Goal: Information Seeking & Learning: Find specific fact

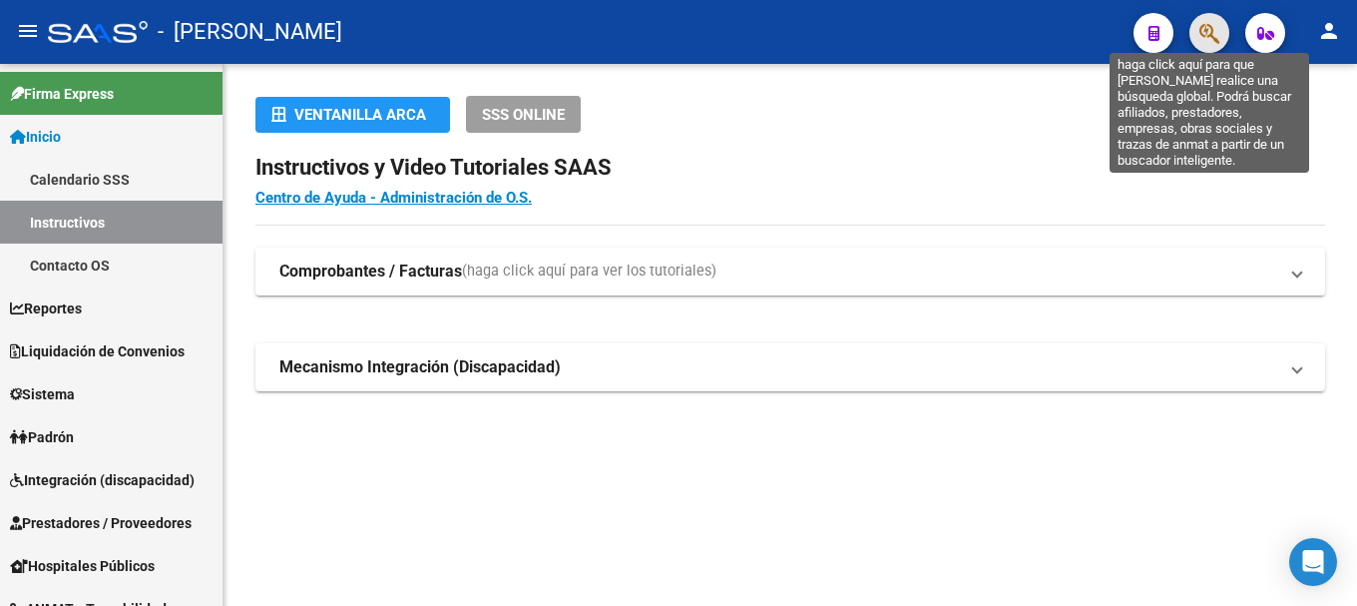
click at [1209, 31] on icon "button" at bounding box center [1210, 33] width 20 height 23
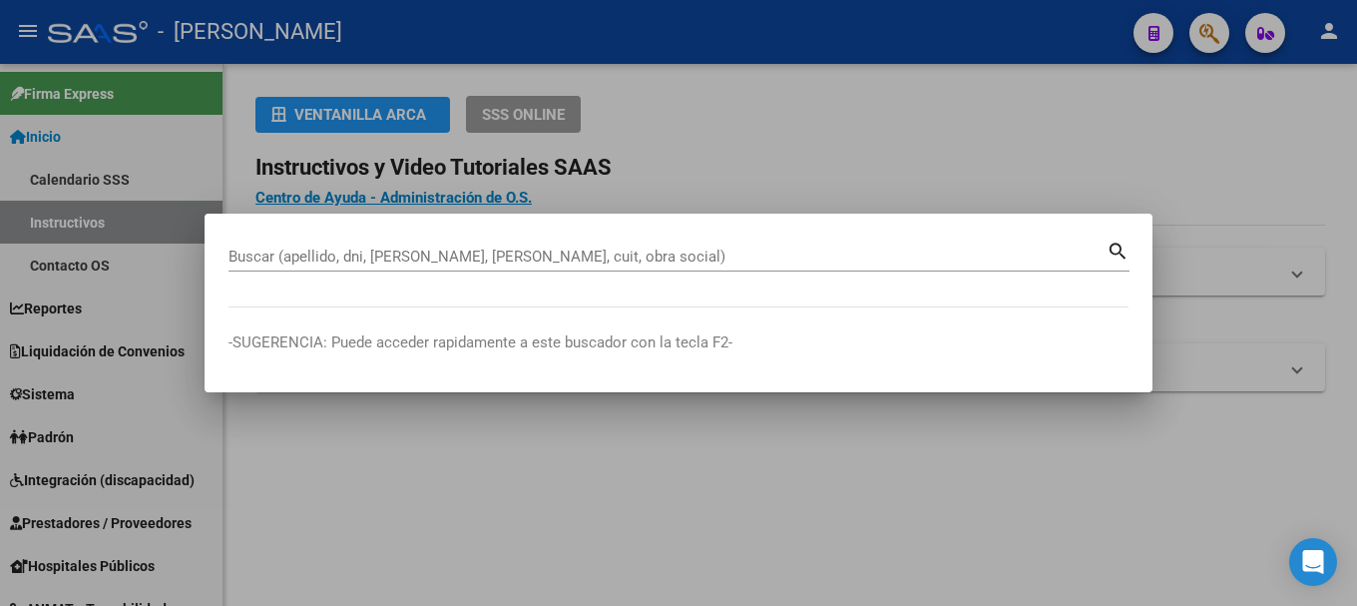
paste input "36236896"
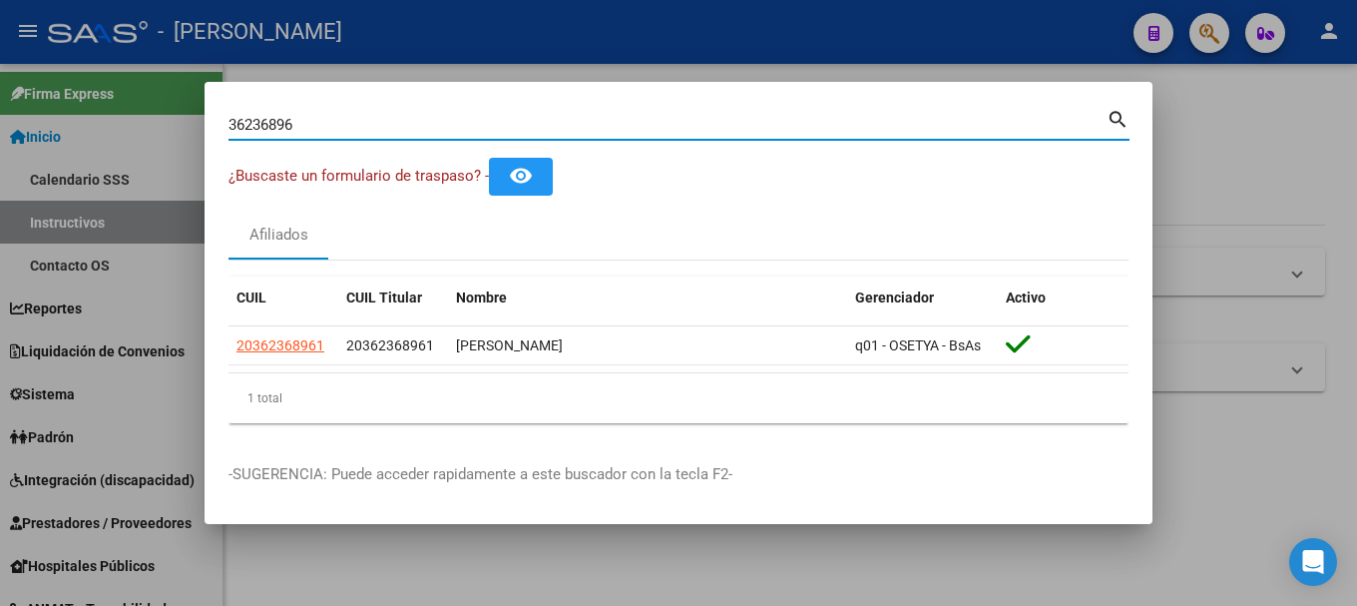
click at [339, 124] on input "36236896" at bounding box center [668, 125] width 878 height 18
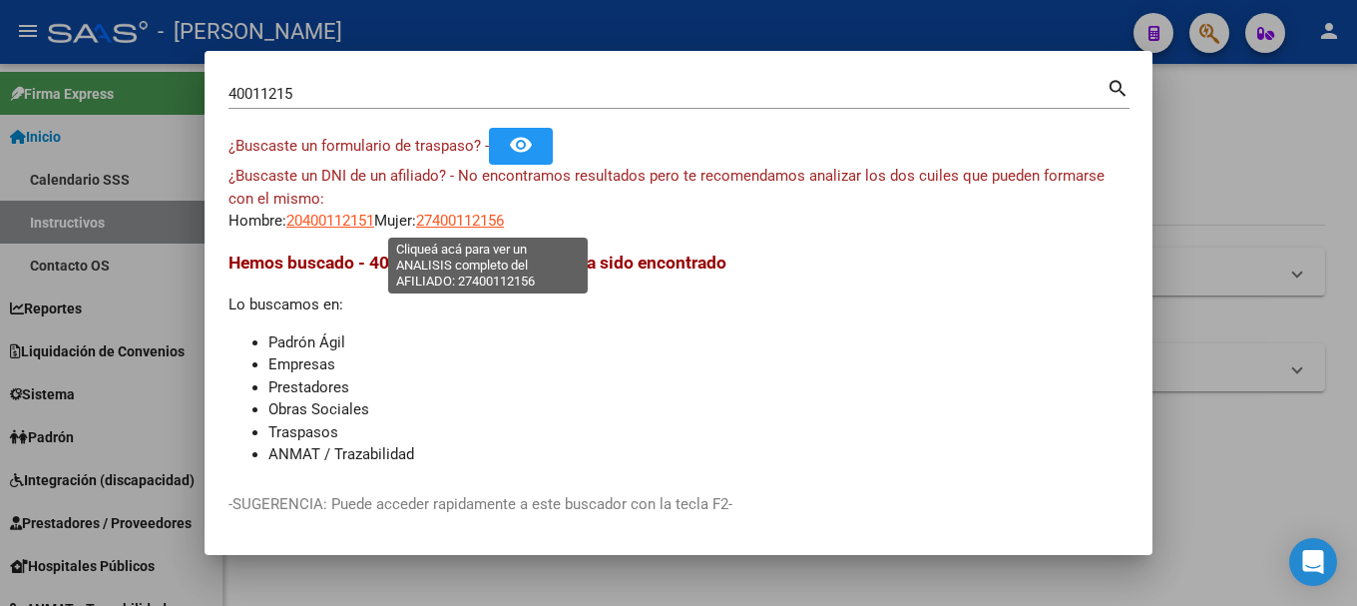
click at [475, 217] on span "27400112156" at bounding box center [460, 221] width 88 height 18
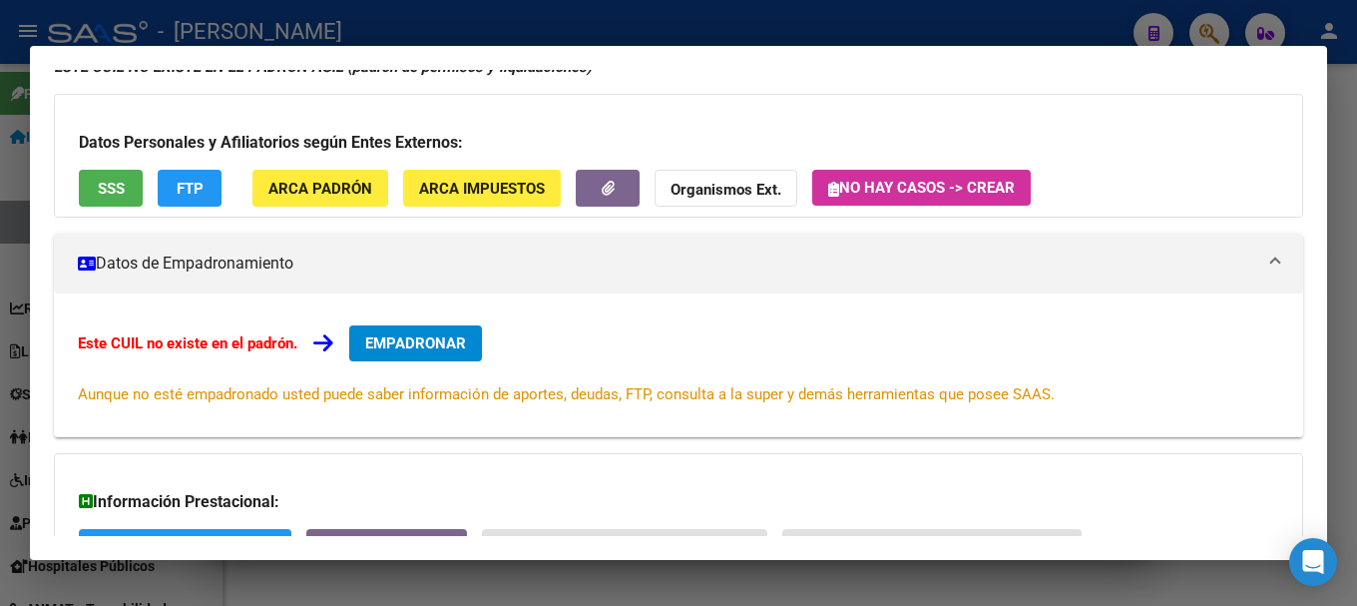
scroll to position [327, 0]
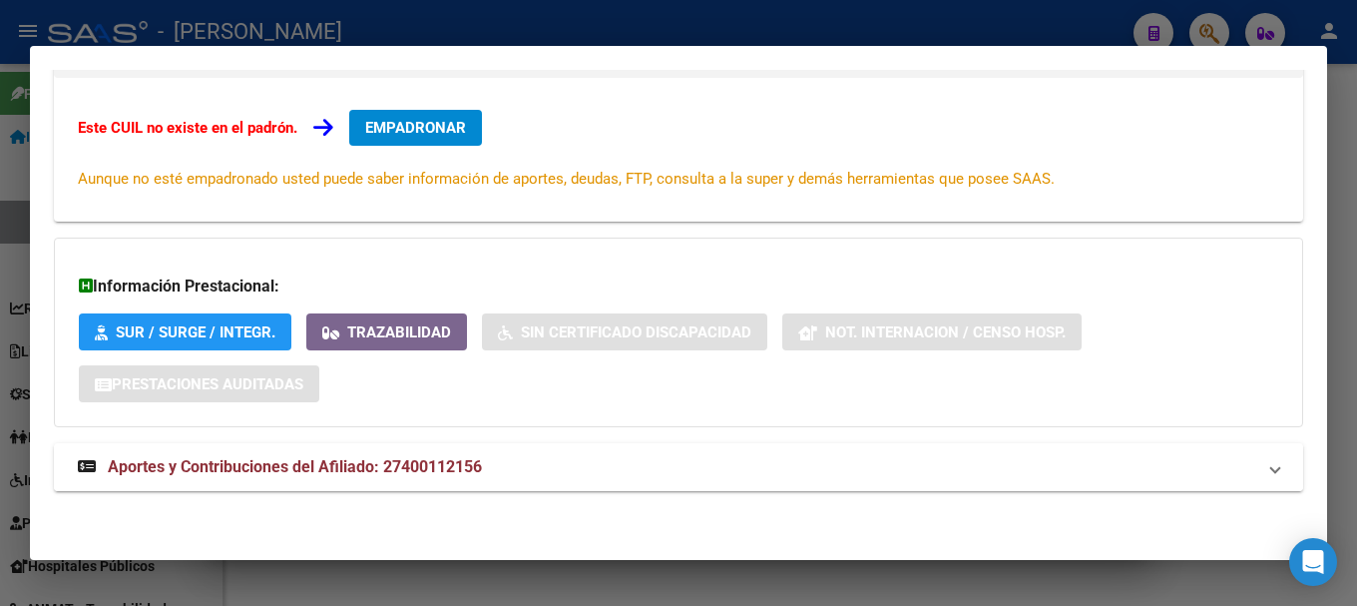
click at [697, 462] on mat-panel-title "Aportes y Contribuciones del Afiliado: 27400112156" at bounding box center [667, 467] width 1178 height 24
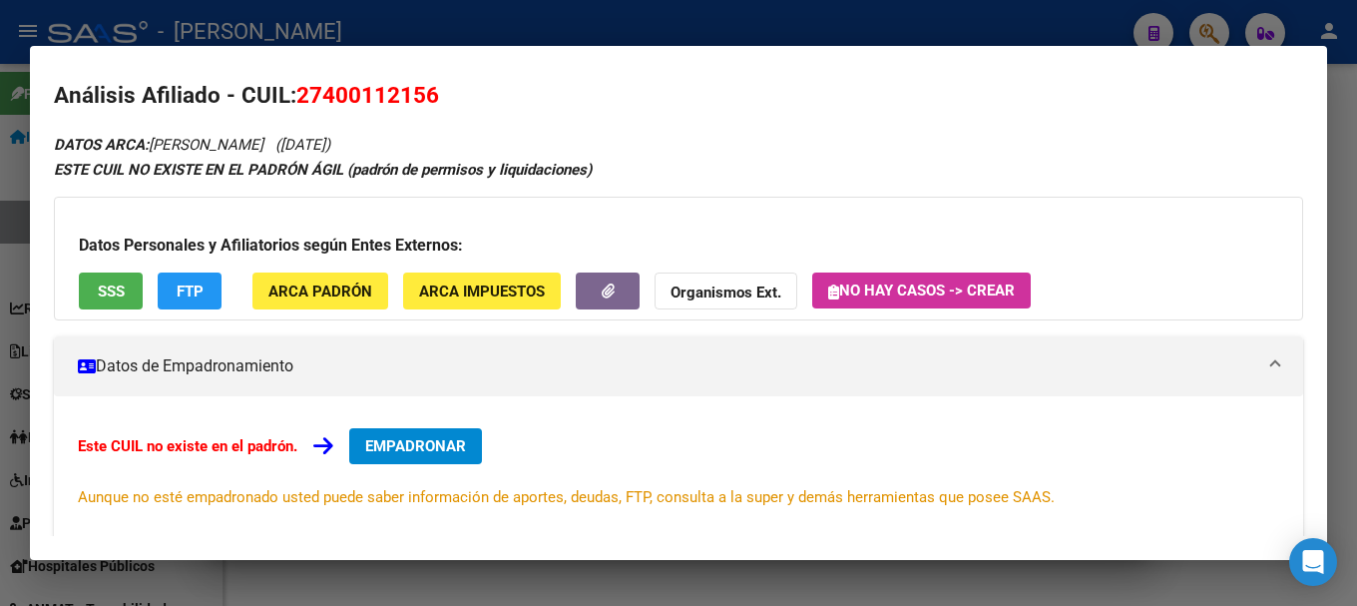
scroll to position [0, 0]
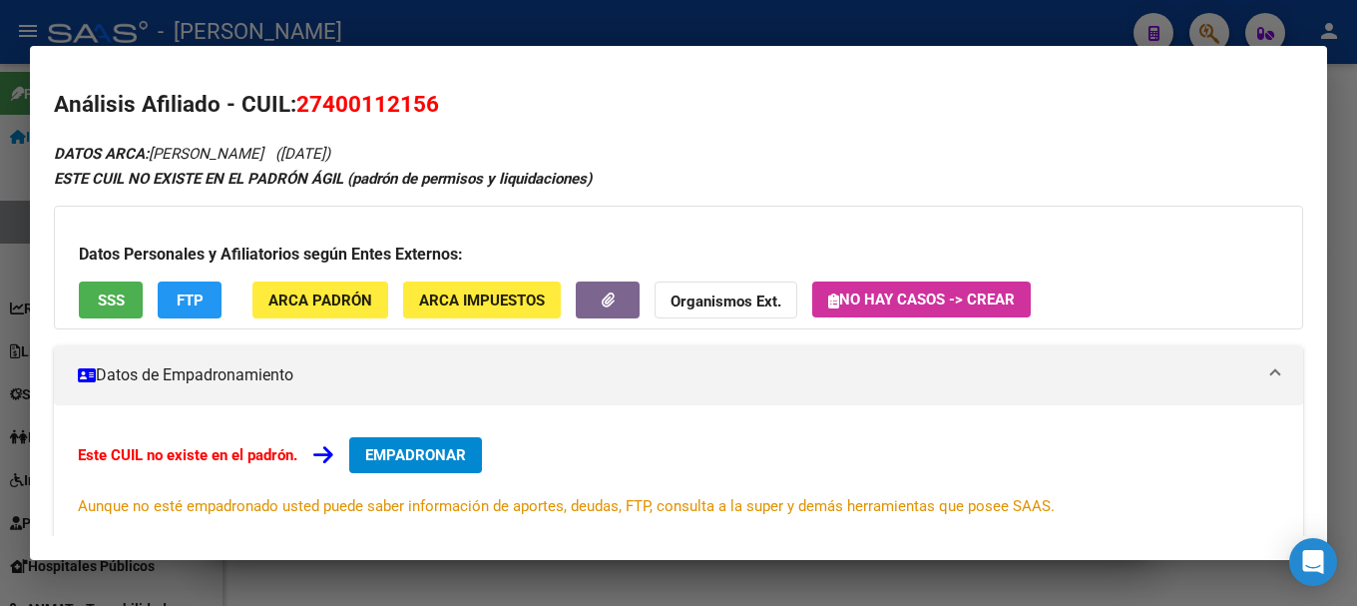
click at [411, 99] on span "27400112156" at bounding box center [367, 104] width 143 height 26
copy span "27400112156"
drag, startPoint x: 659, startPoint y: 22, endPoint x: 634, endPoint y: 43, distance: 32.6
click at [658, 25] on div at bounding box center [678, 303] width 1357 height 606
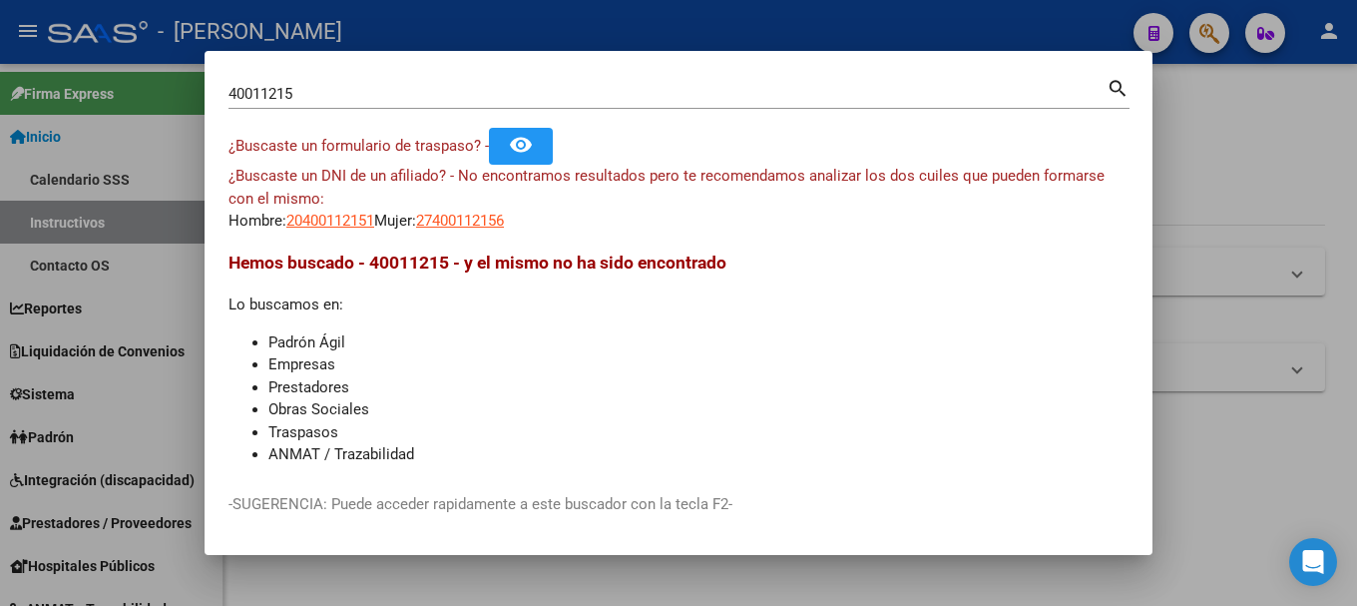
click at [473, 82] on div "40011215 Buscar (apellido, dni, cuil, nro traspaso, cuit, obra social)" at bounding box center [668, 94] width 878 height 30
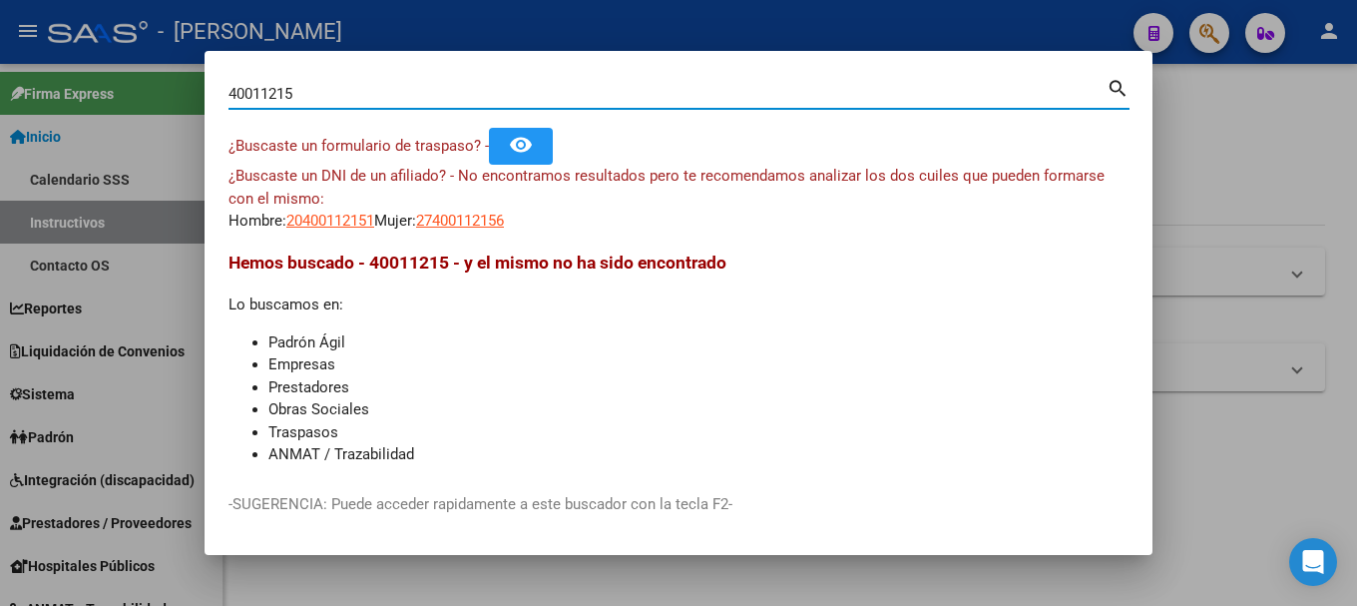
click at [465, 98] on input "40011215" at bounding box center [668, 94] width 878 height 18
paste input "27272299671"
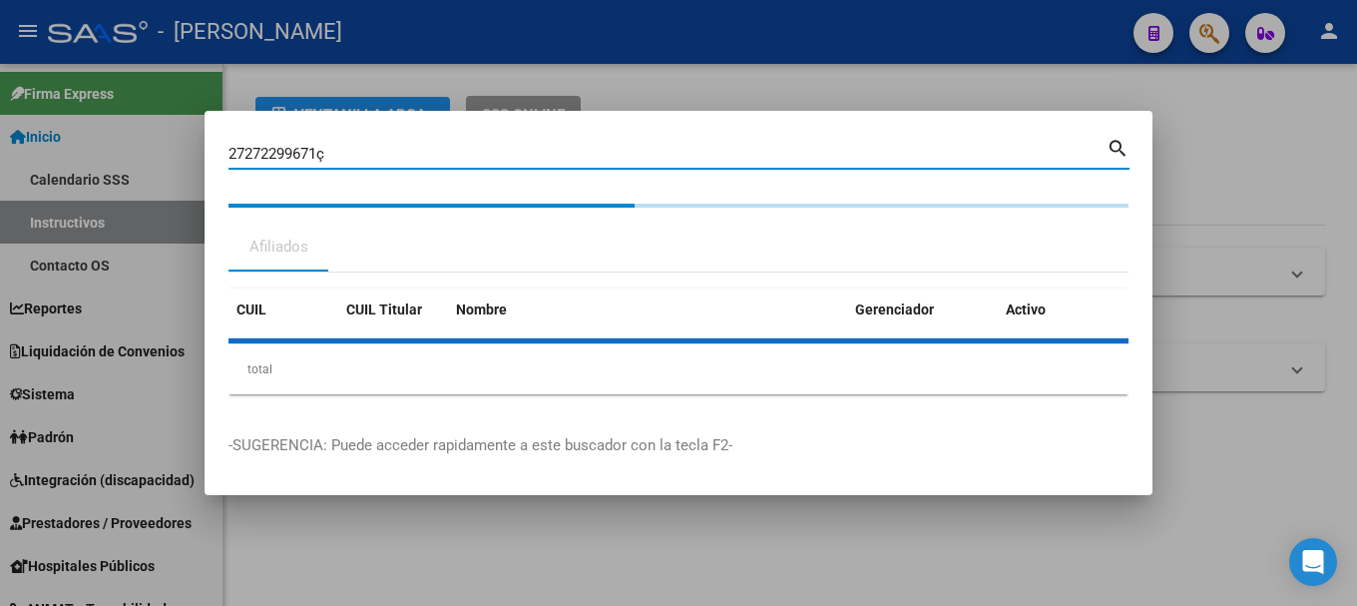
type input "27272299671"
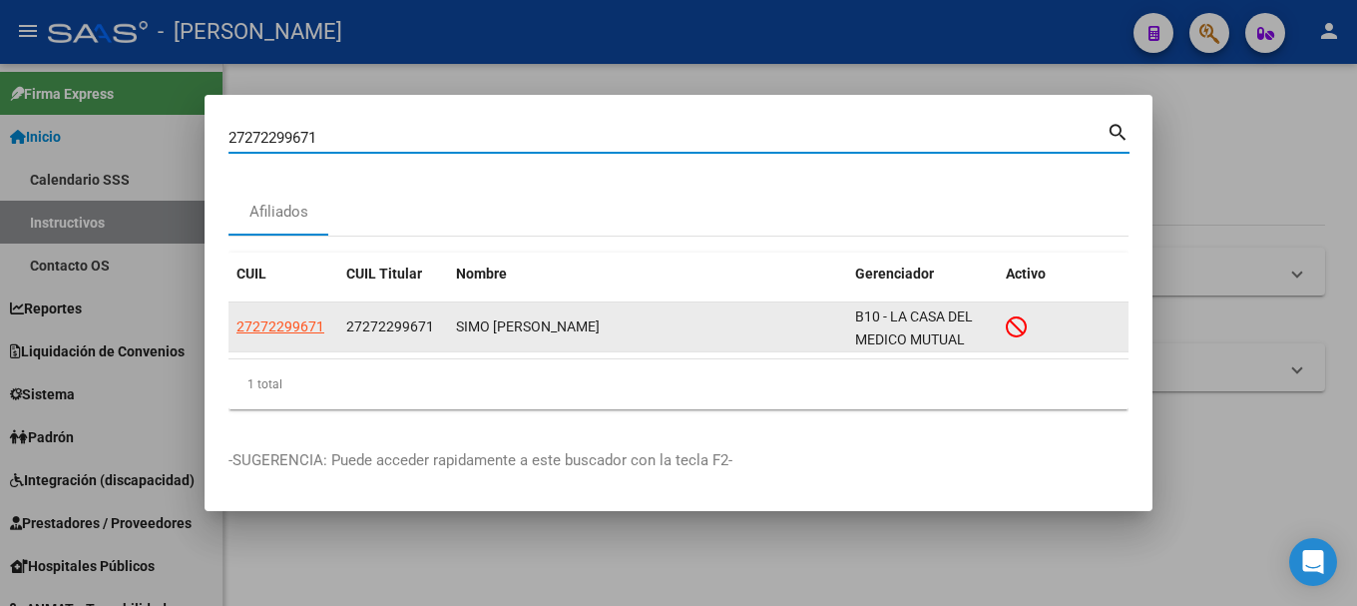
drag, startPoint x: 262, startPoint y: 293, endPoint x: 259, endPoint y: 340, distance: 47.0
click at [262, 296] on datatable-header "CUIL CUIL Titular Nombre Gerenciador Activo" at bounding box center [679, 278] width 900 height 50
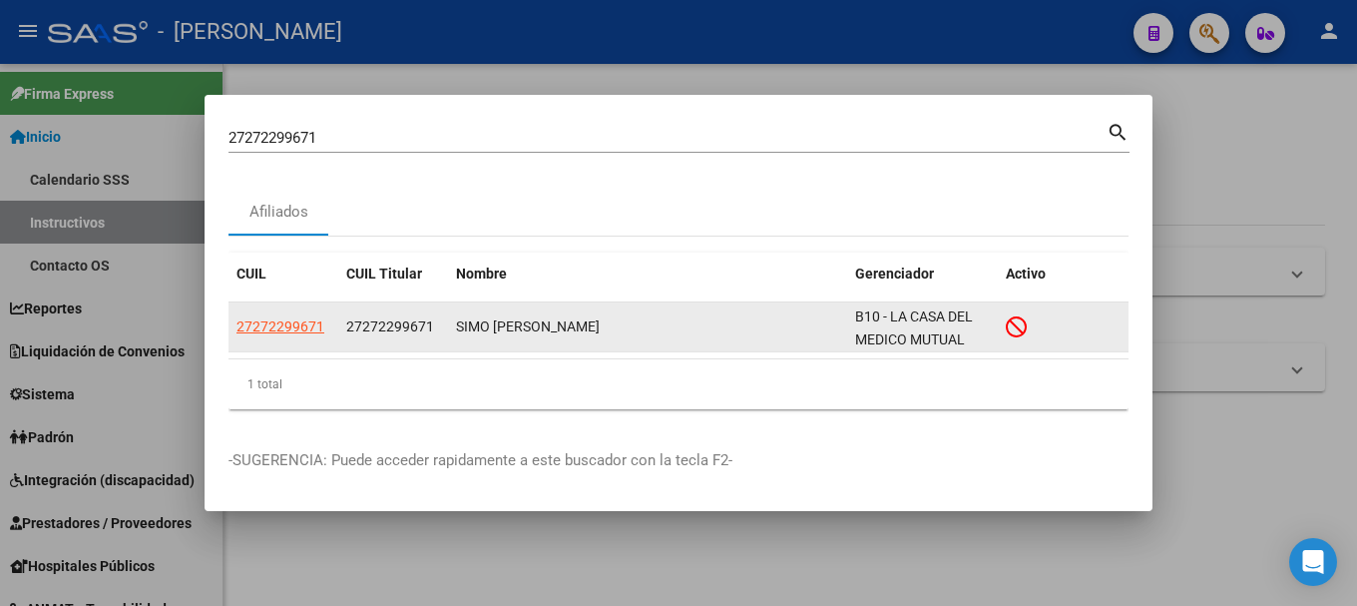
click at [259, 340] on datatable-body-cell "27272299671" at bounding box center [284, 326] width 110 height 49
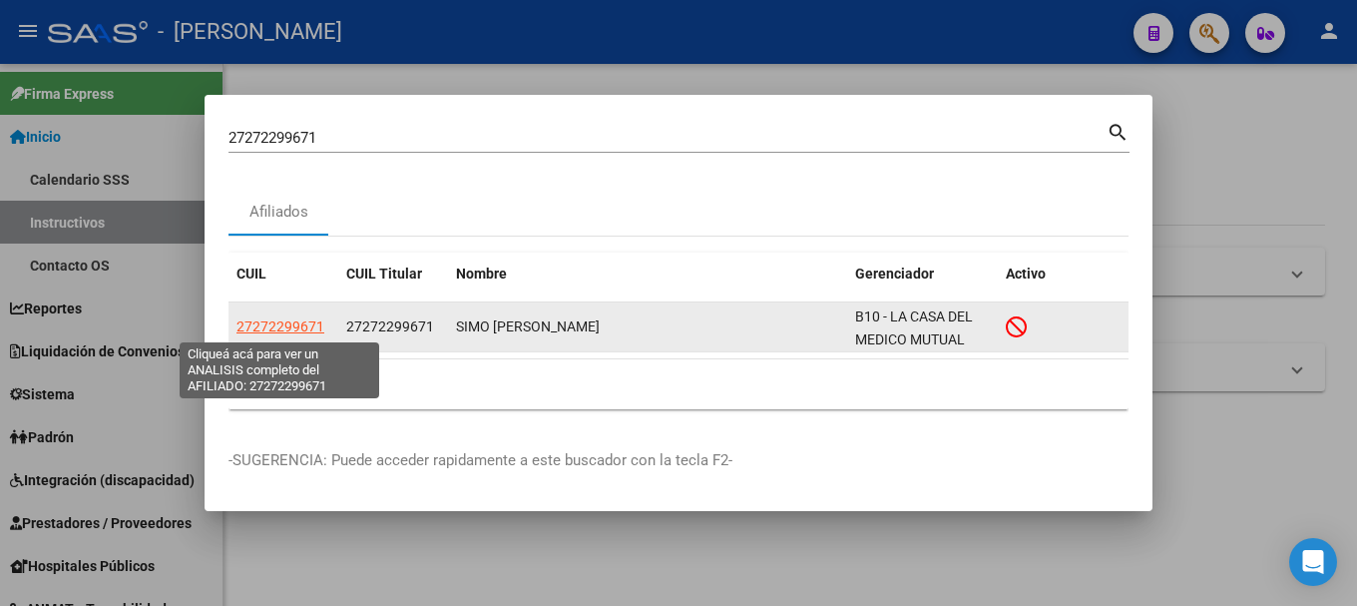
click at [261, 321] on span "27272299671" at bounding box center [281, 326] width 88 height 16
type textarea "27272299671"
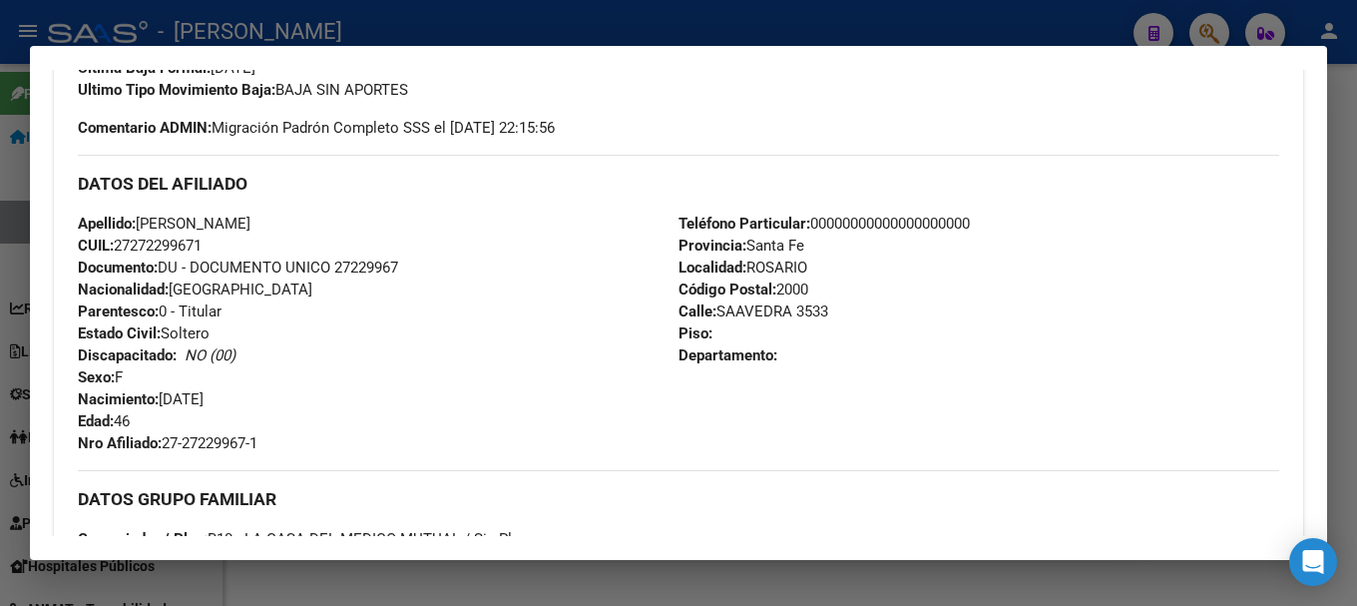
scroll to position [898, 0]
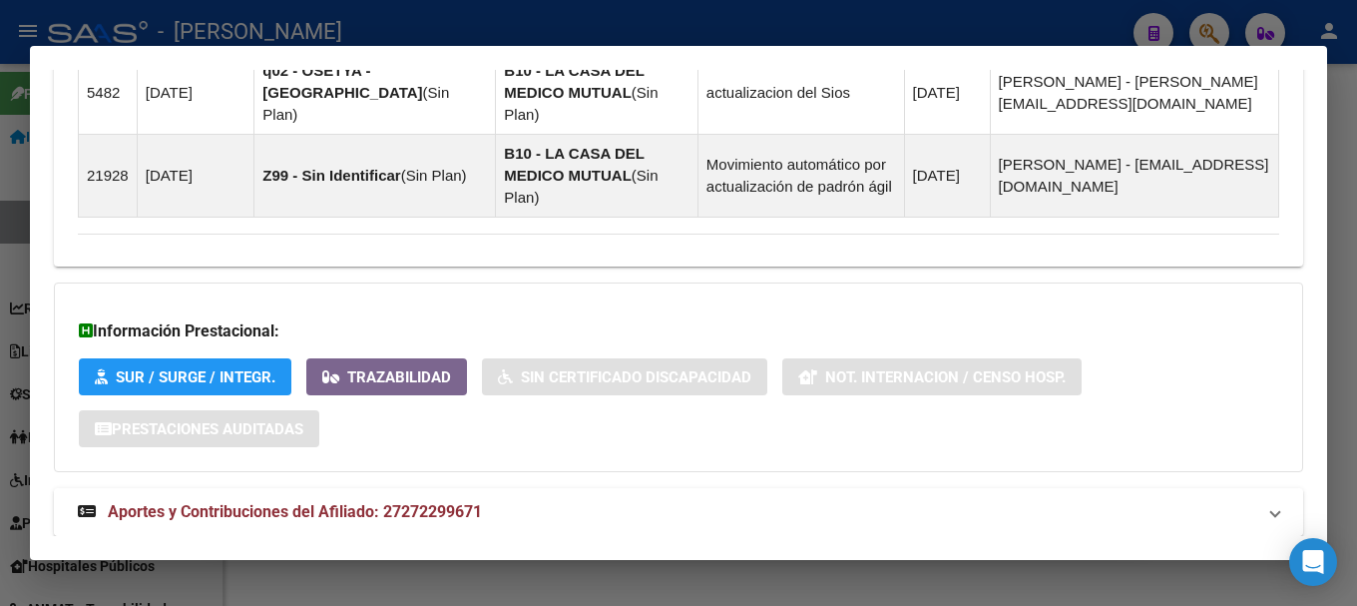
click at [367, 502] on span "Aportes y Contribuciones del Afiliado: 27272299671" at bounding box center [295, 511] width 374 height 19
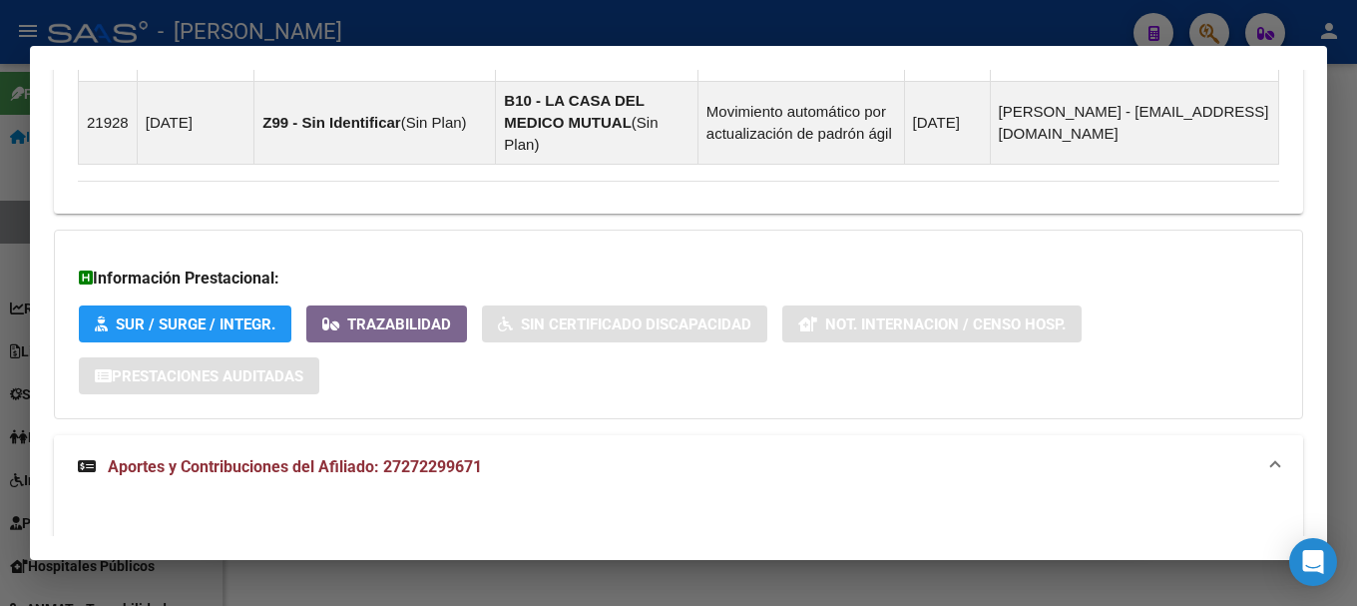
scroll to position [1692, 0]
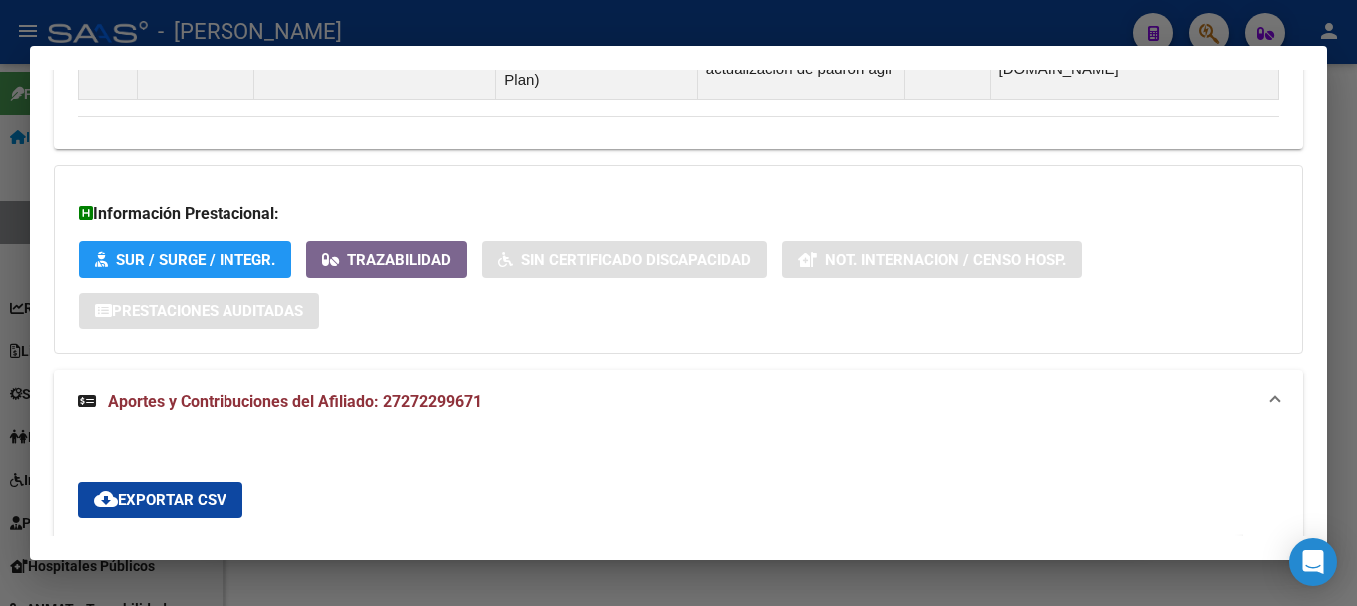
click at [1161, 547] on div "ARCA Relaciones Laborales" at bounding box center [1215, 558] width 187 height 22
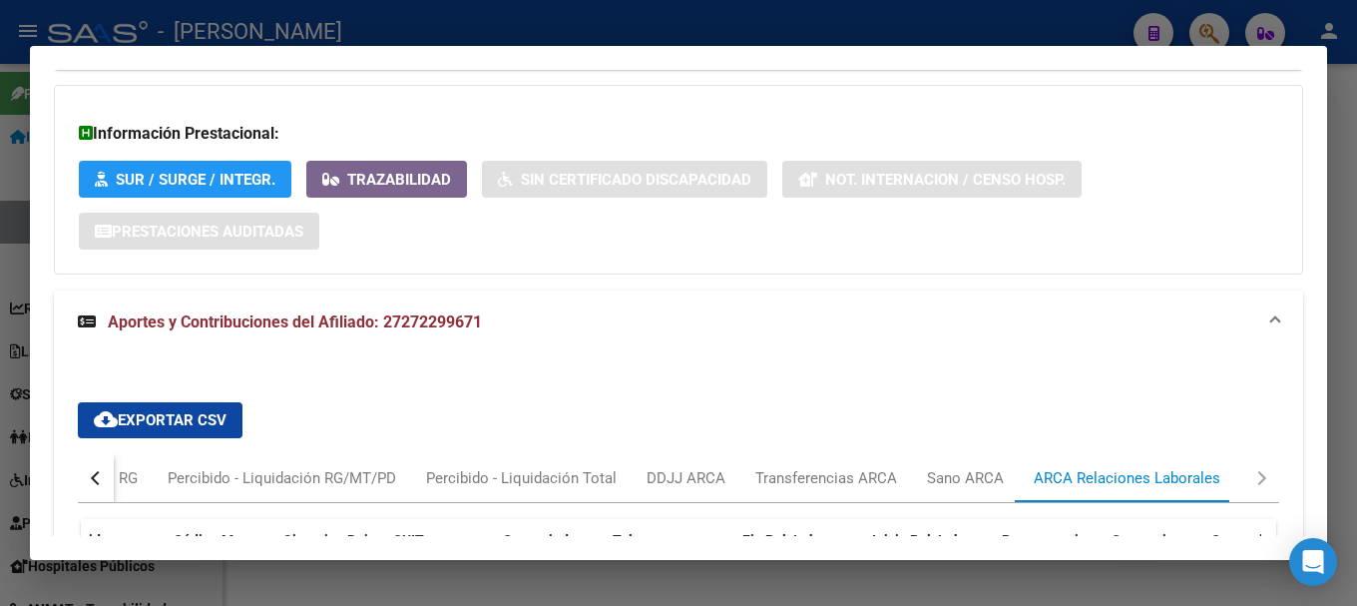
scroll to position [1891, 0]
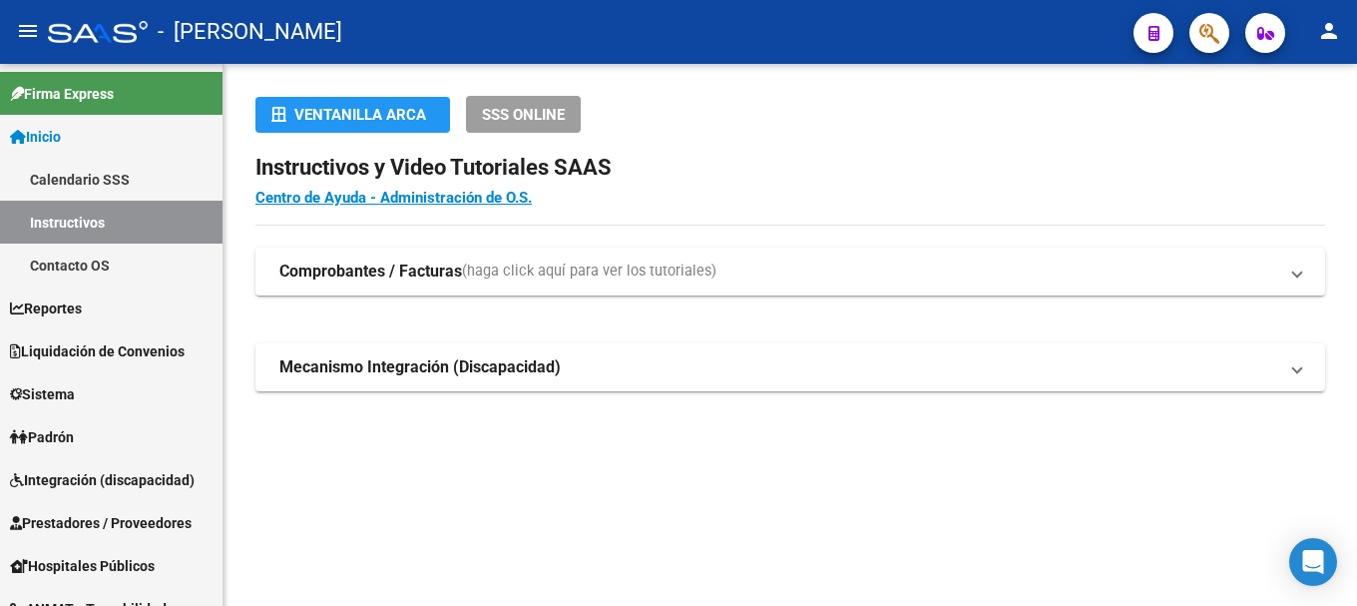
click at [1217, 47] on span "button" at bounding box center [1210, 33] width 20 height 41
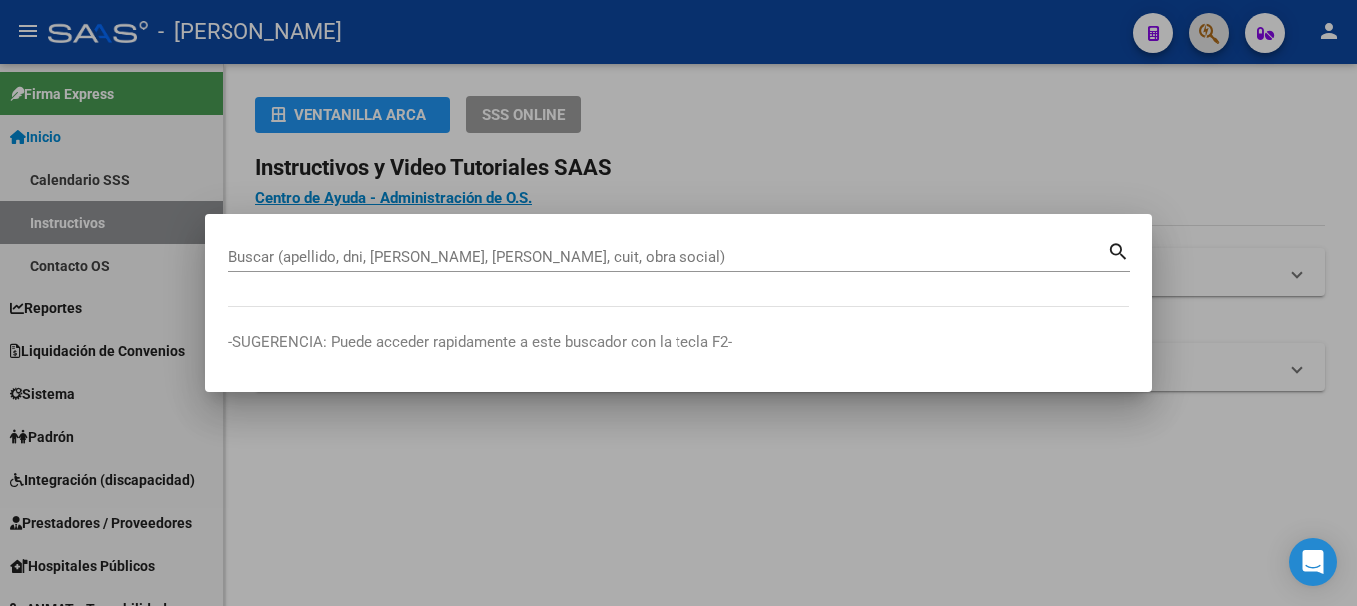
paste input "28619081"
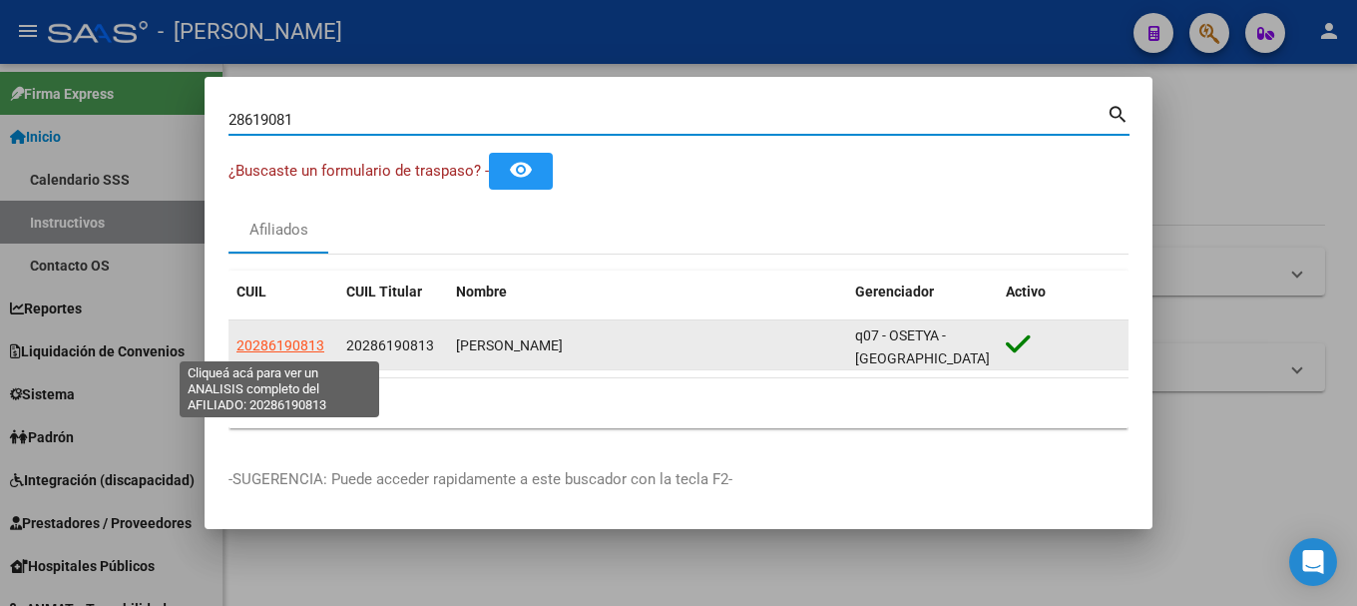
click at [297, 341] on span "20286190813" at bounding box center [281, 345] width 88 height 16
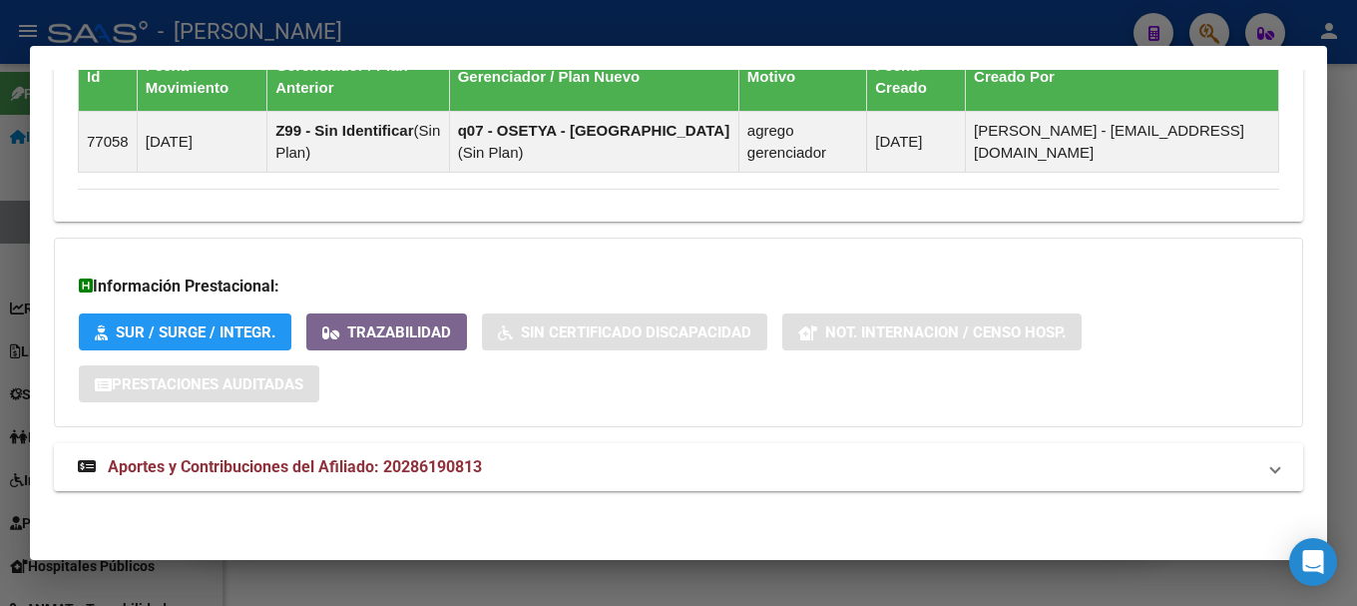
drag, startPoint x: 577, startPoint y: 482, endPoint x: 573, endPoint y: 468, distance: 14.5
click at [576, 482] on mat-expansion-panel-header "Aportes y Contribuciones del Afiliado: 20286190813" at bounding box center [679, 467] width 1250 height 48
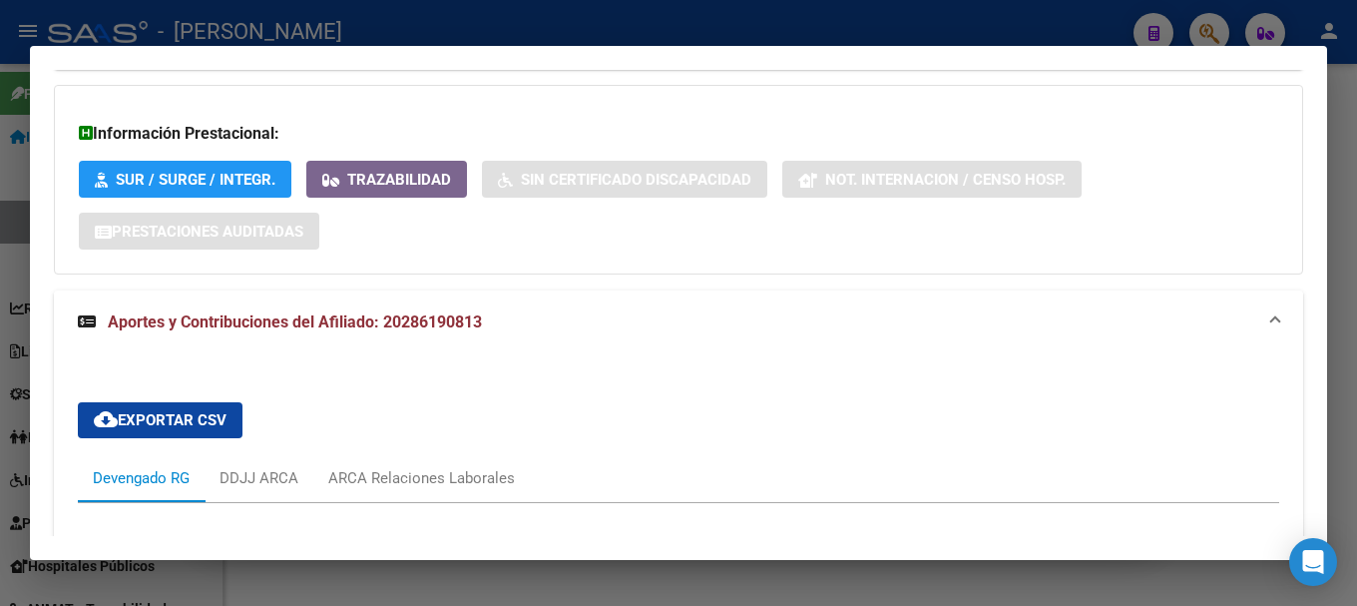
scroll to position [1909, 0]
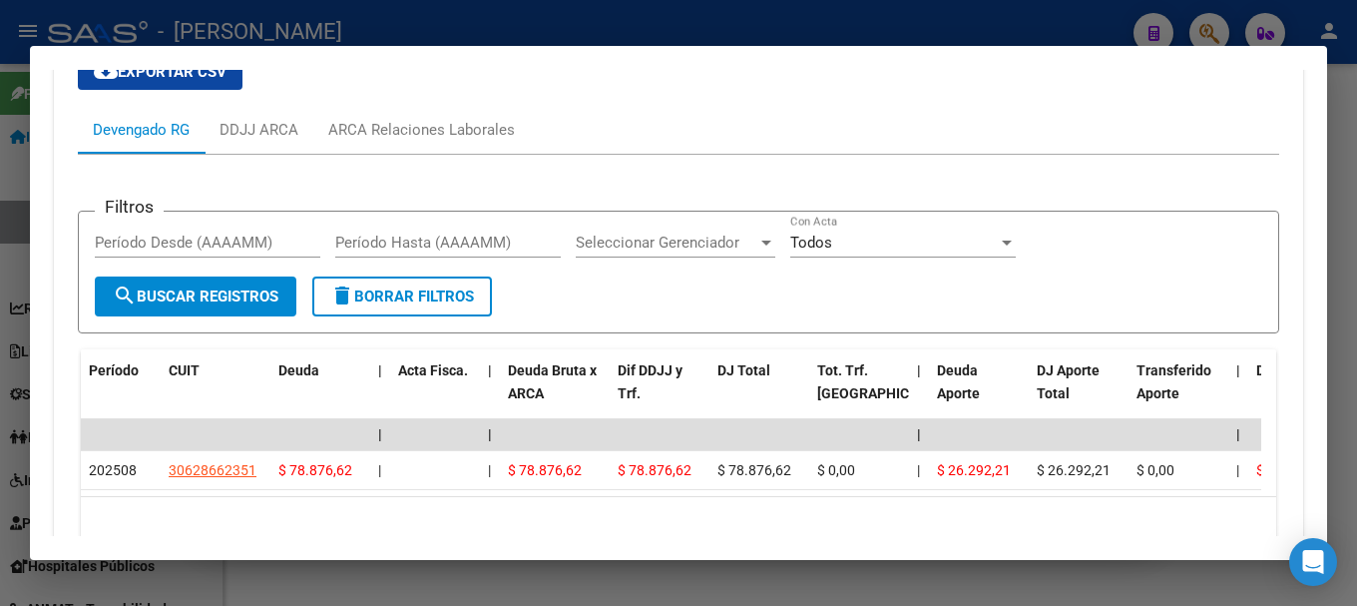
click at [522, 9] on div at bounding box center [678, 303] width 1357 height 606
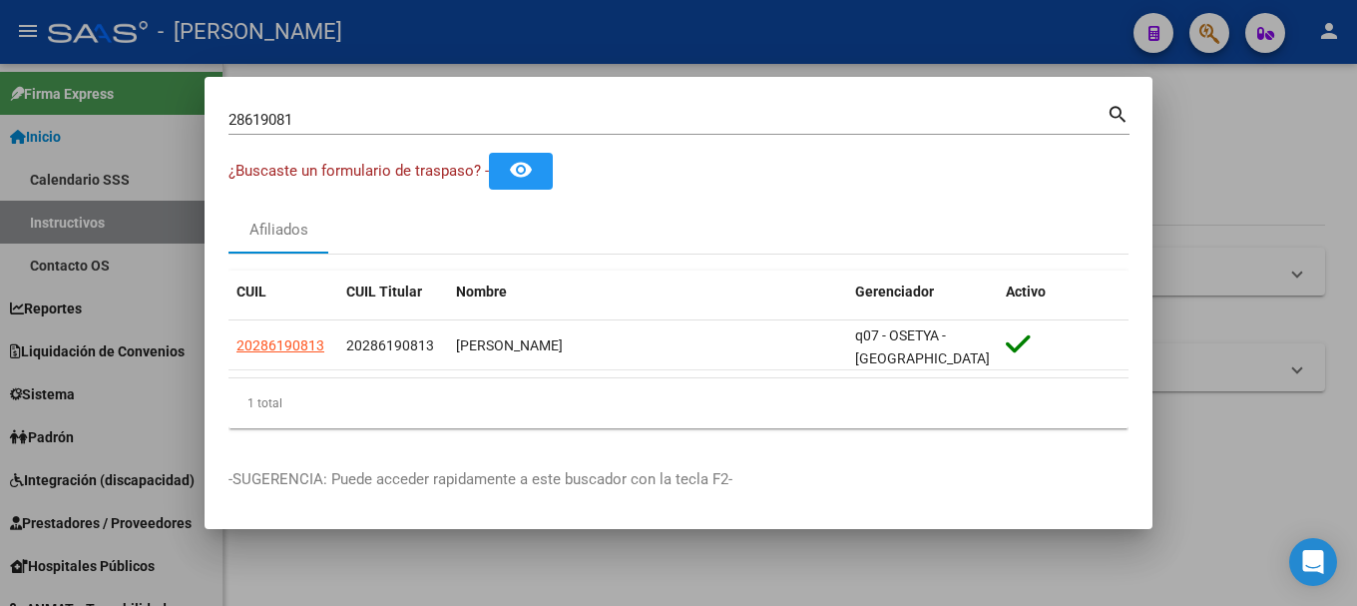
click at [419, 129] on div "28619081 Buscar (apellido, dni, cuil, nro traspaso, cuit, obra social)" at bounding box center [668, 120] width 878 height 30
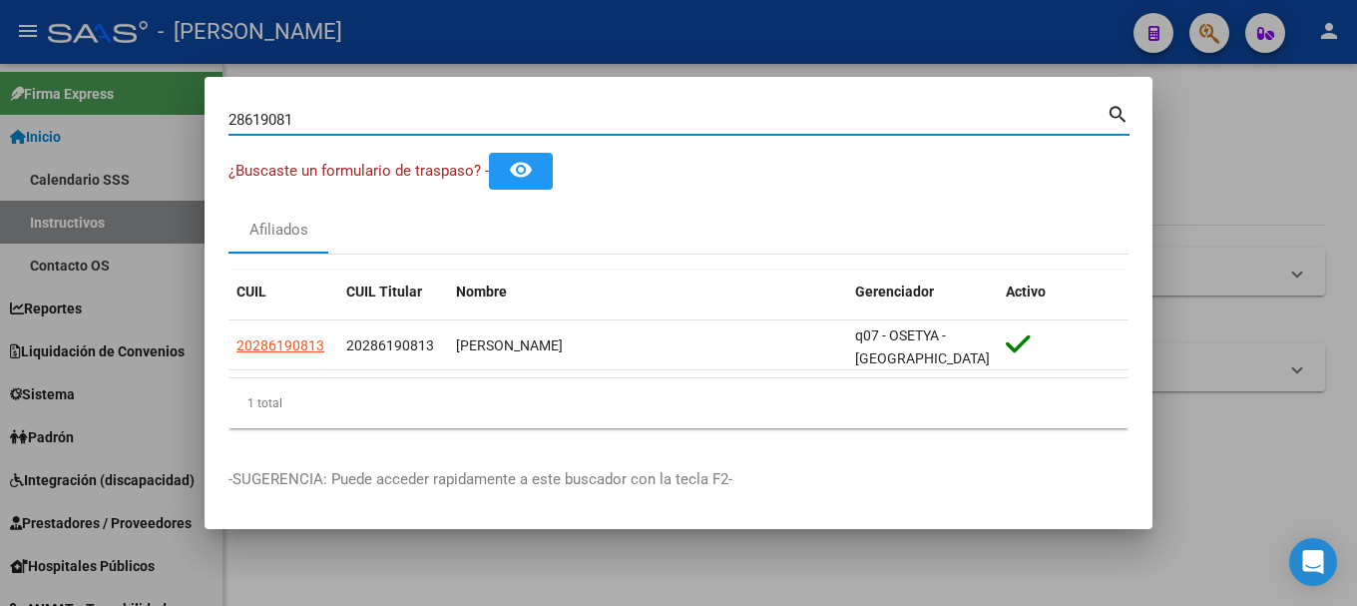
click at [419, 129] on div "28619081 Buscar (apellido, dni, cuil, nro traspaso, cuit, obra social)" at bounding box center [668, 120] width 878 height 30
click at [421, 126] on input "28619081" at bounding box center [668, 120] width 878 height 18
paste input "7170260592"
type input "27170260592"
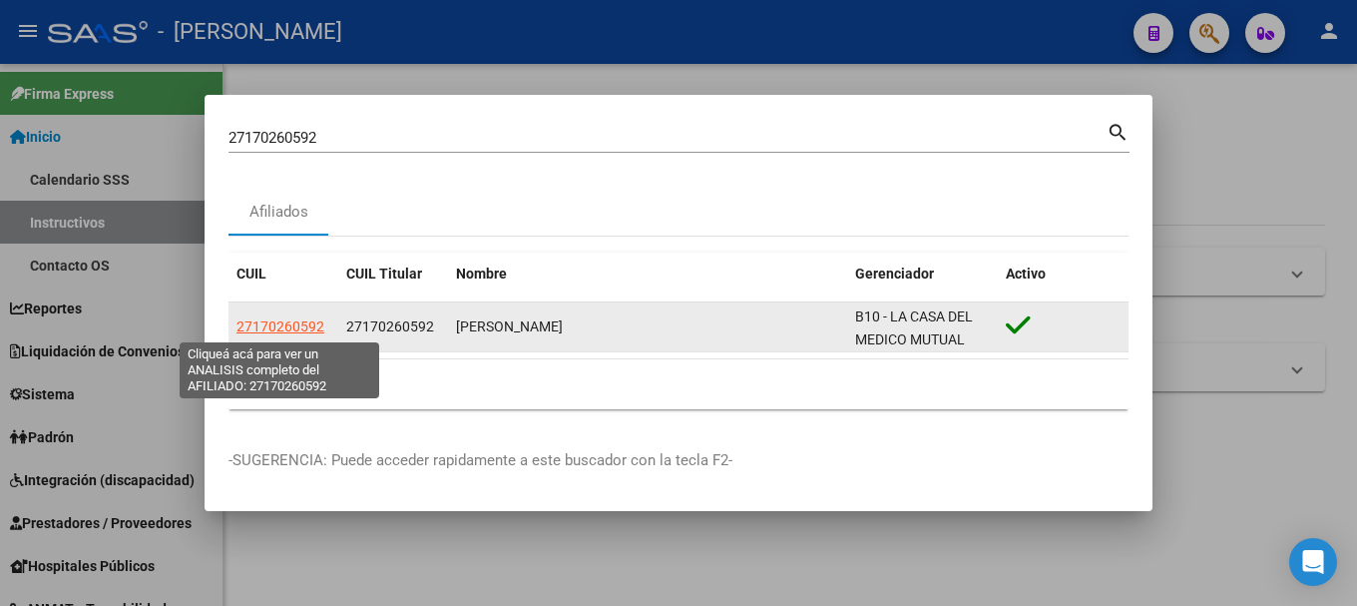
click at [303, 324] on span "27170260592" at bounding box center [281, 326] width 88 height 16
type textarea "27170260592"
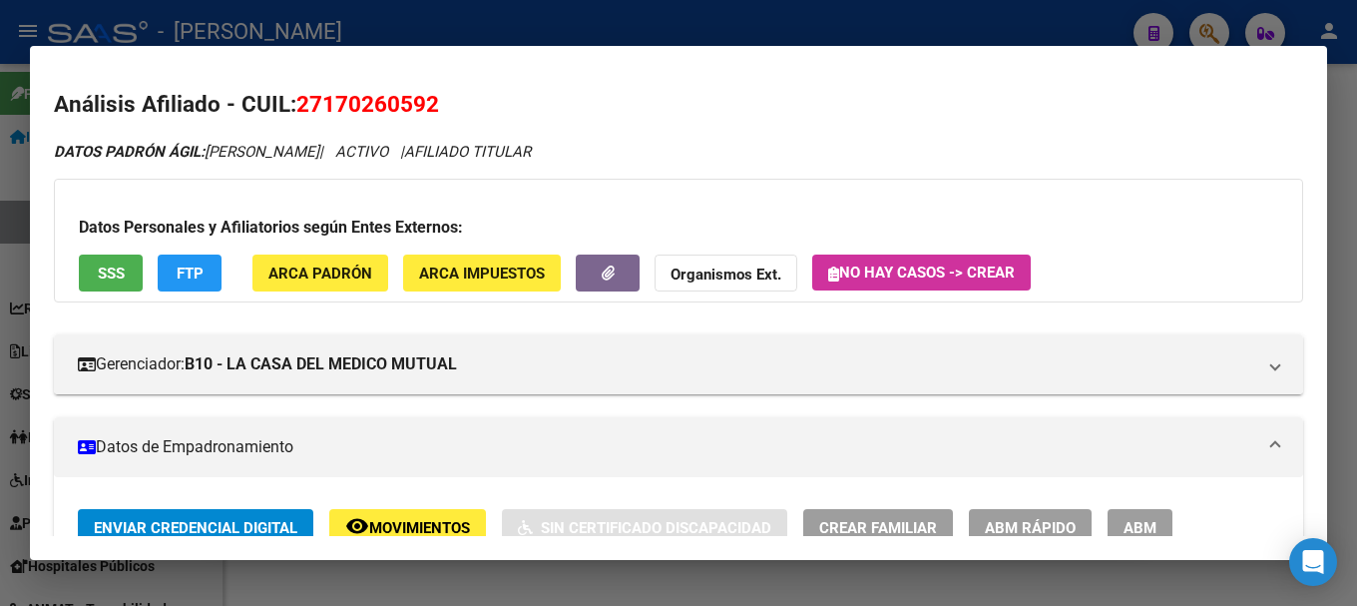
drag, startPoint x: 369, startPoint y: 112, endPoint x: 423, endPoint y: 102, distance: 54.8
click at [423, 102] on span "27170260592" at bounding box center [367, 104] width 143 height 26
copy span "17026059"
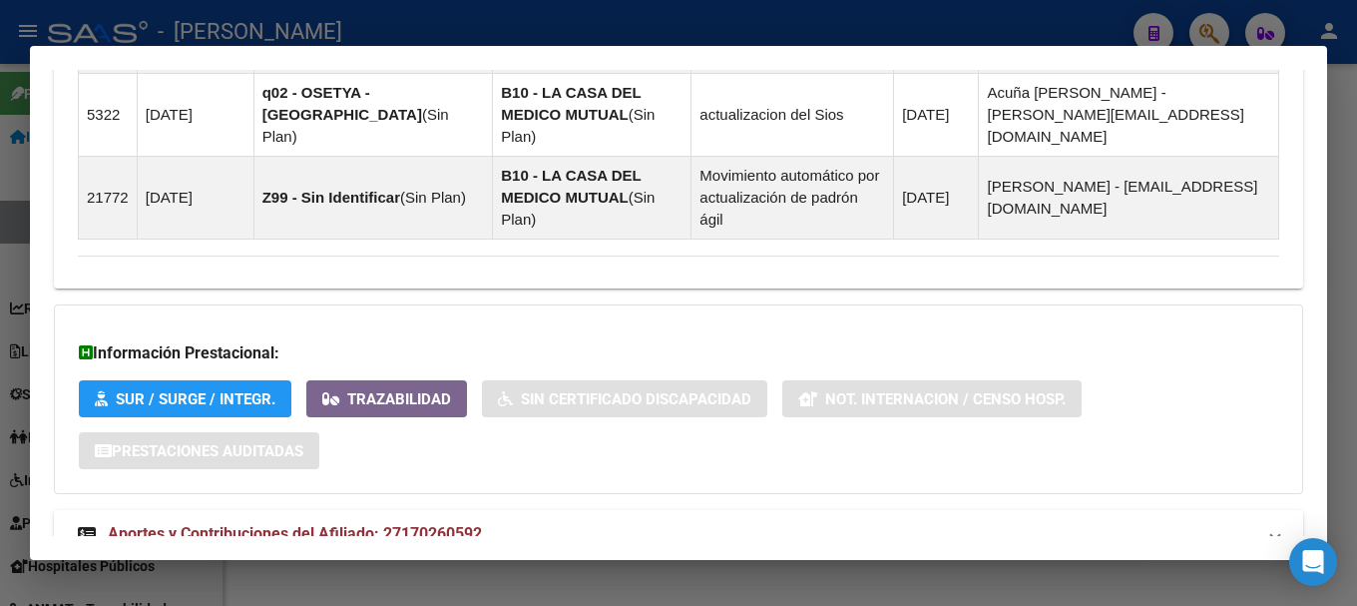
click at [477, 524] on span "Aportes y Contribuciones del Afiliado: 27170260592" at bounding box center [295, 533] width 374 height 19
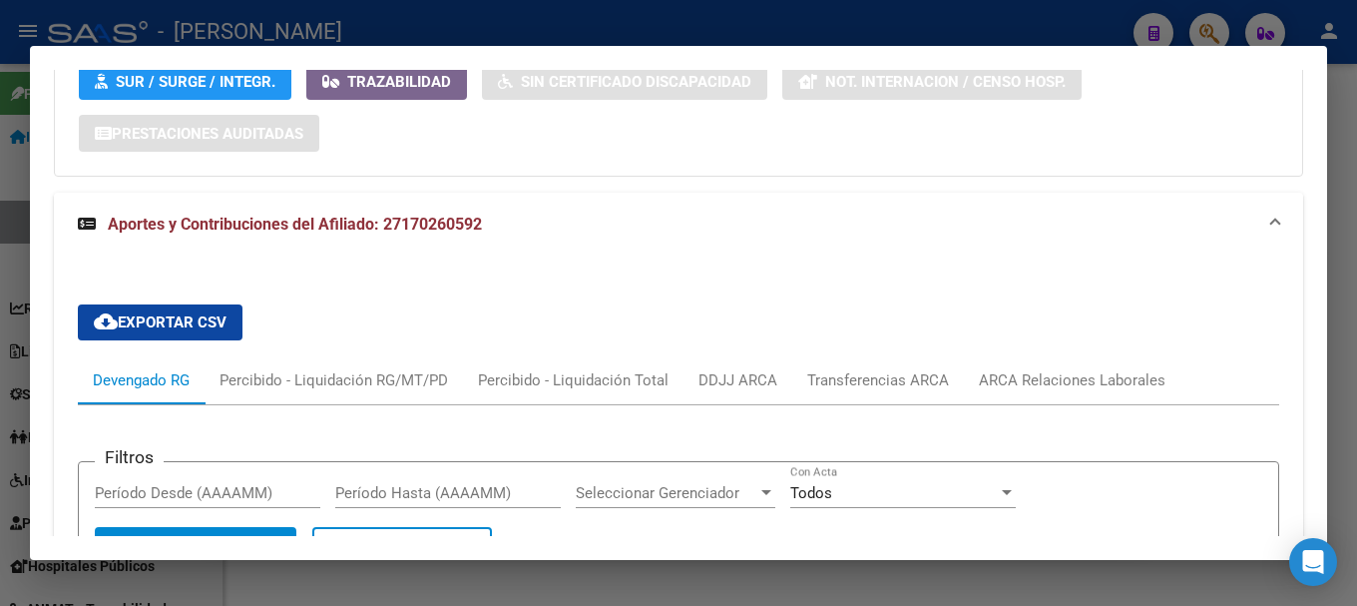
scroll to position [1893, 0]
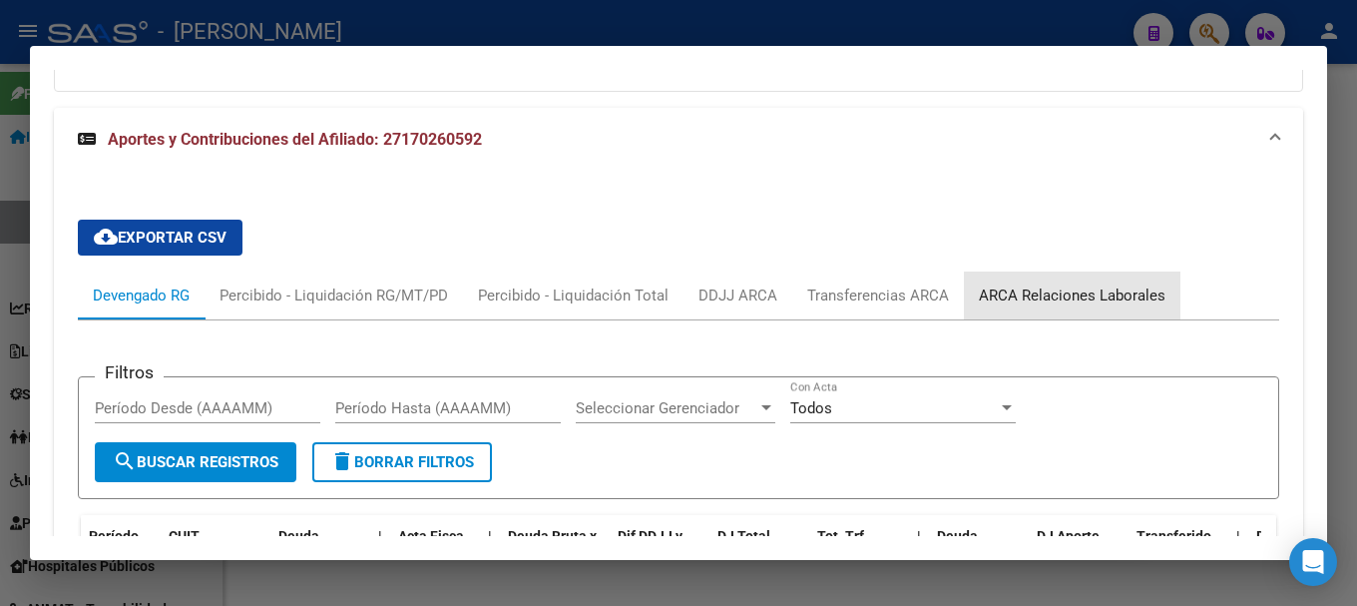
click at [1079, 284] on div "ARCA Relaciones Laborales" at bounding box center [1072, 295] width 187 height 22
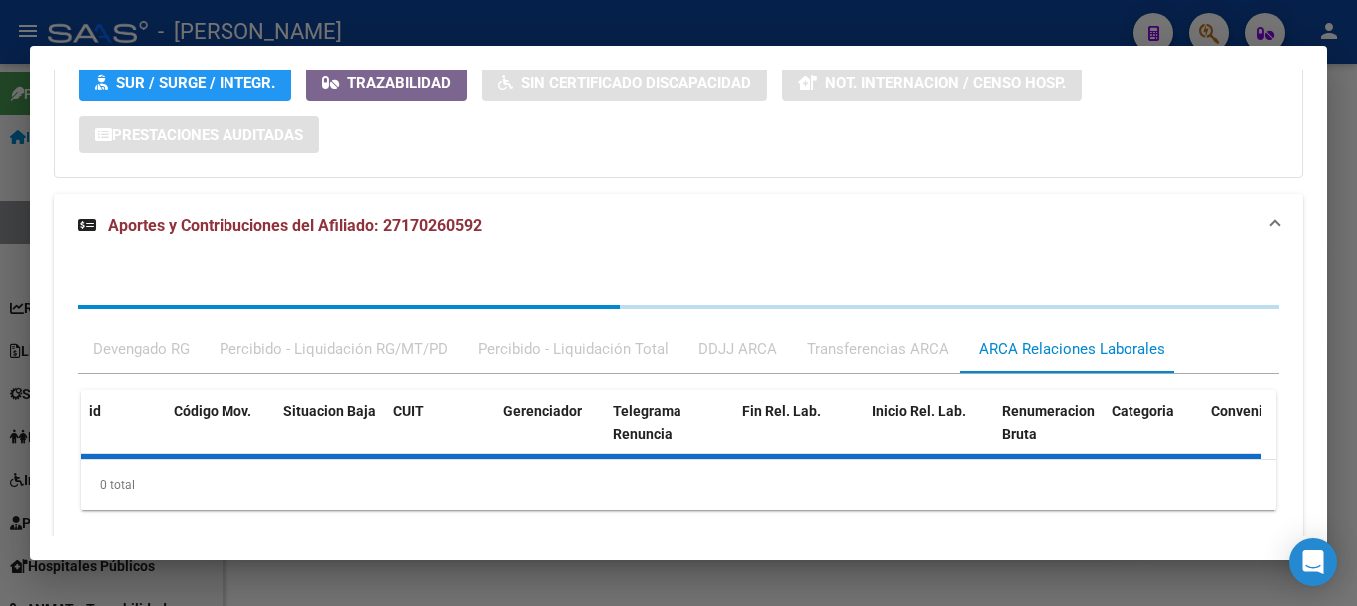
scroll to position [1794, 0]
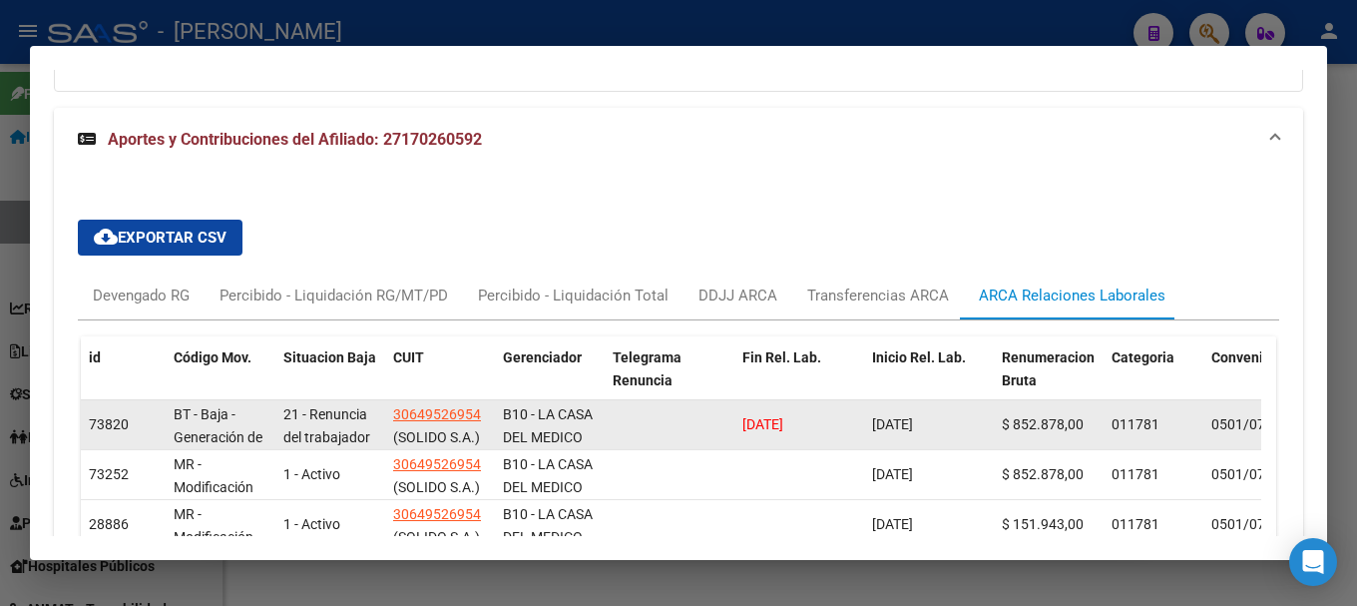
drag, startPoint x: 828, startPoint y: 358, endPoint x: 721, endPoint y: 358, distance: 107.8
click at [721, 400] on div "73820 BT - Baja - Generación de Clave 21 - Renuncia del trabajador / ART.240 - …" at bounding box center [1321, 425] width 2480 height 50
copy span "31/08/2025"
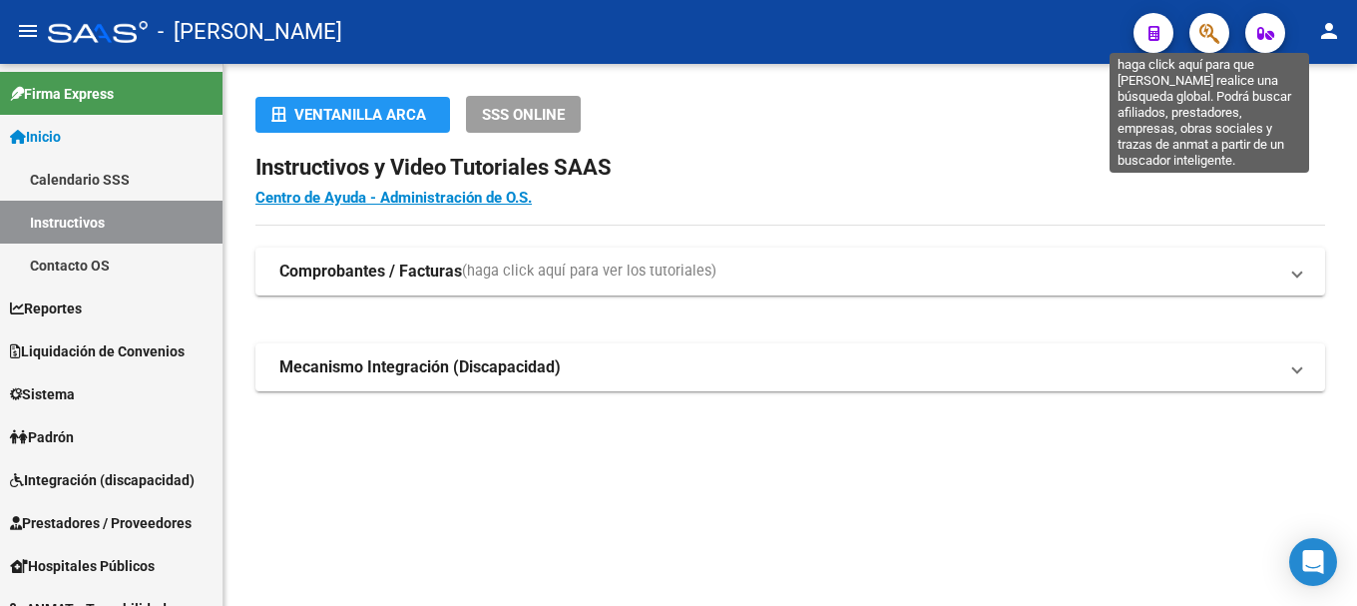
click at [1207, 37] on icon "button" at bounding box center [1210, 33] width 20 height 23
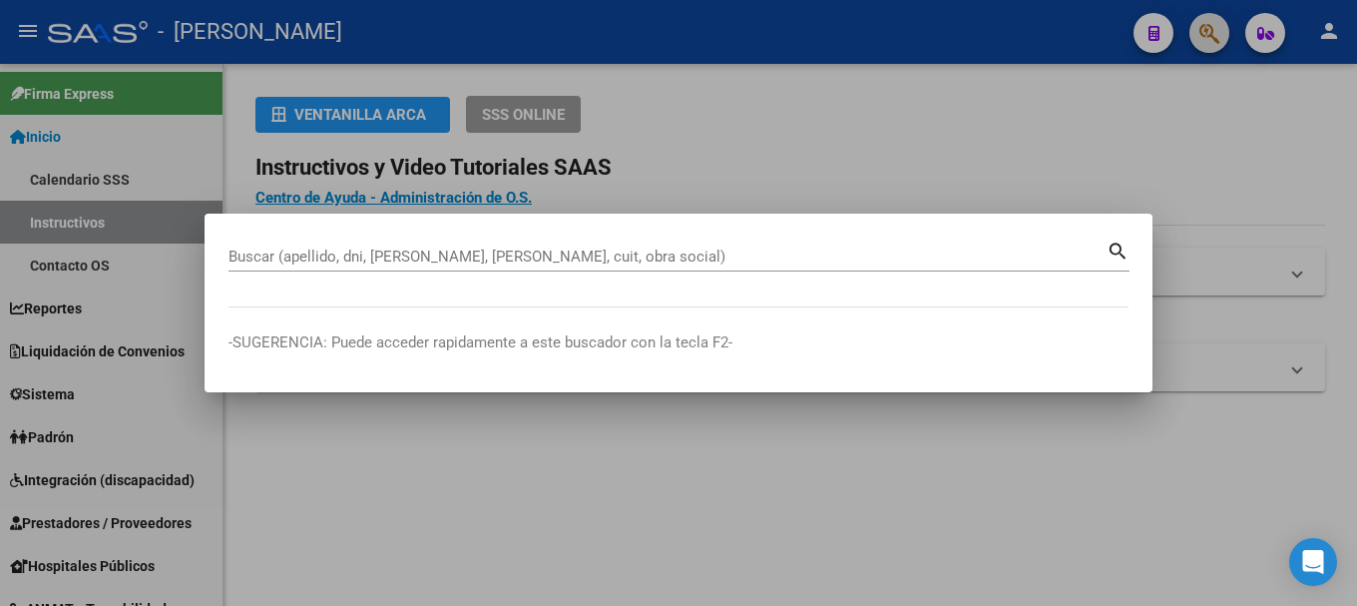
paste input "20323221295"
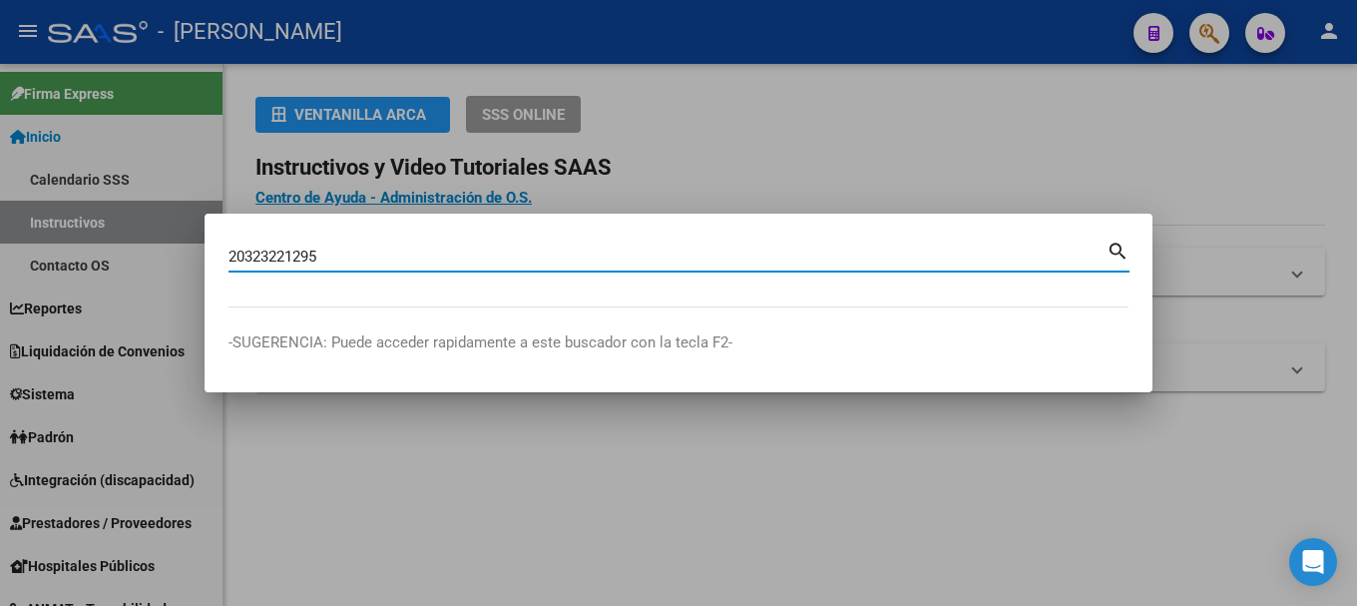
type input "20323221295"
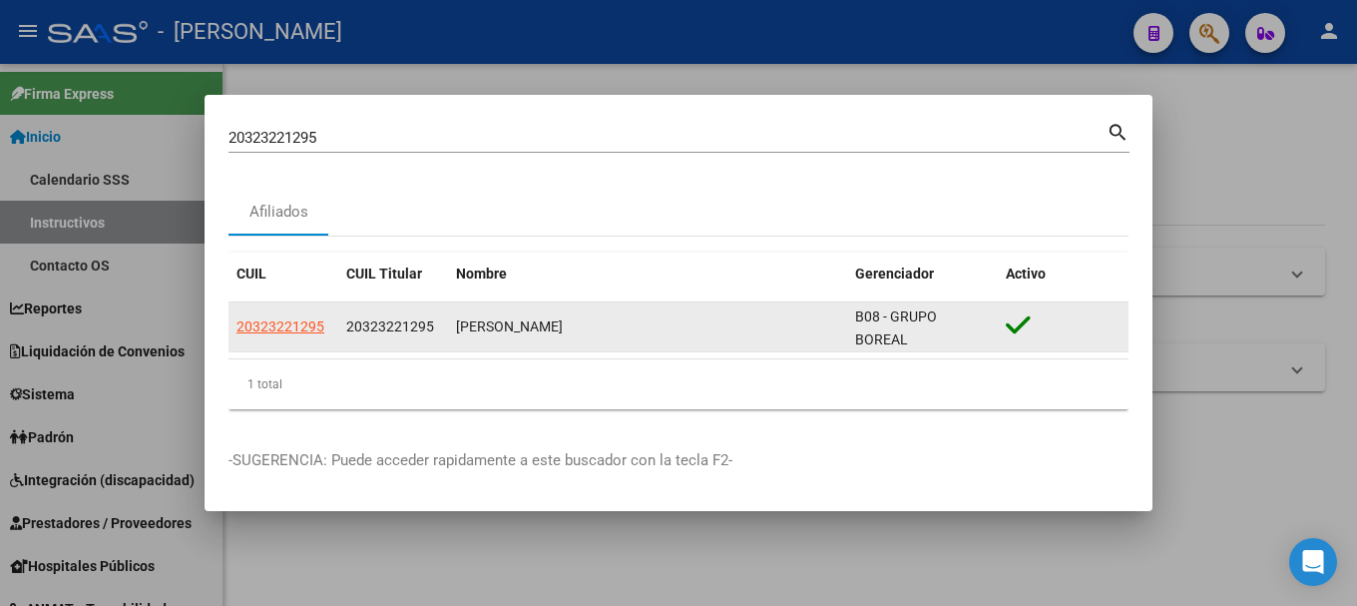
click at [379, 323] on span "20323221295" at bounding box center [390, 326] width 88 height 16
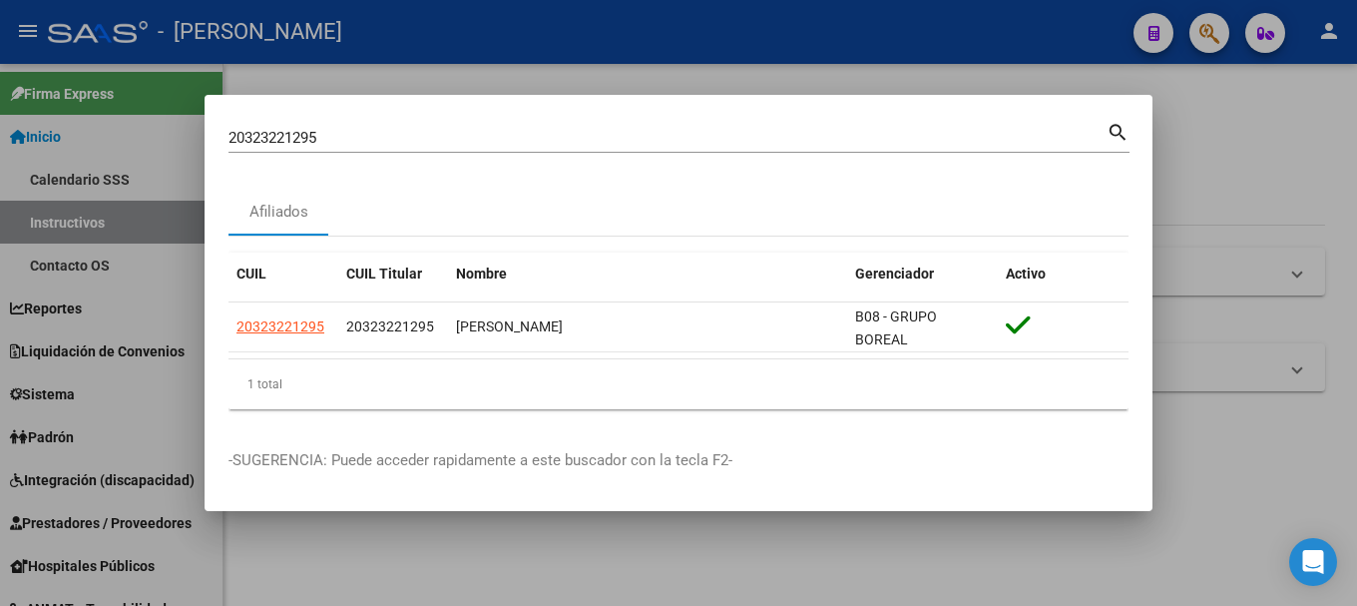
copy span "20323221295"
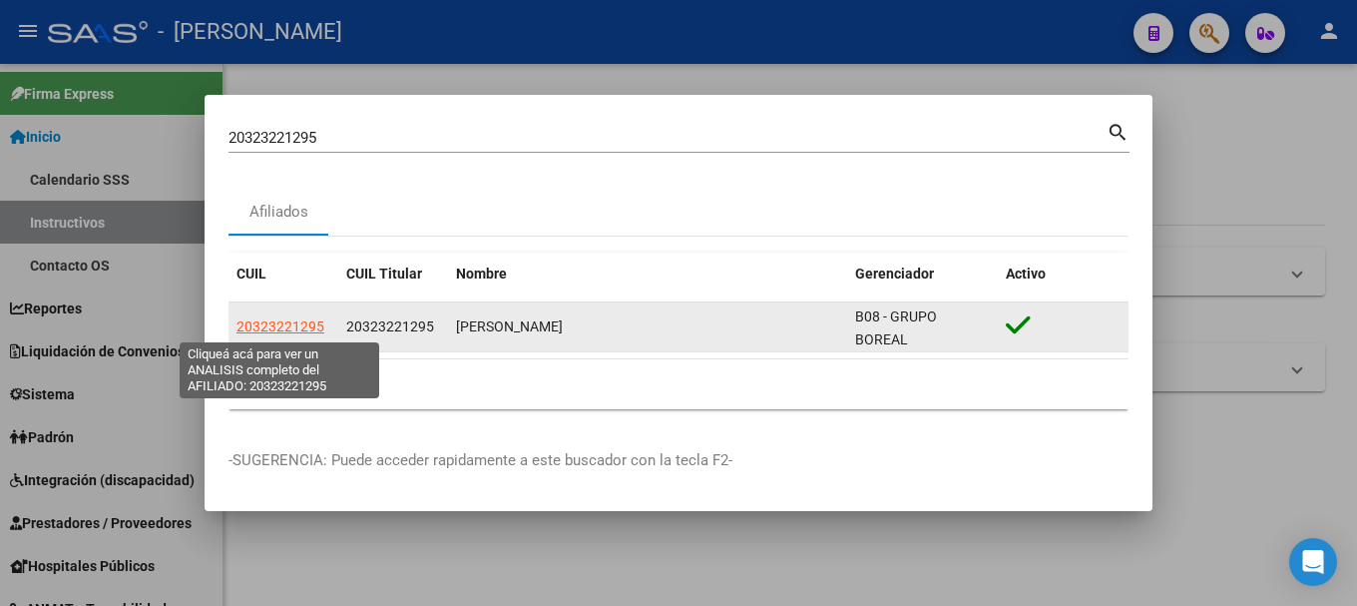
click at [306, 324] on span "20323221295" at bounding box center [281, 326] width 88 height 16
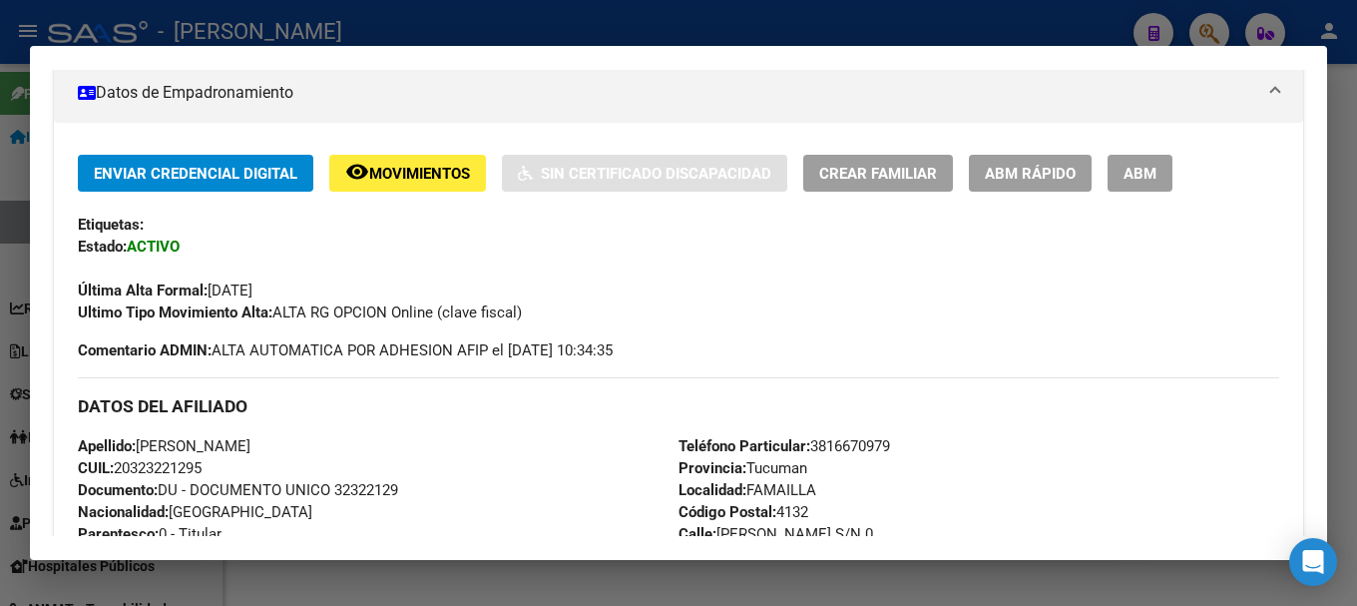
scroll to position [554, 0]
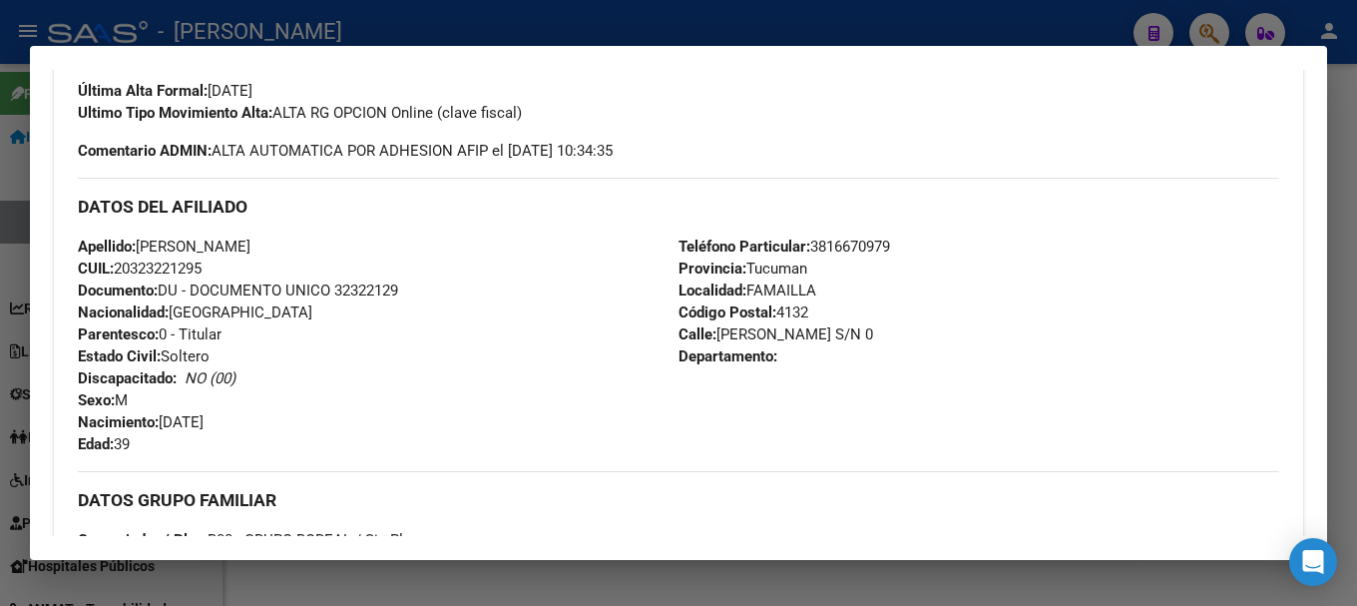
click at [353, 288] on span "Documento: DU - DOCUMENTO UNICO 32322129" at bounding box center [238, 290] width 320 height 18
copy span "32322129"
drag, startPoint x: 143, startPoint y: 244, endPoint x: 373, endPoint y: 244, distance: 230.6
click at [373, 244] on div "Apellido: CARLOS EMILIO MEDINA CUIL: 20323221295 Documento: DU - DOCUMENTO UNIC…" at bounding box center [378, 346] width 601 height 220
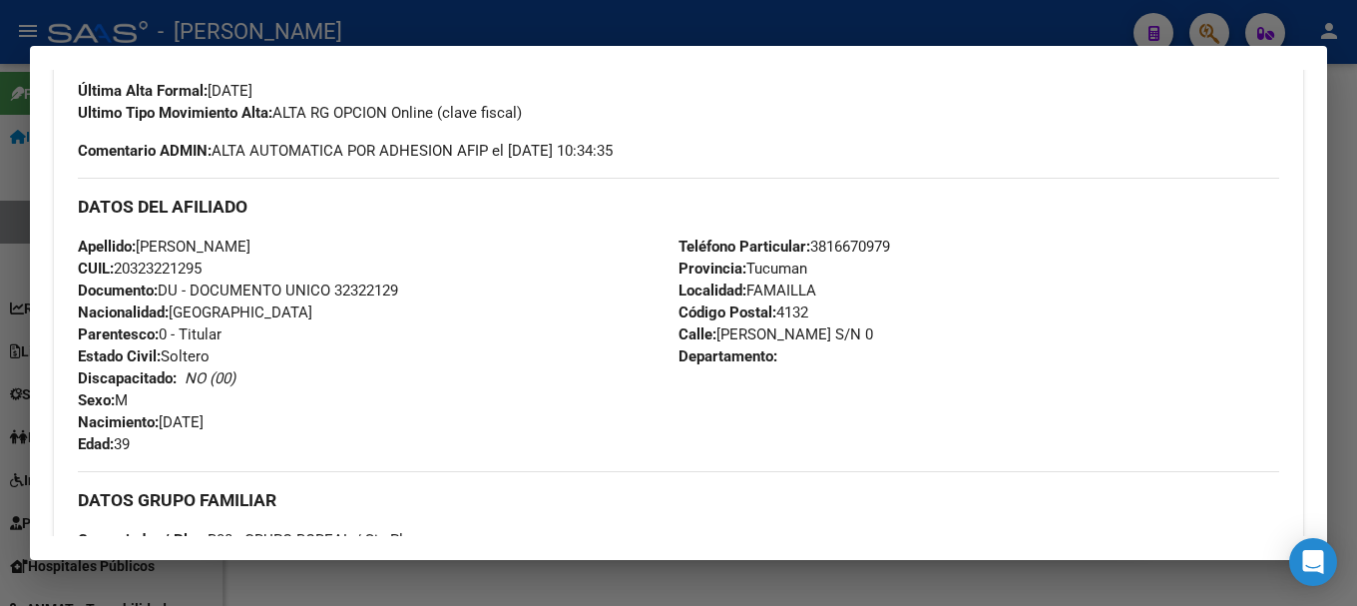
copy span "CARLOS EMILIO MEDINA"
drag, startPoint x: 164, startPoint y: 419, endPoint x: 257, endPoint y: 428, distance: 93.3
click at [257, 428] on div "Apellido: CARLOS EMILIO MEDINA CUIL: 20323221295 Documento: DU - DOCUMENTO UNIC…" at bounding box center [378, 346] width 601 height 220
copy span "04/08/1986"
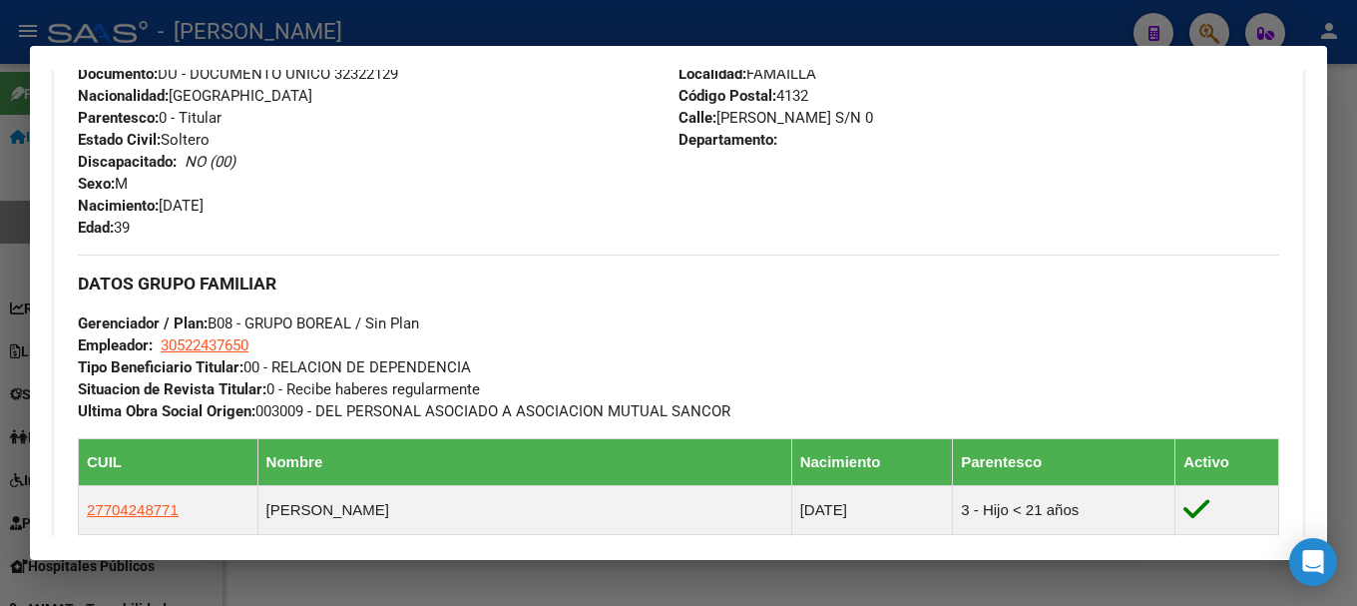
scroll to position [754, 0]
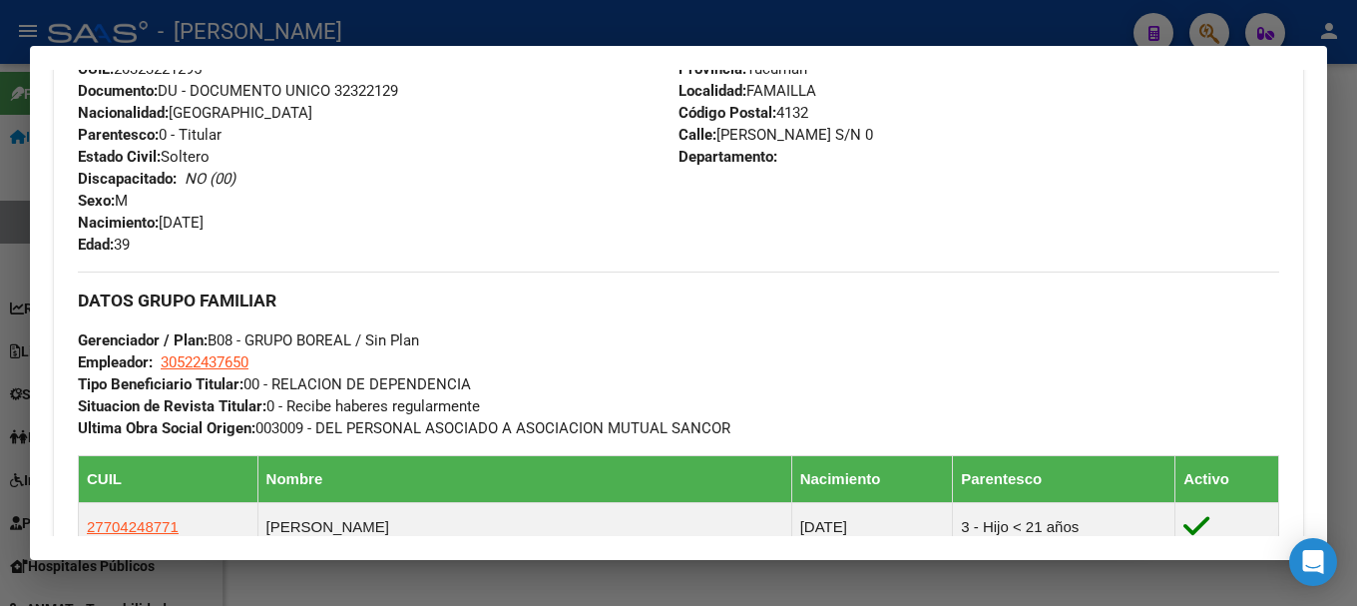
drag, startPoint x: 717, startPoint y: 135, endPoint x: 774, endPoint y: 137, distance: 56.9
click at [774, 136] on span "Calle: ARTIGAS S/N 0" at bounding box center [776, 135] width 195 height 18
copy span "ARTIGAS"
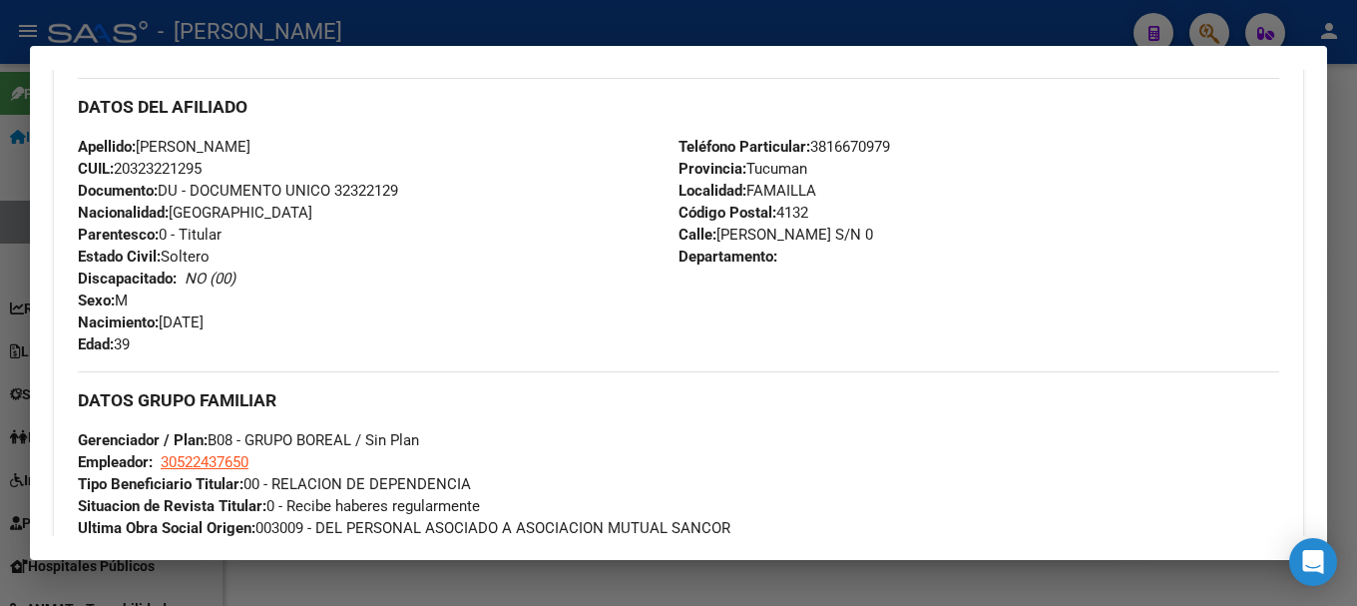
click at [822, 151] on span "Teléfono Particular: 3816670979" at bounding box center [785, 147] width 212 height 18
copy span "3816670979"
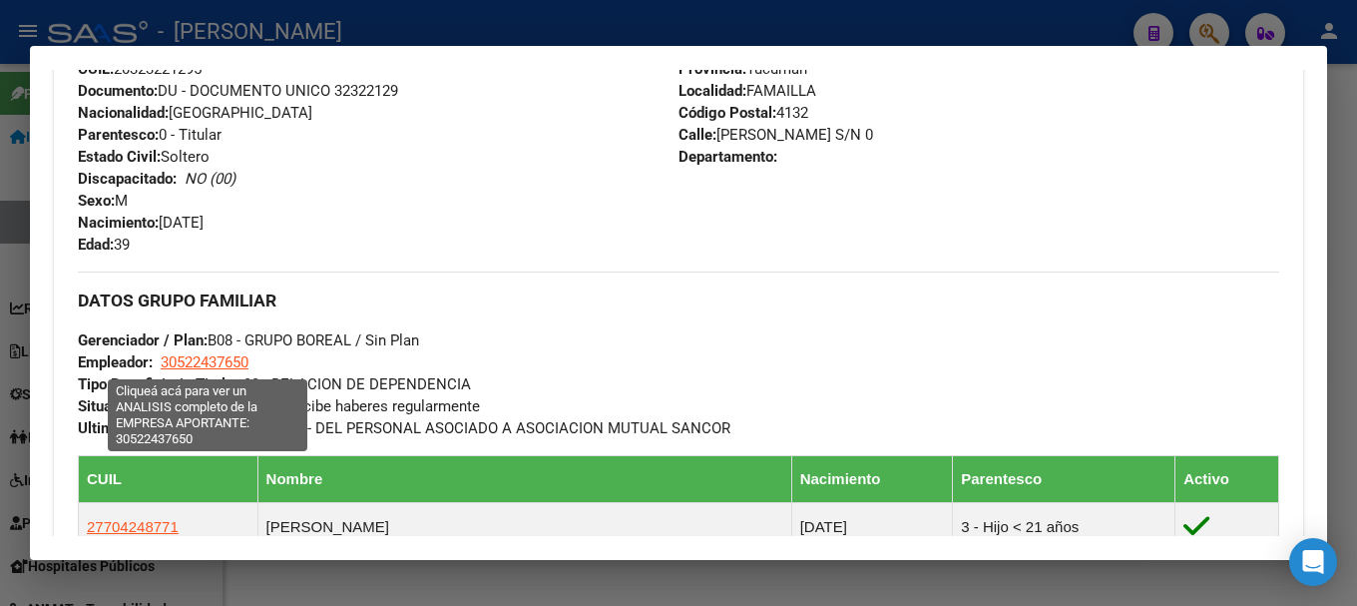
click at [216, 356] on span "30522437650" at bounding box center [205, 362] width 88 height 18
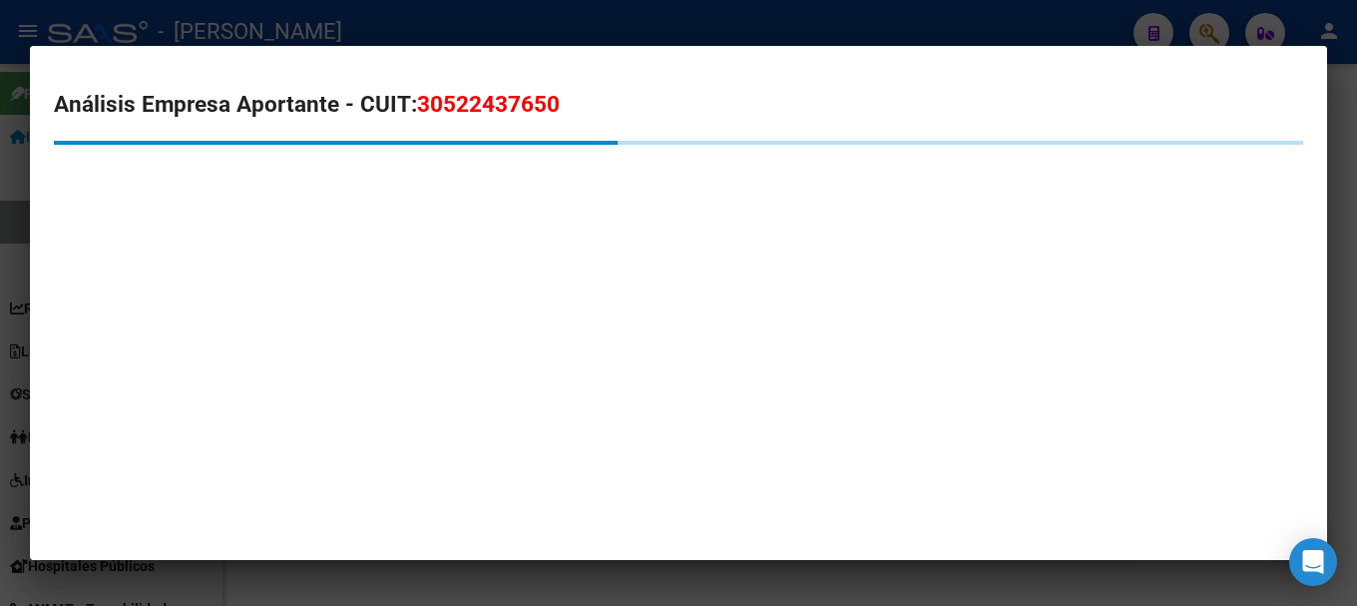
click at [529, 110] on span "30522437650" at bounding box center [488, 104] width 143 height 26
copy span "30522437650"
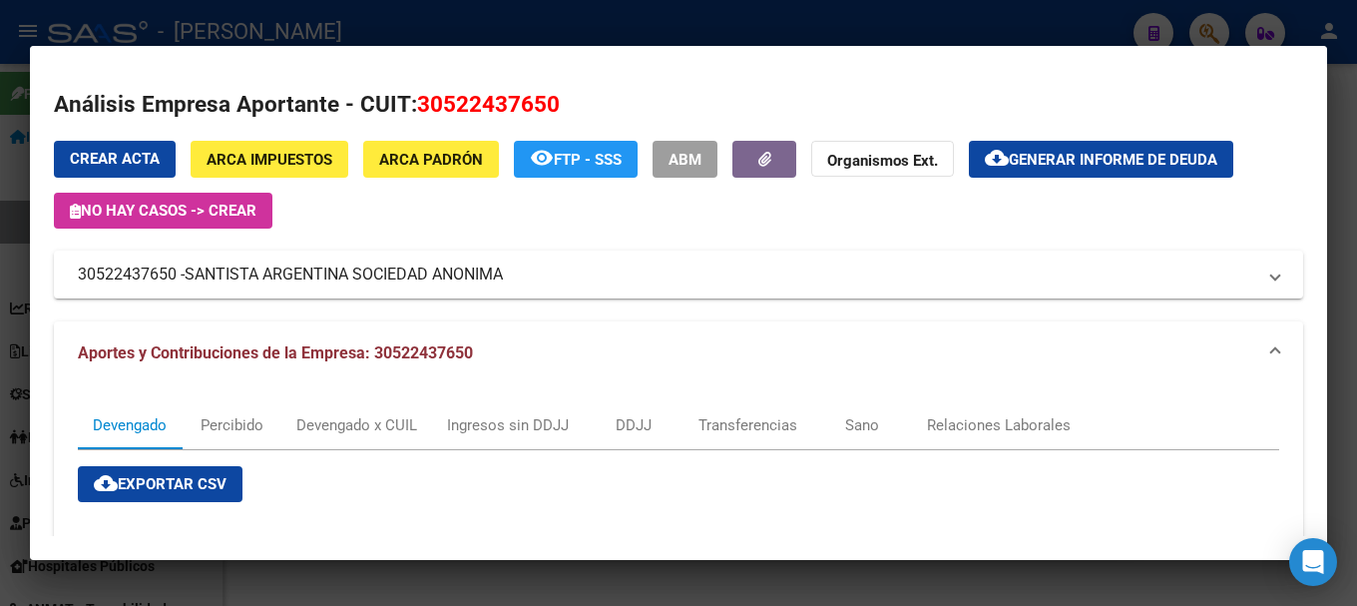
click at [26, 246] on div at bounding box center [678, 303] width 1357 height 606
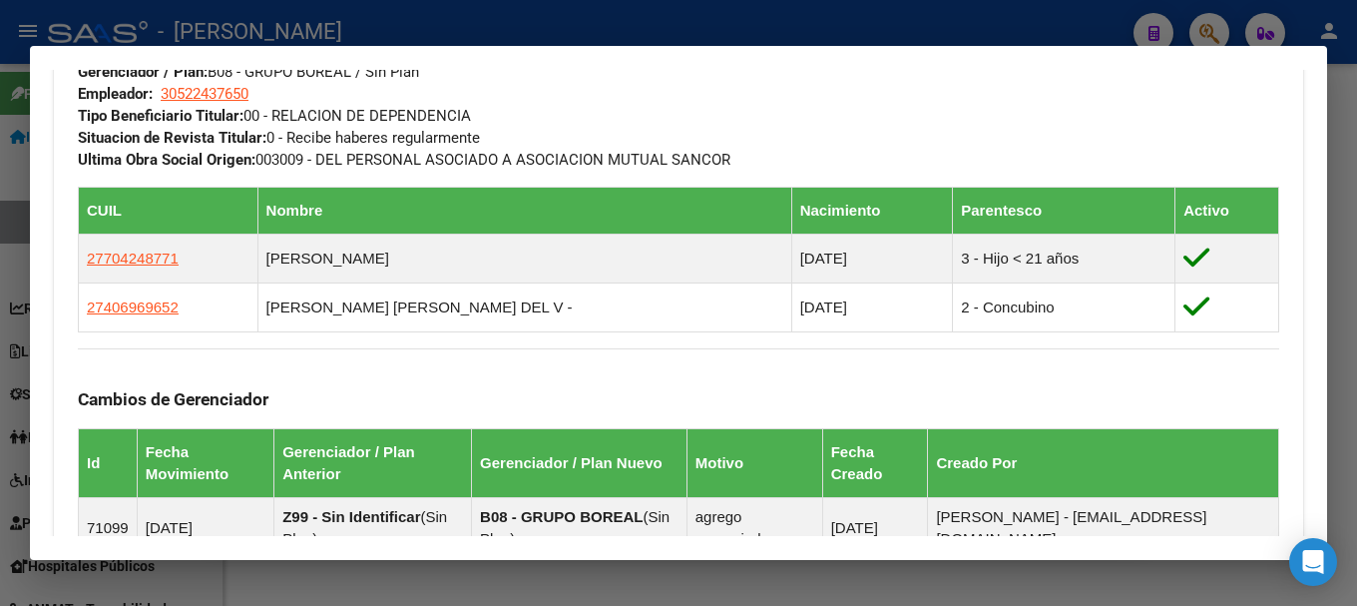
scroll to position [1053, 0]
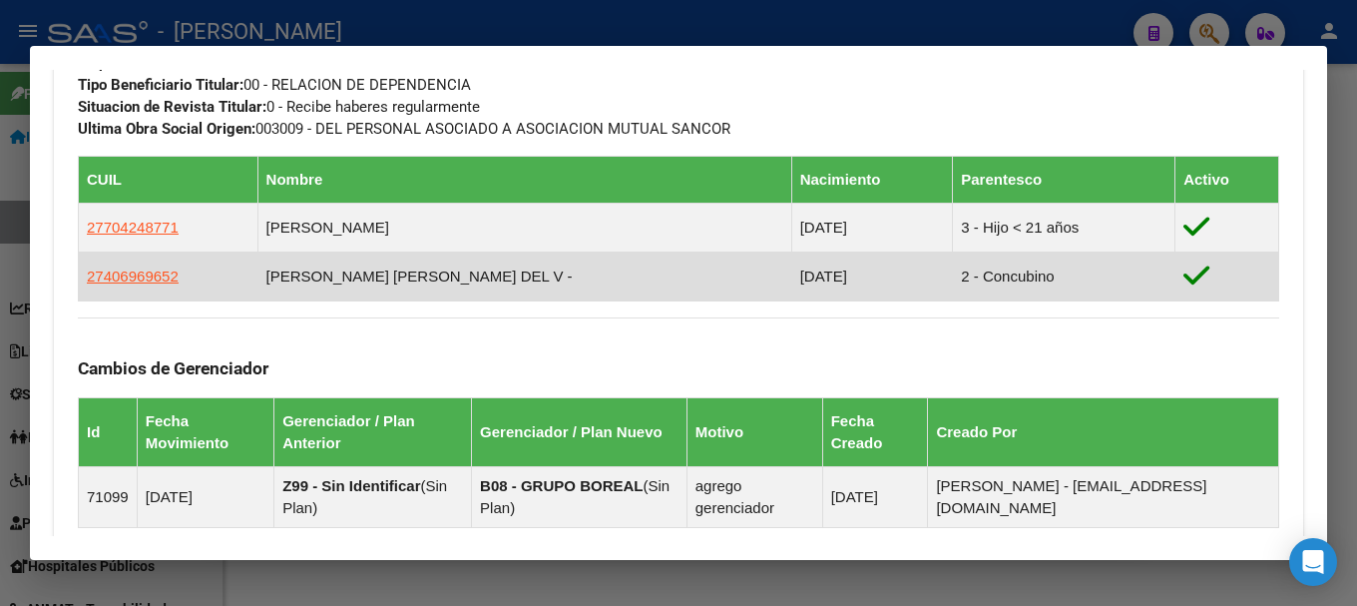
click at [209, 285] on td "27406969652" at bounding box center [169, 276] width 180 height 49
click at [186, 284] on td "27406969652" at bounding box center [169, 276] width 180 height 49
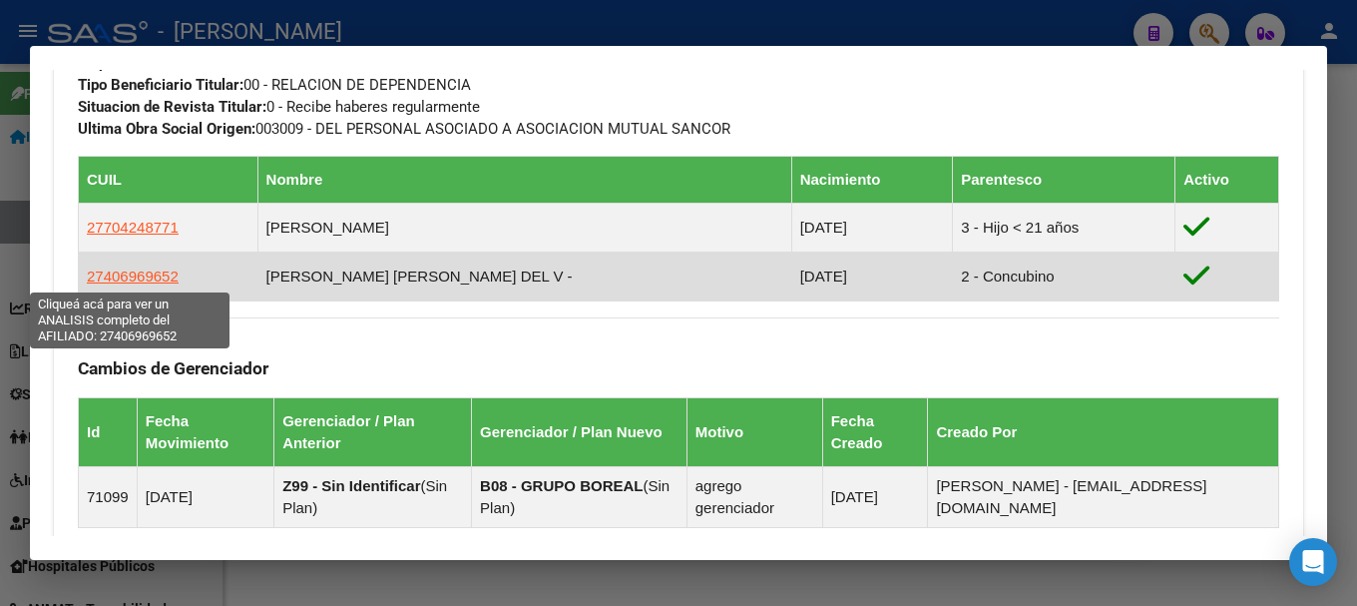
click at [143, 281] on span "27406969652" at bounding box center [133, 276] width 92 height 17
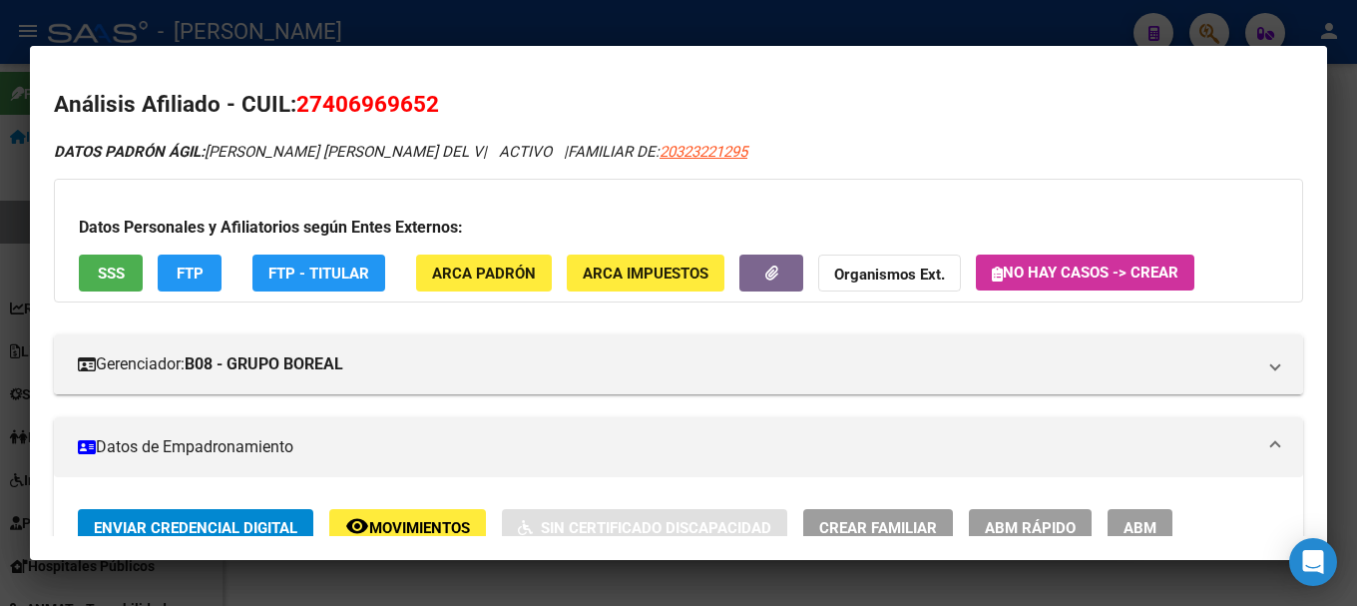
drag, startPoint x: 324, startPoint y: 98, endPoint x: 423, endPoint y: 101, distance: 98.9
click at [423, 101] on span "27406969652" at bounding box center [367, 104] width 143 height 26
copy span "40696965"
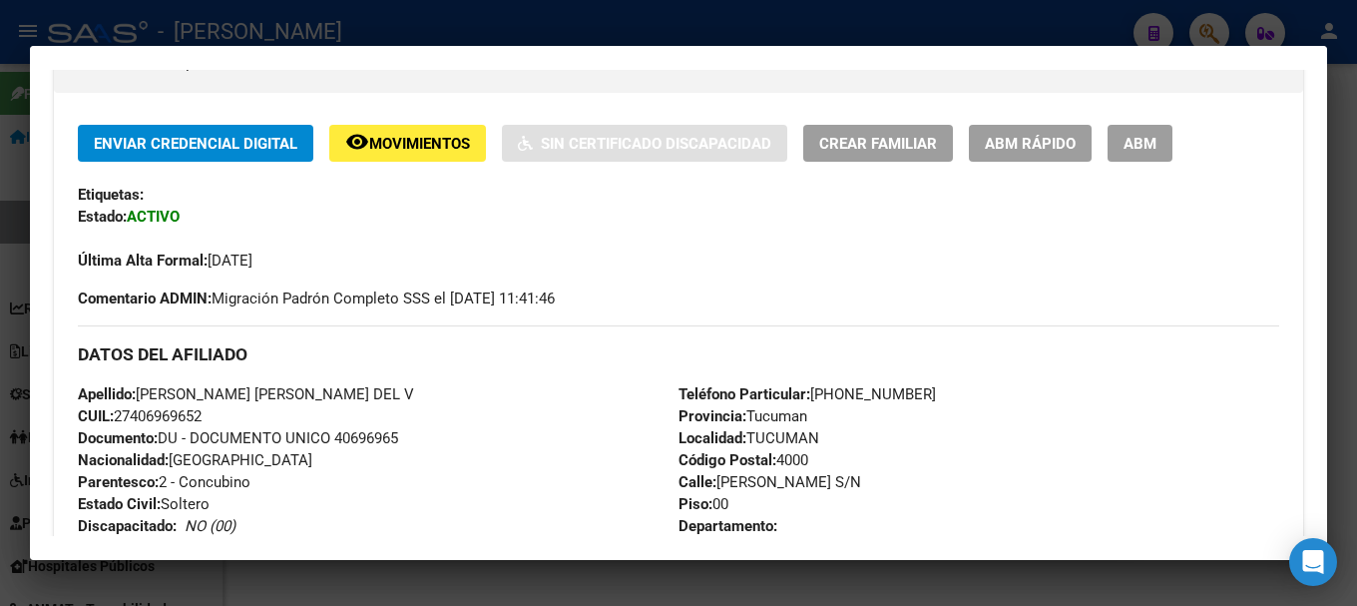
scroll to position [499, 0]
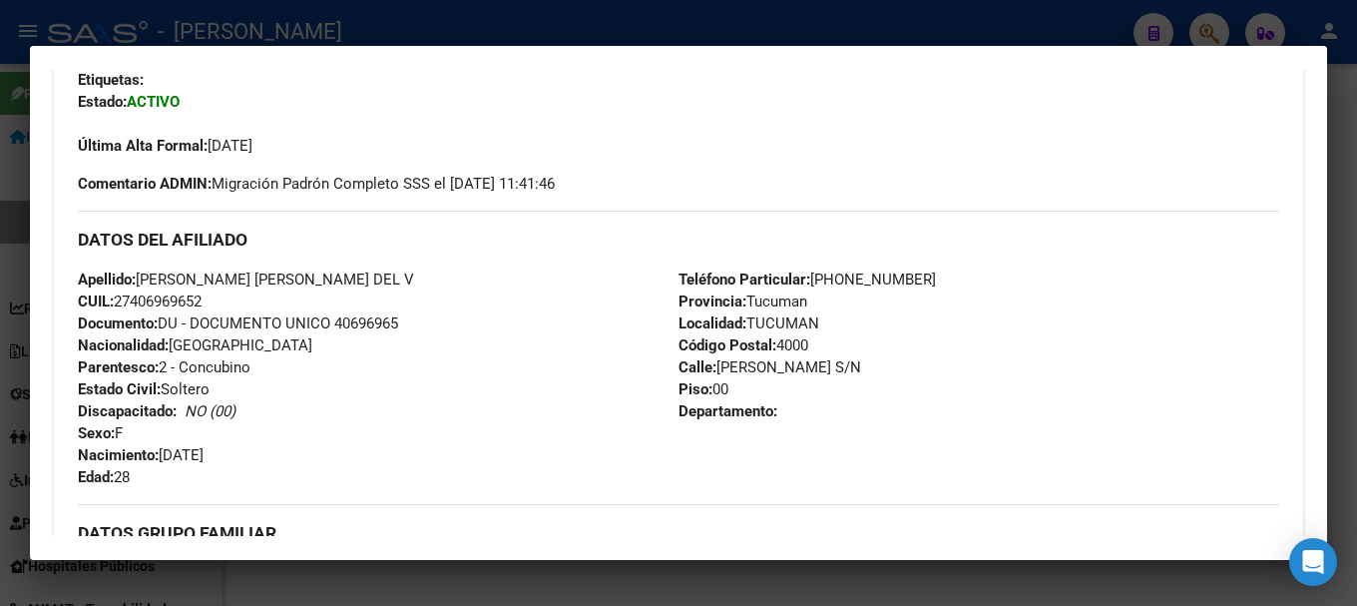
drag, startPoint x: 164, startPoint y: 452, endPoint x: 288, endPoint y: 455, distance: 124.8
click at [288, 455] on div "Apellido: FERRO TATIANA PILAR DEL V CUIL: 27406969652 Documento: DU - DOCUMENTO…" at bounding box center [378, 378] width 601 height 220
copy span "18/09/1997"
click at [0, 240] on div at bounding box center [678, 303] width 1357 height 606
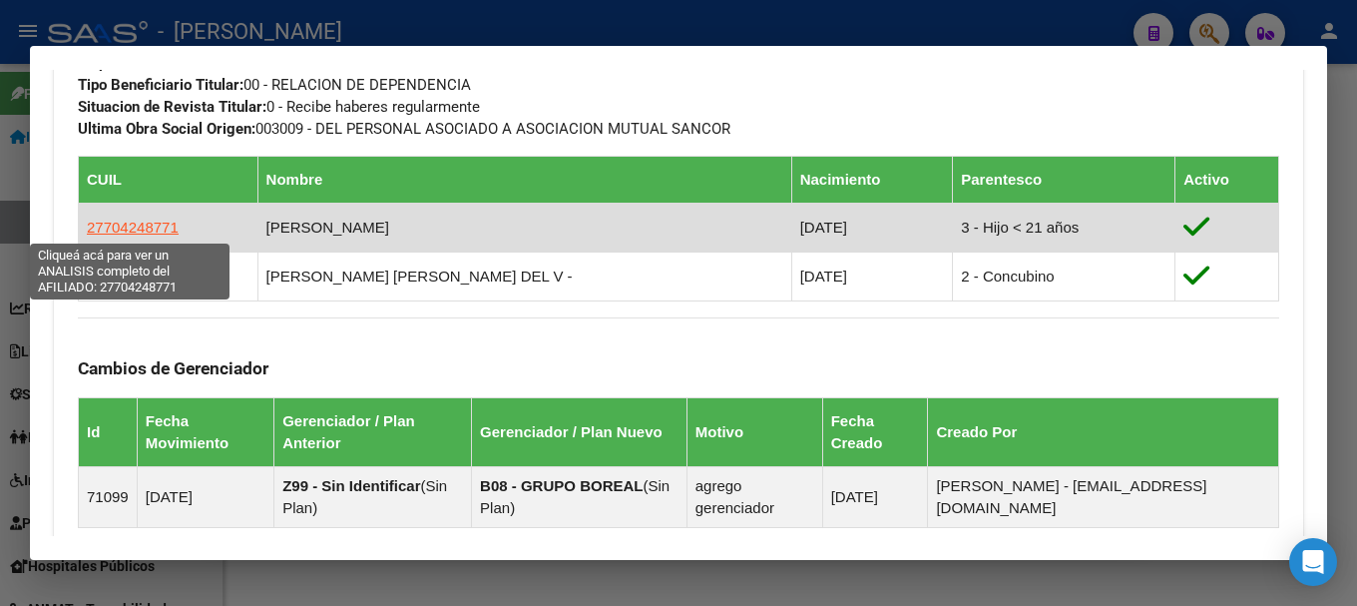
click at [140, 231] on span "27704248771" at bounding box center [133, 227] width 92 height 17
type textarea "27704248771"
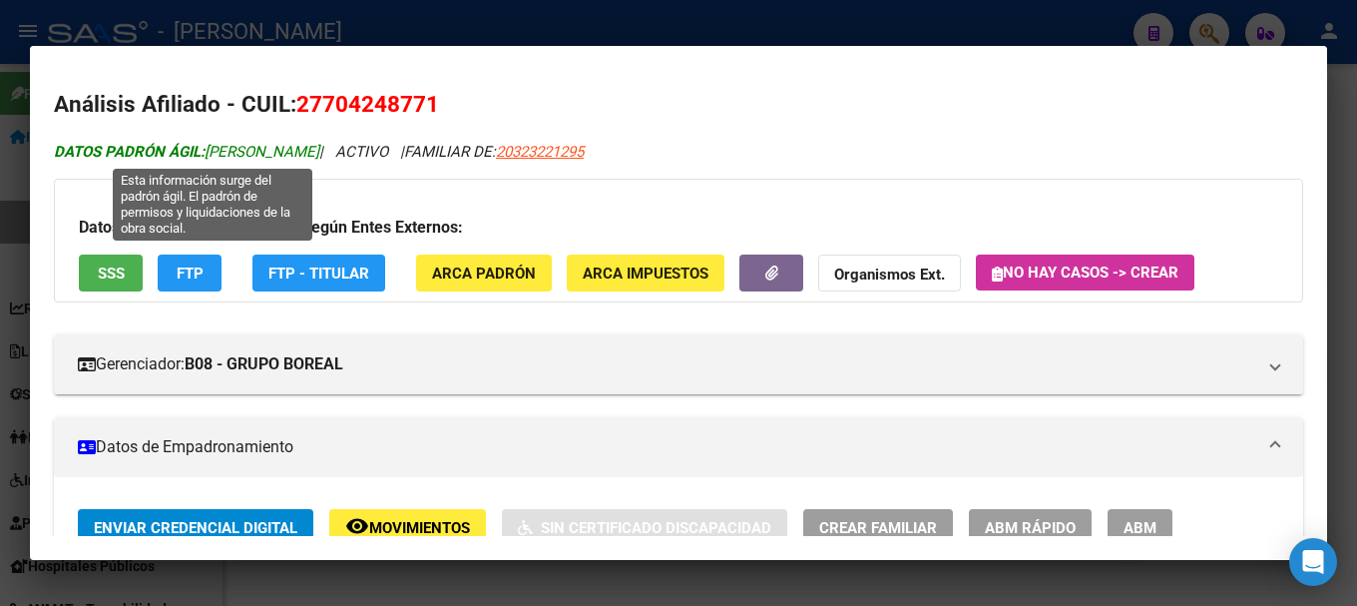
drag, startPoint x: 209, startPoint y: 153, endPoint x: 368, endPoint y: 149, distance: 159.8
click at [319, 149] on span "DATOS PADRÓN ÁGIL: MEDINA FERRO TOMAS" at bounding box center [187, 152] width 266 height 18
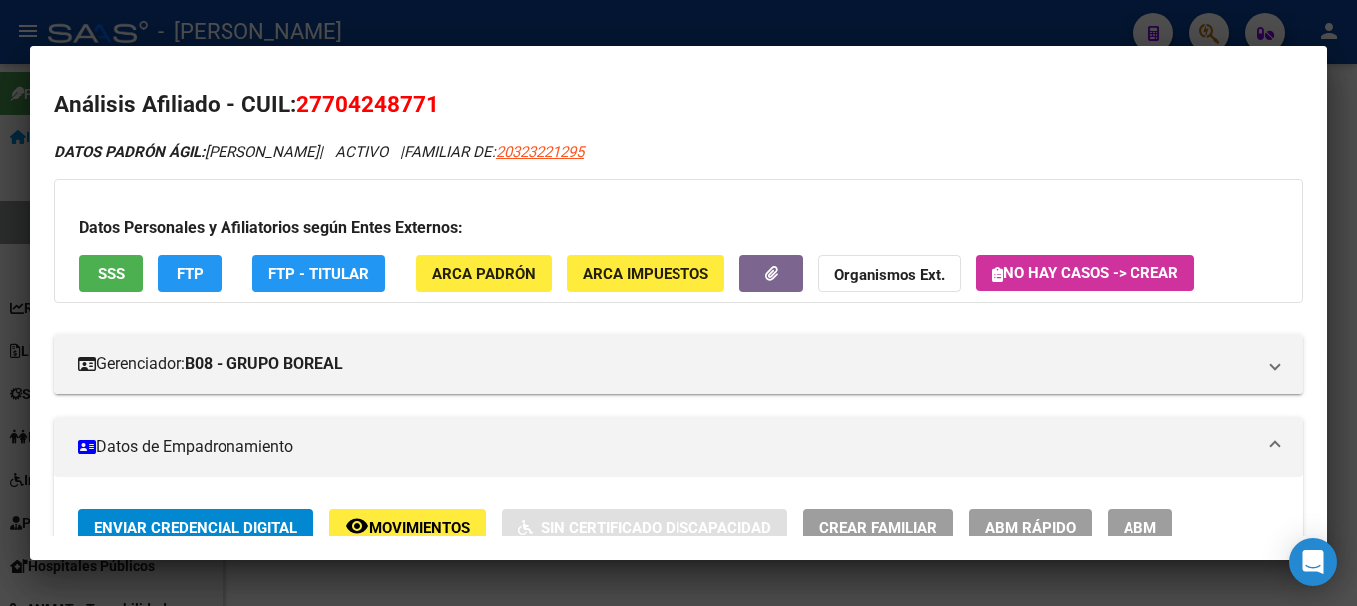
copy span "MEDINA FERRO TOMAS"
drag, startPoint x: 325, startPoint y: 104, endPoint x: 428, endPoint y: 100, distance: 102.9
click at [428, 100] on span "27704248771" at bounding box center [367, 104] width 143 height 26
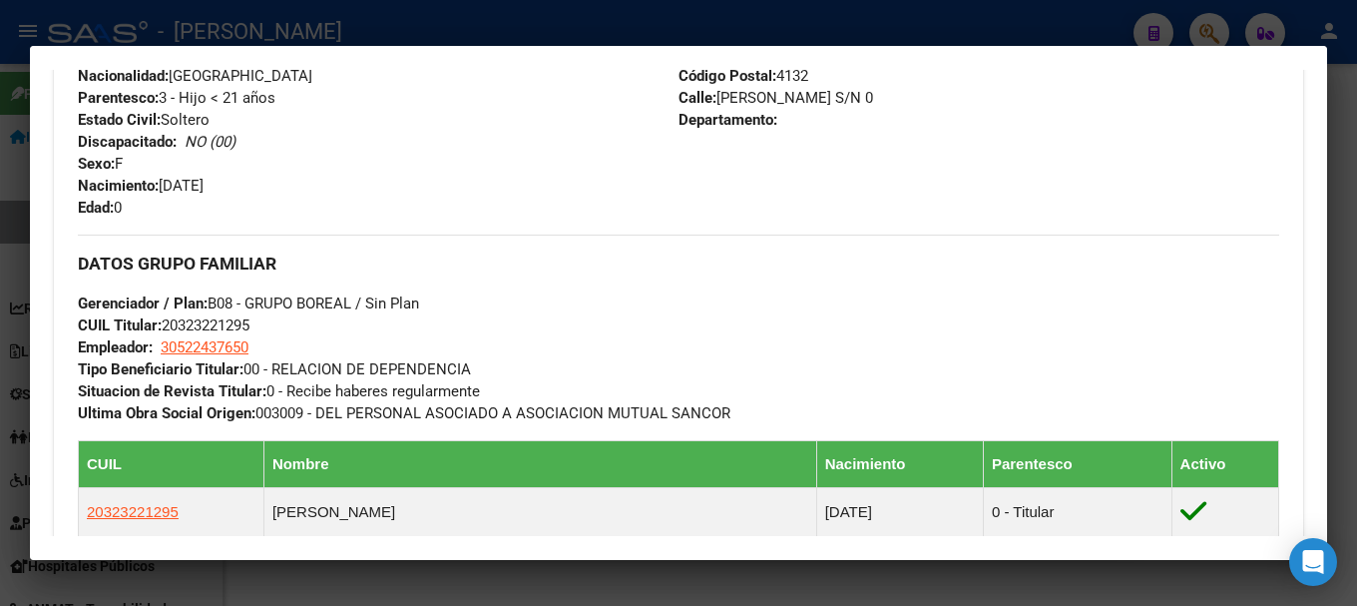
scroll to position [799, 0]
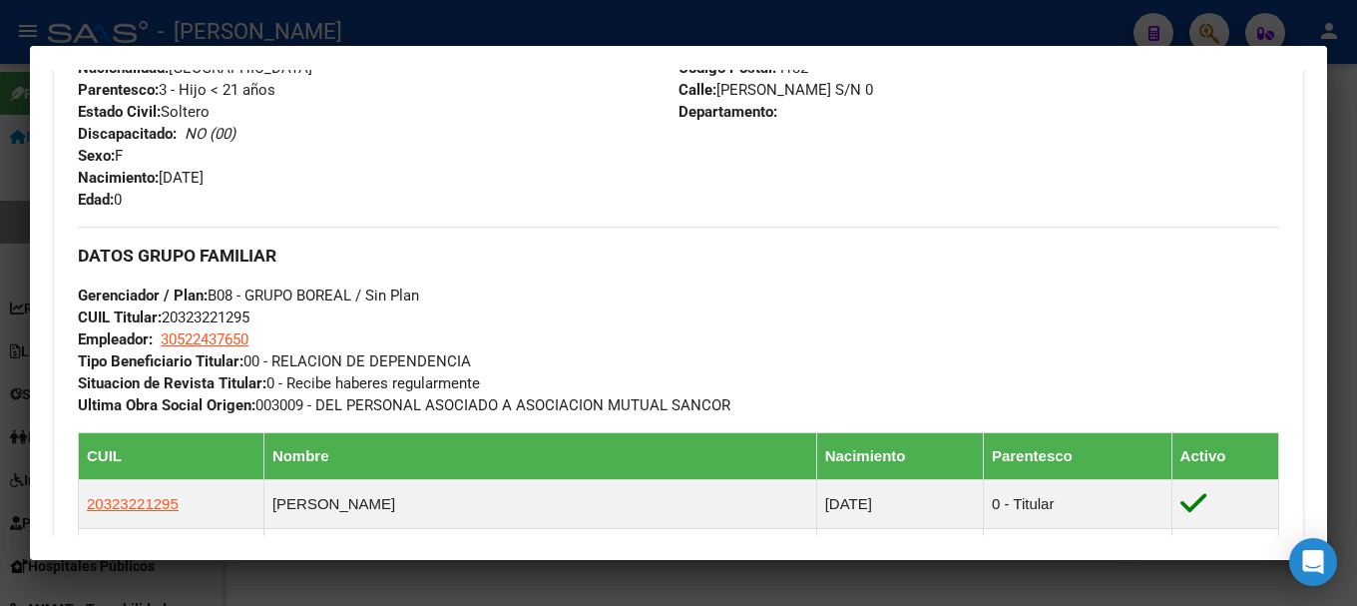
drag, startPoint x: 164, startPoint y: 176, endPoint x: 258, endPoint y: 176, distance: 93.8
click at [258, 176] on div "Apellido: TOMAS MEDINA FERRO CUIL: 27704248771 Documento: DU - DOCUMENTO UNICO …" at bounding box center [378, 101] width 601 height 220
click at [0, 139] on div at bounding box center [678, 303] width 1357 height 606
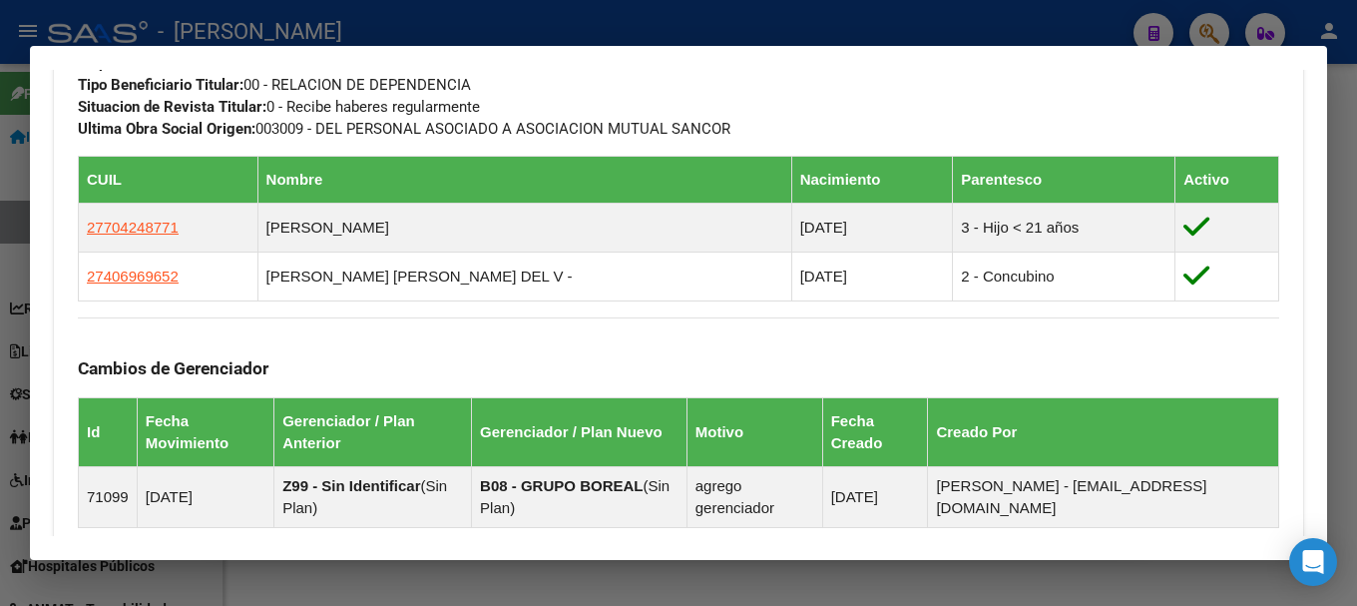
drag, startPoint x: 377, startPoint y: 23, endPoint x: 364, endPoint y: 123, distance: 100.7
click at [377, 24] on div at bounding box center [678, 303] width 1357 height 606
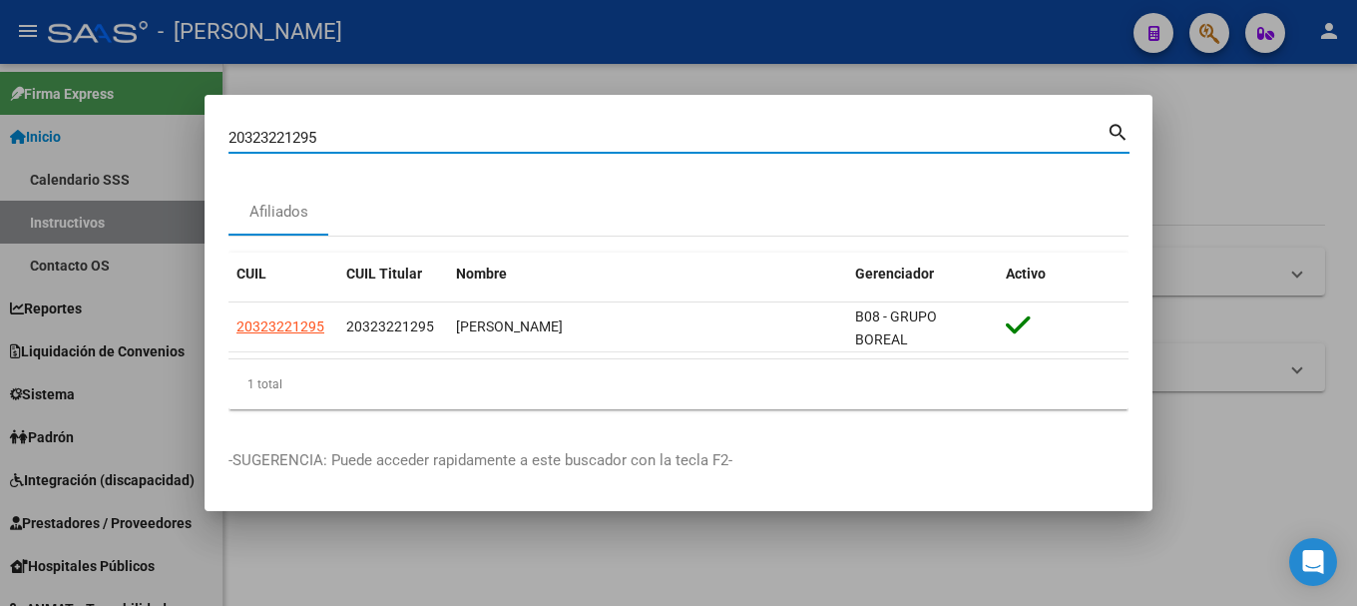
click at [371, 142] on input "20323221295" at bounding box center [668, 138] width 878 height 18
paste input "34648"
type input "20323234648"
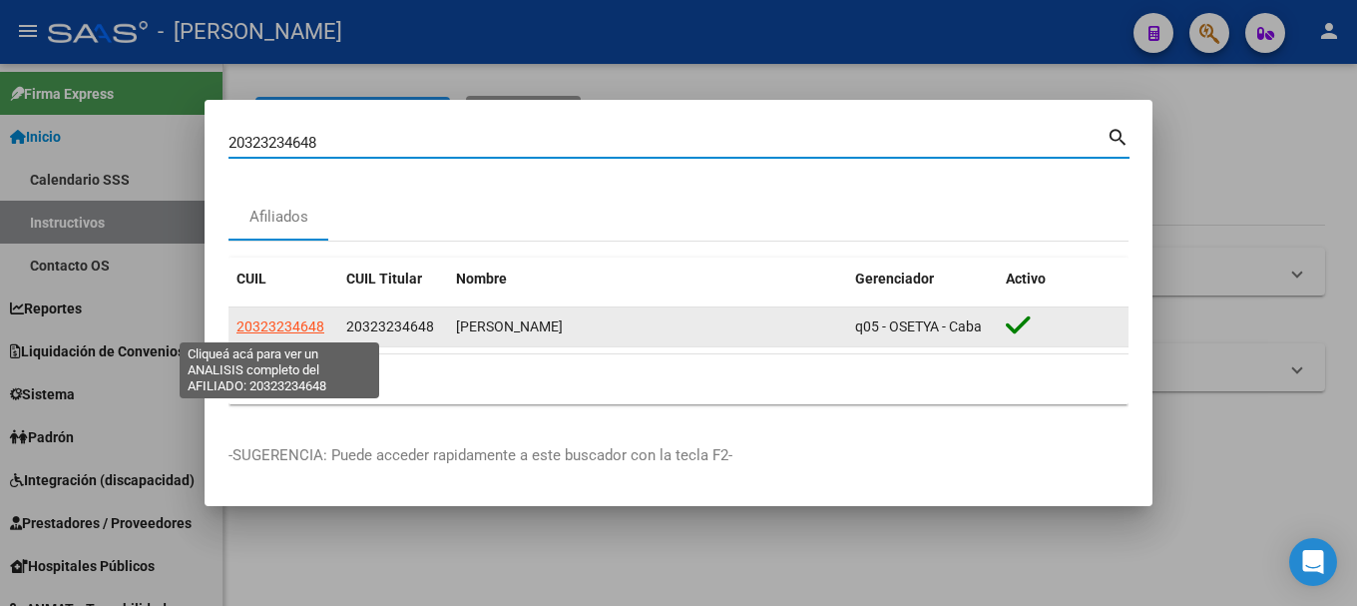
click at [289, 320] on span "20323234648" at bounding box center [281, 326] width 88 height 16
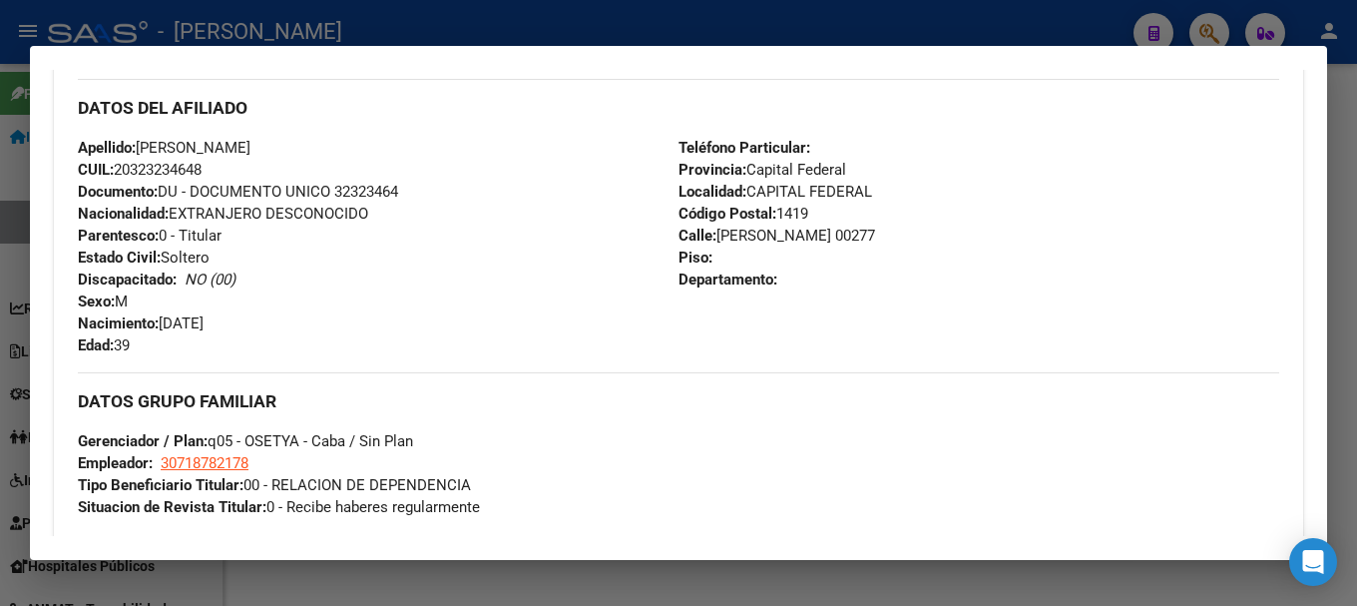
scroll to position [699, 0]
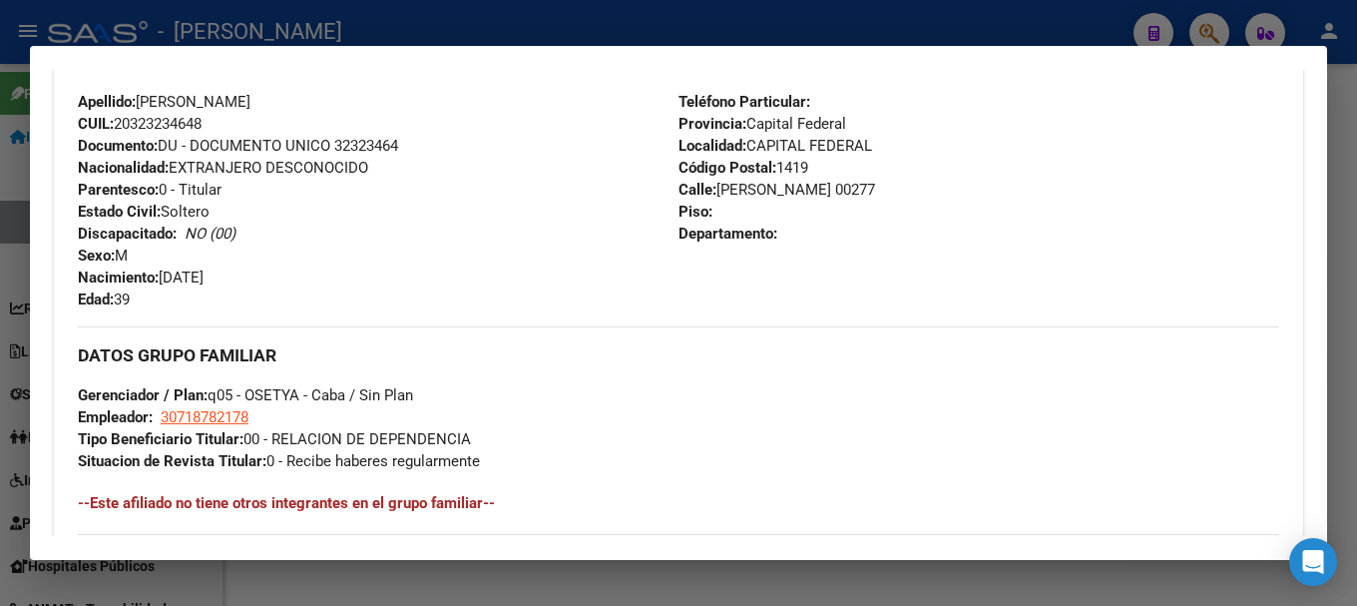
click at [382, 146] on span "Documento: DU - DOCUMENTO UNICO 32323464" at bounding box center [238, 146] width 320 height 18
drag, startPoint x: 143, startPoint y: 102, endPoint x: 334, endPoint y: 113, distance: 192.0
click at [334, 113] on div "Apellido: CIPOLLA PABLO EZEQUIEL CUIL: 20323234648 Documento: DU - DOCUMENTO UN…" at bounding box center [378, 201] width 601 height 220
click at [242, 100] on span "Apellido: CIPOLLA PABLO EZEQUIEL" at bounding box center [164, 102] width 173 height 18
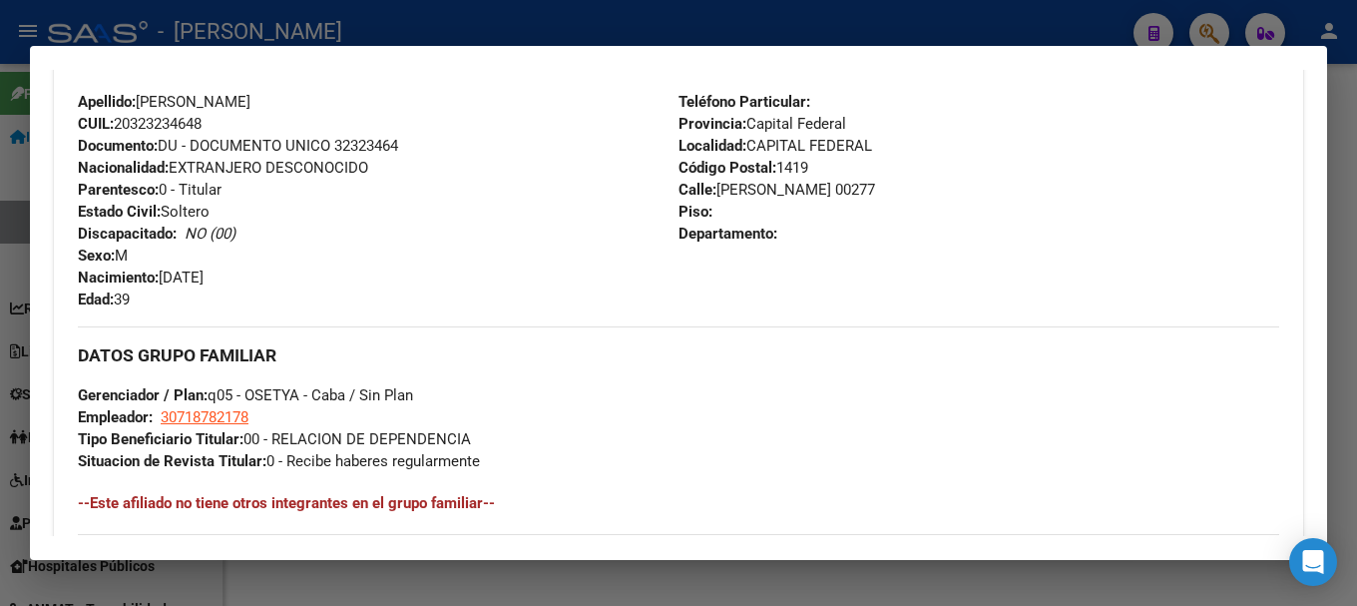
click at [146, 103] on span "Apellido: CIPOLLA PABLO EZEQUIEL" at bounding box center [164, 102] width 173 height 18
drag, startPoint x: 143, startPoint y: 100, endPoint x: 326, endPoint y: 96, distance: 183.7
click at [326, 96] on div "Apellido: CIPOLLA PABLO EZEQUIEL CUIL: 20323234648 Documento: DU - DOCUMENTO UN…" at bounding box center [378, 201] width 601 height 220
drag, startPoint x: 163, startPoint y: 278, endPoint x: 253, endPoint y: 279, distance: 89.8
click at [253, 279] on div "Apellido: CIPOLLA PABLO EZEQUIEL CUIL: 20323234648 Documento: DU - DOCUMENTO UN…" at bounding box center [378, 201] width 601 height 220
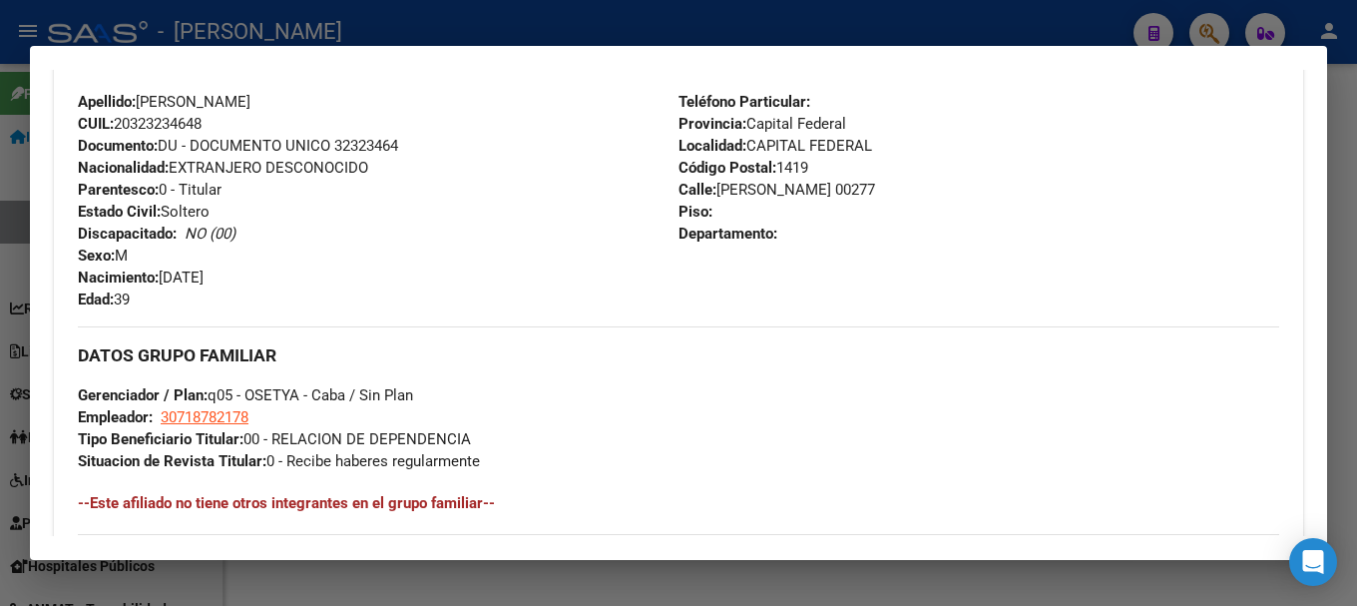
drag, startPoint x: 715, startPoint y: 192, endPoint x: 787, endPoint y: 183, distance: 72.4
click at [787, 183] on span "Calle: VALLEJOS 00277" at bounding box center [777, 190] width 197 height 18
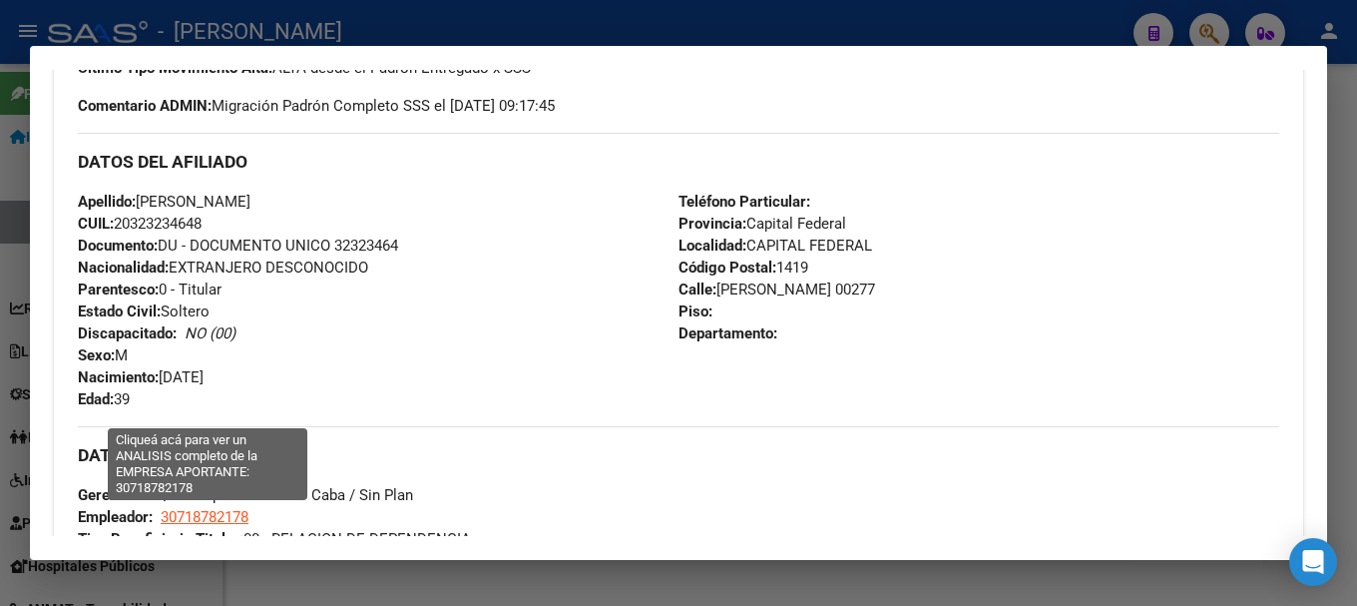
click at [222, 516] on span "30718782178" at bounding box center [205, 517] width 88 height 18
type textarea "30718782178"
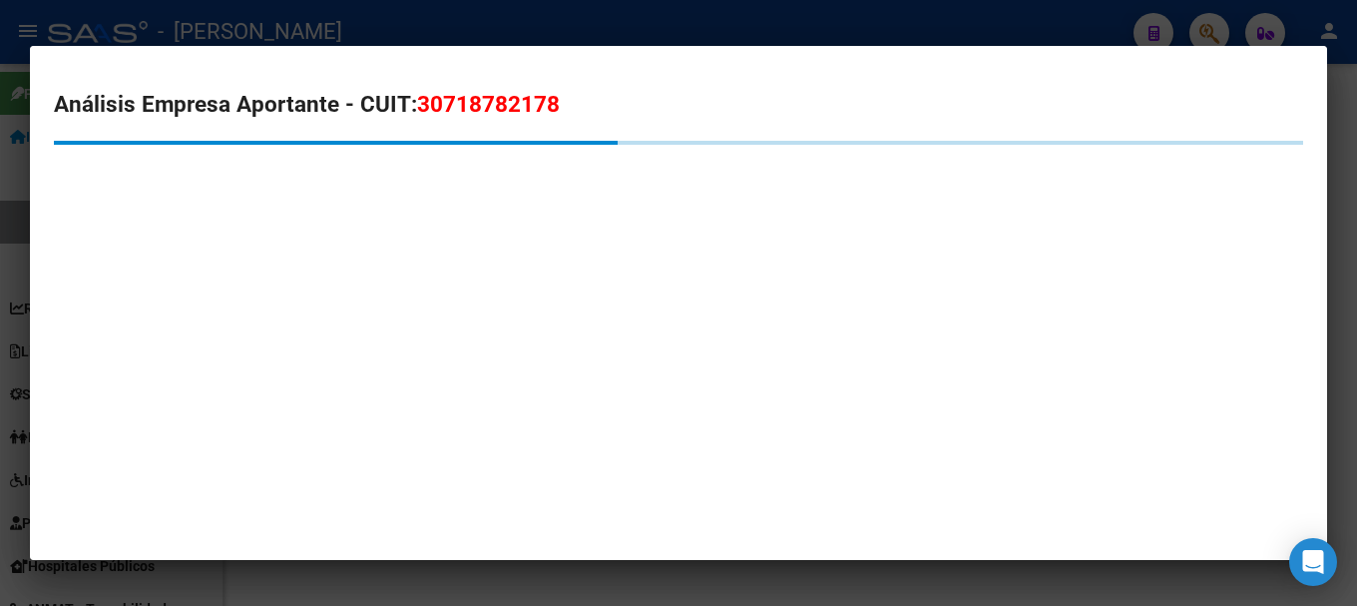
click at [484, 102] on span "30718782178" at bounding box center [488, 104] width 143 height 26
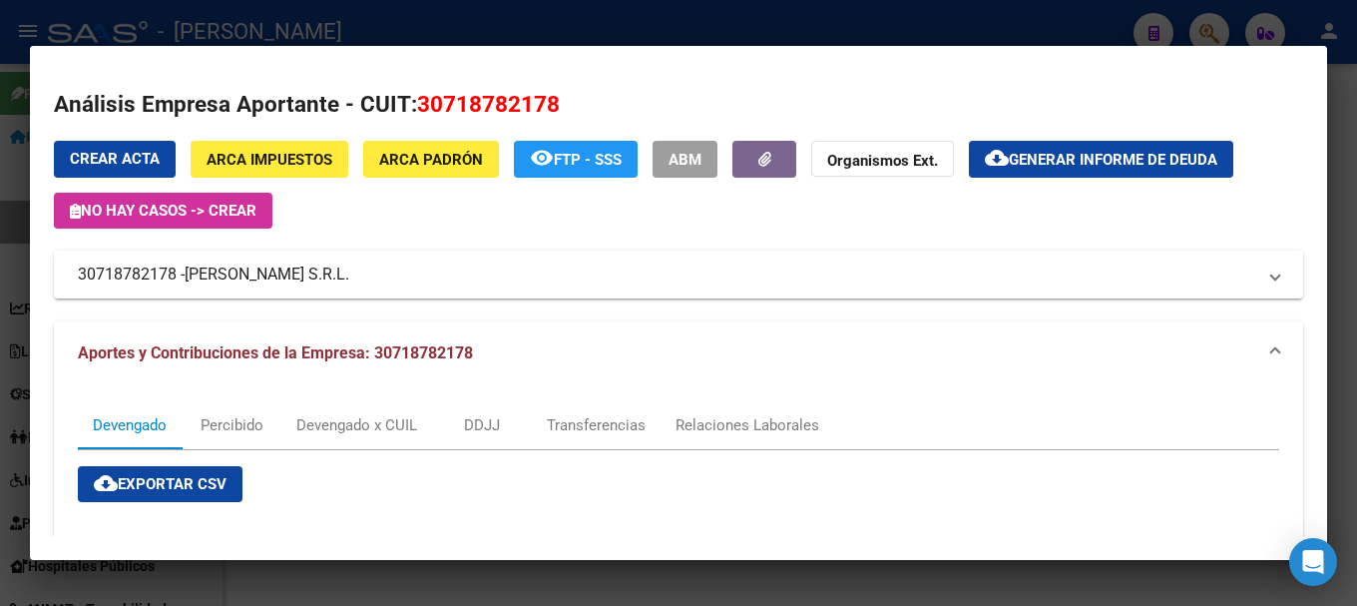
drag, startPoint x: 195, startPoint y: 271, endPoint x: 311, endPoint y: 275, distance: 116.9
click at [311, 275] on span "GERARDFIL S.R.L." at bounding box center [267, 275] width 165 height 24
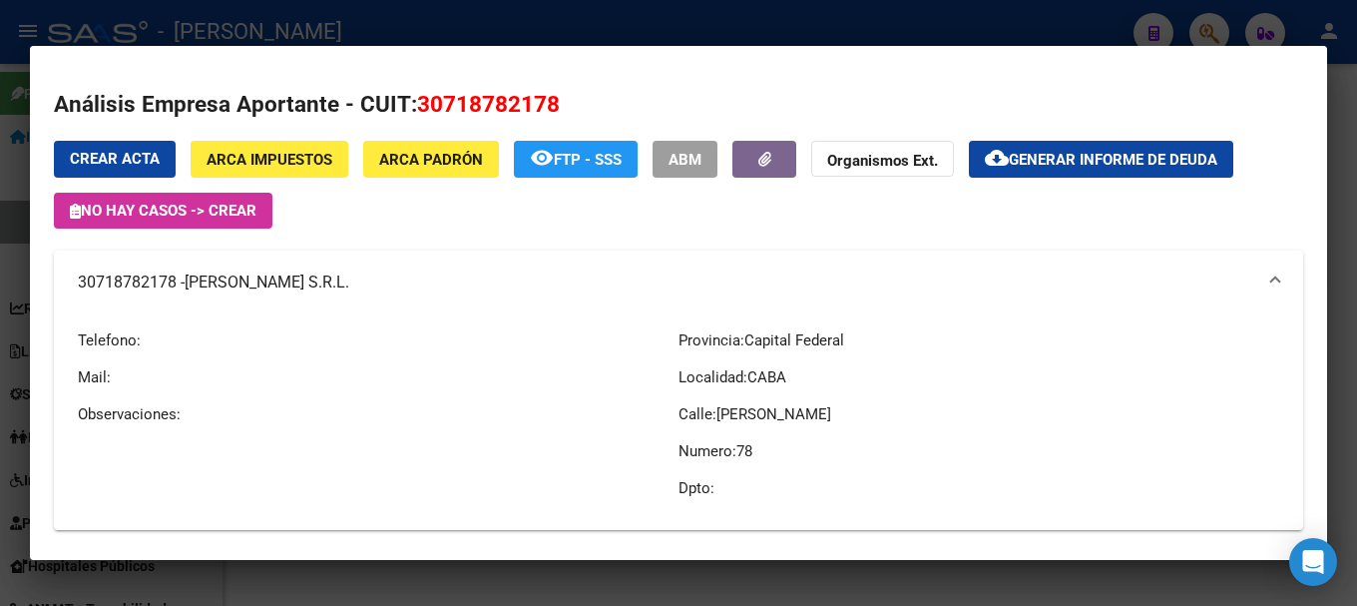
click at [583, 3] on div at bounding box center [678, 303] width 1357 height 606
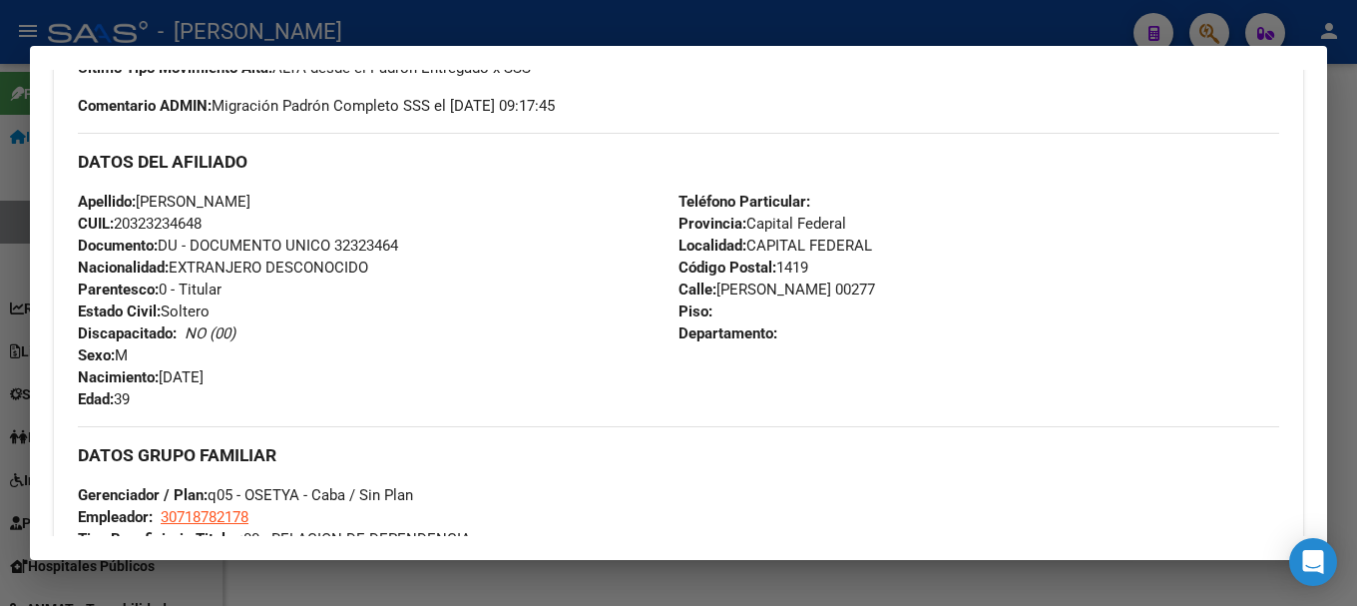
click at [549, 27] on div at bounding box center [678, 303] width 1357 height 606
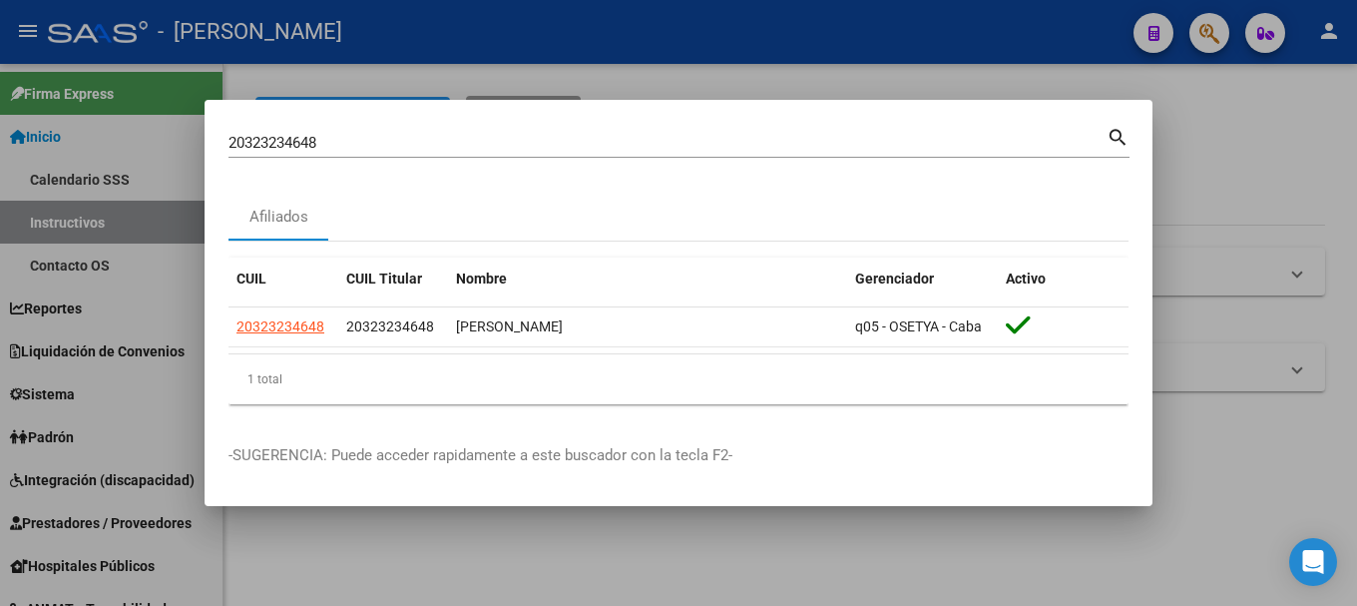
click at [409, 149] on input "20323234648" at bounding box center [668, 143] width 878 height 18
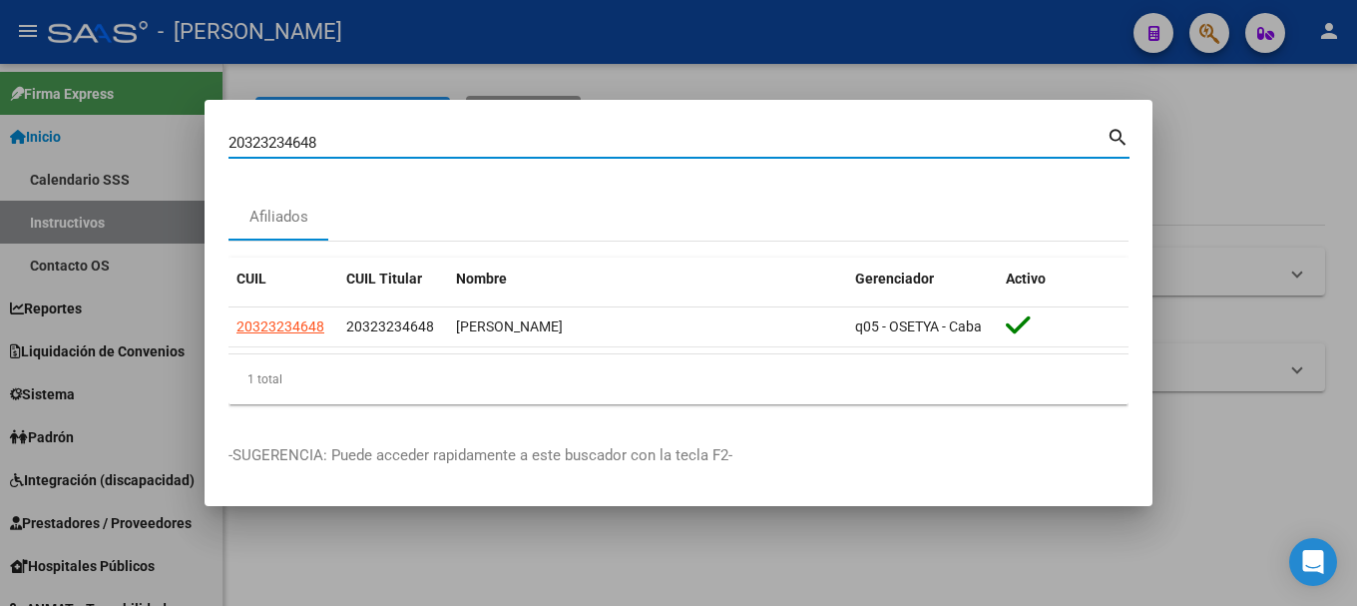
click at [409, 149] on input "20323234648" at bounding box center [668, 143] width 878 height 18
paste input "344915"
type input "20323344915"
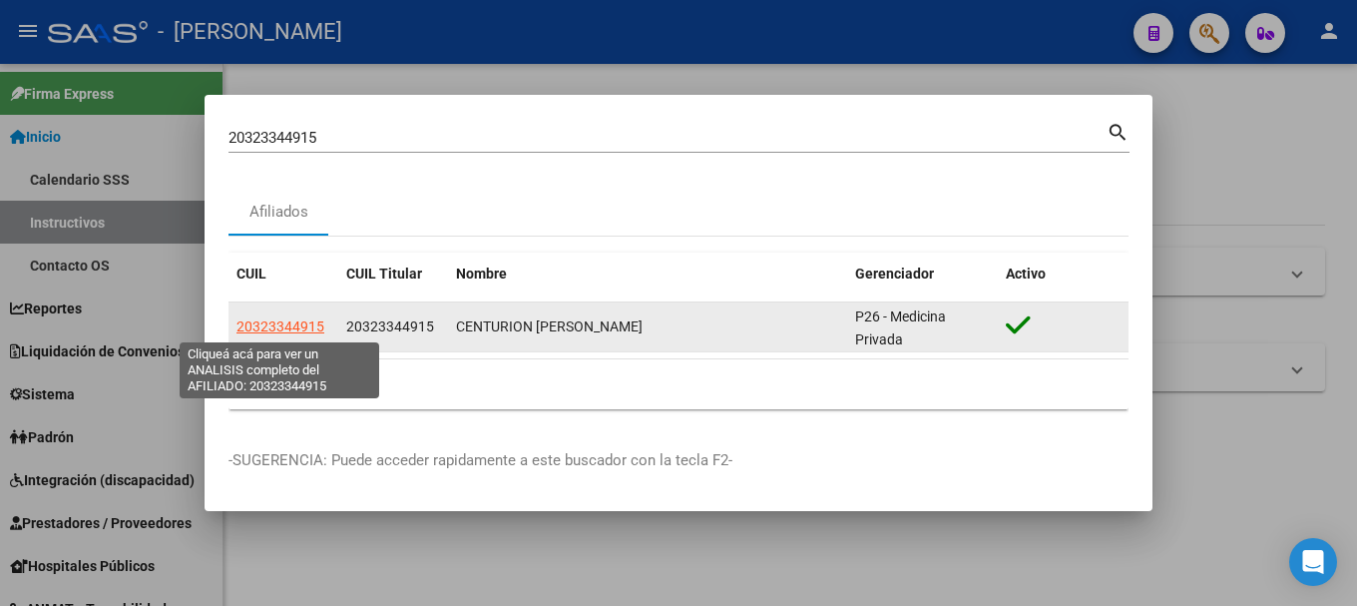
click at [314, 328] on span "20323344915" at bounding box center [281, 326] width 88 height 16
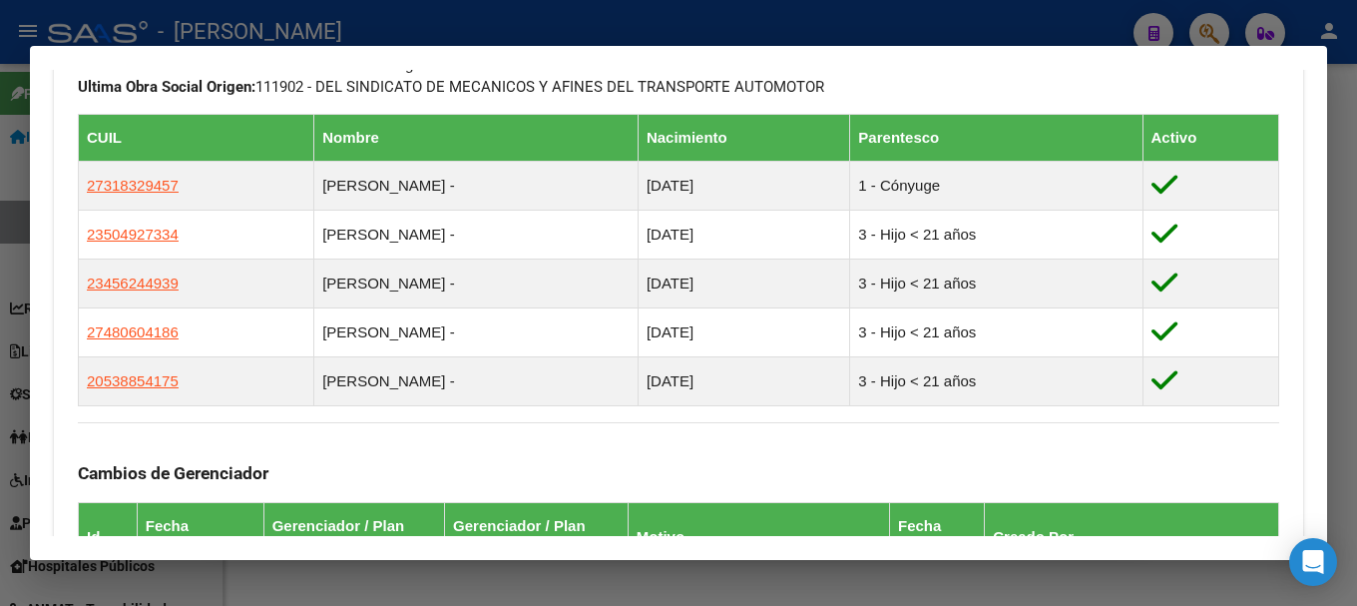
scroll to position [1098, 0]
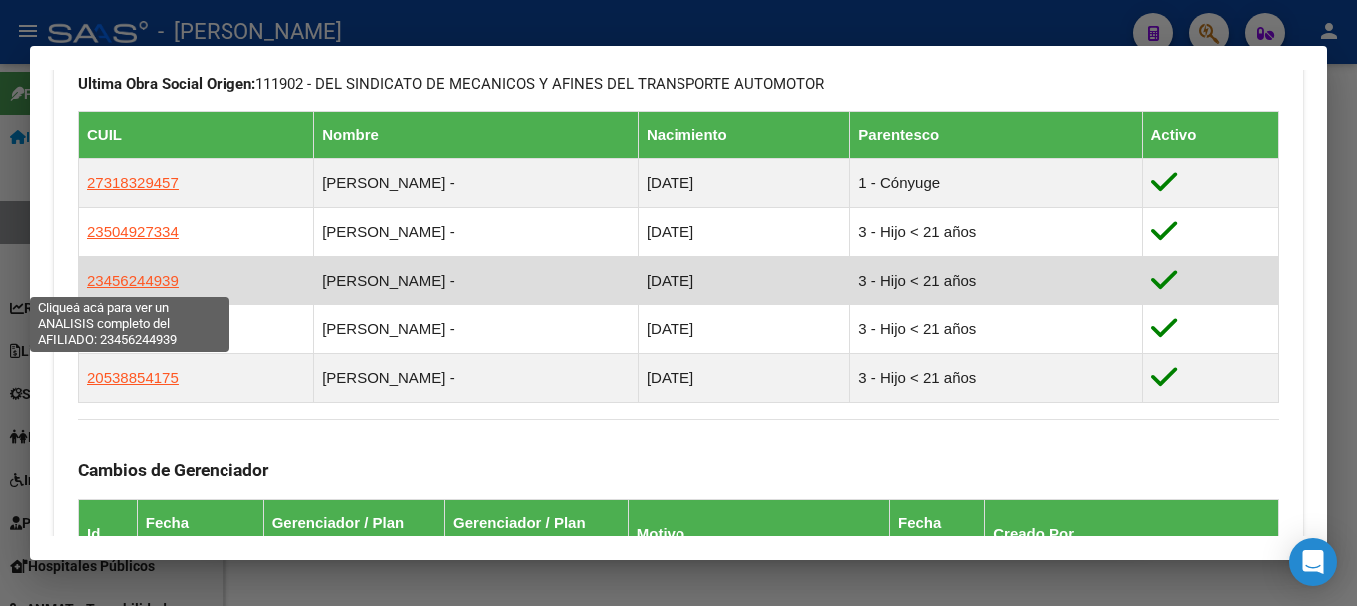
click at [132, 278] on span "23456244939" at bounding box center [133, 279] width 92 height 17
type textarea "23456244939"
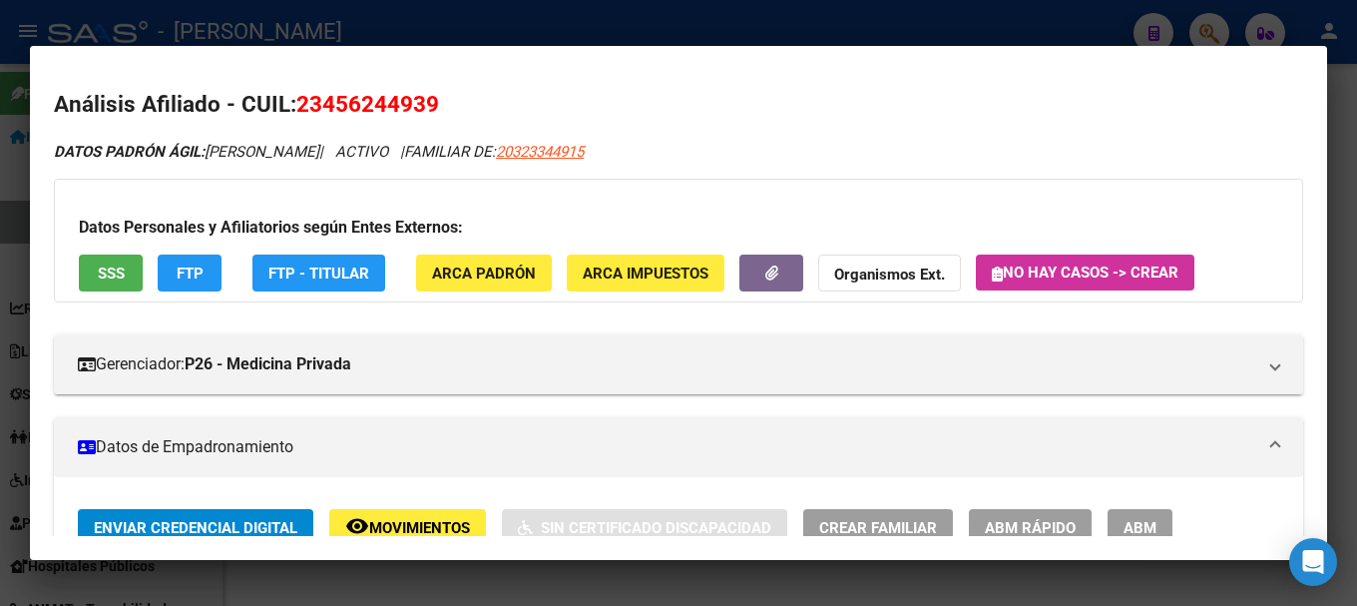
drag, startPoint x: 325, startPoint y: 104, endPoint x: 429, endPoint y: 104, distance: 103.8
click at [429, 104] on span "23456244939" at bounding box center [367, 104] width 143 height 26
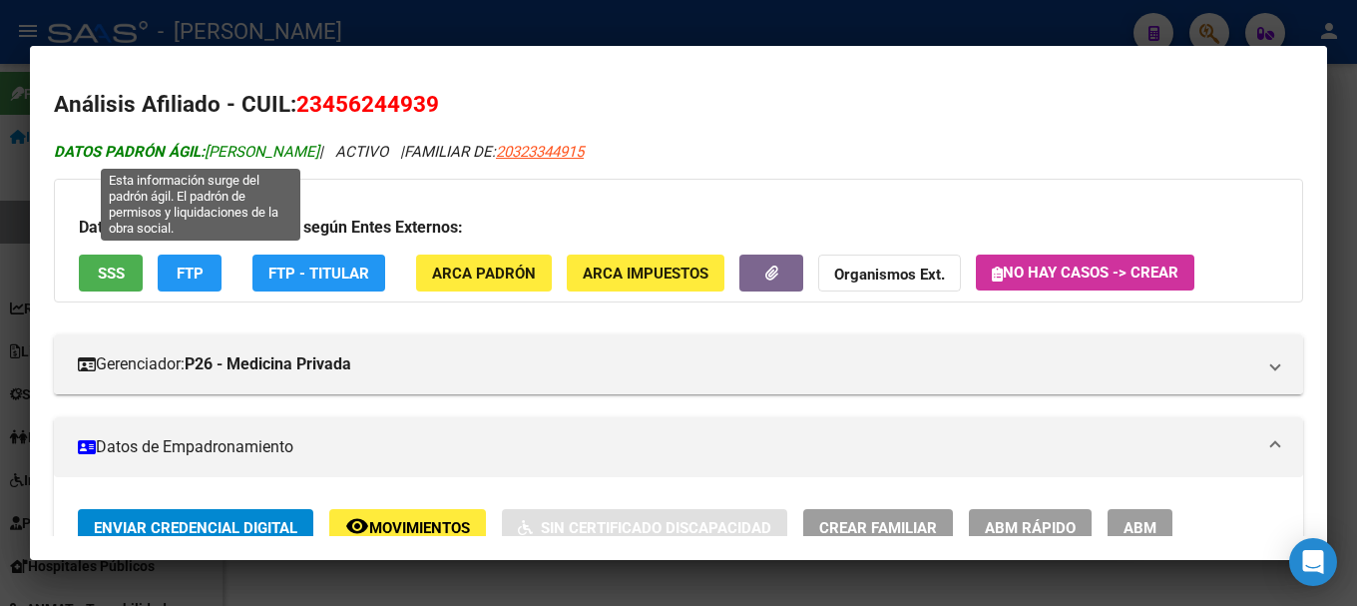
drag, startPoint x: 235, startPoint y: 153, endPoint x: 344, endPoint y: 153, distance: 109.8
click at [319, 153] on span "DATOS PADRÓN ÁGIL: CENTURION TOMAS" at bounding box center [187, 152] width 266 height 18
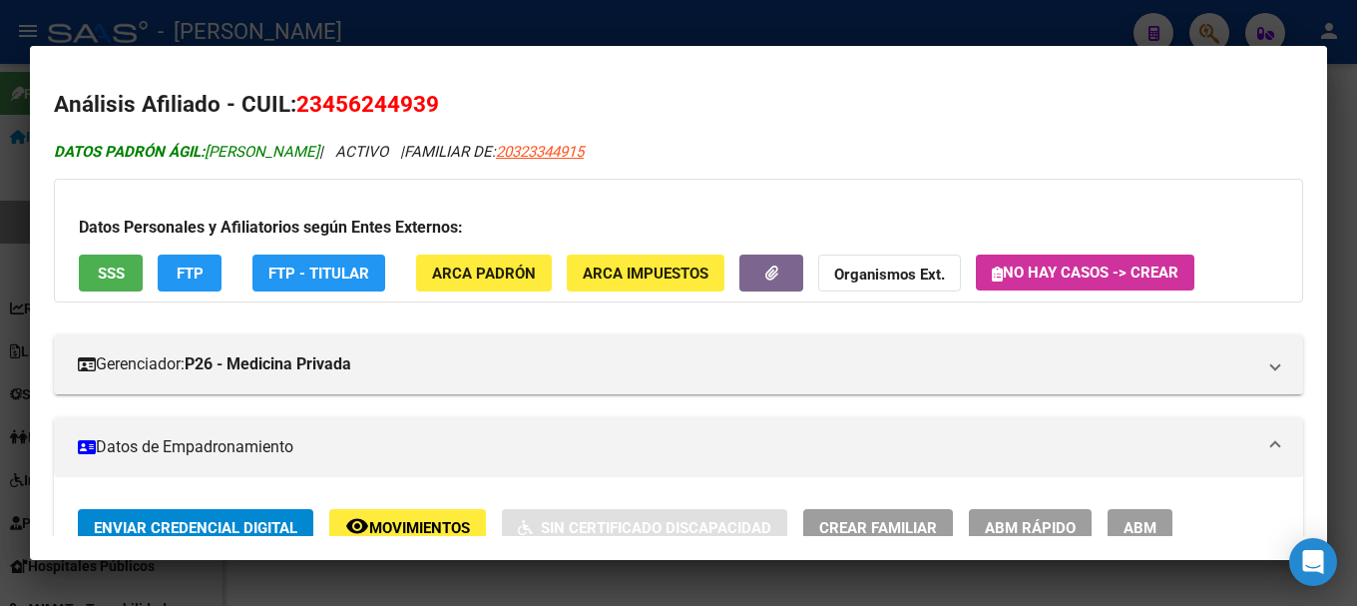
click at [319, 153] on span "DATOS PADRÓN ÁGIL: CENTURION TOMAS" at bounding box center [187, 152] width 266 height 18
drag, startPoint x: 345, startPoint y: 153, endPoint x: 251, endPoint y: 160, distance: 95.1
click at [251, 160] on span "DATOS PADRÓN ÁGIL: CENTURION TOMAS" at bounding box center [187, 152] width 266 height 18
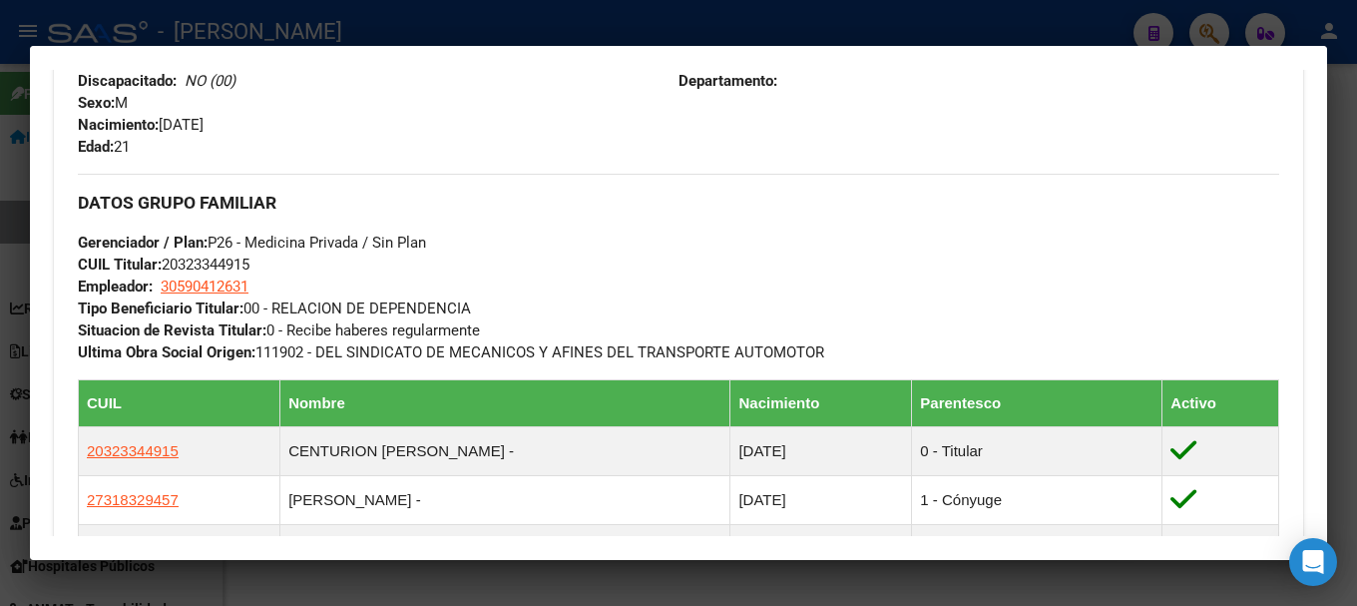
scroll to position [799, 0]
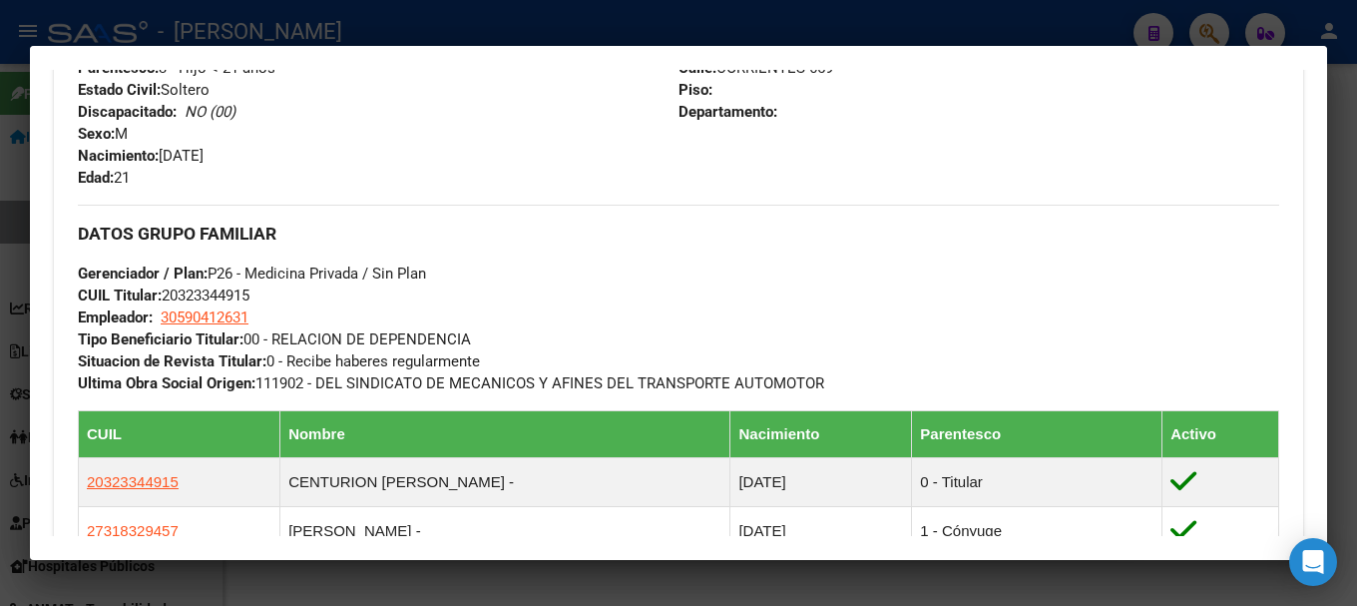
drag, startPoint x: 165, startPoint y: 154, endPoint x: 253, endPoint y: 157, distance: 87.9
click at [253, 157] on div "Apellido: CENTURION TOMAS CUIL: 23456244939 Documento: DU - DOCUMENTO UNICO 456…" at bounding box center [378, 79] width 601 height 220
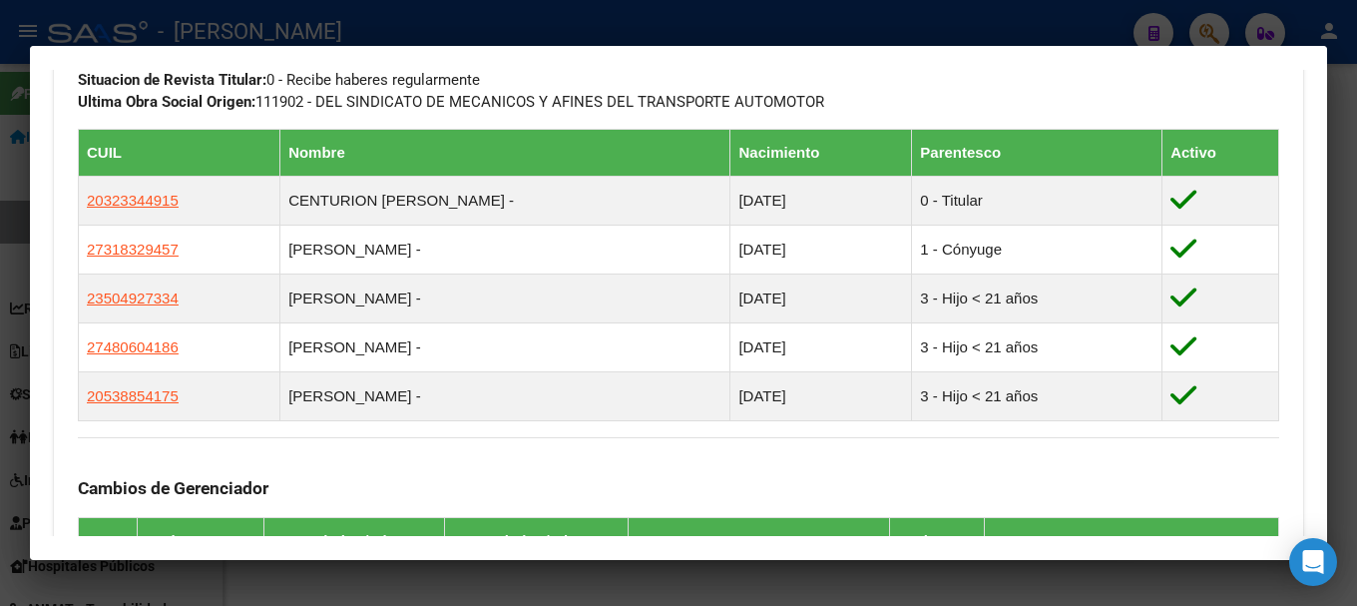
scroll to position [1098, 0]
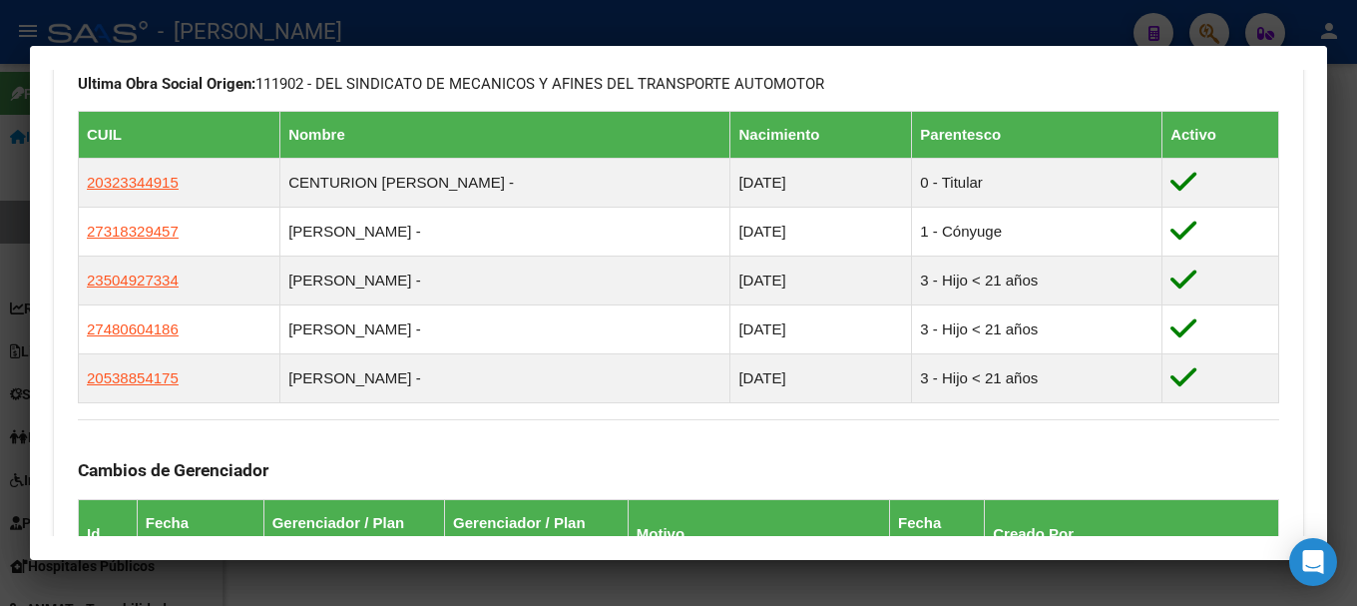
click at [574, 22] on div at bounding box center [678, 303] width 1357 height 606
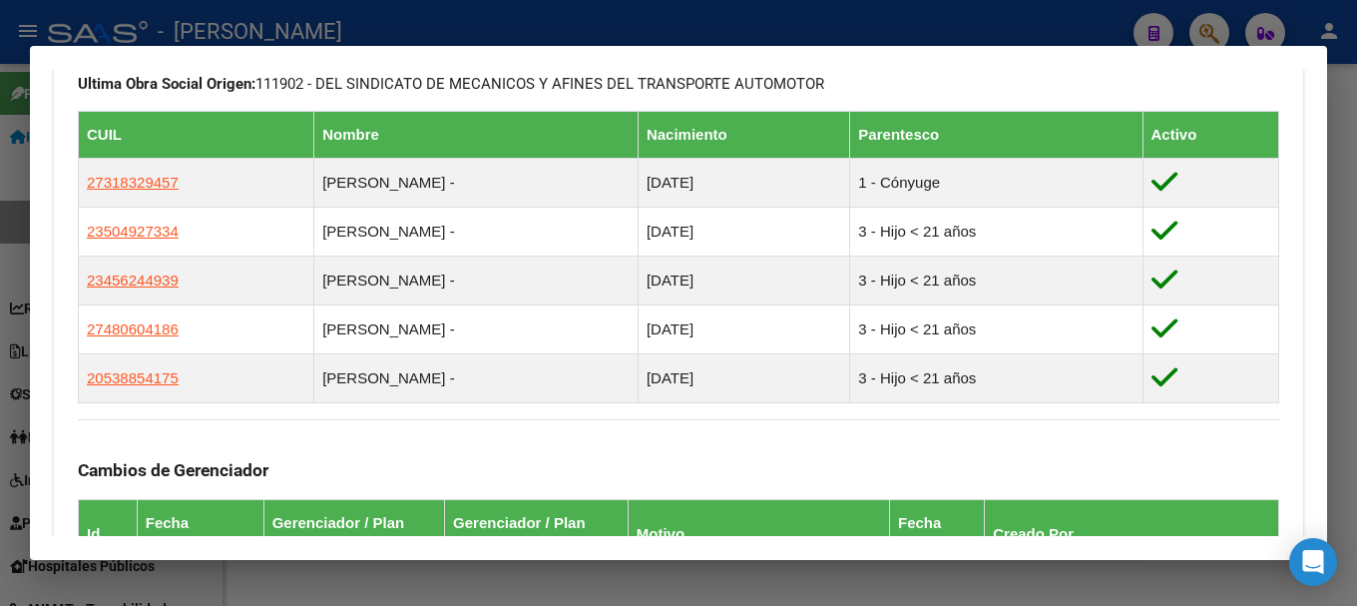
click at [463, 28] on div at bounding box center [678, 303] width 1357 height 606
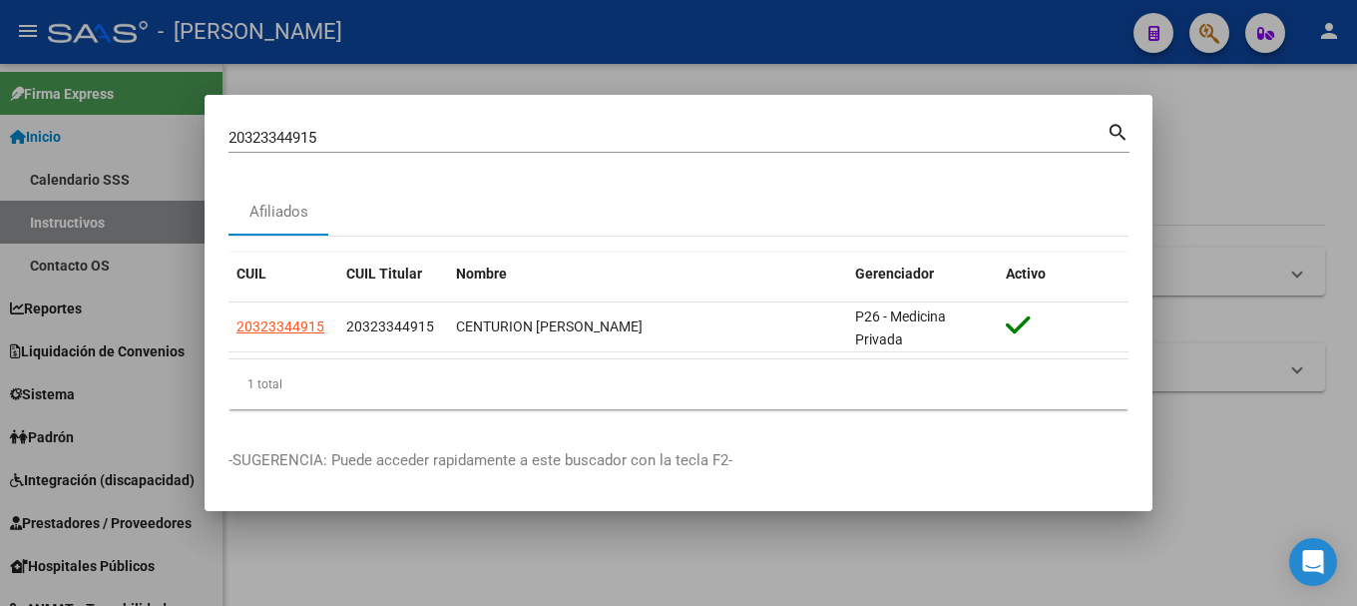
click at [405, 136] on input "20323344915" at bounding box center [668, 138] width 878 height 18
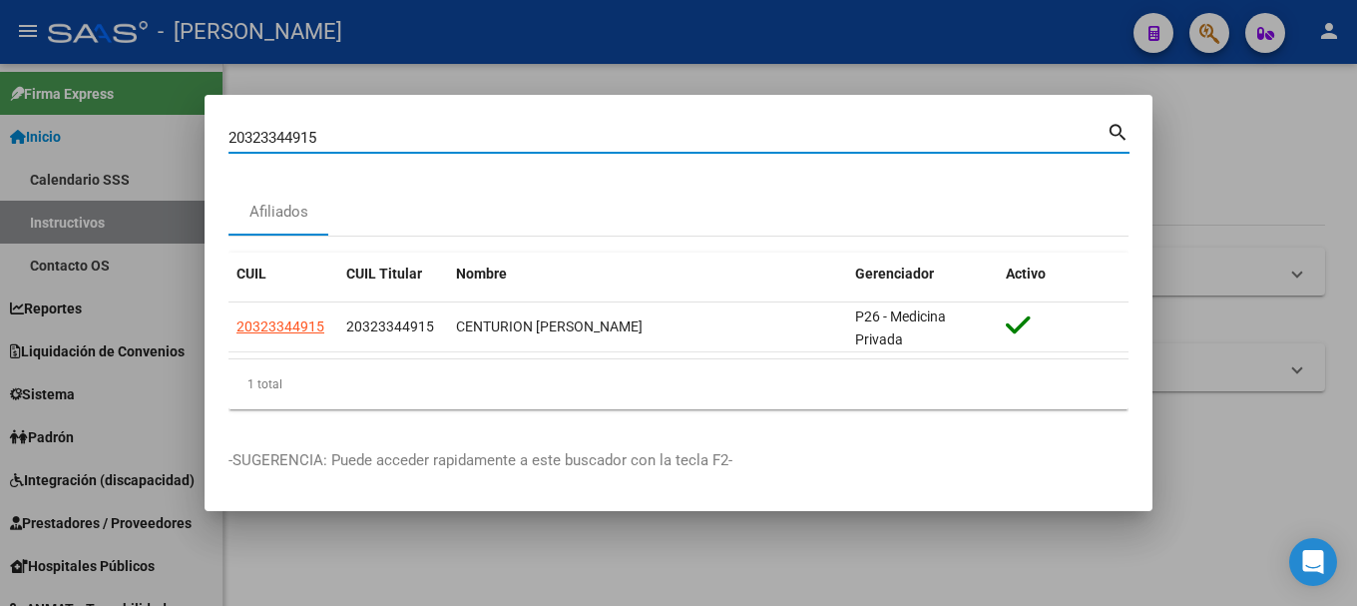
click at [405, 136] on input "20323344915" at bounding box center [668, 138] width 878 height 18
paste input "50545"
type input "20323505455"
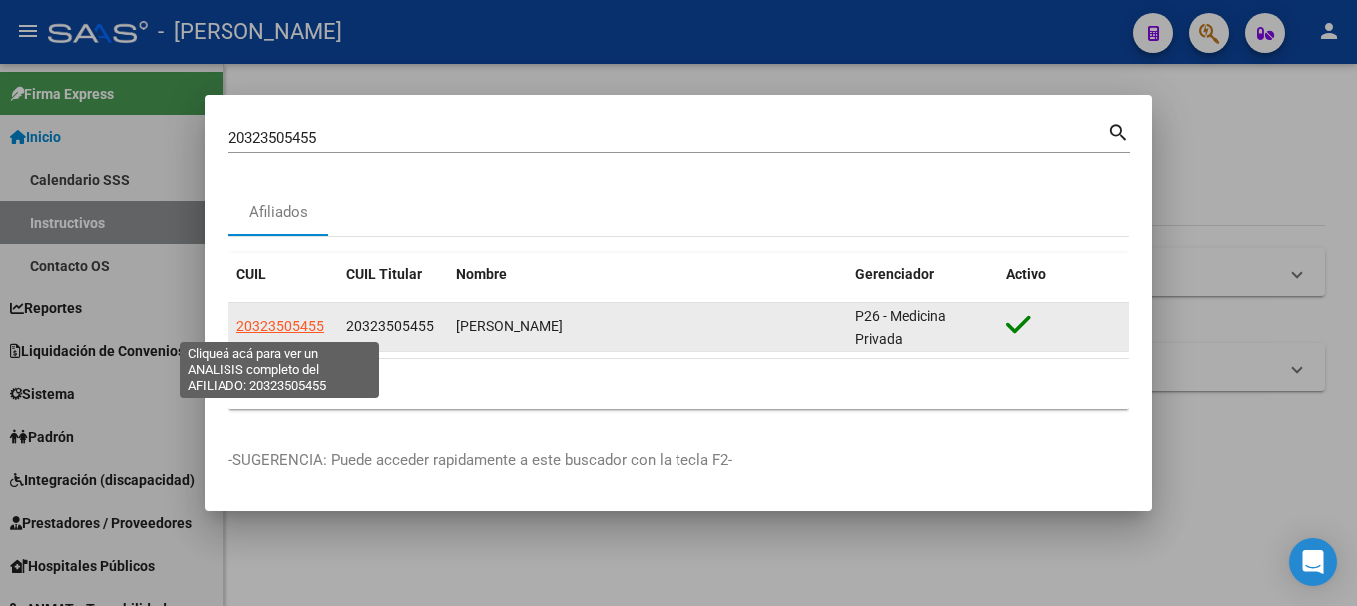
click at [283, 319] on span "20323505455" at bounding box center [281, 326] width 88 height 16
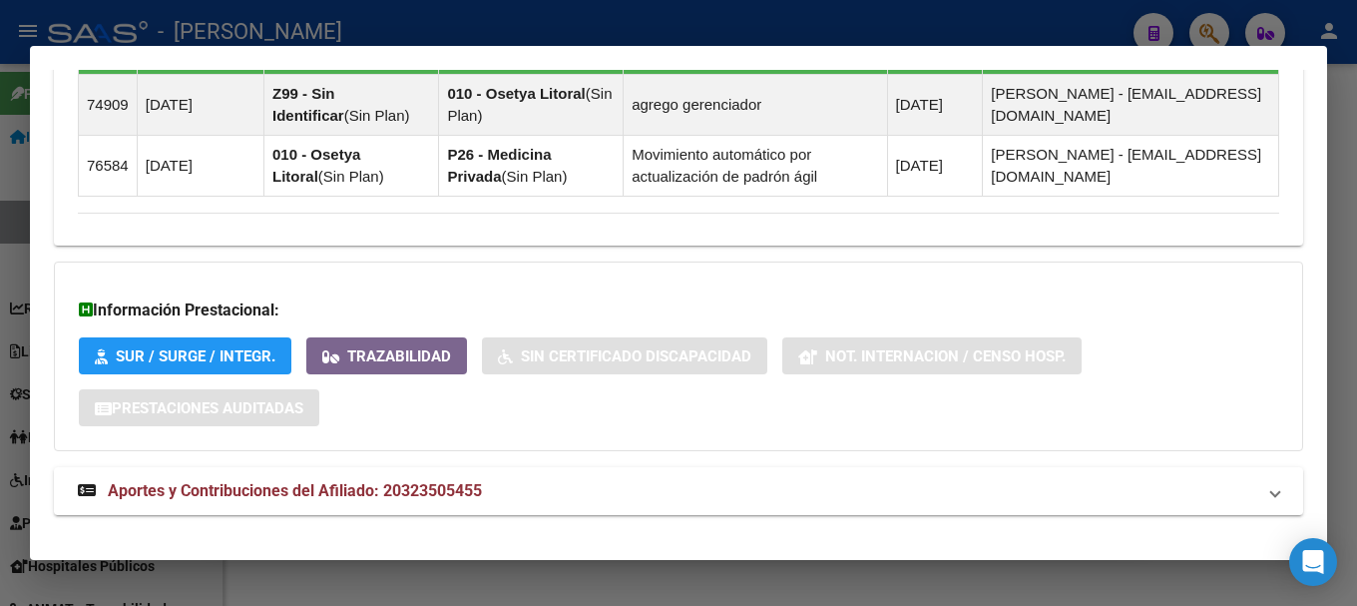
scroll to position [1469, 0]
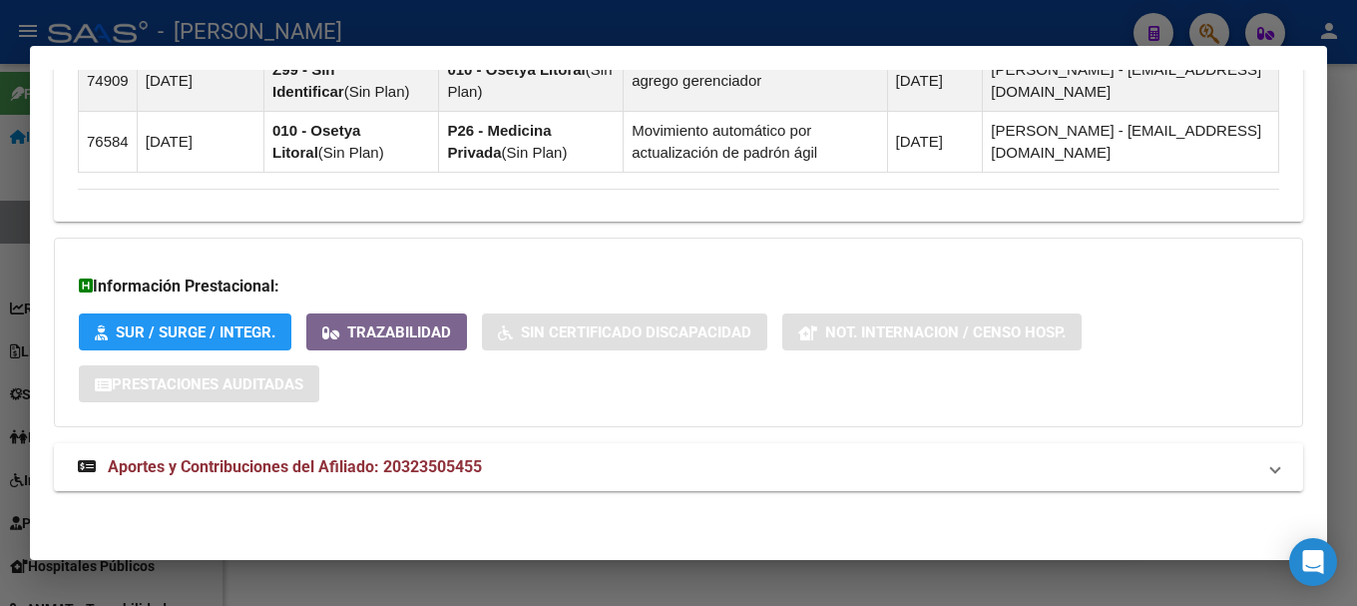
click at [579, 470] on mat-panel-title "Aportes y Contribuciones del Afiliado: 20323505455" at bounding box center [667, 467] width 1178 height 24
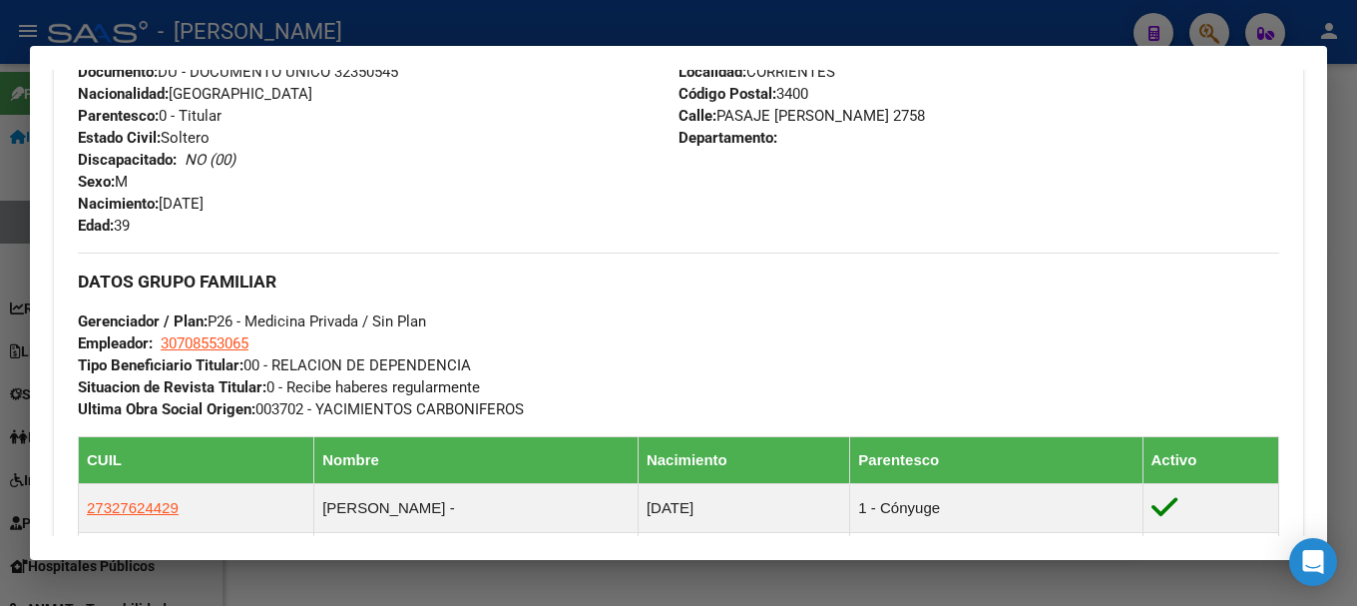
scroll to position [573, 0]
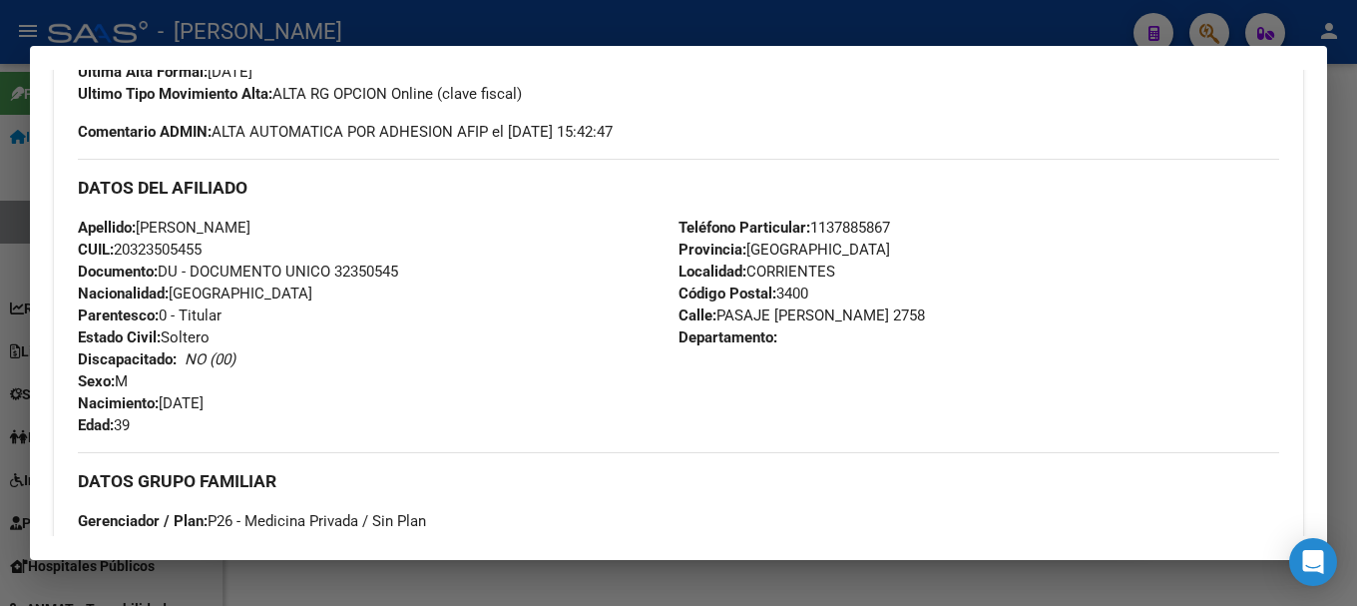
click at [346, 278] on span "Documento: DU - DOCUMENTO UNICO 32350545" at bounding box center [238, 272] width 320 height 18
click at [378, 282] on div "Apellido: ALEJANDRO DANIEL TALLARICO CUIL: 20323505455 Documento: DU - DOCUMENT…" at bounding box center [378, 327] width 601 height 220
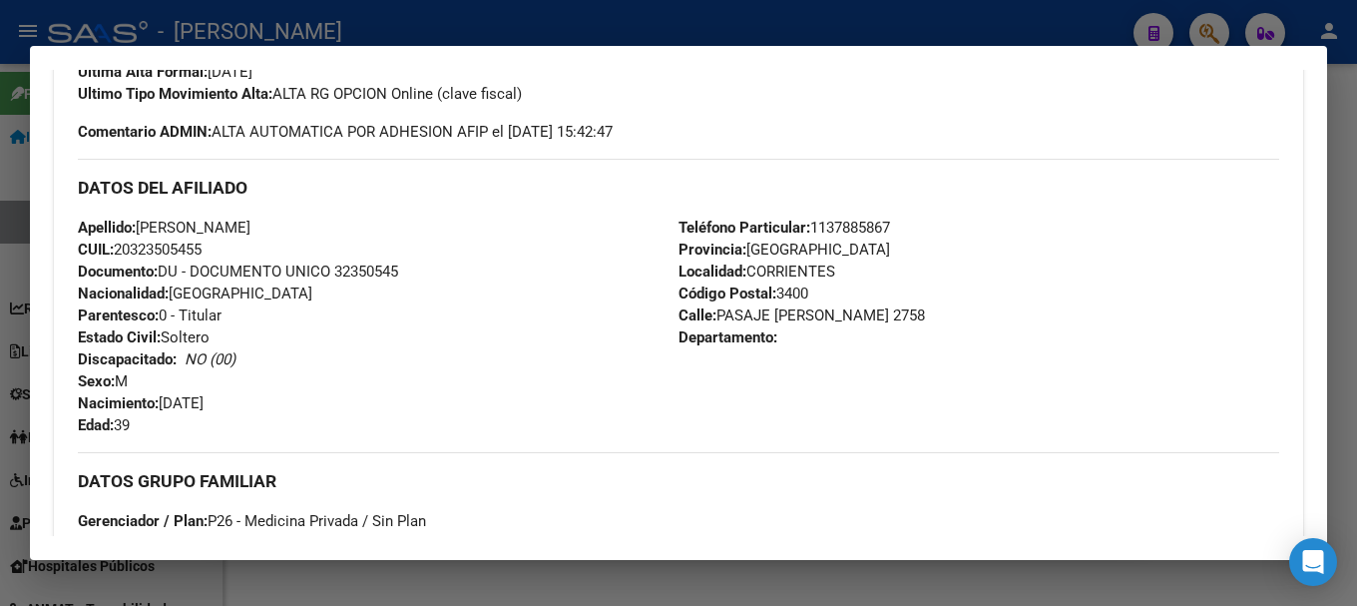
click at [386, 275] on span "Documento: DU - DOCUMENTO UNICO 32350545" at bounding box center [238, 272] width 320 height 18
drag, startPoint x: 257, startPoint y: 227, endPoint x: 359, endPoint y: 228, distance: 102.8
click at [251, 228] on span "Apellido: ALEJANDRO DANIEL TALLARICO" at bounding box center [164, 228] width 173 height 18
drag, startPoint x: 165, startPoint y: 402, endPoint x: 251, endPoint y: 406, distance: 85.9
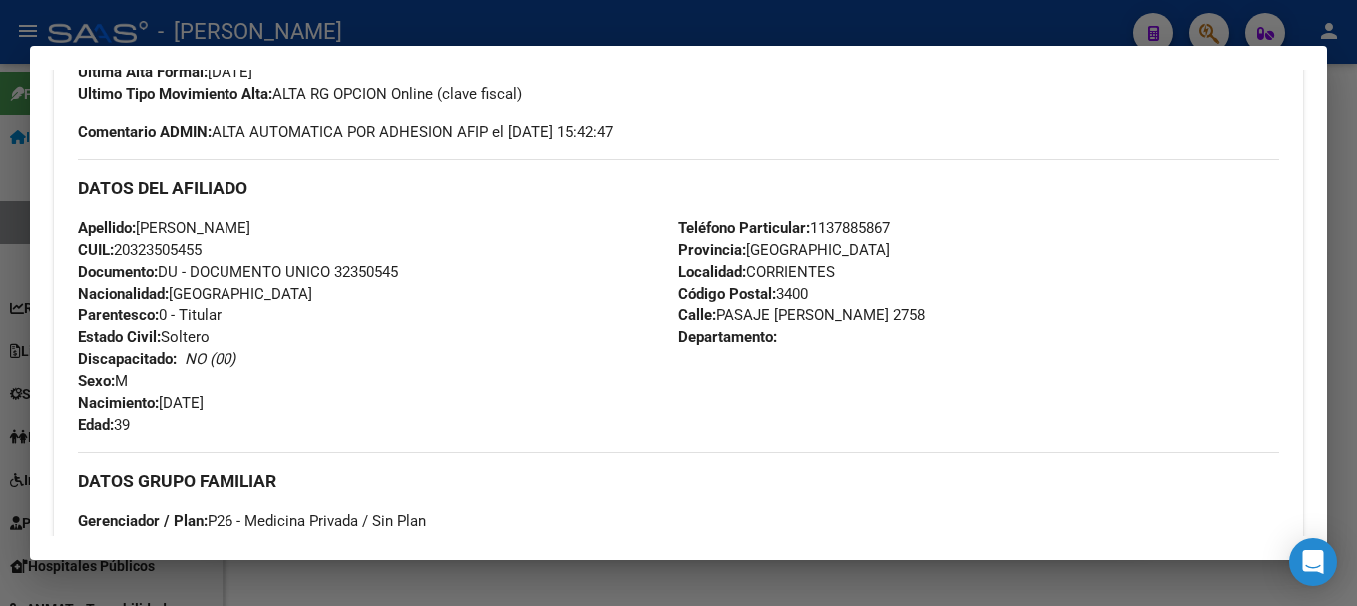
click at [251, 406] on div "Apellido: ALEJANDRO DANIEL TALLARICO CUIL: 20323505455 Documento: DU - DOCUMENT…" at bounding box center [378, 327] width 601 height 220
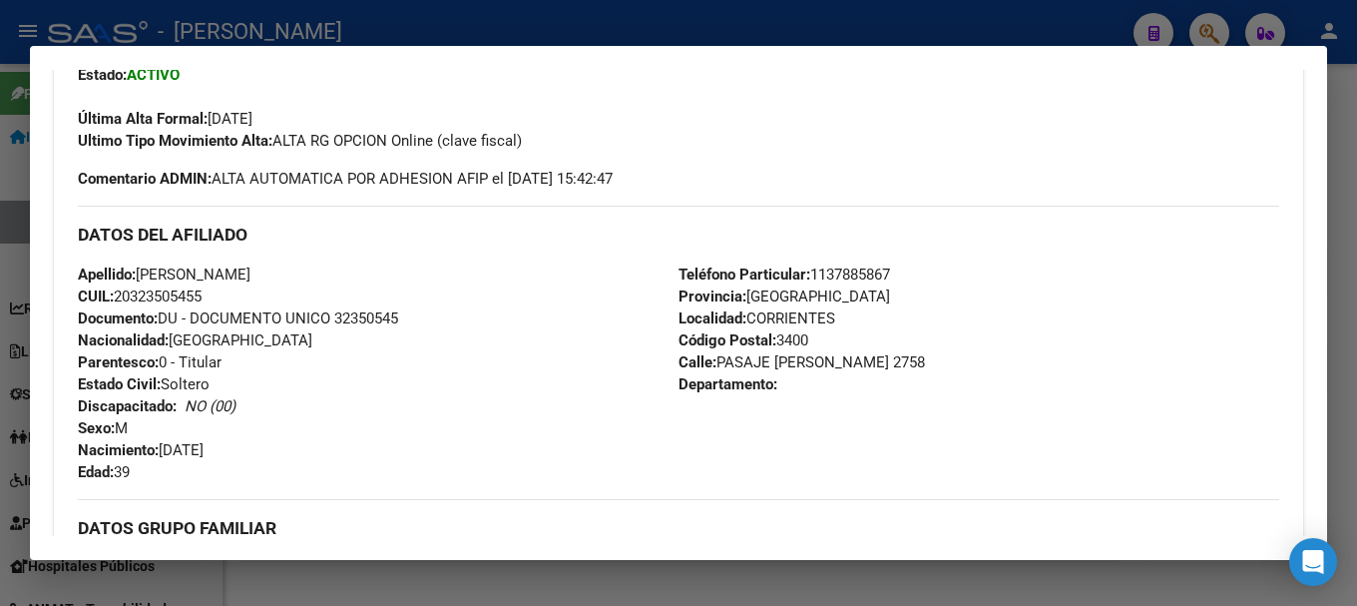
scroll to position [473, 0]
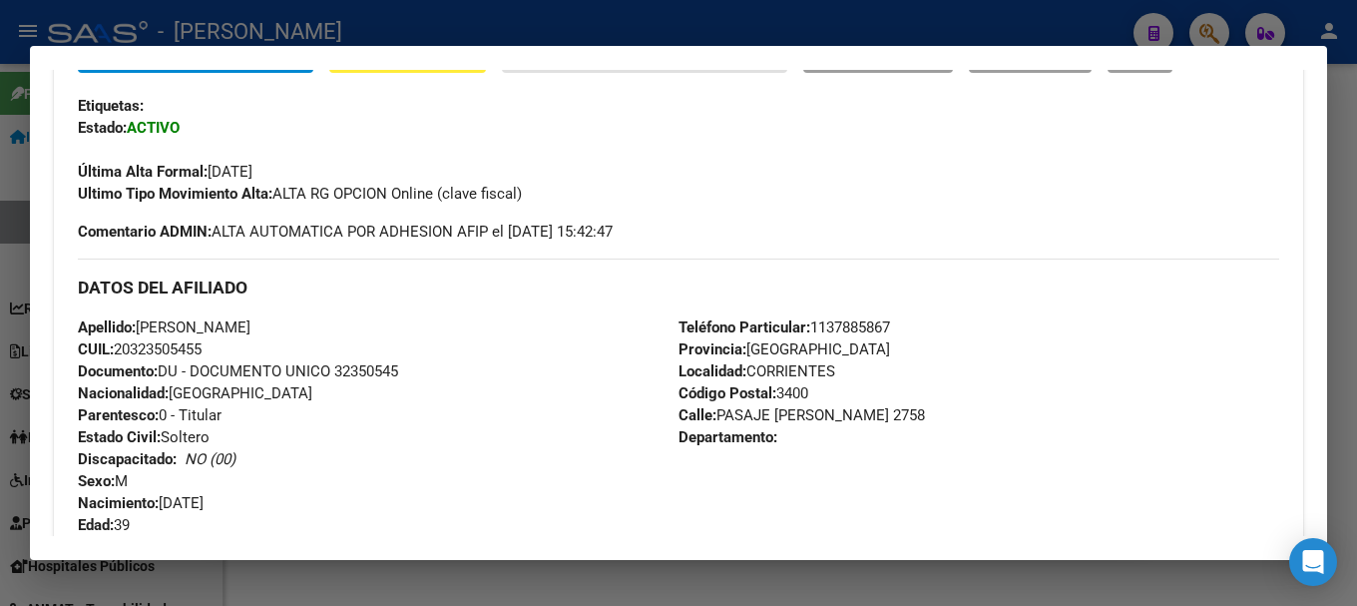
drag, startPoint x: 716, startPoint y: 419, endPoint x: 823, endPoint y: 417, distance: 107.8
click at [823, 417] on span "Calle: PASAJE LARREA 2758" at bounding box center [802, 415] width 247 height 18
click at [783, 389] on span "Código Postal: 3400" at bounding box center [744, 393] width 130 height 18
click at [877, 342] on div "Teléfono Particular: 1137885867 Provincia: Corrientes Localidad: CORRIENTES Cód…" at bounding box center [979, 426] width 601 height 220
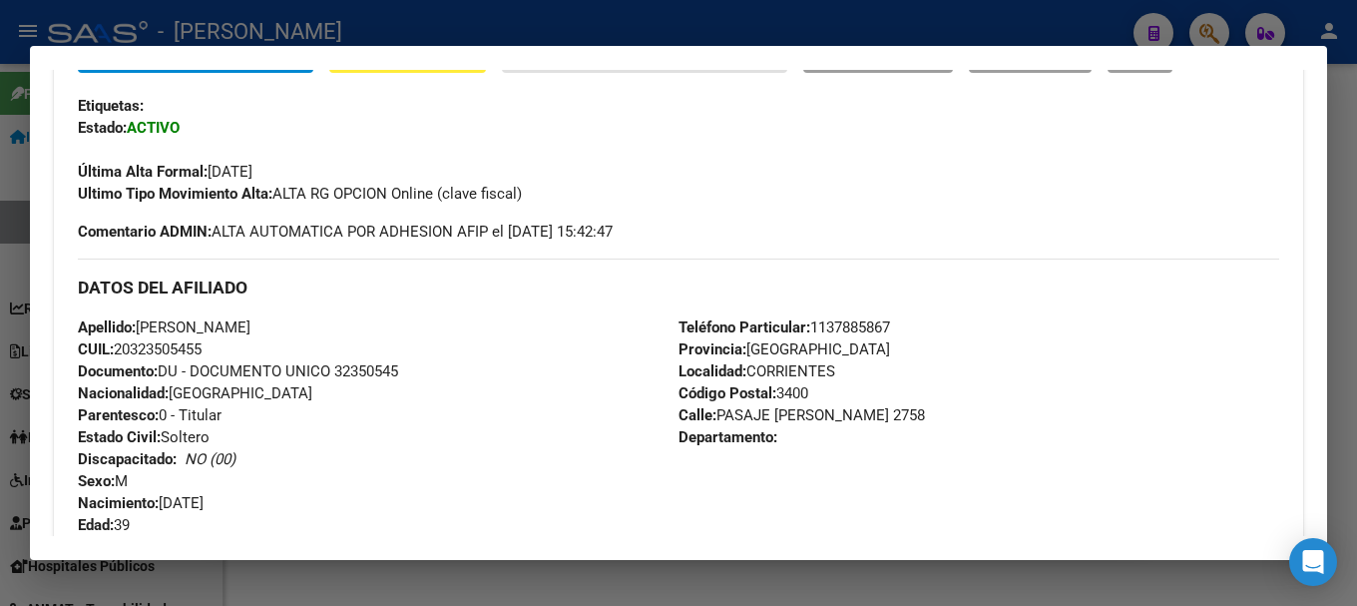
click at [877, 336] on div "Teléfono Particular: 1137885867 Provincia: Corrientes Localidad: CORRIENTES Cód…" at bounding box center [979, 426] width 601 height 220
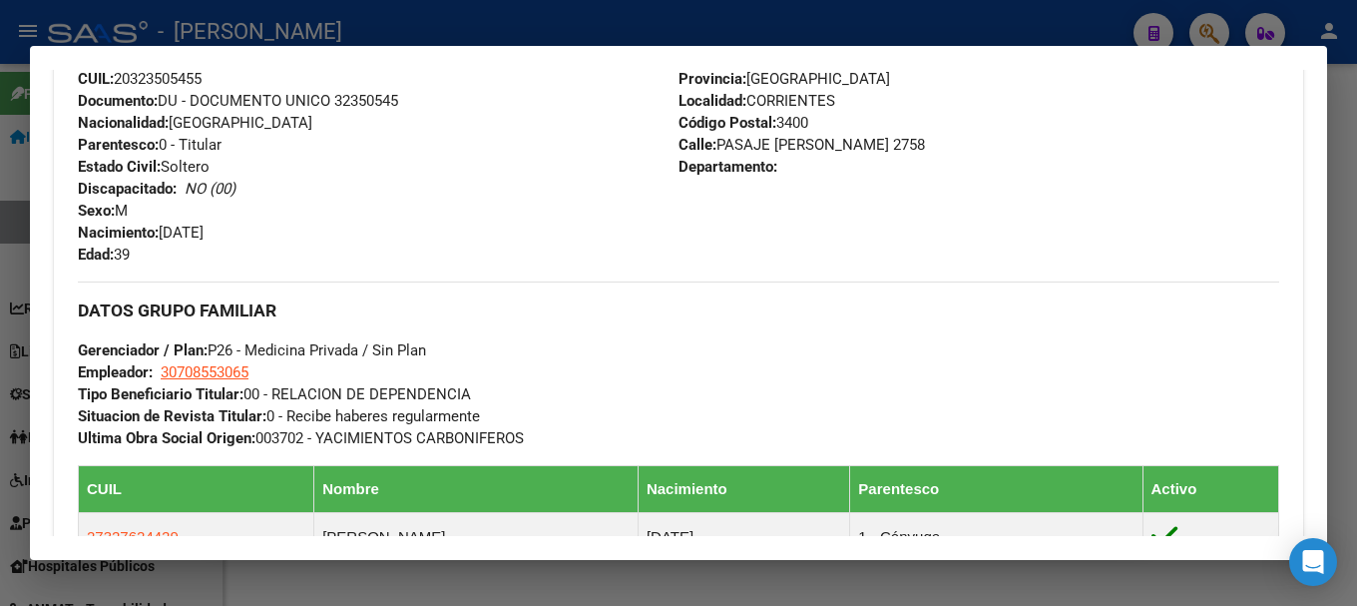
scroll to position [872, 0]
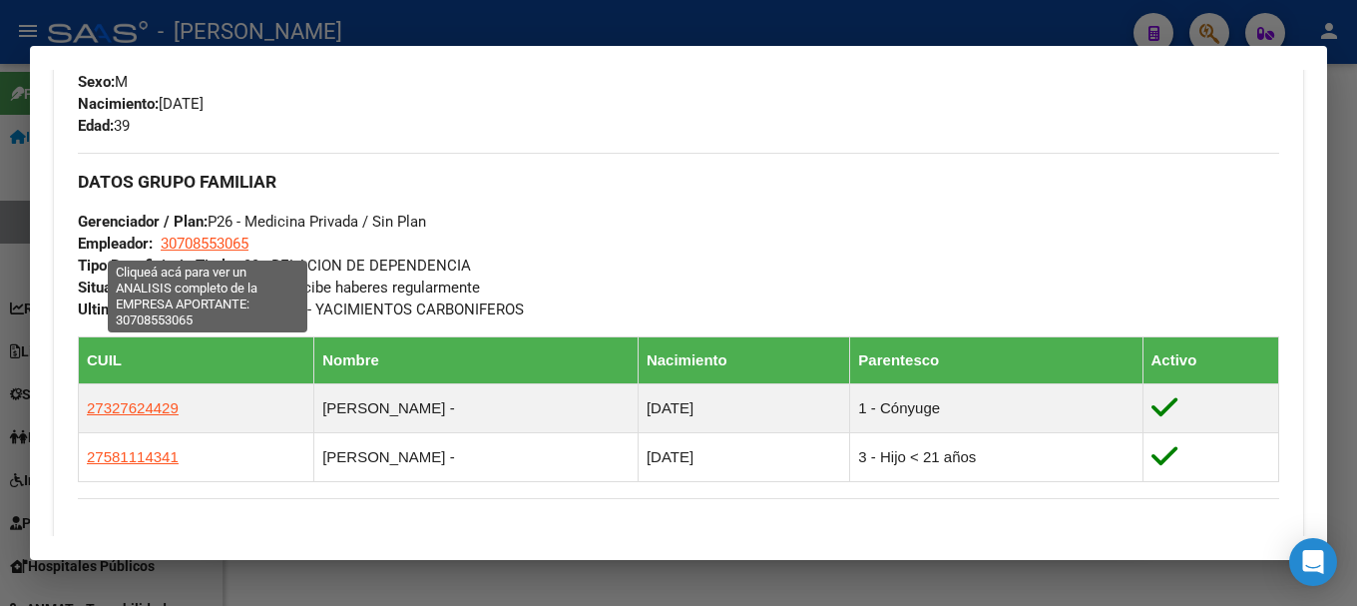
click at [225, 239] on span "30708553065" at bounding box center [205, 244] width 88 height 18
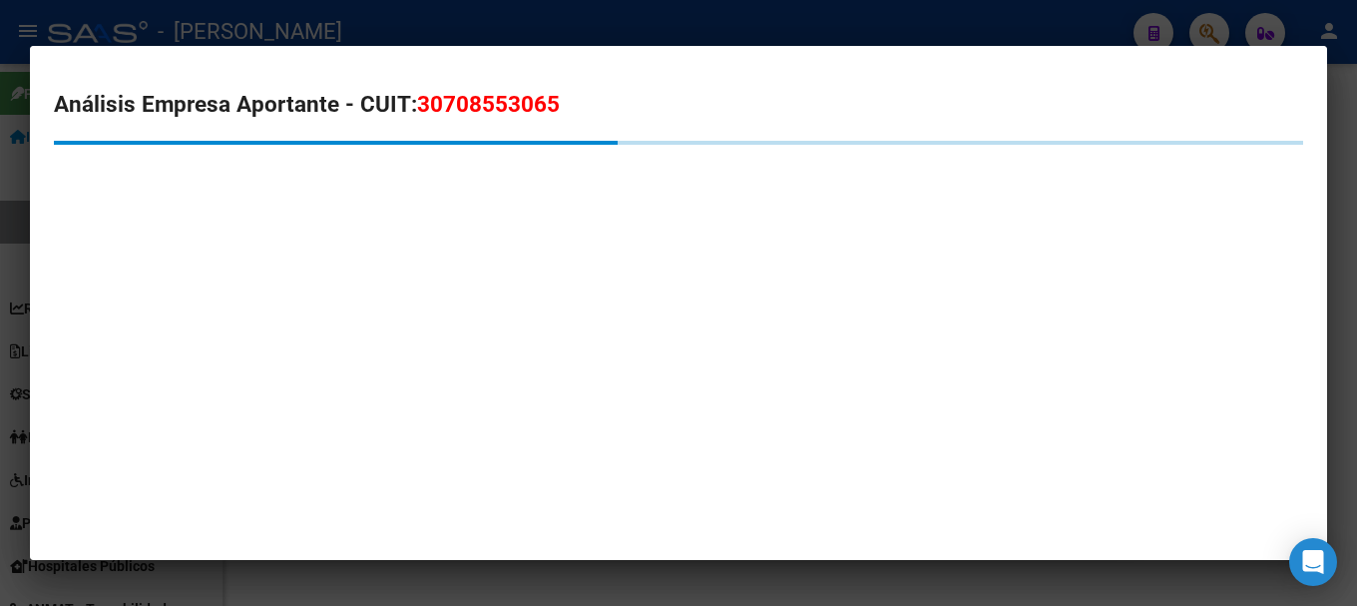
click at [509, 102] on span "30708553065" at bounding box center [488, 104] width 143 height 26
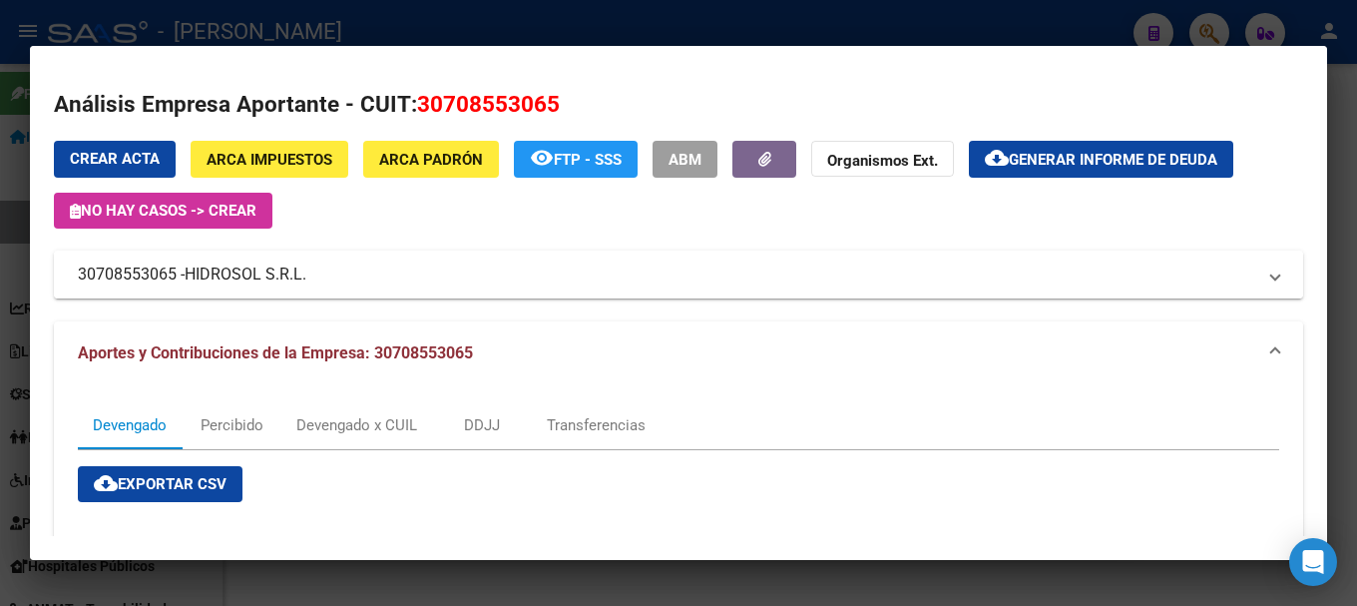
drag, startPoint x: 393, startPoint y: 273, endPoint x: 308, endPoint y: 273, distance: 84.8
click at [306, 273] on span "HIDROSOL S.R.L." at bounding box center [246, 275] width 122 height 24
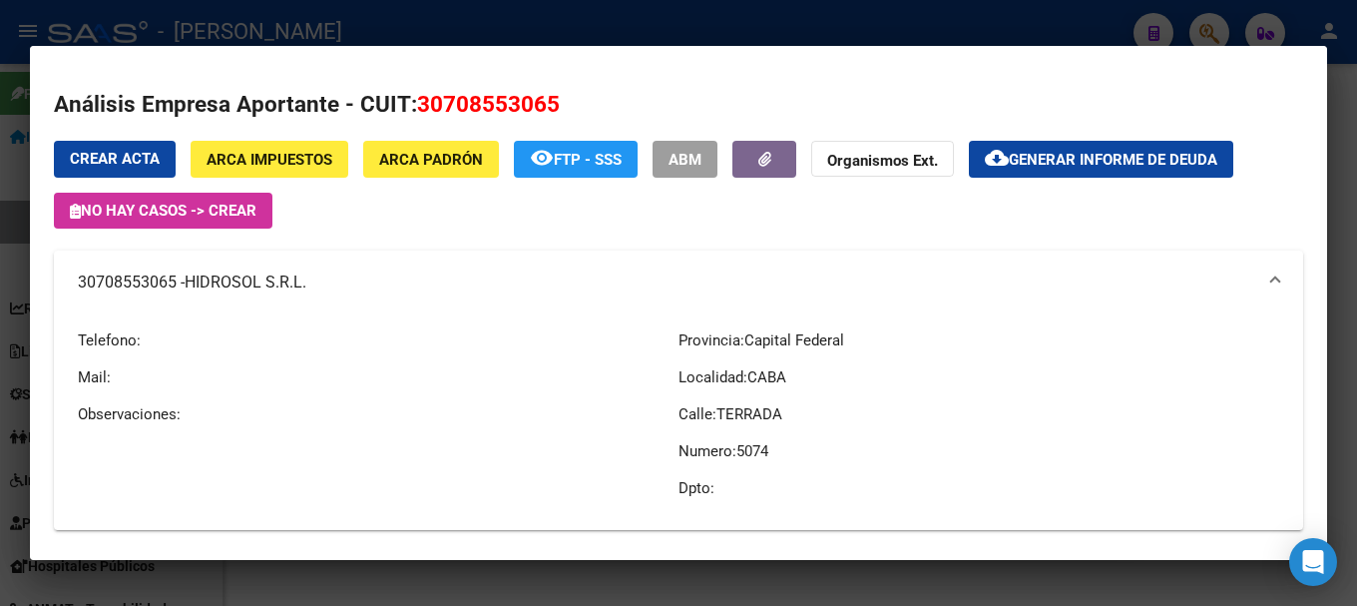
click at [0, 270] on div at bounding box center [678, 303] width 1357 height 606
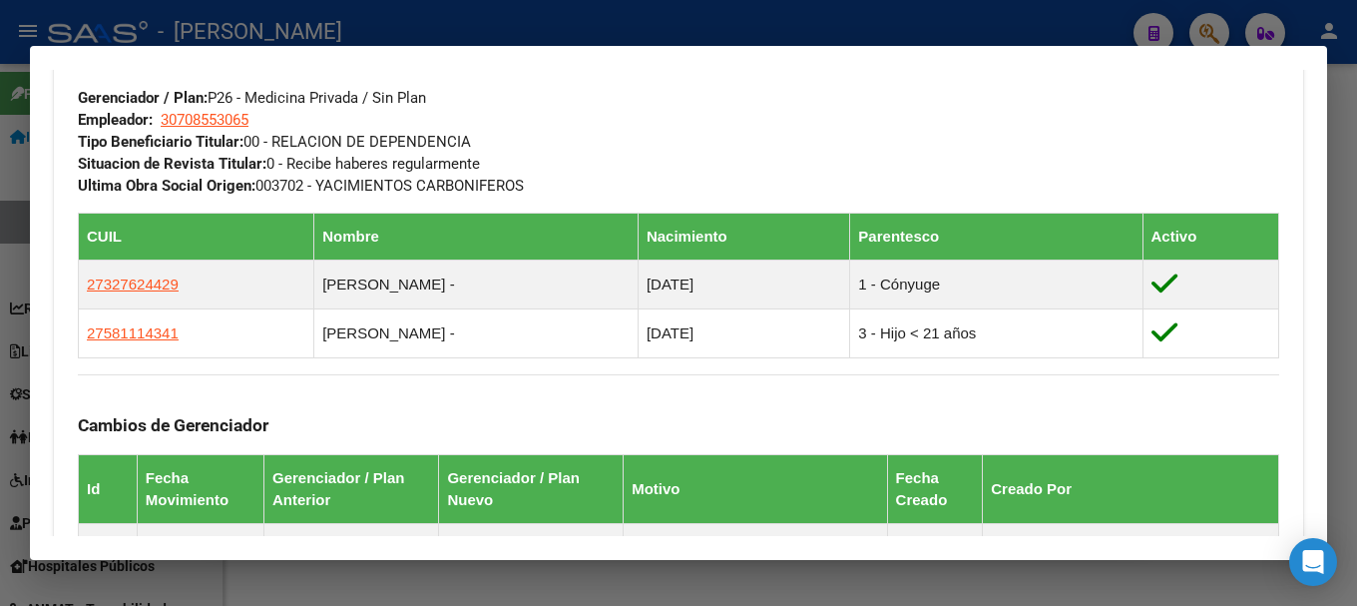
scroll to position [972, 0]
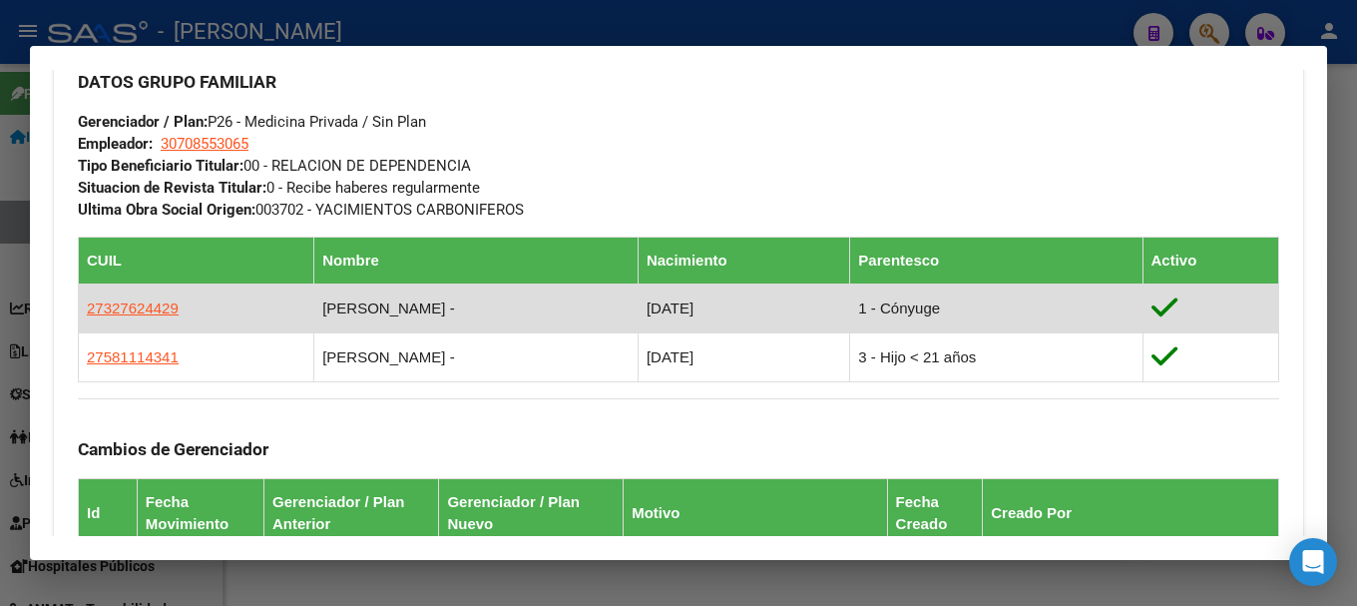
drag, startPoint x: 102, startPoint y: 311, endPoint x: 154, endPoint y: 322, distance: 53.1
click at [154, 322] on td "27327624429" at bounding box center [197, 307] width 236 height 49
drag, startPoint x: 282, startPoint y: 308, endPoint x: 457, endPoint y: 308, distance: 174.7
click at [457, 308] on td "MARQUEZ LUCIANA BELEN -" at bounding box center [476, 307] width 324 height 49
click at [740, 315] on td "19/12/1986" at bounding box center [744, 307] width 212 height 49
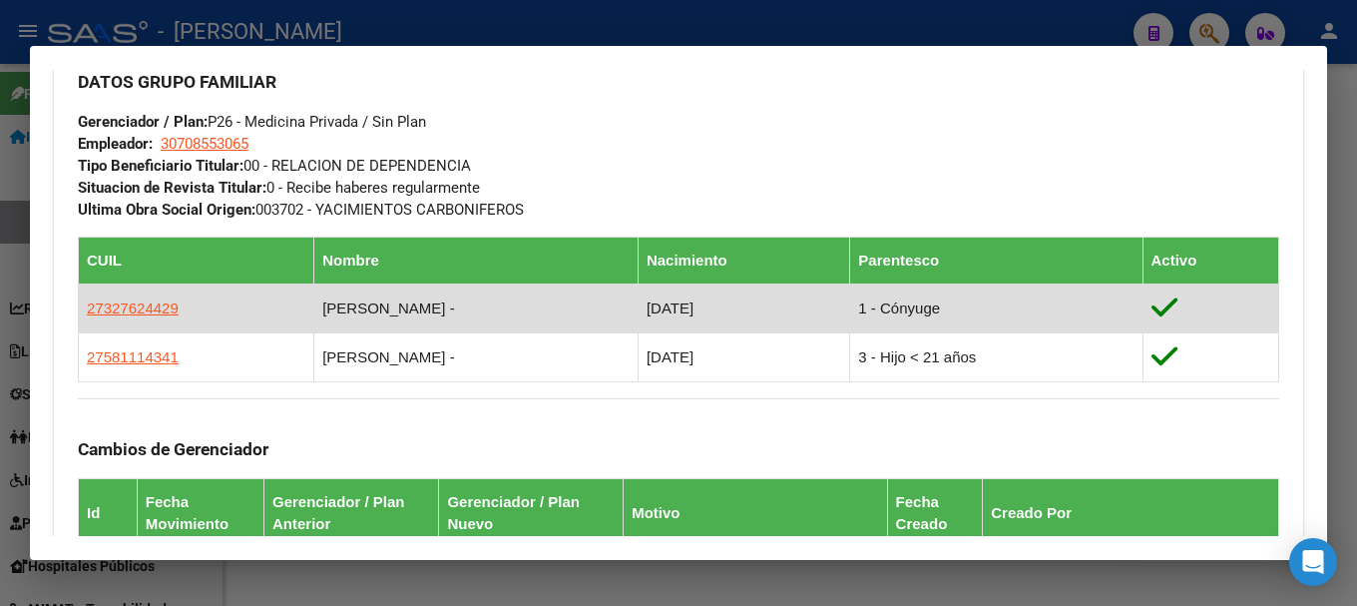
click at [740, 315] on td "19/12/1986" at bounding box center [744, 307] width 212 height 49
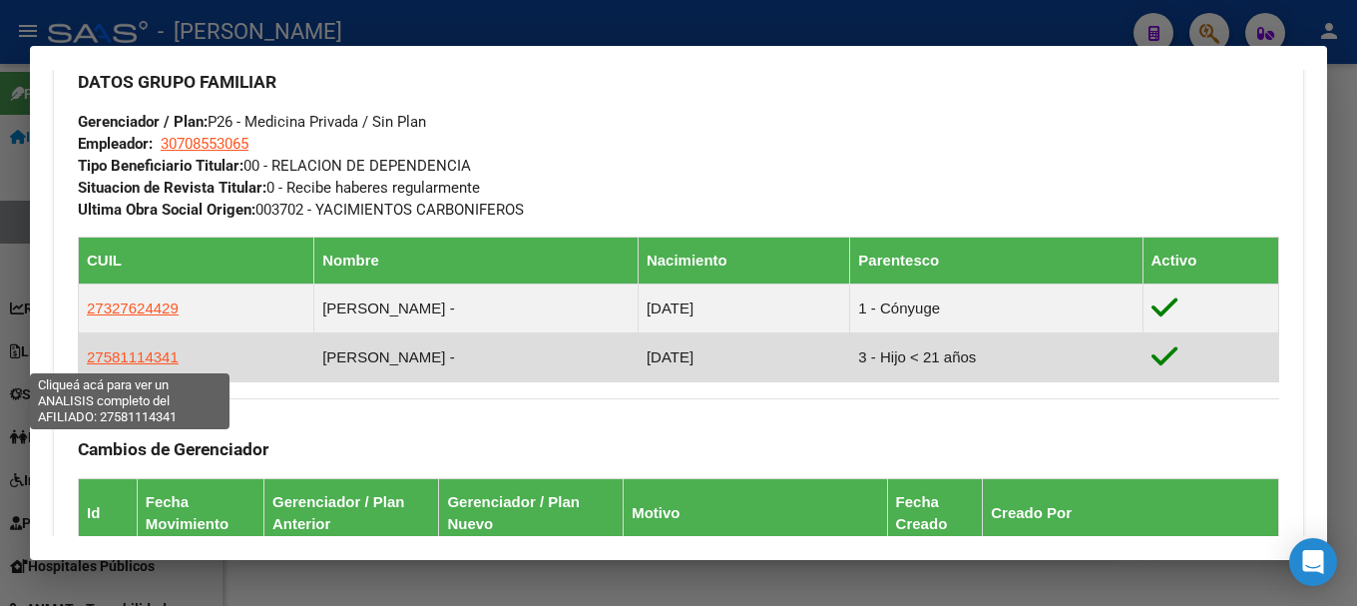
click at [142, 360] on span "27581114341" at bounding box center [133, 356] width 92 height 17
type textarea "27581114341"
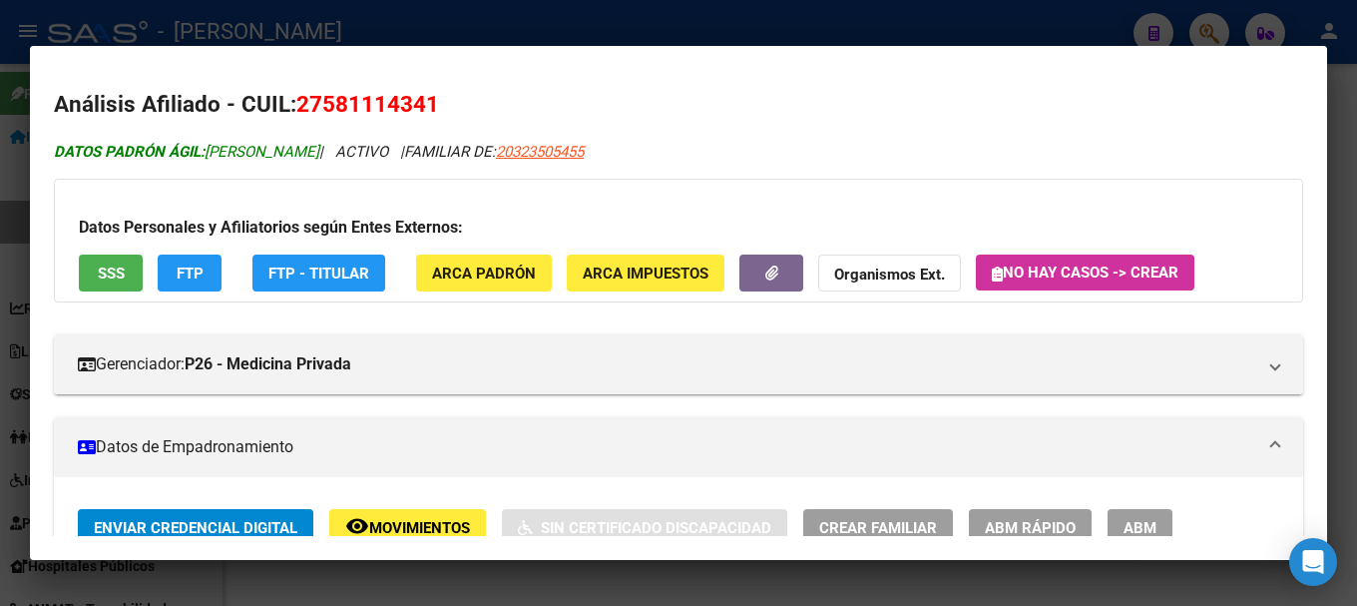
drag, startPoint x: 328, startPoint y: 107, endPoint x: 270, endPoint y: 157, distance: 76.4
click at [410, 105] on span "27581114341" at bounding box center [367, 104] width 143 height 26
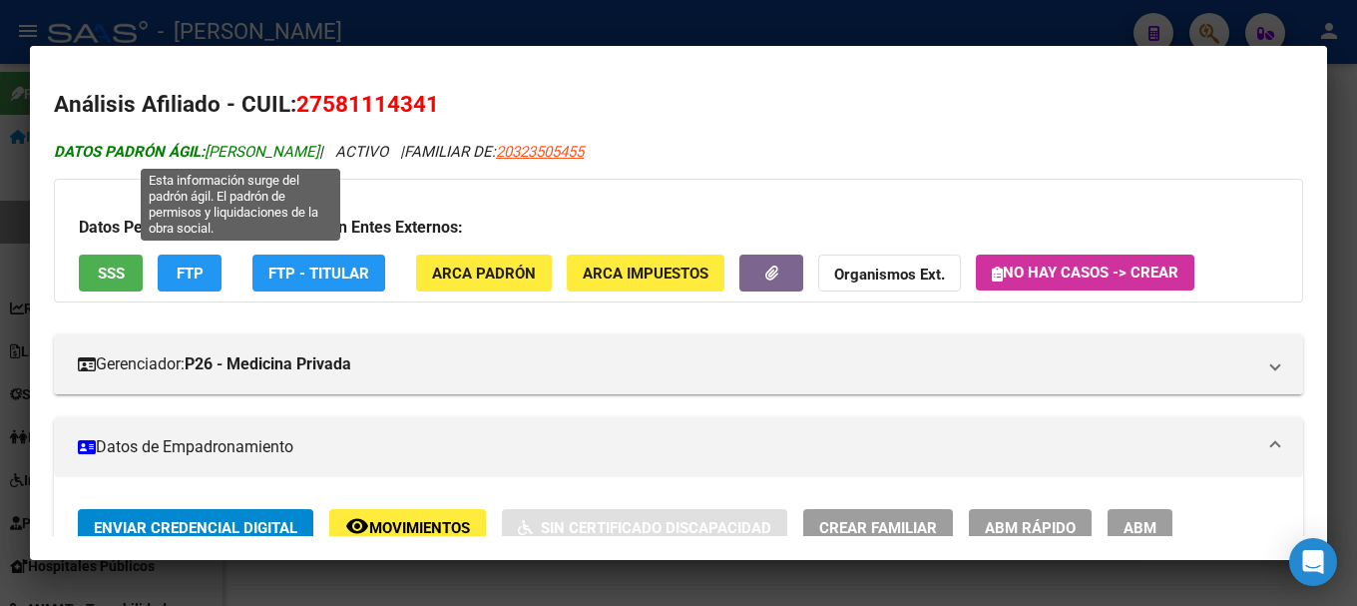
drag, startPoint x: 212, startPoint y: 152, endPoint x: 422, endPoint y: 151, distance: 210.6
click at [319, 151] on span "DATOS PADRÓN ÁGIL: TALLARICO MARQUEZ AMPARO" at bounding box center [187, 152] width 266 height 18
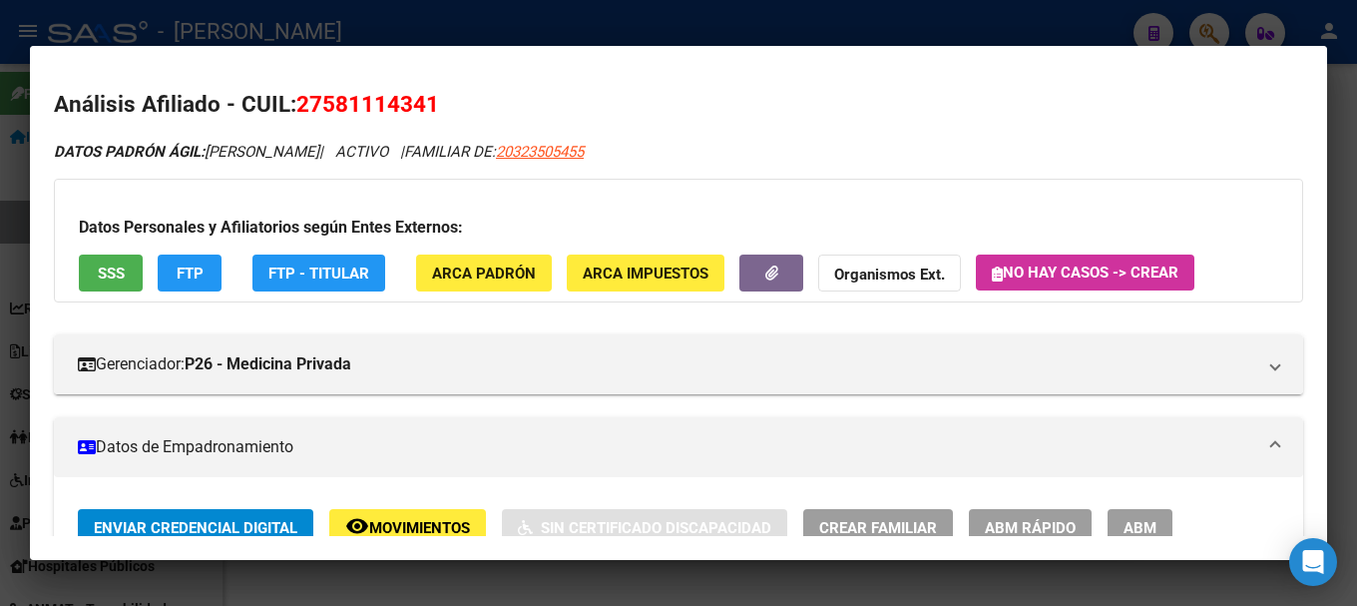
drag, startPoint x: 317, startPoint y: 102, endPoint x: 424, endPoint y: 103, distance: 106.8
click at [424, 103] on span "27581114341" at bounding box center [367, 104] width 143 height 26
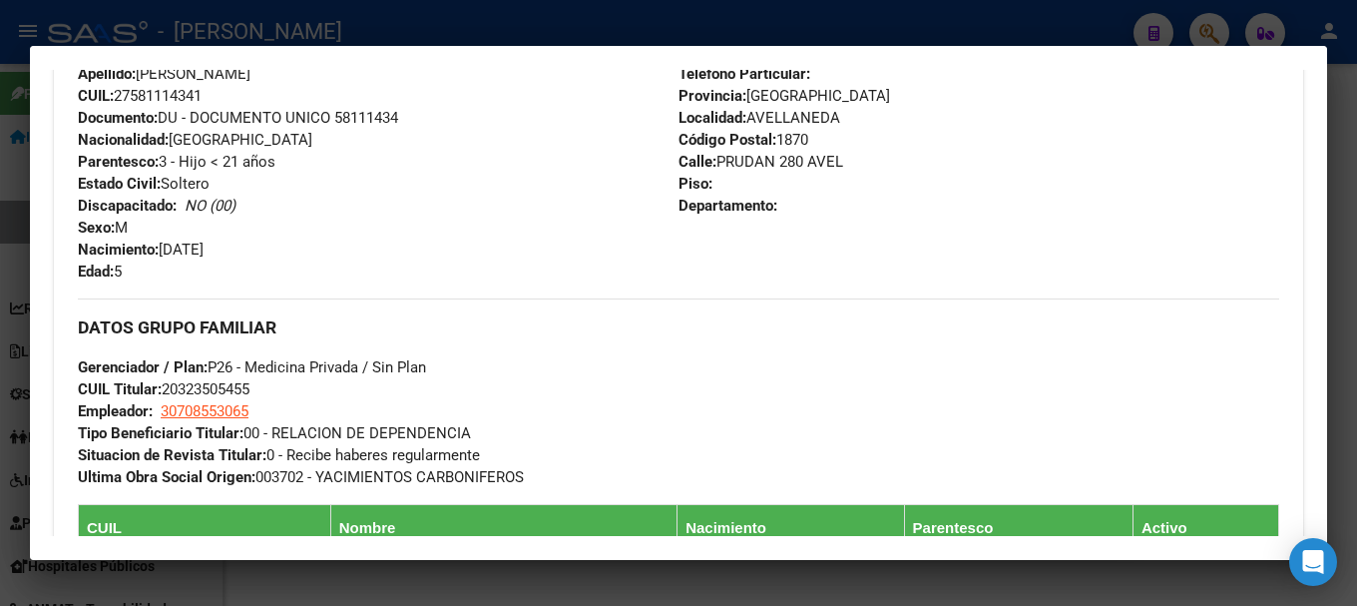
scroll to position [699, 0]
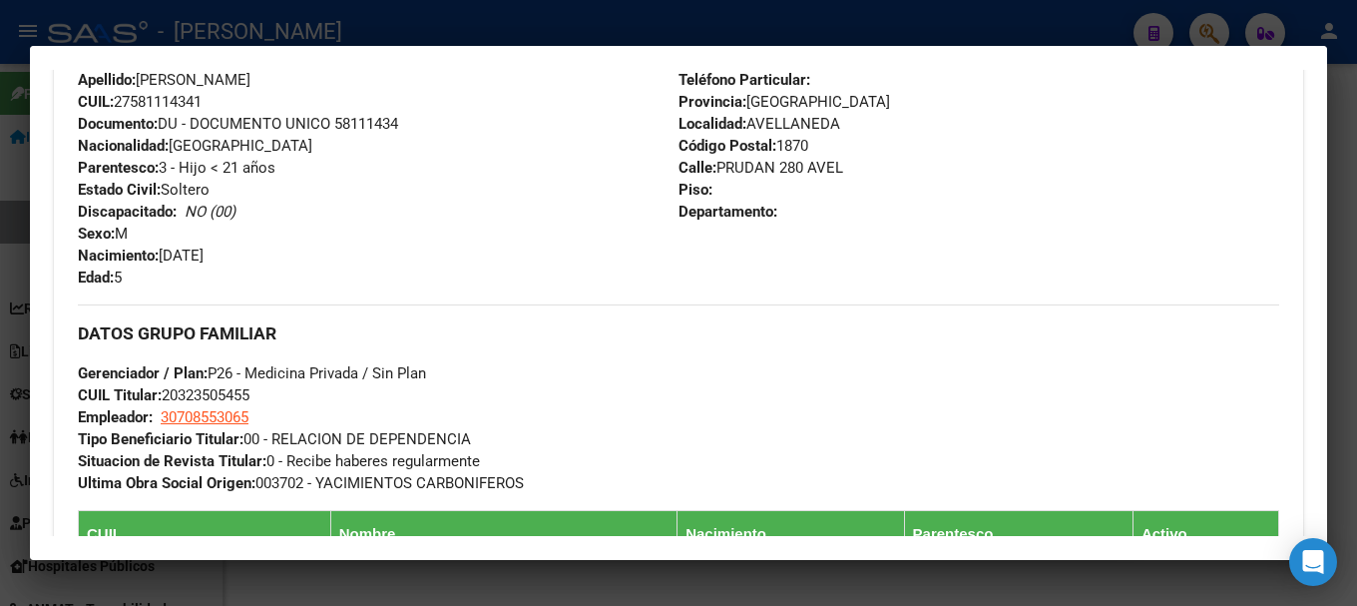
drag, startPoint x: 165, startPoint y: 260, endPoint x: 247, endPoint y: 260, distance: 81.8
click at [247, 260] on div "Apellido: TALLARICO MARQUEZ AMPARO CUIL: 27581114341 Documento: DU - DOCUMENTO …" at bounding box center [378, 179] width 601 height 220
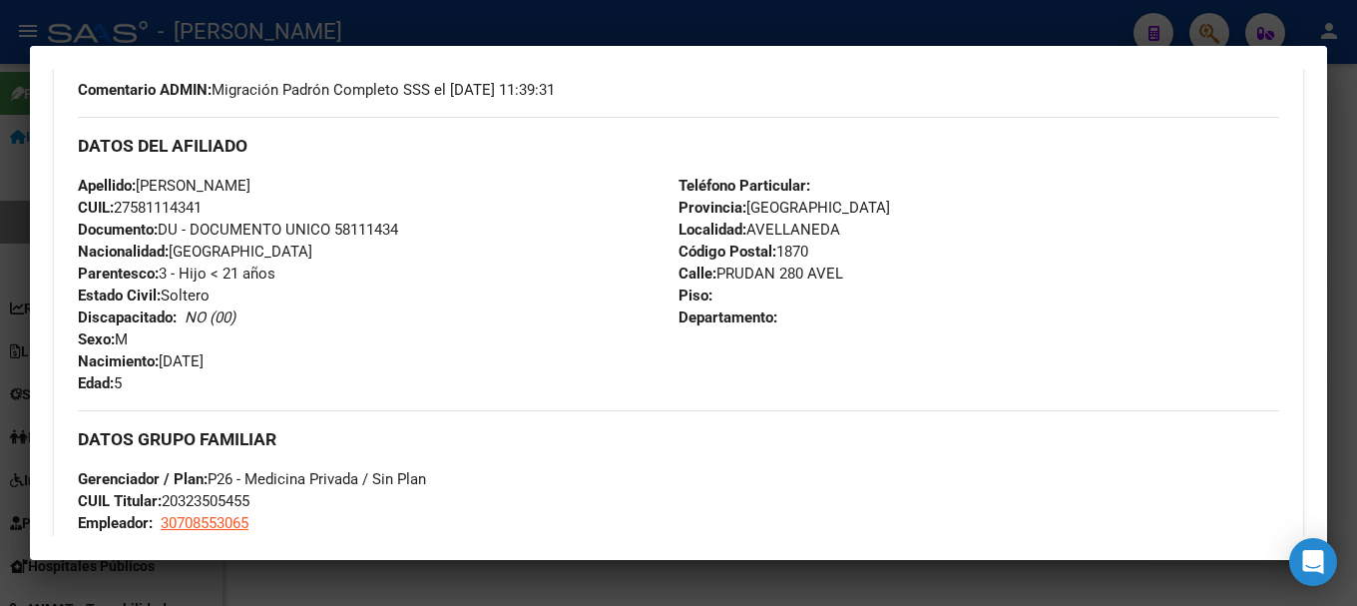
scroll to position [499, 0]
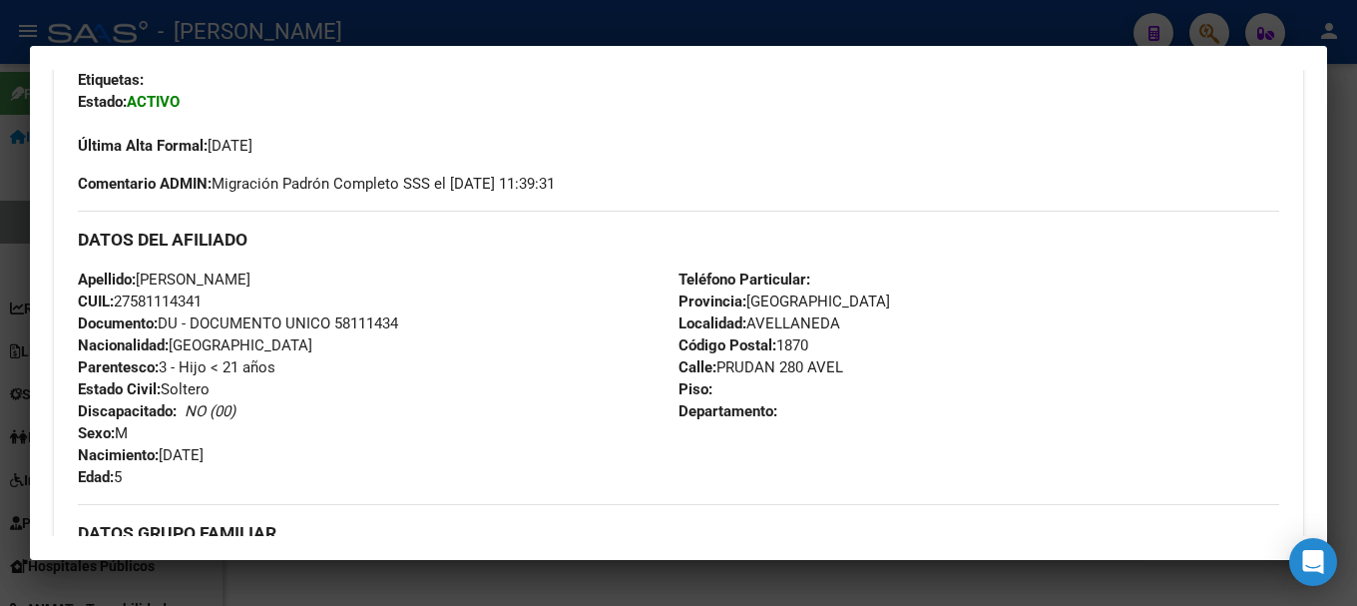
click at [0, 186] on div at bounding box center [678, 303] width 1357 height 606
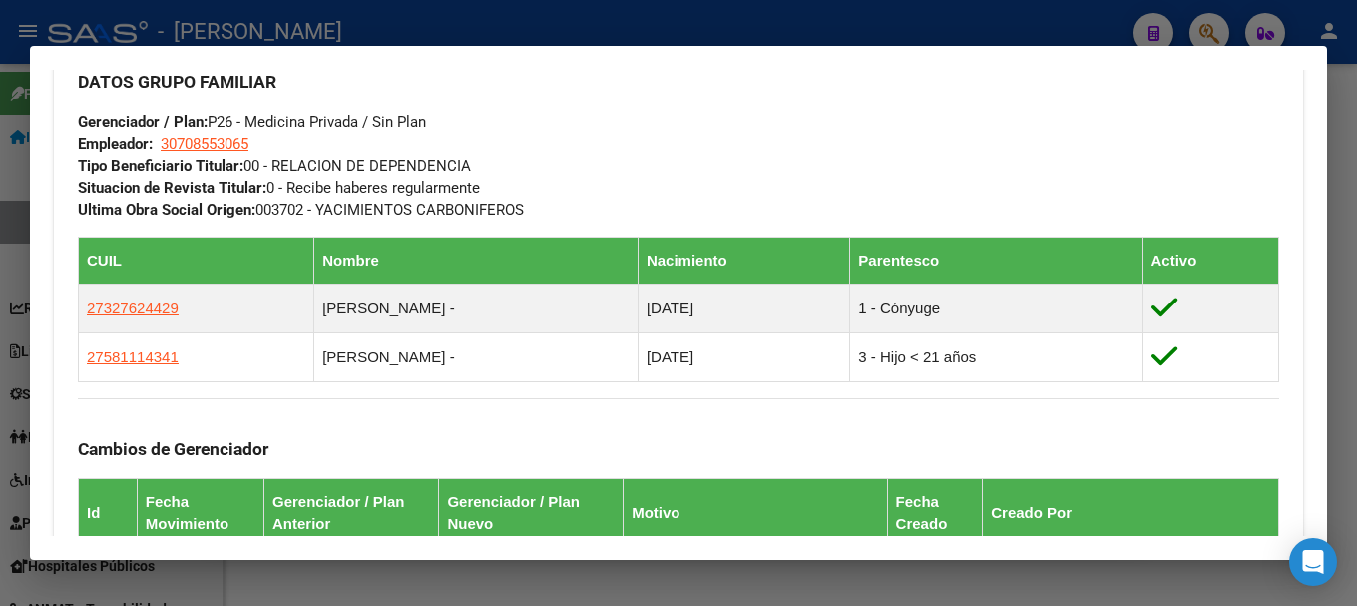
click at [626, 14] on div at bounding box center [678, 303] width 1357 height 606
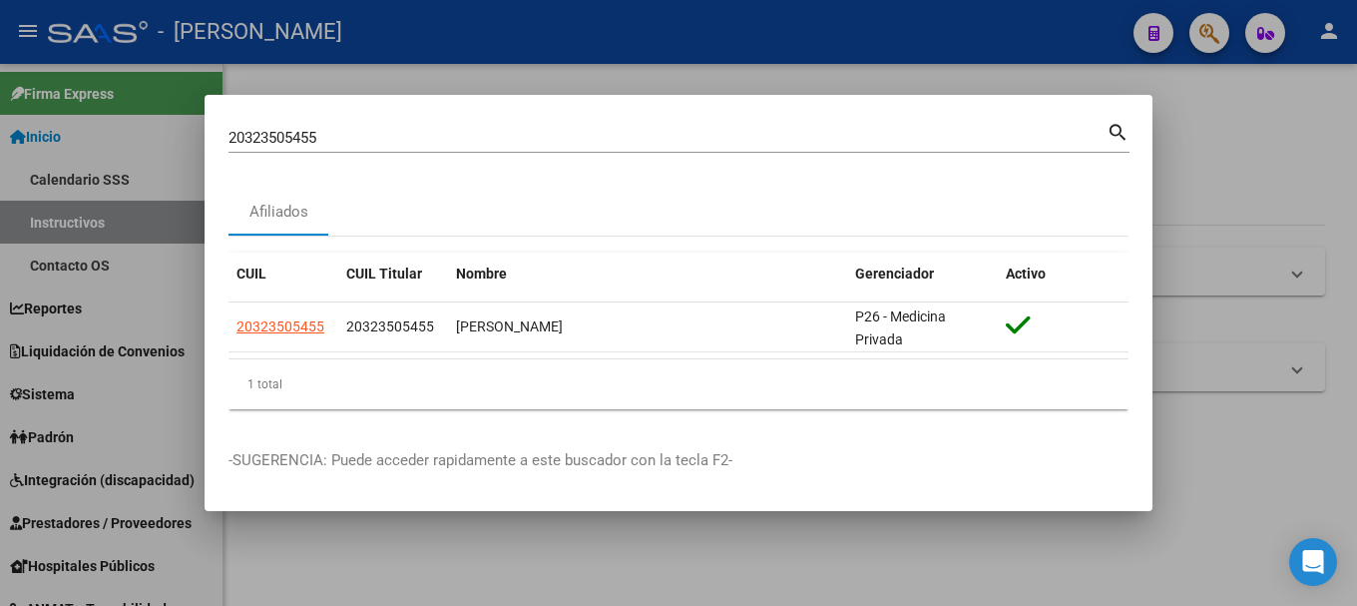
click at [454, 130] on input "20323505455" at bounding box center [668, 138] width 878 height 18
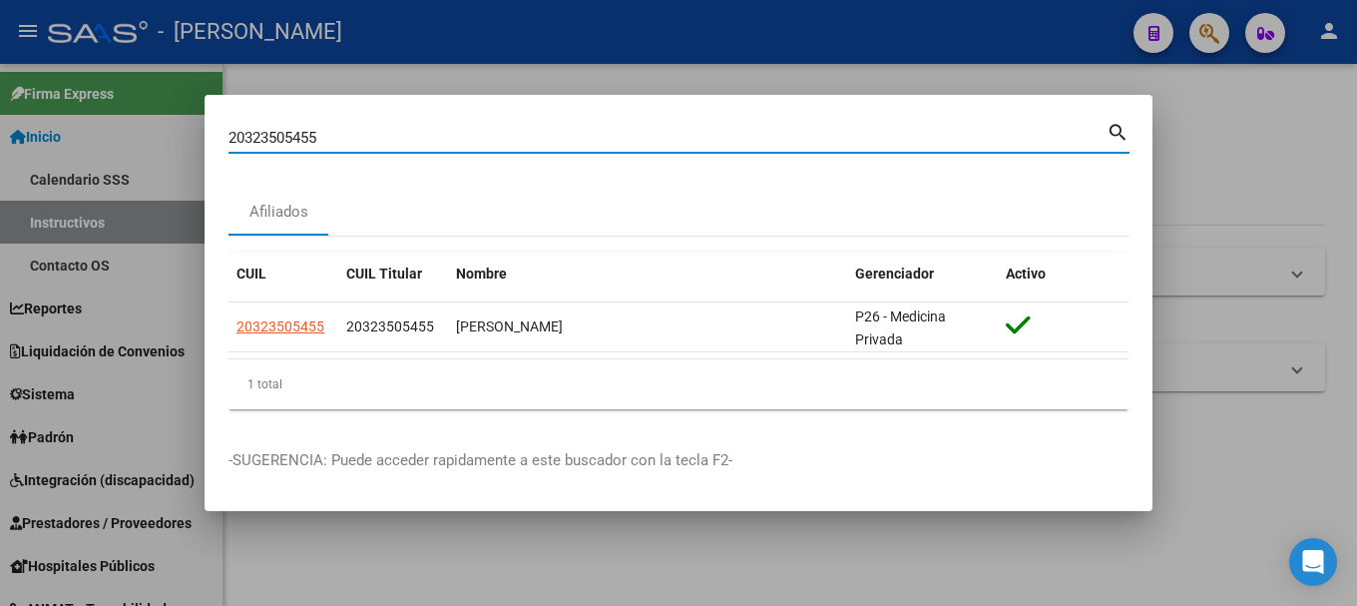
click at [454, 130] on input "20323505455" at bounding box center [668, 138] width 878 height 18
paste input "36247272"
type input "36247272"
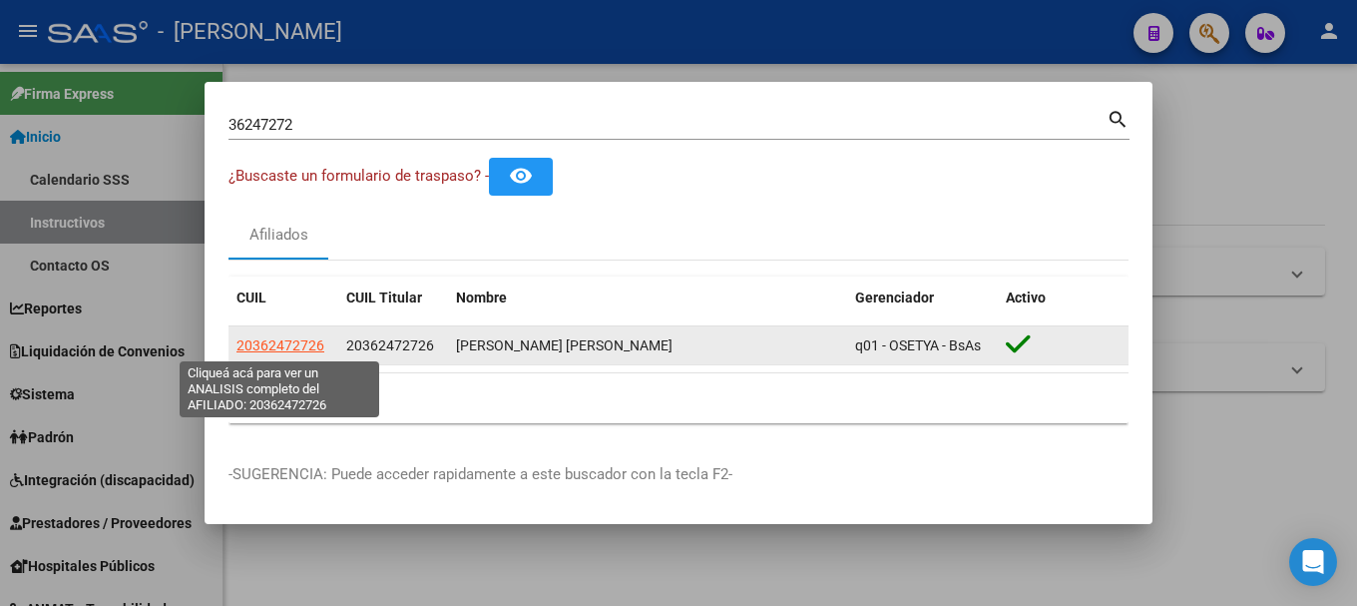
click at [255, 351] on span "20362472726" at bounding box center [281, 345] width 88 height 16
type textarea "20362472726"
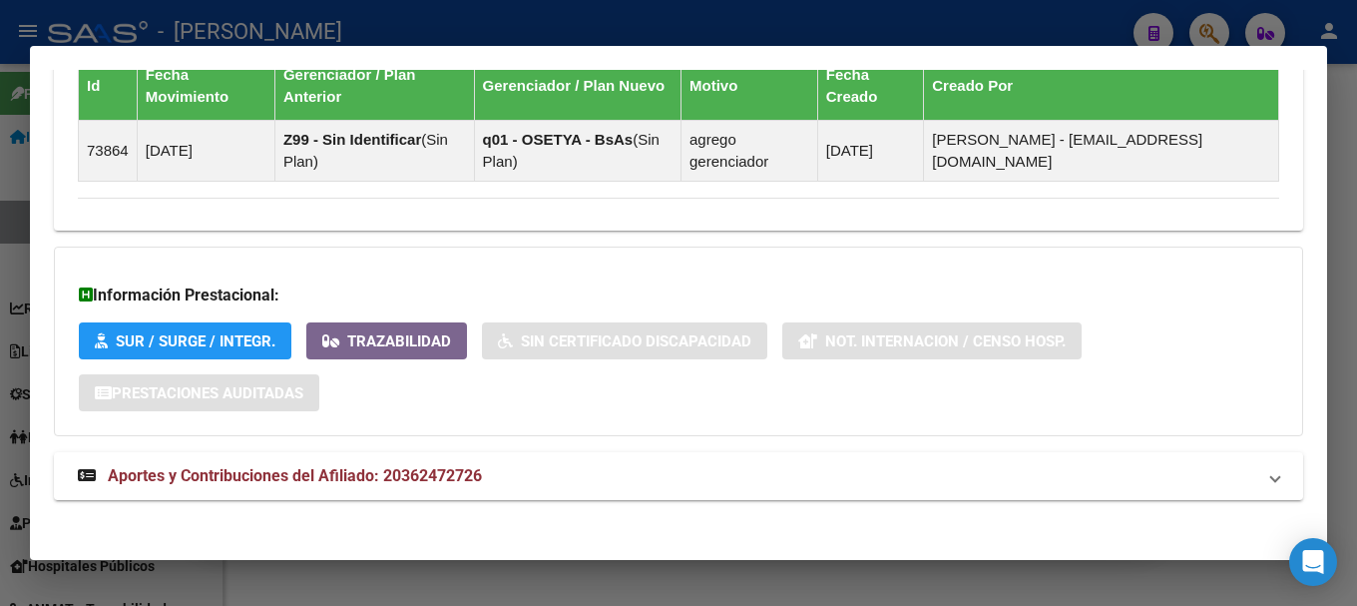
scroll to position [1270, 0]
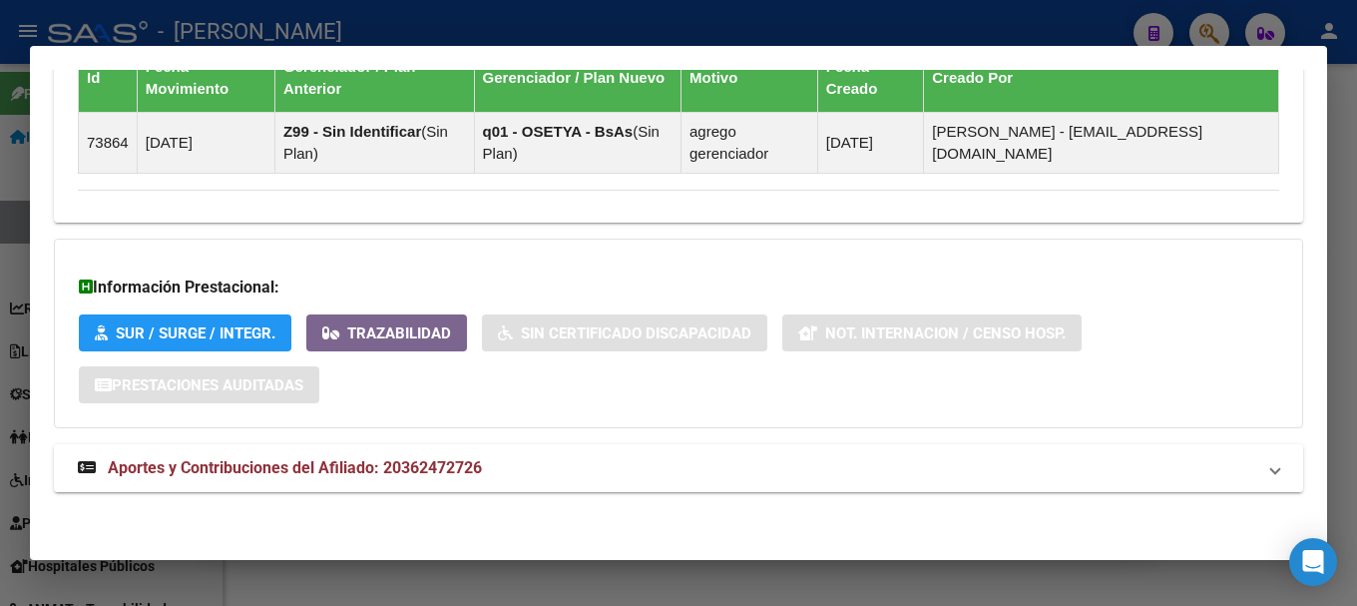
click at [482, 471] on span "Aportes y Contribuciones del Afiliado: 20362472726" at bounding box center [295, 467] width 374 height 19
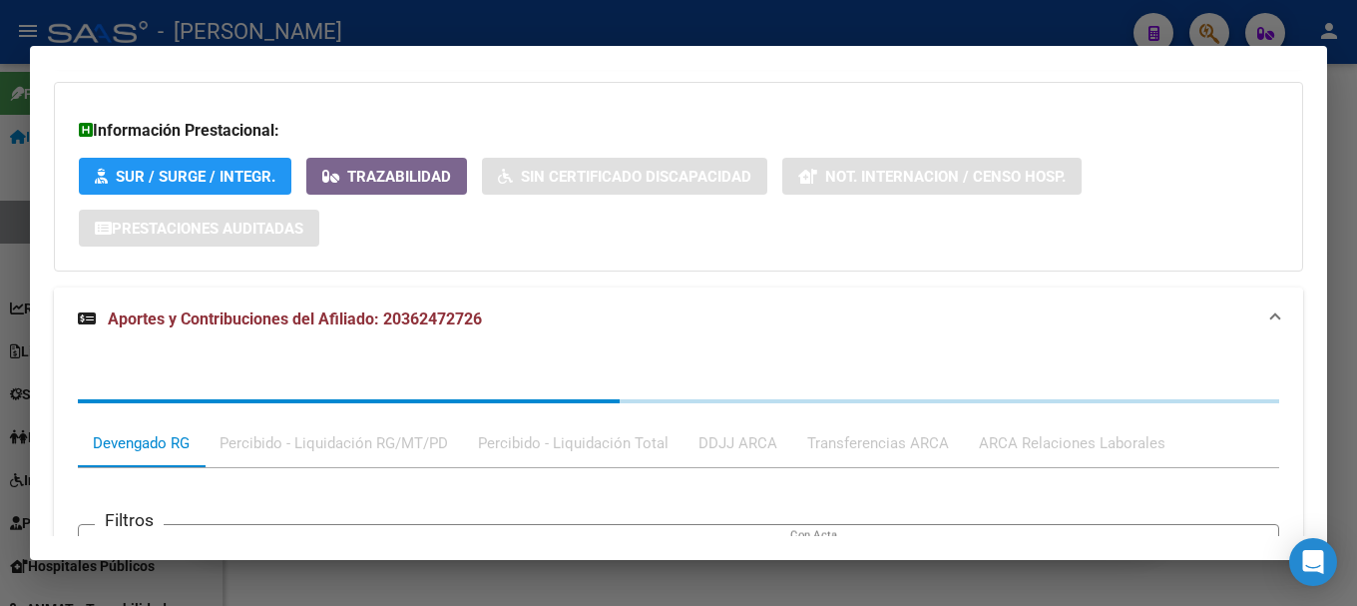
scroll to position [1487, 0]
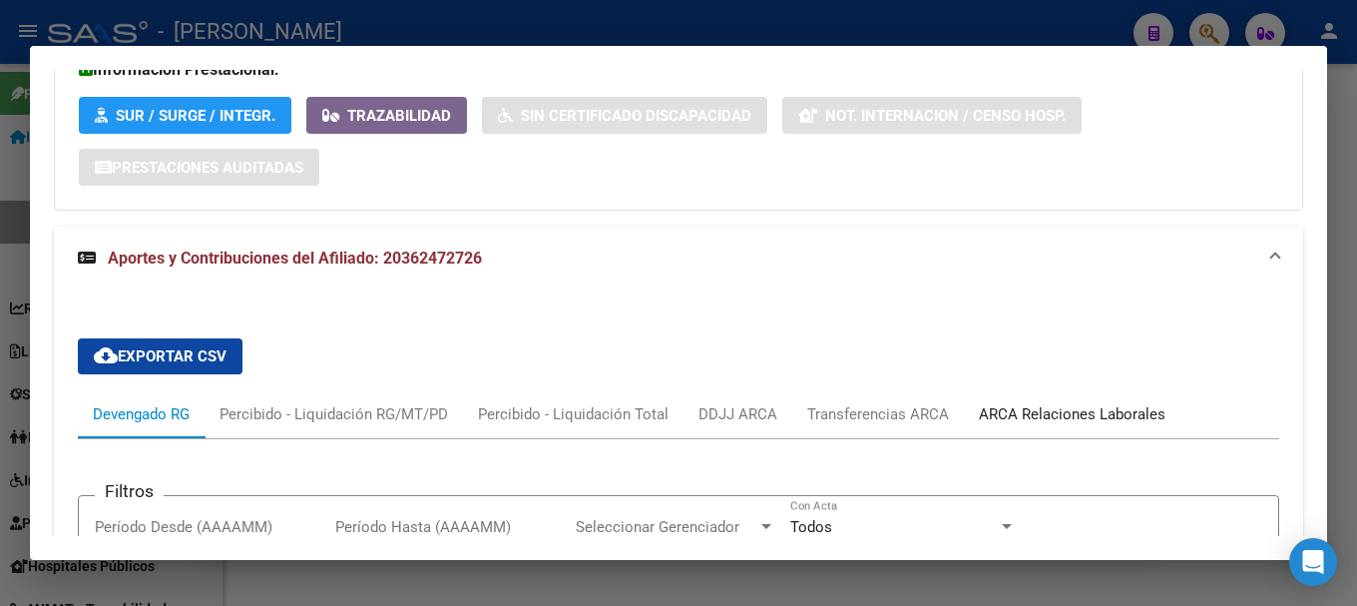
click at [1067, 394] on div "ARCA Relaciones Laborales" at bounding box center [1072, 414] width 217 height 48
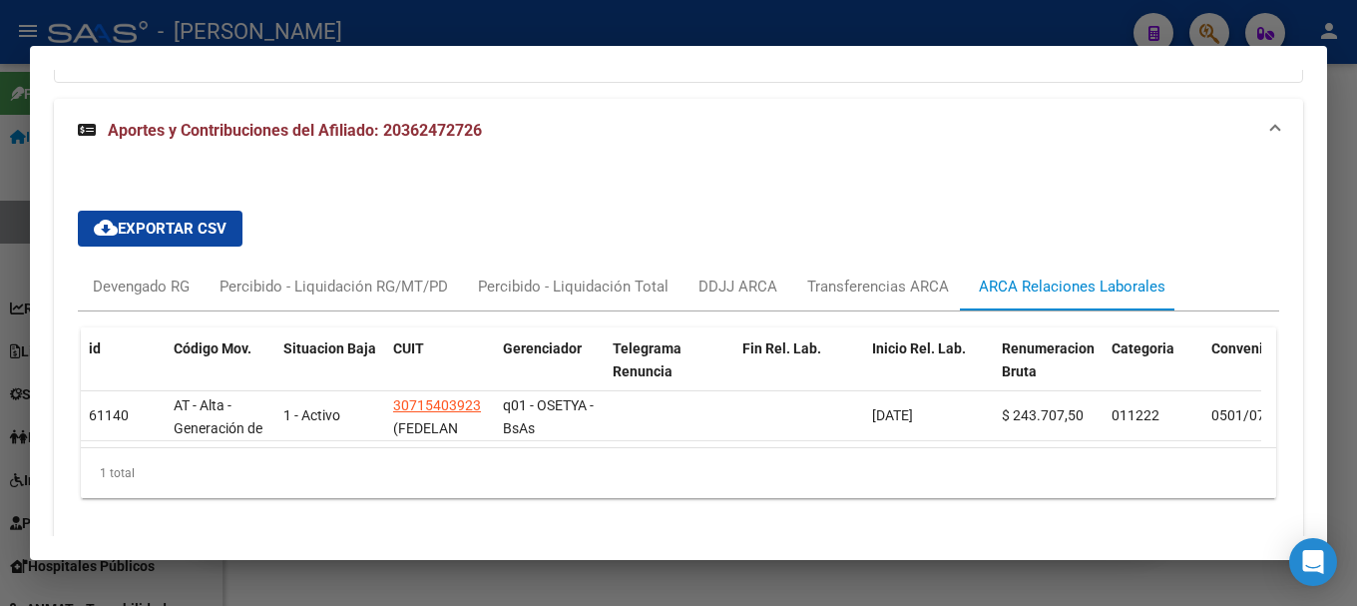
scroll to position [1684, 0]
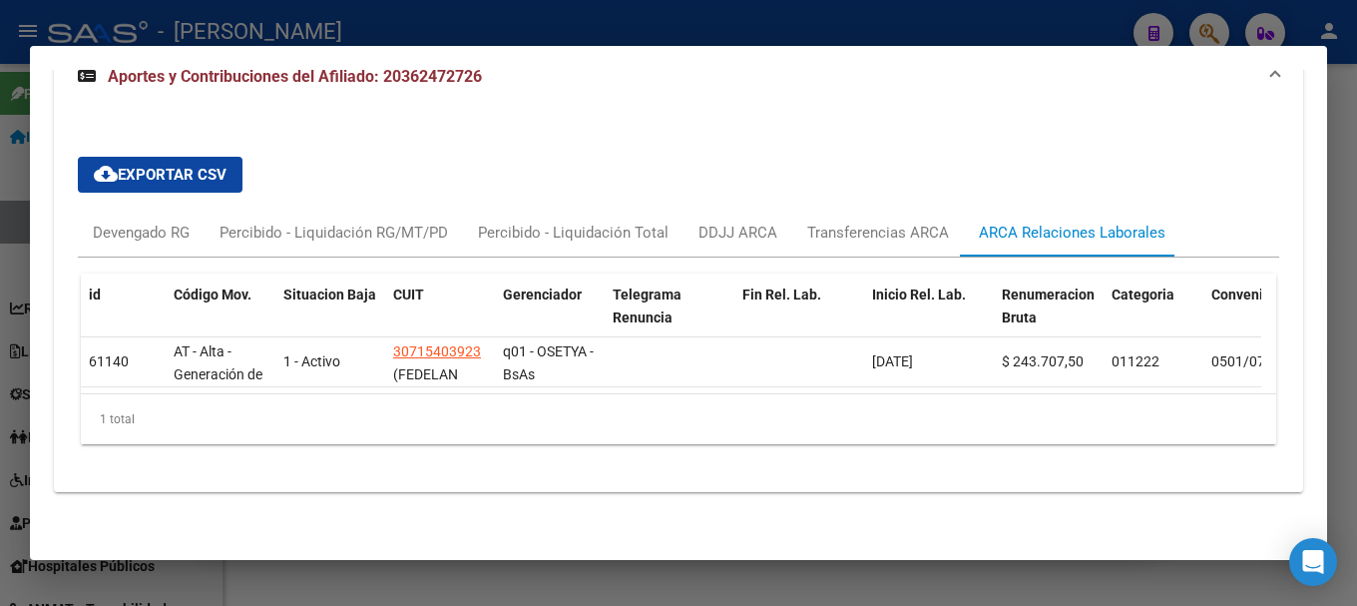
click at [664, 18] on div at bounding box center [678, 303] width 1357 height 606
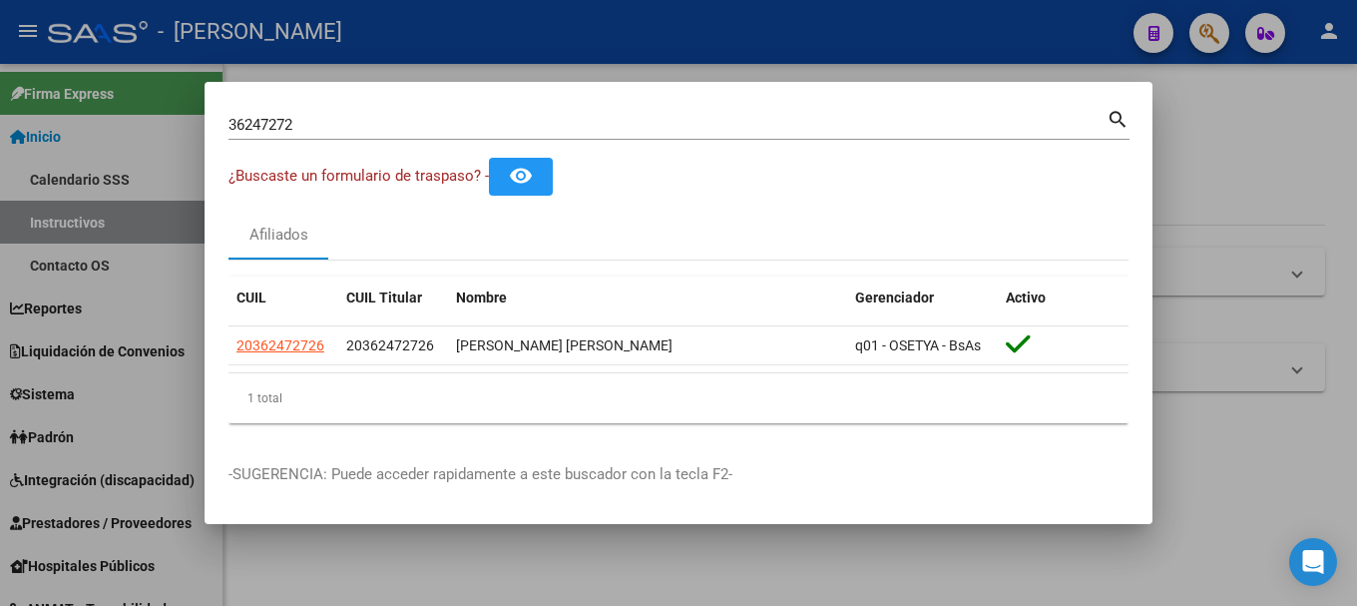
click at [493, 132] on input "36247272" at bounding box center [668, 125] width 878 height 18
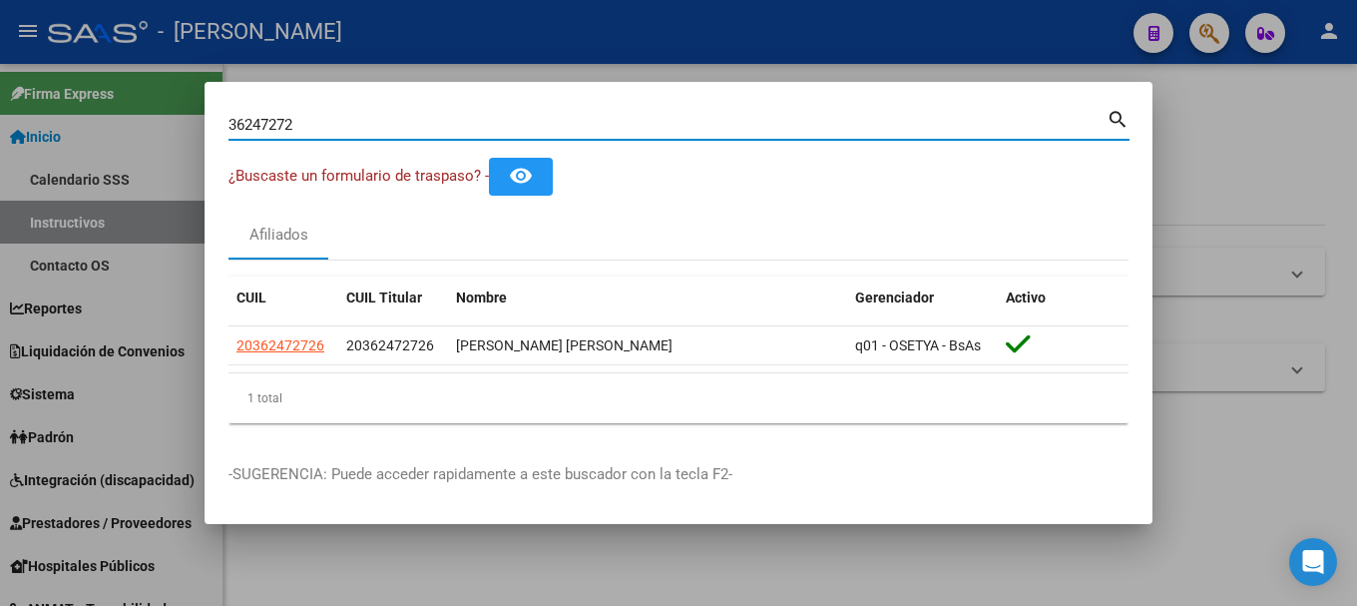
click at [493, 132] on input "36247272" at bounding box center [668, 125] width 878 height 18
paste input "20323549118"
type input "20323549118"
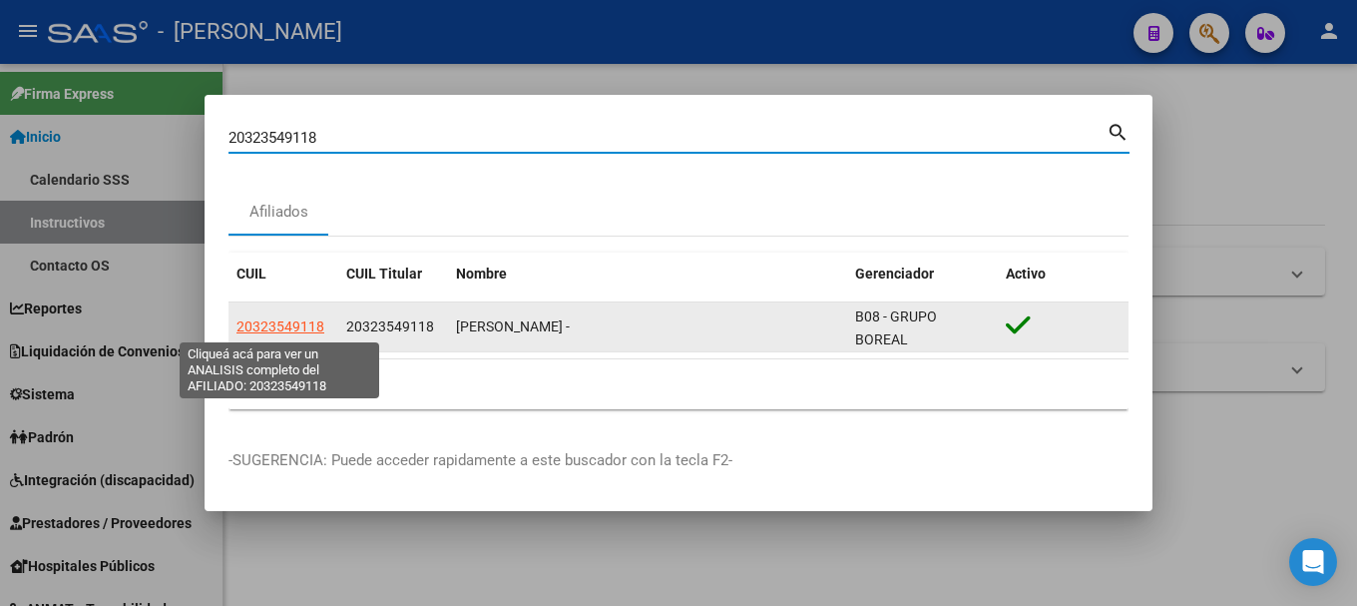
click at [291, 324] on span "20323549118" at bounding box center [281, 326] width 88 height 16
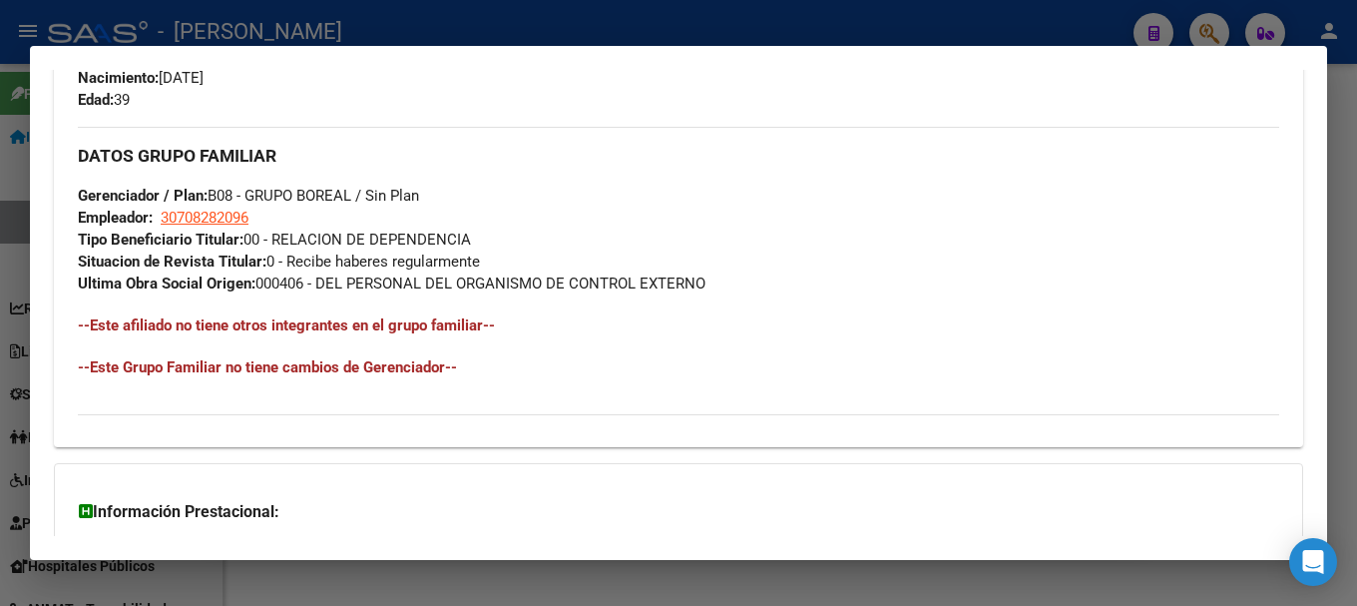
scroll to position [1123, 0]
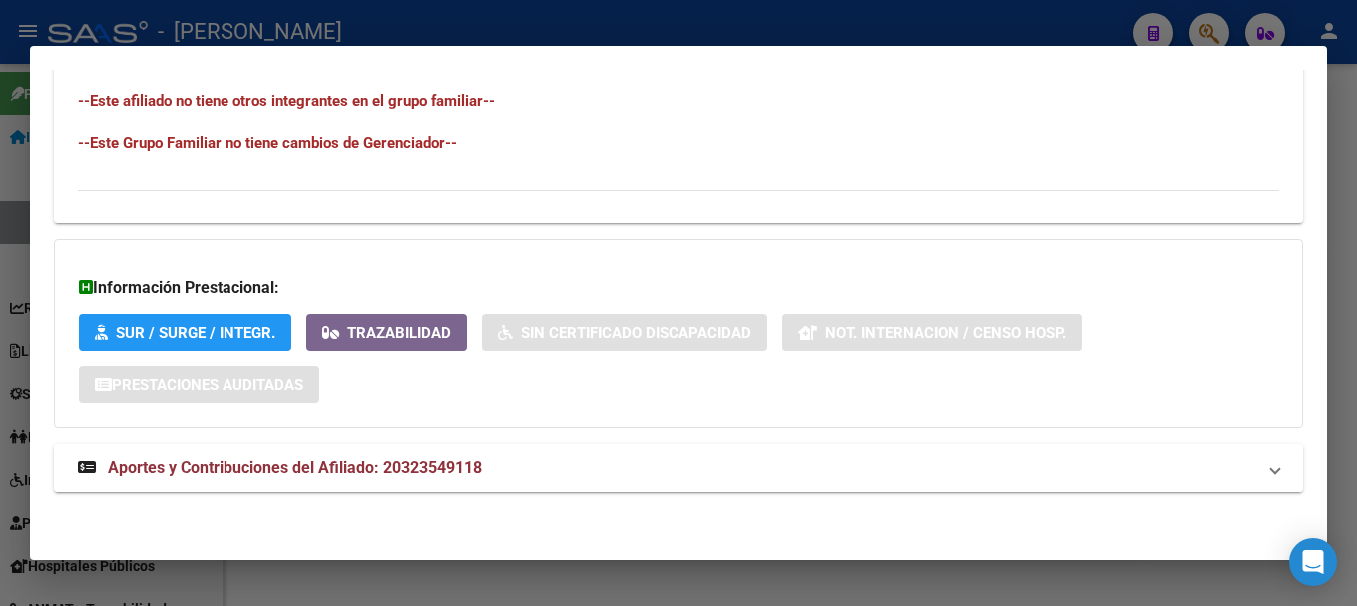
click at [508, 458] on mat-panel-title "Aportes y Contribuciones del Afiliado: 20323549118" at bounding box center [667, 468] width 1178 height 24
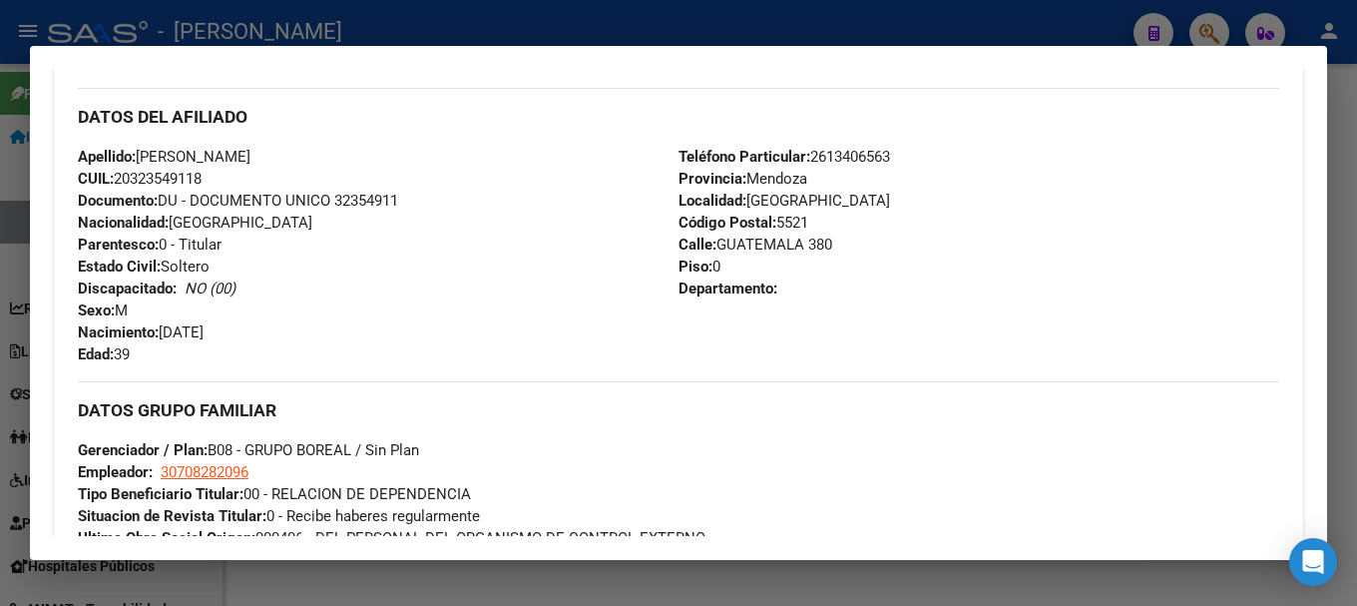
scroll to position [627, 0]
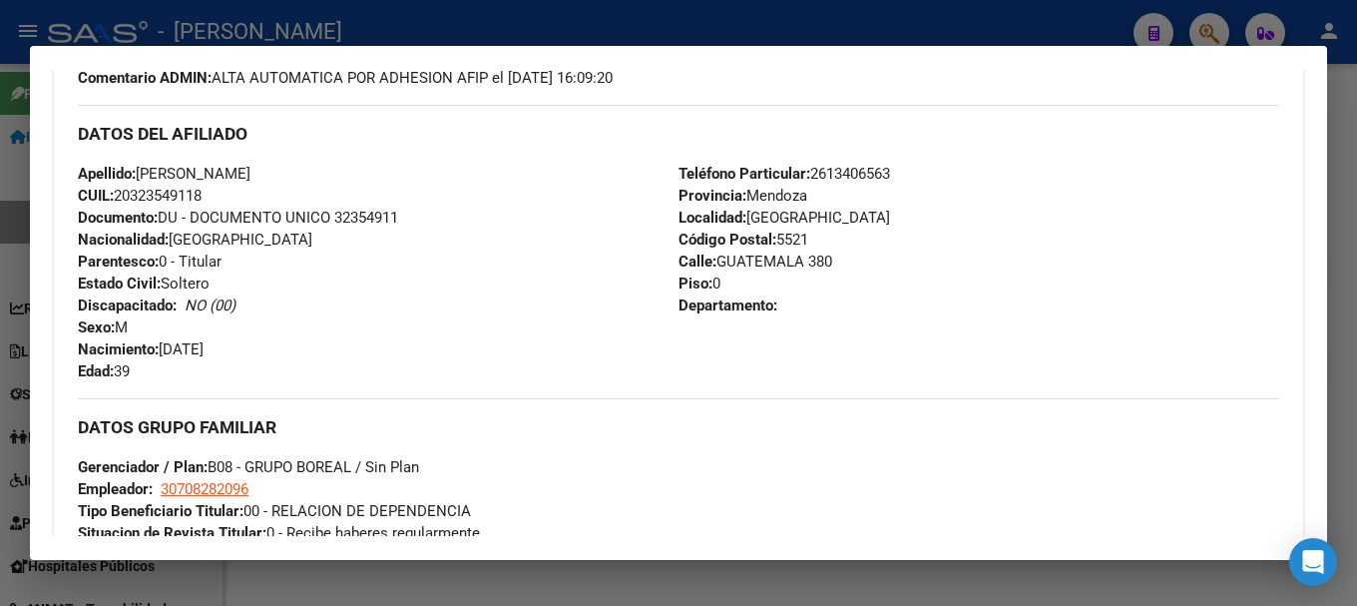
click at [383, 218] on span "Documento: DU - DOCUMENTO UNICO 32354911" at bounding box center [238, 218] width 320 height 18
drag, startPoint x: 145, startPoint y: 173, endPoint x: 447, endPoint y: 166, distance: 302.5
click at [447, 166] on div "Apellido: SEBASTIAN EXEQUIEL LLANOS CUIL: 20323549118 Documento: DU - DOCUMENTO…" at bounding box center [378, 273] width 601 height 220
drag, startPoint x: 164, startPoint y: 349, endPoint x: 276, endPoint y: 343, distance: 112.9
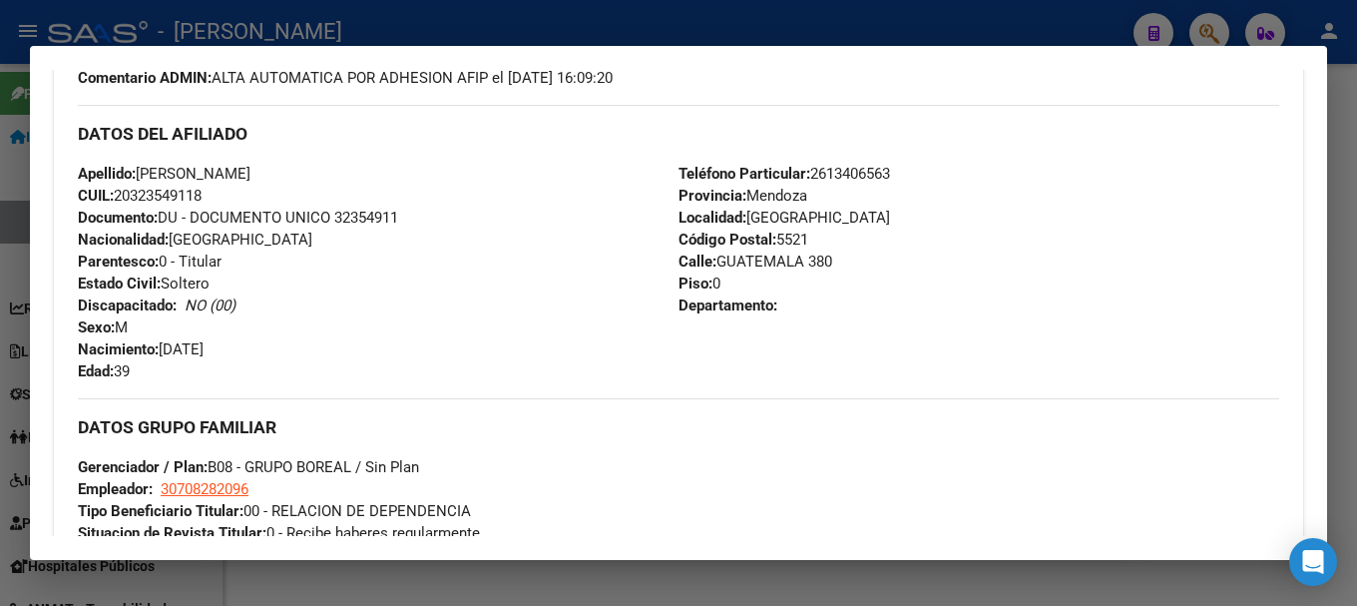
click at [276, 343] on div "Apellido: SEBASTIAN EXEQUIEL LLANOS CUIL: 20323549118 Documento: DU - DOCUMENTO…" at bounding box center [378, 273] width 601 height 220
drag, startPoint x: 718, startPoint y: 258, endPoint x: 798, endPoint y: 260, distance: 79.9
click at [798, 260] on span "Calle: GUATEMALA 380" at bounding box center [756, 262] width 154 height 18
click at [867, 171] on span "Teléfono Particular: 2613406563" at bounding box center [785, 174] width 212 height 18
click at [867, 172] on span "Teléfono Particular: 2613406563" at bounding box center [785, 174] width 212 height 18
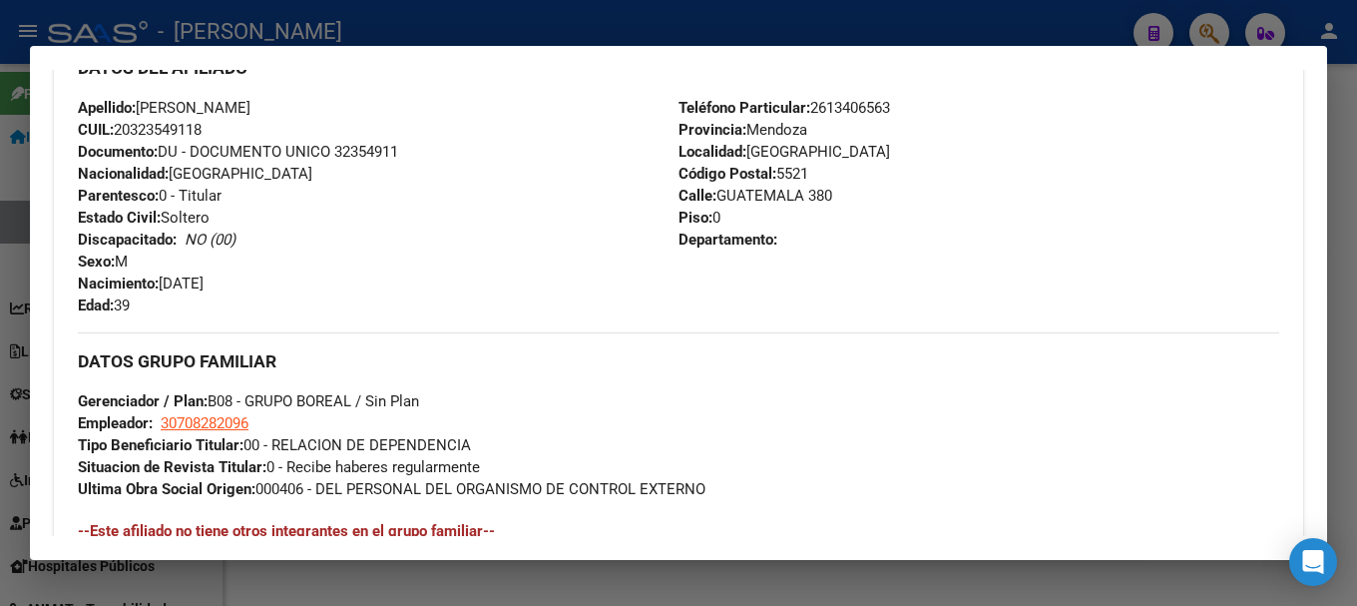
scroll to position [727, 0]
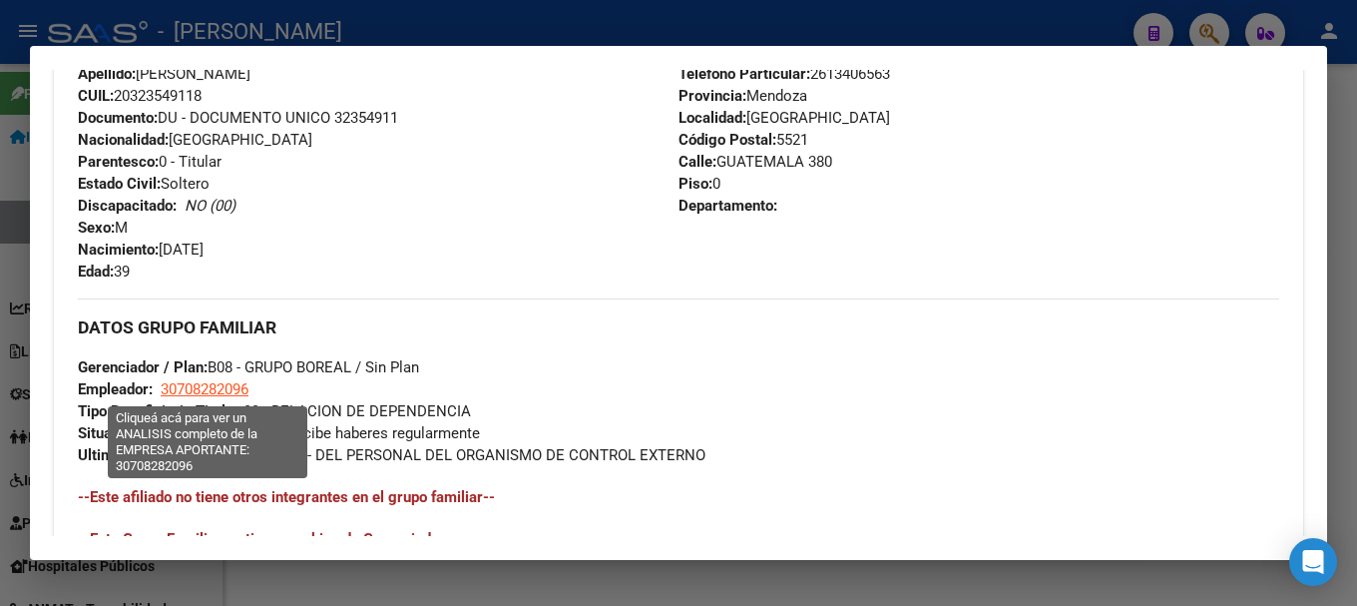
click at [224, 380] on span "30708282096" at bounding box center [205, 389] width 88 height 18
type textarea "30708282096"
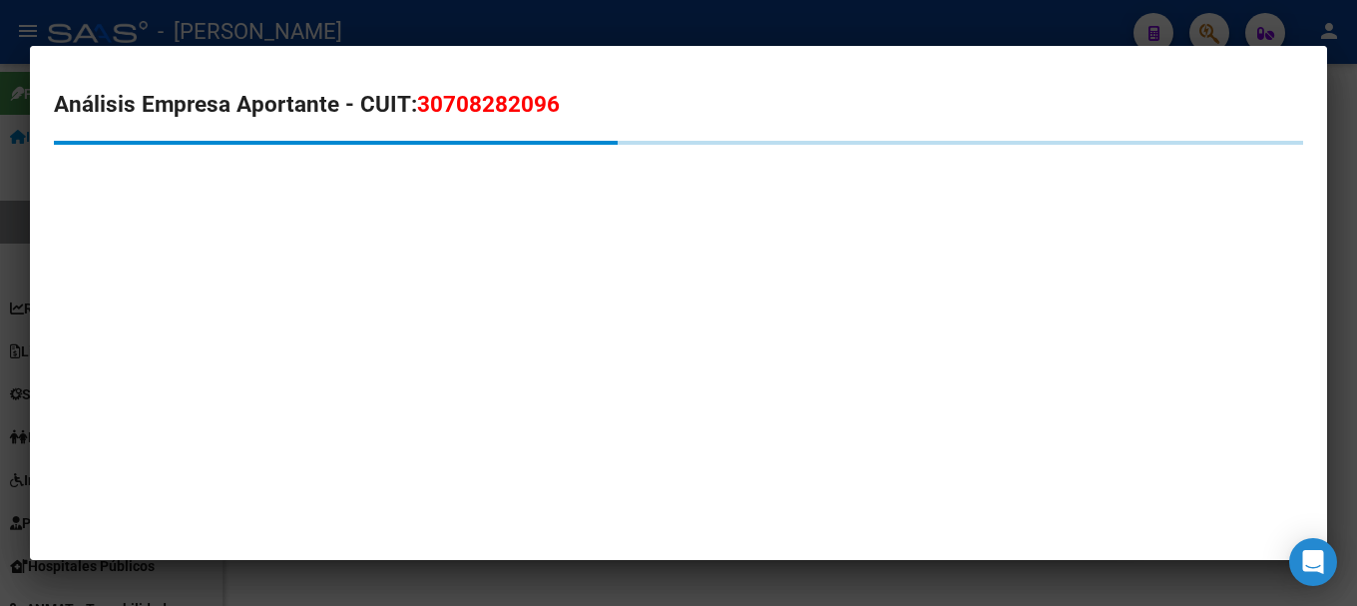
click at [519, 92] on span "30708282096" at bounding box center [488, 104] width 143 height 26
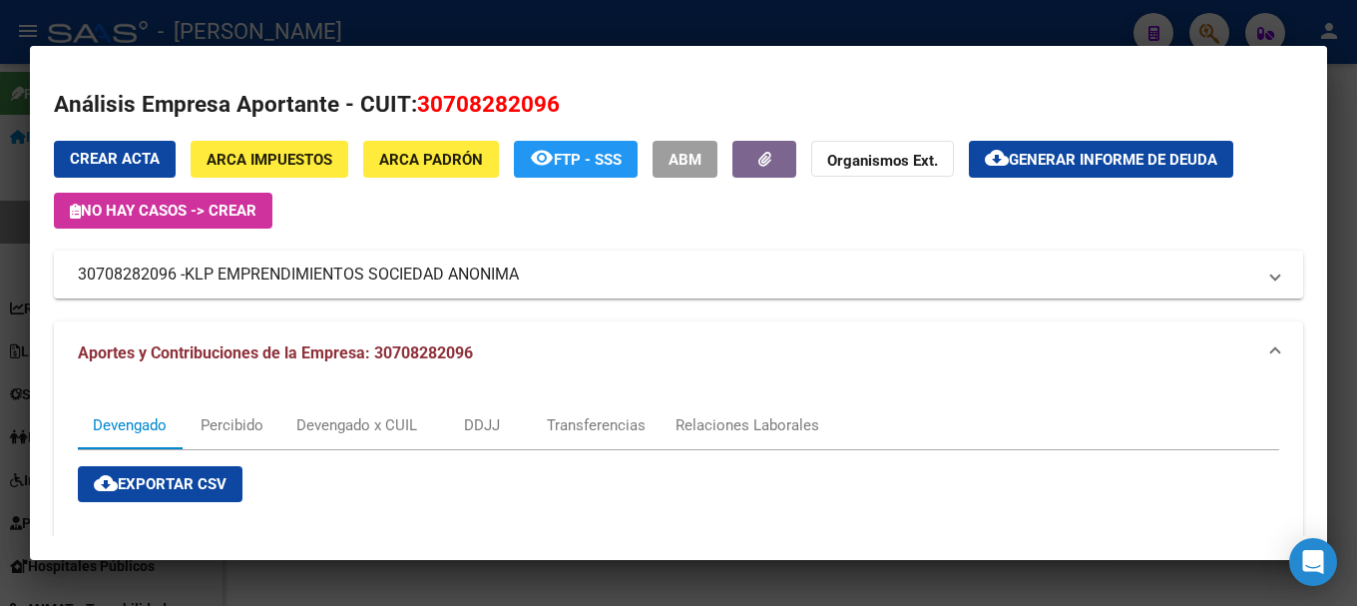
click at [566, 37] on div at bounding box center [678, 303] width 1357 height 606
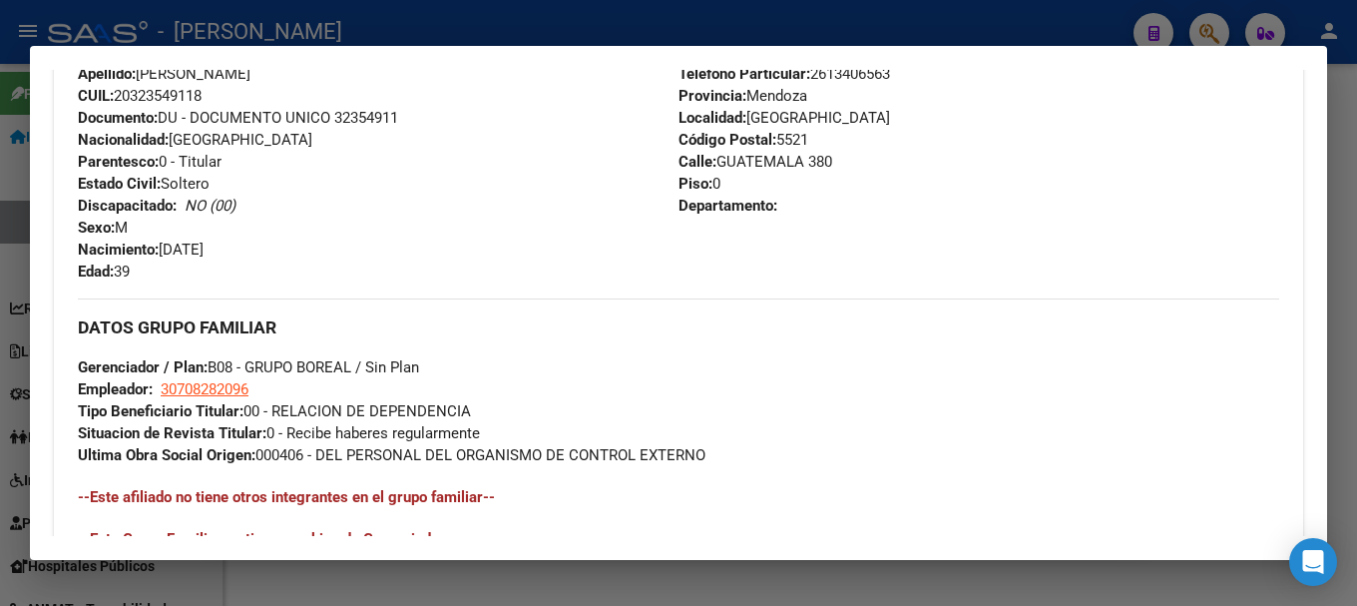
click at [395, 43] on div at bounding box center [678, 303] width 1357 height 606
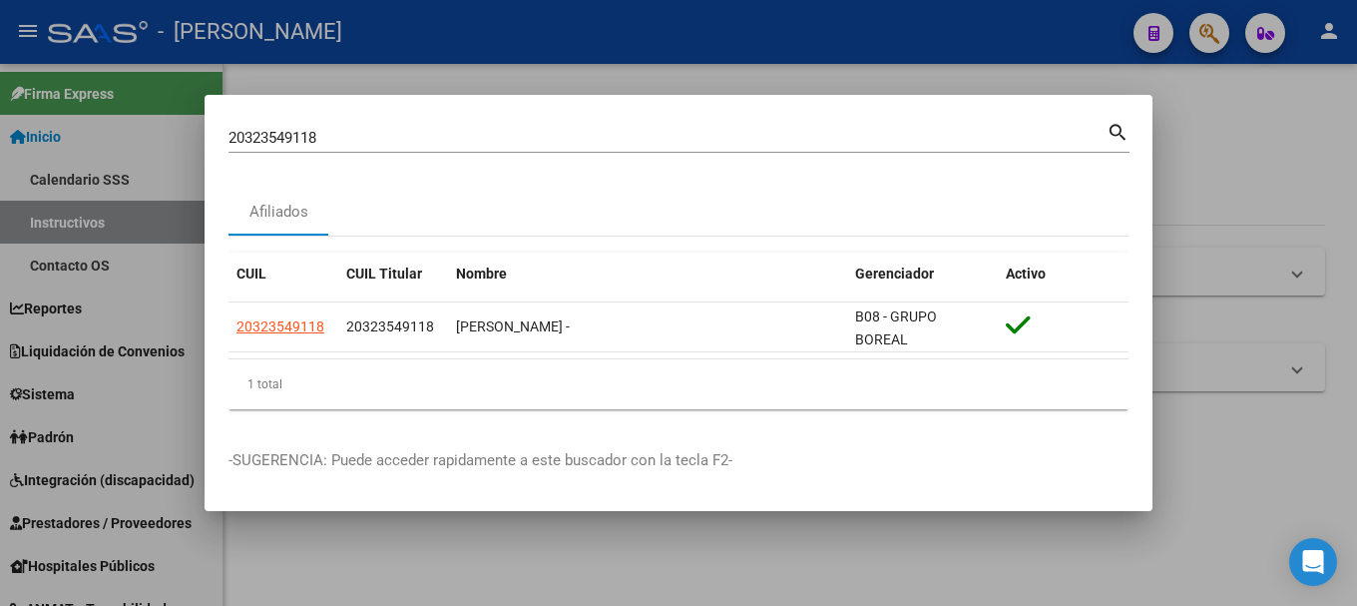
click at [406, 141] on input "20323549118" at bounding box center [668, 138] width 878 height 18
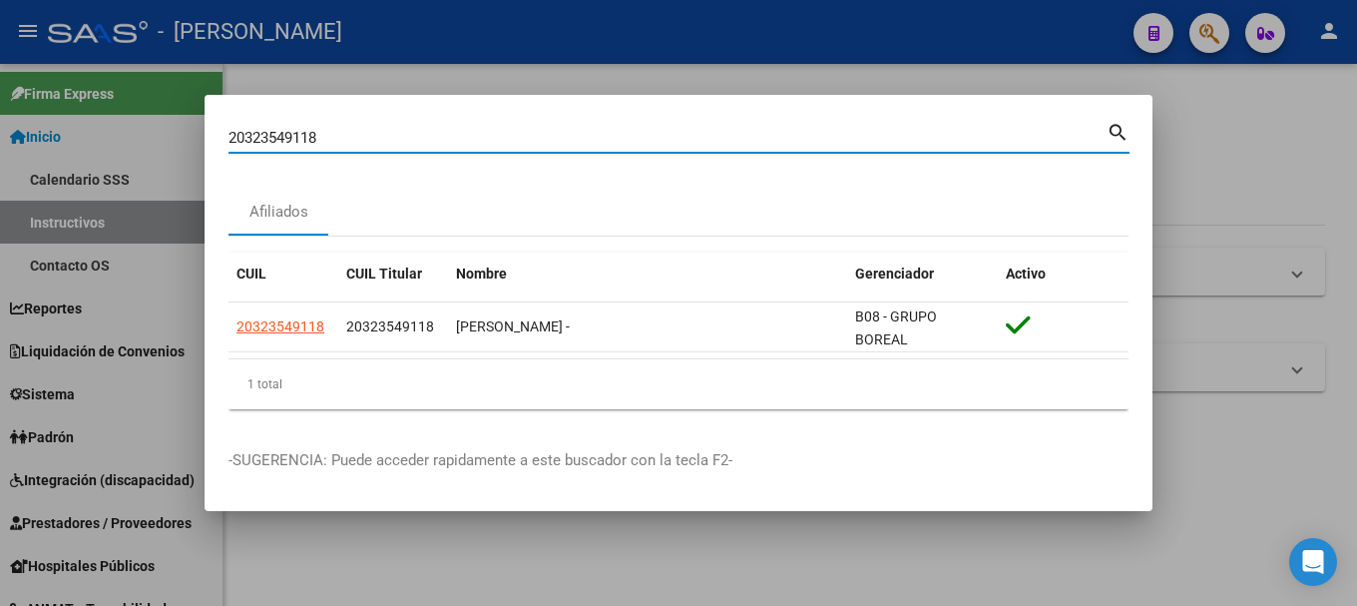
click at [406, 141] on input "20323549118" at bounding box center [668, 138] width 878 height 18
paste input "64311"
type input "20323564311"
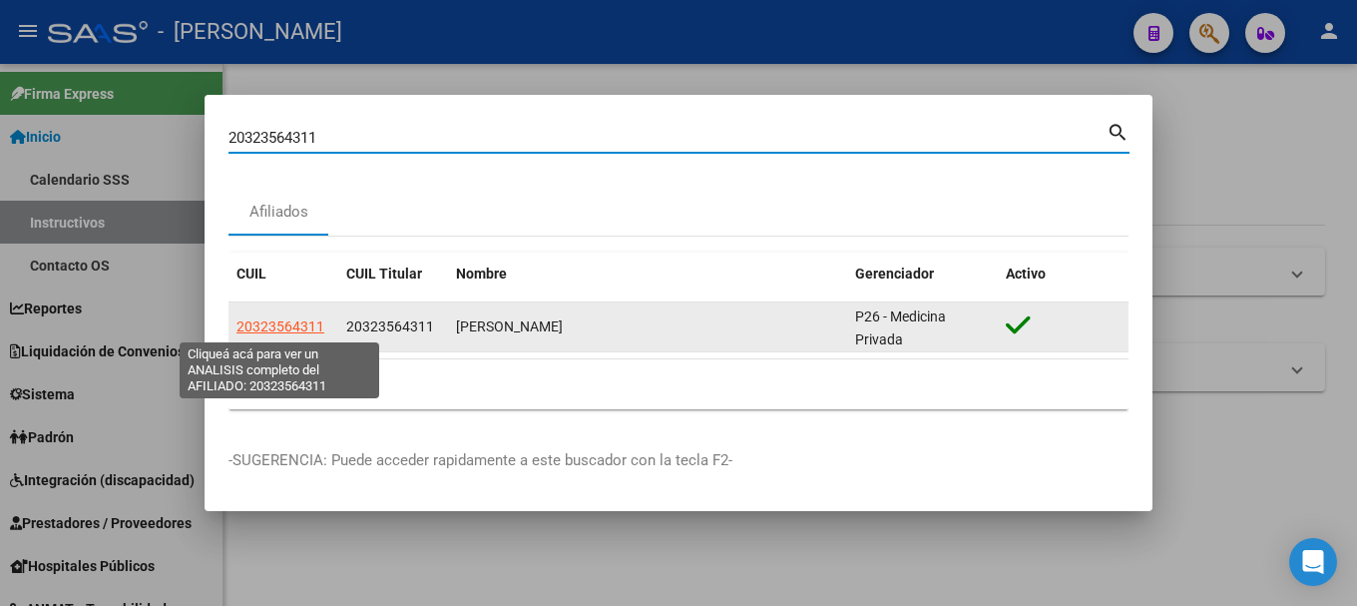
click at [272, 321] on span "20323564311" at bounding box center [281, 326] width 88 height 16
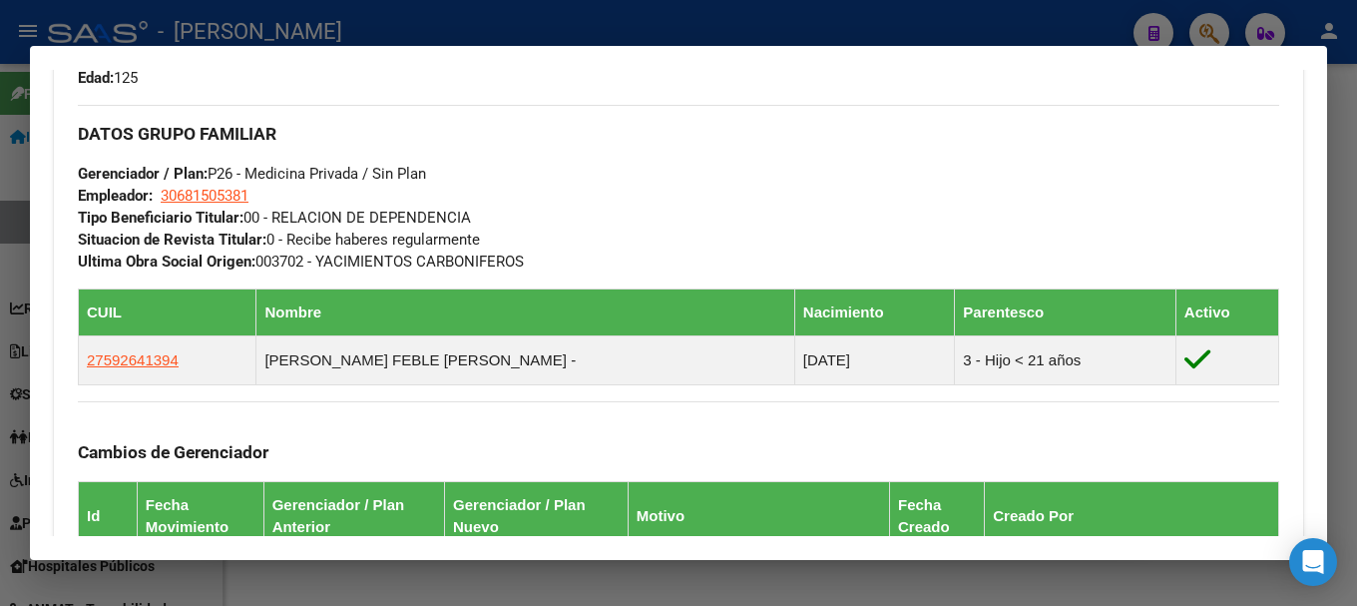
scroll to position [1098, 0]
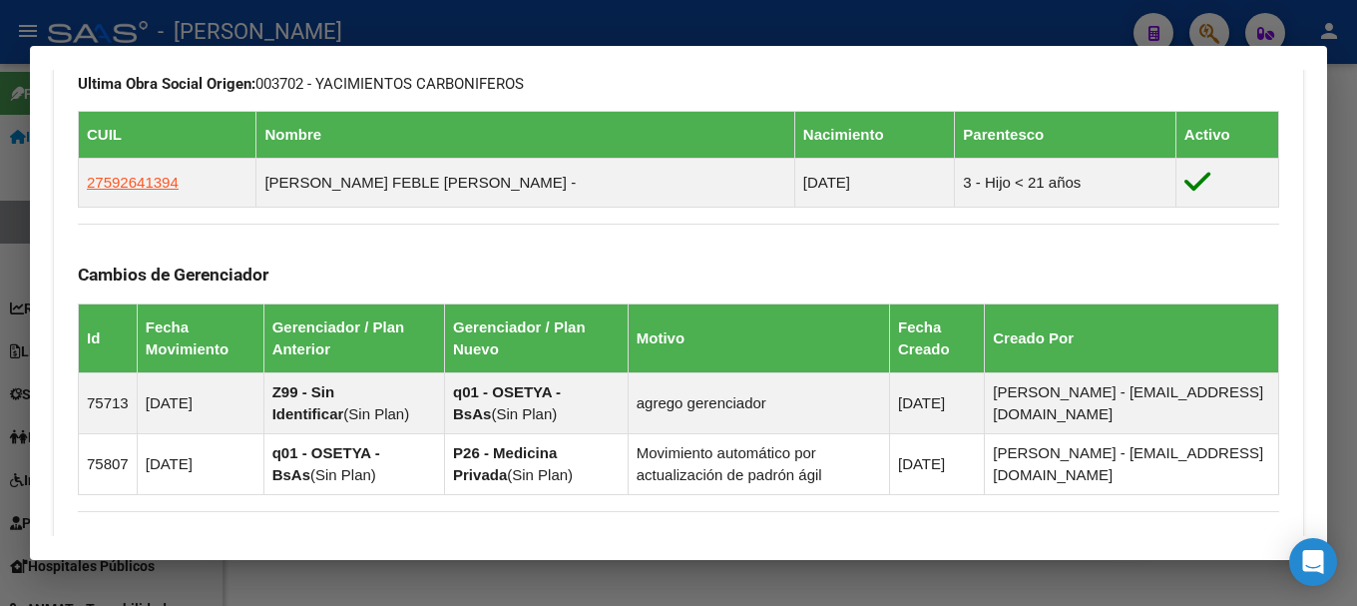
click at [0, 266] on div at bounding box center [678, 303] width 1357 height 606
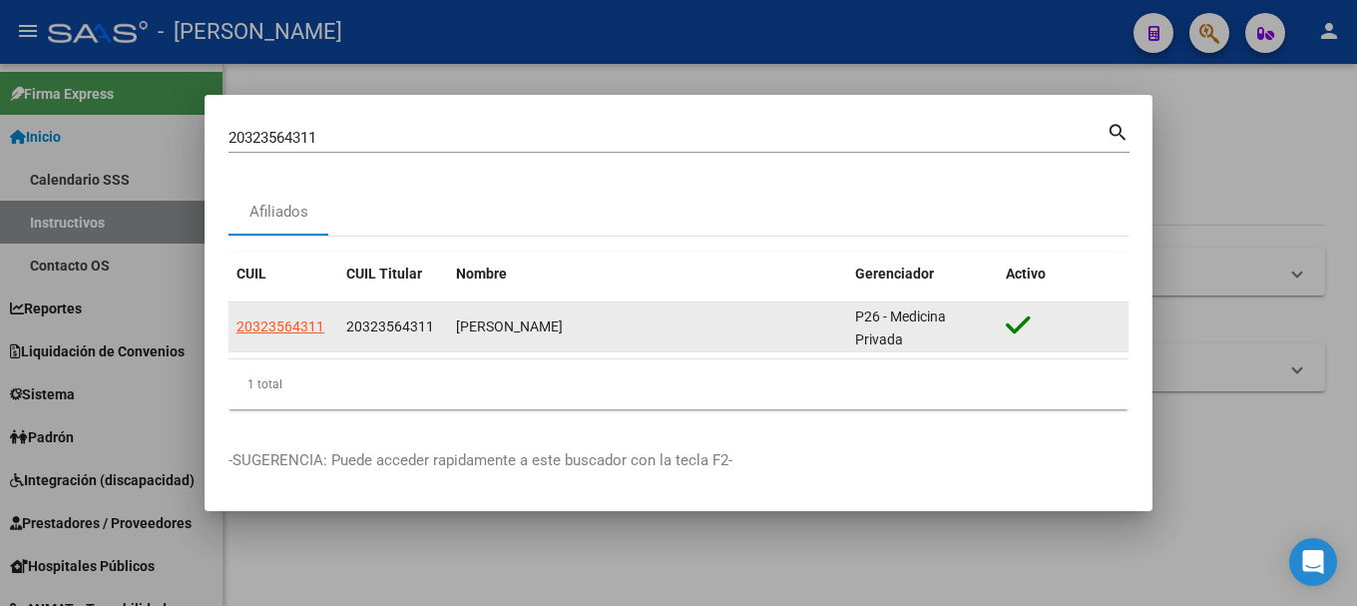
click at [394, 325] on span "20323564311" at bounding box center [390, 326] width 88 height 16
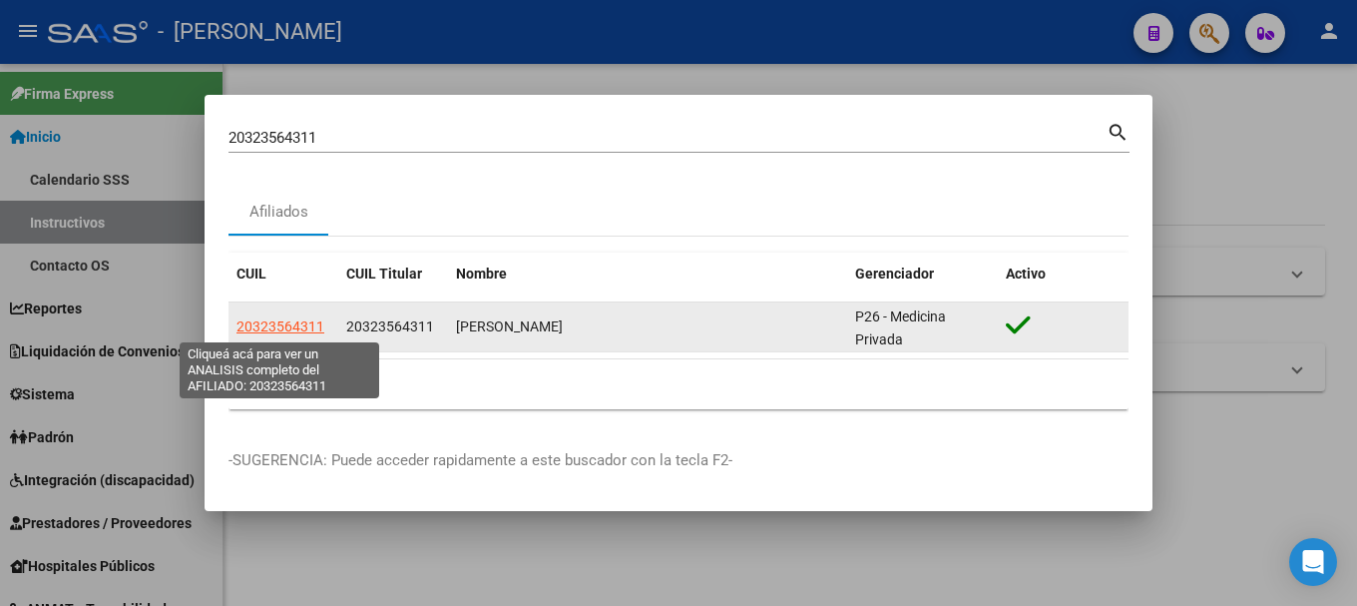
click at [269, 331] on span "20323564311" at bounding box center [281, 326] width 88 height 16
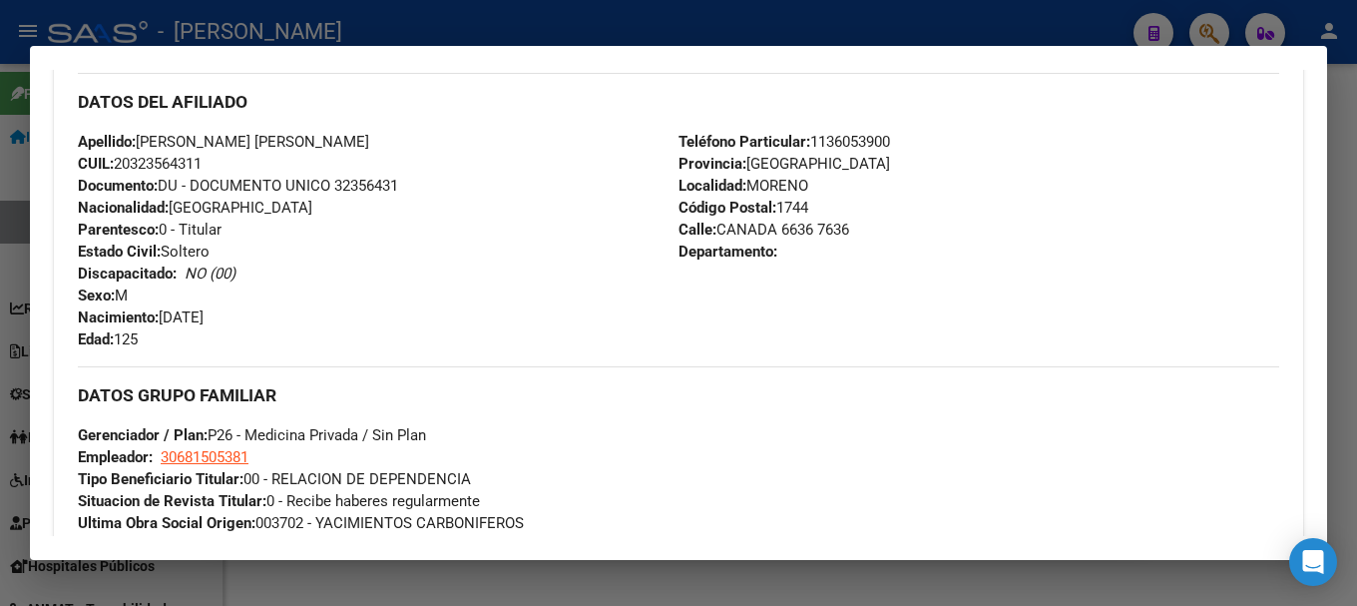
scroll to position [654, 0]
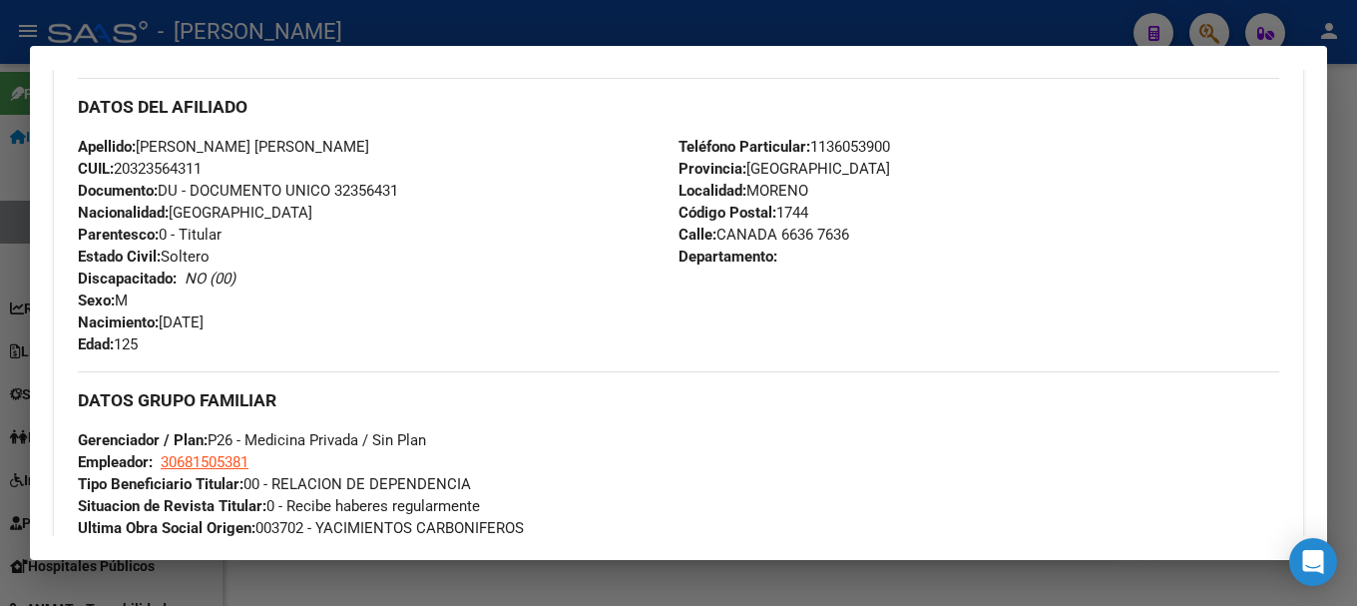
click at [372, 186] on span "Documento: DU - DOCUMENTO UNICO 32356431" at bounding box center [238, 191] width 320 height 18
drag, startPoint x: 146, startPoint y: 142, endPoint x: 337, endPoint y: 142, distance: 191.6
click at [337, 142] on div "Apellido: RODRIGUEZ JOSE LUIS CUIL: 20323564311 Documento: DU - DOCUMENTO UNICO…" at bounding box center [378, 246] width 601 height 220
drag, startPoint x: 713, startPoint y: 235, endPoint x: 773, endPoint y: 235, distance: 59.9
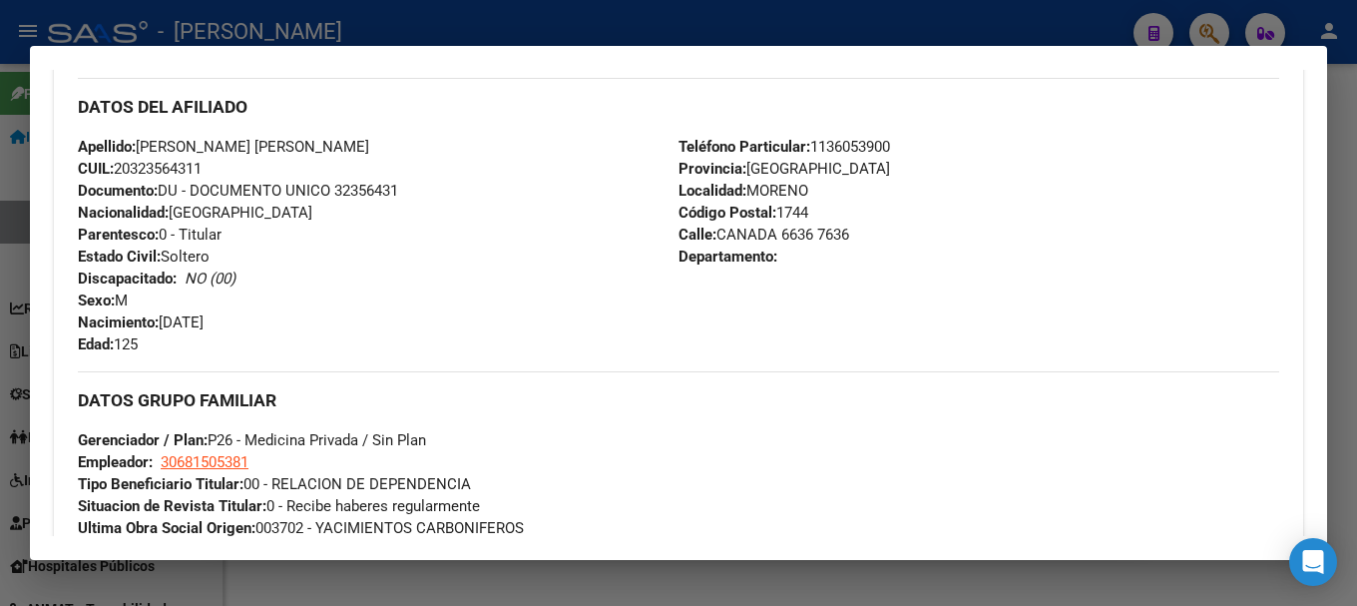
click at [773, 235] on span "Calle: CANADA 6636 7636" at bounding box center [764, 235] width 171 height 18
click at [867, 147] on span "Teléfono Particular: 1136053900" at bounding box center [785, 147] width 212 height 18
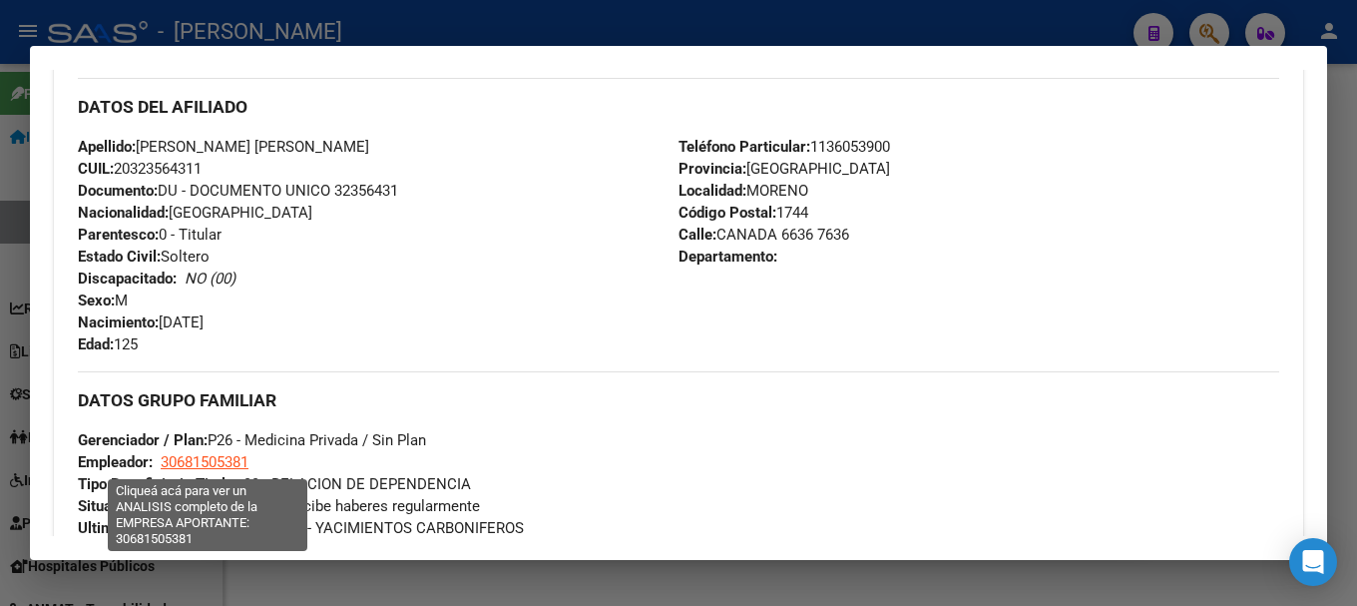
click at [203, 461] on span "30681505381" at bounding box center [205, 462] width 88 height 18
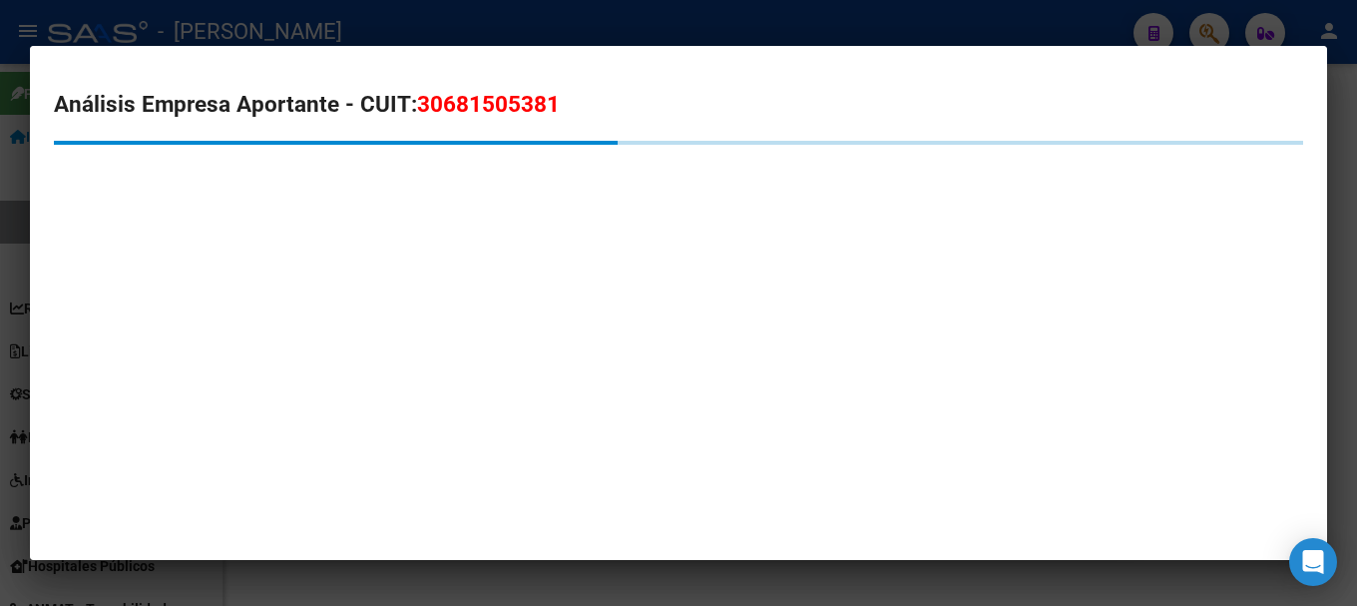
click at [472, 98] on span "30681505381" at bounding box center [488, 104] width 143 height 26
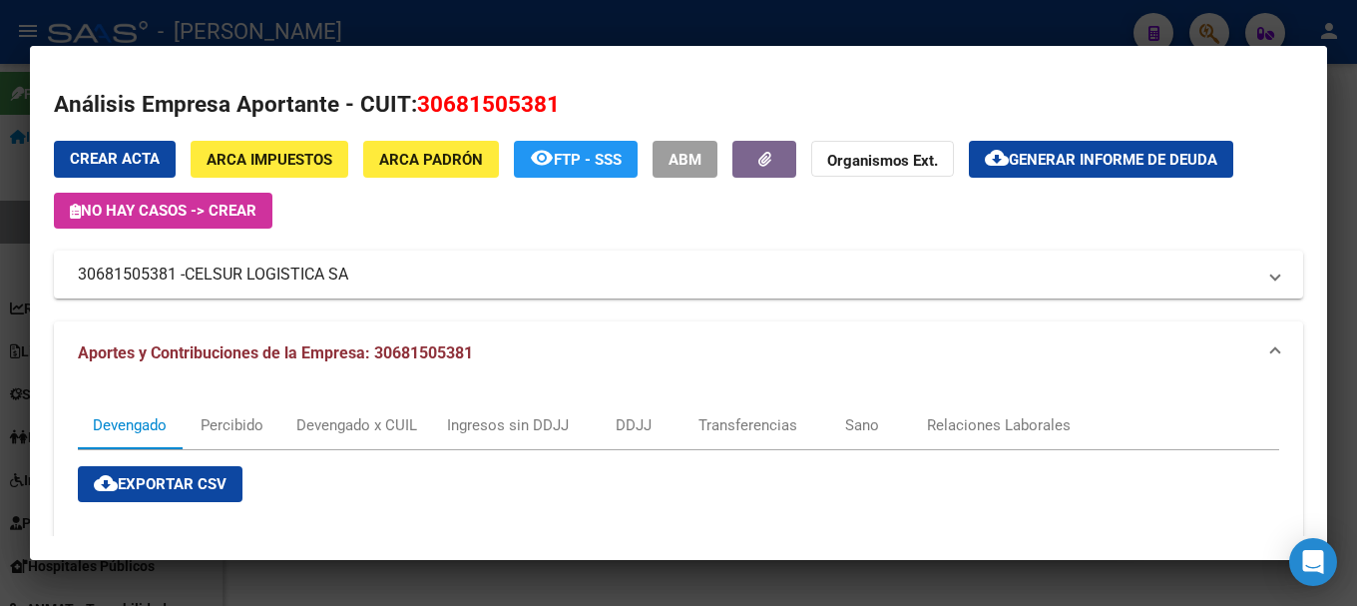
click at [702, 41] on div at bounding box center [678, 303] width 1357 height 606
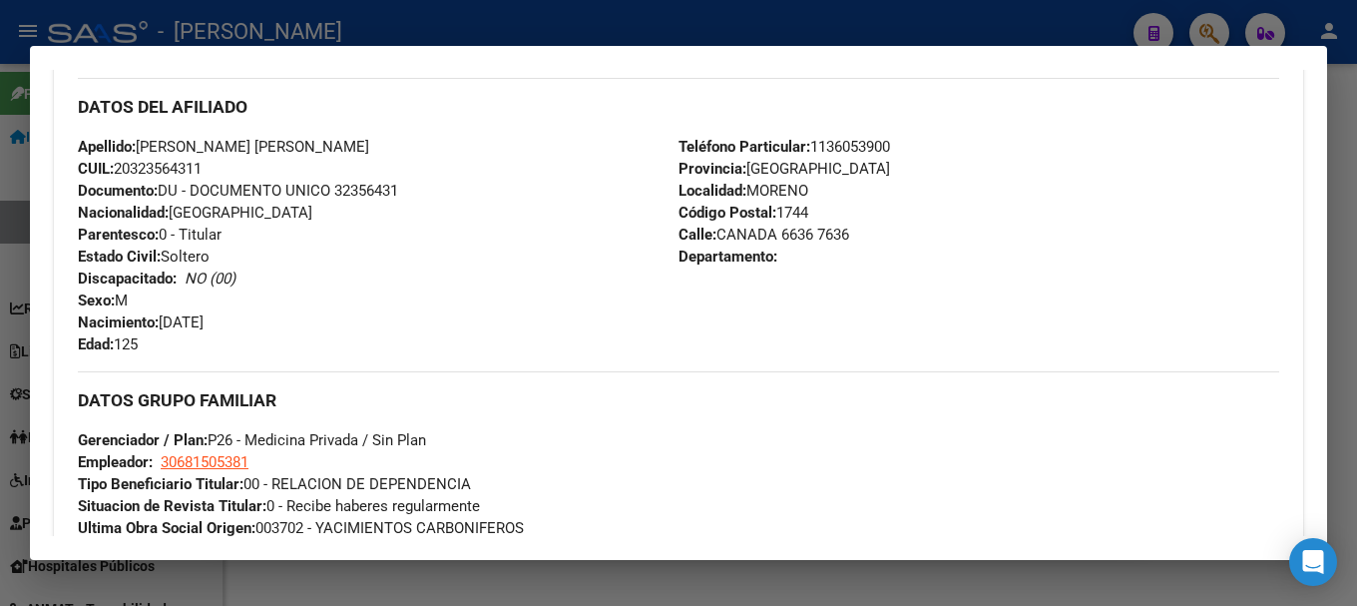
drag, startPoint x: 743, startPoint y: 8, endPoint x: 744, endPoint y: 176, distance: 167.7
click at [744, 176] on div "20323564311 Buscar (apellido, dni, cuil, nro traspaso, cuit, obra social) searc…" at bounding box center [678, 303] width 1357 height 606
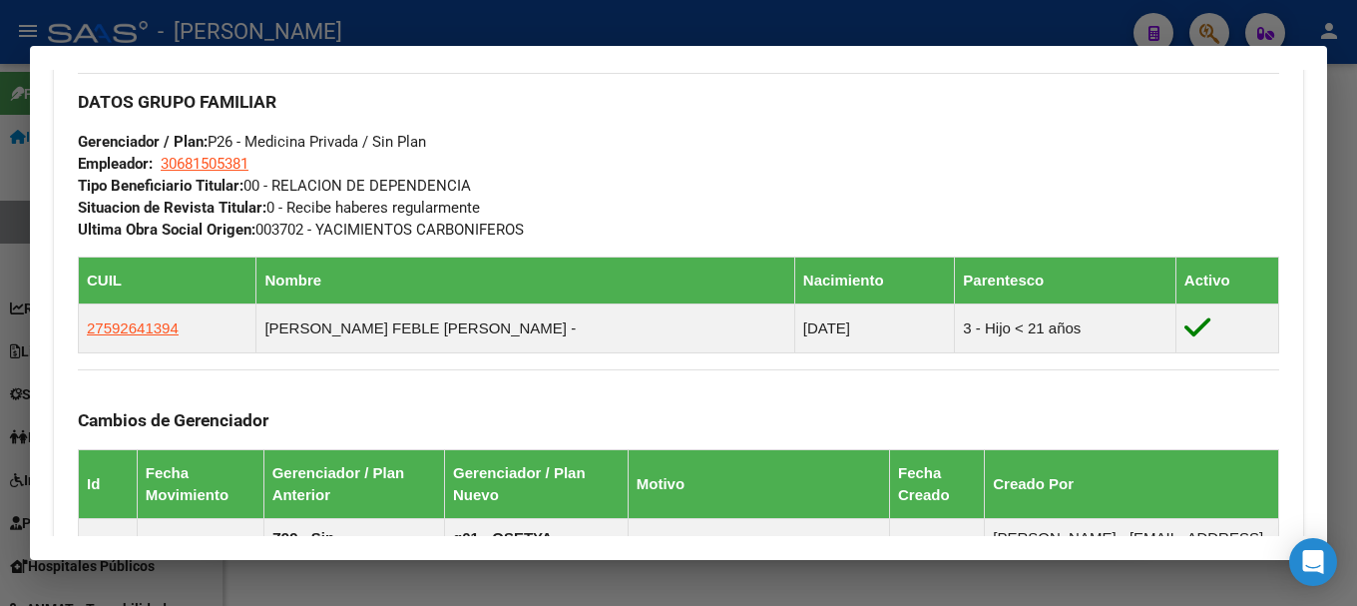
scroll to position [953, 0]
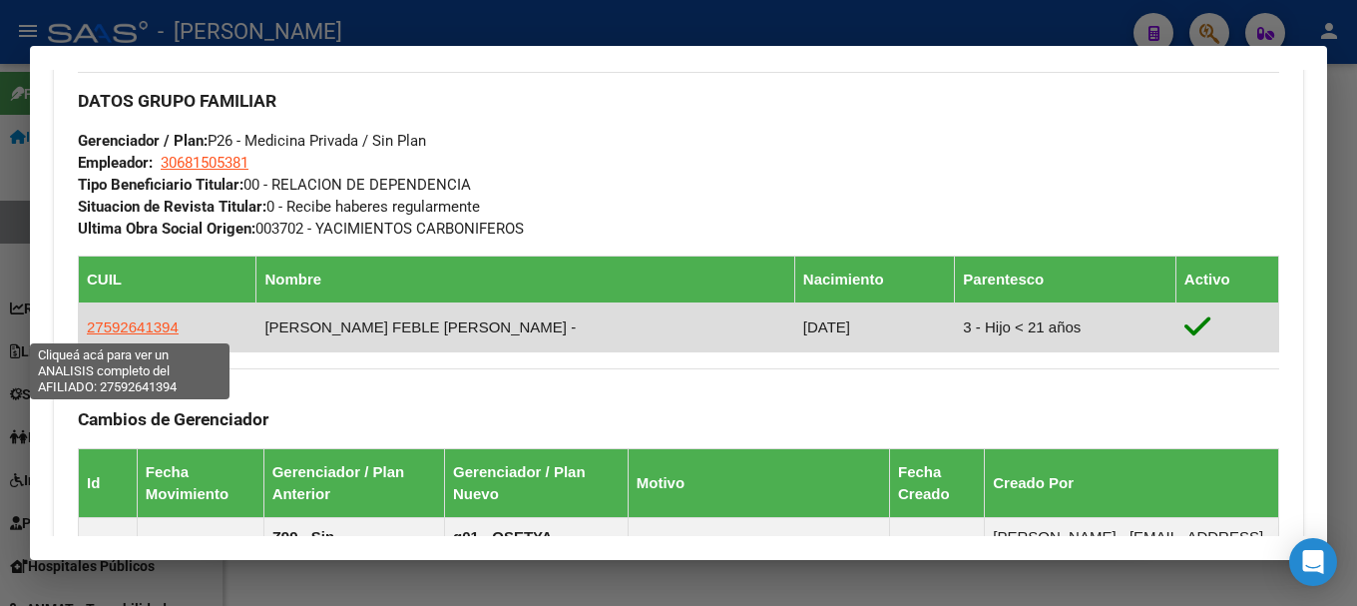
click at [138, 318] on span "27592641394" at bounding box center [133, 326] width 92 height 17
type textarea "27592641394"
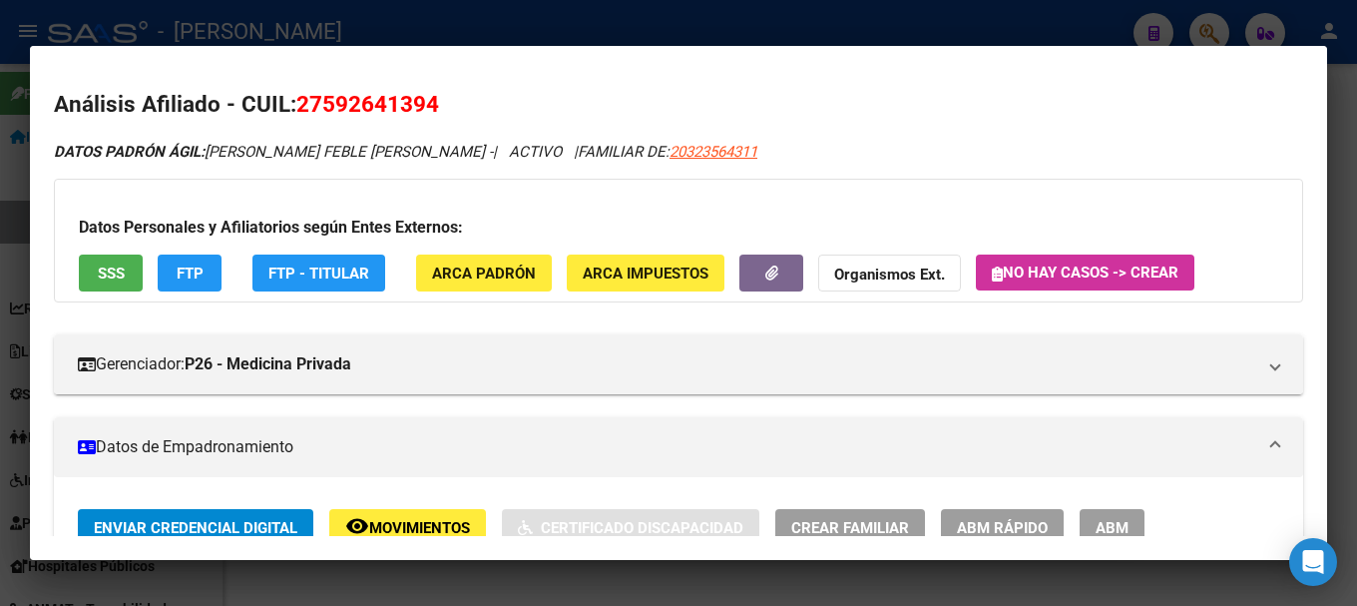
drag, startPoint x: 320, startPoint y: 102, endPoint x: 427, endPoint y: 99, distance: 106.8
click at [428, 99] on span "27592641394" at bounding box center [367, 104] width 143 height 26
click at [595, 32] on div at bounding box center [678, 303] width 1357 height 606
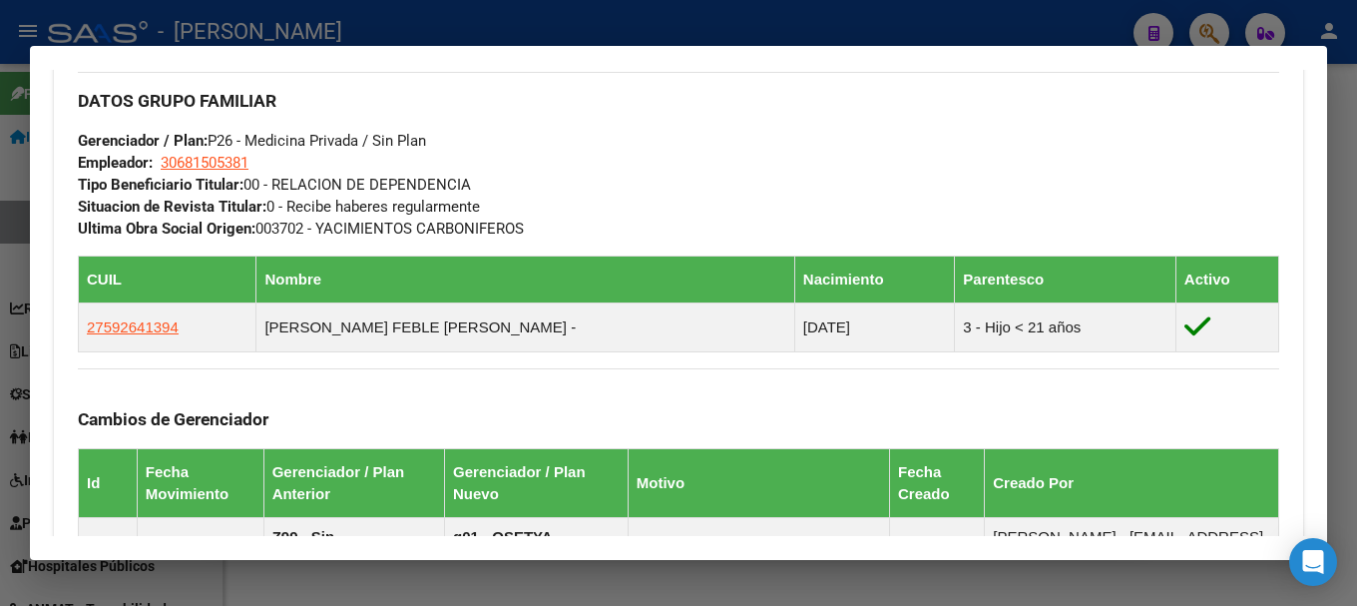
click at [463, 28] on div at bounding box center [678, 303] width 1357 height 606
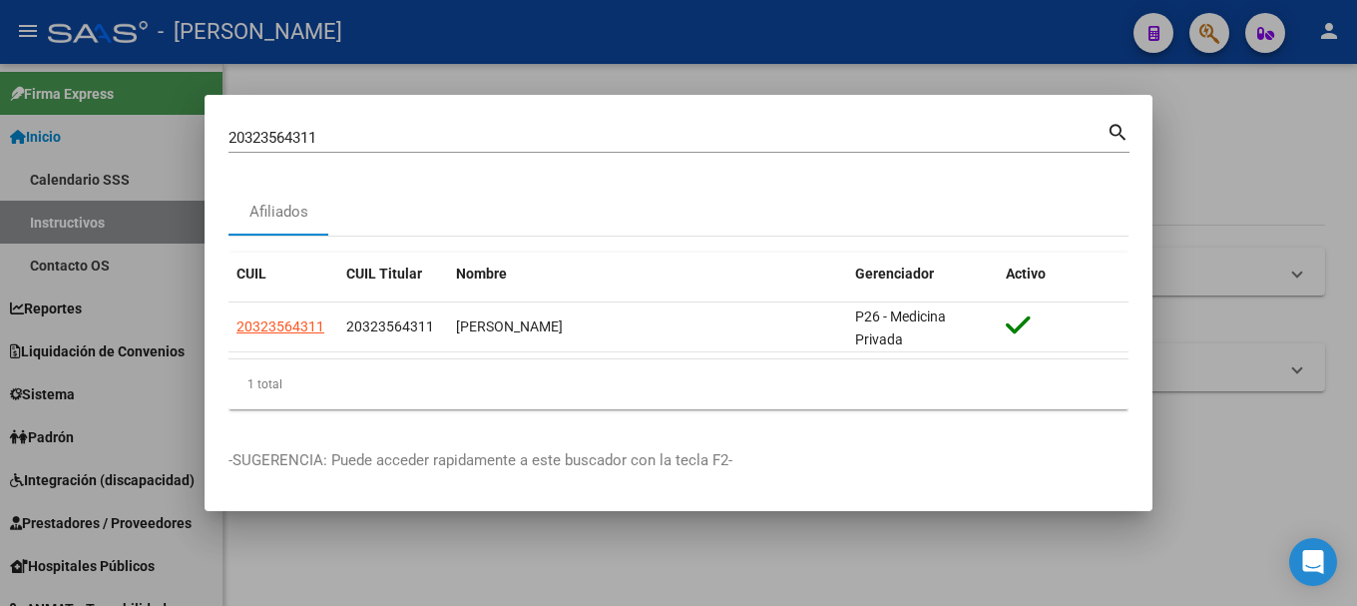
click at [400, 134] on input "20323564311" at bounding box center [668, 138] width 878 height 18
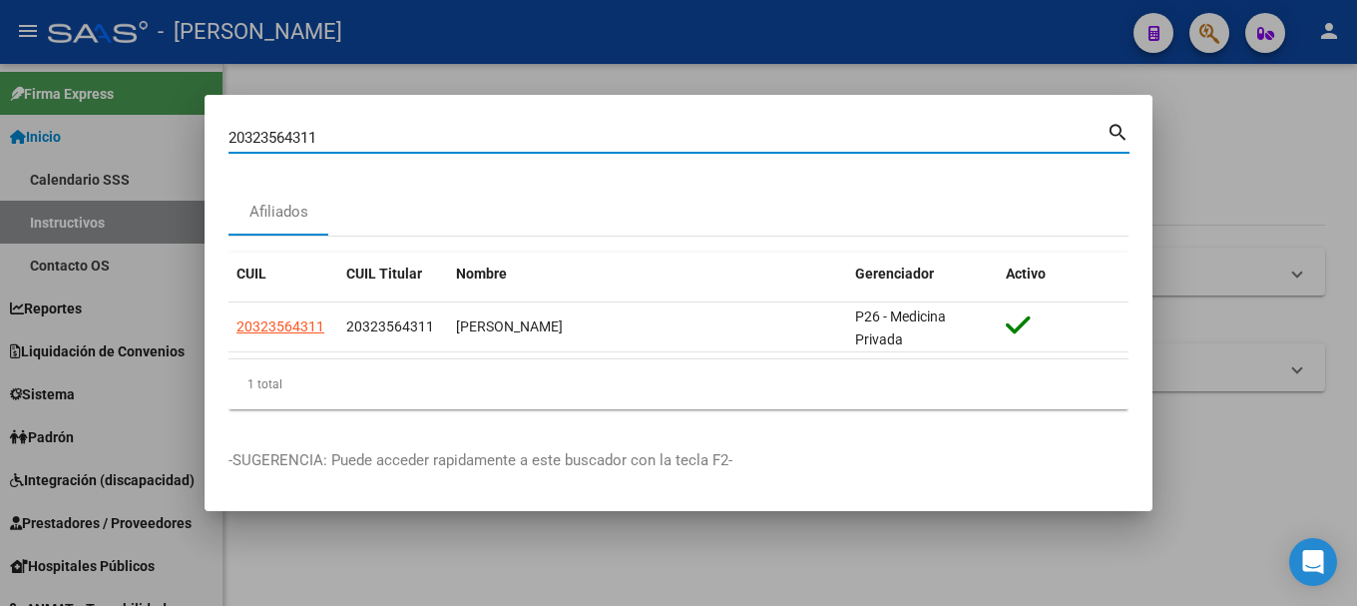
click at [400, 134] on input "20323564311" at bounding box center [668, 138] width 878 height 18
paste input "788287"
type input "20323788287"
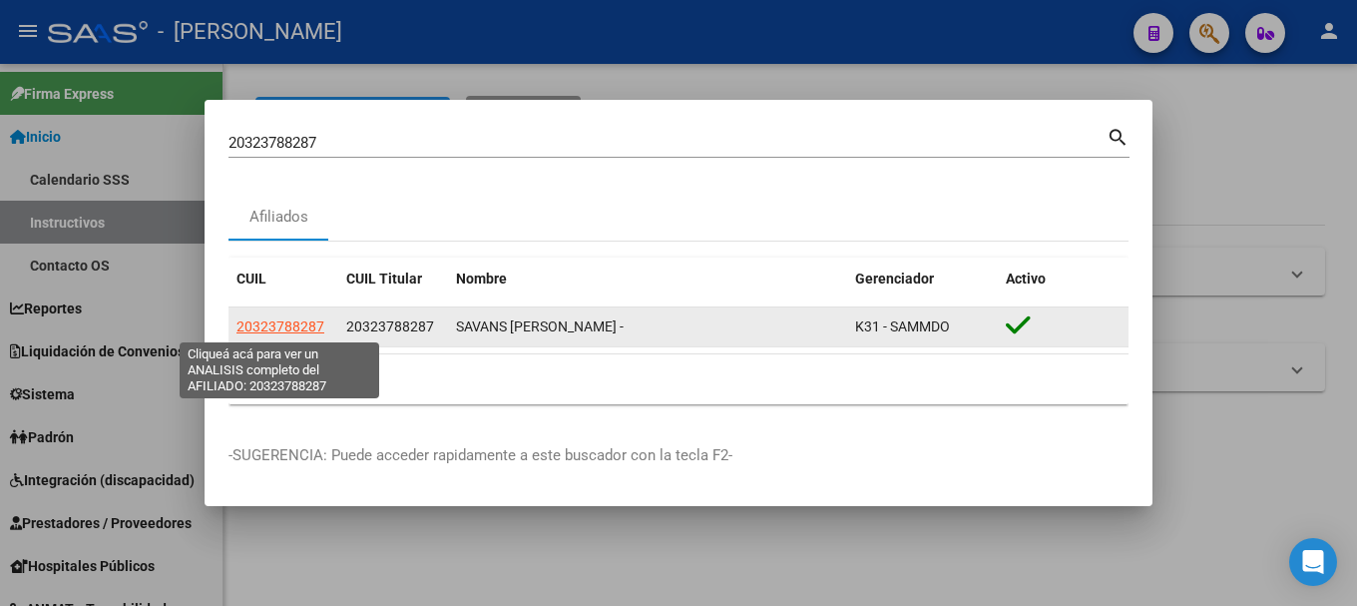
click at [280, 329] on span "20323788287" at bounding box center [281, 326] width 88 height 16
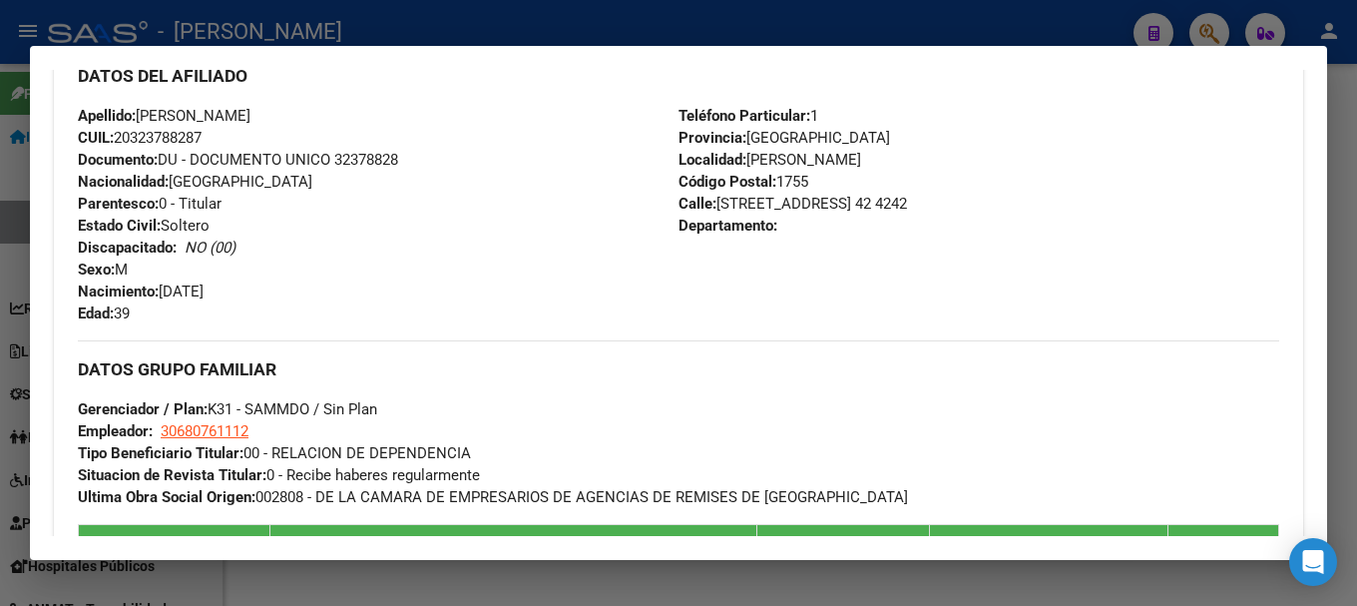
scroll to position [699, 0]
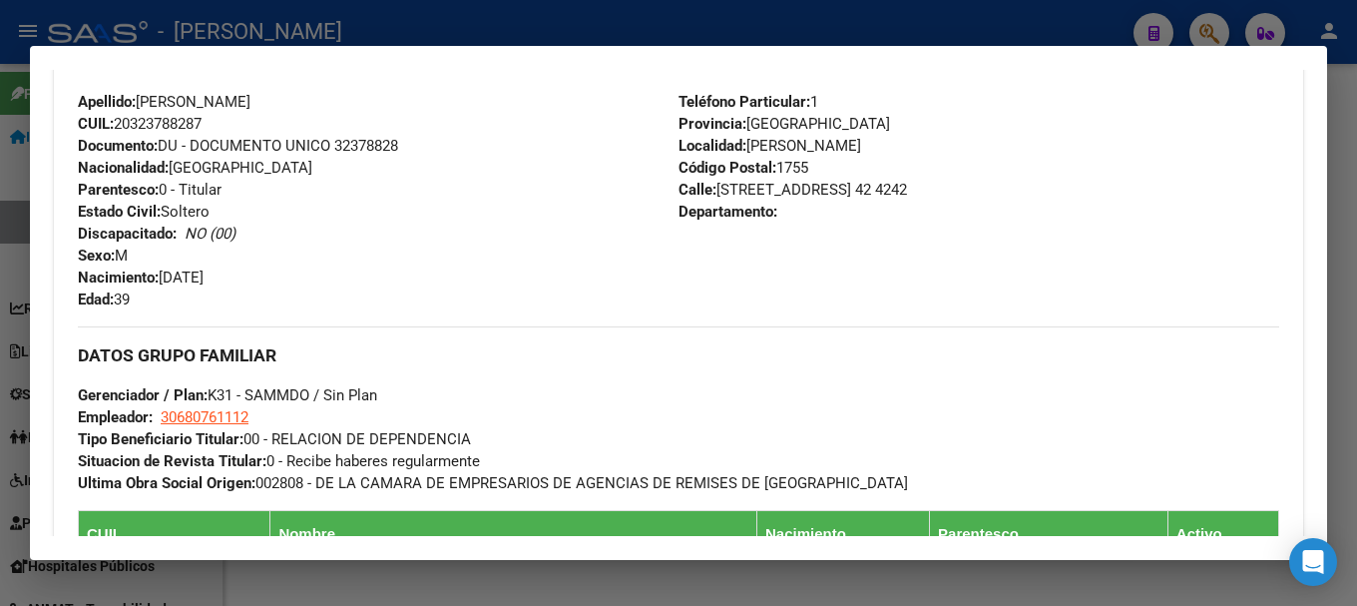
click at [353, 157] on div "Apellido: LEANDRO MARCELO SAVANS CUIL: 20323788287 Documento: DU - DOCUMENTO UN…" at bounding box center [378, 201] width 601 height 220
click at [362, 143] on span "Documento: DU - DOCUMENTO UNICO 32378828" at bounding box center [238, 146] width 320 height 18
drag, startPoint x: 141, startPoint y: 102, endPoint x: 376, endPoint y: 102, distance: 235.6
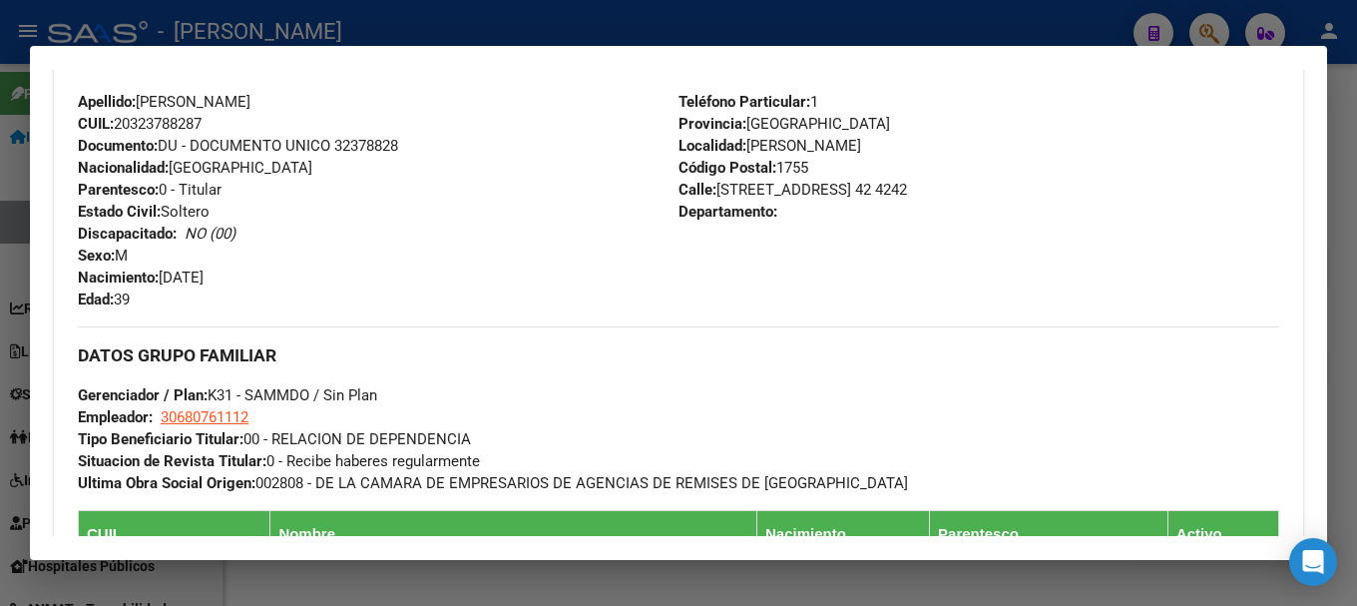
click at [376, 102] on div "Apellido: LEANDRO MARCELO SAVANS CUIL: 20323788287 Documento: DU - DOCUMENTO UN…" at bounding box center [378, 201] width 601 height 220
drag, startPoint x: 163, startPoint y: 276, endPoint x: 262, endPoint y: 279, distance: 98.9
click at [262, 279] on div "Apellido: LEANDRO MARCELO SAVANS CUIL: 20323788287 Documento: DU - DOCUMENTO UN…" at bounding box center [378, 201] width 601 height 220
drag, startPoint x: 712, startPoint y: 186, endPoint x: 825, endPoint y: 189, distance: 113.8
click at [825, 189] on span "Calle: CALLE 708 CASA 42 42 4242" at bounding box center [793, 190] width 229 height 18
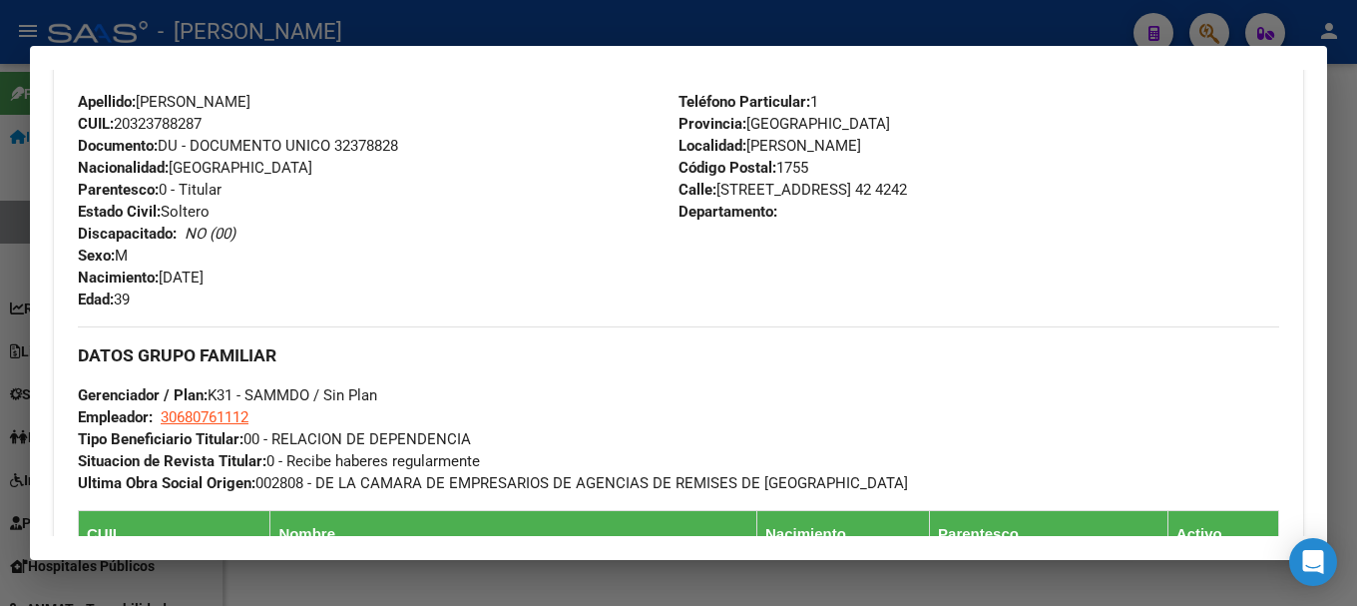
click at [806, 174] on span "Código Postal: 1755" at bounding box center [744, 168] width 130 height 18
click at [801, 170] on span "Código Postal: 1755" at bounding box center [744, 168] width 130 height 18
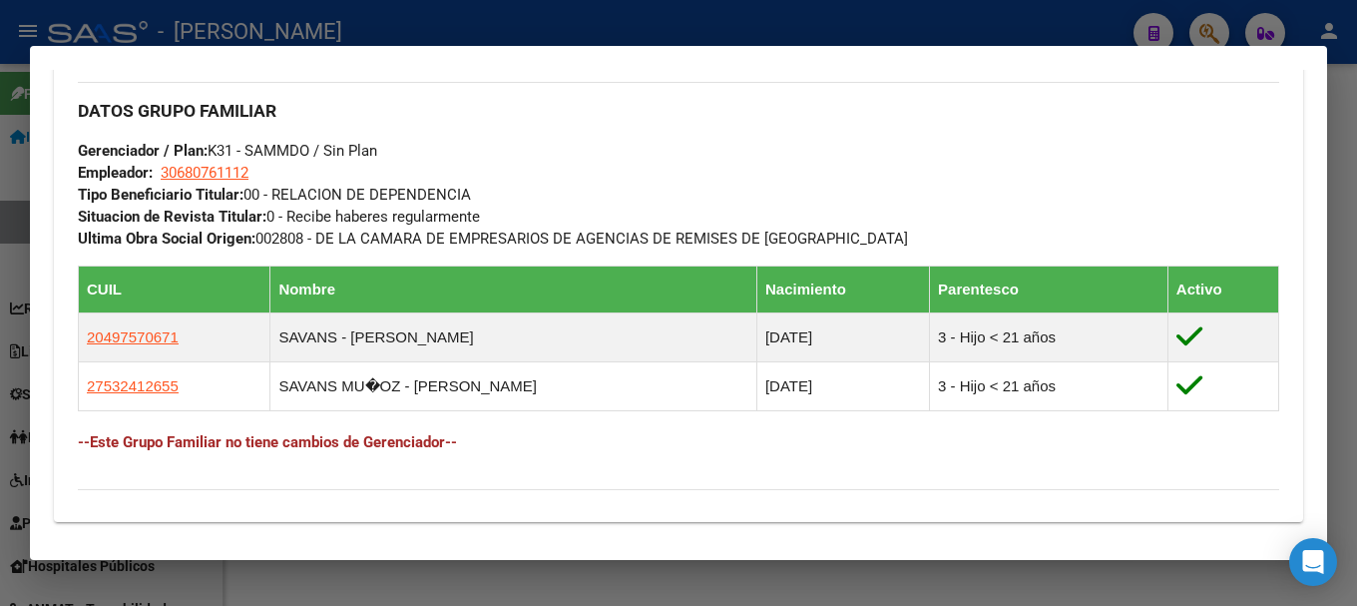
scroll to position [843, 0]
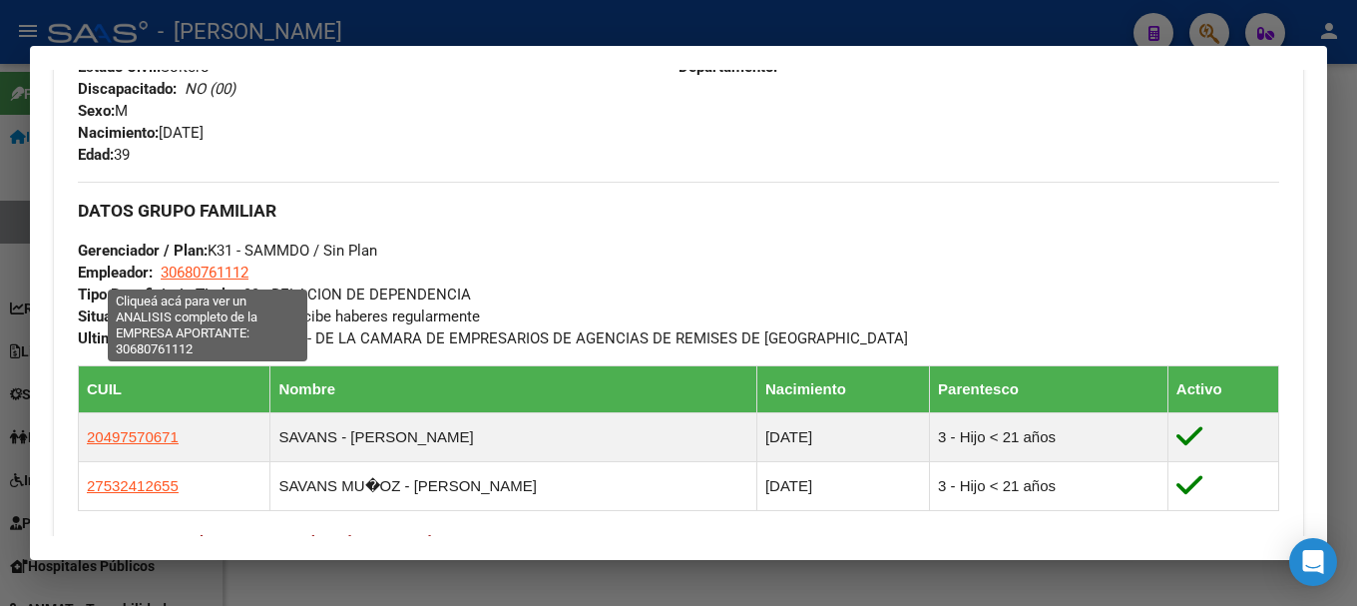
click at [217, 265] on span "30680761112" at bounding box center [205, 273] width 88 height 18
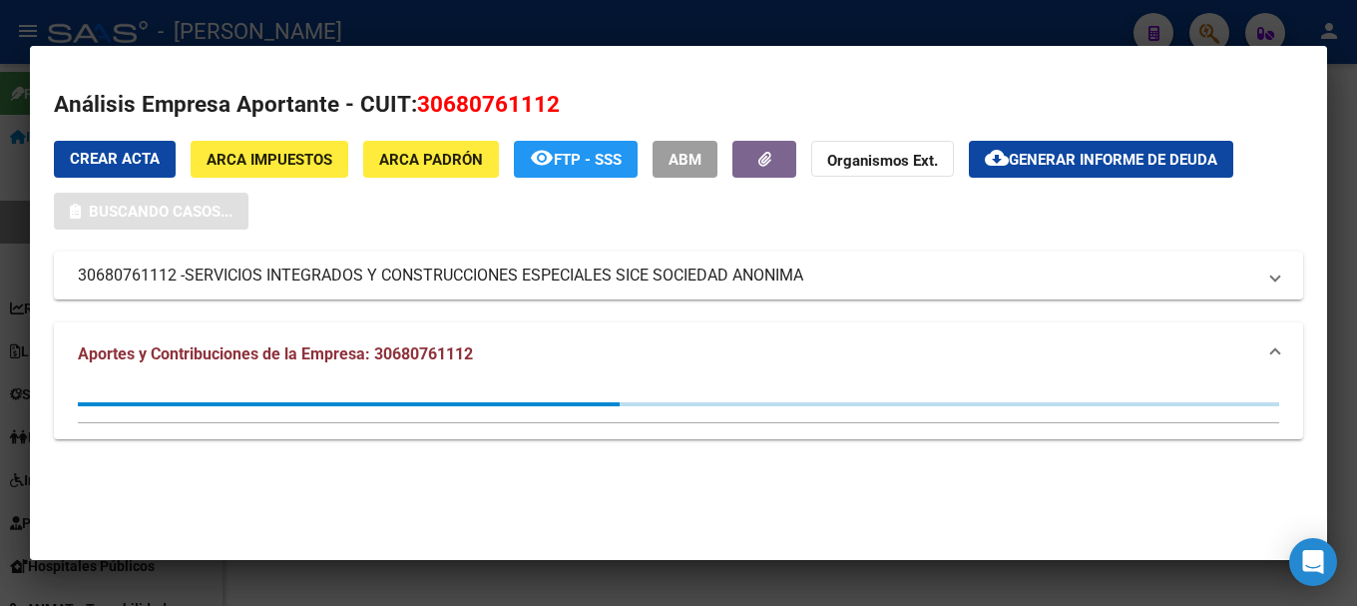
drag, startPoint x: 415, startPoint y: 103, endPoint x: 564, endPoint y: 104, distance: 148.7
click at [564, 104] on h2 "Análisis Empresa Aportante - CUIT: 30680761112" at bounding box center [679, 105] width 1250 height 34
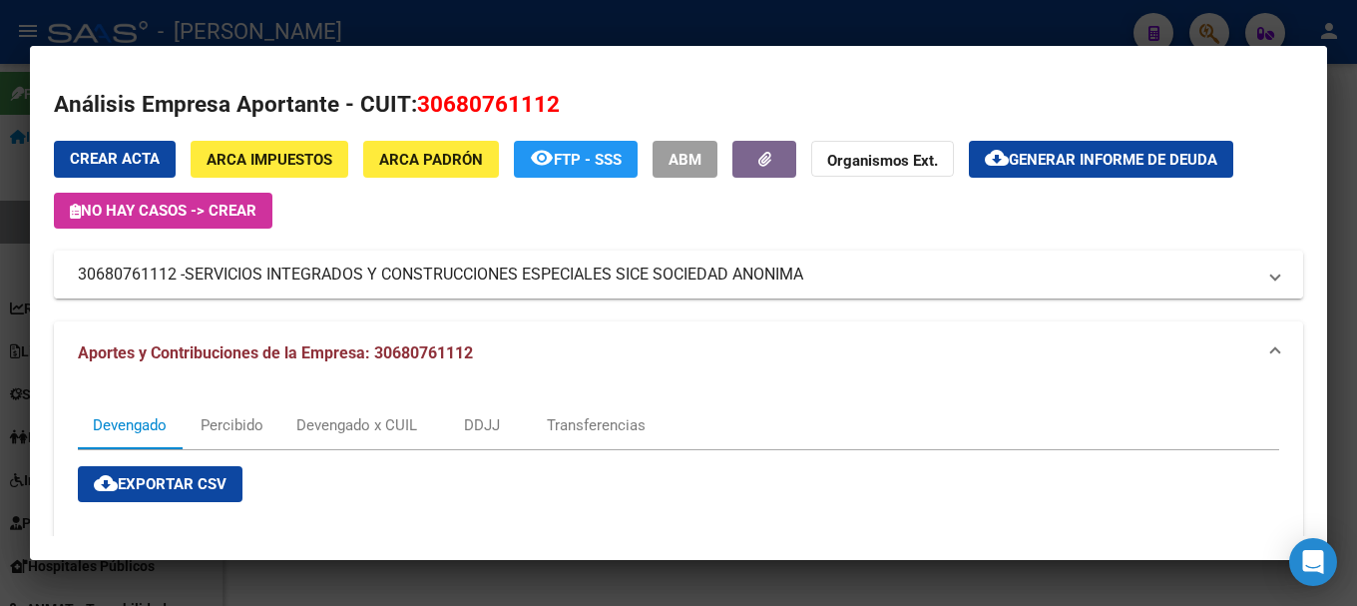
drag, startPoint x: 194, startPoint y: 270, endPoint x: 808, endPoint y: 279, distance: 614.9
click at [804, 279] on span "SERVICIOS INTEGRADOS Y CONSTRUCCIONES ESPECIALES SICE SOCIEDAD ANONIMA" at bounding box center [494, 275] width 619 height 24
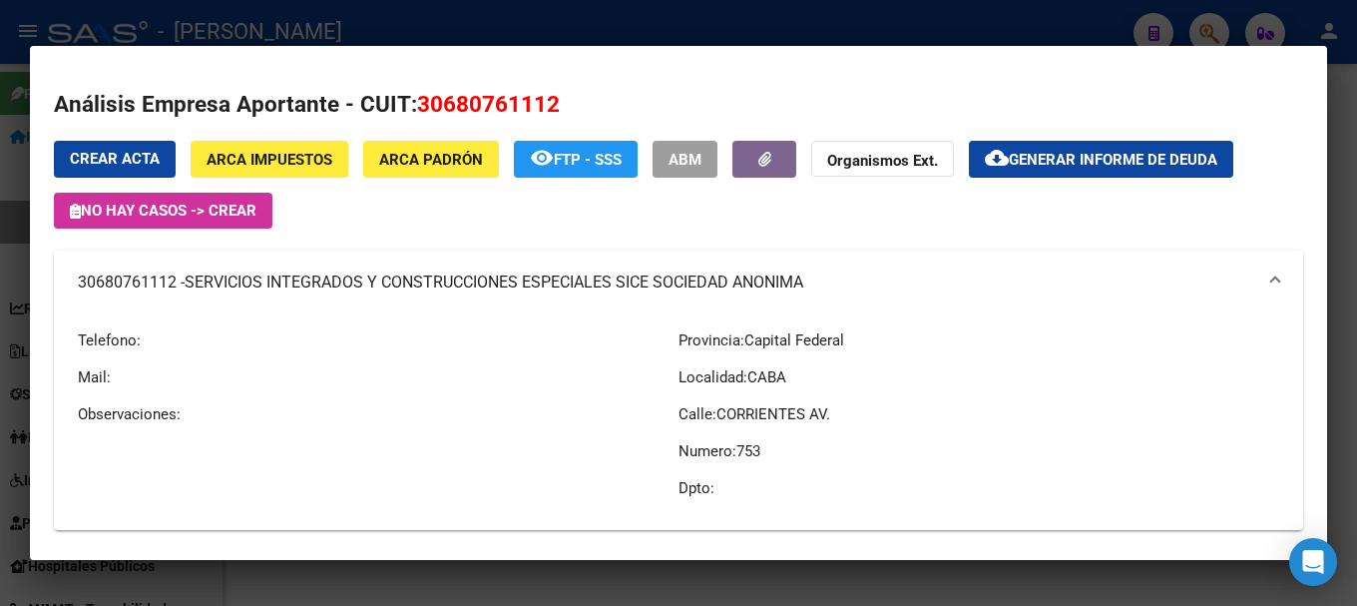
click at [0, 287] on div at bounding box center [678, 303] width 1357 height 606
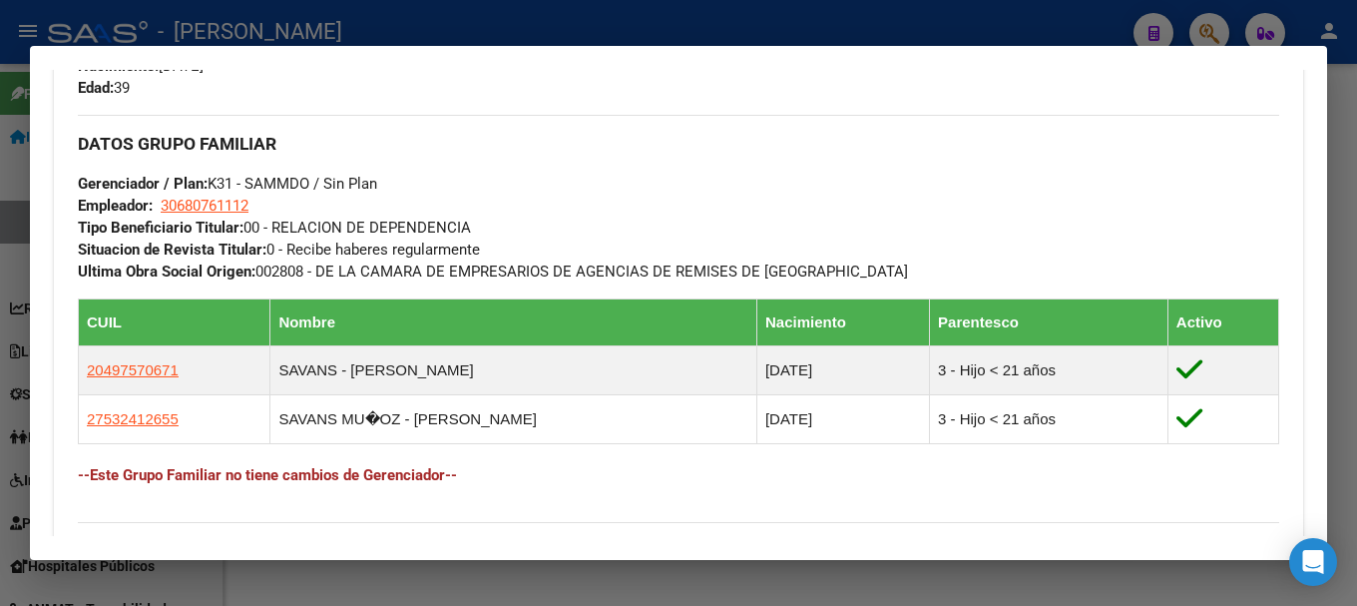
scroll to position [943, 0]
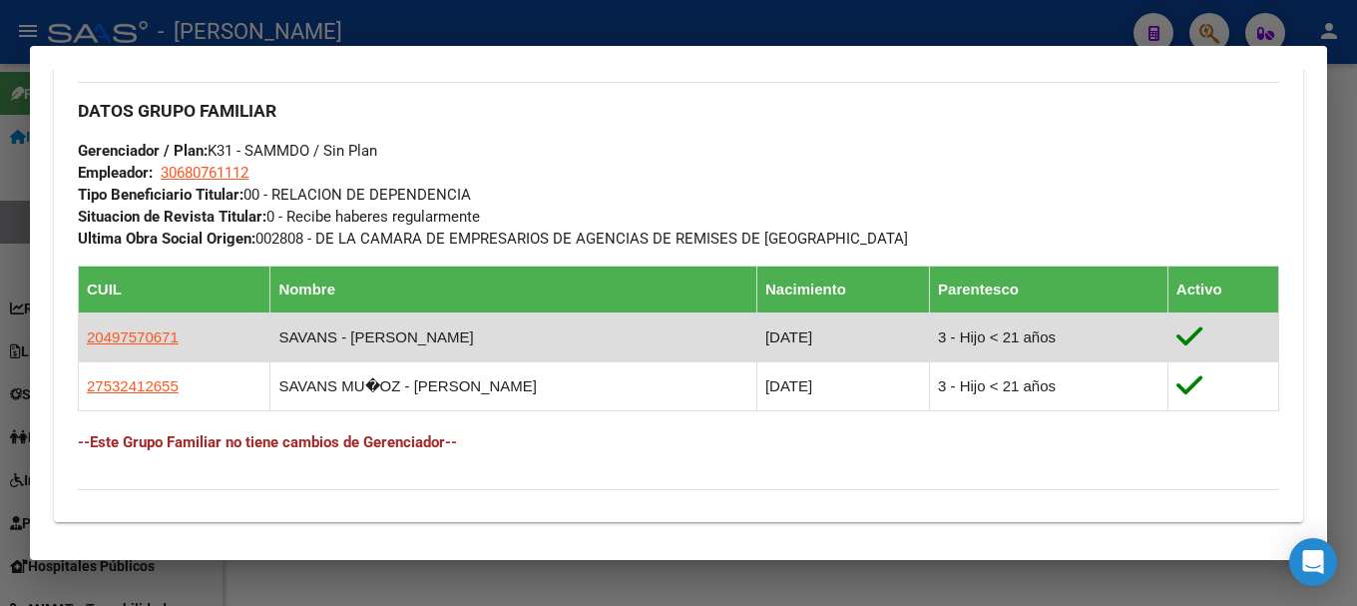
click at [105, 349] on td "20497570671" at bounding box center [175, 336] width 192 height 49
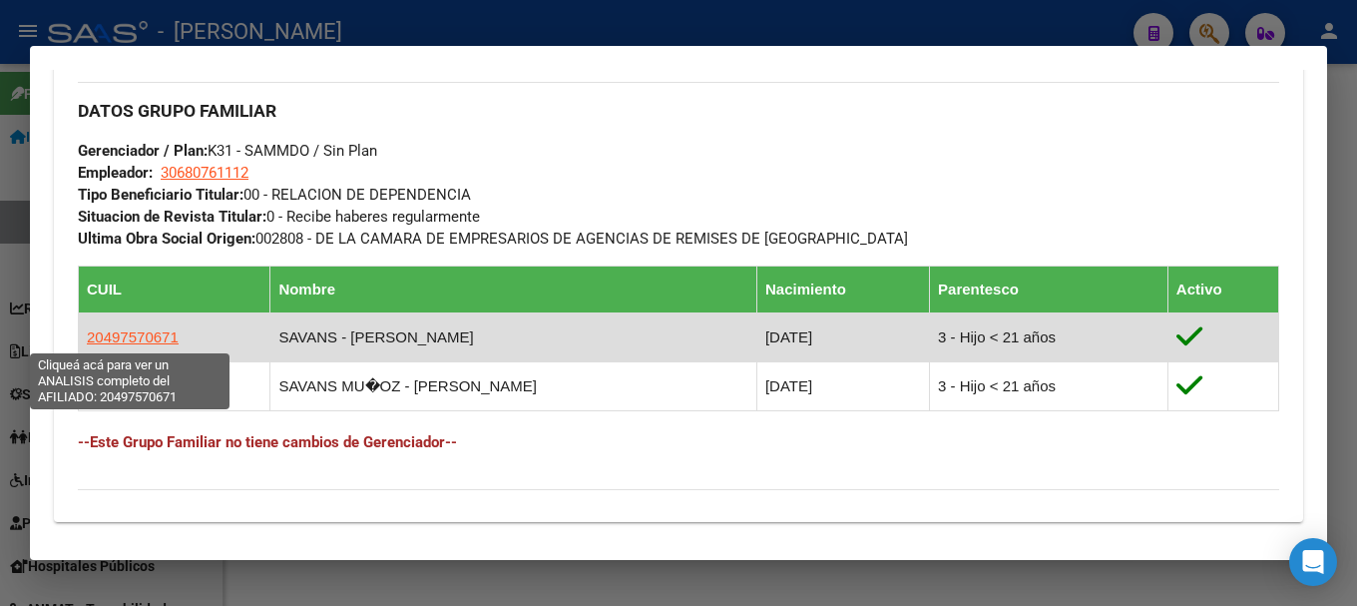
click at [111, 335] on span "20497570671" at bounding box center [133, 336] width 92 height 17
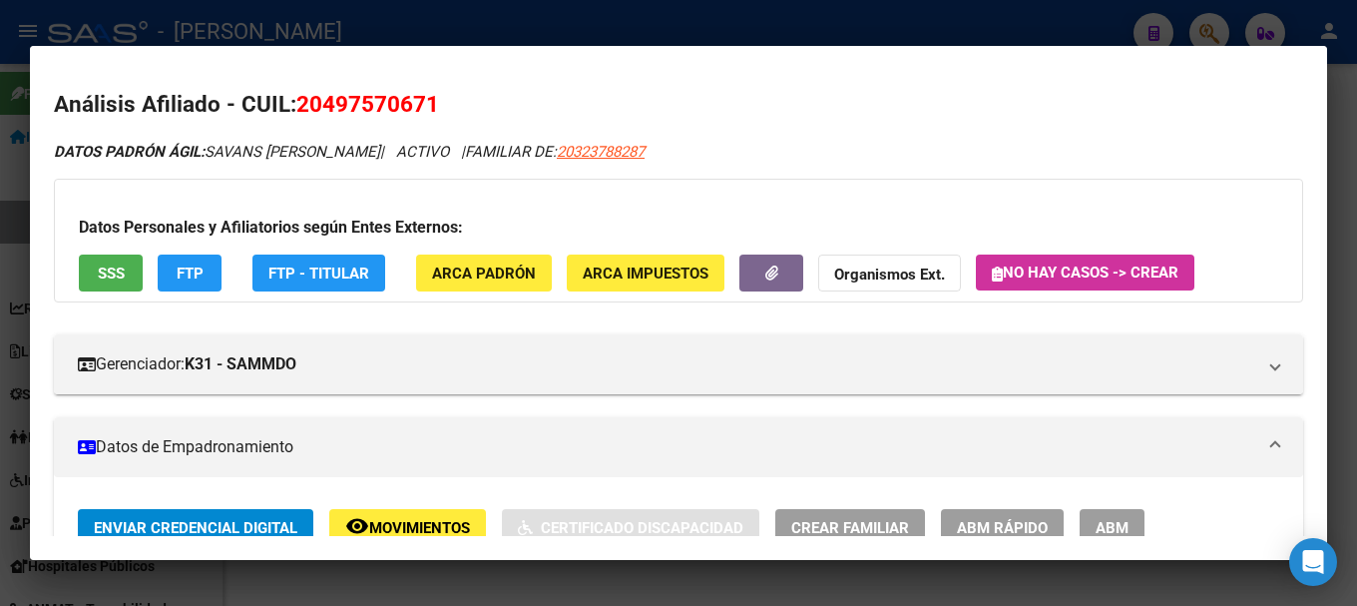
drag, startPoint x: 323, startPoint y: 104, endPoint x: 428, endPoint y: 106, distance: 104.8
click at [428, 106] on span "20497570671" at bounding box center [367, 104] width 143 height 26
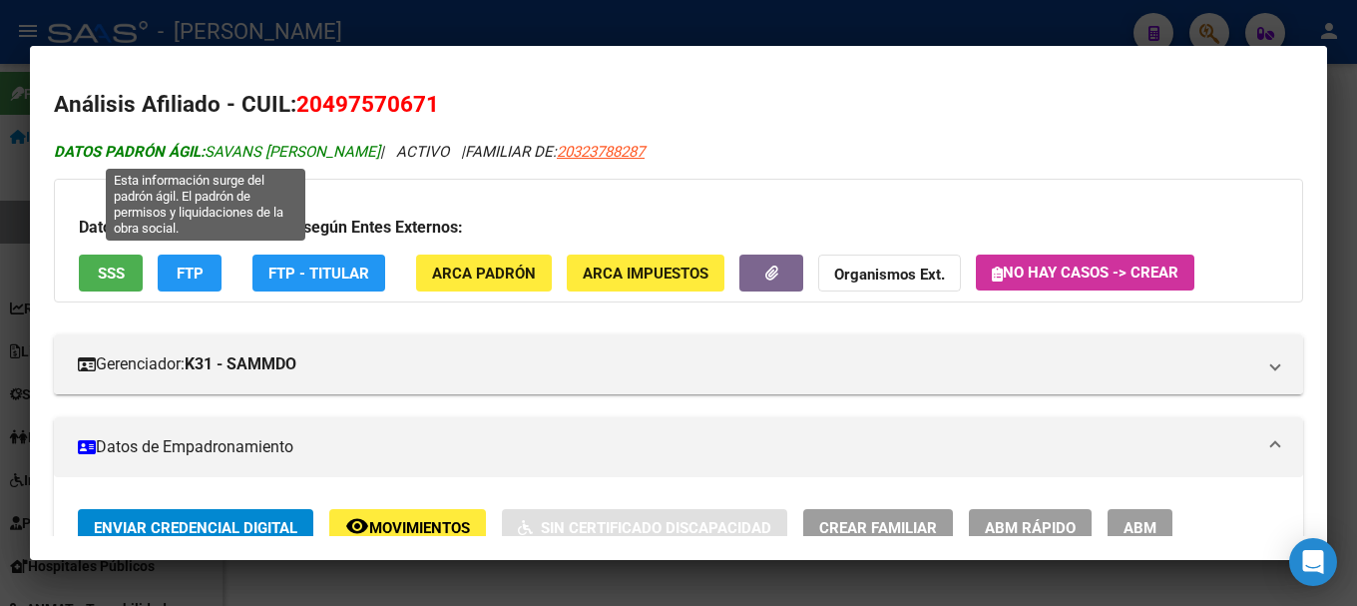
drag, startPoint x: 211, startPoint y: 153, endPoint x: 350, endPoint y: 149, distance: 139.8
click at [350, 149] on span "DATOS PADRÓN ÁGIL: SAVANS OWEN ELIAS" at bounding box center [217, 152] width 326 height 18
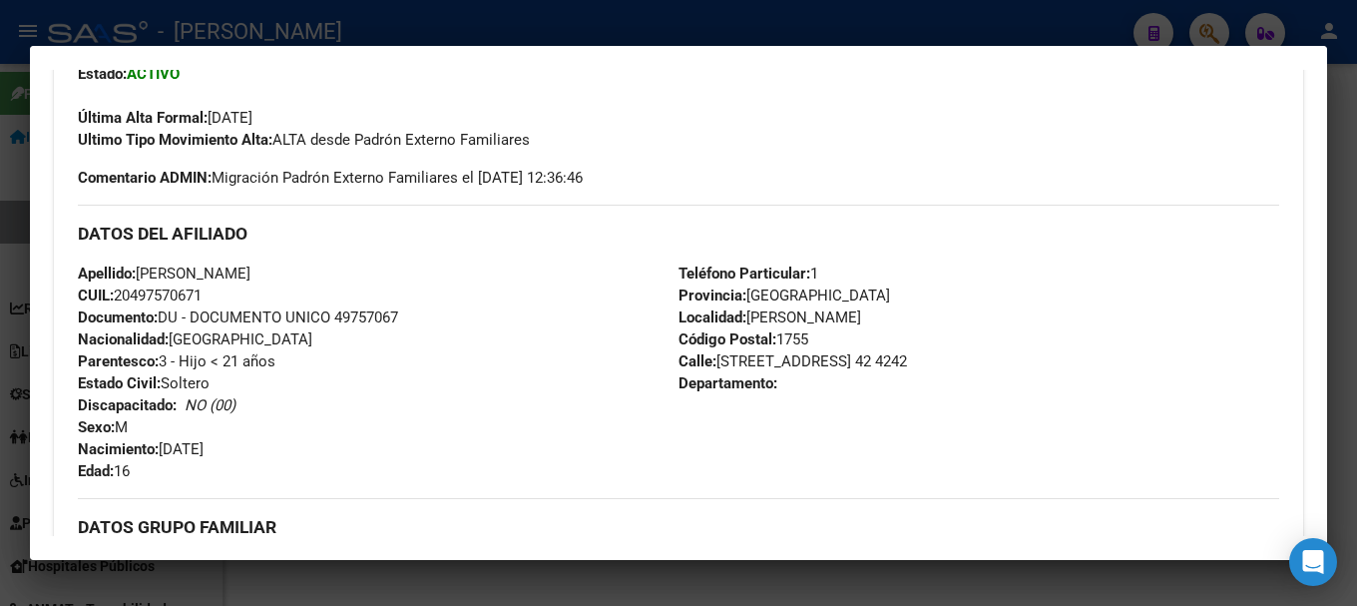
scroll to position [599, 0]
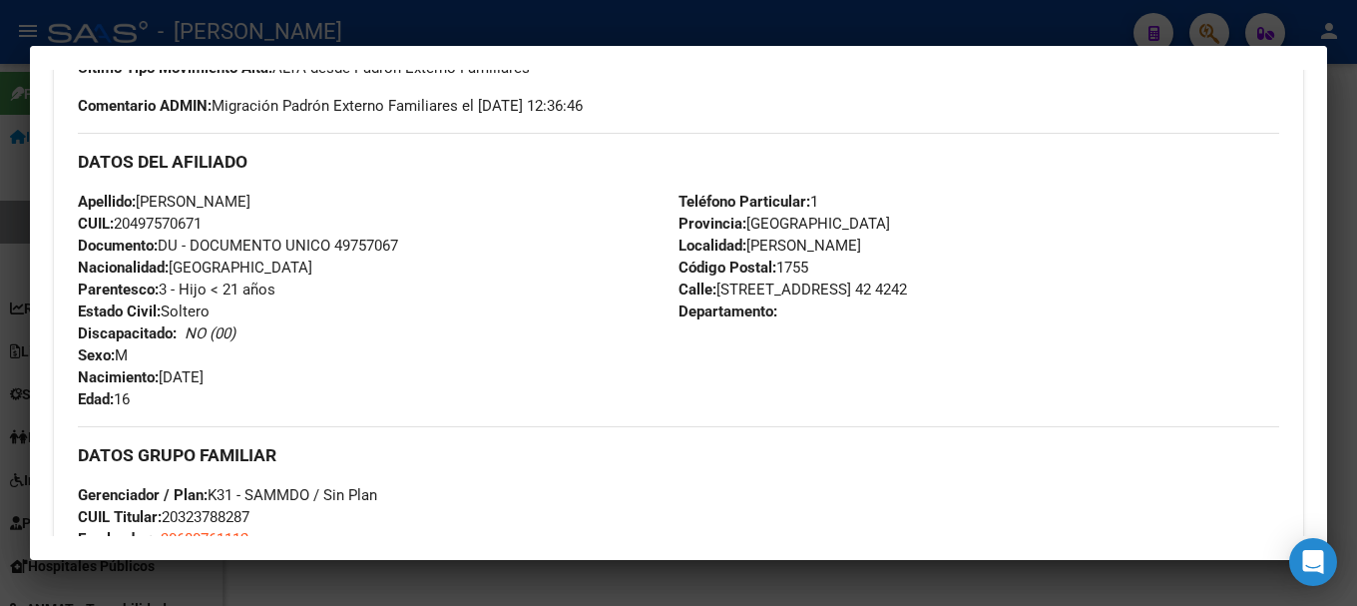
drag, startPoint x: 172, startPoint y: 375, endPoint x: 288, endPoint y: 375, distance: 116.8
click at [288, 375] on div "Apellido: OWEN ELIAS SAVANS CUIL: 20497570671 Documento: DU - DOCUMENTO UNICO 4…" at bounding box center [378, 301] width 601 height 220
click at [0, 213] on div at bounding box center [678, 303] width 1357 height 606
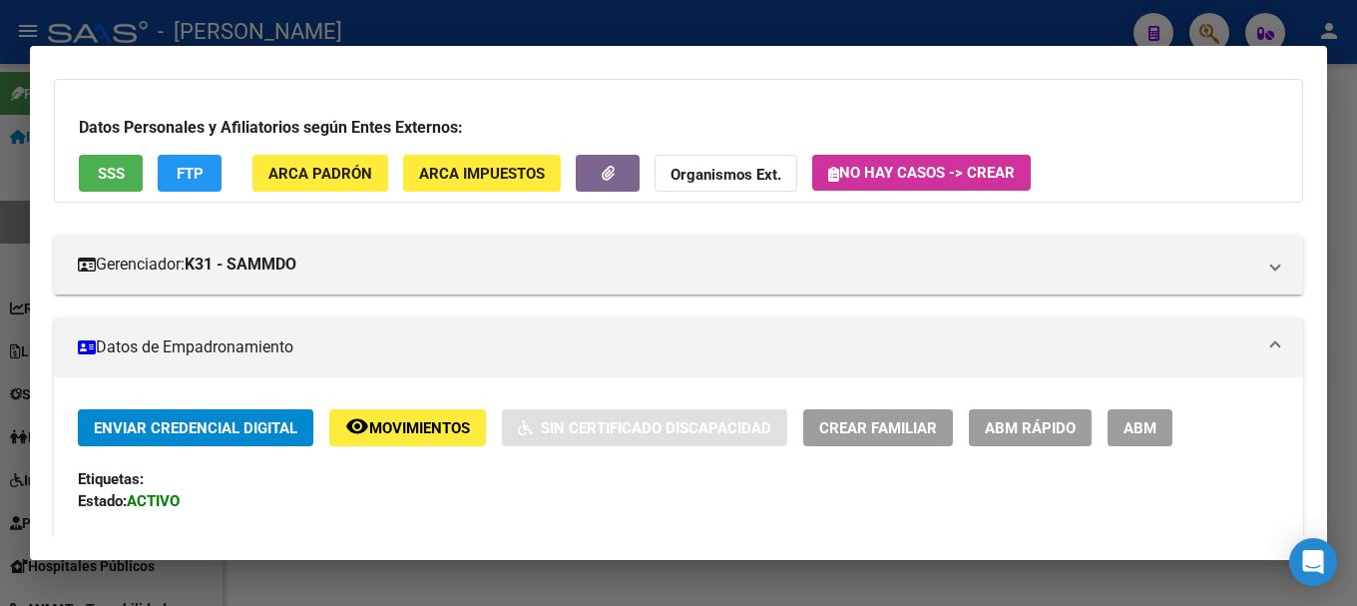
scroll to position [0, 0]
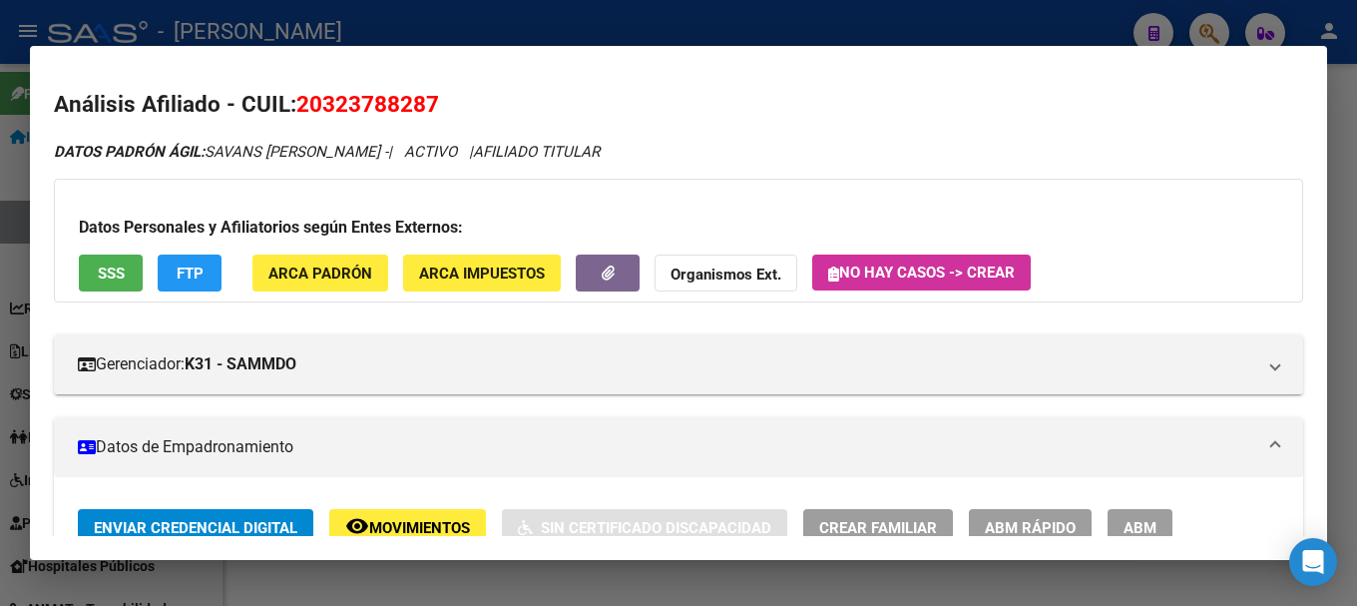
drag, startPoint x: 331, startPoint y: 97, endPoint x: 429, endPoint y: 103, distance: 98.0
click at [429, 103] on span "20323788287" at bounding box center [367, 104] width 143 height 26
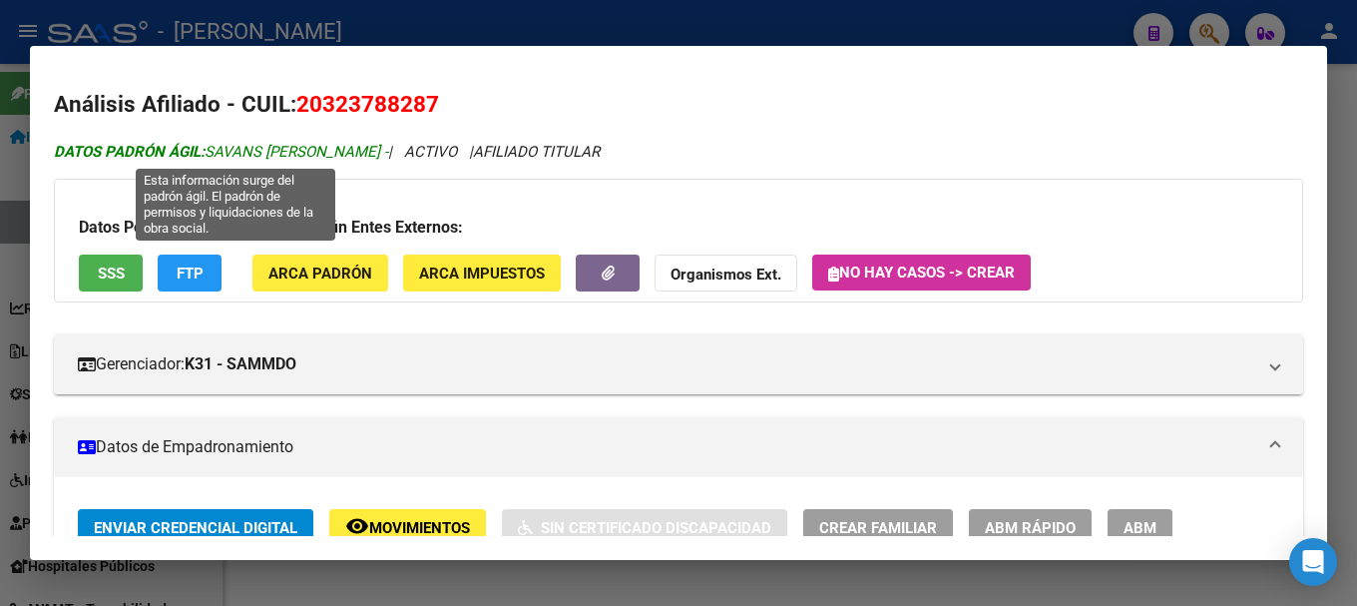
drag, startPoint x: 212, startPoint y: 151, endPoint x: 405, endPoint y: 150, distance: 193.6
click at [388, 150] on span "DATOS PADRÓN ÁGIL: SAVANS LEANDRO MARCELO -" at bounding box center [221, 152] width 334 height 18
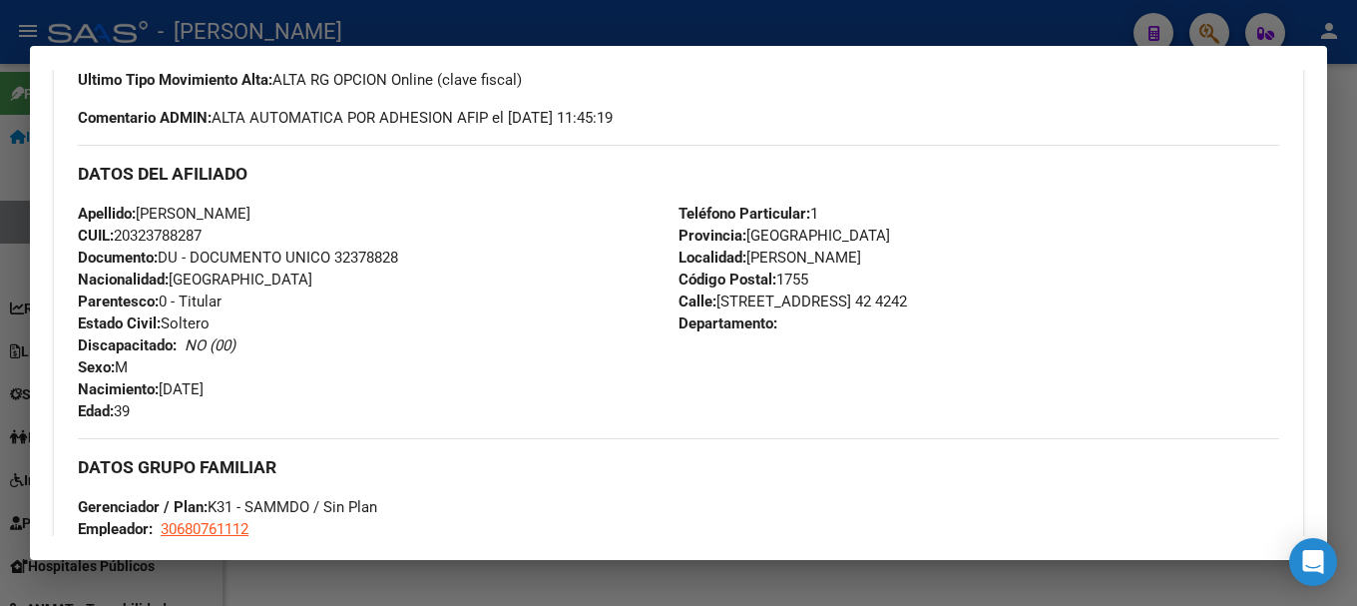
scroll to position [699, 0]
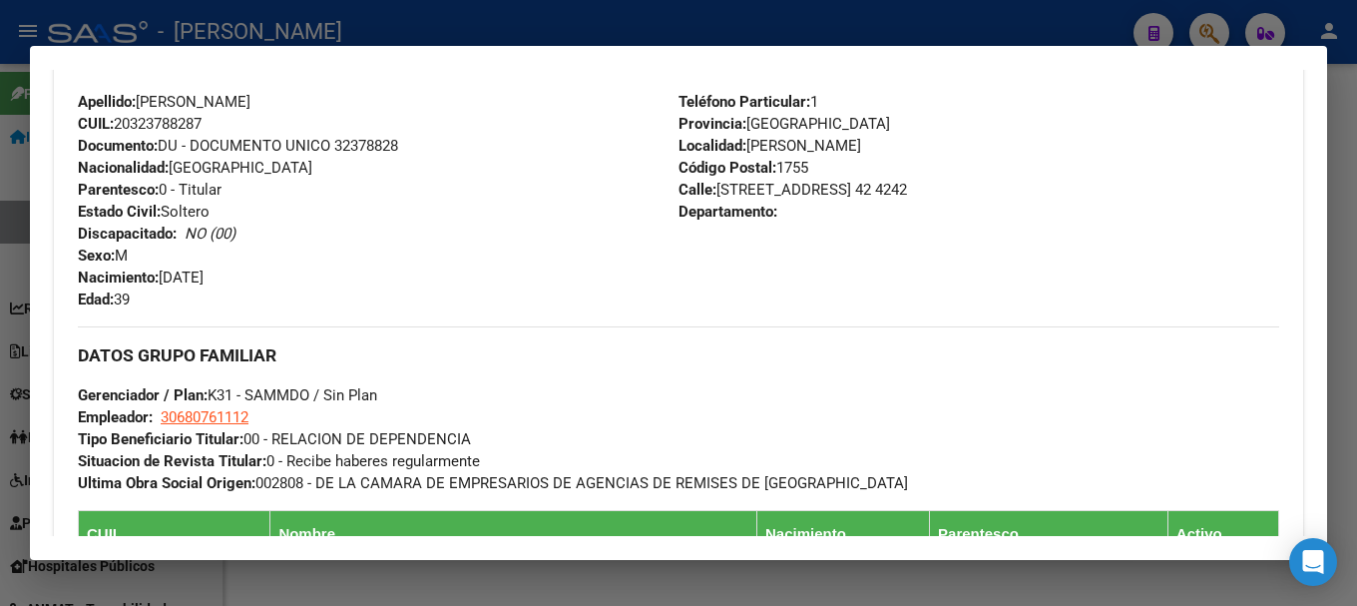
drag, startPoint x: 266, startPoint y: 276, endPoint x: 289, endPoint y: 276, distance: 24.0
click at [289, 276] on div "Apellido: LEANDRO MARCELO SAVANS CUIL: 20323788287 Documento: DU - DOCUMENTO UN…" at bounding box center [378, 201] width 601 height 220
drag, startPoint x: 713, startPoint y: 190, endPoint x: 844, endPoint y: 193, distance: 131.8
click at [844, 193] on span "Calle: CALLE 708 CASA 42 42 4242" at bounding box center [793, 190] width 229 height 18
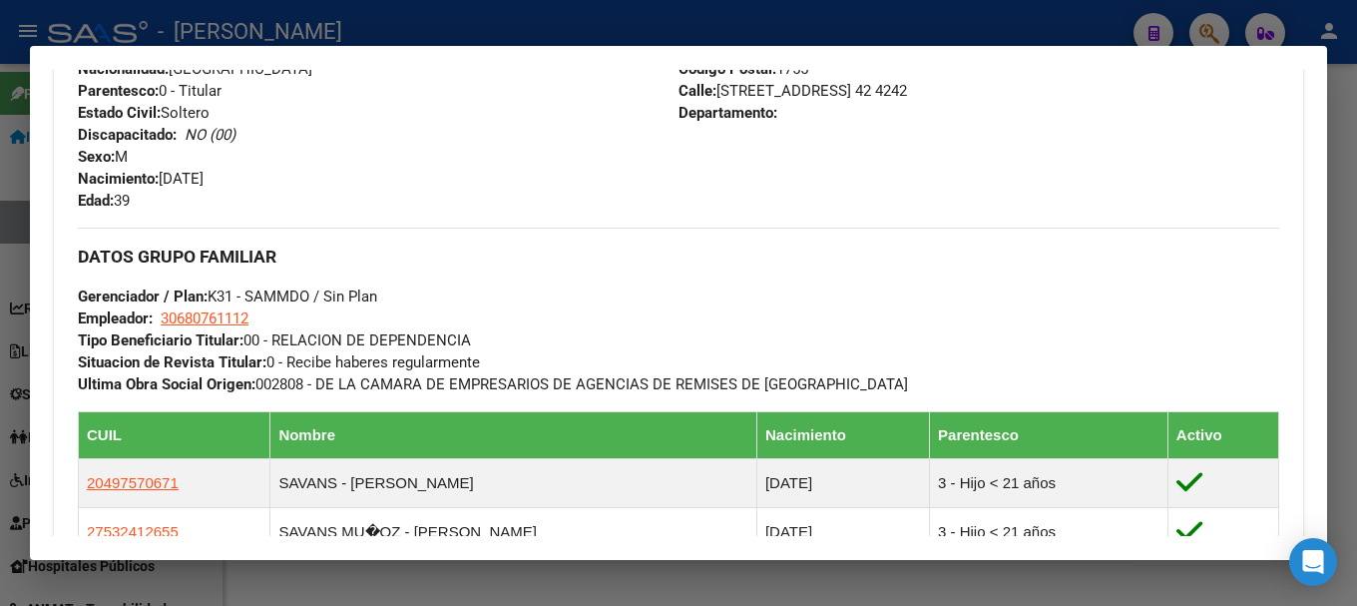
scroll to position [799, 0]
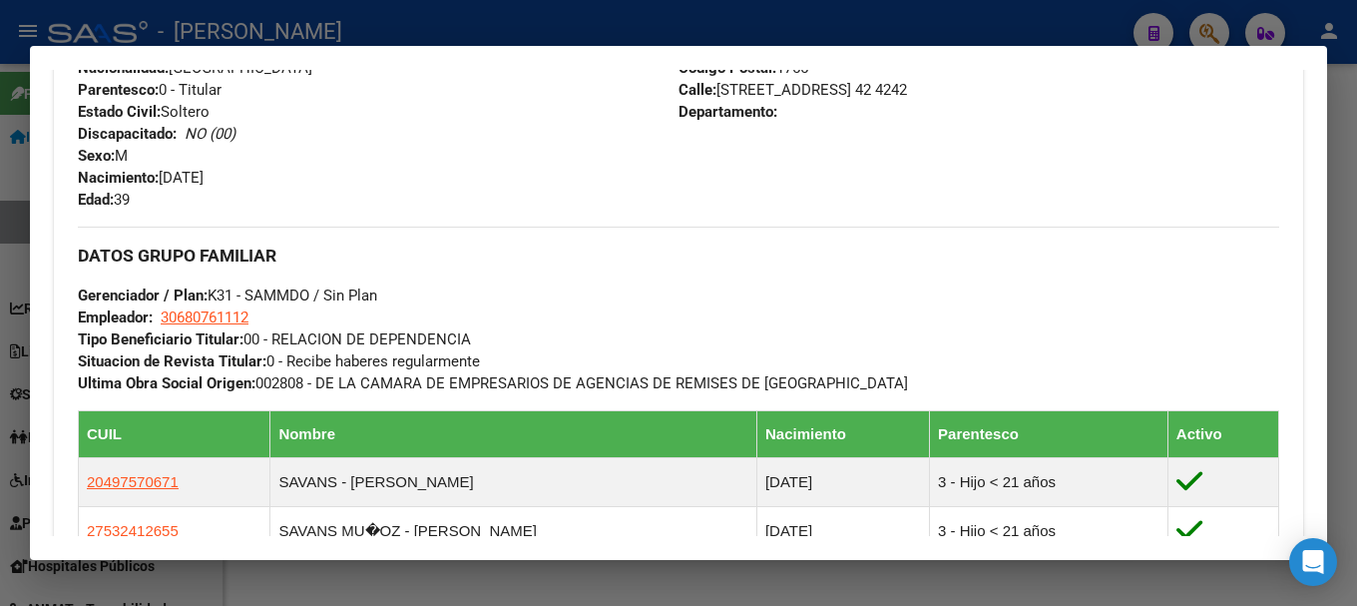
click at [205, 327] on div "DATOS GRUPO FAMILIAR Gerenciador / Plan: K31 - SAMMDO / Sin Plan Empleador: 306…" at bounding box center [679, 311] width 1202 height 168
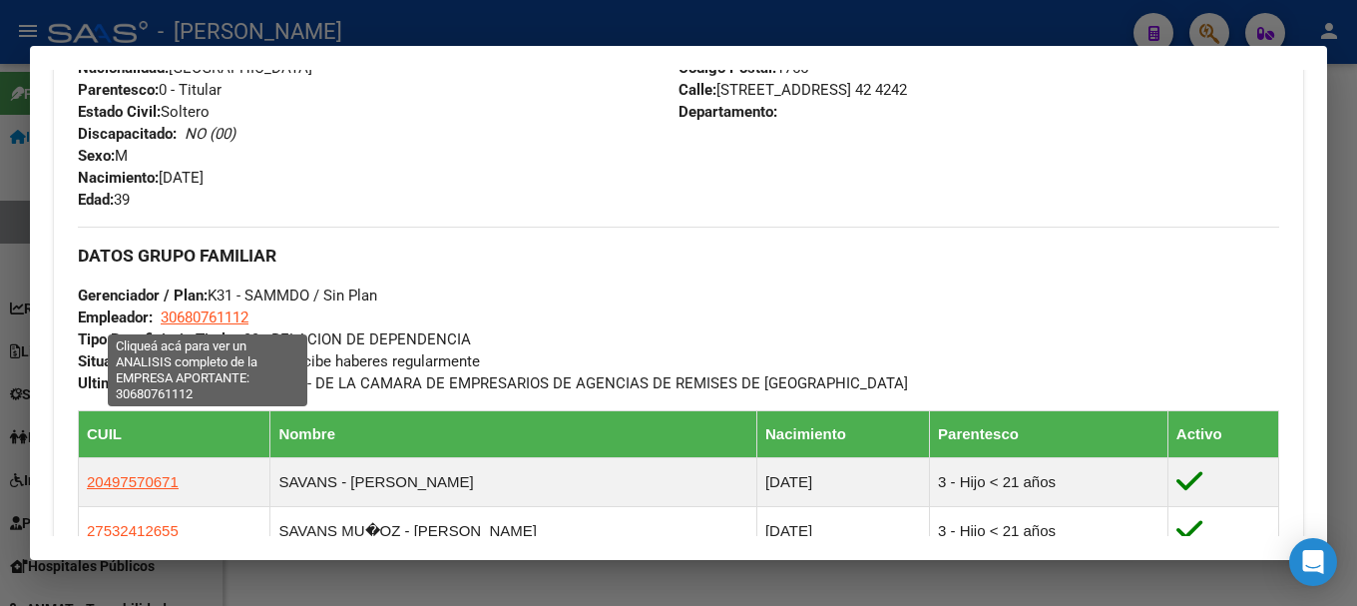
click at [205, 320] on span "30680761112" at bounding box center [205, 317] width 88 height 18
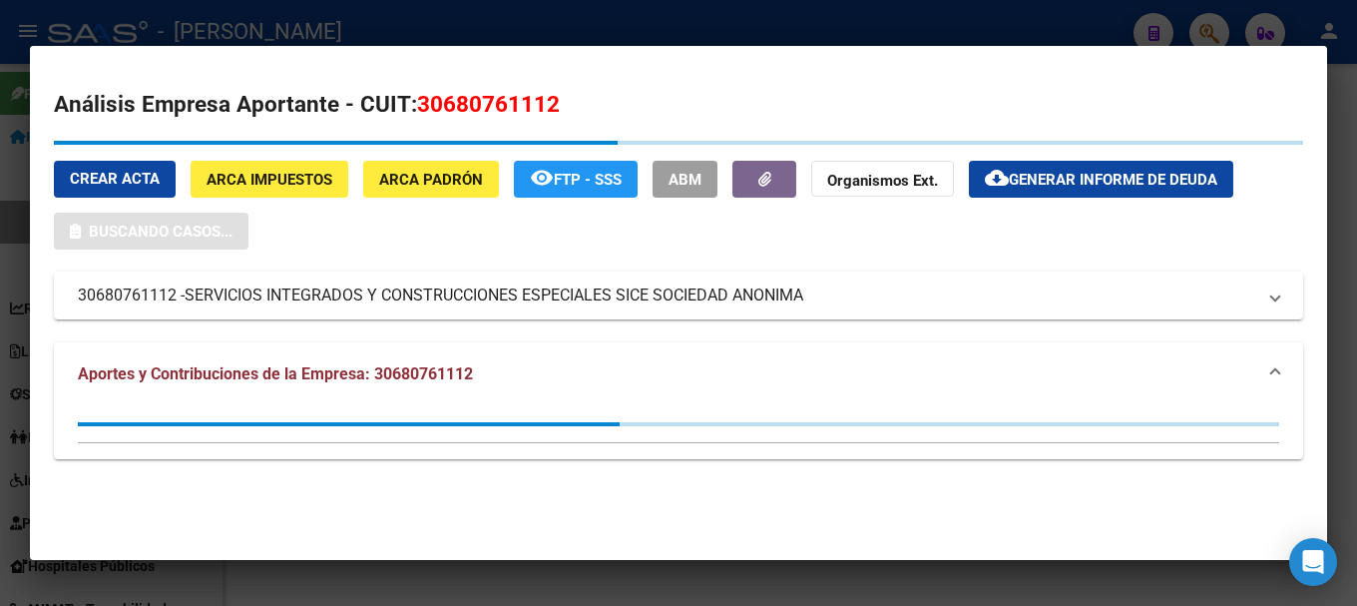
click at [510, 99] on span "30680761112" at bounding box center [488, 104] width 143 height 26
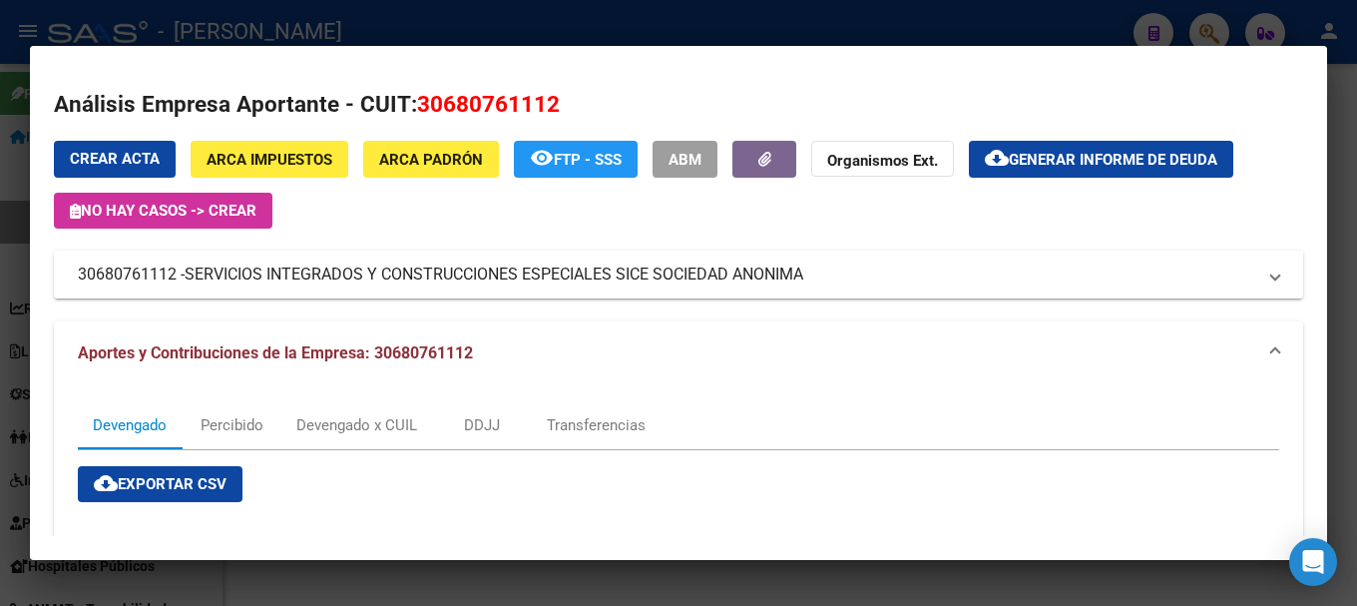
drag, startPoint x: 193, startPoint y: 271, endPoint x: 805, endPoint y: 274, distance: 612.9
click at [804, 274] on span "SERVICIOS INTEGRADOS Y CONSTRUCCIONES ESPECIALES SICE SOCIEDAD ANONIMA" at bounding box center [494, 275] width 619 height 24
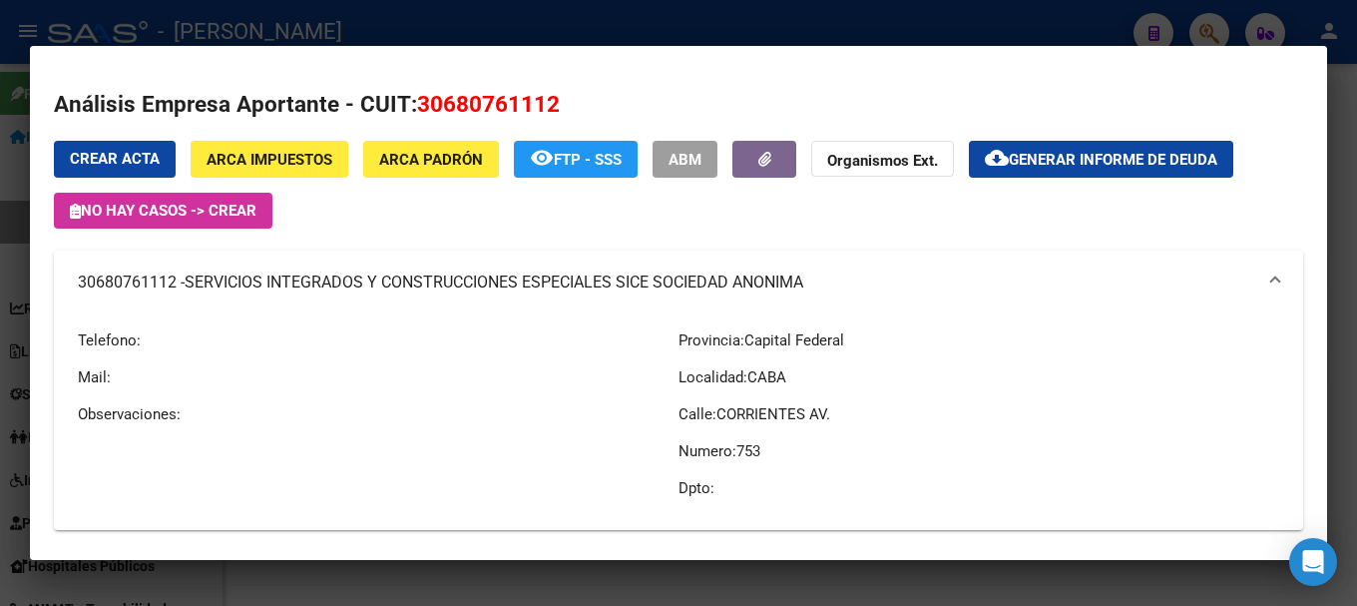
click at [0, 285] on div at bounding box center [678, 303] width 1357 height 606
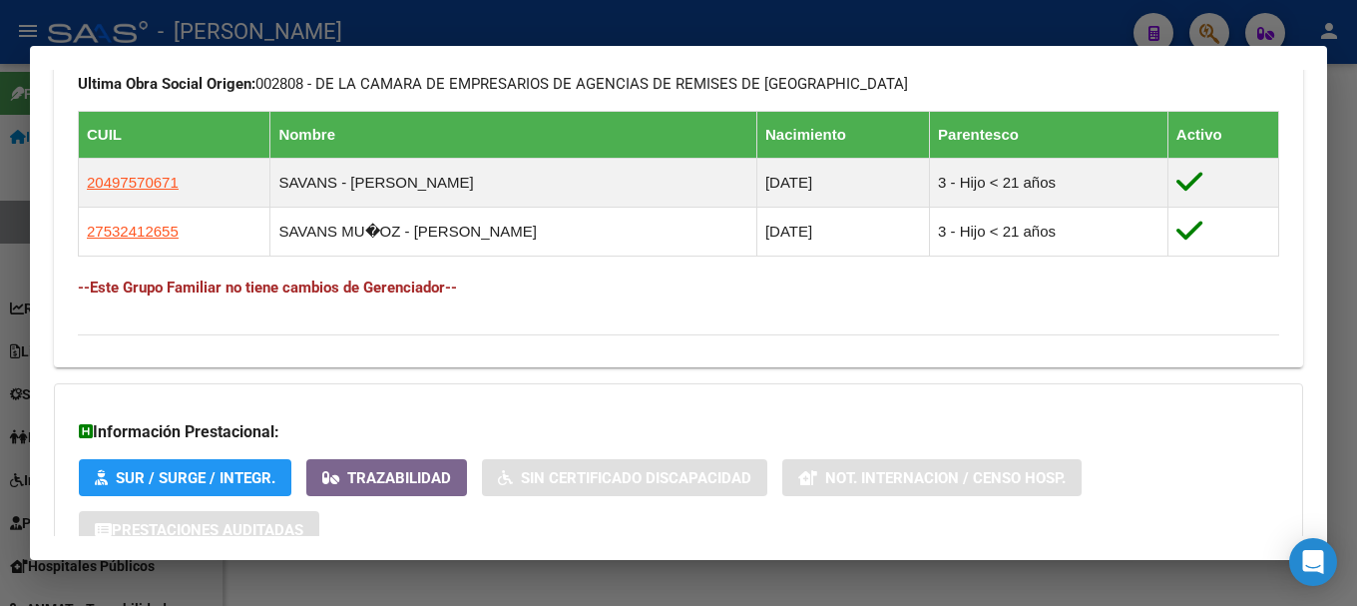
scroll to position [898, 0]
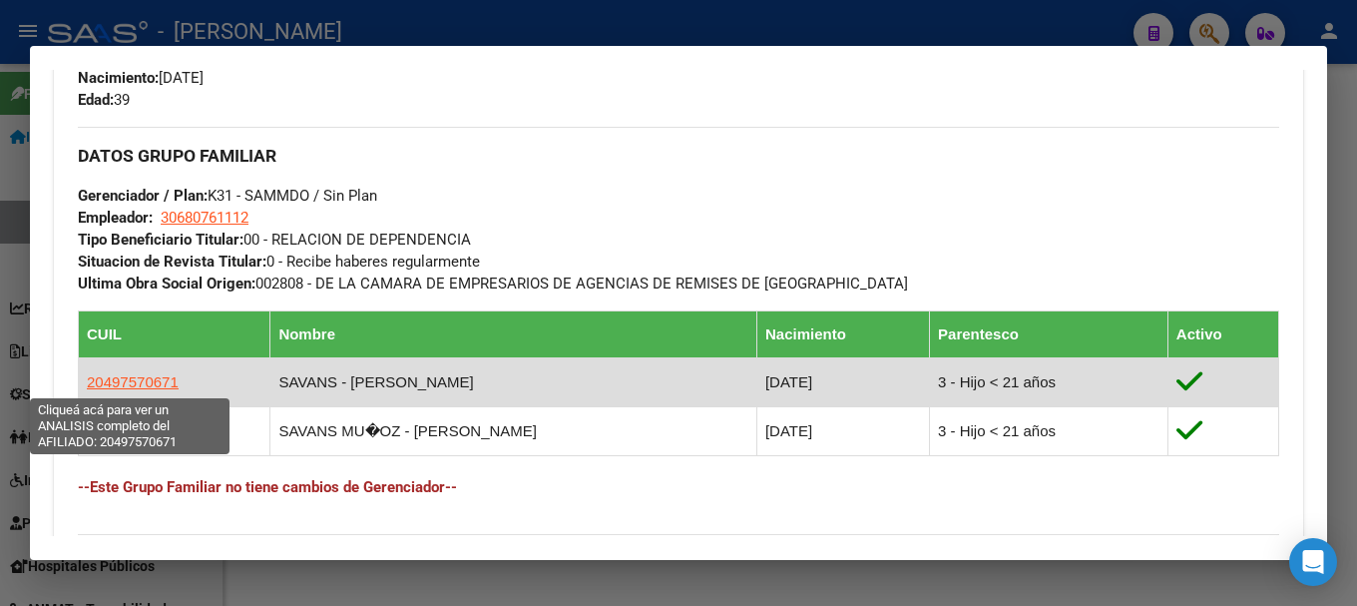
click at [138, 385] on span "20497570671" at bounding box center [133, 381] width 92 height 17
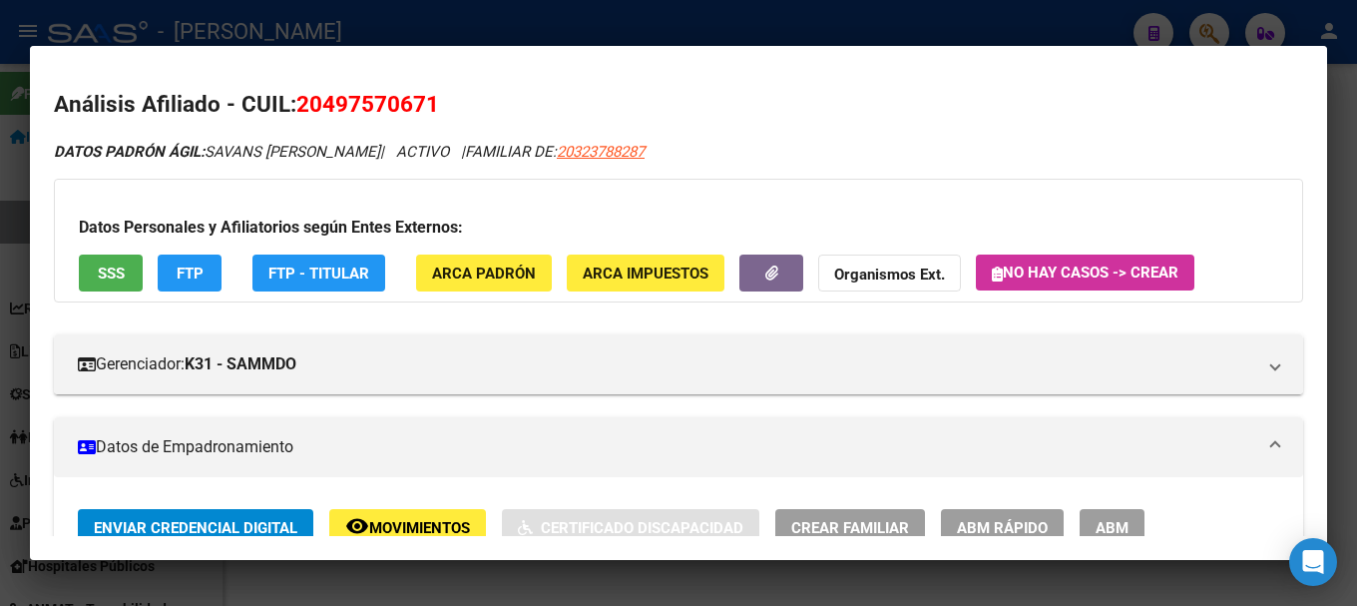
drag, startPoint x: 325, startPoint y: 97, endPoint x: 424, endPoint y: 107, distance: 99.3
click at [424, 107] on span "20497570671" at bounding box center [367, 104] width 143 height 26
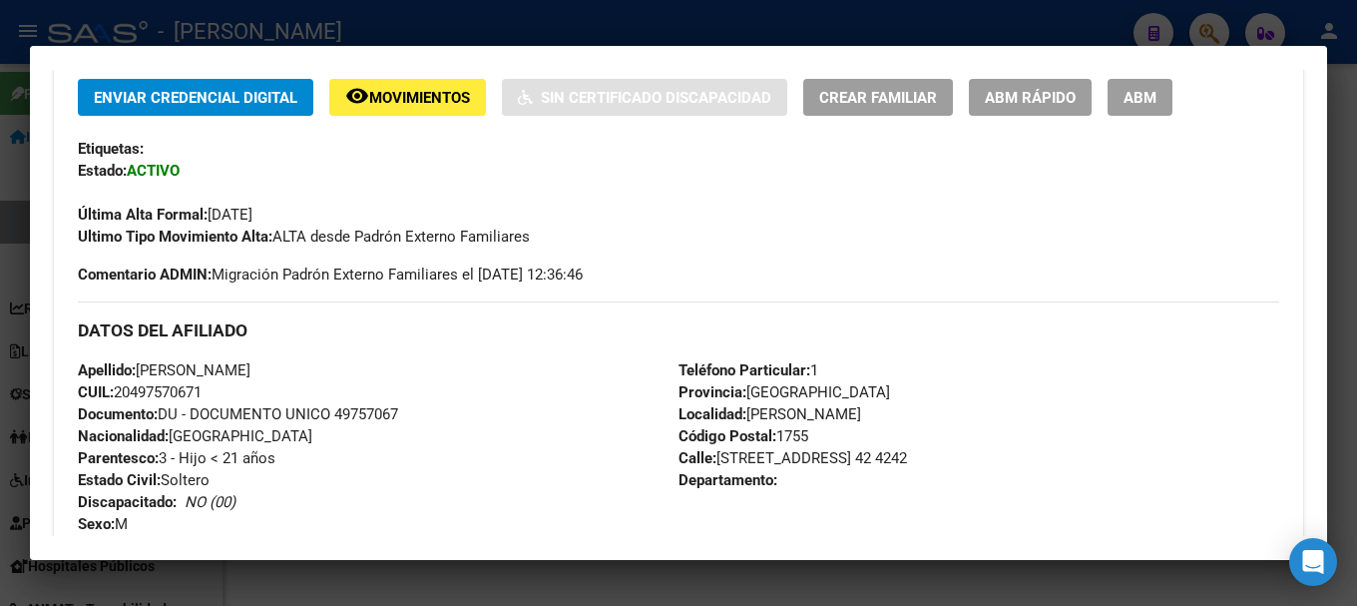
scroll to position [599, 0]
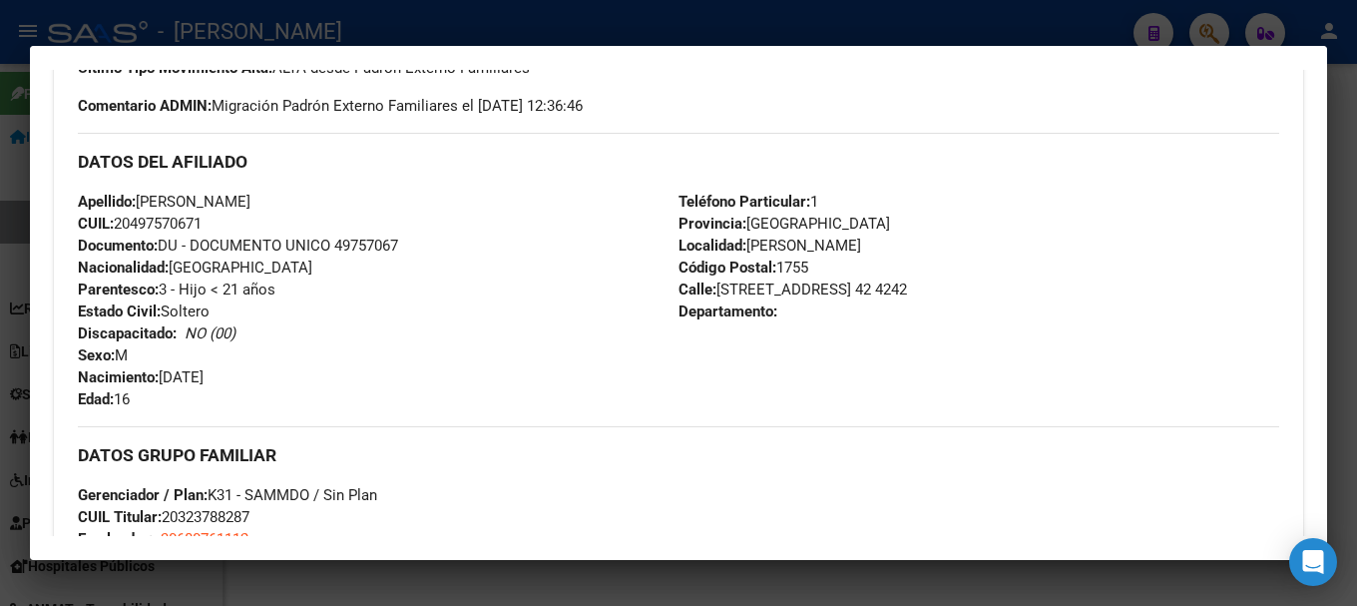
drag, startPoint x: 166, startPoint y: 373, endPoint x: 272, endPoint y: 373, distance: 106.8
click at [272, 373] on div "Apellido: OWEN ELIAS SAVANS CUIL: 20497570671 Documento: DU - DOCUMENTO UNICO 4…" at bounding box center [378, 301] width 601 height 220
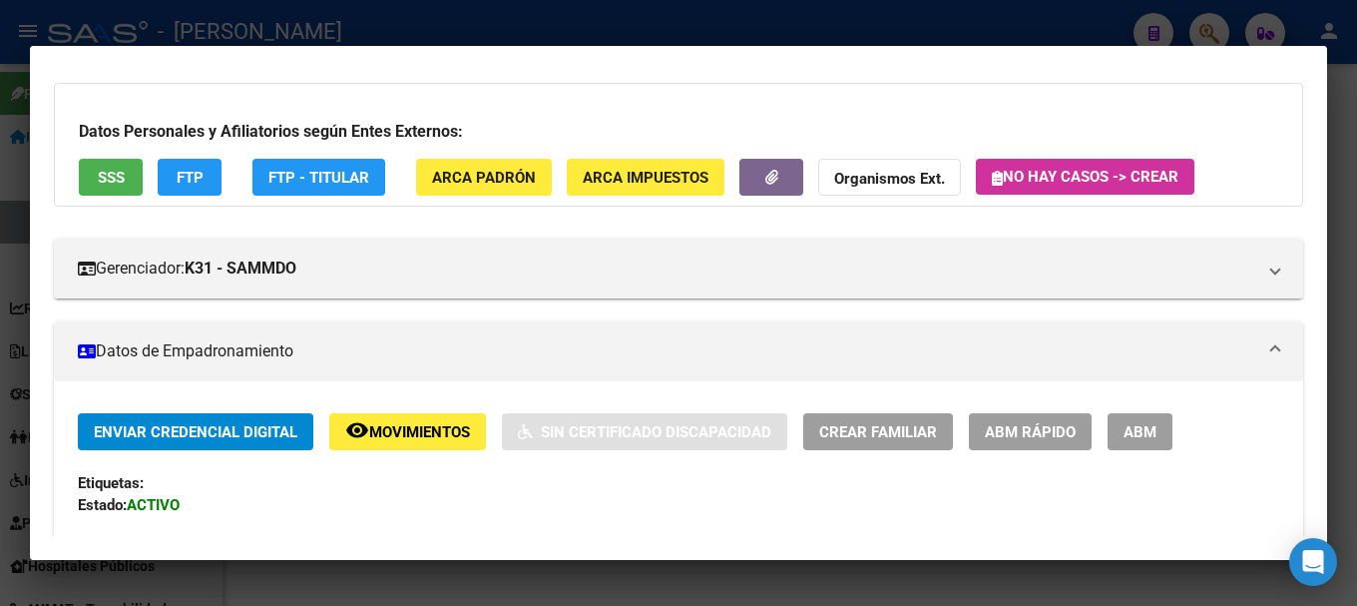
scroll to position [0, 0]
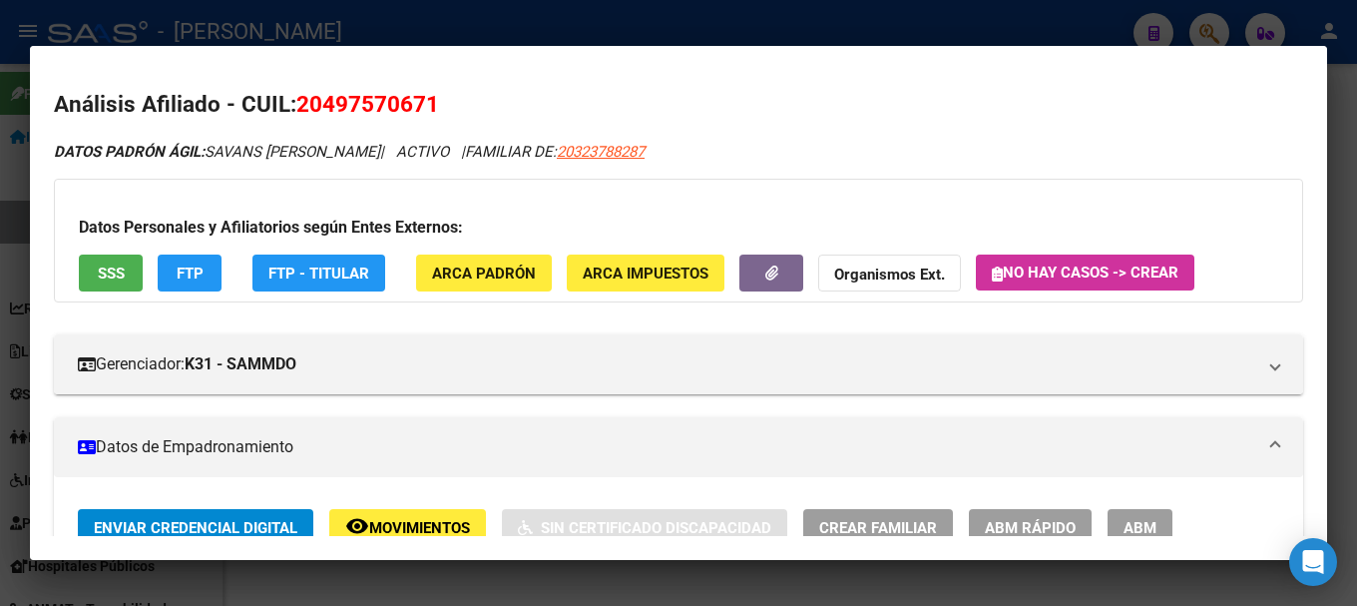
click at [0, 165] on div at bounding box center [678, 303] width 1357 height 606
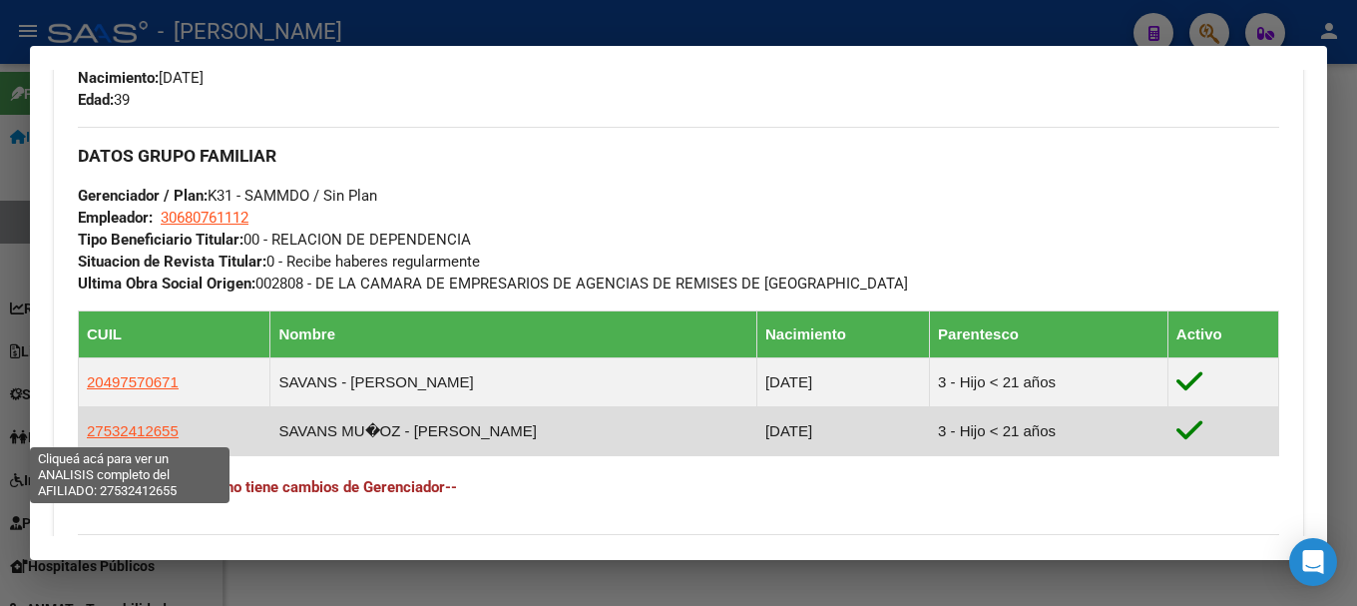
click at [115, 432] on span "27532412655" at bounding box center [133, 430] width 92 height 17
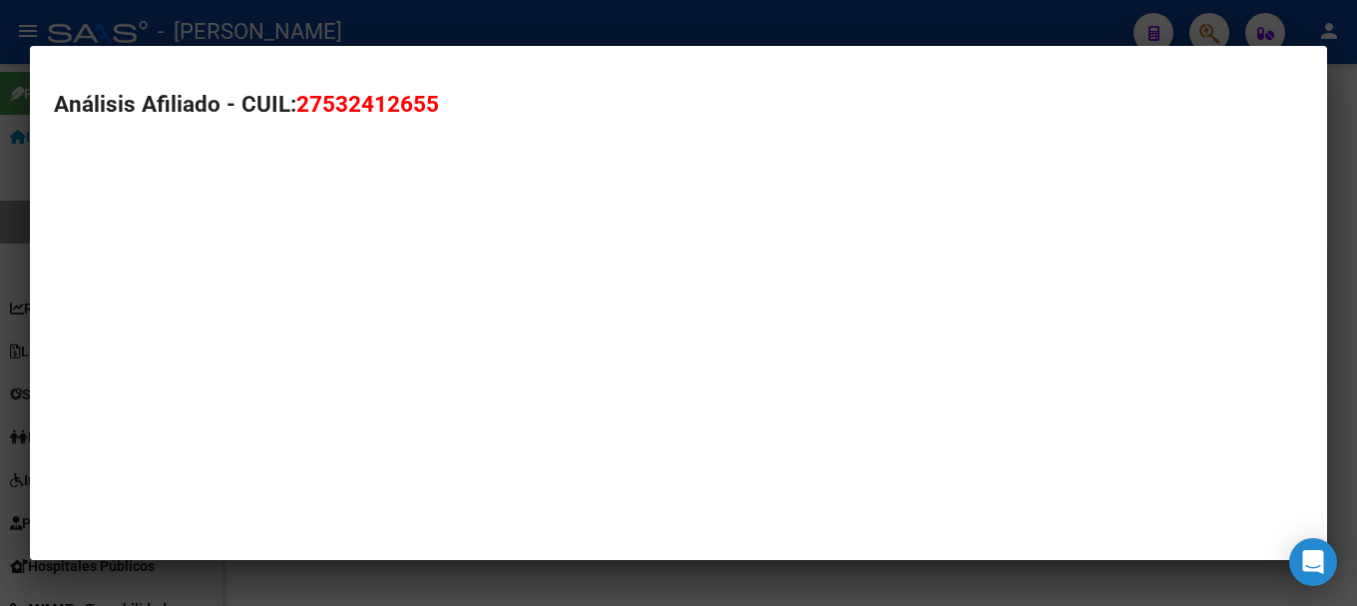
type textarea "27532412655"
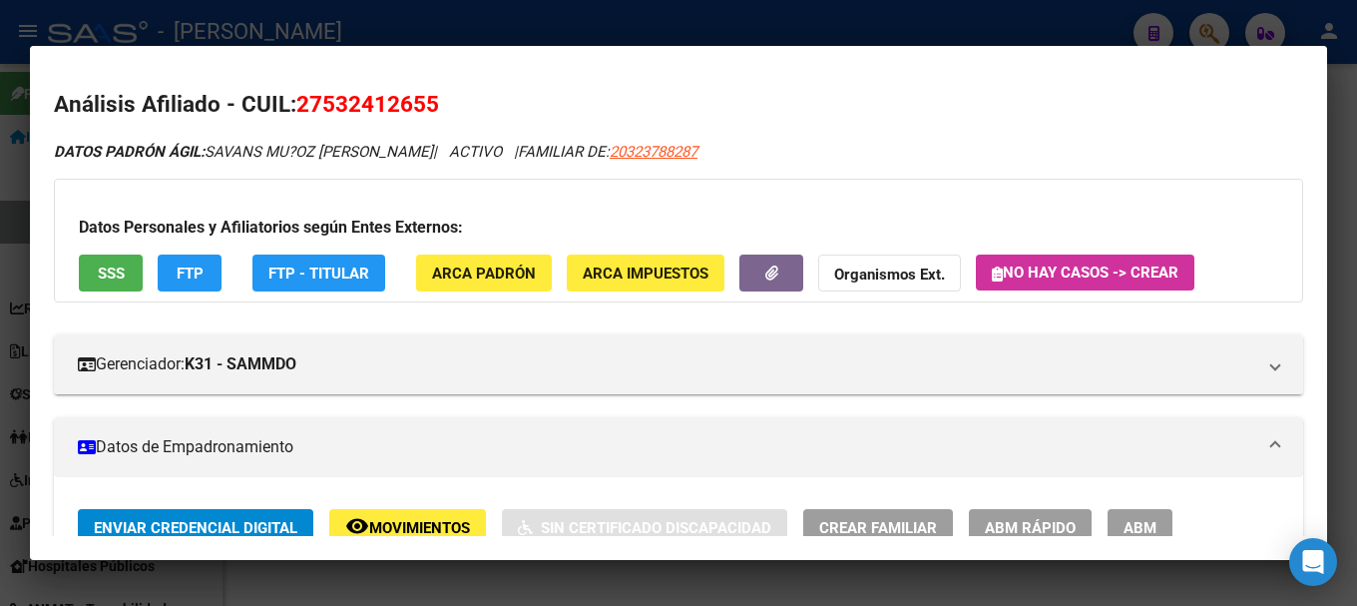
drag, startPoint x: 322, startPoint y: 108, endPoint x: 423, endPoint y: 110, distance: 100.8
click at [423, 110] on span "27532412655" at bounding box center [367, 104] width 143 height 26
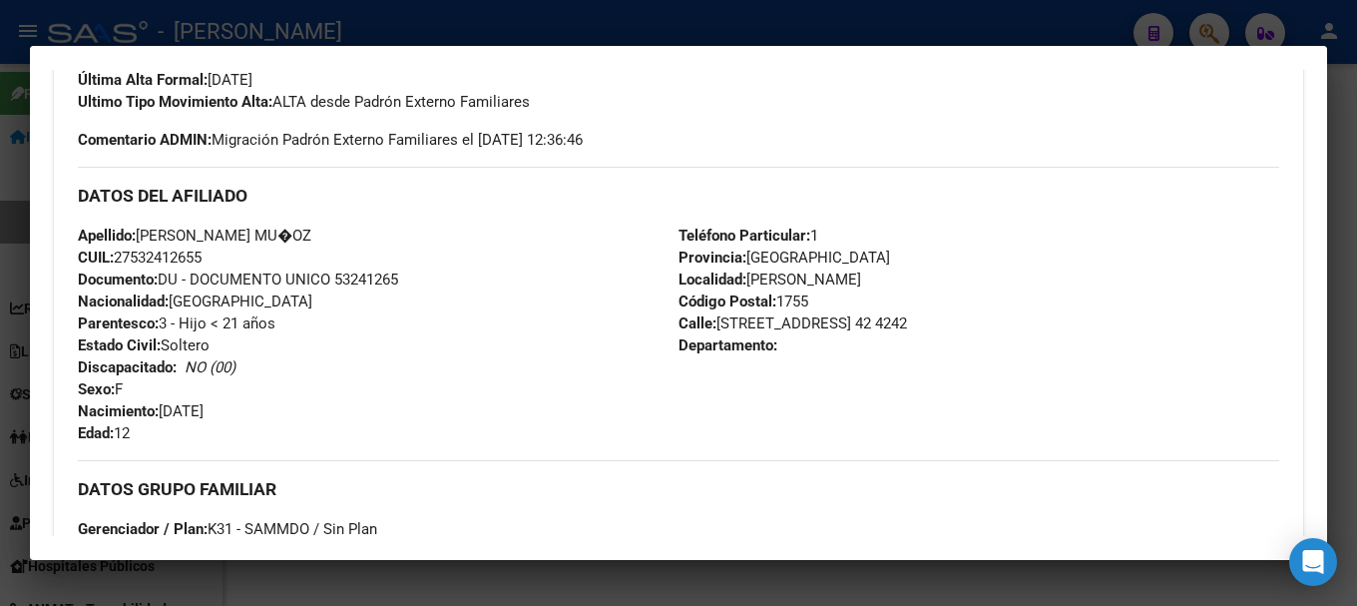
scroll to position [699, 0]
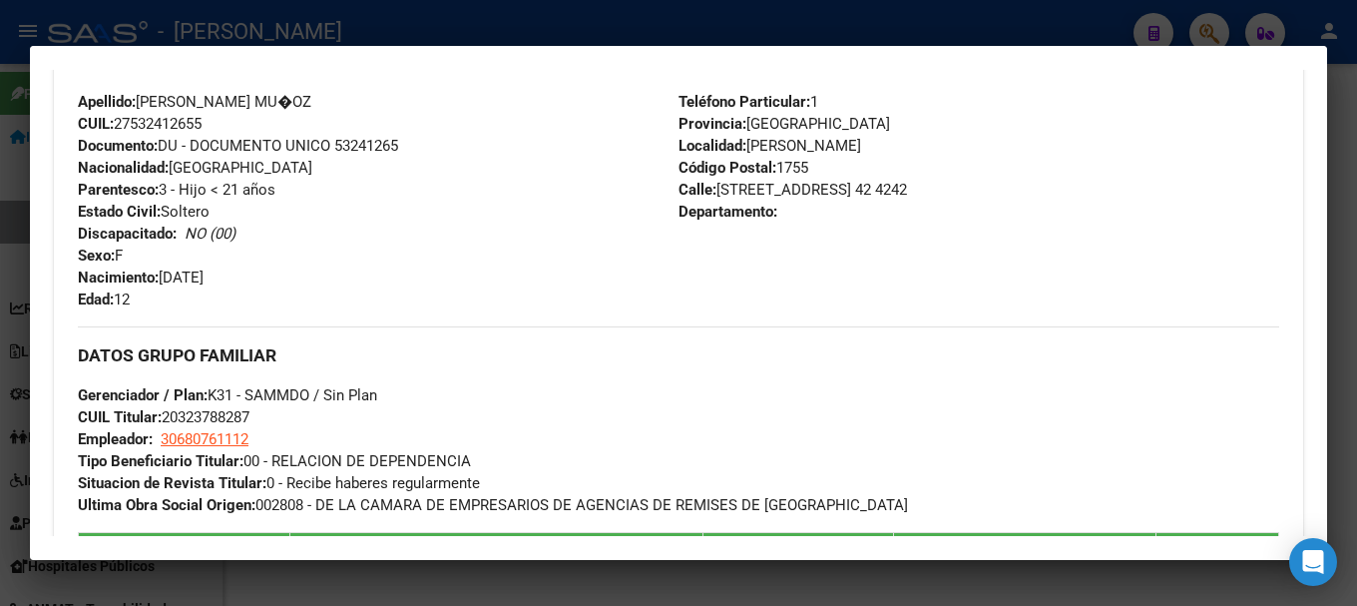
drag, startPoint x: 165, startPoint y: 280, endPoint x: 340, endPoint y: 280, distance: 175.7
click at [340, 280] on div "Apellido: MIA ANGELINE SAVANS MU�OZ CUIL: 27532412655 Documento: DU - DOCUMENTO…" at bounding box center [378, 201] width 601 height 220
click at [570, 32] on div at bounding box center [678, 303] width 1357 height 606
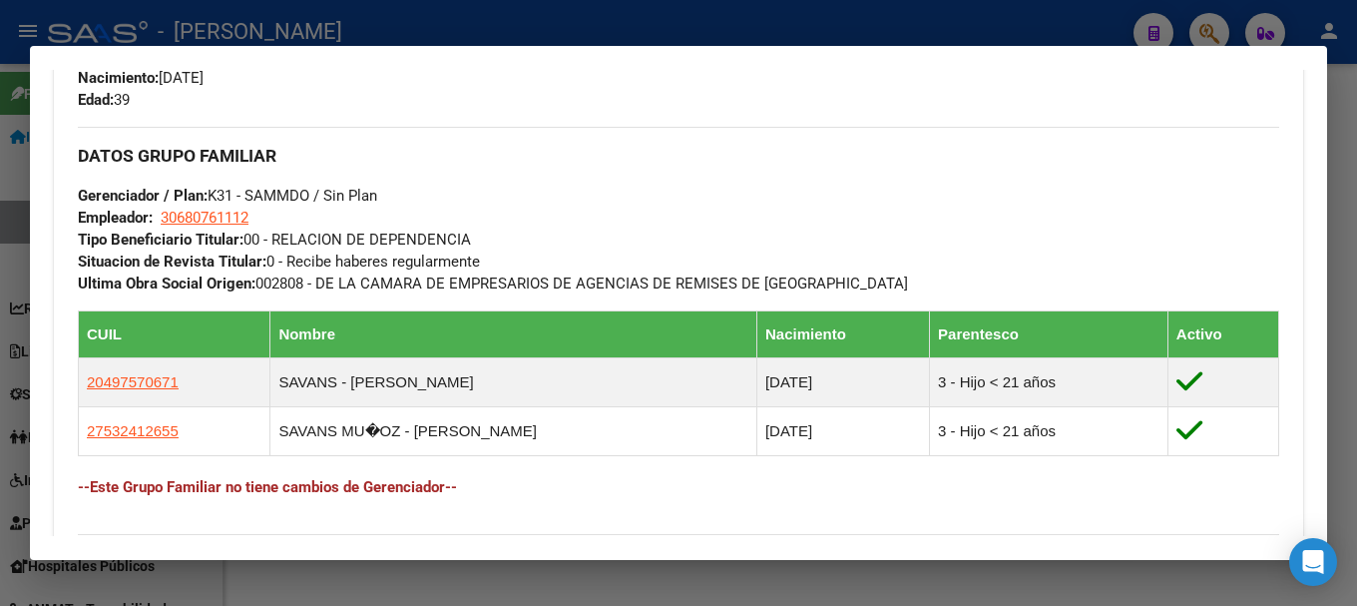
click at [396, 26] on div at bounding box center [678, 303] width 1357 height 606
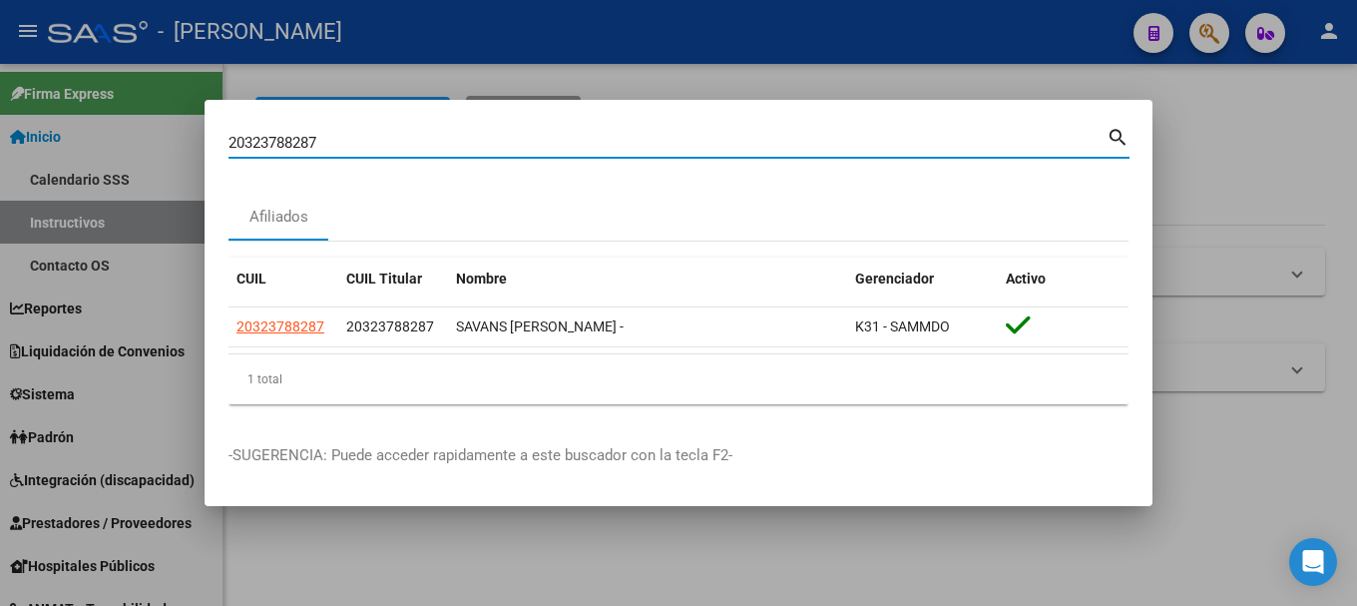
click at [369, 144] on input "20323788287" at bounding box center [668, 143] width 878 height 18
paste input "82927"
type input "20323829277"
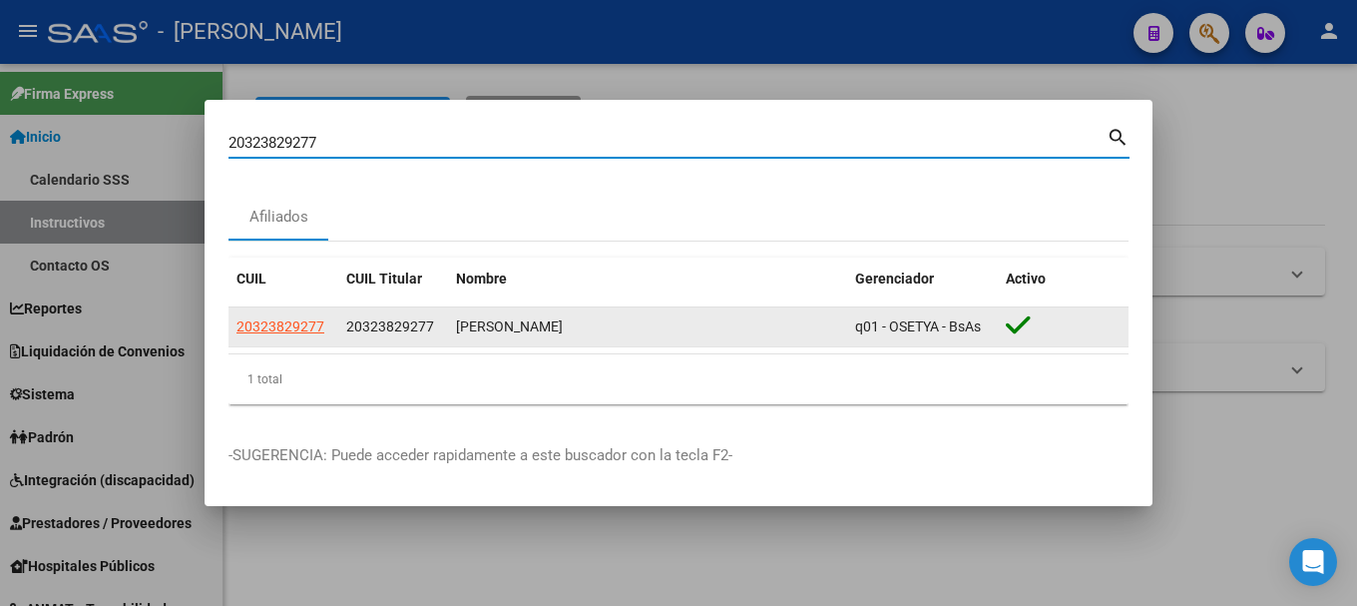
click at [269, 338] on datatable-body-cell "20323829277" at bounding box center [284, 326] width 110 height 39
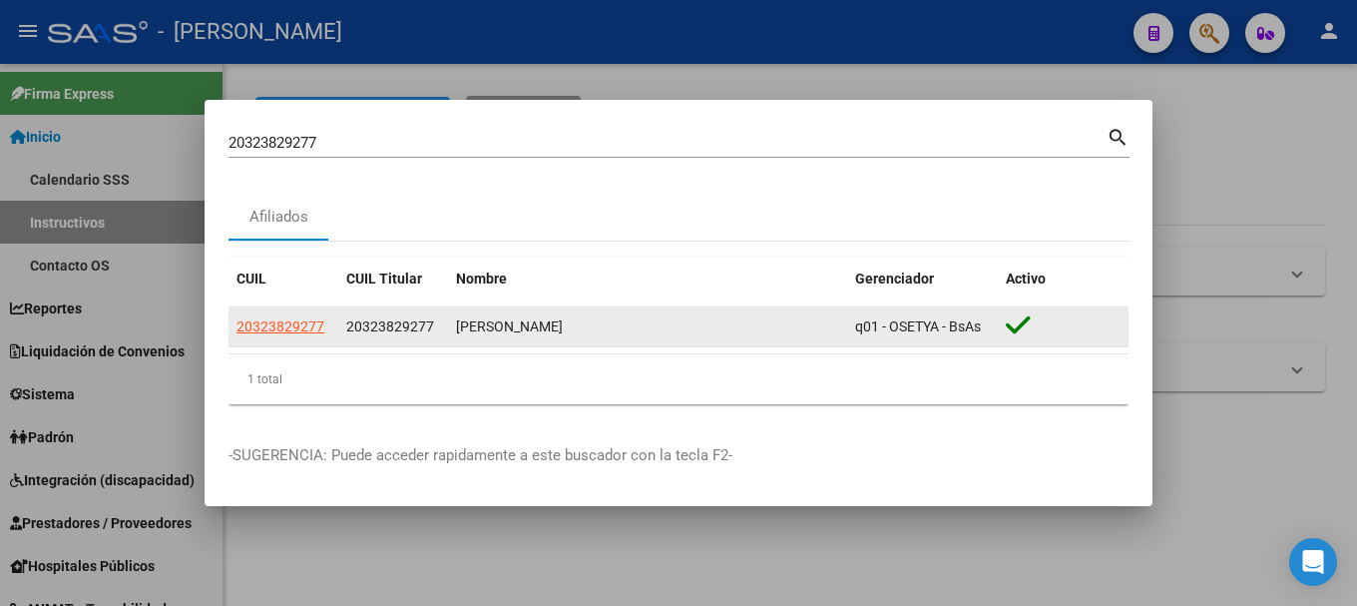
click at [292, 315] on app-link-go-to "20323829277" at bounding box center [281, 326] width 88 height 23
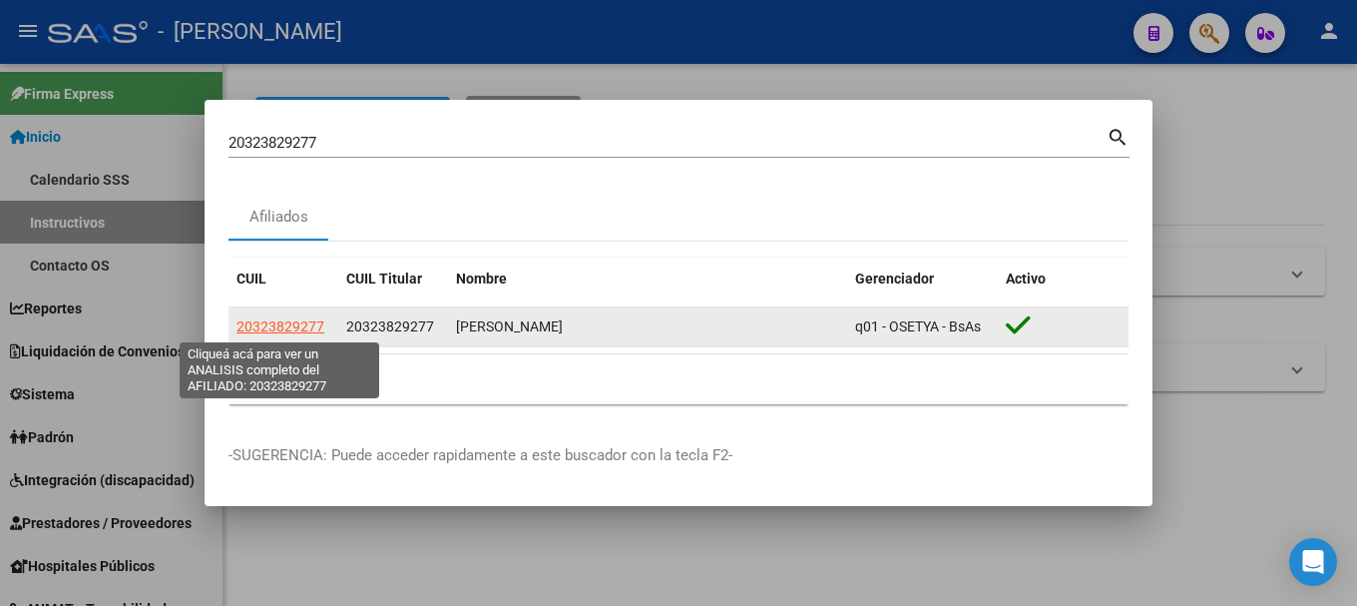
click at [292, 320] on span "20323829277" at bounding box center [281, 326] width 88 height 16
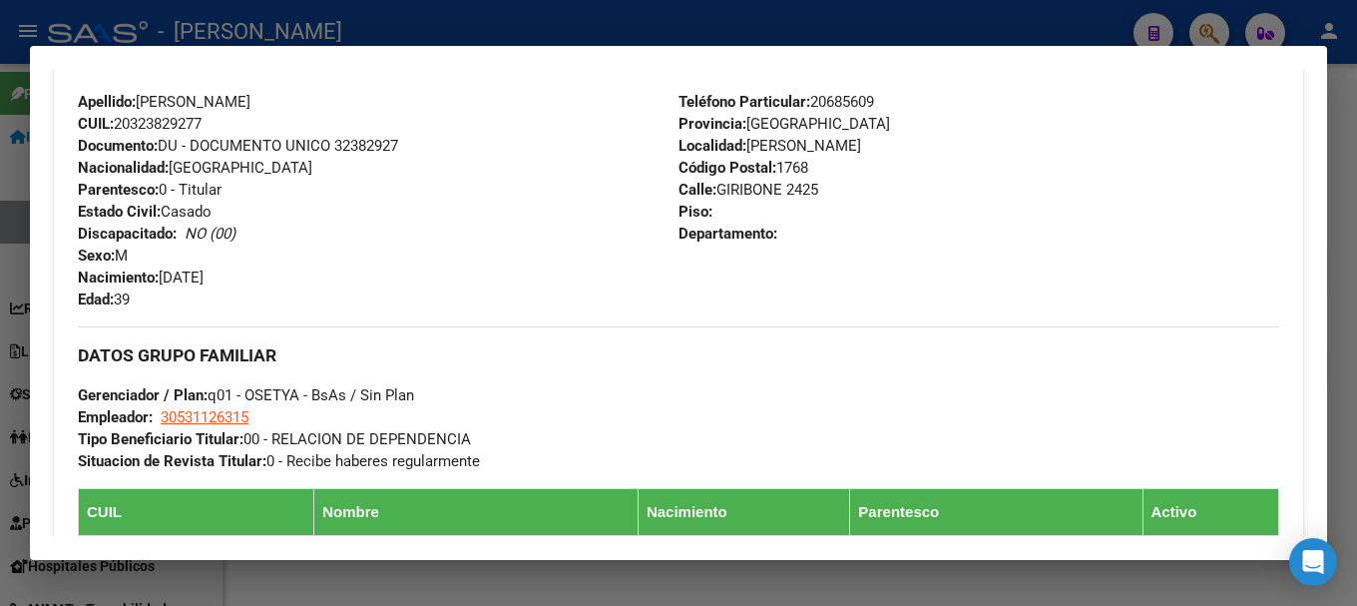
scroll to position [998, 0]
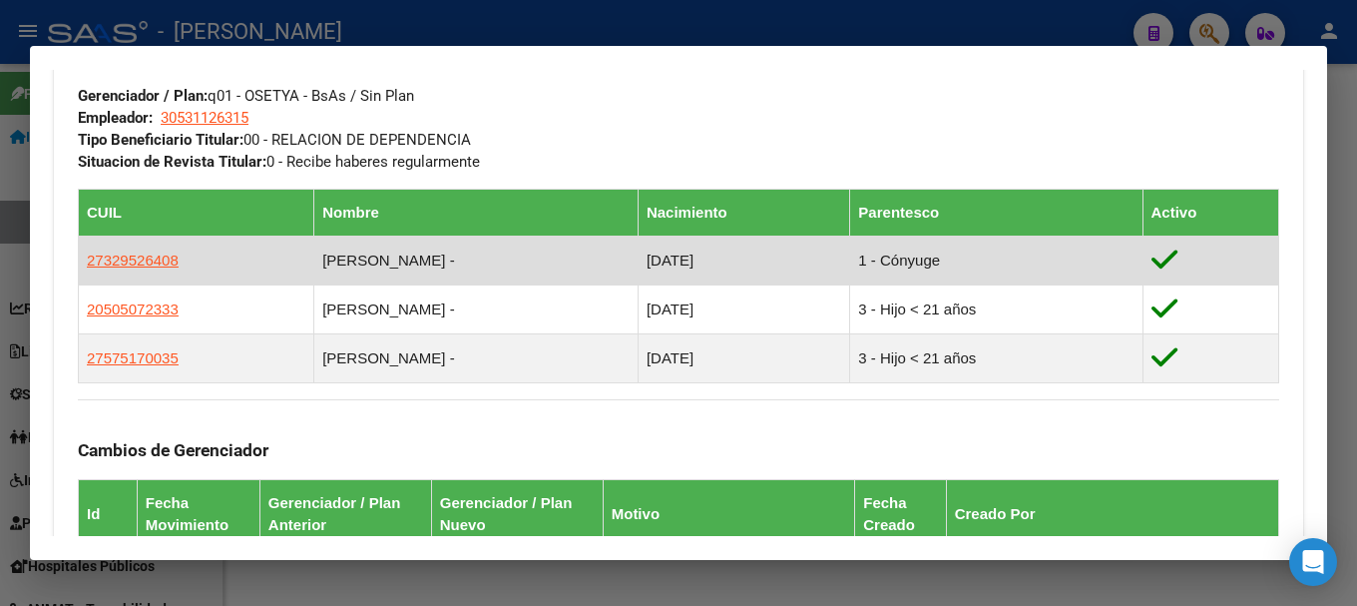
click at [172, 268] on app-link-go-to "27329526408" at bounding box center [133, 261] width 92 height 22
click at [169, 269] on app-link-go-to "27329526408" at bounding box center [133, 261] width 92 height 22
click at [161, 269] on app-link-go-to "27329526408" at bounding box center [133, 261] width 92 height 22
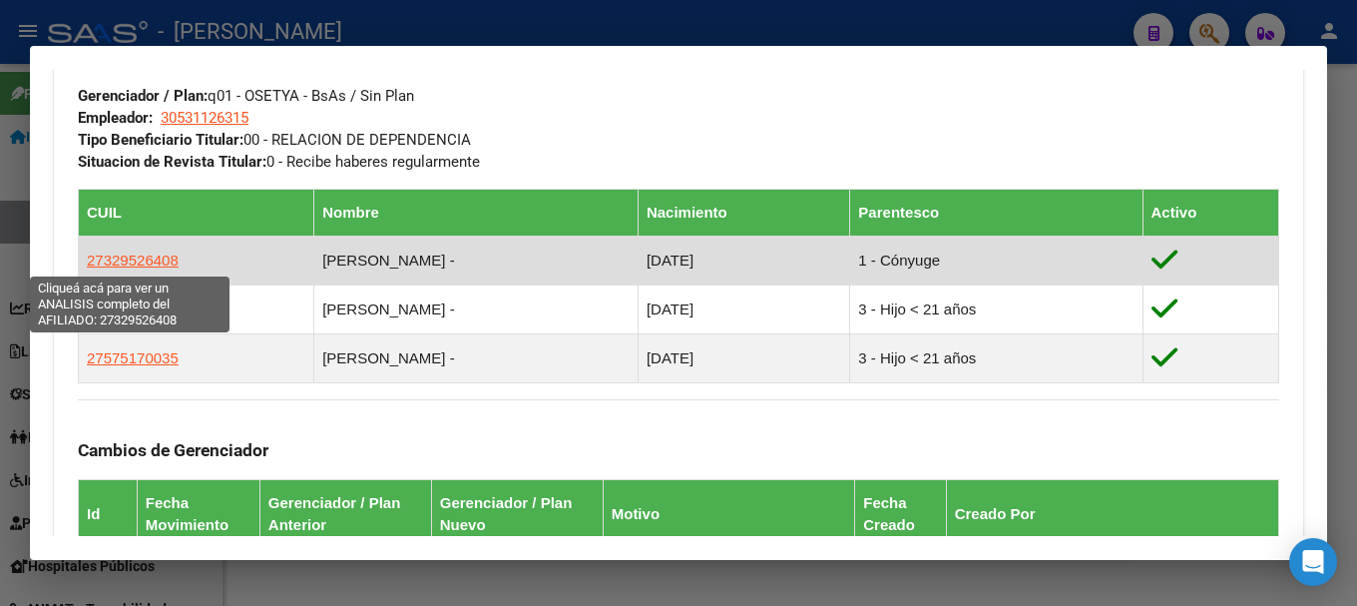
click at [157, 268] on span "27329526408" at bounding box center [133, 260] width 92 height 17
type textarea "27329526408"
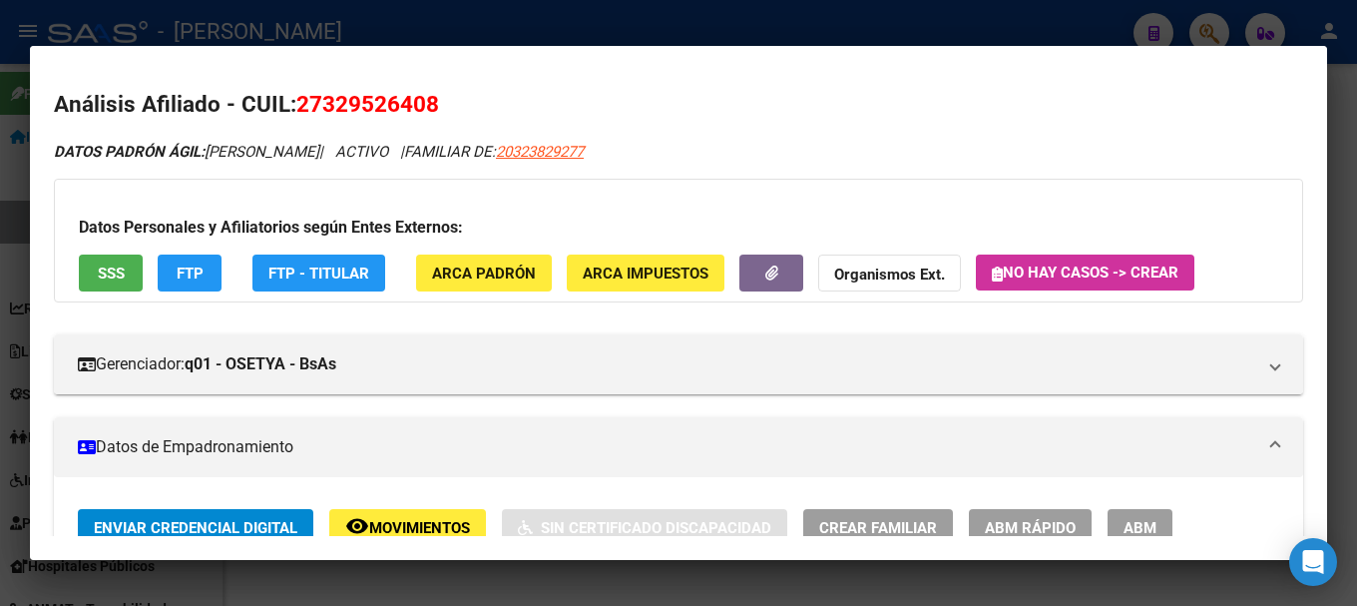
drag, startPoint x: 324, startPoint y: 106, endPoint x: 422, endPoint y: 97, distance: 98.2
click at [422, 97] on span "27329526408" at bounding box center [367, 104] width 143 height 26
click at [17, 251] on div at bounding box center [678, 303] width 1357 height 606
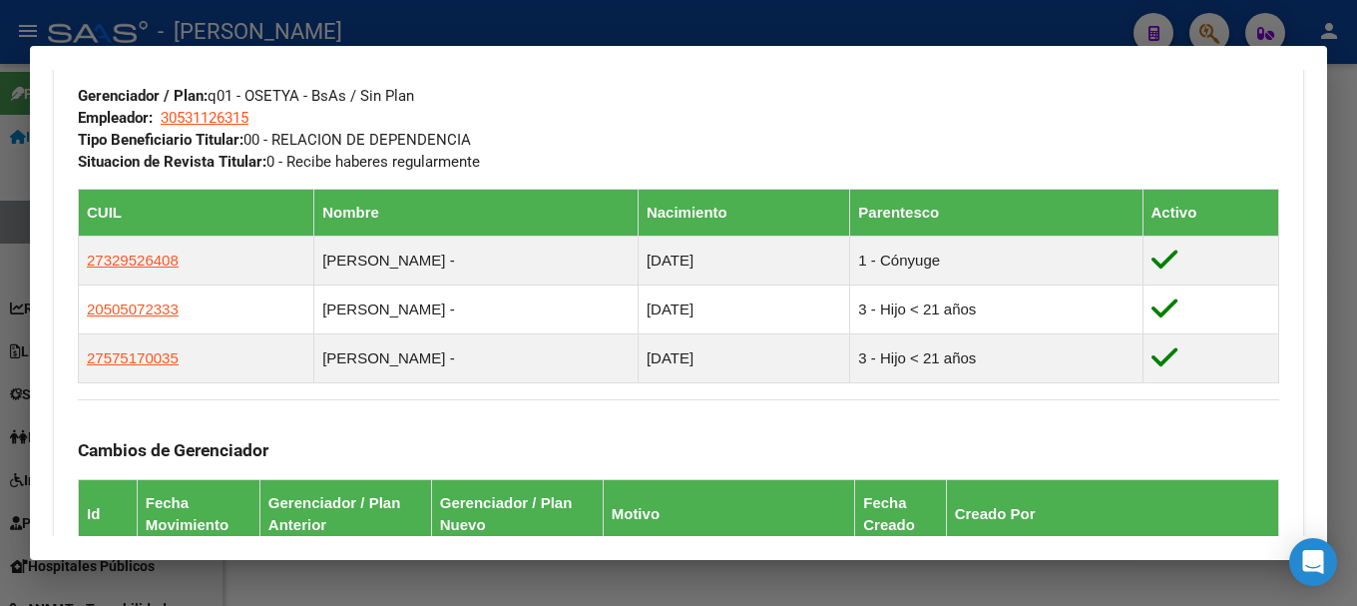
click at [426, 11] on div at bounding box center [678, 303] width 1357 height 606
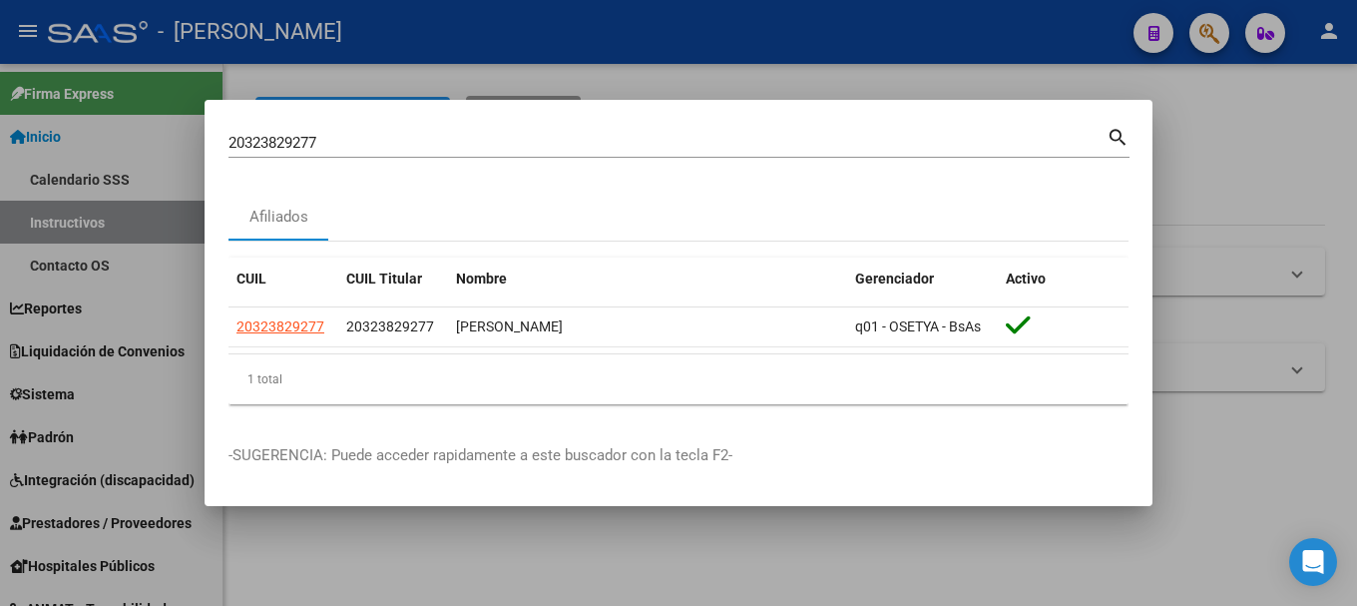
click at [388, 161] on div "20323829277 Buscar (apellido, dni, cuil, nro traspaso, cuit, obra social) search" at bounding box center [679, 150] width 901 height 53
click at [388, 151] on input "20323829277" at bounding box center [668, 143] width 878 height 18
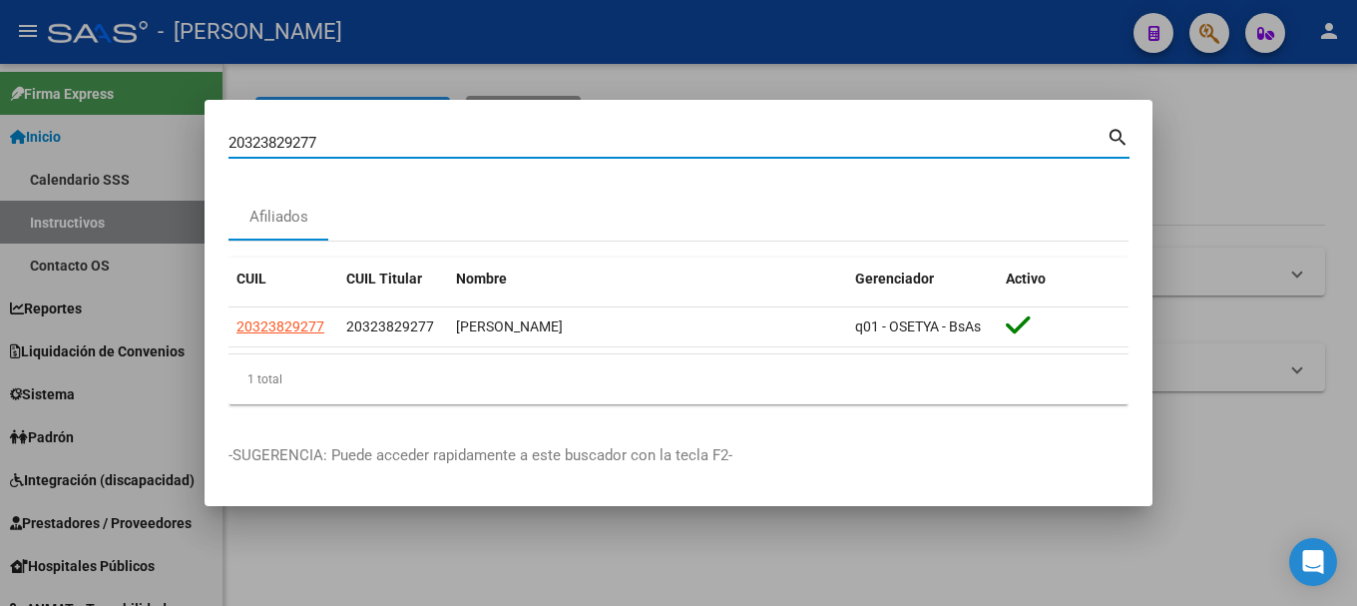
click at [388, 151] on input "20323829277" at bounding box center [668, 143] width 878 height 18
paste input "47941"
type input "20323847941"
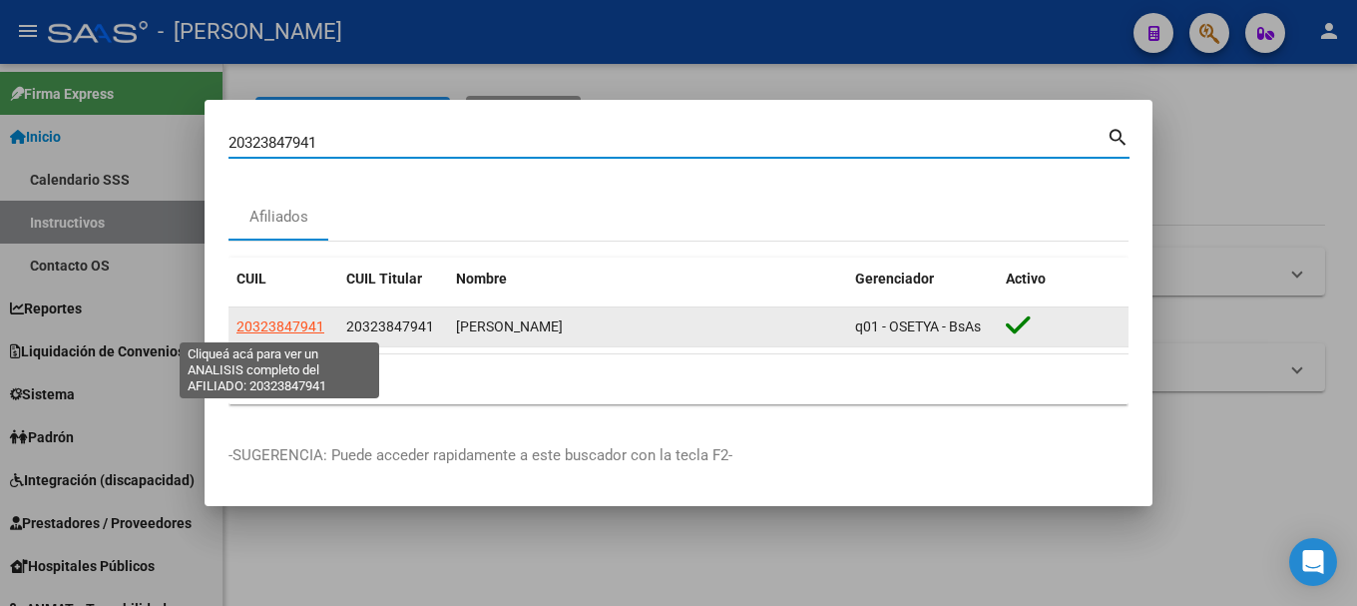
click at [254, 322] on span "20323847941" at bounding box center [281, 326] width 88 height 16
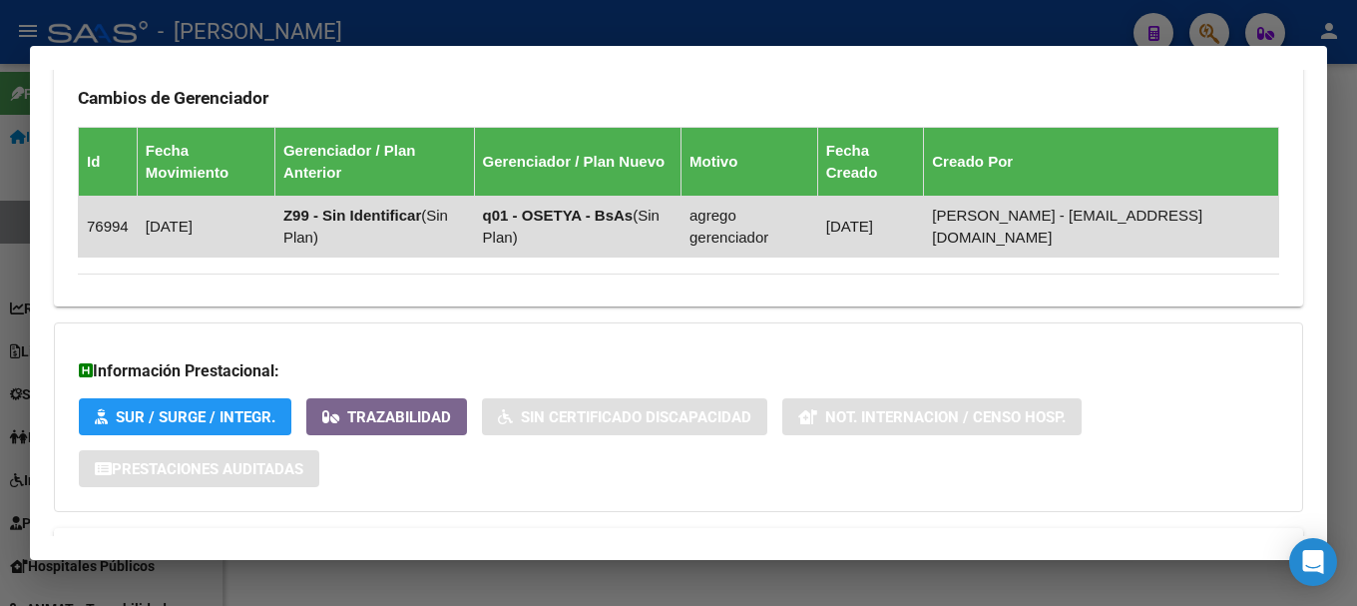
scroll to position [1292, 0]
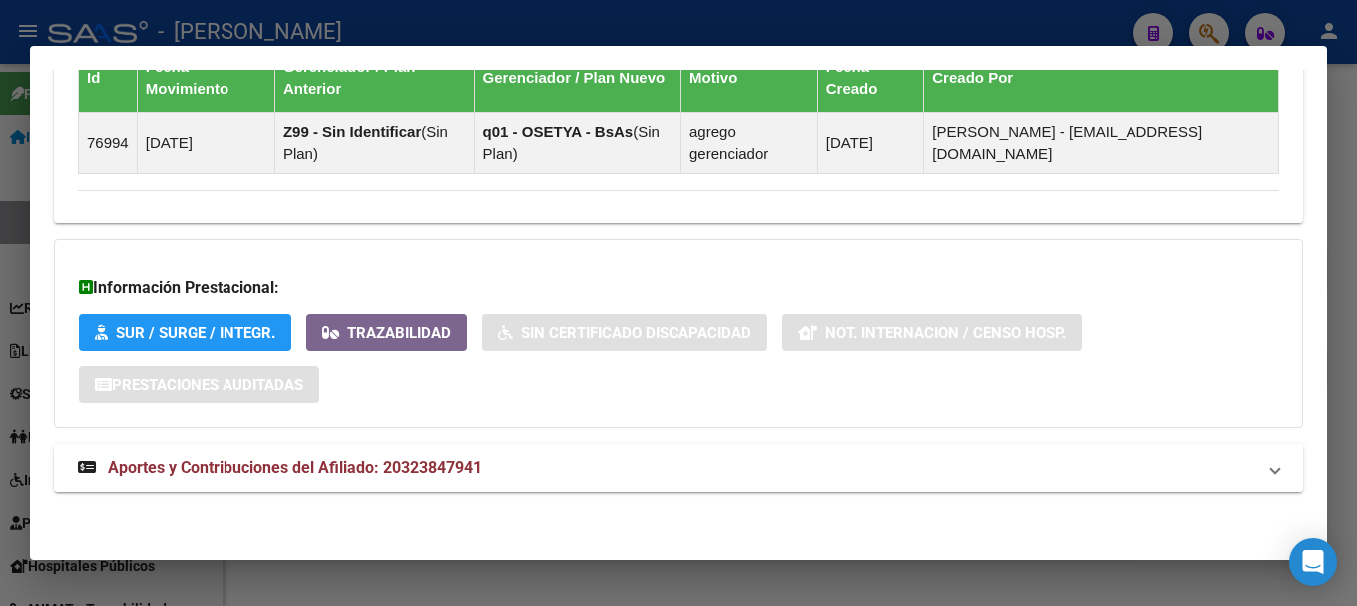
click at [454, 474] on span "Aportes y Contribuciones del Afiliado: 20323847941" at bounding box center [295, 467] width 374 height 19
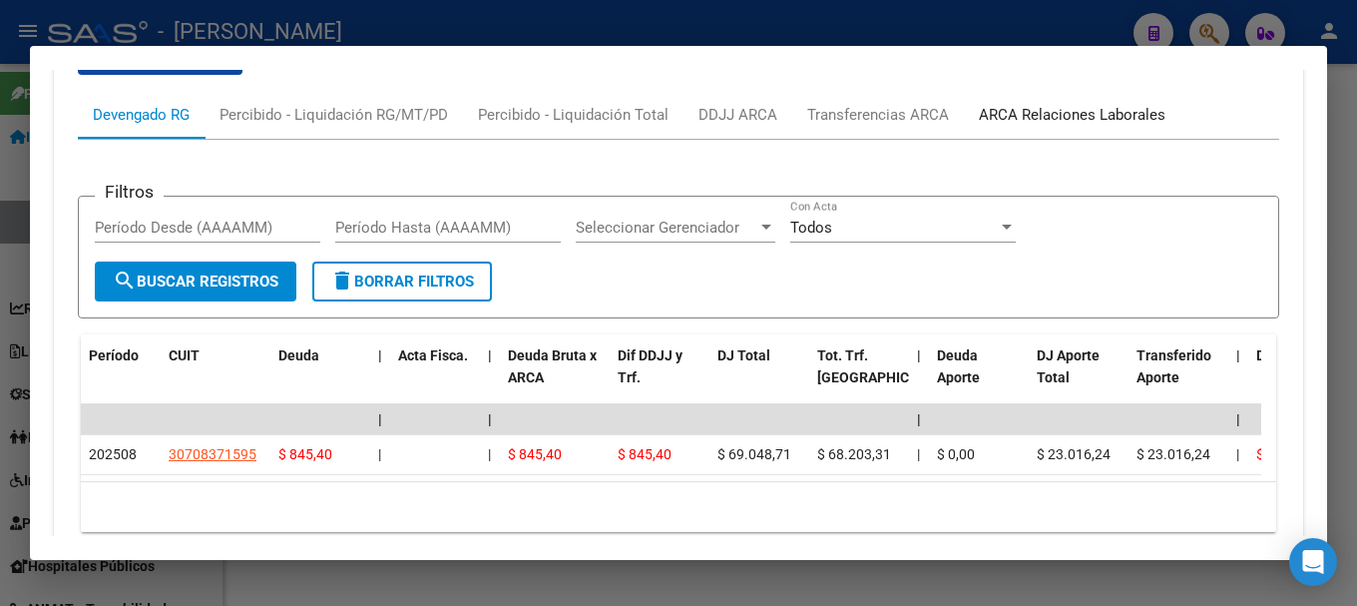
click at [1058, 128] on div "ARCA Relaciones Laborales" at bounding box center [1072, 115] width 217 height 48
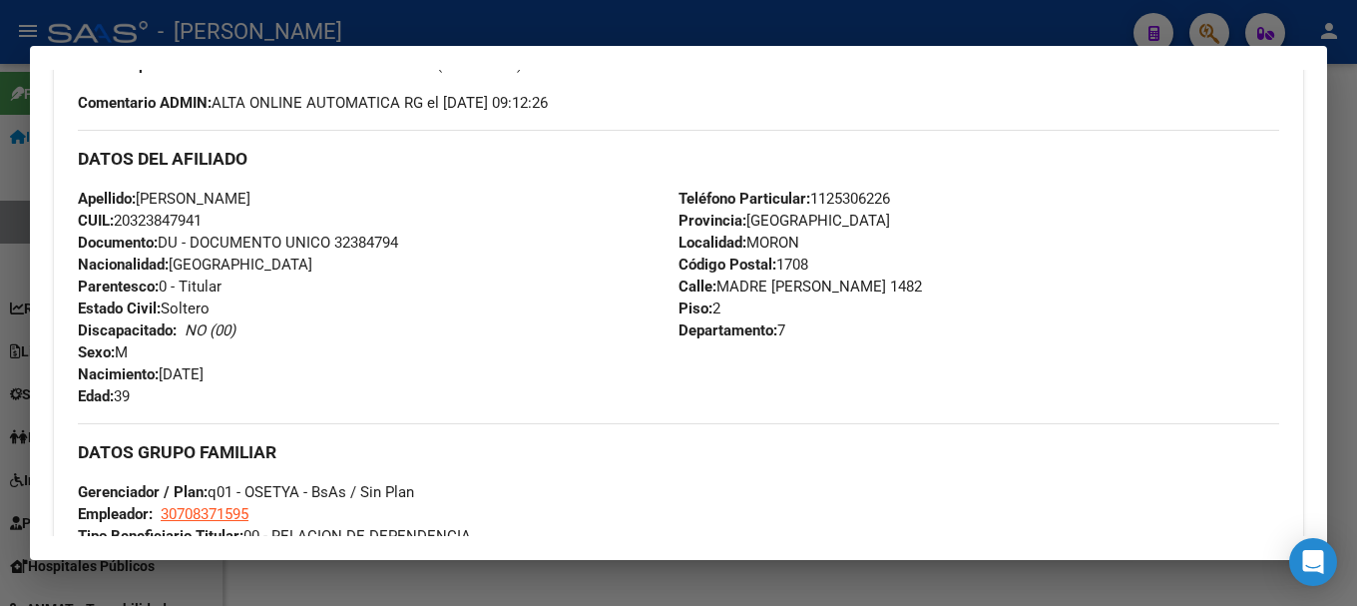
scroll to position [502, 0]
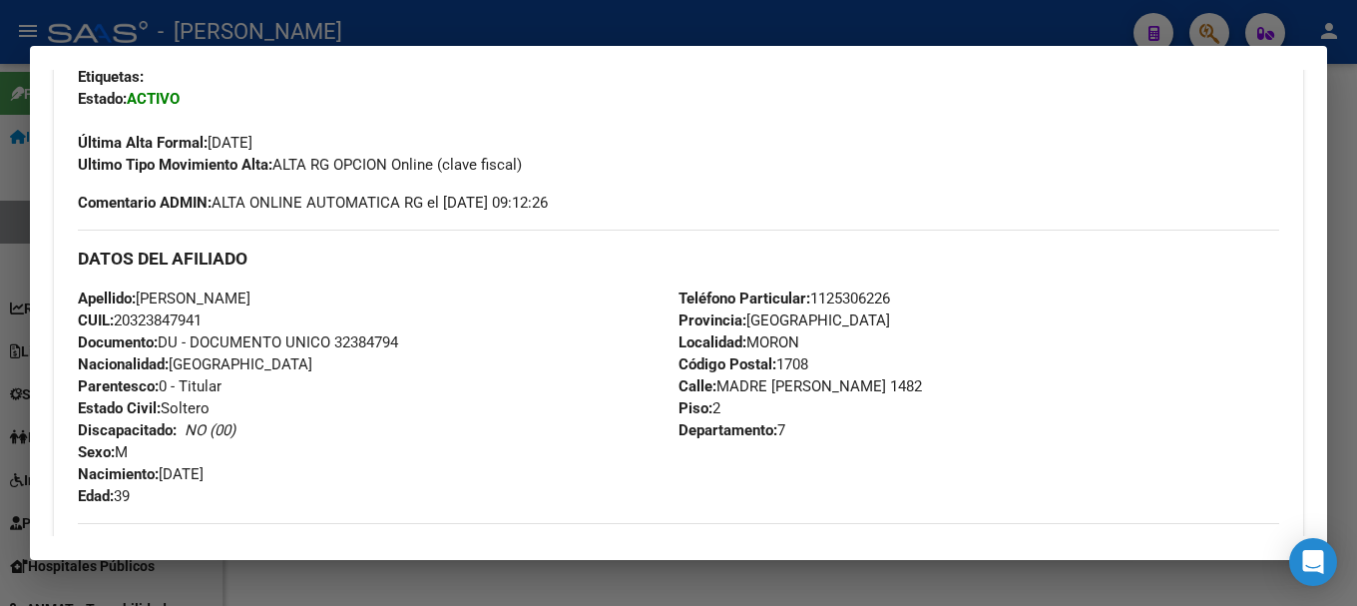
click at [359, 346] on span "Documento: DU - DOCUMENTO UNICO 32384794" at bounding box center [238, 342] width 320 height 18
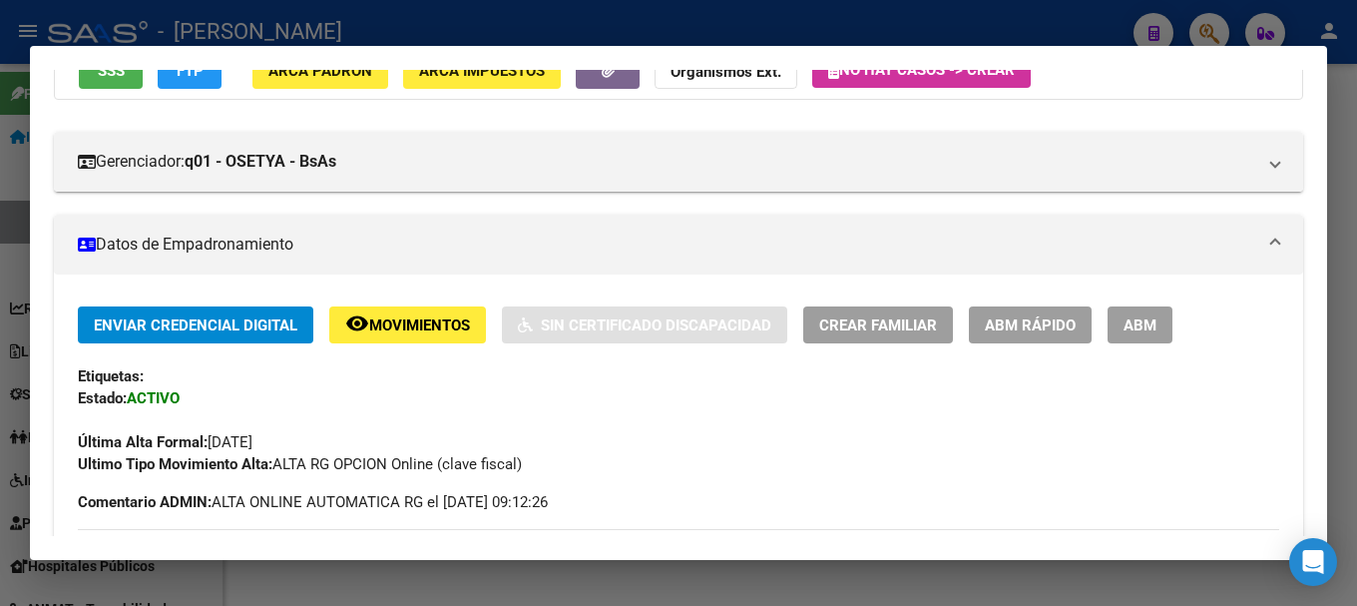
scroll to position [3, 0]
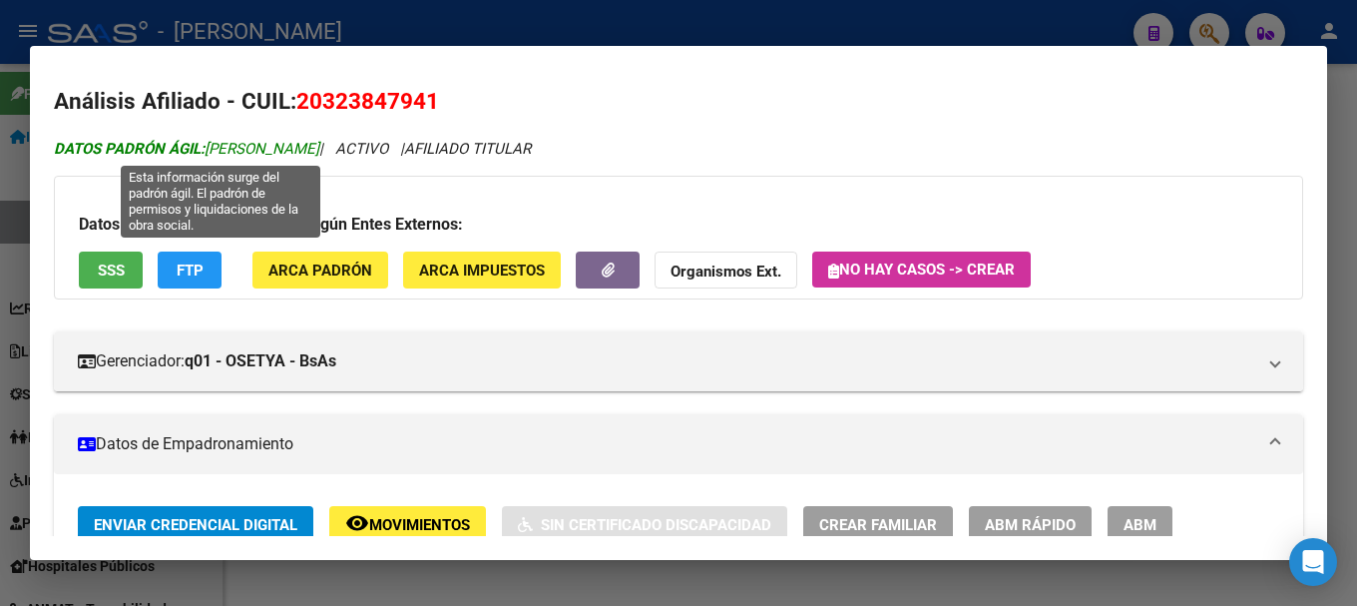
drag, startPoint x: 212, startPoint y: 145, endPoint x: 385, endPoint y: 148, distance: 173.7
click at [319, 148] on span "DATOS PADRÓN ÁGIL: BALADRON JULIO SERGIO" at bounding box center [187, 149] width 266 height 18
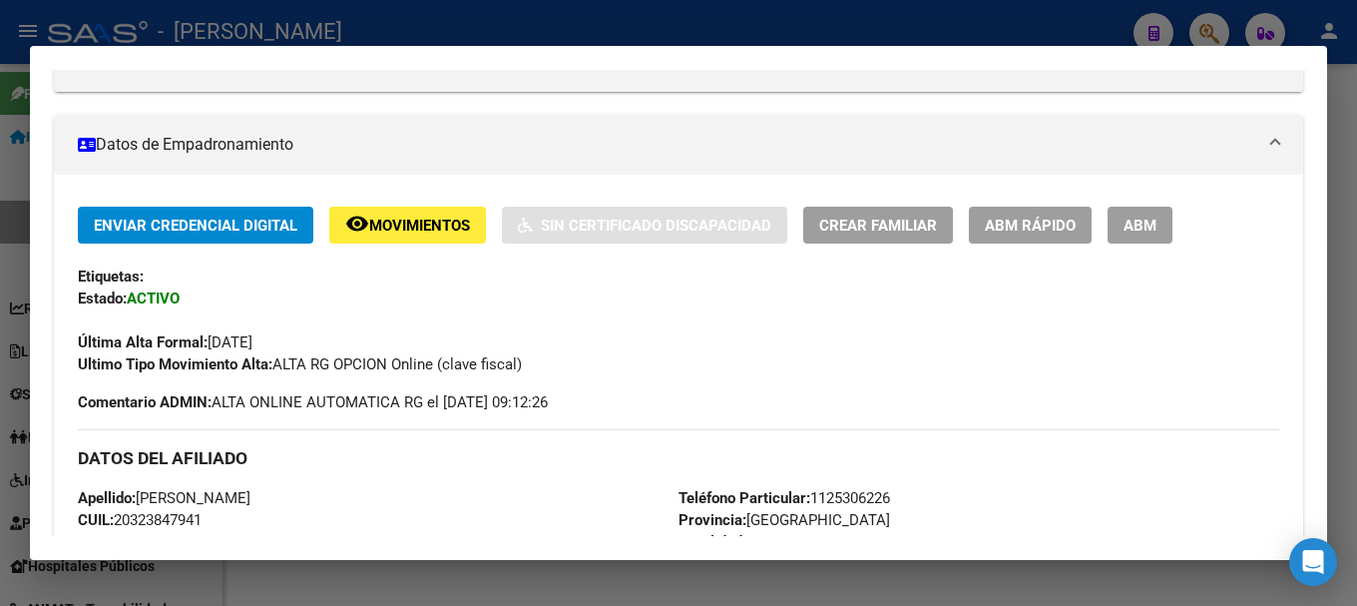
scroll to position [602, 0]
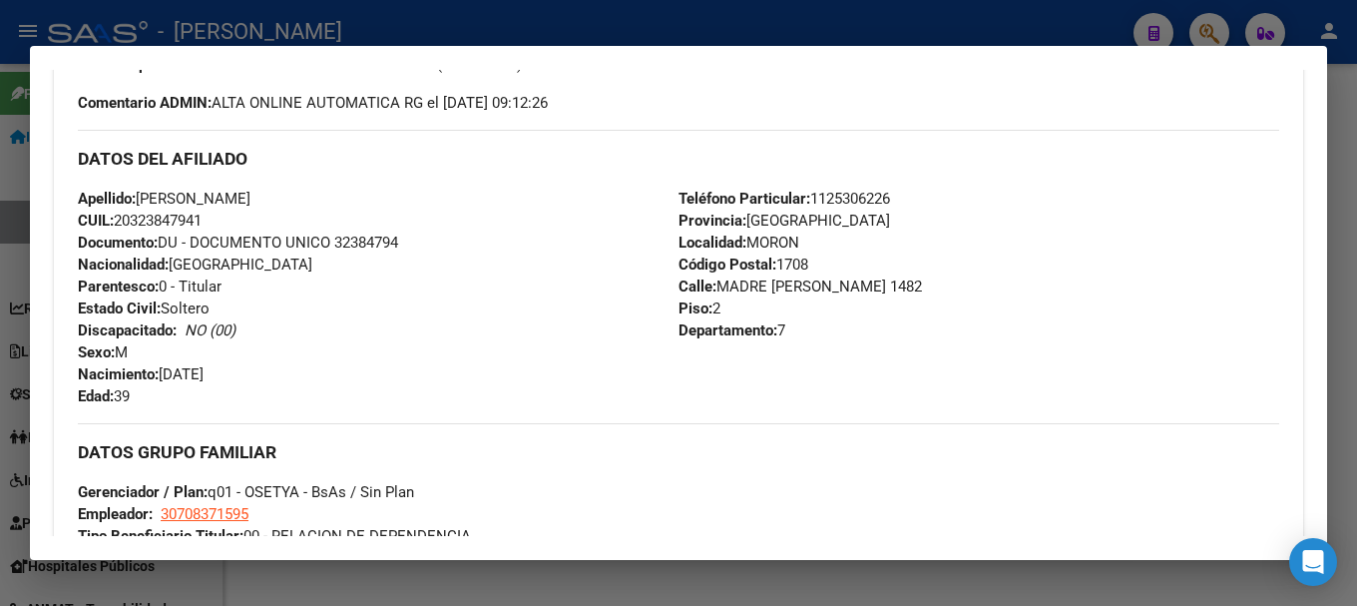
drag, startPoint x: 166, startPoint y: 371, endPoint x: 286, endPoint y: 370, distance: 120.8
click at [286, 370] on div "Apellido: JULIO SERGIO BALADRON CUIL: 20323847941 Documento: DU - DOCUMENTO UNI…" at bounding box center [378, 298] width 601 height 220
drag, startPoint x: 715, startPoint y: 283, endPoint x: 881, endPoint y: 280, distance: 166.7
click at [881, 280] on span "Calle: MADRE TERESA DE CALC 1482" at bounding box center [801, 286] width 244 height 18
click at [876, 195] on span "Teléfono Particular: 1125306226" at bounding box center [785, 199] width 212 height 18
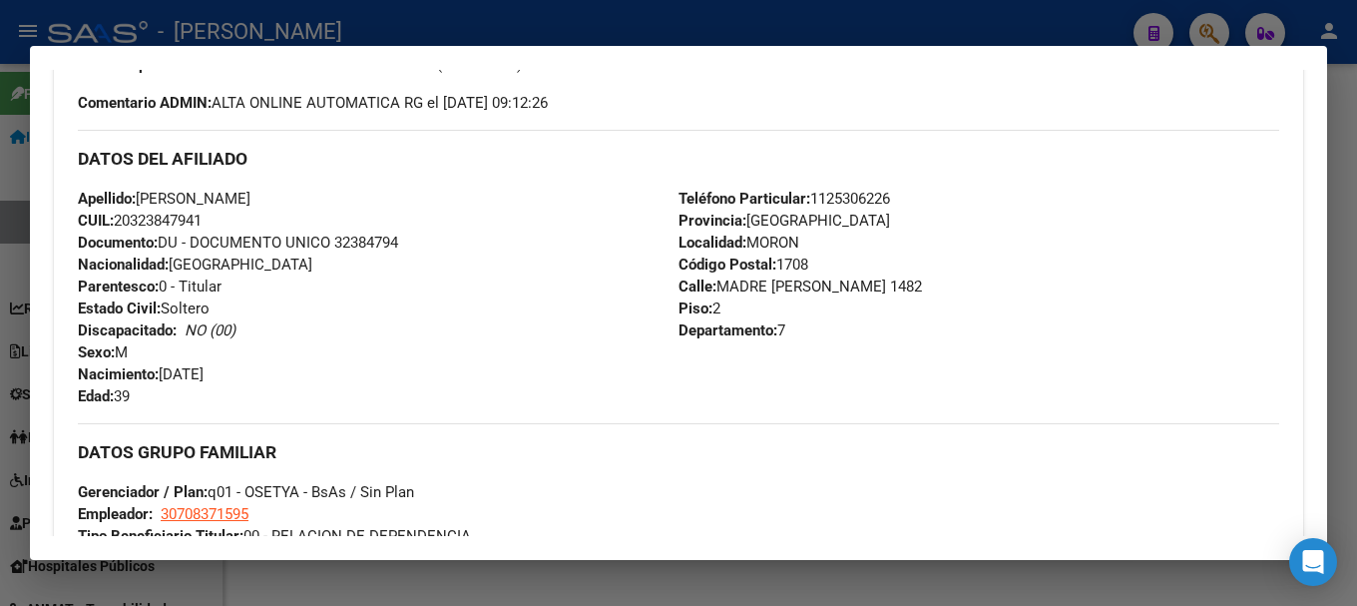
click at [876, 195] on span "Teléfono Particular: 1125306226" at bounding box center [785, 199] width 212 height 18
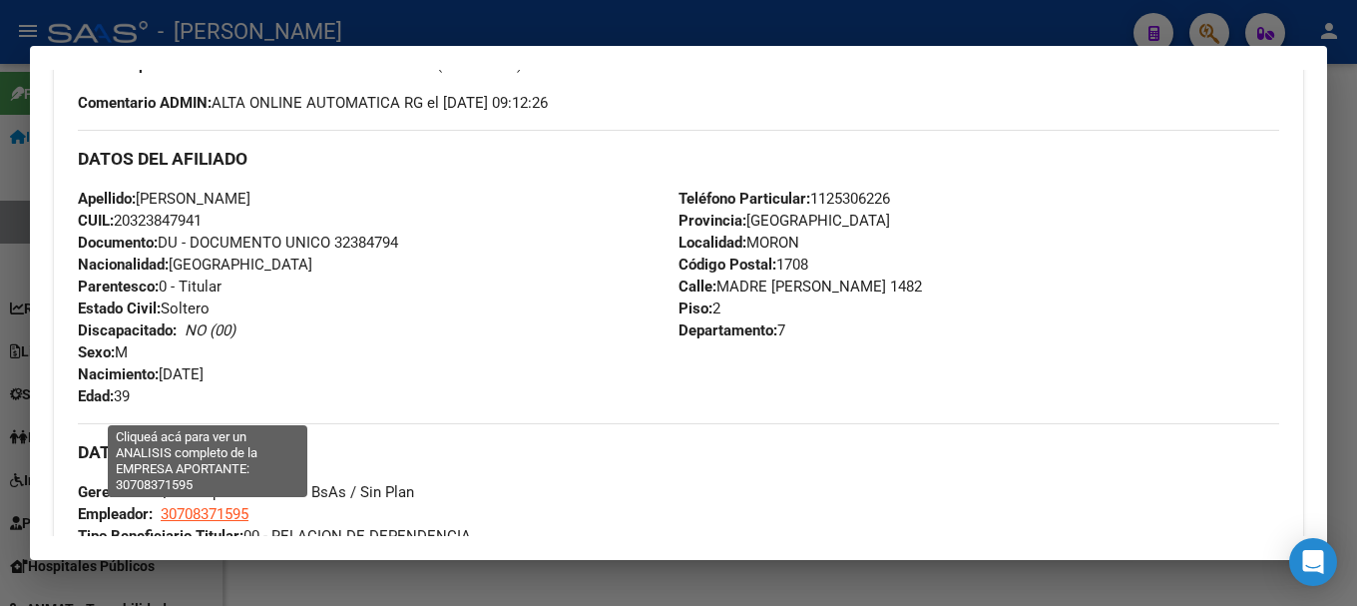
click at [222, 521] on span "30708371595" at bounding box center [205, 514] width 88 height 18
type textarea "30708371595"
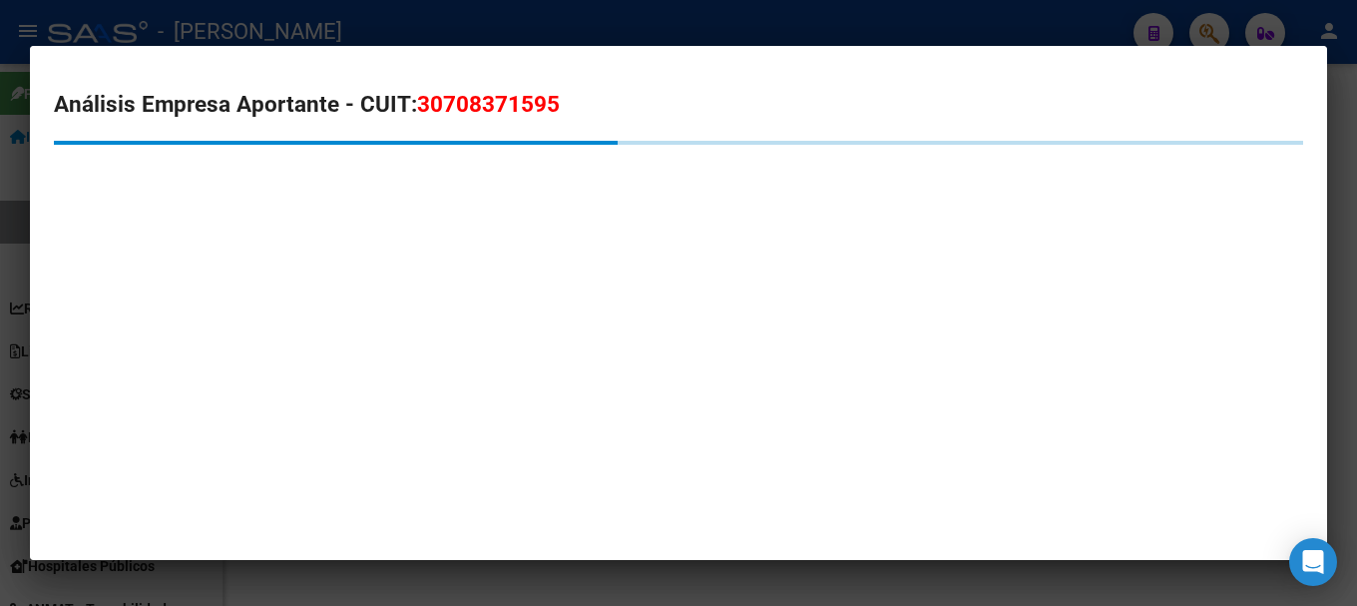
click at [489, 96] on span "30708371595" at bounding box center [488, 104] width 143 height 26
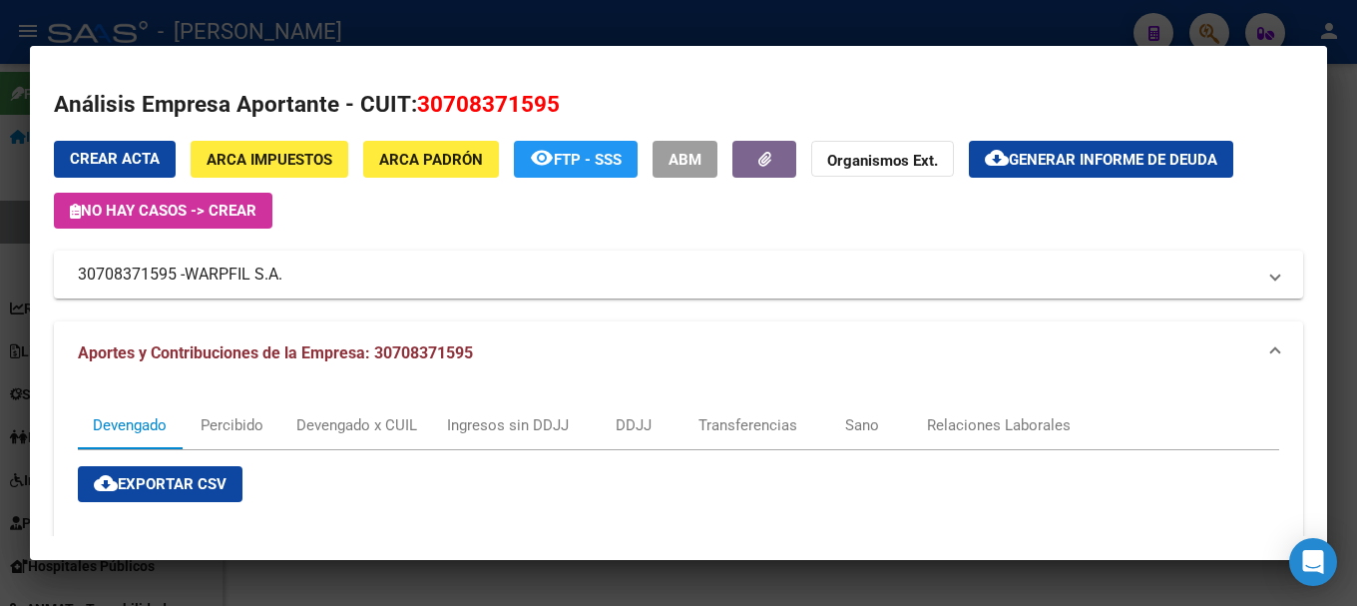
click at [0, 346] on div at bounding box center [678, 303] width 1357 height 606
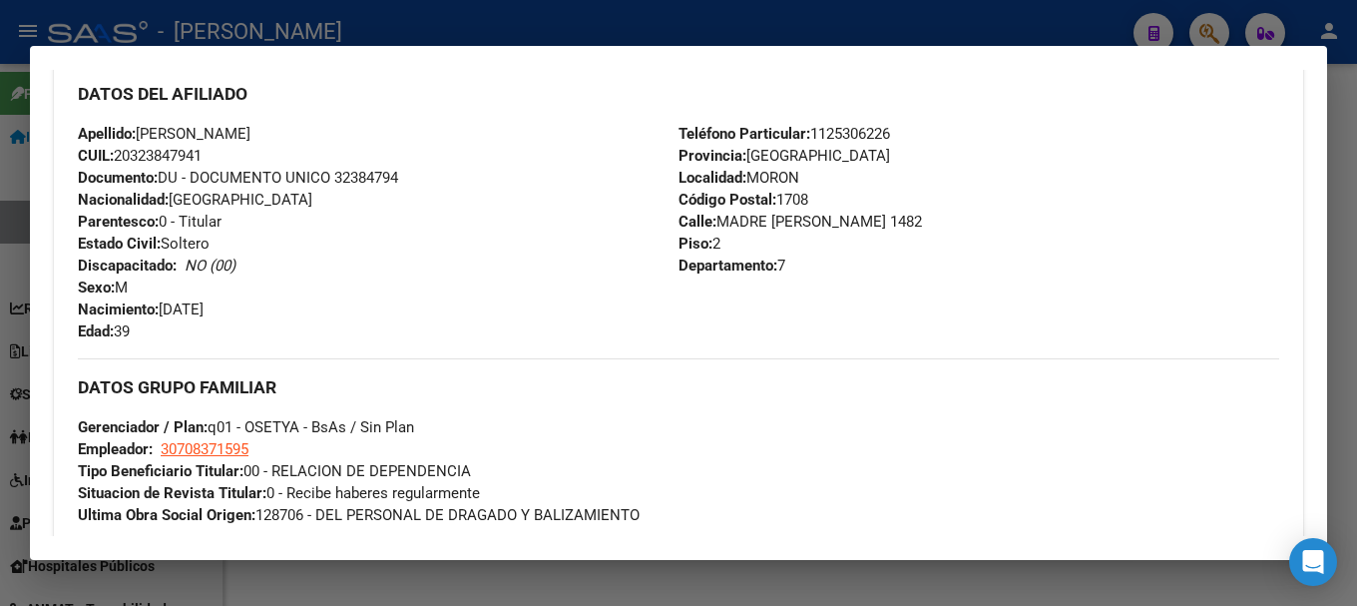
scroll to position [702, 0]
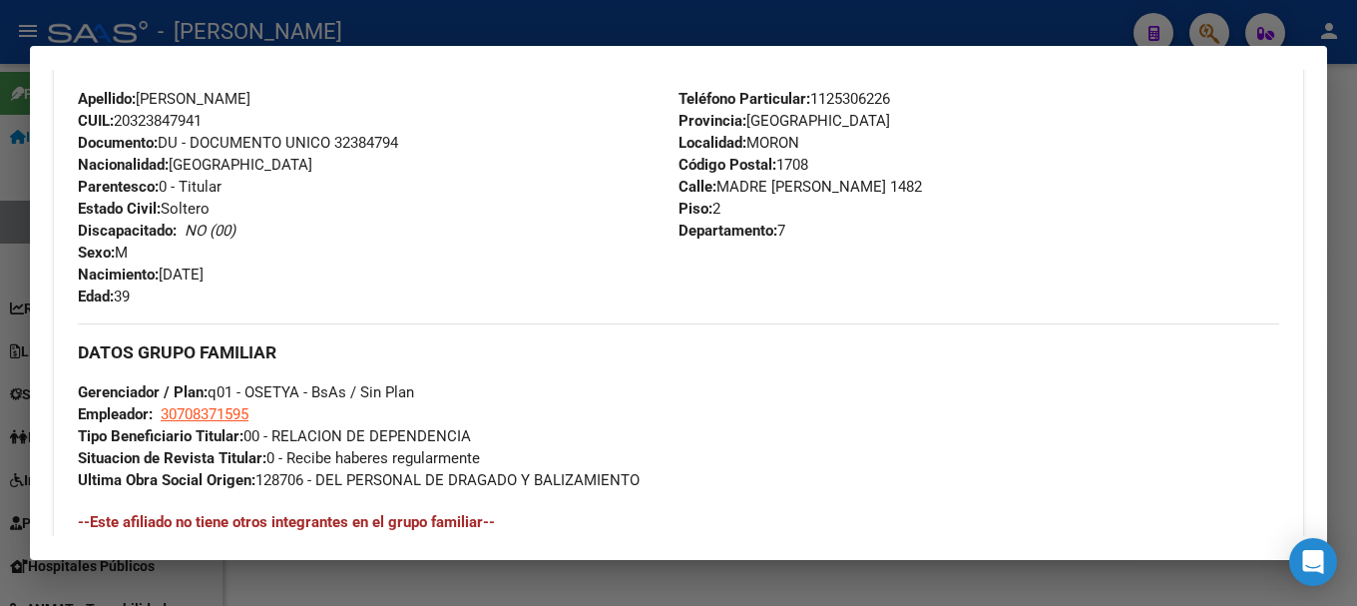
click at [465, 36] on div at bounding box center [678, 303] width 1357 height 606
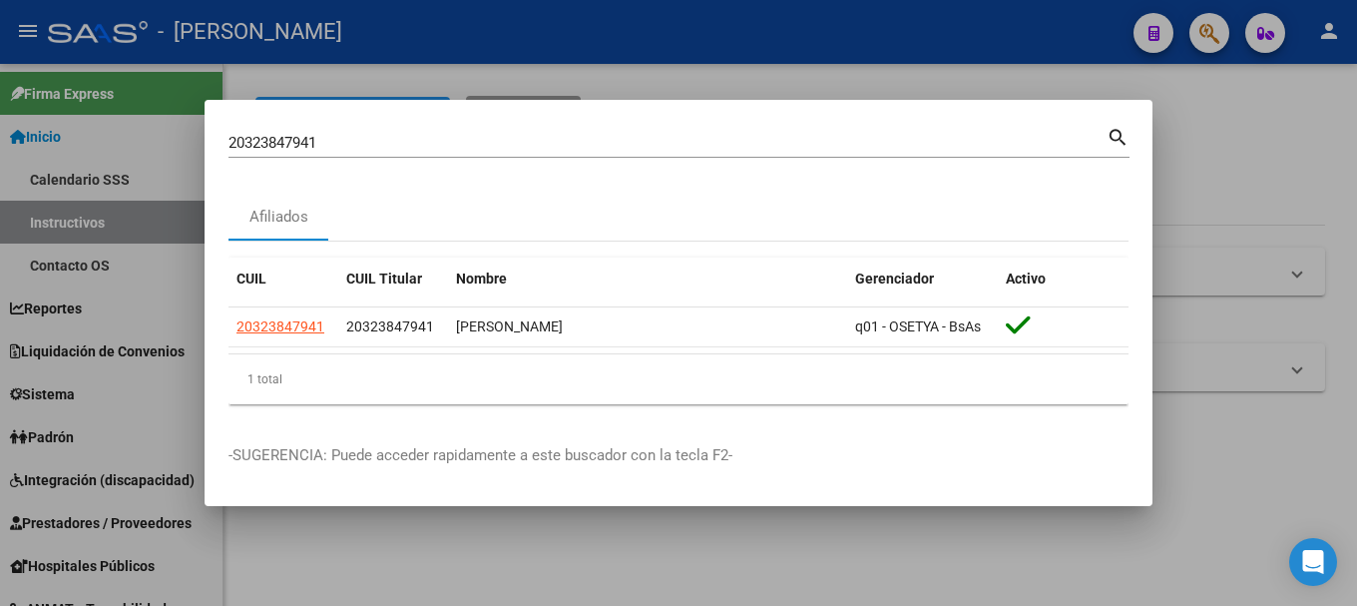
click at [398, 144] on input "20323847941" at bounding box center [668, 143] width 878 height 18
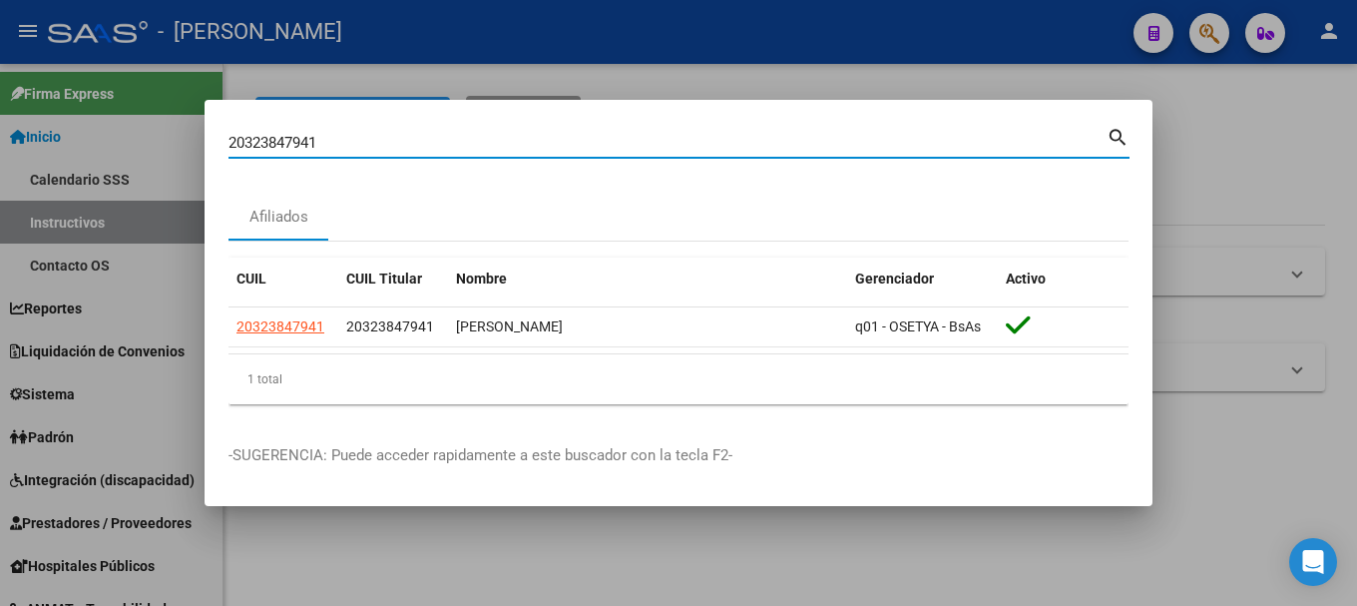
click at [398, 144] on input "20323847941" at bounding box center [668, 143] width 878 height 18
paste input "4032127"
type input "20324032127"
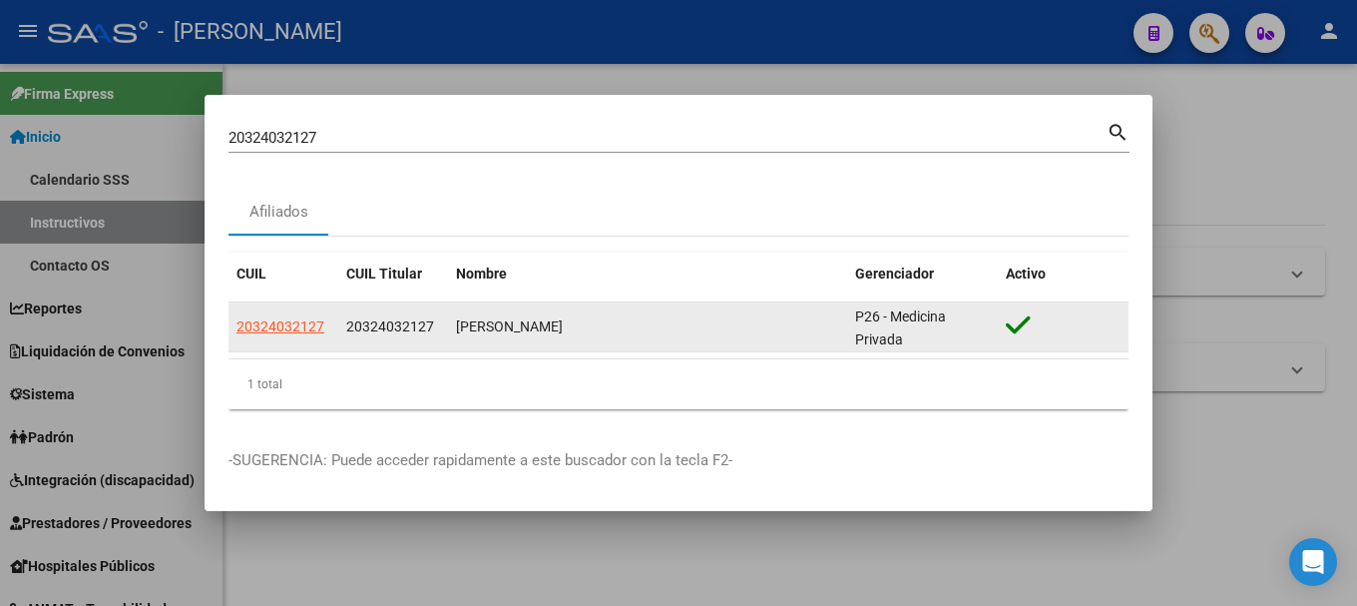
click at [280, 334] on app-link-go-to "20324032127" at bounding box center [281, 326] width 88 height 23
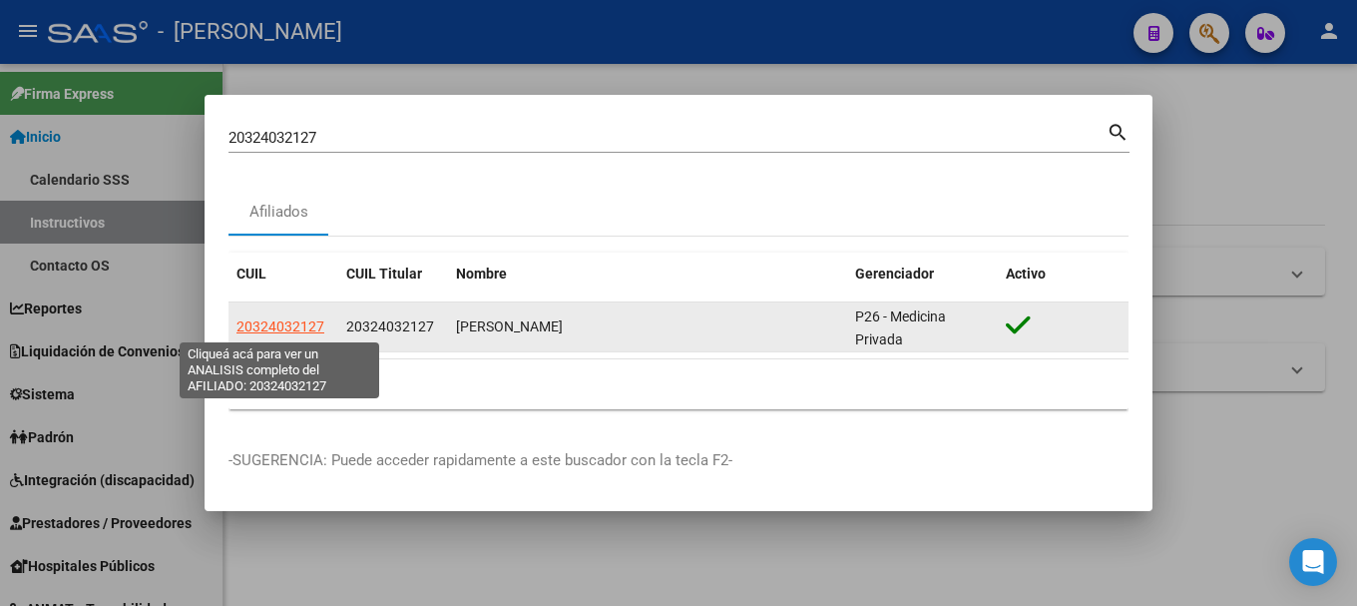
click at [288, 328] on span "20324032127" at bounding box center [281, 326] width 88 height 16
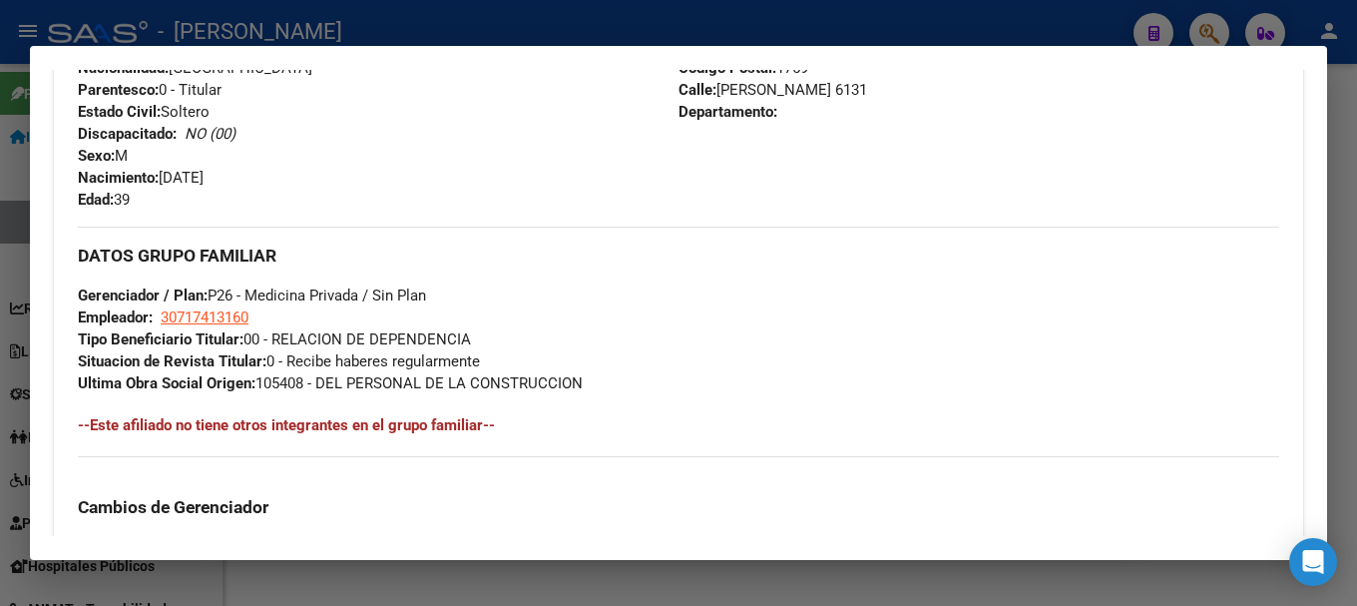
scroll to position [499, 0]
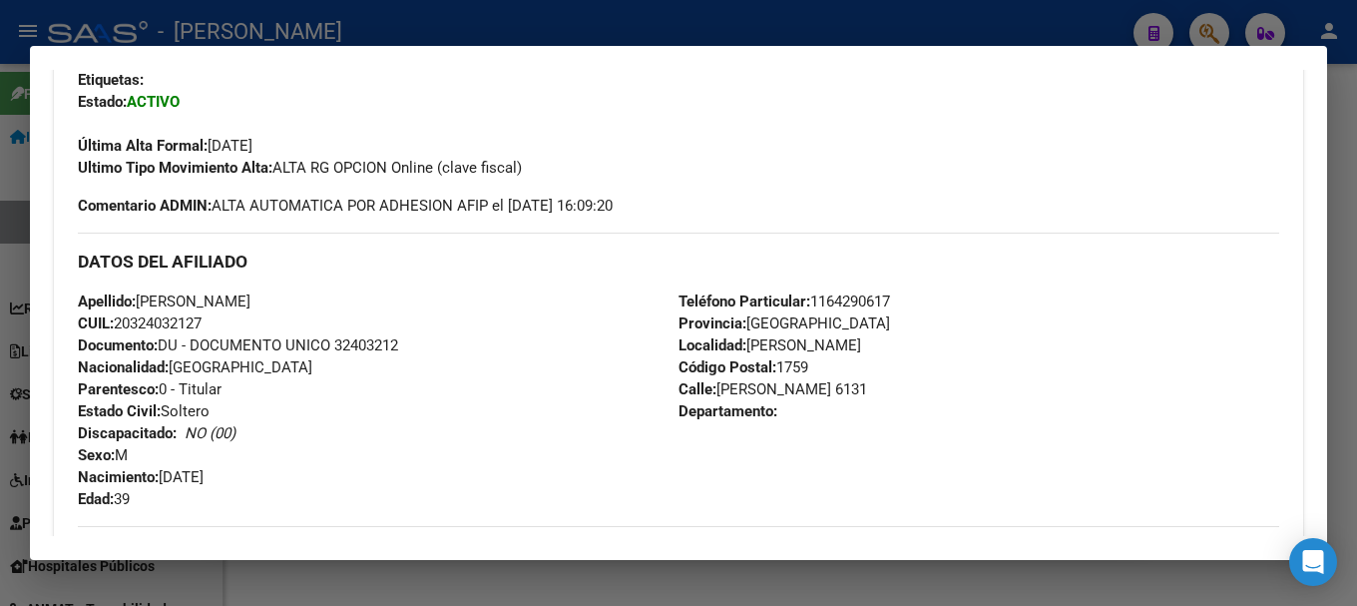
click at [350, 350] on span "Documento: DU - DOCUMENTO UNICO 32403212" at bounding box center [238, 345] width 320 height 18
drag, startPoint x: 144, startPoint y: 296, endPoint x: 362, endPoint y: 307, distance: 218.9
click at [362, 307] on div "Apellido: MARCELO RAMON CHACOMA CUIL: 20324032127 Documento: DU - DOCUMENTO UNI…" at bounding box center [378, 400] width 601 height 220
drag, startPoint x: 170, startPoint y: 472, endPoint x: 345, endPoint y: 471, distance: 175.7
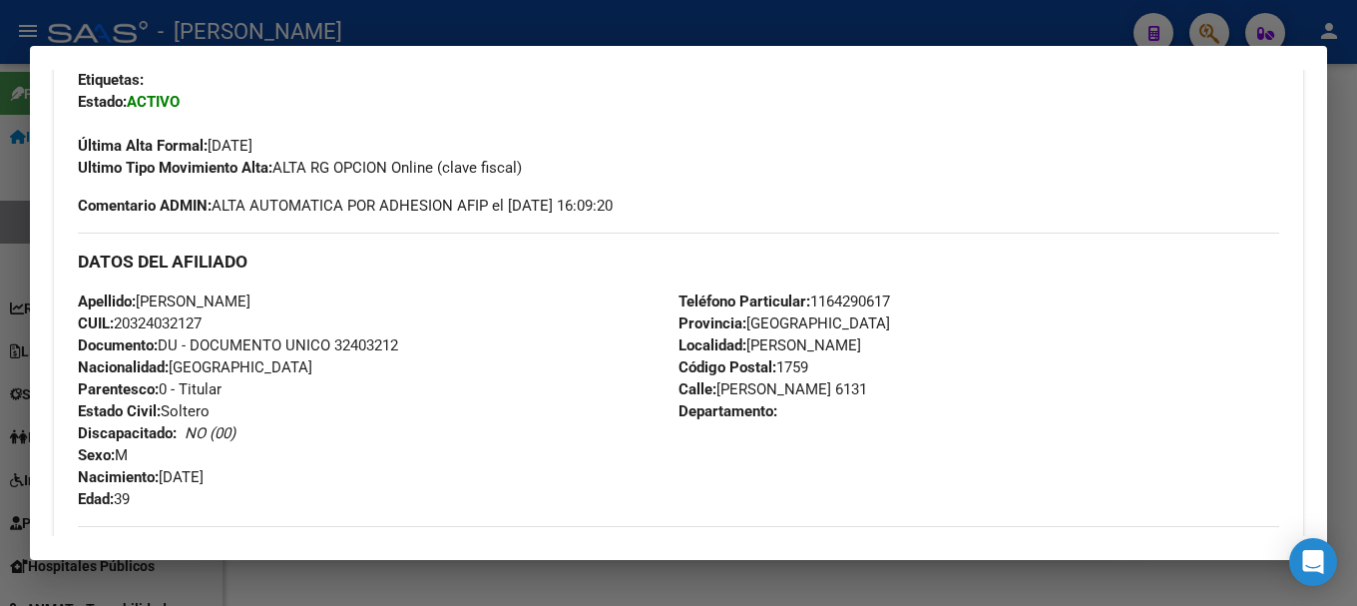
click at [345, 471] on div "Apellido: MARCELO RAMON CHACOMA CUIL: 20324032127 Documento: DU - DOCUMENTO UNI…" at bounding box center [378, 400] width 601 height 220
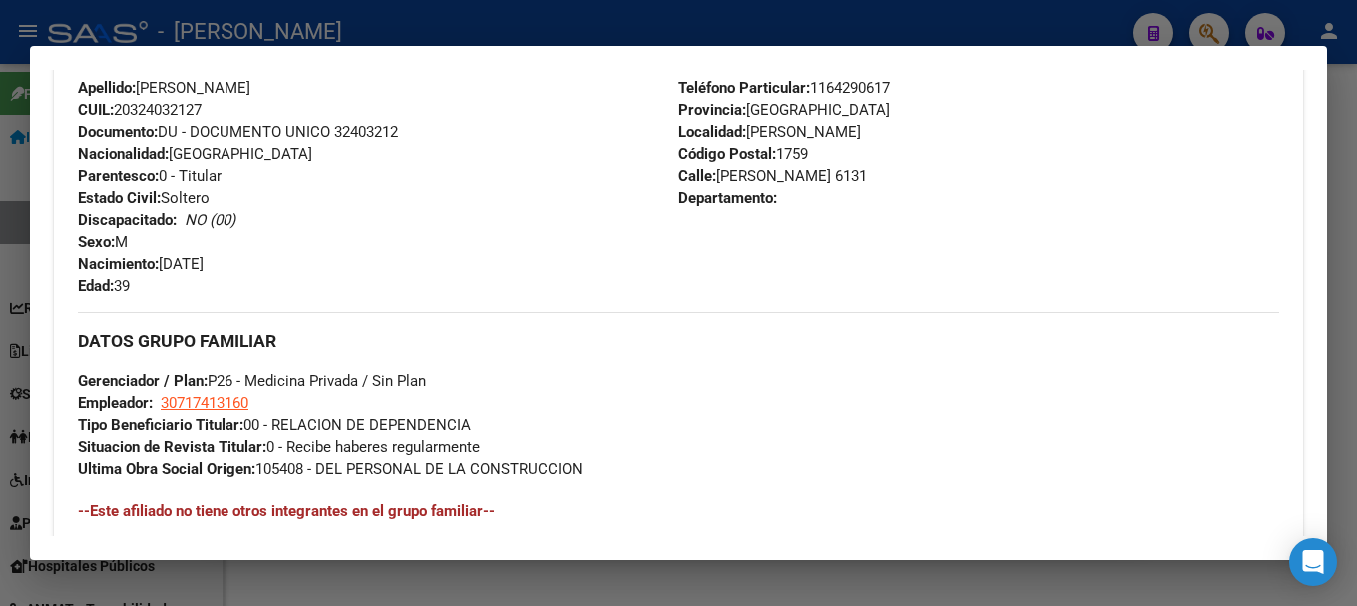
scroll to position [599, 0]
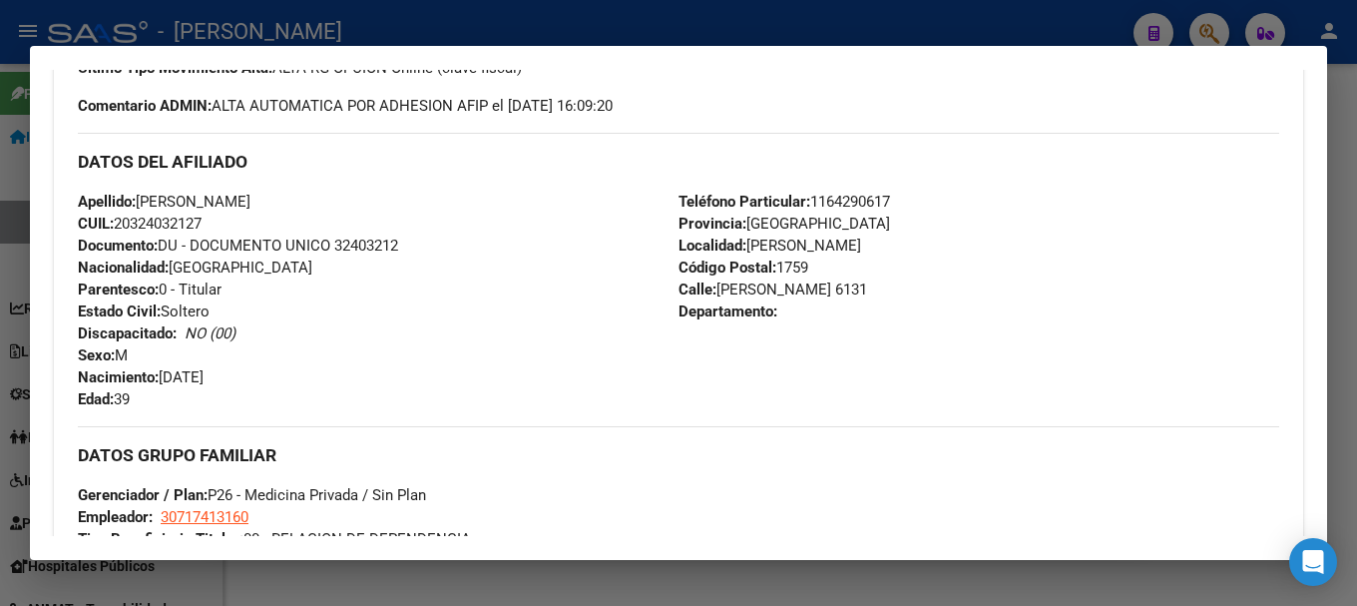
drag, startPoint x: 712, startPoint y: 289, endPoint x: 829, endPoint y: 289, distance: 117.8
click at [829, 289] on span "Calle: PIO COLLIVADINO 6131" at bounding box center [773, 289] width 189 height 18
click at [873, 196] on span "Teléfono Particular: 1164290617" at bounding box center [785, 202] width 212 height 18
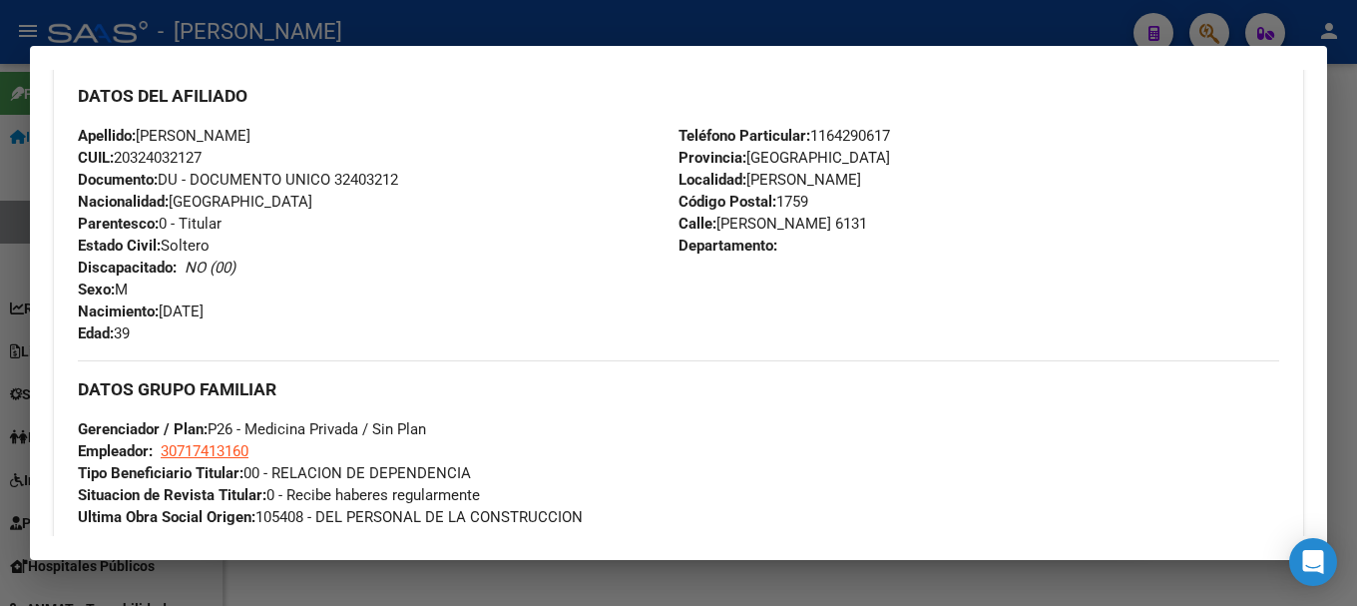
scroll to position [699, 0]
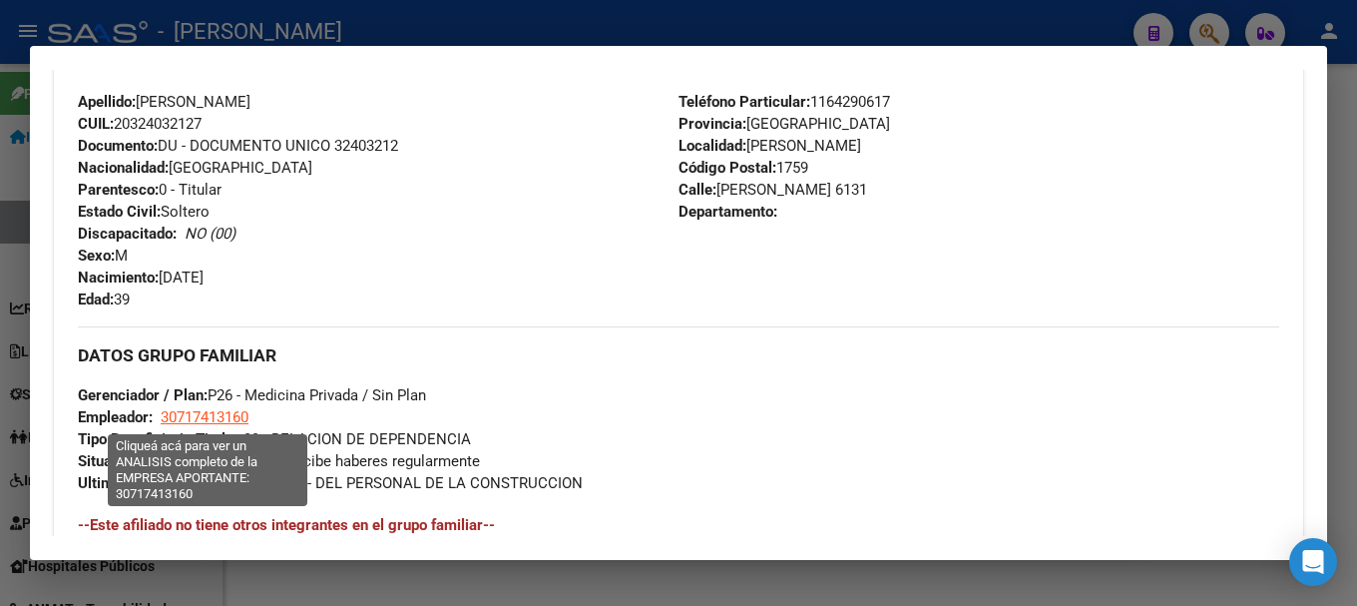
click at [226, 414] on span "30717413160" at bounding box center [205, 417] width 88 height 18
type textarea "30717413160"
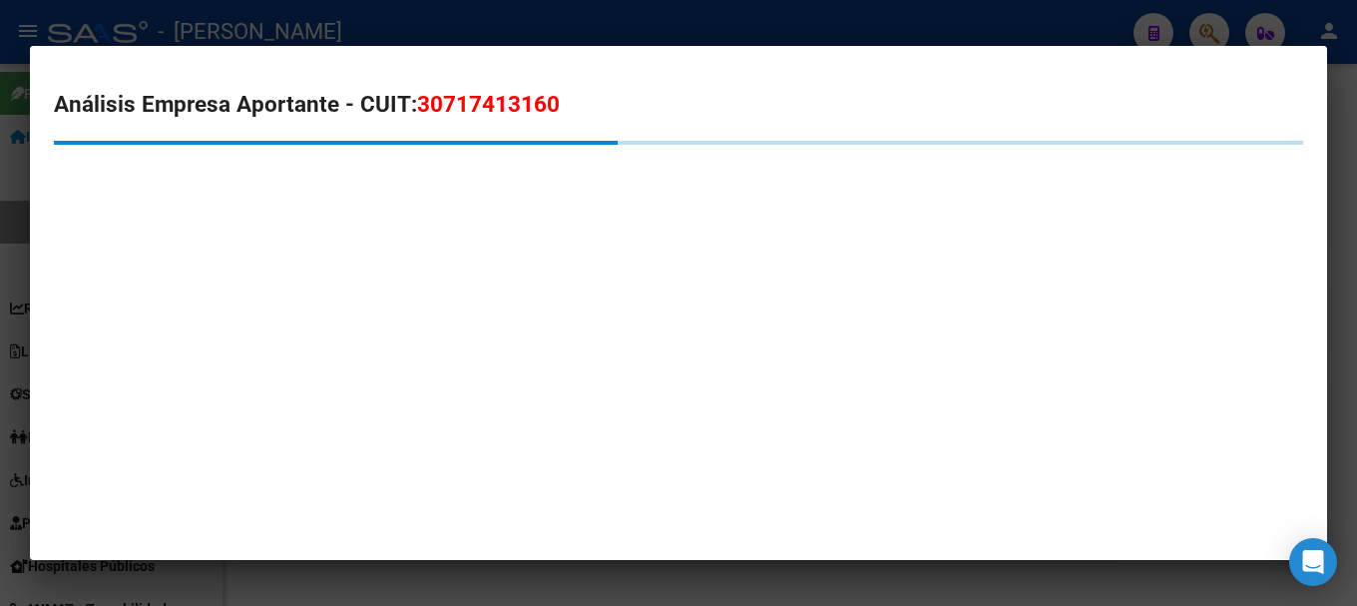
click at [483, 100] on span "30717413160" at bounding box center [488, 104] width 143 height 26
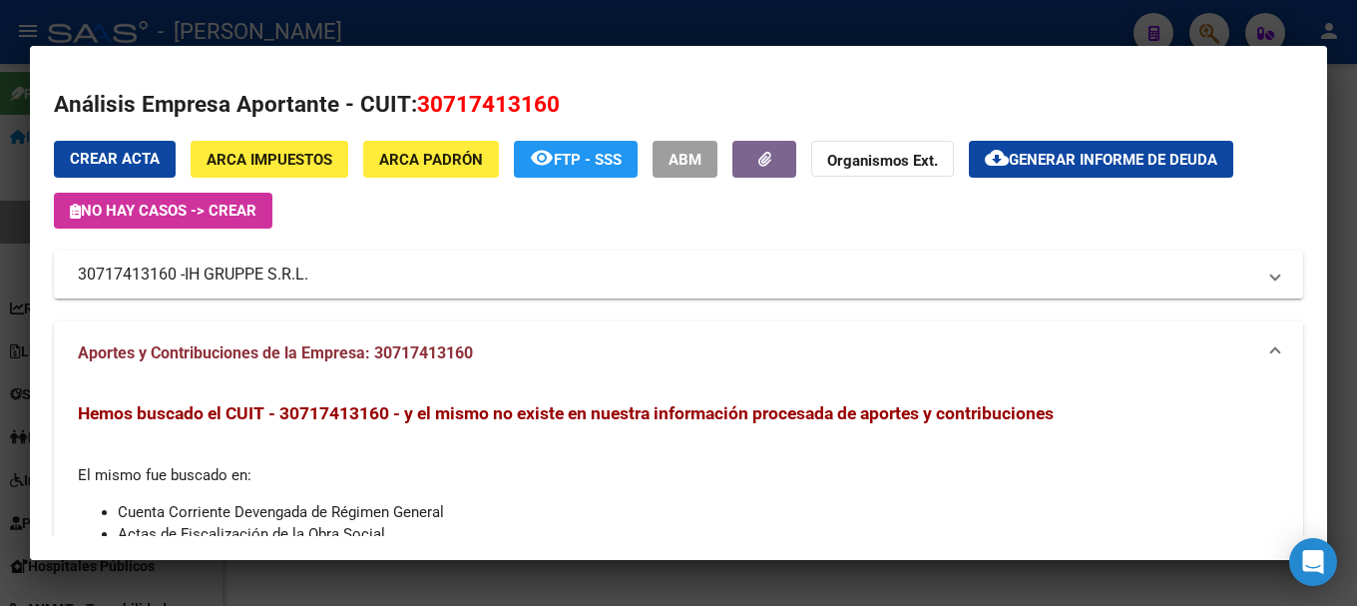
drag, startPoint x: 248, startPoint y: 271, endPoint x: 308, endPoint y: 278, distance: 61.3
click at [308, 278] on span "IH GRUPPE S.R.L." at bounding box center [247, 275] width 124 height 24
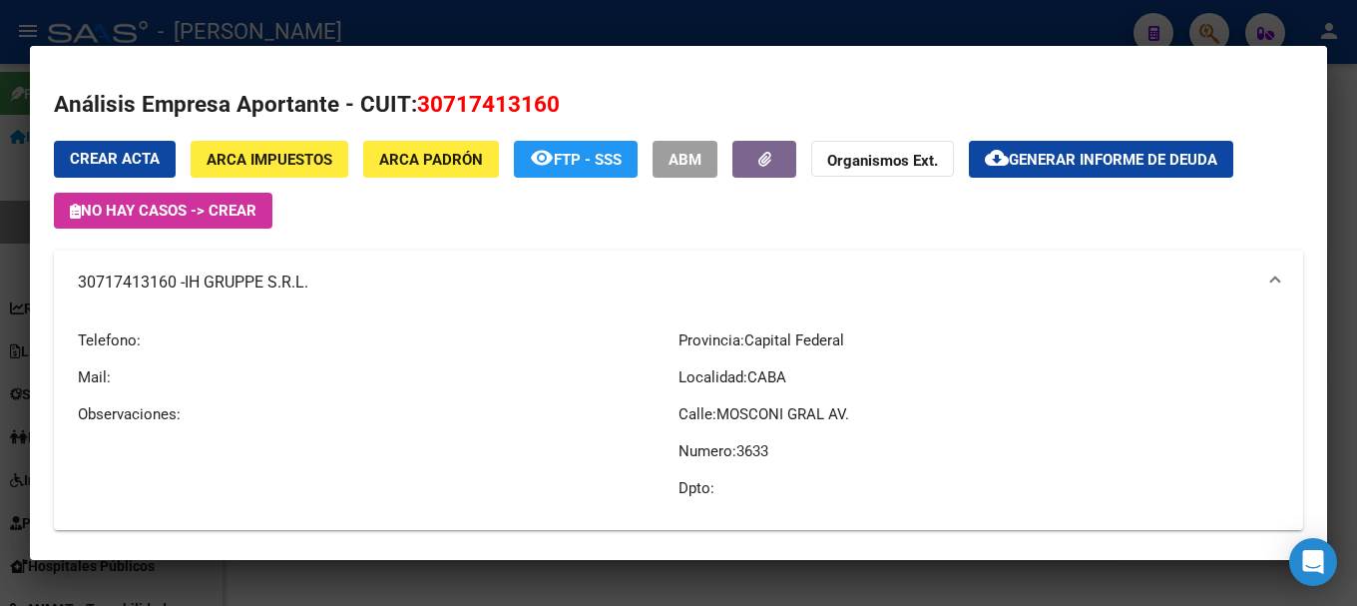
click at [0, 234] on div at bounding box center [678, 303] width 1357 height 606
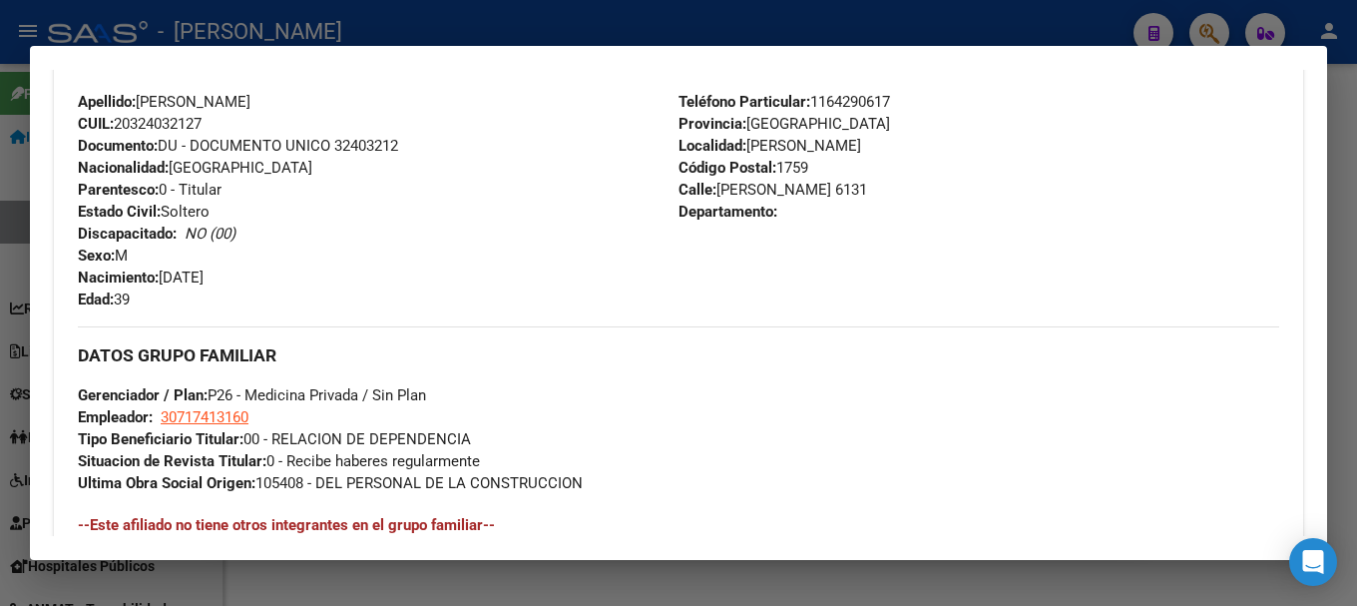
drag, startPoint x: 165, startPoint y: 278, endPoint x: 344, endPoint y: 18, distance: 316.5
click at [278, 276] on div "Apellido: MARCELO RAMON CHACOMA CUIL: 20324032127 Documento: DU - DOCUMENTO UNI…" at bounding box center [378, 201] width 601 height 220
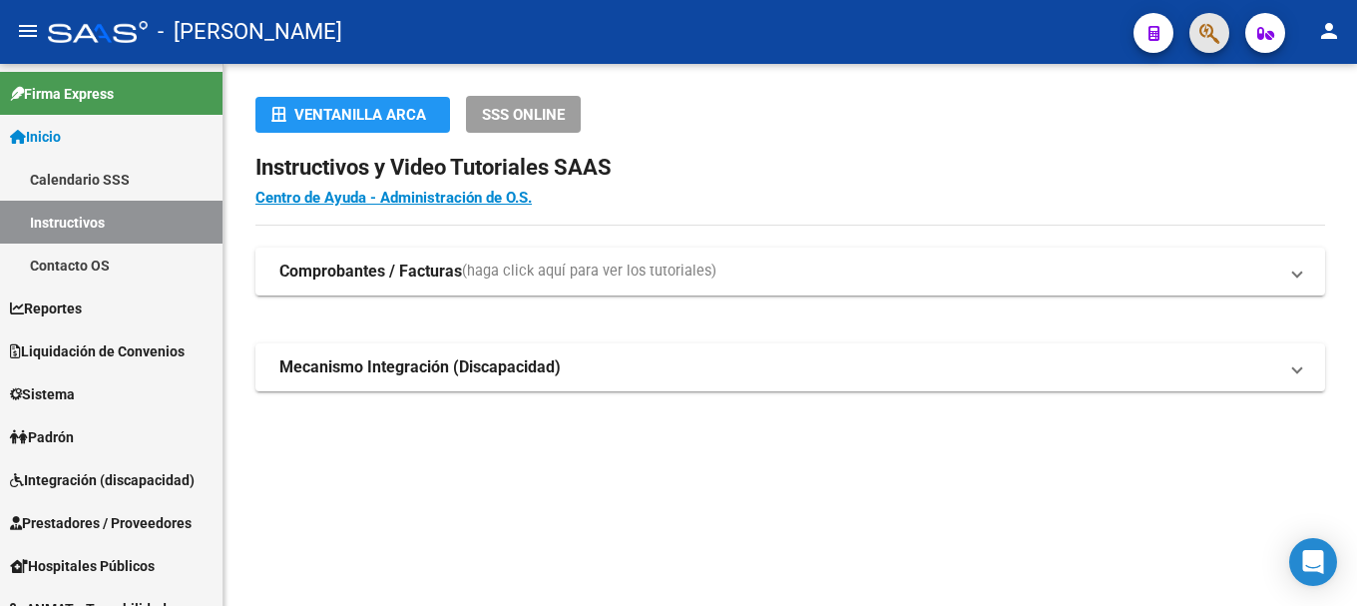
click at [1197, 38] on button "button" at bounding box center [1210, 33] width 40 height 40
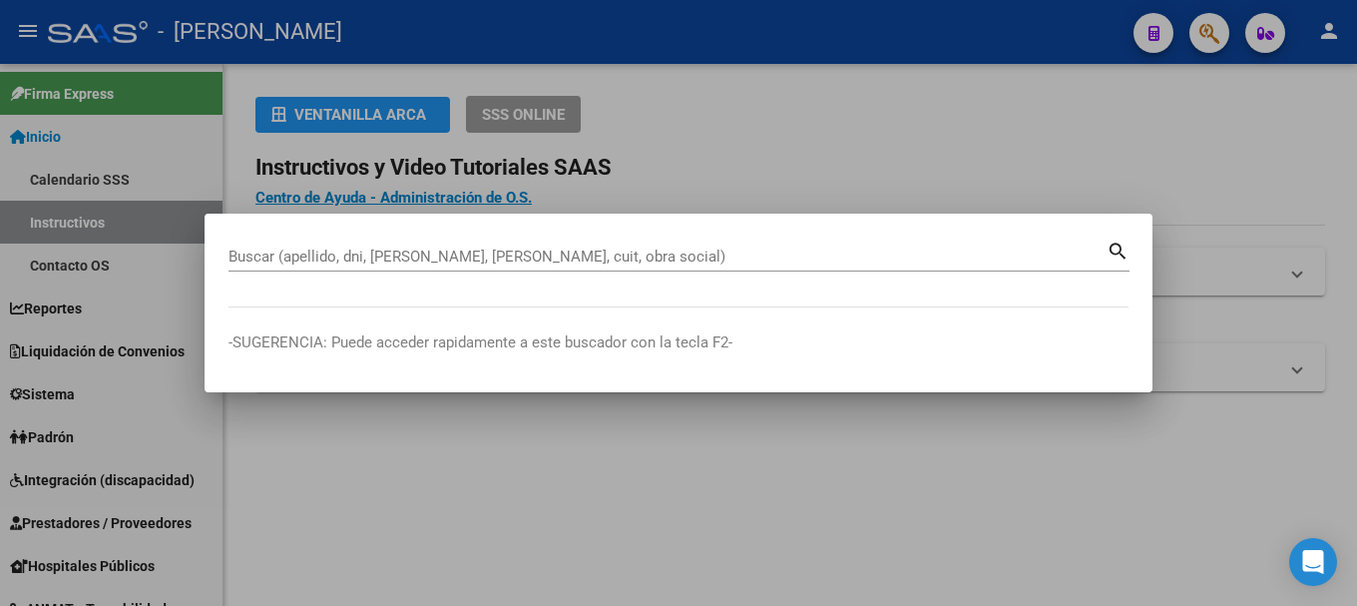
paste input "20324075411"
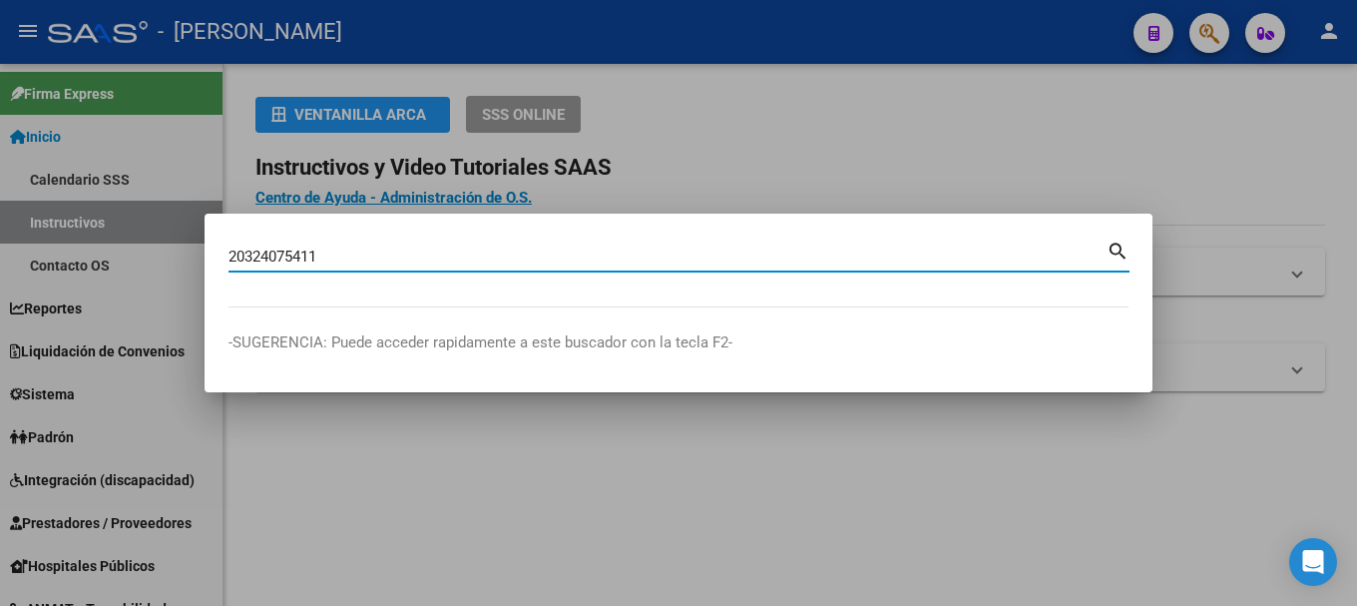
type input "20324075411"
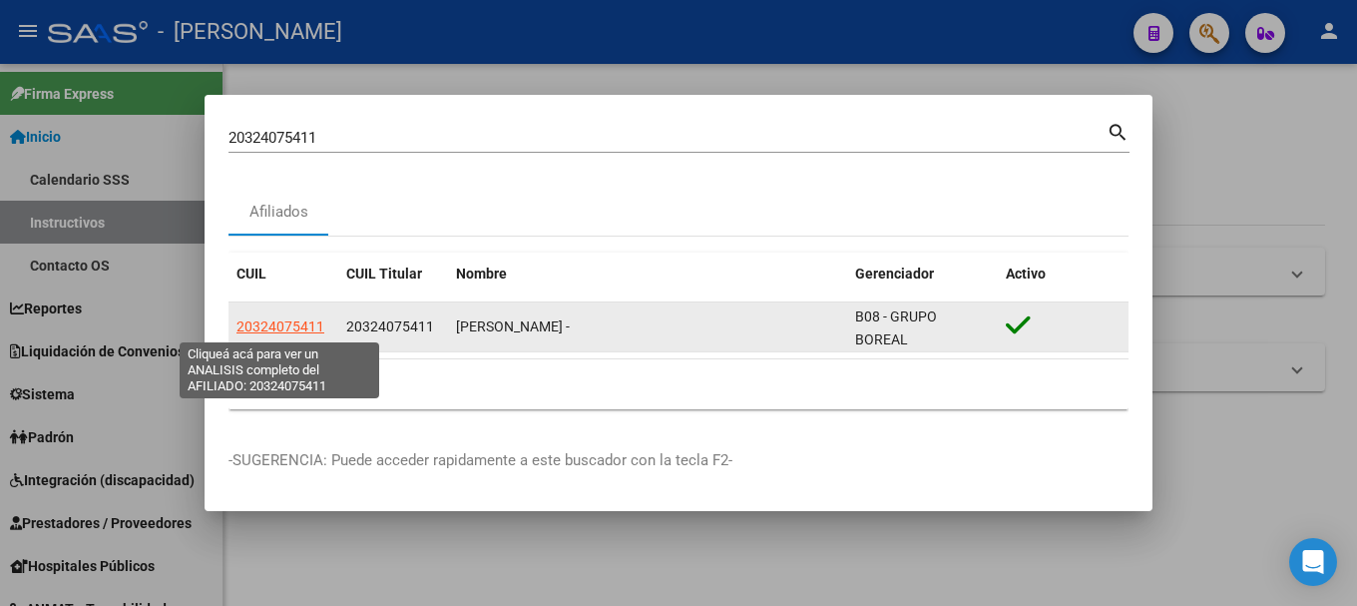
click at [307, 318] on span "20324075411" at bounding box center [281, 326] width 88 height 16
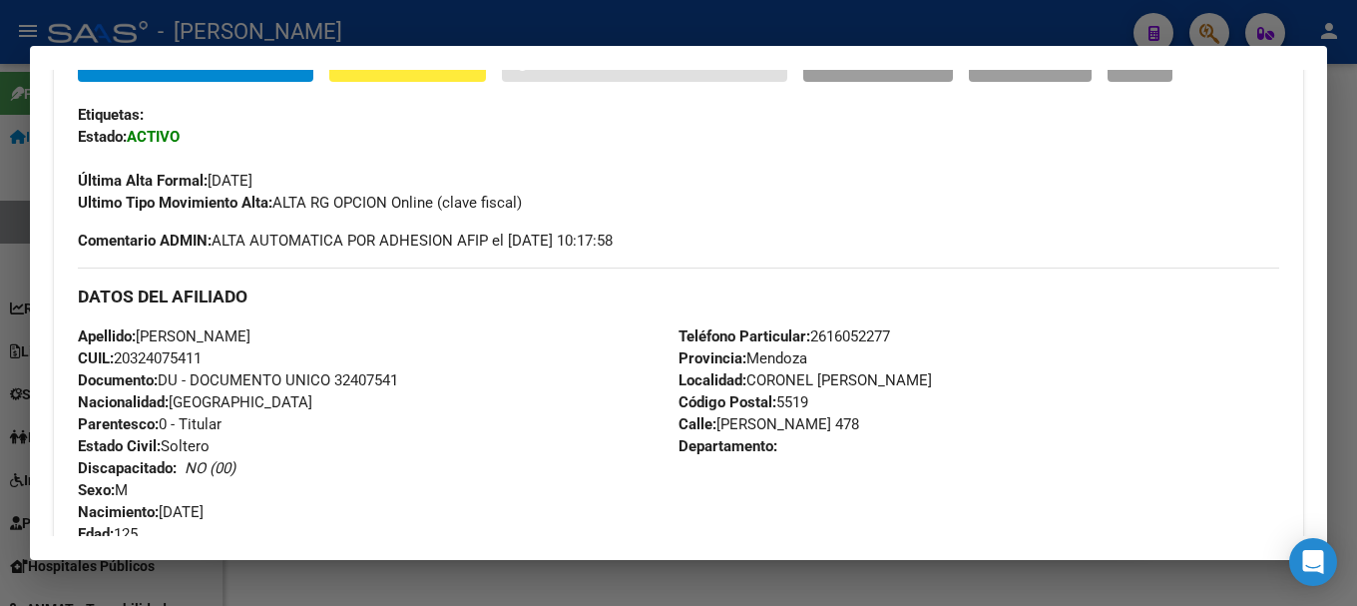
scroll to position [499, 0]
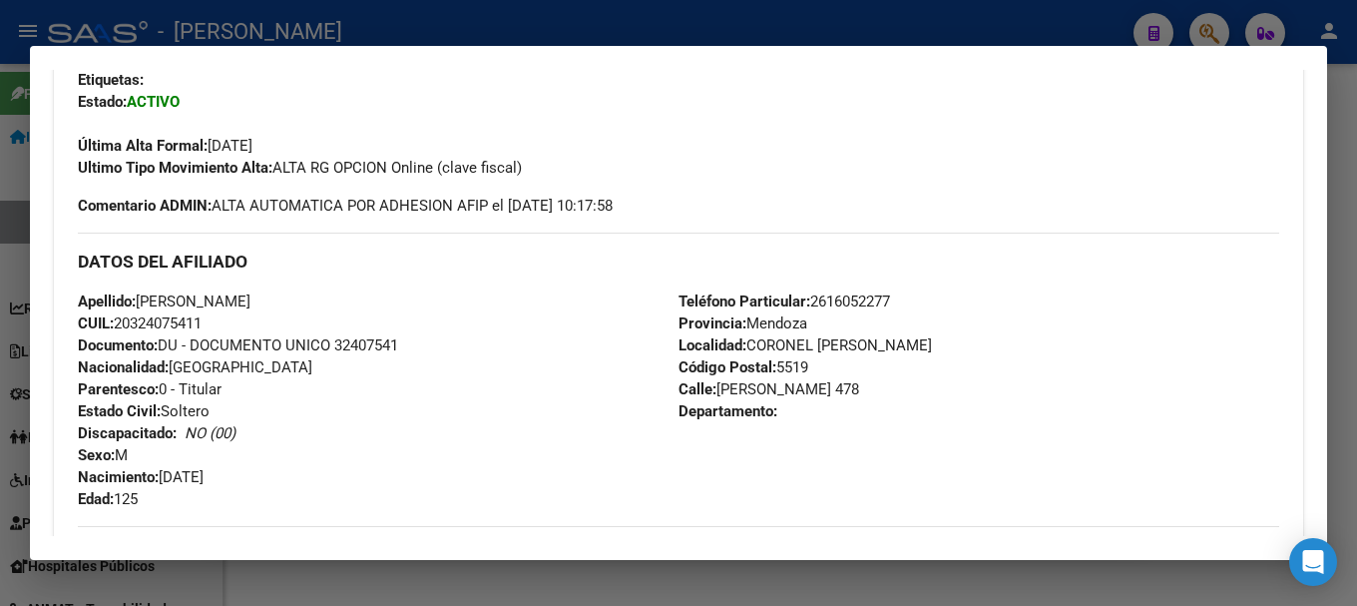
click at [365, 347] on span "Documento: DU - DOCUMENTO UNICO 32407541" at bounding box center [238, 345] width 320 height 18
copy span "32407541"
drag, startPoint x: 144, startPoint y: 294, endPoint x: 301, endPoint y: 293, distance: 157.7
click at [301, 293] on div "Apellido: DIAZ MIGUEL ALFREDO CUIL: 20324075411 Documento: DU - DOCUMENTO UNICO…" at bounding box center [378, 400] width 601 height 220
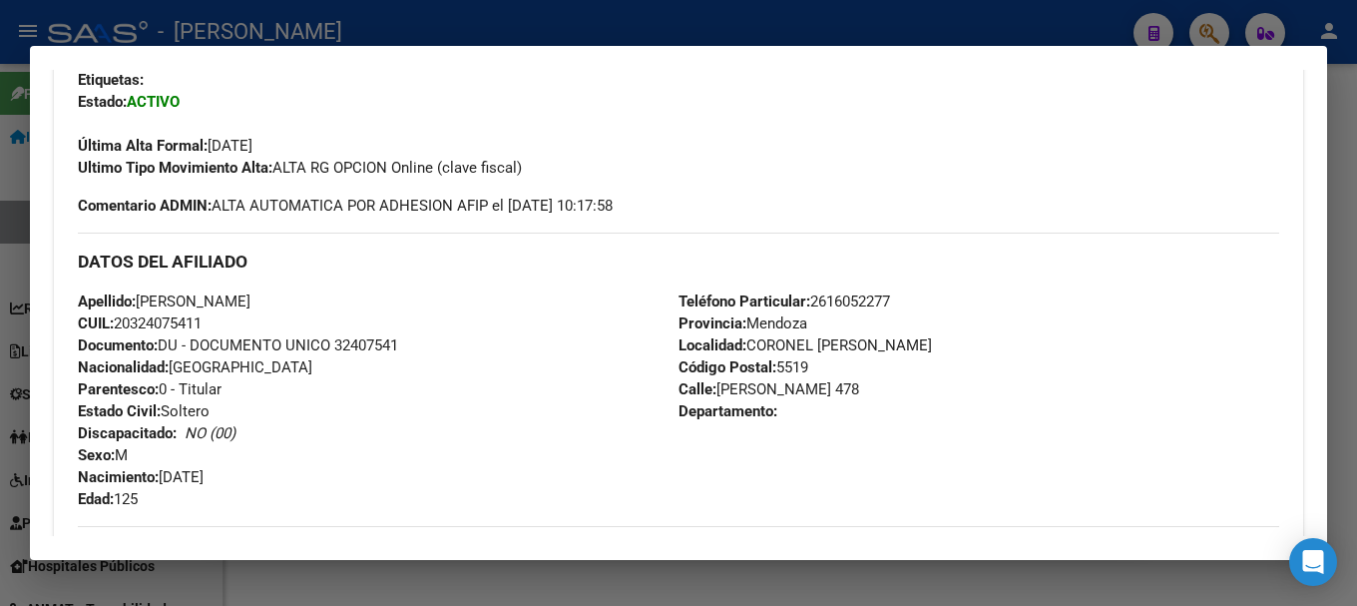
copy span "DIAZ MIGUEL ALFREDO"
drag, startPoint x: 718, startPoint y: 386, endPoint x: 850, endPoint y: 378, distance: 133.0
click at [850, 378] on div "Teléfono Particular: 2616052277 Provincia: Mendoza Localidad: CORONEL DORREGO C…" at bounding box center [979, 400] width 601 height 220
copy span "MARTIN RODRIGUEZ"
click at [781, 366] on span "Código Postal: 5519" at bounding box center [744, 367] width 130 height 18
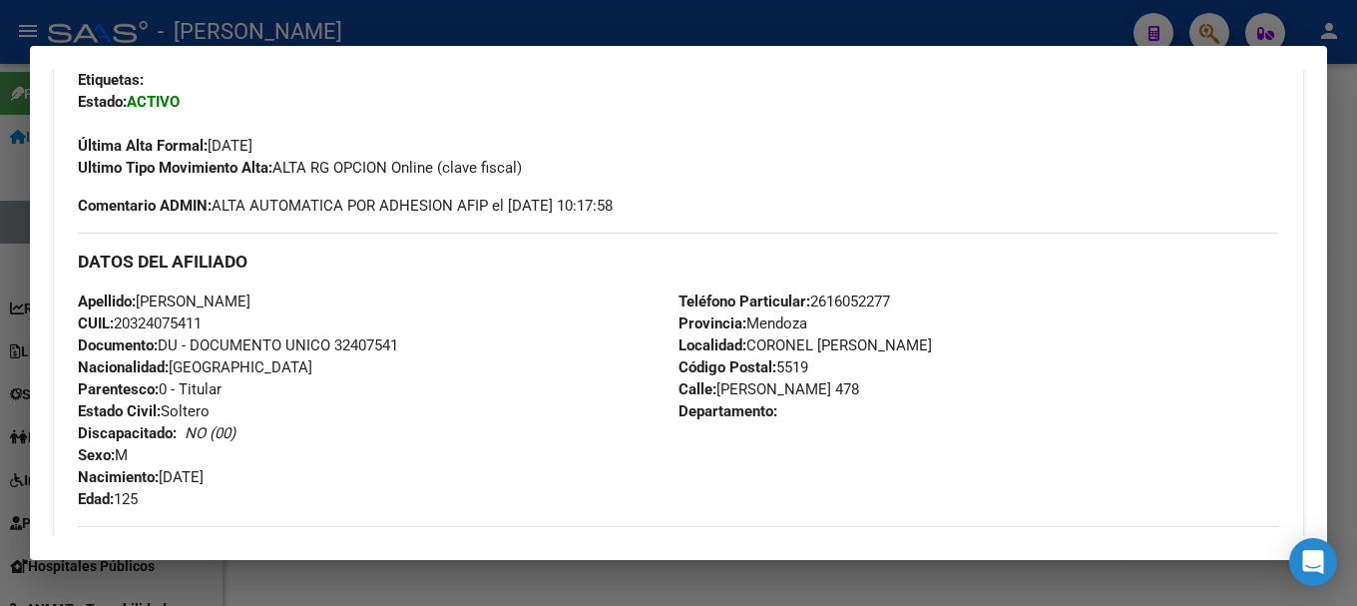
click at [781, 366] on span "Código Postal: 5519" at bounding box center [744, 367] width 130 height 18
copy span "5519"
click at [820, 303] on span "Teléfono Particular: 2616052277" at bounding box center [785, 301] width 212 height 18
copy span "2616052277"
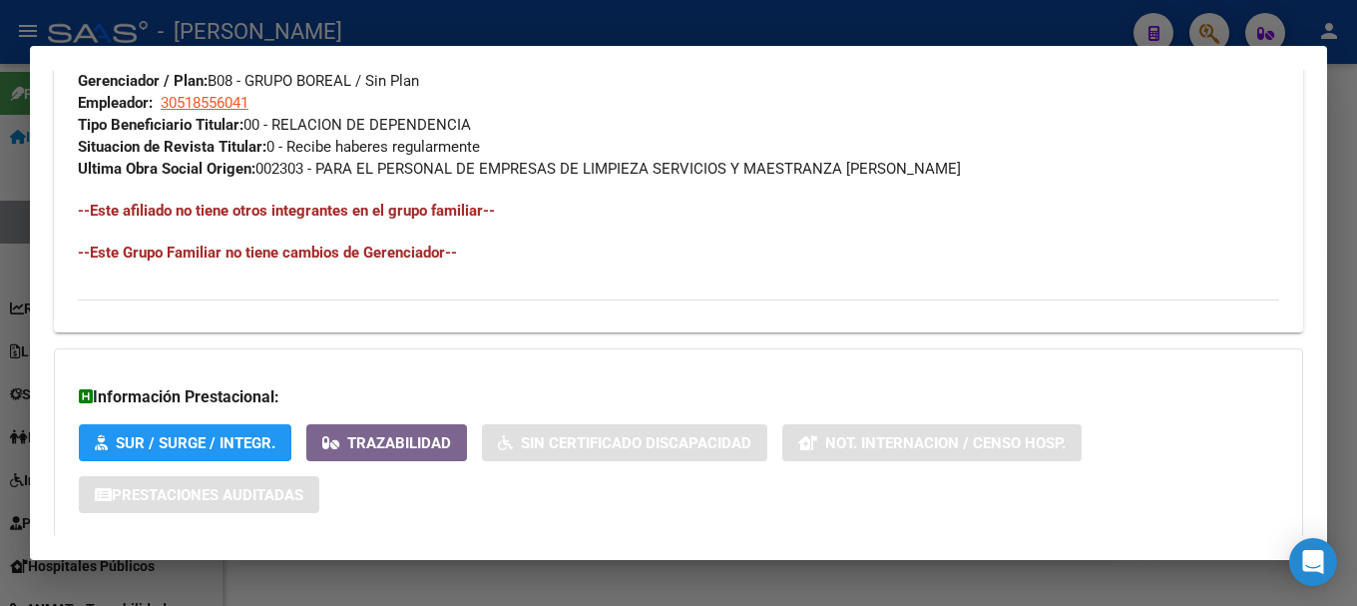
scroll to position [923, 0]
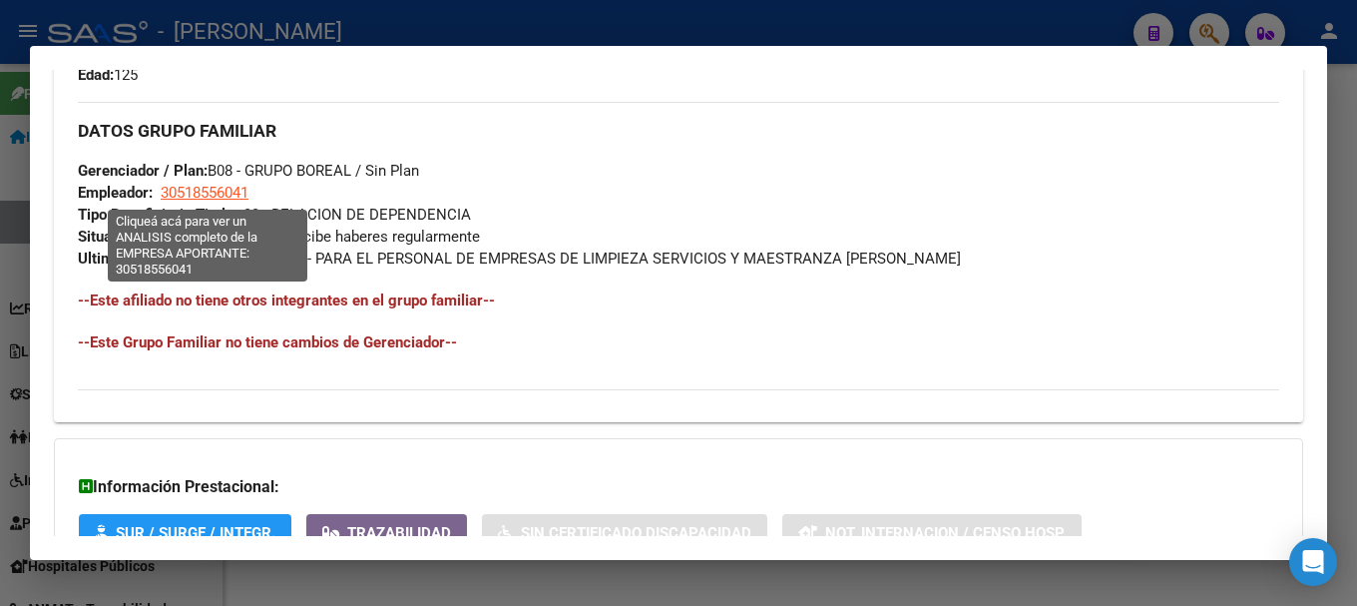
click at [227, 194] on span "30518556041" at bounding box center [205, 193] width 88 height 18
type textarea "30518556041"
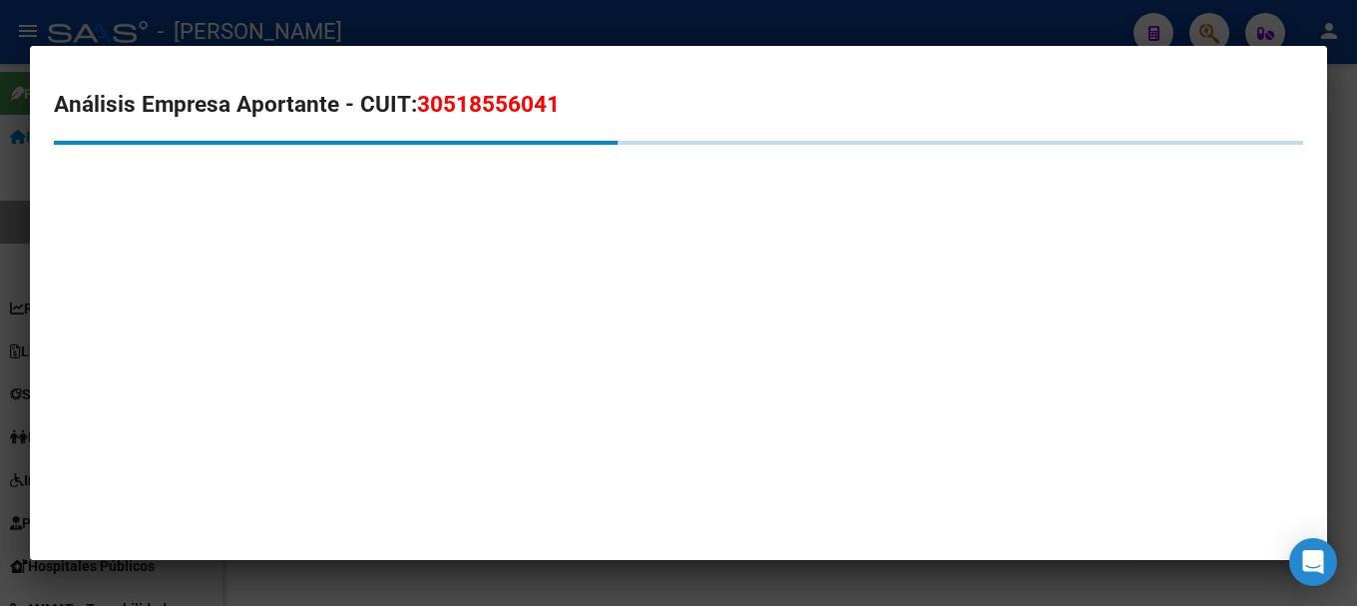
click at [483, 99] on span "30518556041" at bounding box center [488, 104] width 143 height 26
copy span "30518556041"
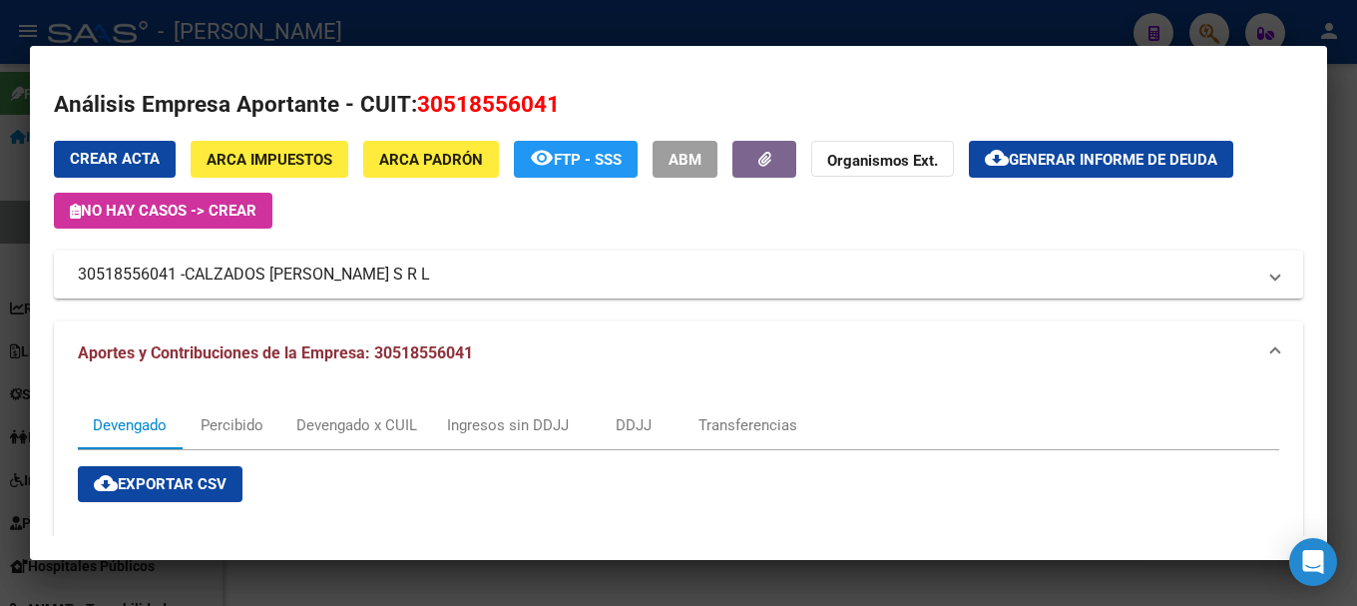
drag, startPoint x: 1, startPoint y: 201, endPoint x: 117, endPoint y: 173, distance: 119.1
click at [2, 201] on div at bounding box center [678, 303] width 1357 height 606
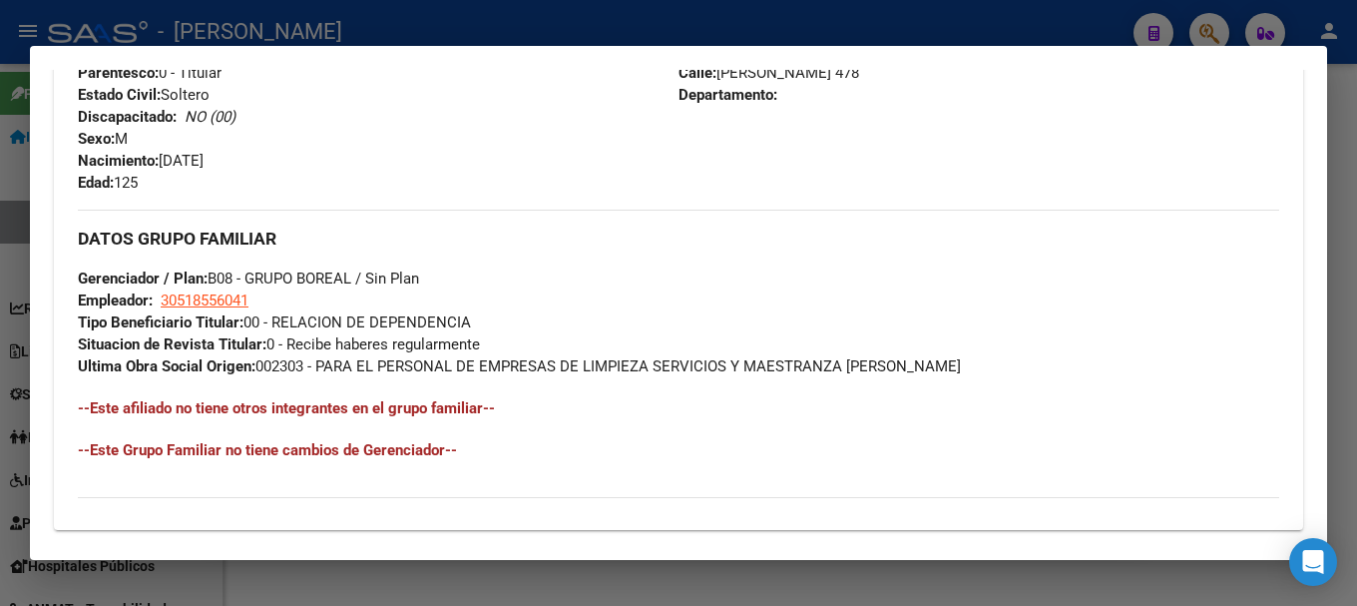
scroll to position [724, 0]
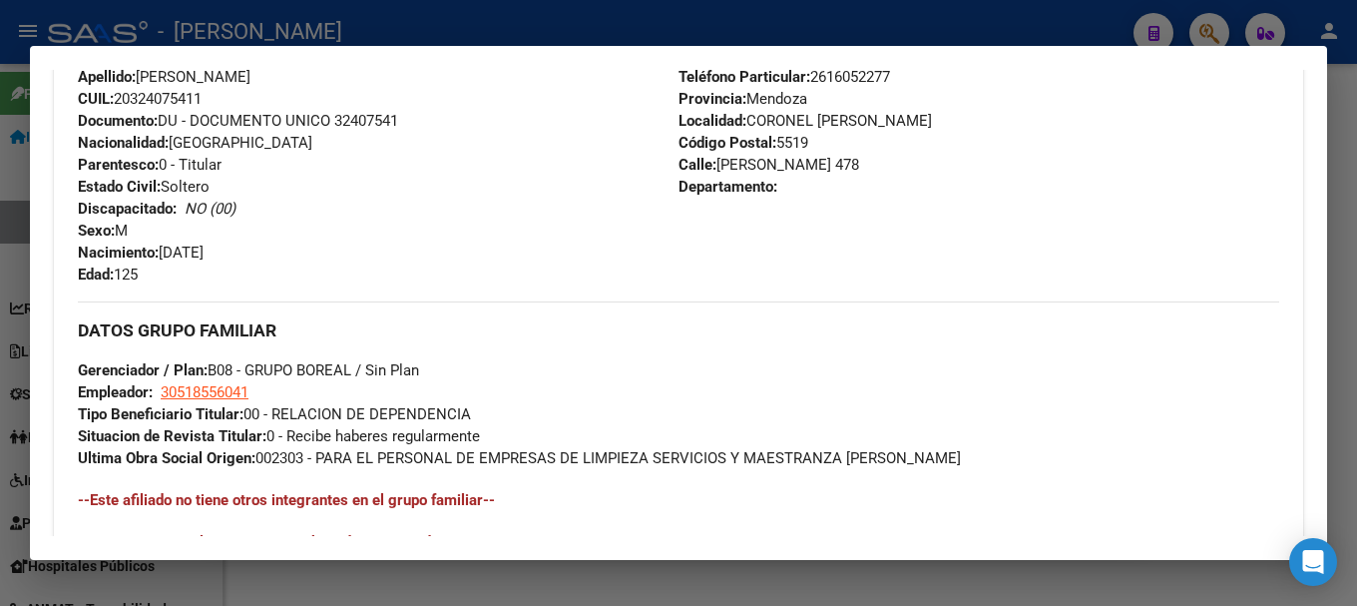
click at [459, 19] on div at bounding box center [678, 303] width 1357 height 606
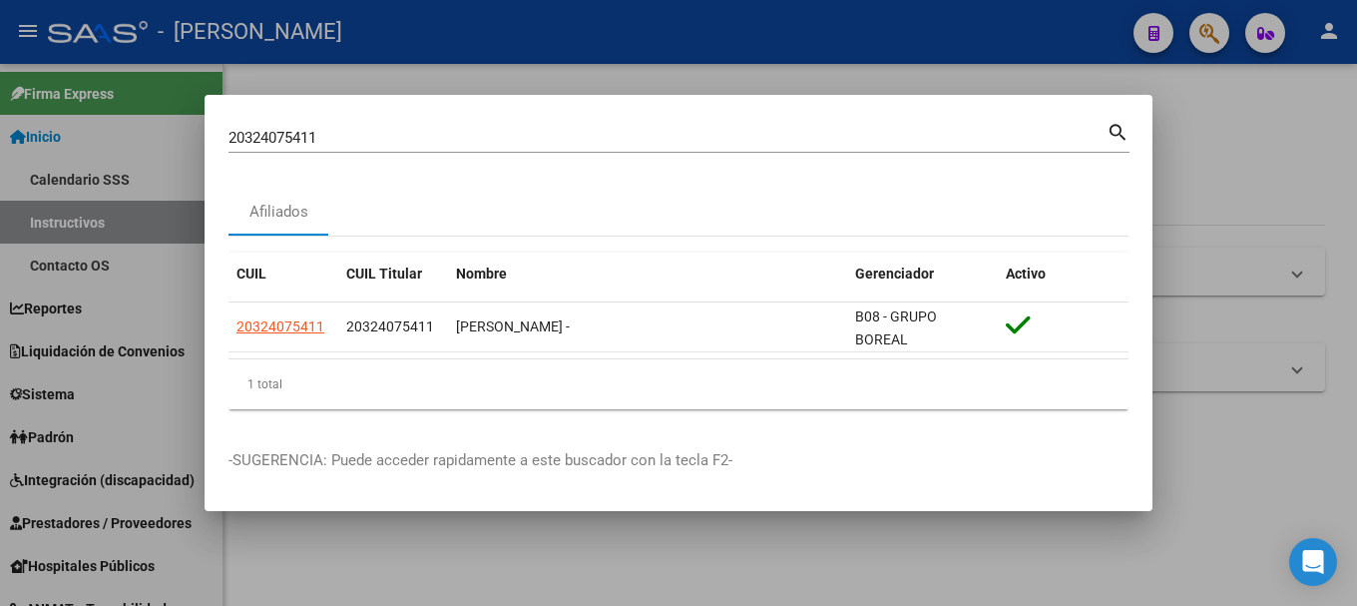
click at [497, 129] on input "20324075411" at bounding box center [668, 138] width 878 height 18
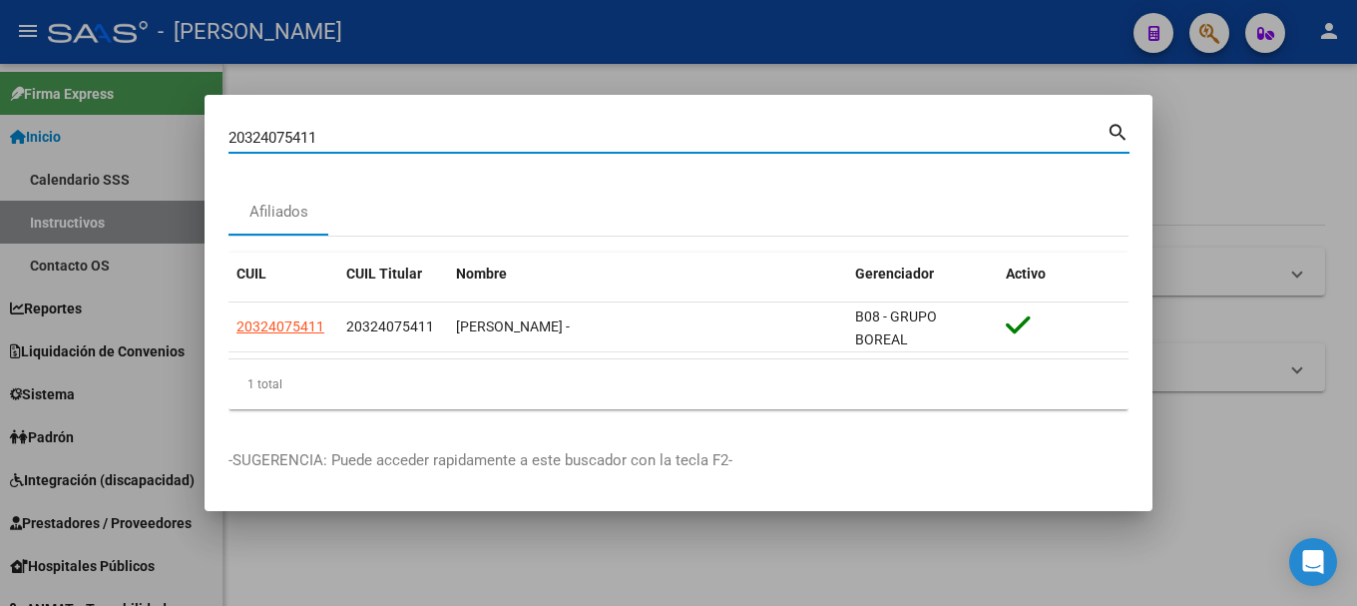
click at [497, 129] on input "20324075411" at bounding box center [668, 138] width 878 height 18
paste input "222899"
type input "20324222899"
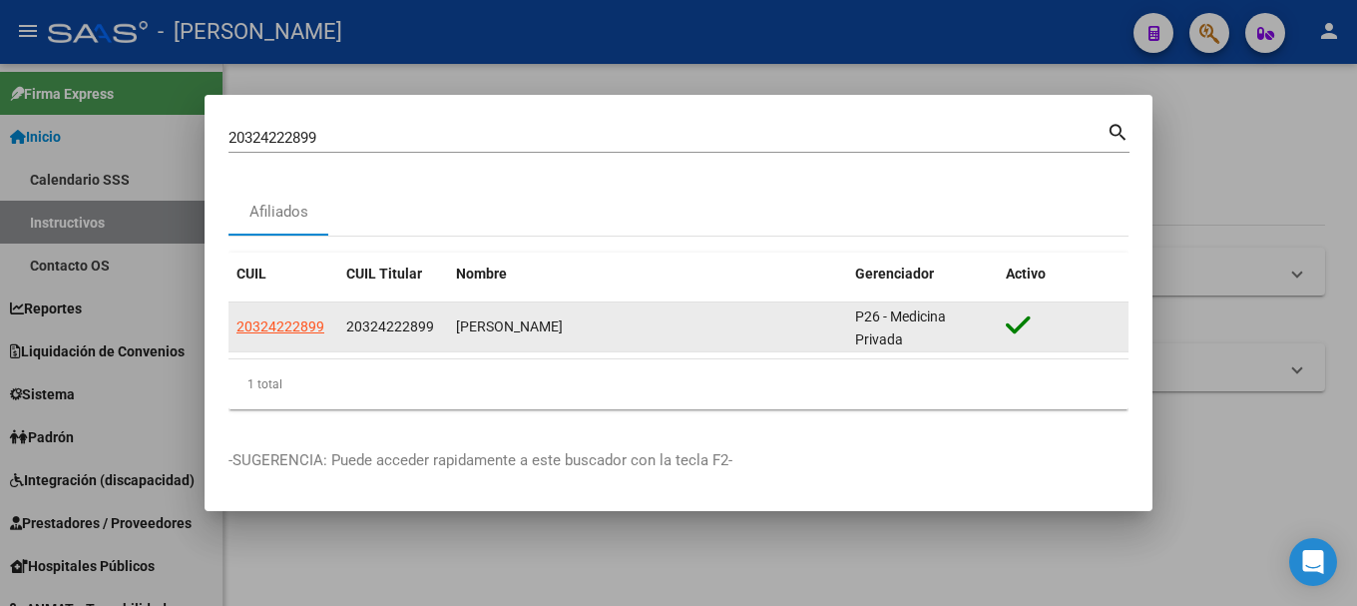
click at [302, 313] on datatable-body-cell "20324222899" at bounding box center [284, 326] width 110 height 49
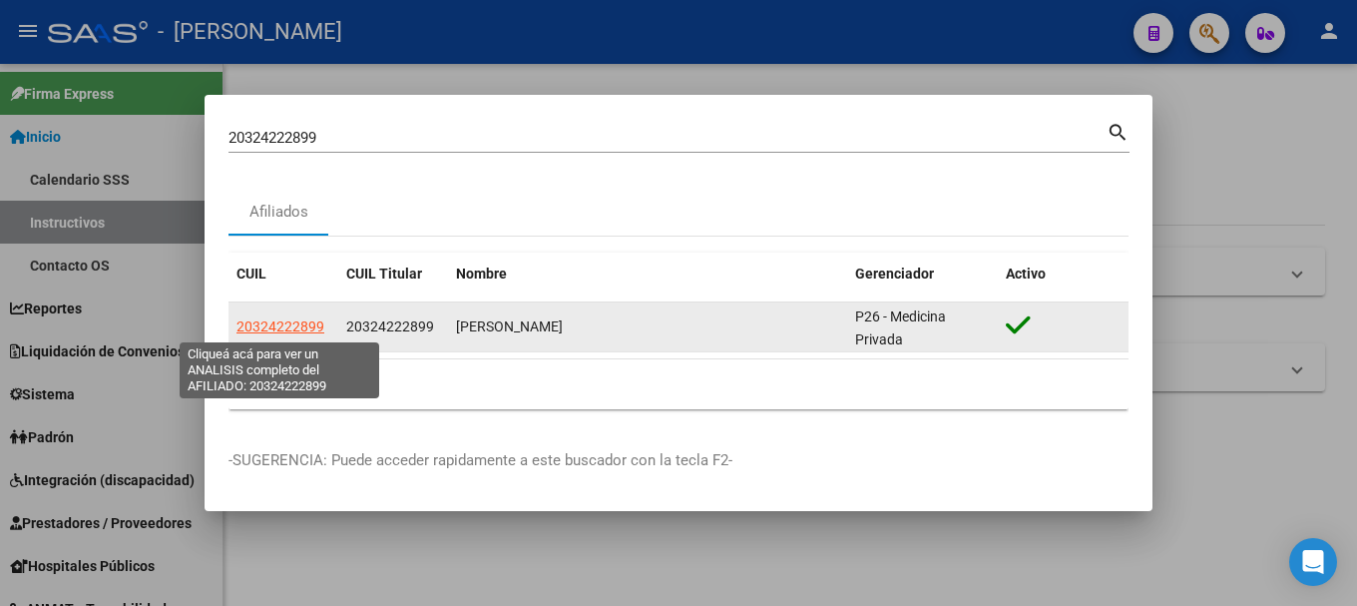
click at [288, 324] on span "20324222899" at bounding box center [281, 326] width 88 height 16
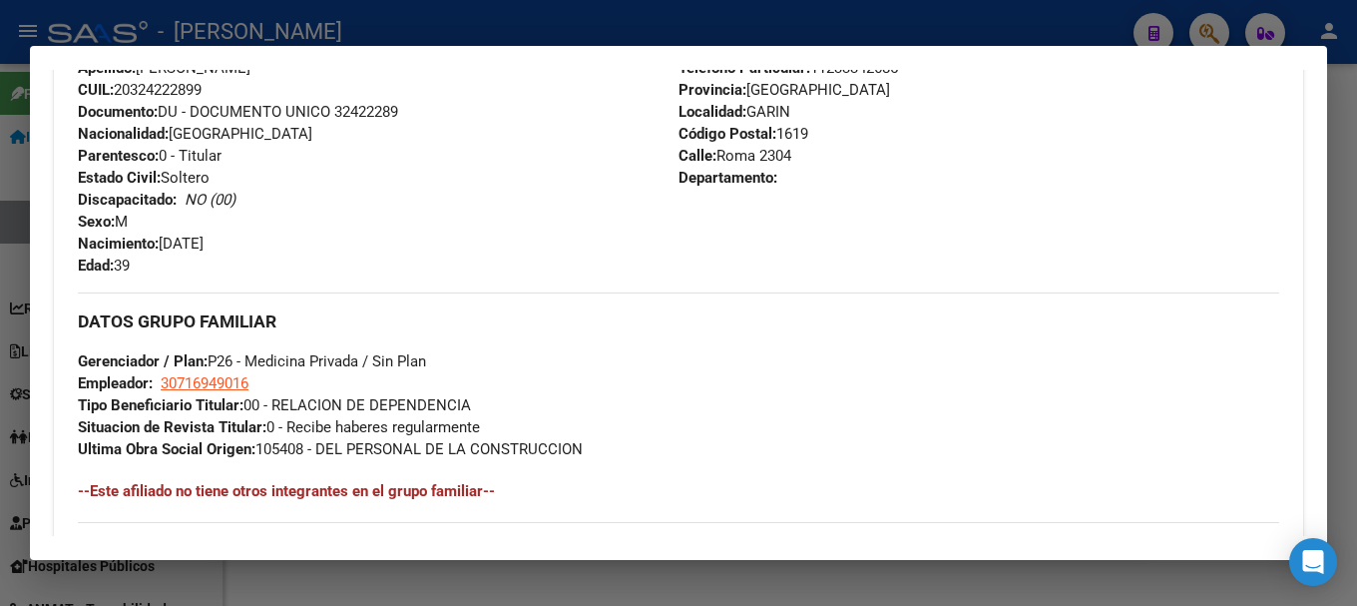
scroll to position [699, 0]
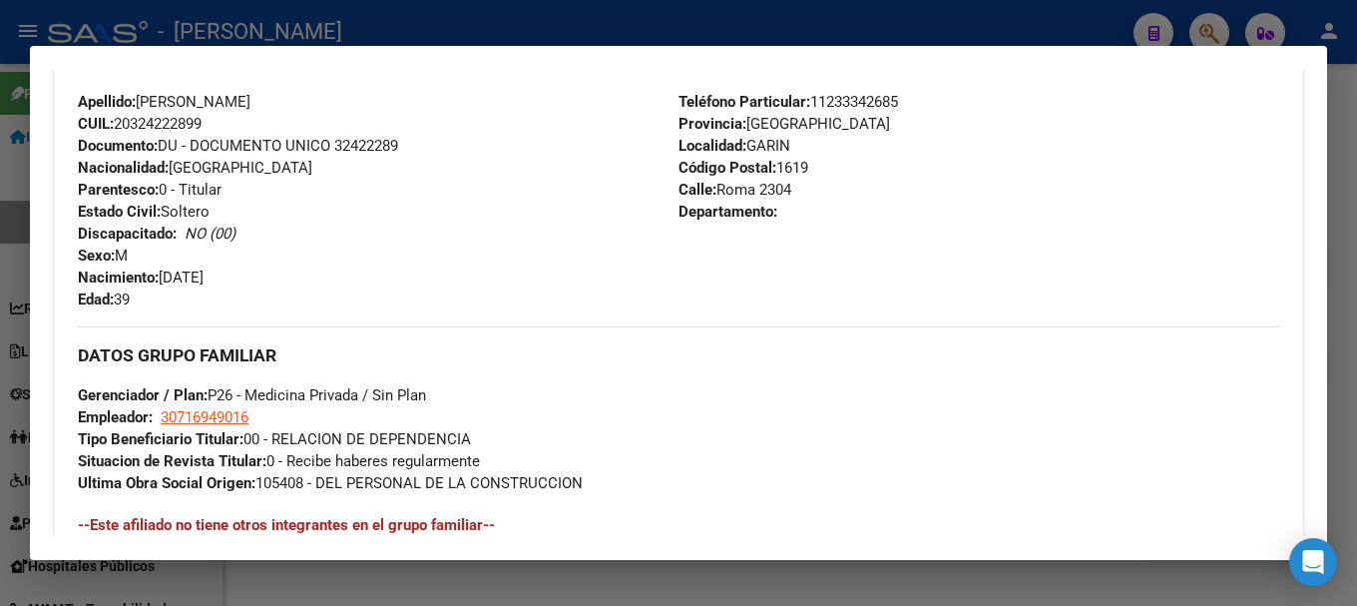
click at [379, 142] on span "Documento: DU - DOCUMENTO UNICO 32422289" at bounding box center [238, 146] width 320 height 18
copy span "32422289"
drag, startPoint x: 144, startPoint y: 98, endPoint x: 364, endPoint y: 104, distance: 220.7
click at [251, 104] on span "Apellido: ESTEBAN MIGUEL SCORPIGLIONE" at bounding box center [164, 102] width 173 height 18
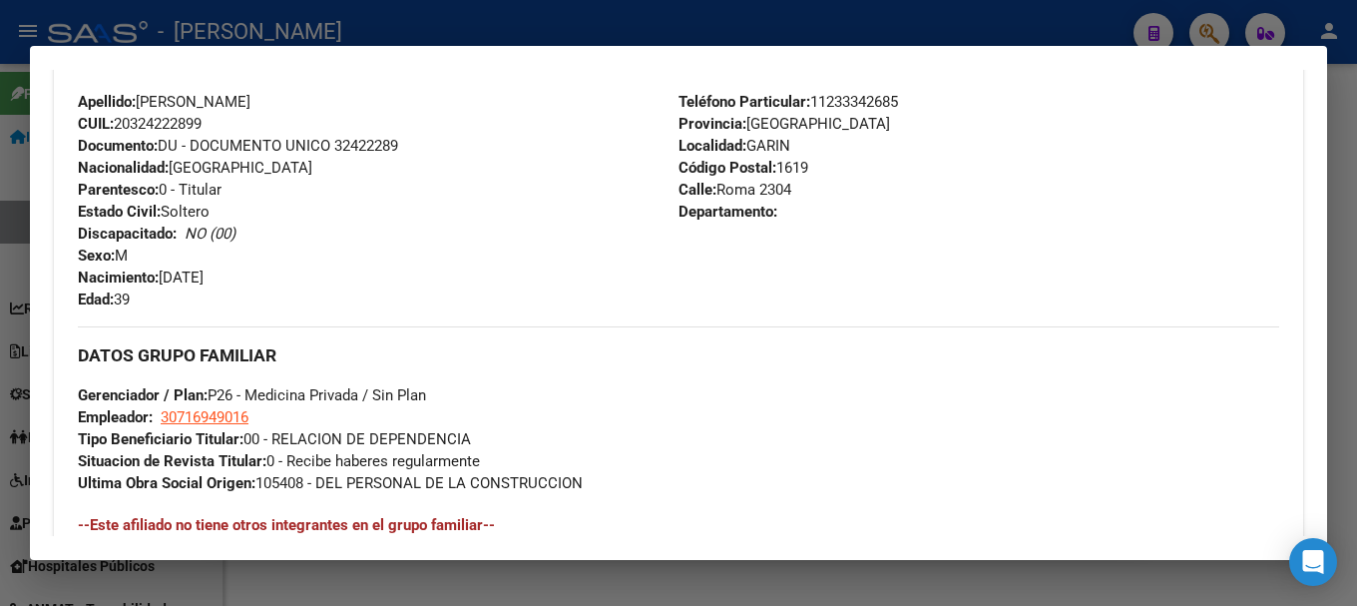
click at [251, 105] on span "Apellido: ESTEBAN MIGUEL SCORPIGLIONE" at bounding box center [164, 102] width 173 height 18
drag, startPoint x: 368, startPoint y: 104, endPoint x: 143, endPoint y: 91, distance: 226.0
click at [143, 91] on div "Apellido: ESTEBAN MIGUEL SCORPIGLIONE CUIL: 20324222899 Documento: DU - DOCUMEN…" at bounding box center [378, 201] width 601 height 220
copy span "ESTEBAN MIGUEL SCORPIGLIONE"
drag, startPoint x: 164, startPoint y: 280, endPoint x: 314, endPoint y: 288, distance: 150.9
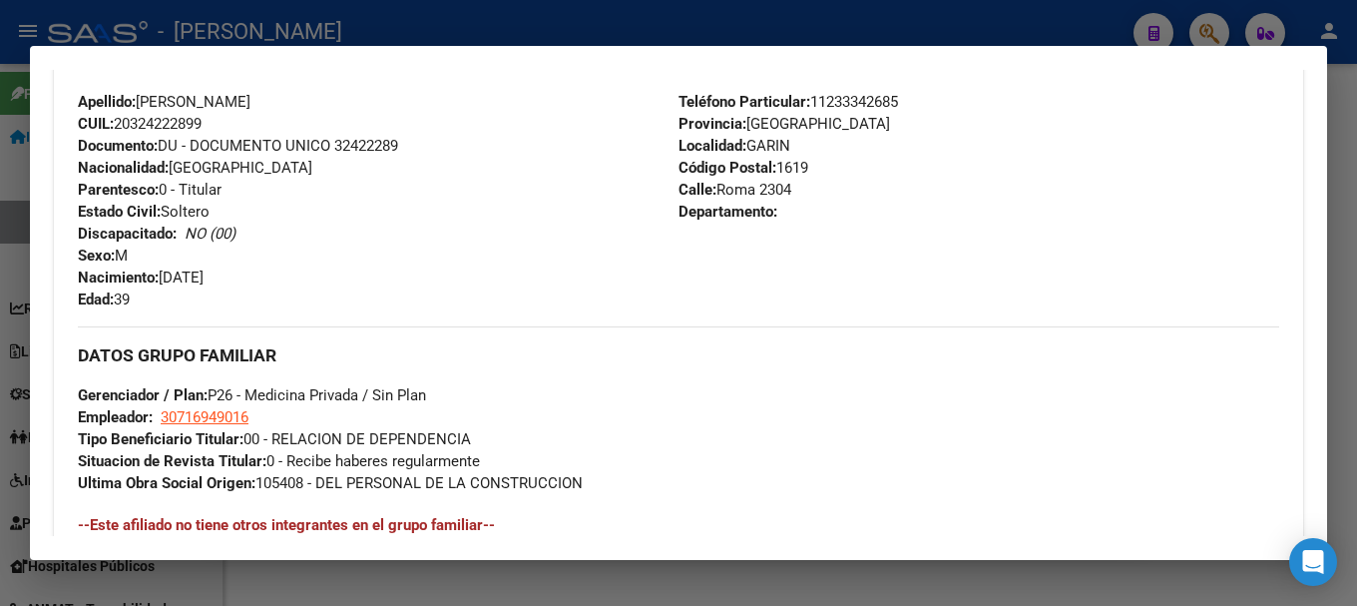
click at [314, 288] on div "Apellido: ESTEBAN MIGUEL SCORPIGLIONE CUIL: 20324222899 Documento: DU - DOCUMEN…" at bounding box center [378, 201] width 601 height 220
click at [204, 285] on span "Nacimiento: 28/07/1986" at bounding box center [141, 277] width 126 height 18
drag, startPoint x: 163, startPoint y: 275, endPoint x: 246, endPoint y: 270, distance: 83.0
click at [246, 270] on div "Apellido: ESTEBAN MIGUEL SCORPIGLIONE CUIL: 20324222899 Documento: DU - DOCUMEN…" at bounding box center [378, 201] width 601 height 220
copy span "28/07/1986"
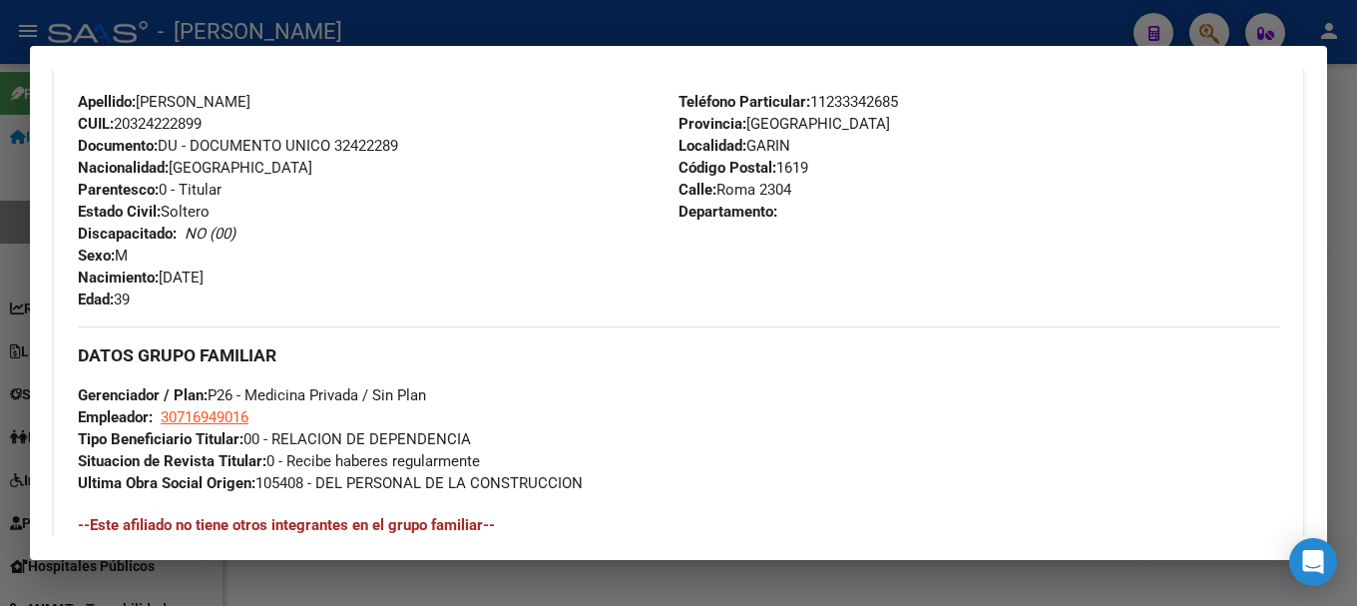
drag, startPoint x: 711, startPoint y: 192, endPoint x: 802, endPoint y: 185, distance: 91.1
click at [802, 185] on div "Teléfono Particular: 11233342685 Provincia: Buenos Aires Localidad: GARIN Códig…" at bounding box center [979, 201] width 601 height 220
copy span "Roma 2304"
click at [830, 91] on div "Teléfono Particular: 11233342685 Provincia: Buenos Aires Localidad: GARIN Códig…" at bounding box center [979, 201] width 601 height 220
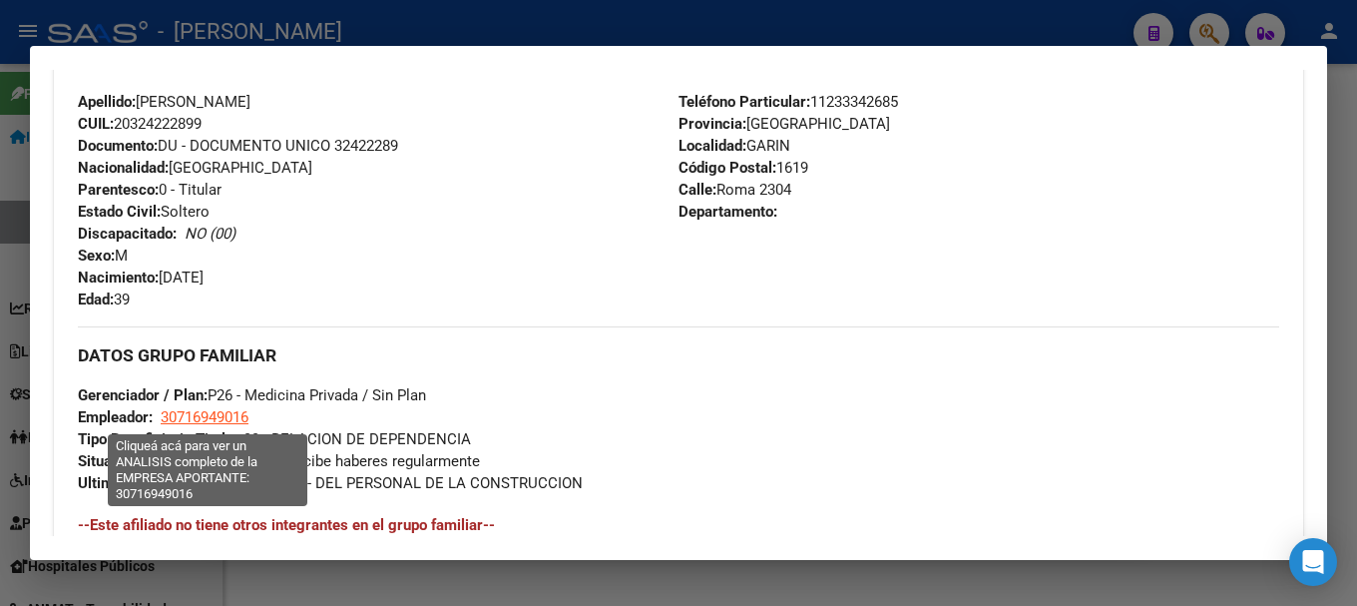
click at [202, 412] on span "30716949016" at bounding box center [205, 417] width 88 height 18
type textarea "30716949016"
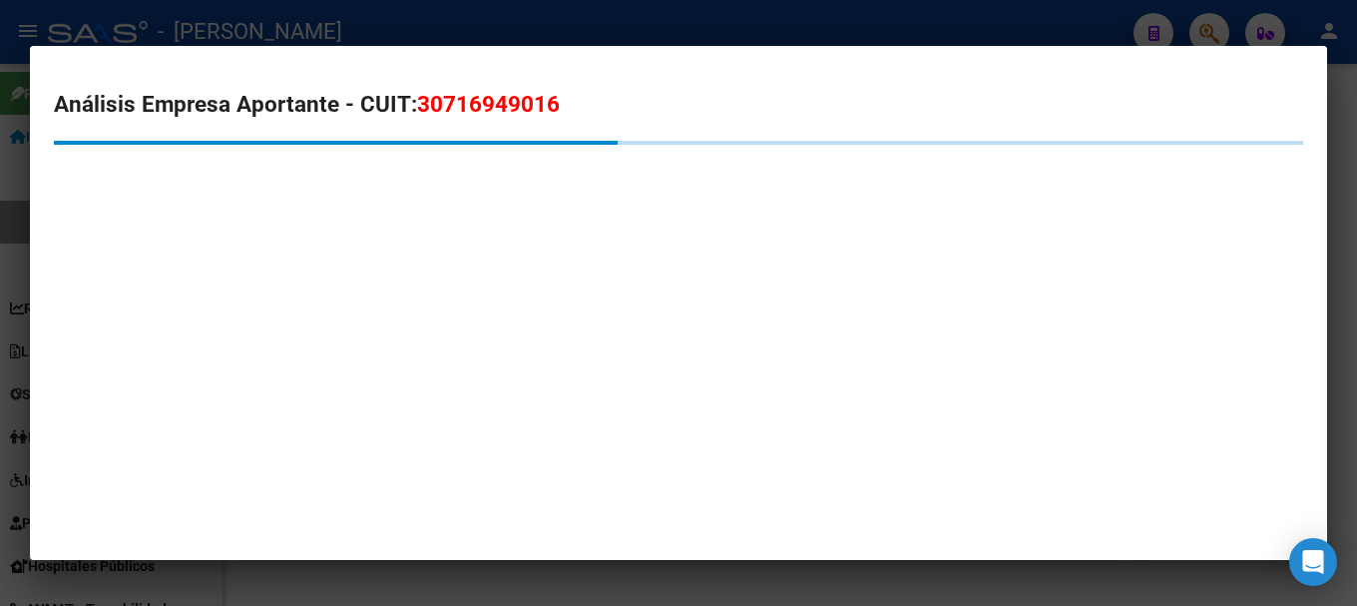
click at [466, 109] on span "30716949016" at bounding box center [488, 104] width 143 height 26
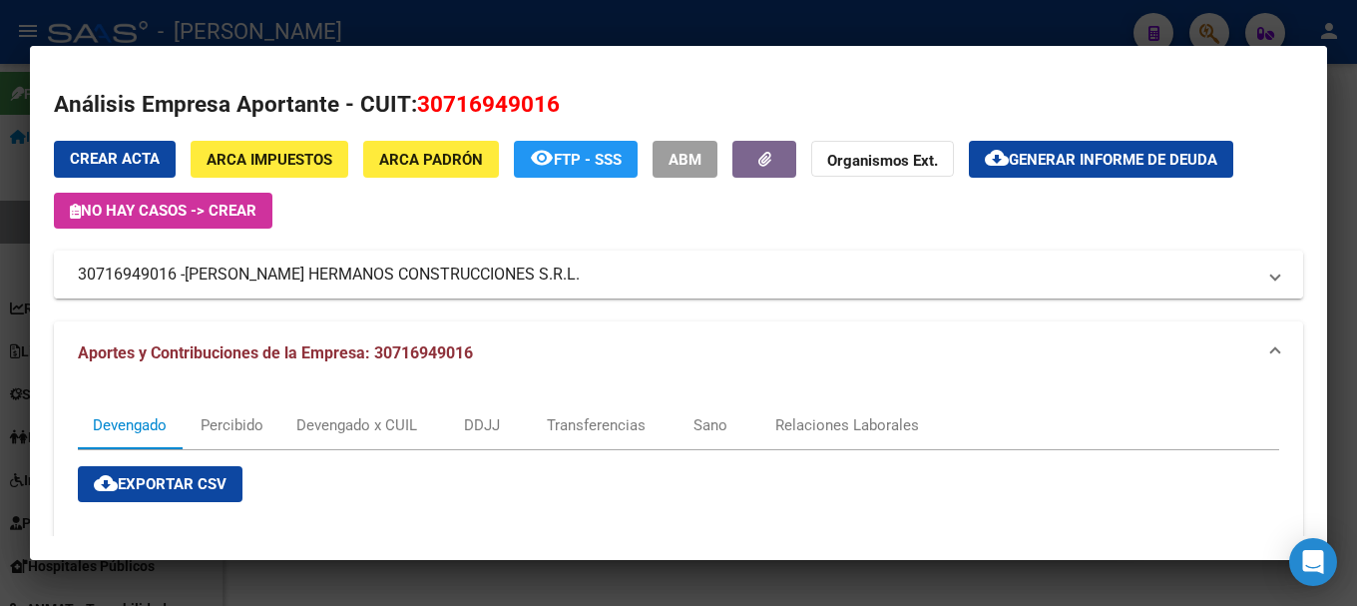
drag, startPoint x: 197, startPoint y: 276, endPoint x: 499, endPoint y: 274, distance: 302.4
click at [499, 274] on span "SILVA HERMANOS CONSTRUCCIONES S.R.L." at bounding box center [382, 275] width 395 height 24
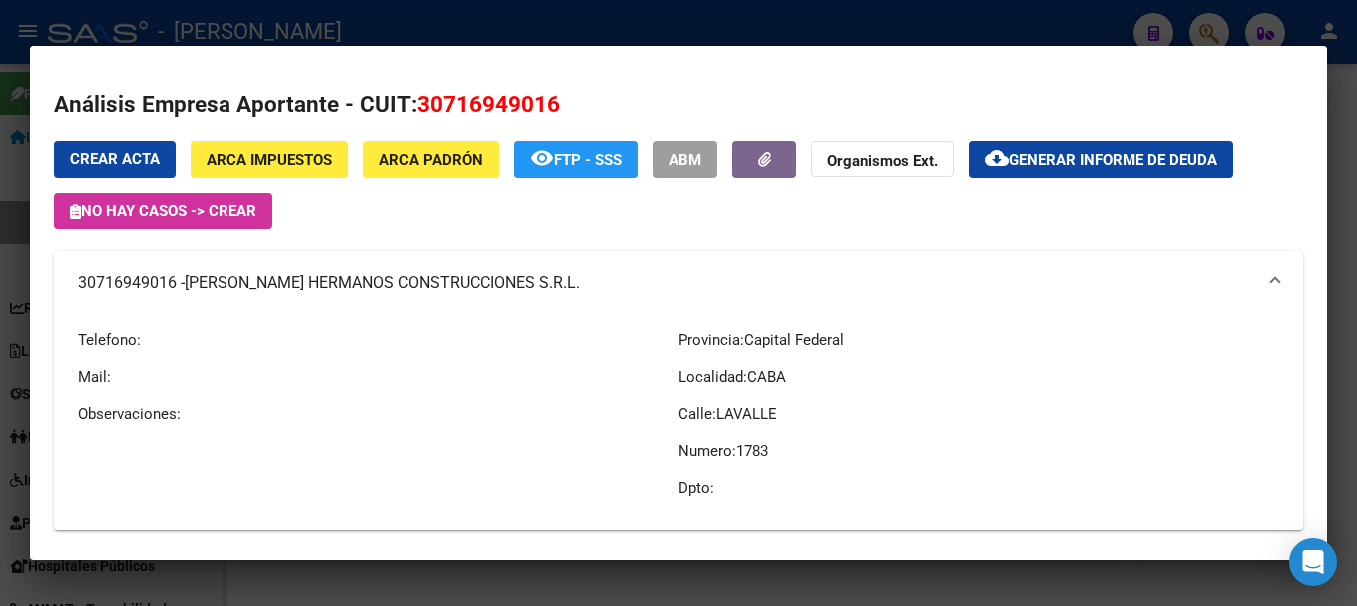
click at [627, 16] on div at bounding box center [678, 303] width 1357 height 606
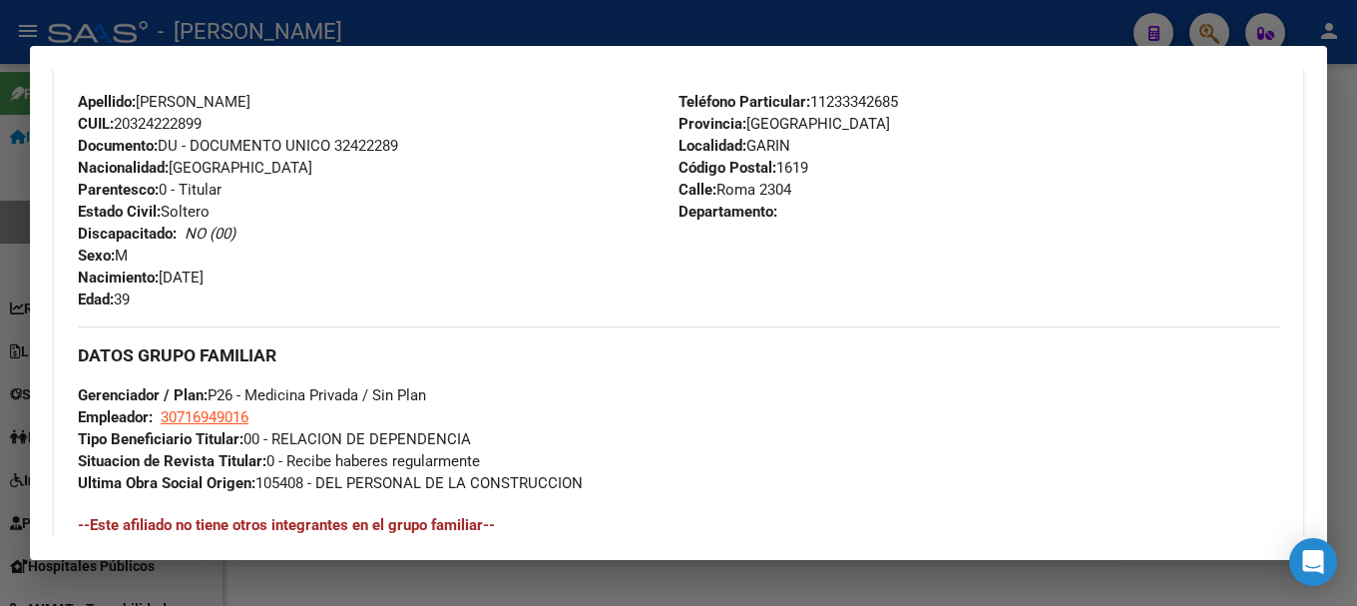
click at [507, 23] on div at bounding box center [678, 303] width 1357 height 606
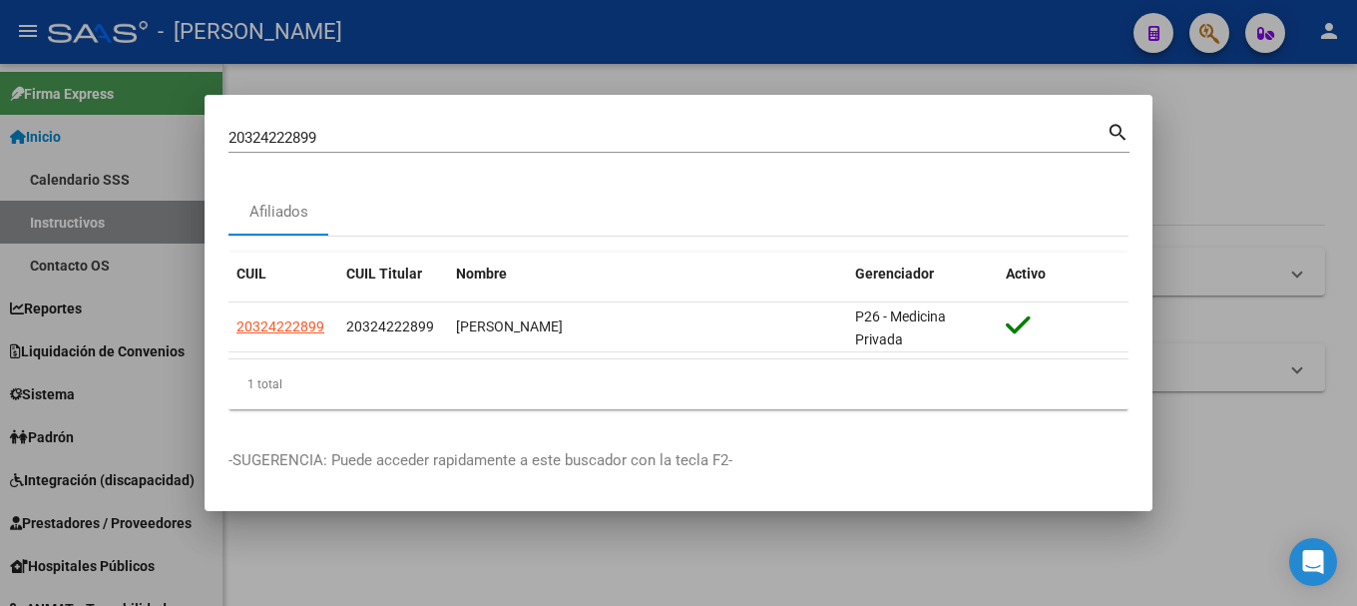
click at [415, 135] on input "20324222899" at bounding box center [668, 138] width 878 height 18
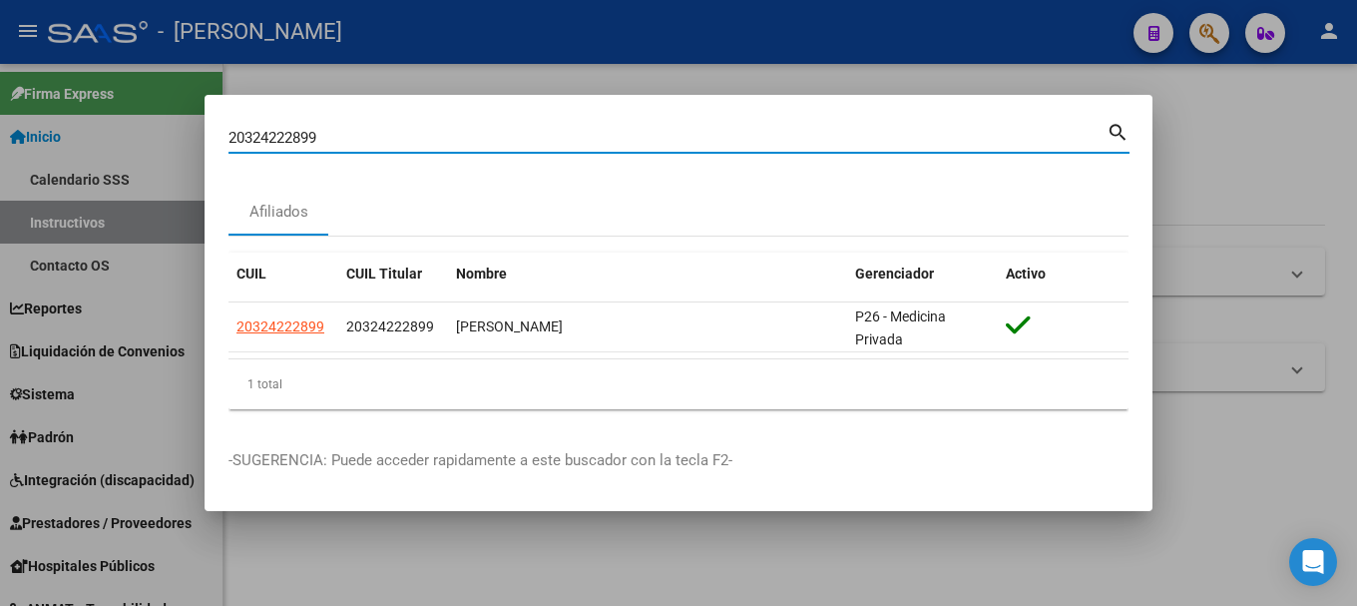
click at [415, 135] on input "20324222899" at bounding box center [668, 138] width 878 height 18
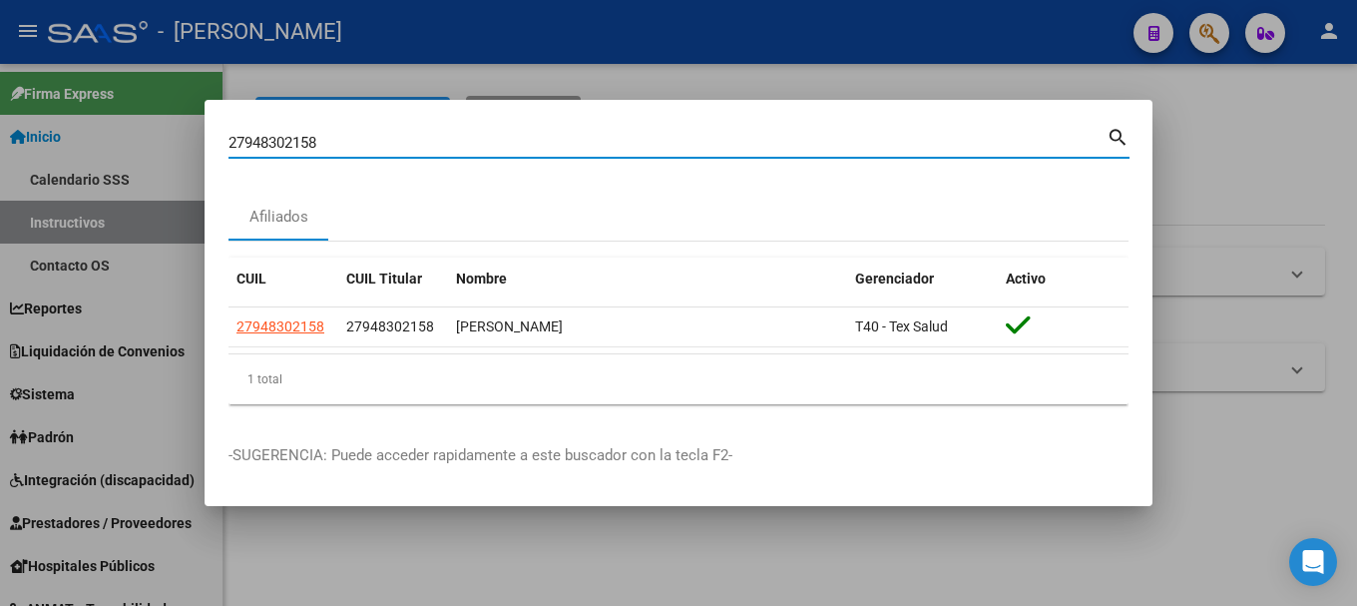
click at [473, 137] on input "27948302158" at bounding box center [668, 143] width 878 height 18
paste input "0324247875"
type input "20324247875"
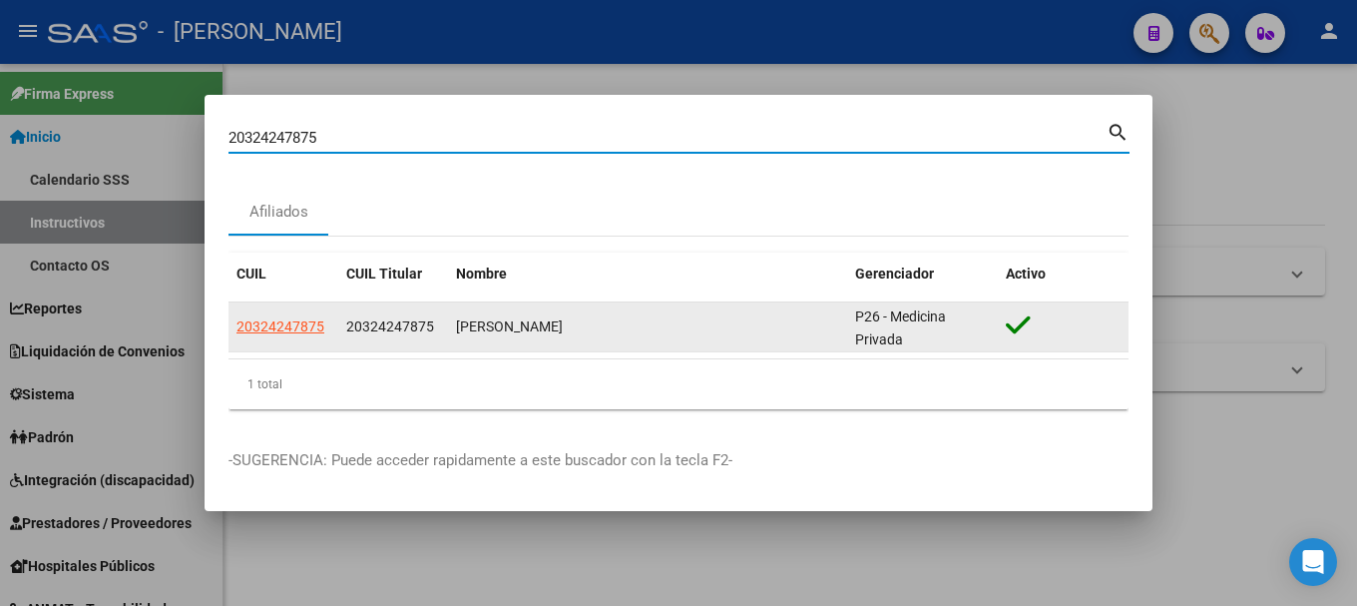
click at [311, 334] on app-link-go-to "20324247875" at bounding box center [281, 326] width 88 height 23
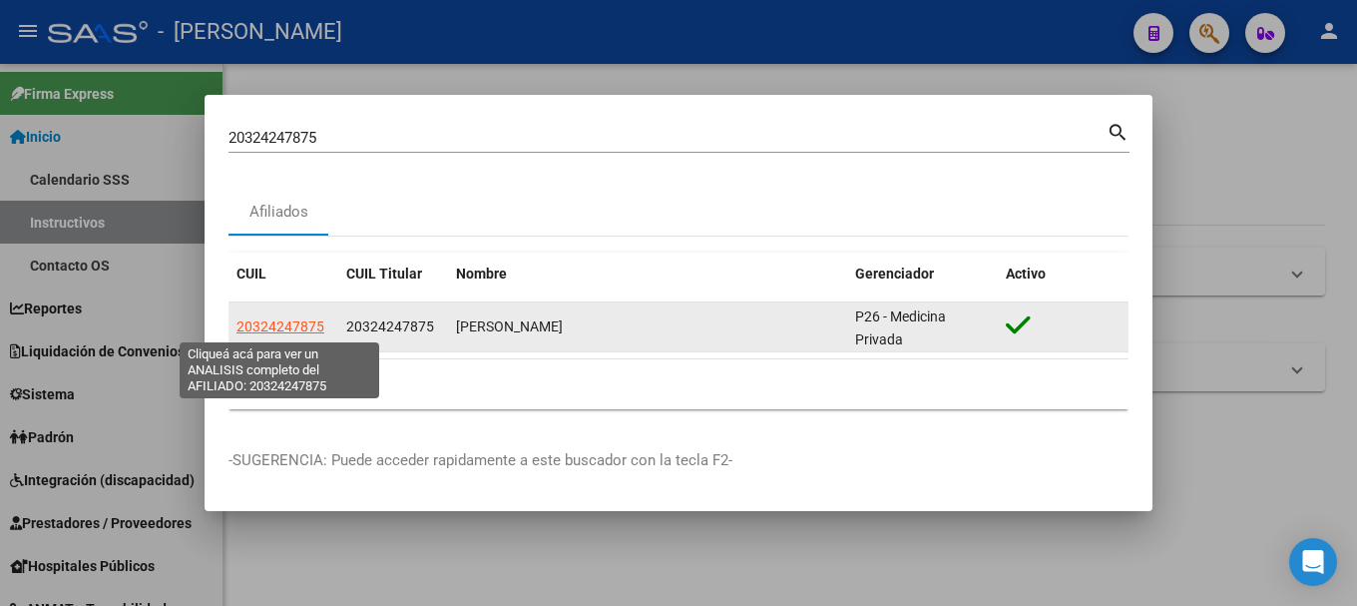
click at [311, 329] on span "20324247875" at bounding box center [281, 326] width 88 height 16
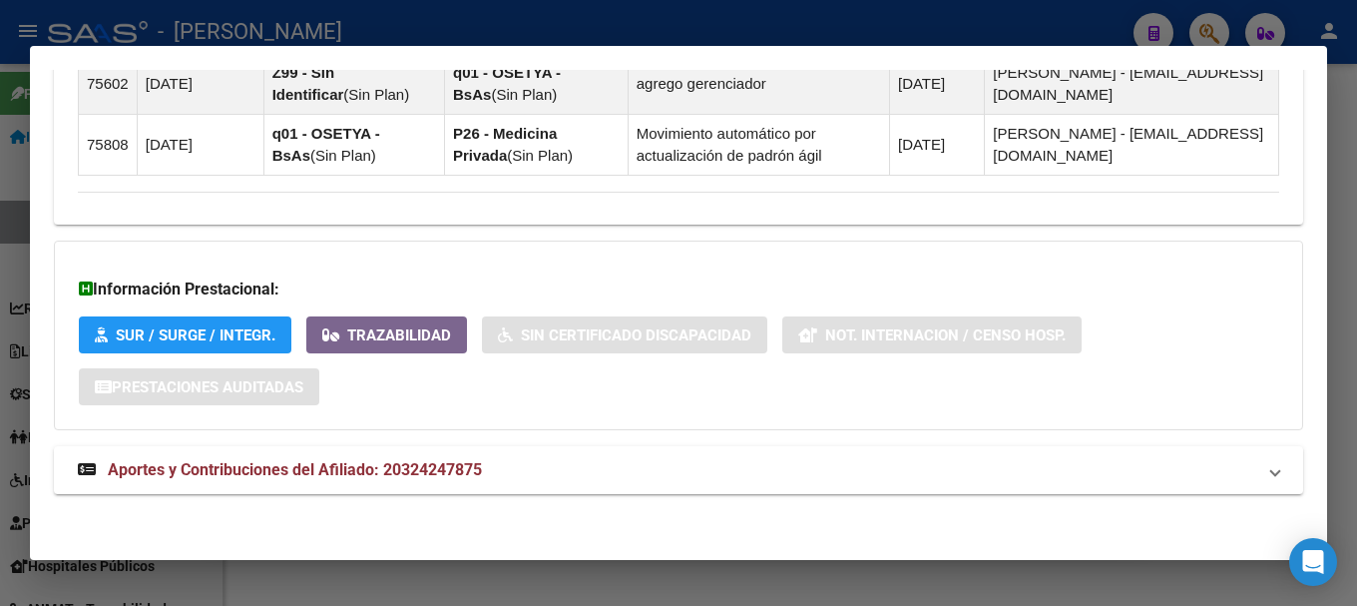
scroll to position [1352, 0]
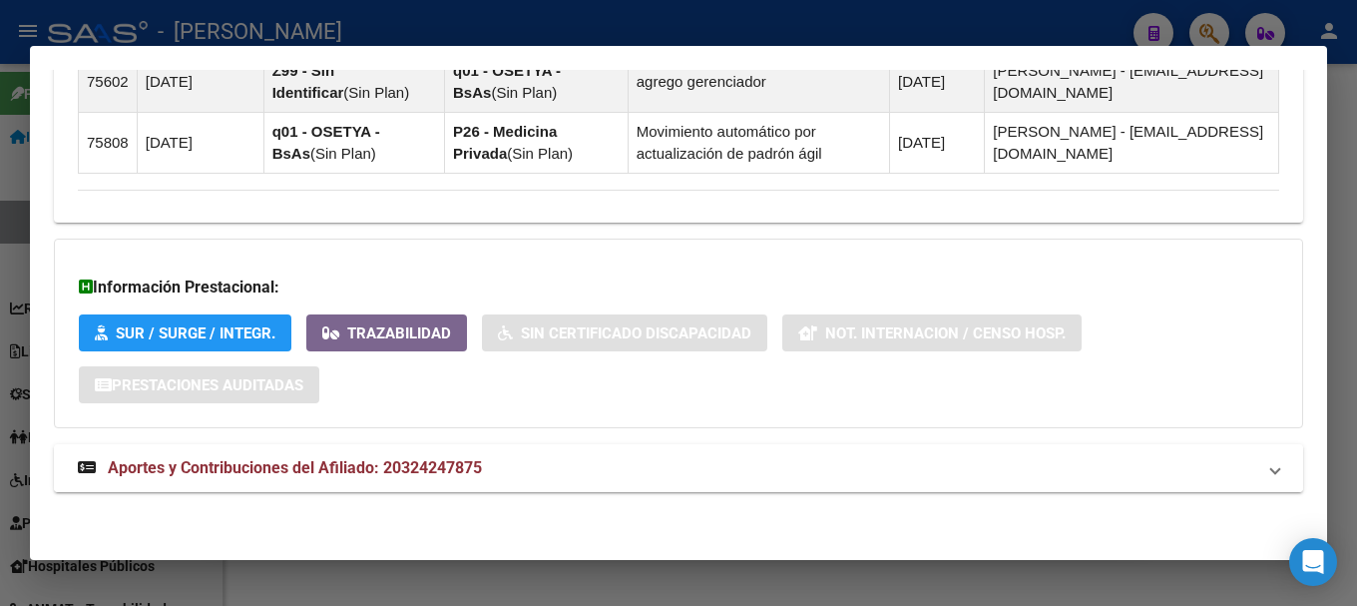
click at [436, 482] on mat-expansion-panel-header "Aportes y Contribuciones del Afiliado: 20324247875" at bounding box center [679, 468] width 1250 height 48
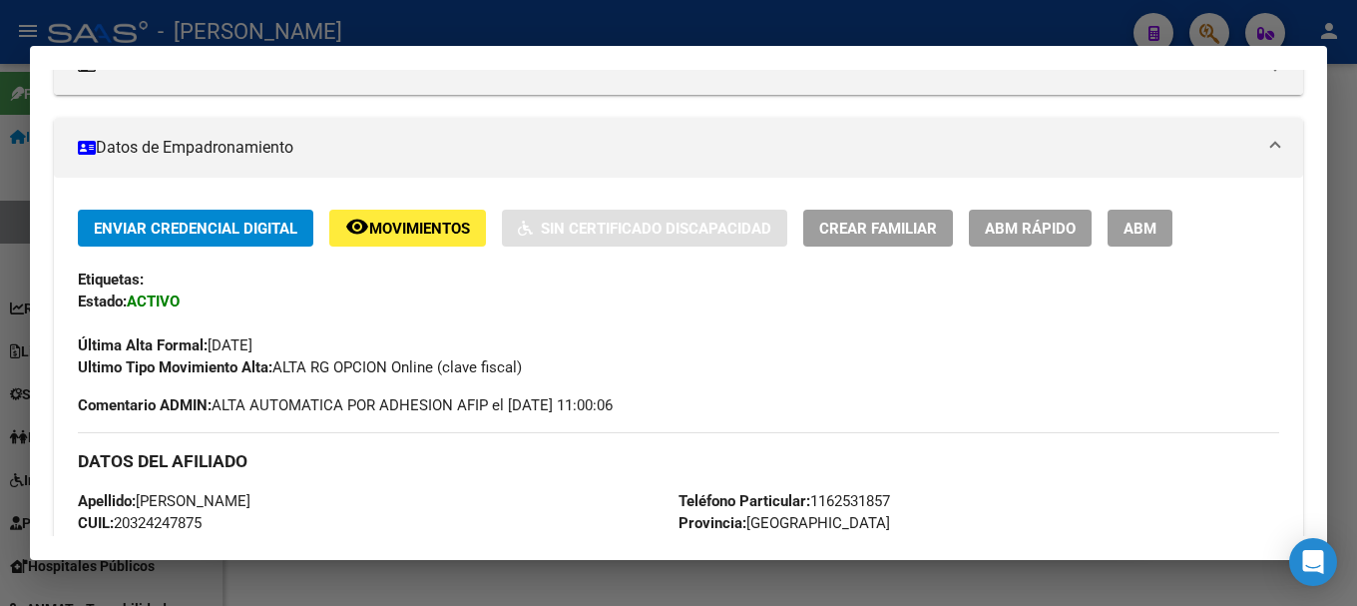
scroll to position [0, 0]
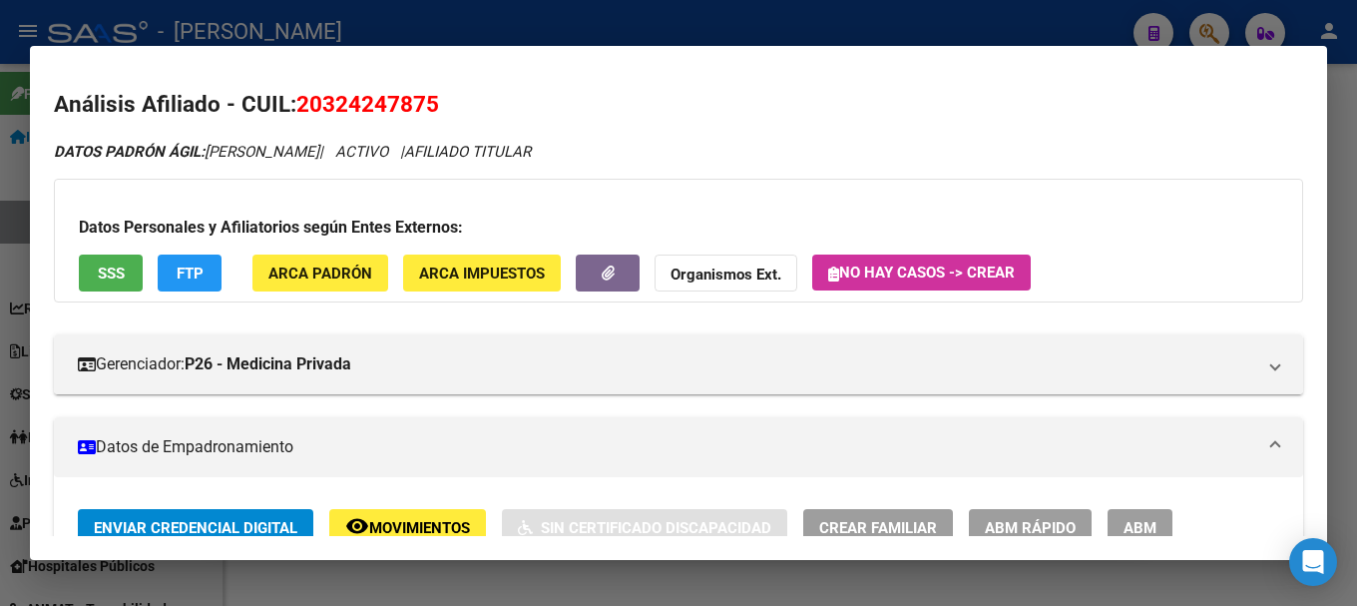
click at [415, 109] on span "20324247875" at bounding box center [367, 104] width 143 height 26
click at [317, 104] on span "20324247875" at bounding box center [367, 104] width 143 height 26
drag, startPoint x: 321, startPoint y: 100, endPoint x: 421, endPoint y: 101, distance: 99.8
click at [421, 101] on span "20324247875" at bounding box center [367, 104] width 143 height 26
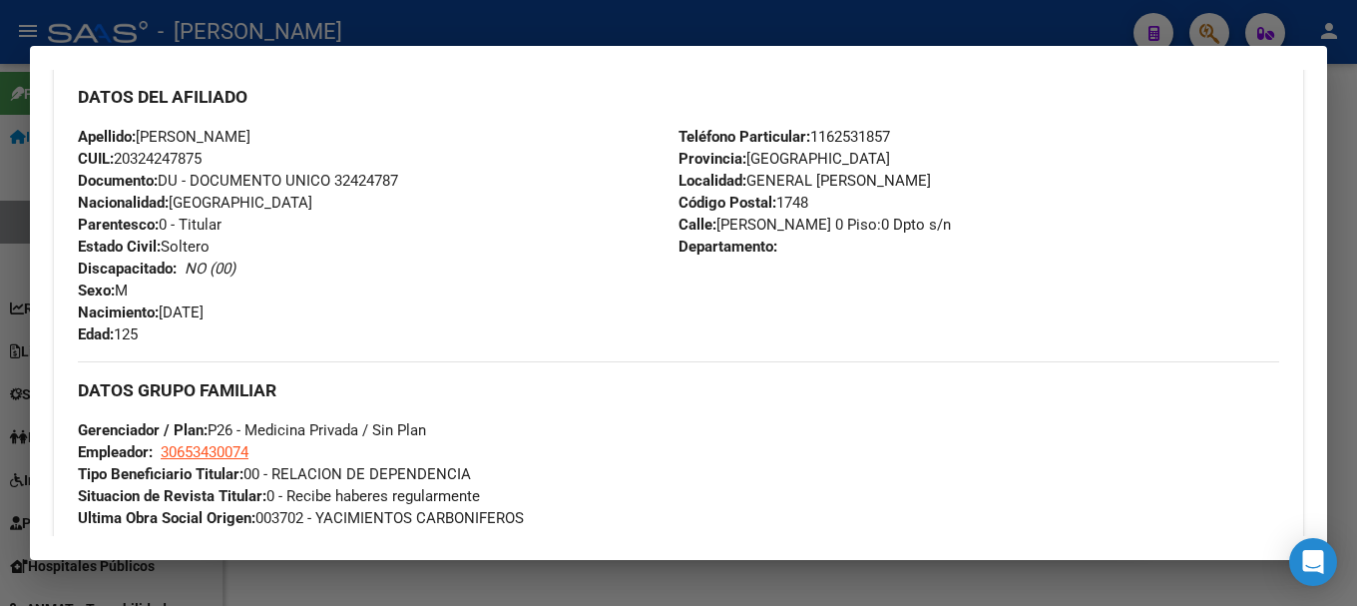
scroll to position [699, 0]
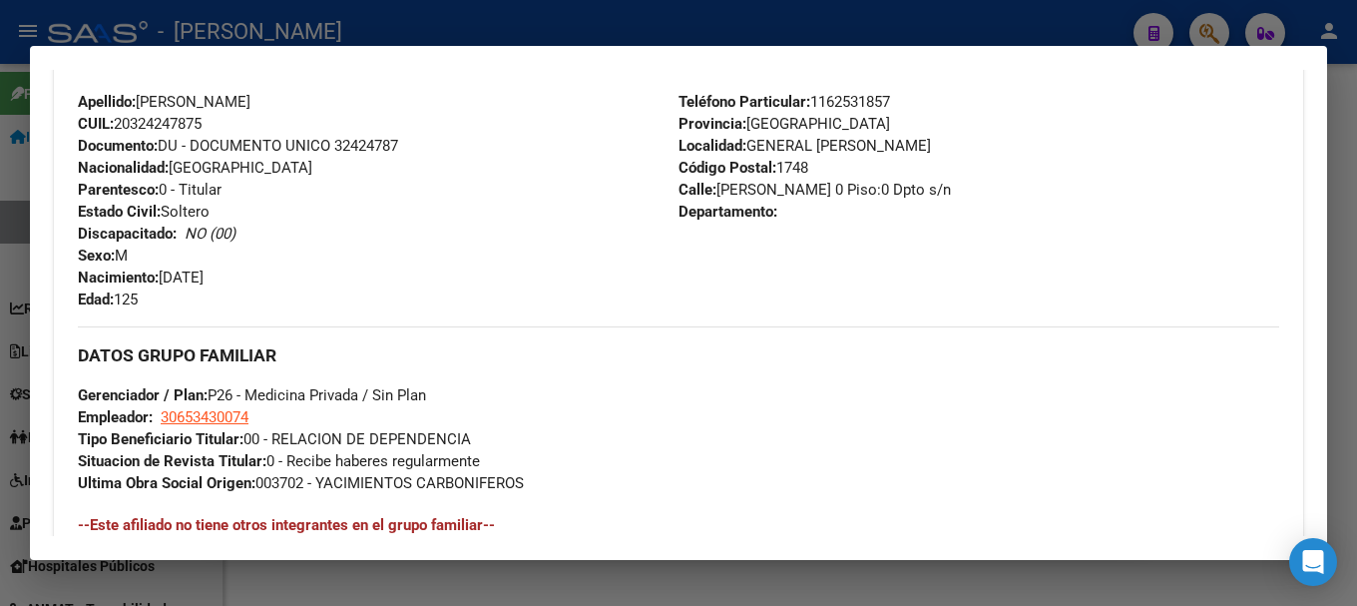
drag, startPoint x: 714, startPoint y: 190, endPoint x: 764, endPoint y: 190, distance: 49.9
click at [764, 190] on span "Calle: MILTON 0 Piso:0 Dpto s/n" at bounding box center [815, 190] width 272 height 18
click at [888, 103] on span "Teléfono Particular: 1162531857" at bounding box center [785, 102] width 212 height 18
click at [830, 102] on span "Teléfono Particular: 1162531857" at bounding box center [785, 102] width 212 height 18
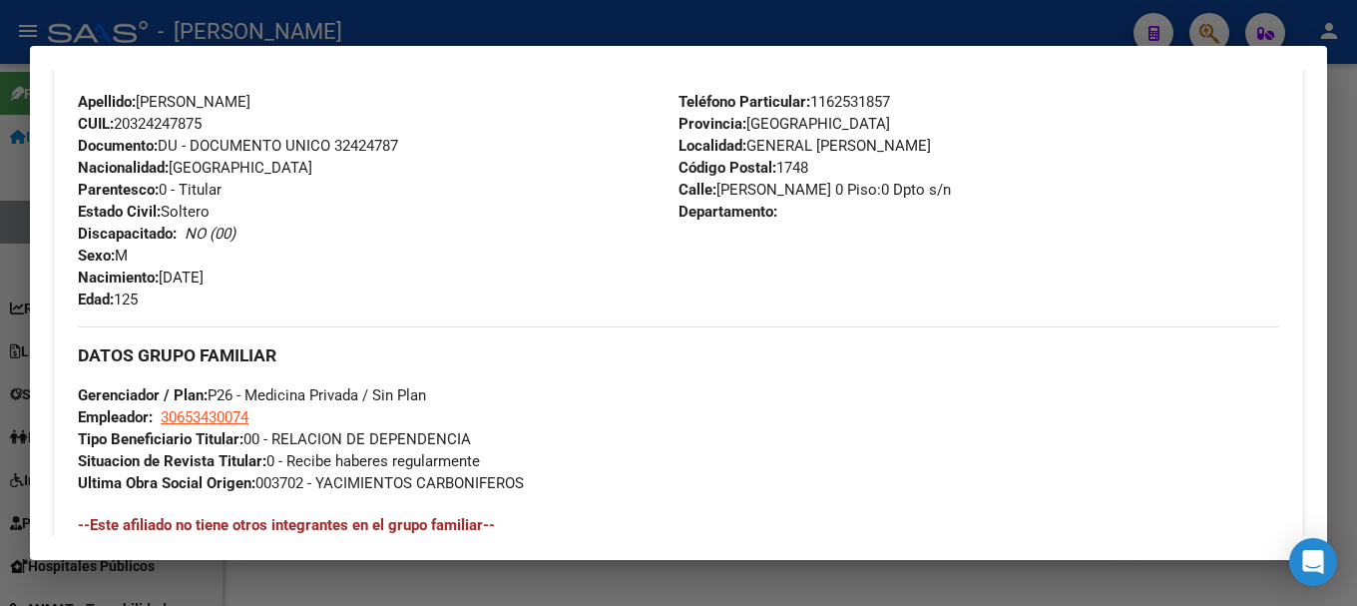
click at [830, 102] on span "Teléfono Particular: 1162531857" at bounding box center [785, 102] width 212 height 18
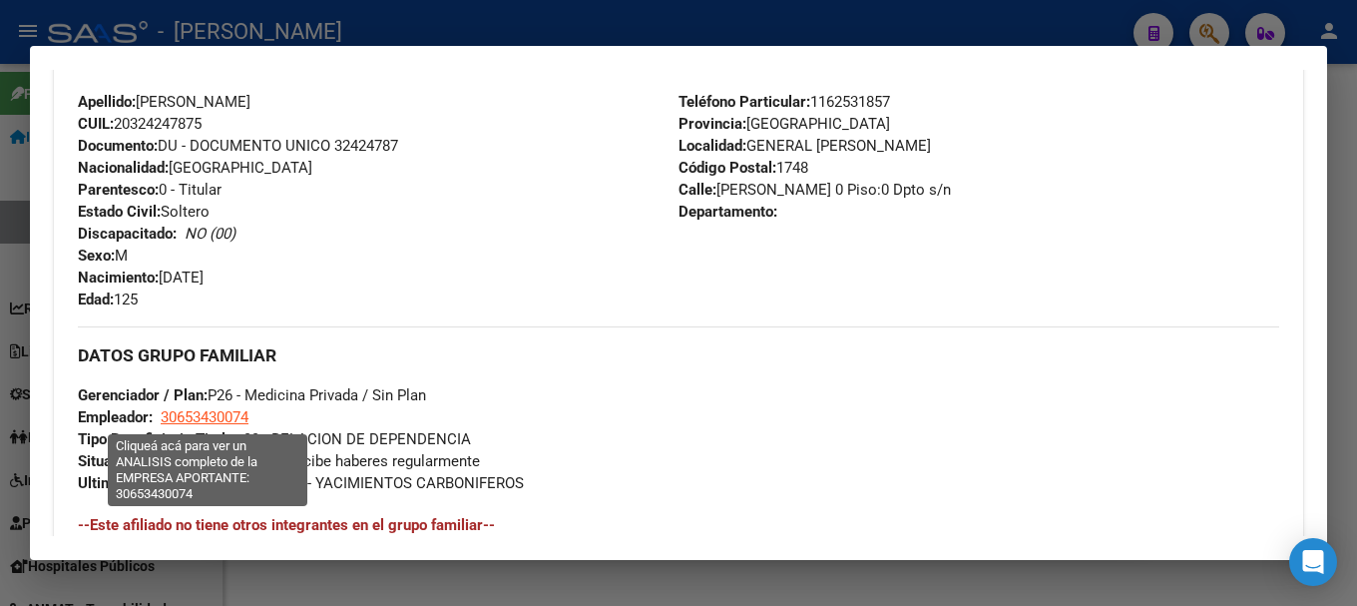
click at [245, 417] on span "30653430074" at bounding box center [205, 417] width 88 height 18
type textarea "30653430074"
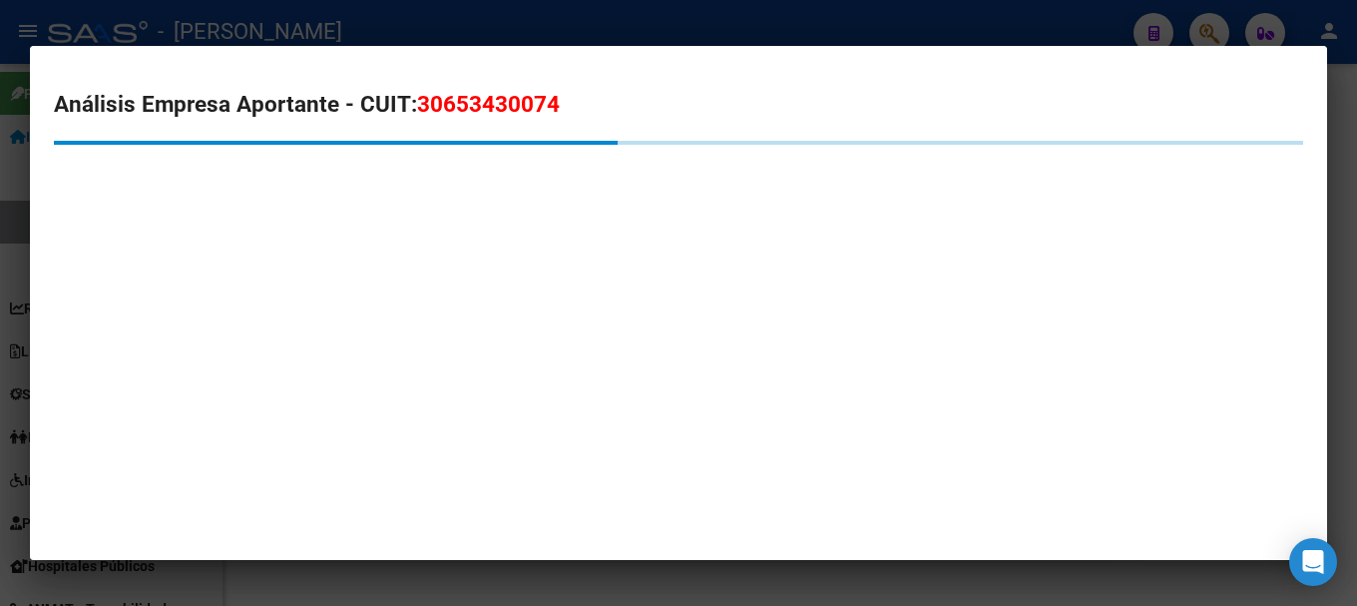
click at [508, 102] on span "30653430074" at bounding box center [488, 104] width 143 height 26
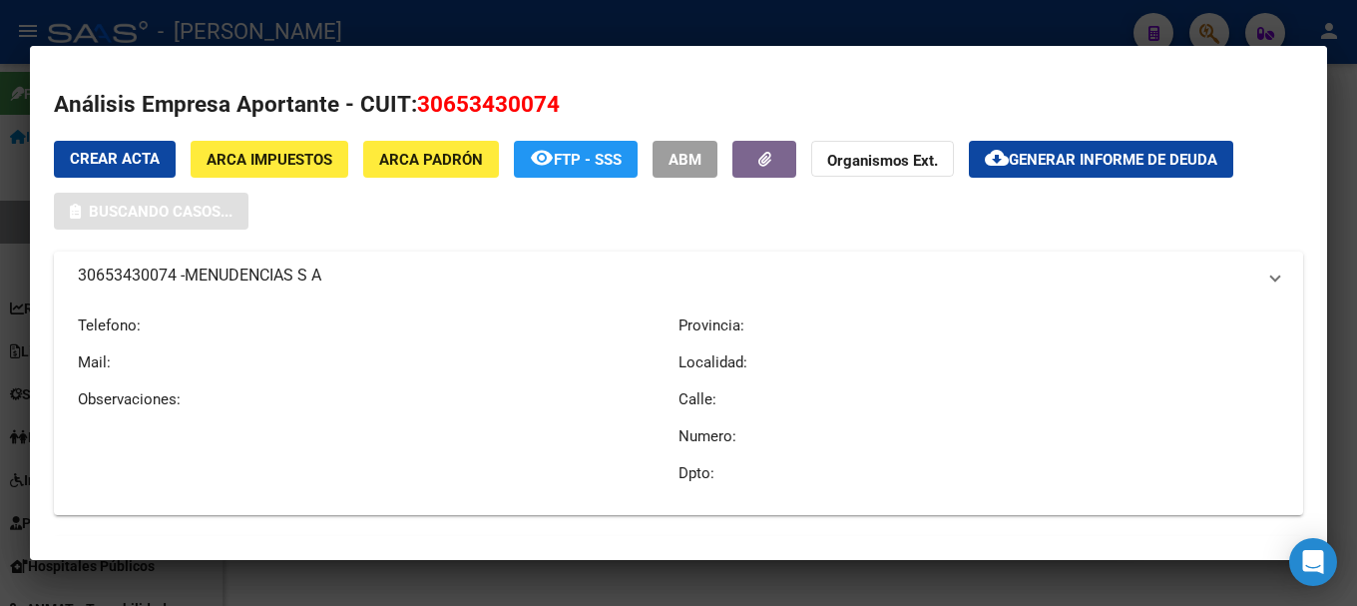
click at [508, 102] on span "30653430074" at bounding box center [488, 104] width 143 height 26
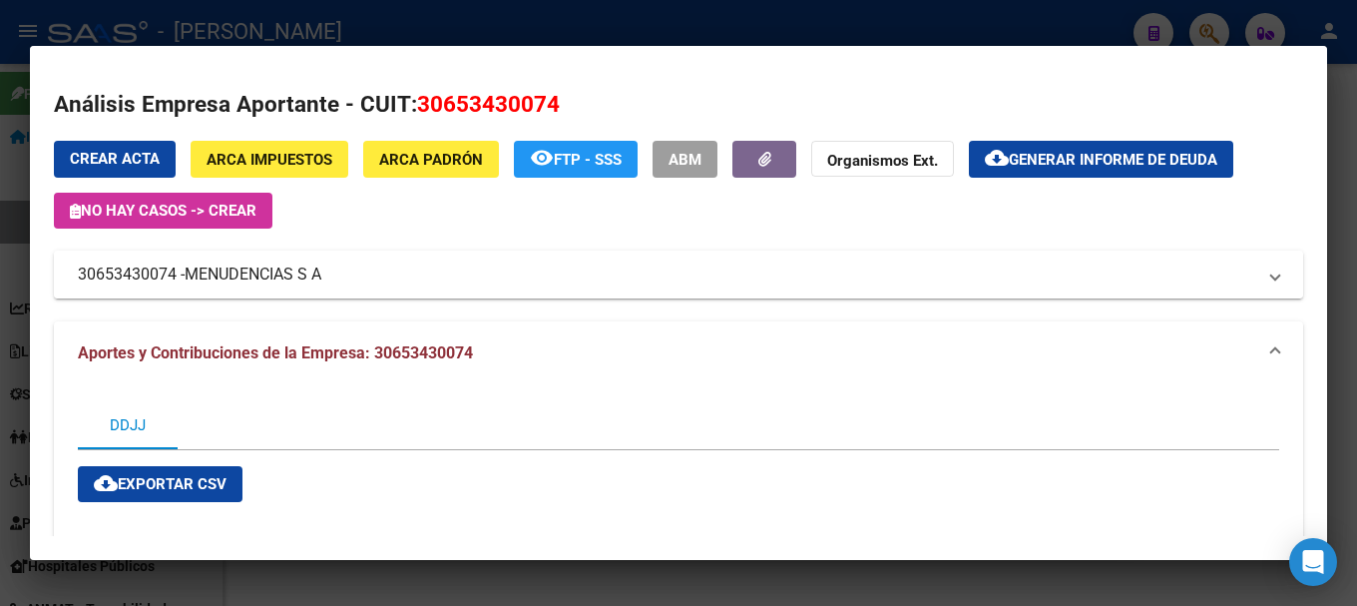
drag, startPoint x: 370, startPoint y: 270, endPoint x: 322, endPoint y: 274, distance: 48.1
click at [321, 274] on span "MENUDENCIAS S A" at bounding box center [253, 275] width 137 height 24
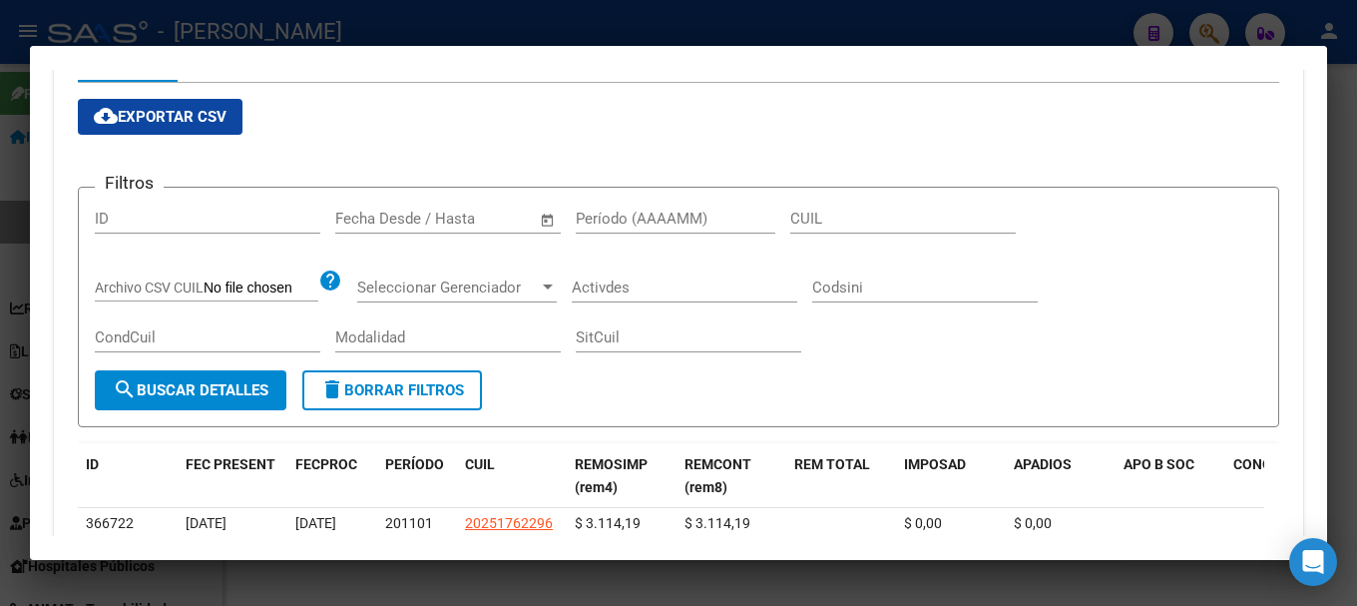
scroll to position [793, 0]
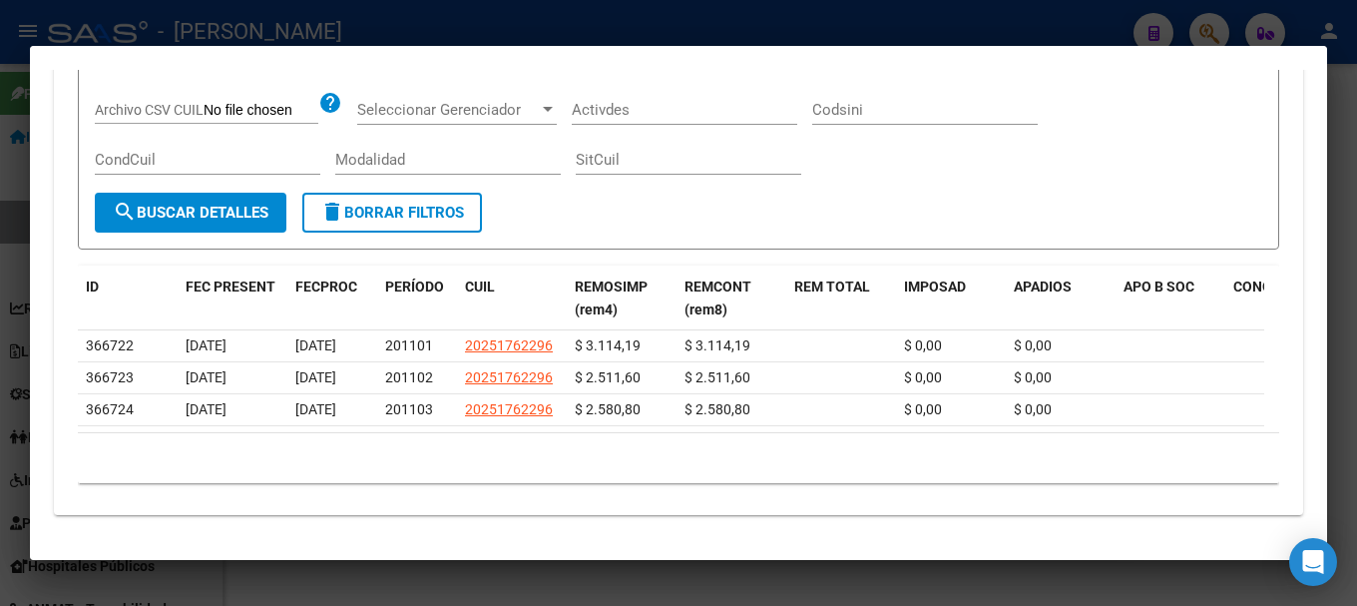
click at [563, 11] on div at bounding box center [678, 303] width 1357 height 606
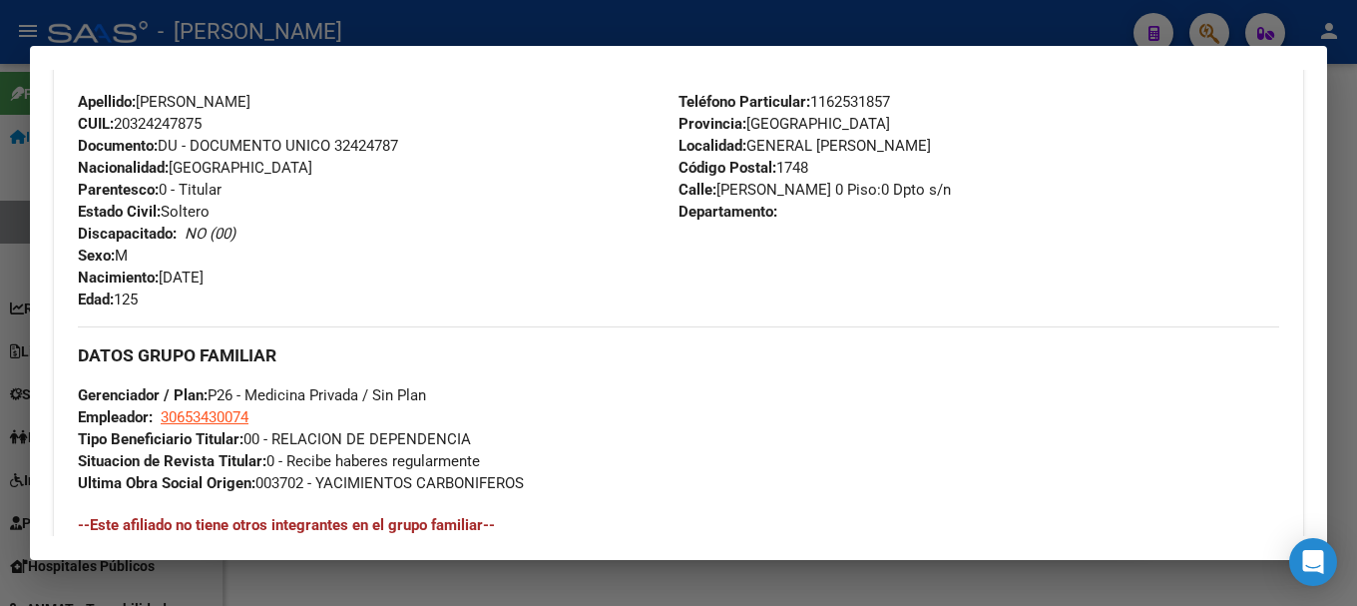
click at [523, 27] on div at bounding box center [678, 303] width 1357 height 606
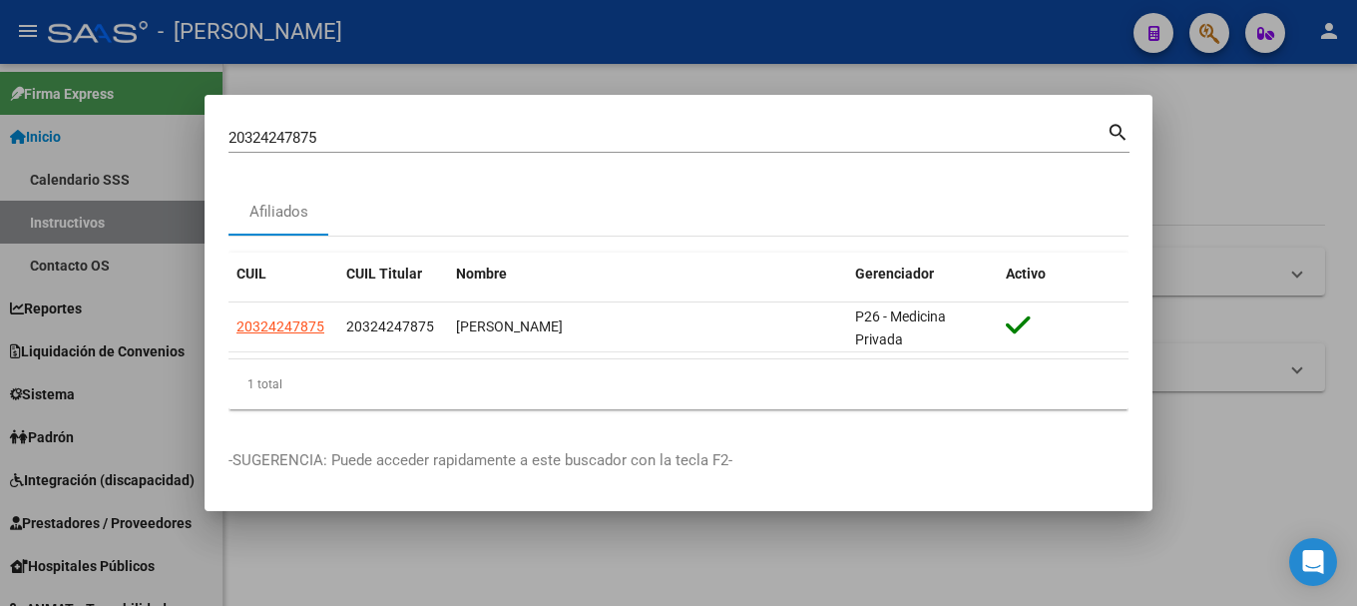
click at [395, 130] on input "20324247875" at bounding box center [668, 138] width 878 height 18
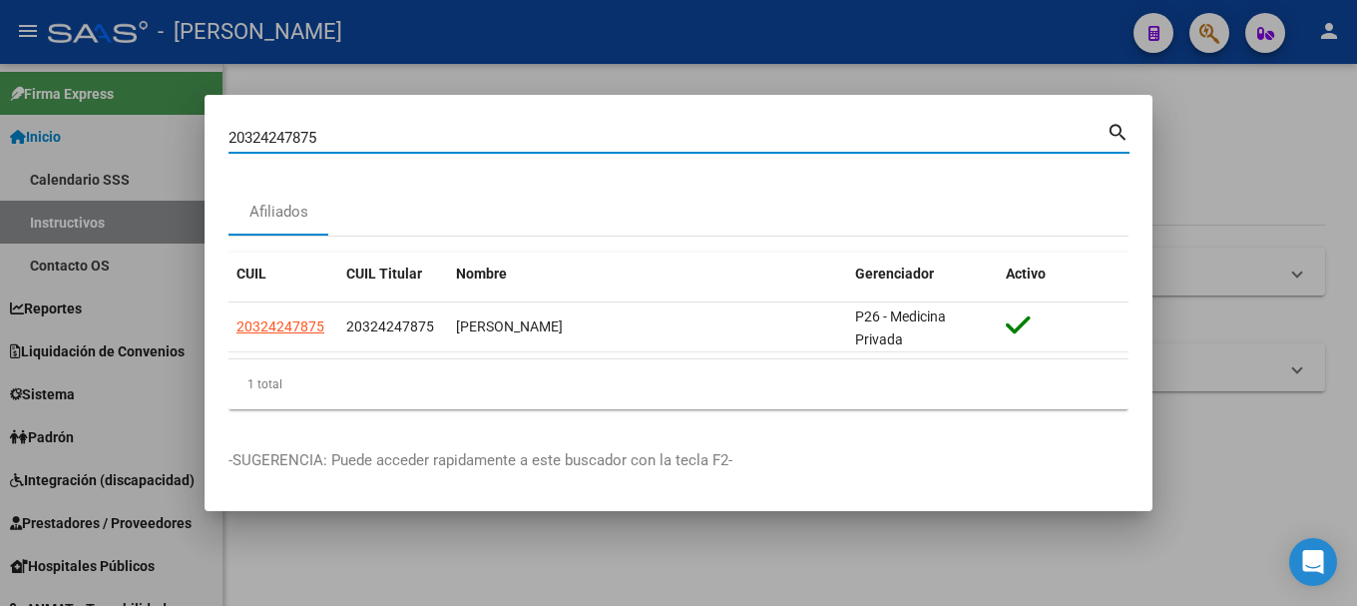
click at [395, 130] on input "20324247875" at bounding box center [668, 138] width 878 height 18
paste input "58257"
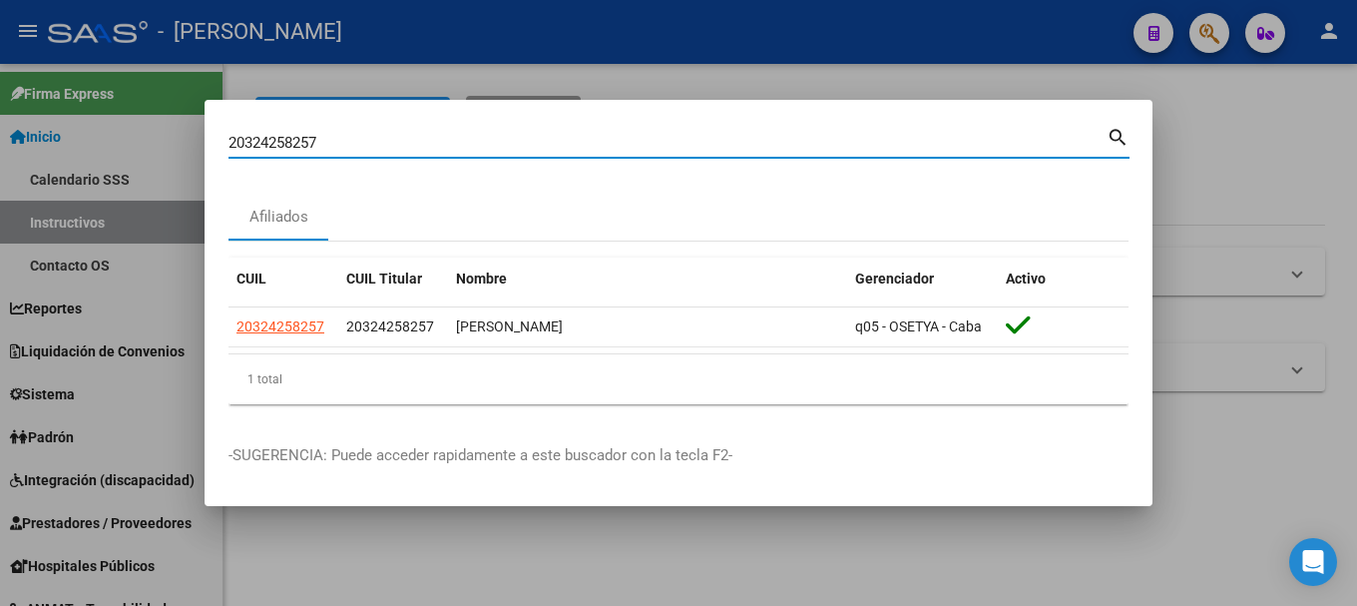
click at [454, 142] on input "20324258257" at bounding box center [668, 143] width 878 height 18
paste input "417061"
type input "20324417061"
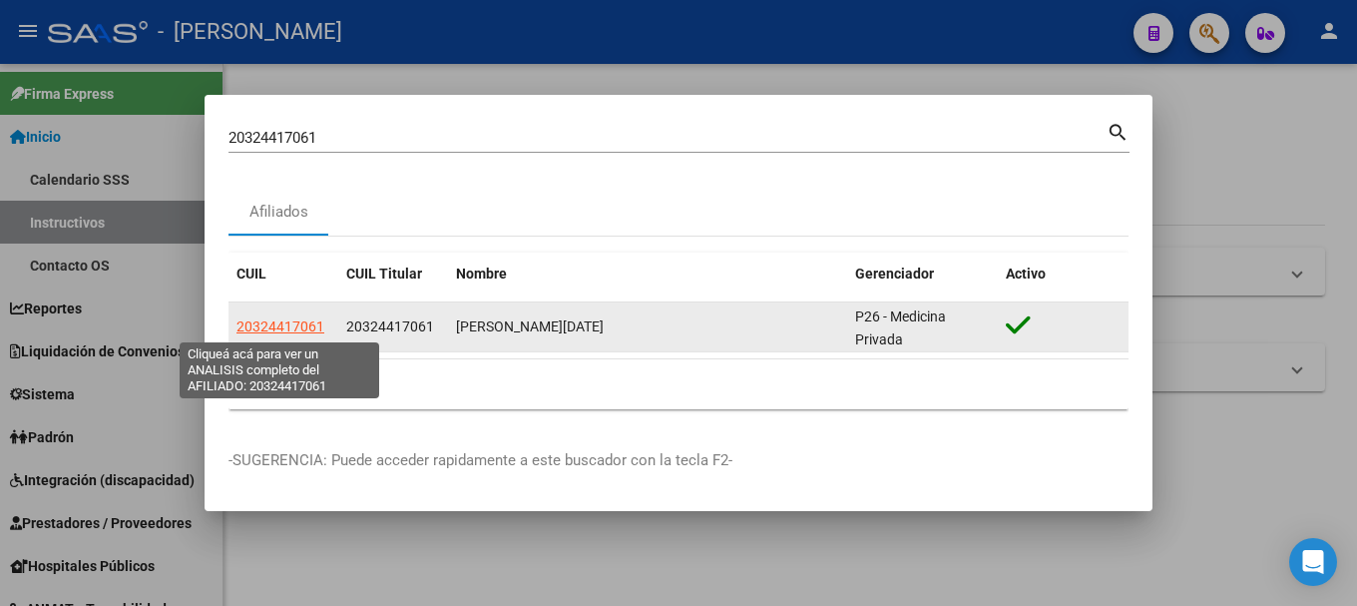
click at [292, 325] on span "20324417061" at bounding box center [281, 326] width 88 height 16
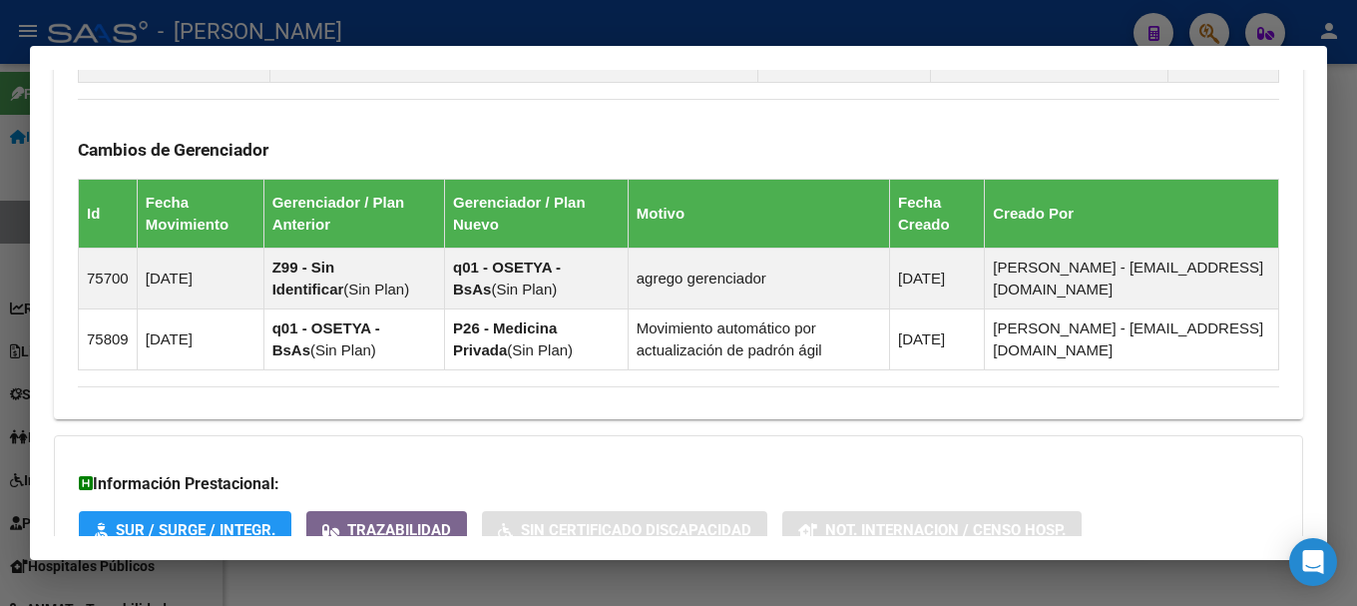
scroll to position [1420, 0]
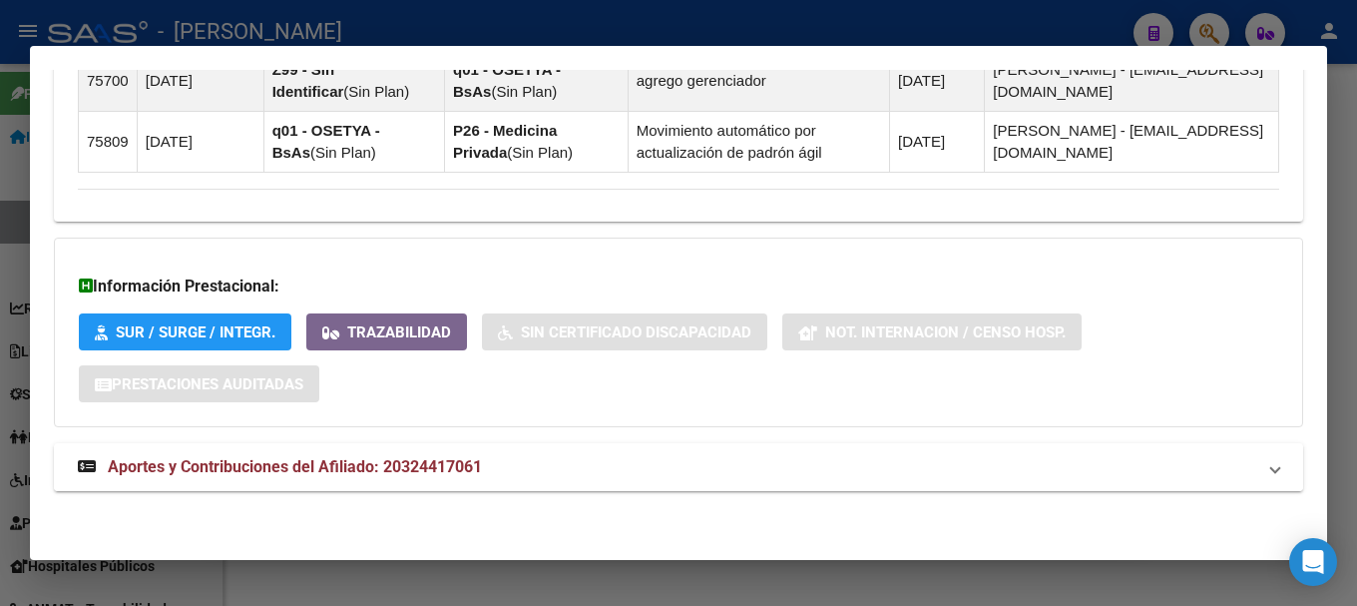
click at [472, 482] on mat-expansion-panel-header "Aportes y Contribuciones del Afiliado: 20324417061" at bounding box center [679, 467] width 1250 height 48
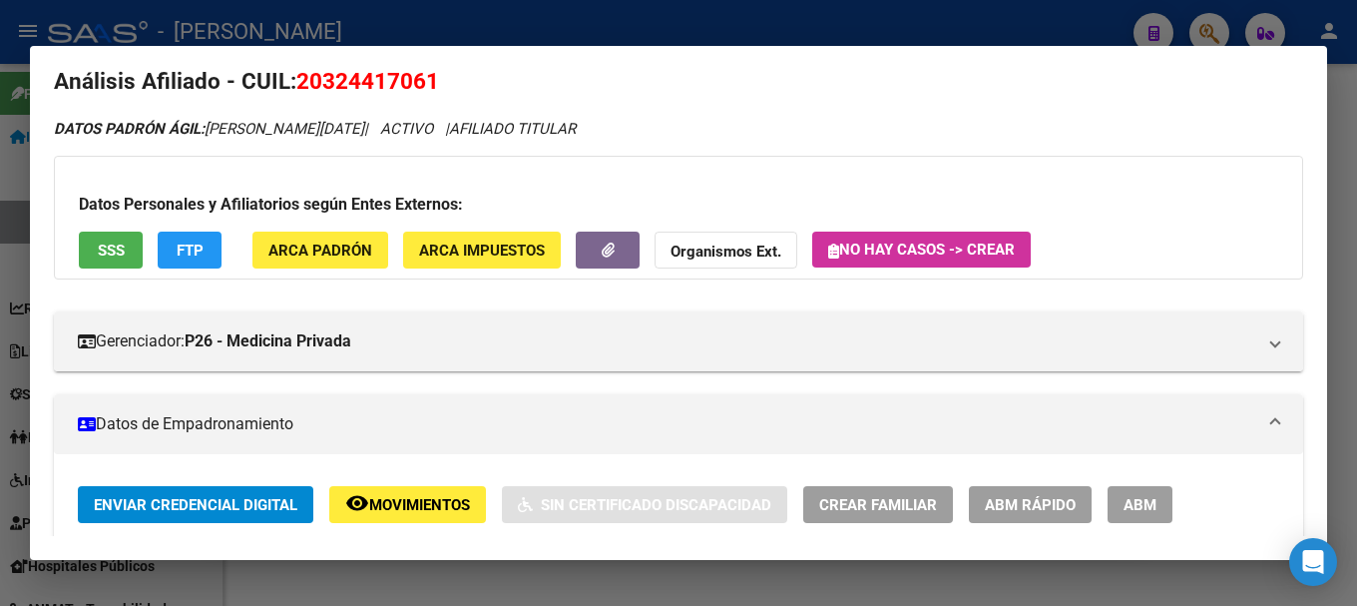
scroll to position [0, 0]
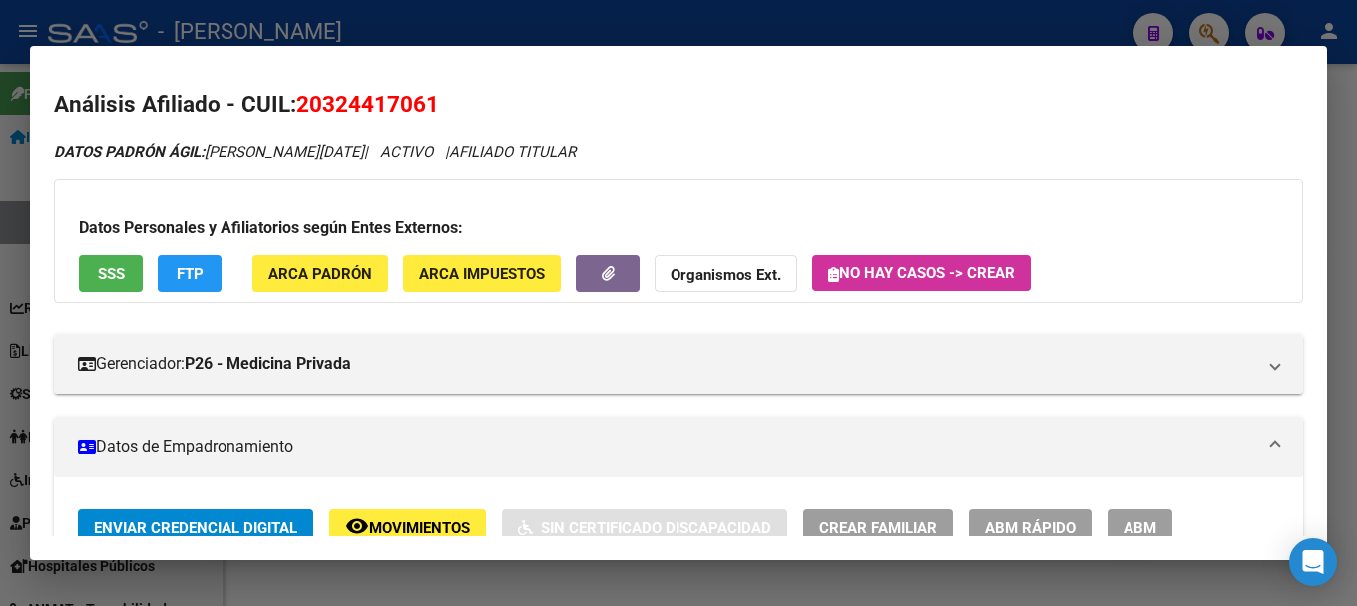
drag, startPoint x: 324, startPoint y: 77, endPoint x: 419, endPoint y: 83, distance: 95.0
click at [419, 83] on mat-dialog-content "Análisis Afiliado - CUIL: 20324417061 DATOS PADRÓN ÁGIL: JUAN DOMINGO ZARACHO |…" at bounding box center [679, 303] width 1298 height 467
drag, startPoint x: 430, startPoint y: 103, endPoint x: 328, endPoint y: 104, distance: 101.8
click at [328, 104] on span "20324417061" at bounding box center [367, 104] width 143 height 26
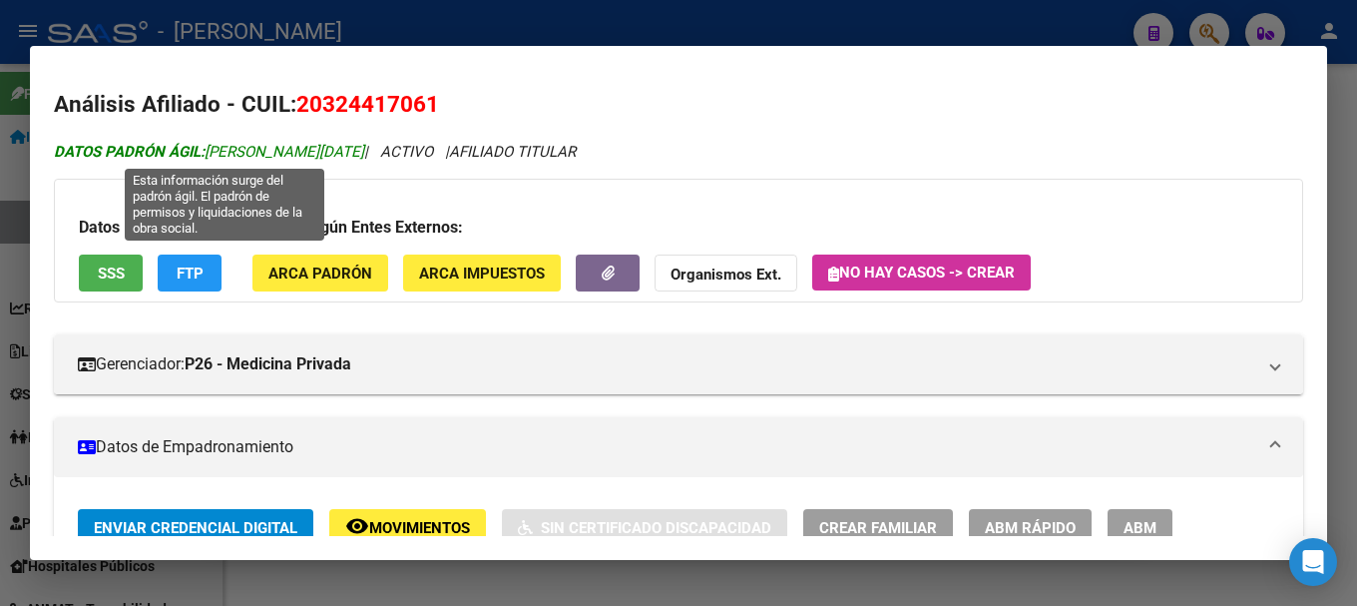
drag, startPoint x: 211, startPoint y: 151, endPoint x: 387, endPoint y: 157, distance: 176.8
click at [364, 157] on span "DATOS PADRÓN ÁGIL: JUAN DOMINGO ZARACHO" at bounding box center [209, 152] width 310 height 18
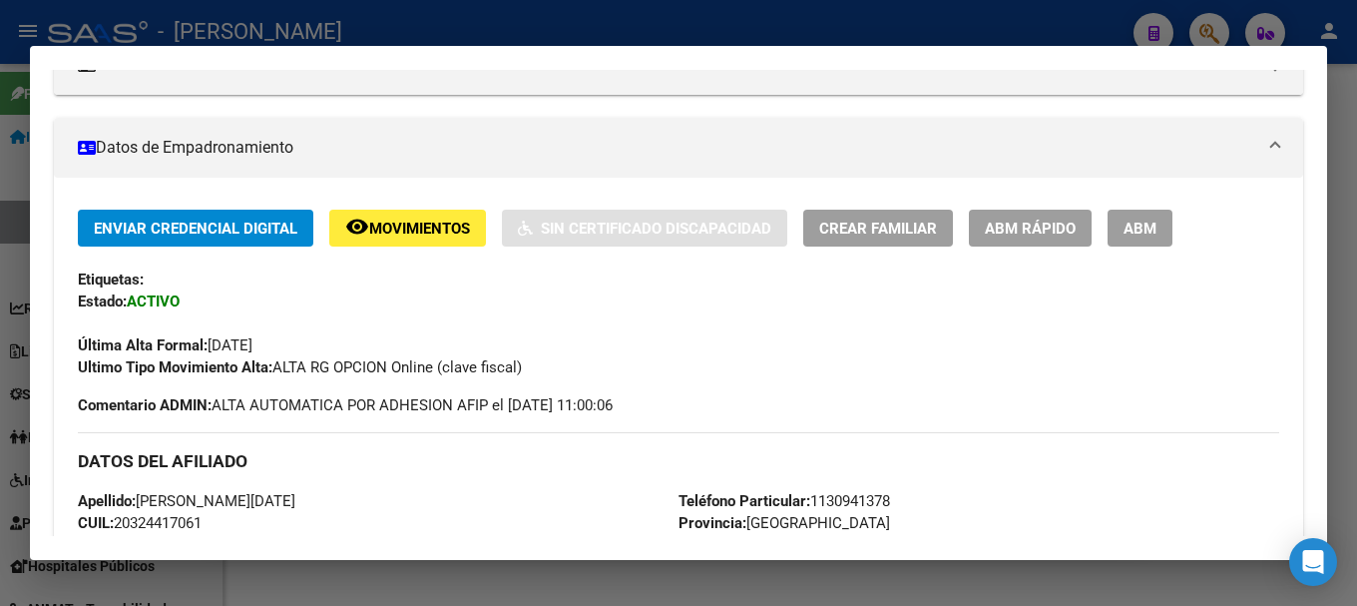
scroll to position [599, 0]
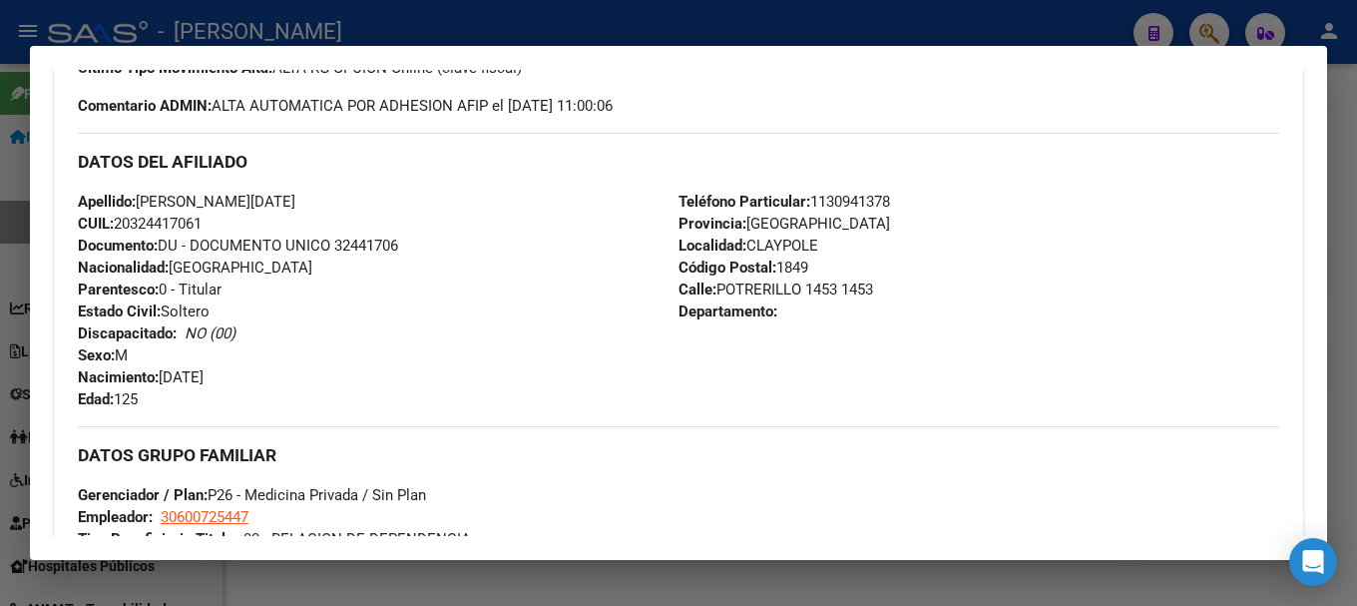
click at [393, 248] on span "Documento: DU - DOCUMENTO UNICO 32441706" at bounding box center [238, 246] width 320 height 18
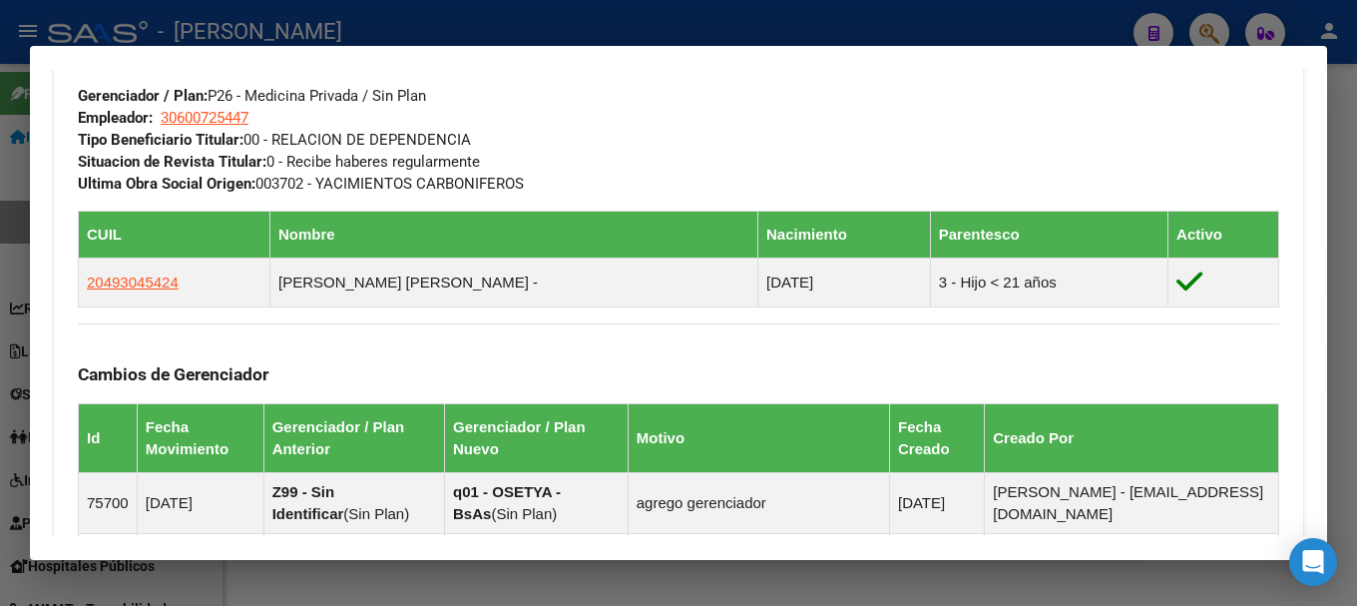
scroll to position [799, 0]
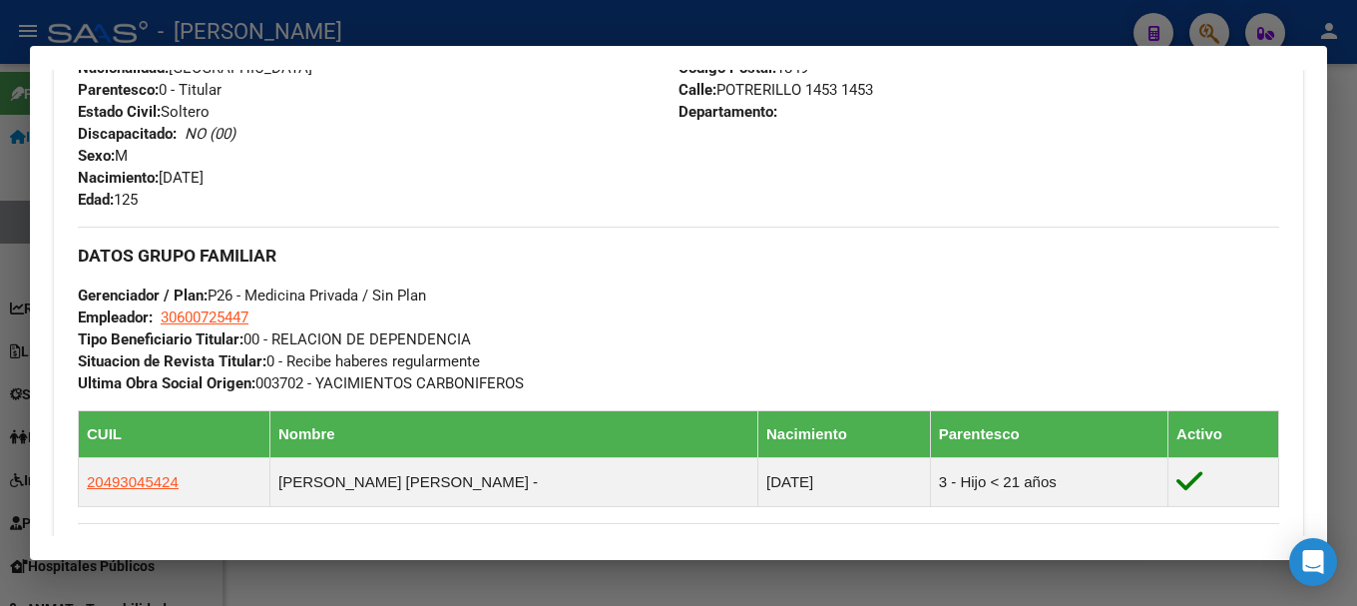
drag, startPoint x: 715, startPoint y: 89, endPoint x: 834, endPoint y: 93, distance: 119.8
click at [834, 93] on span "Calle: POTRERILLO 1453 1453" at bounding box center [776, 90] width 195 height 18
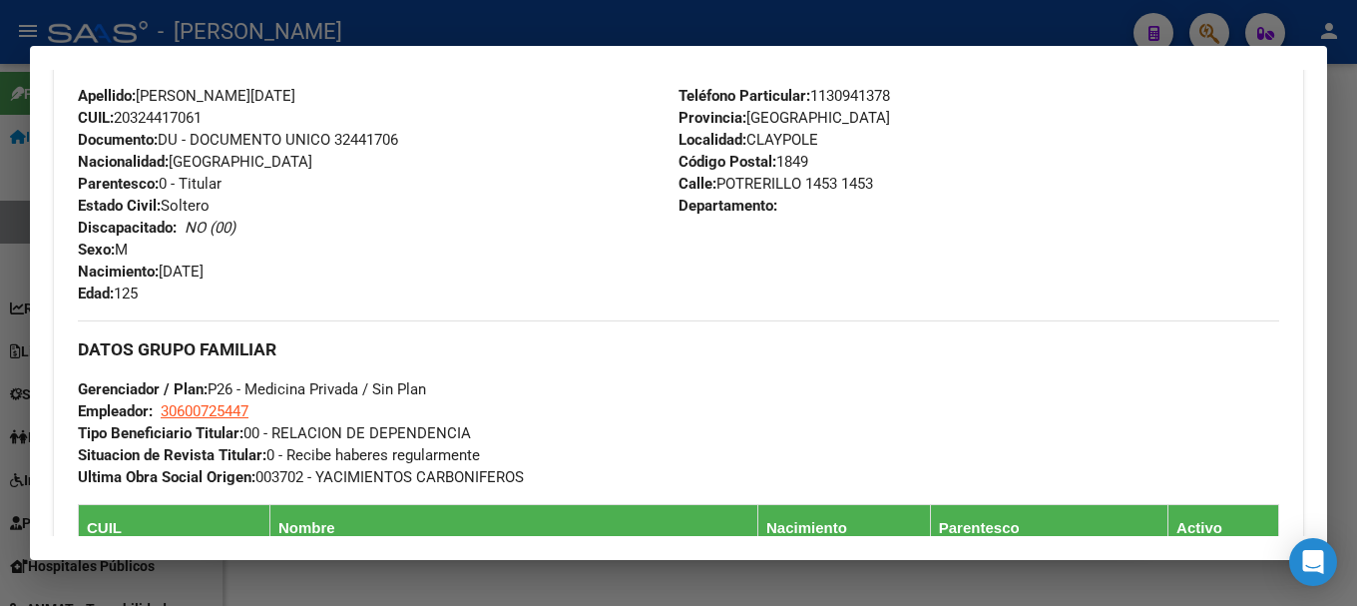
scroll to position [599, 0]
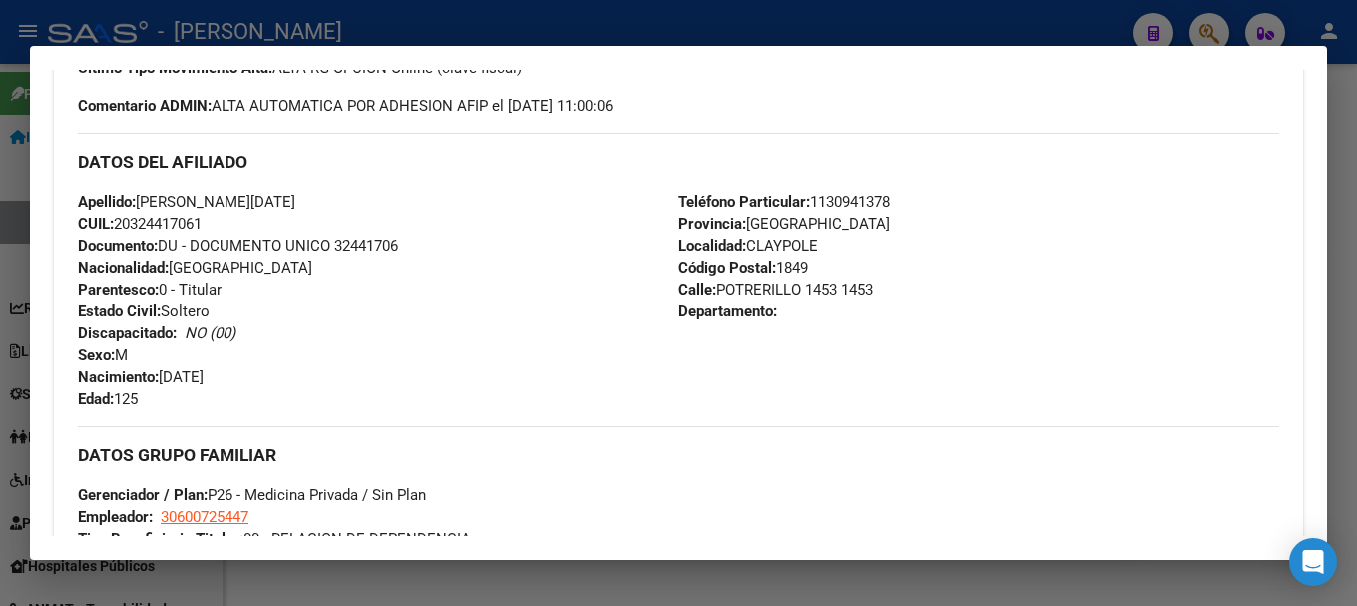
click at [790, 265] on span "Código Postal: 1849" at bounding box center [744, 268] width 130 height 18
click at [852, 186] on div "DATOS DEL AFILIADO" at bounding box center [679, 162] width 1202 height 58
click at [852, 196] on span "Teléfono Particular: 1130941378" at bounding box center [785, 202] width 212 height 18
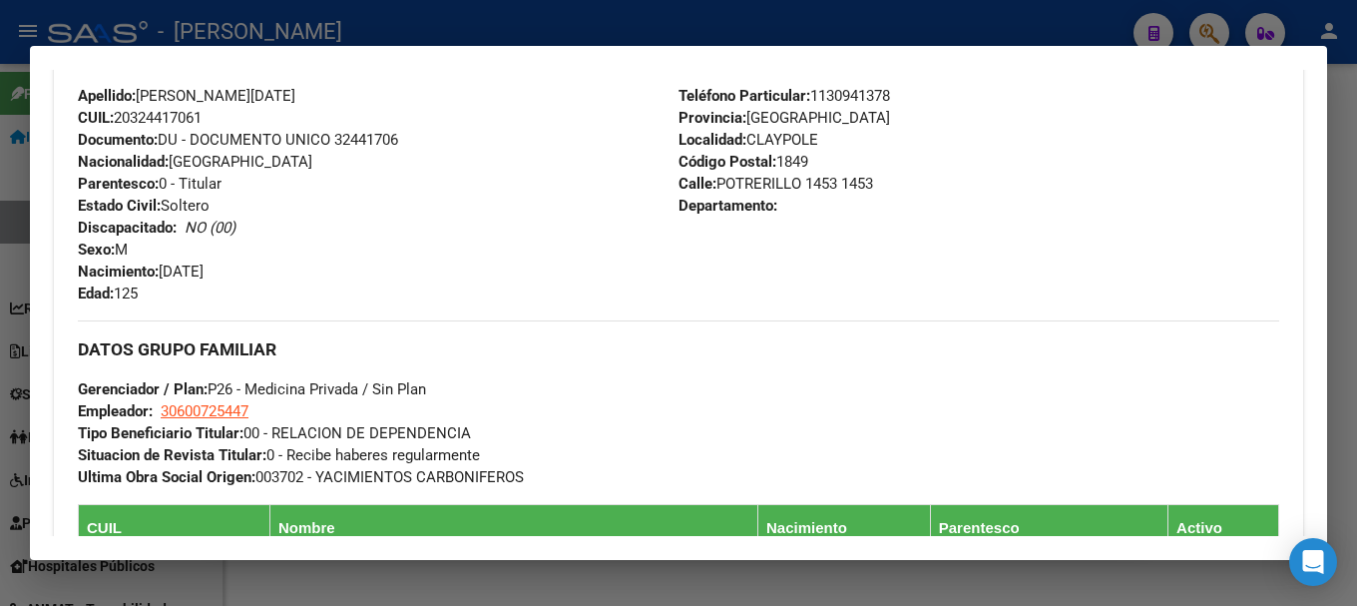
scroll to position [799, 0]
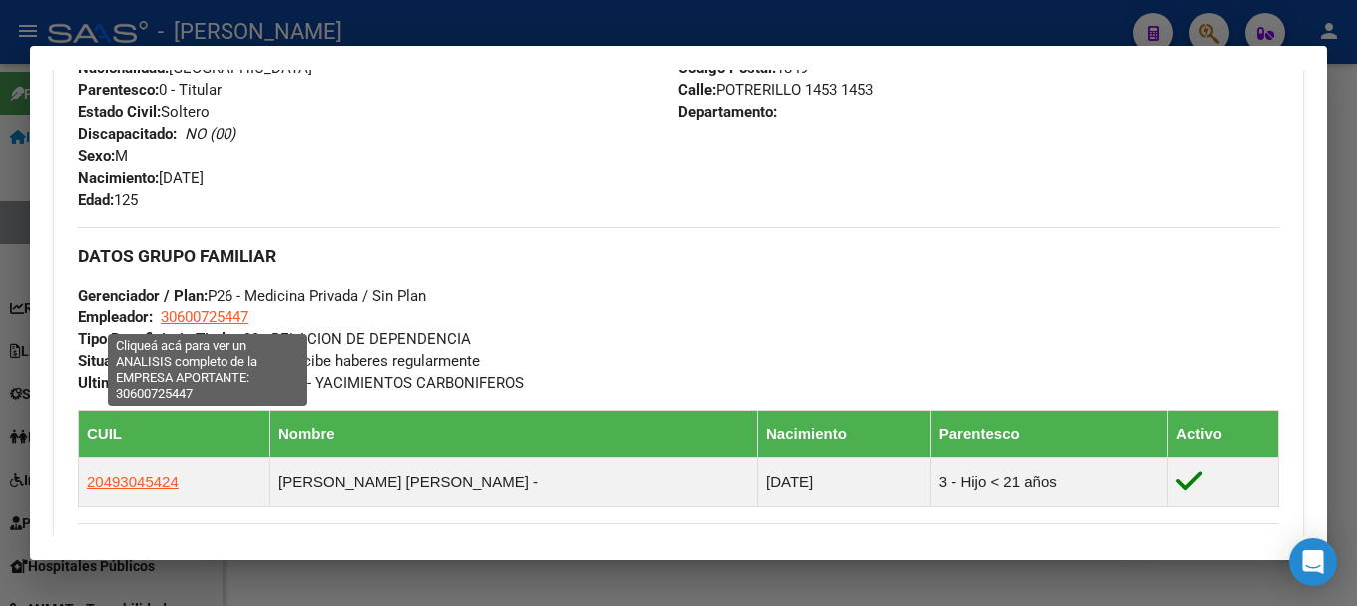
click at [219, 317] on span "30600725447" at bounding box center [205, 317] width 88 height 18
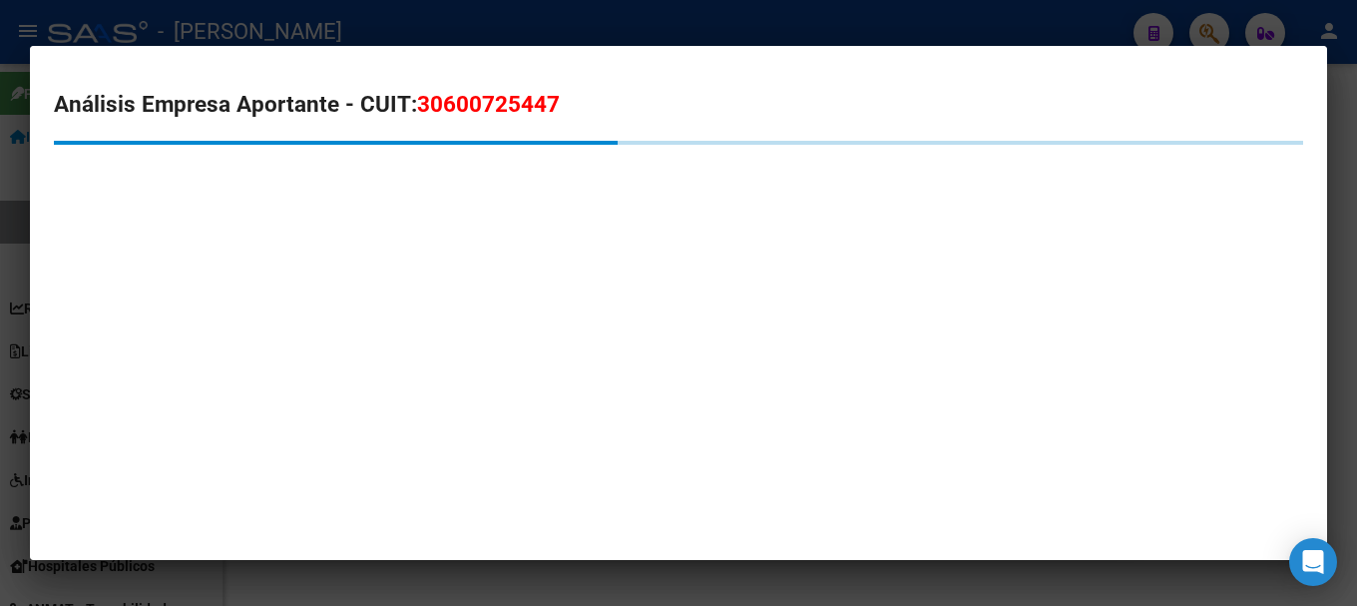
click at [504, 105] on span "30600725447" at bounding box center [488, 104] width 143 height 26
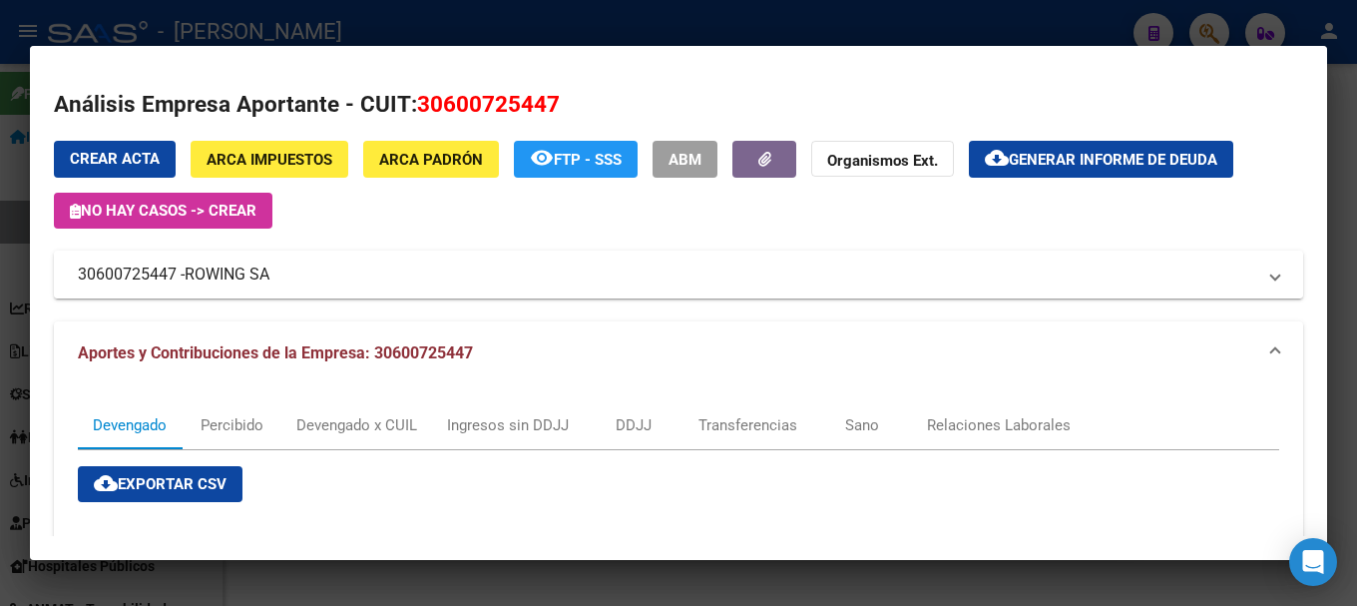
drag, startPoint x: 0, startPoint y: 283, endPoint x: 104, endPoint y: 284, distance: 103.8
click at [0, 284] on div at bounding box center [678, 303] width 1357 height 606
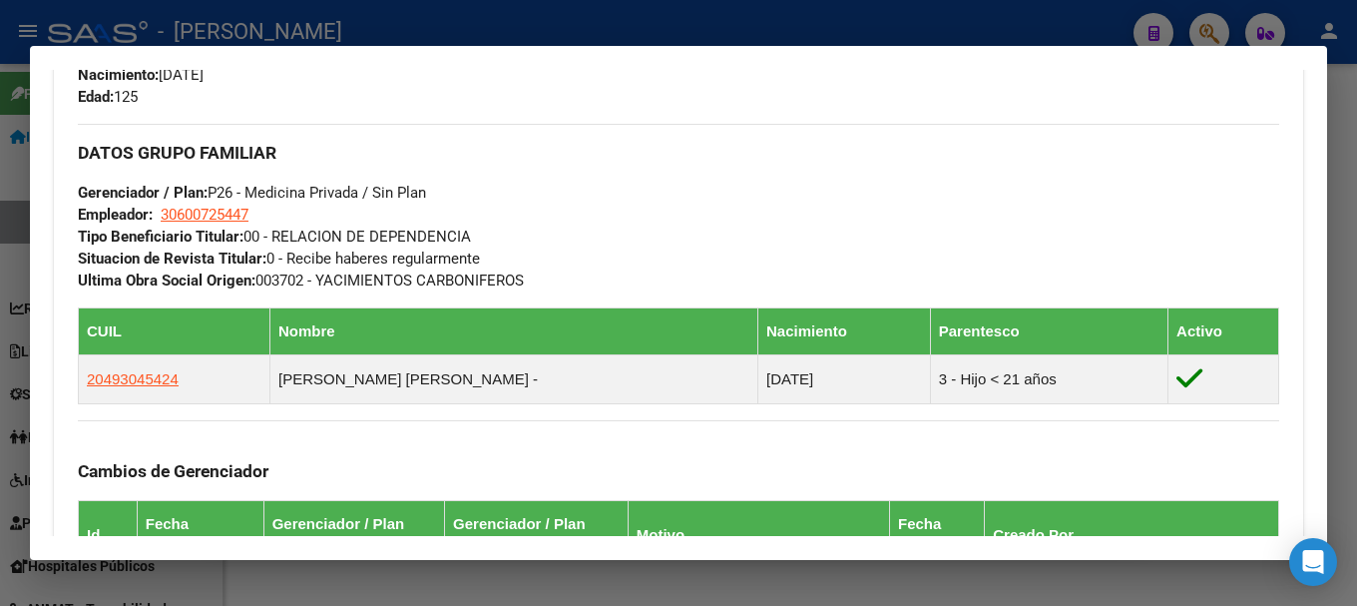
scroll to position [998, 0]
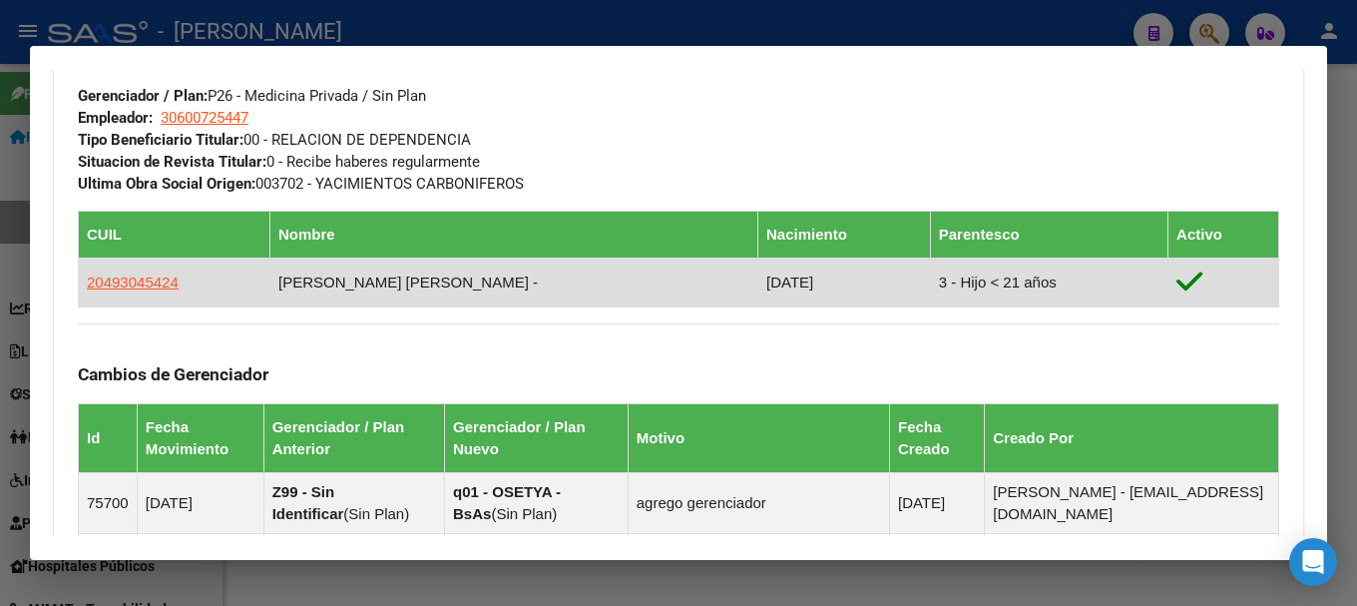
click at [177, 287] on td "20493045424" at bounding box center [175, 282] width 192 height 49
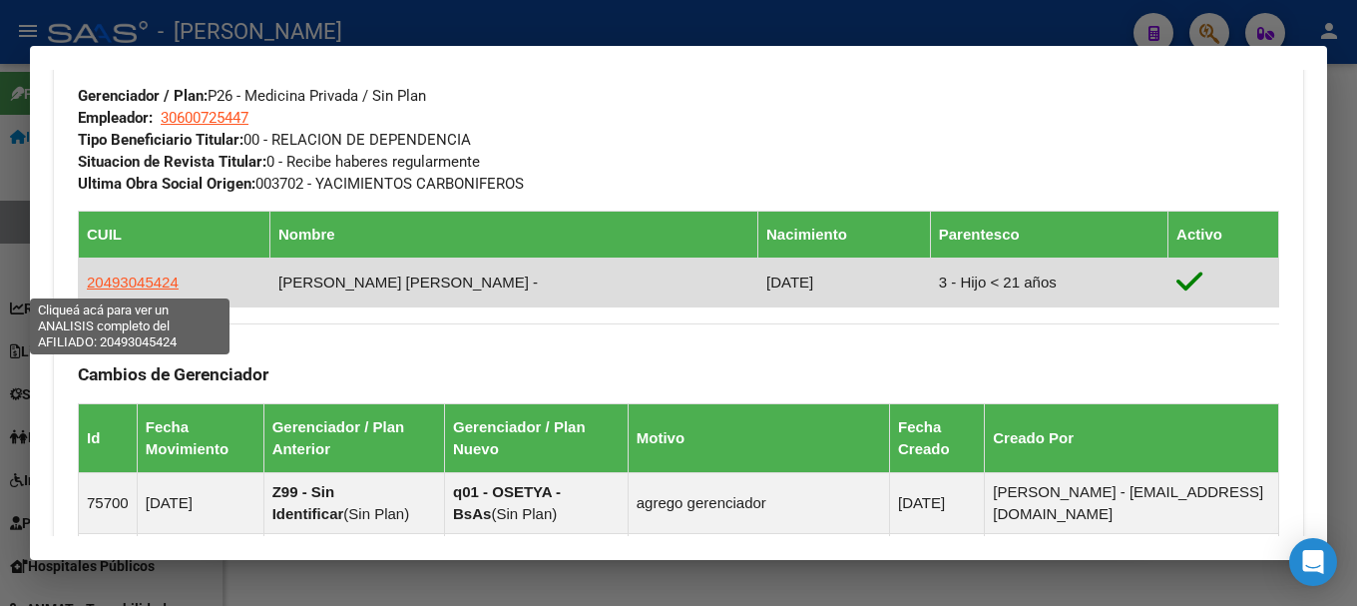
click at [165, 287] on span "20493045424" at bounding box center [133, 281] width 92 height 17
type textarea "20493045424"
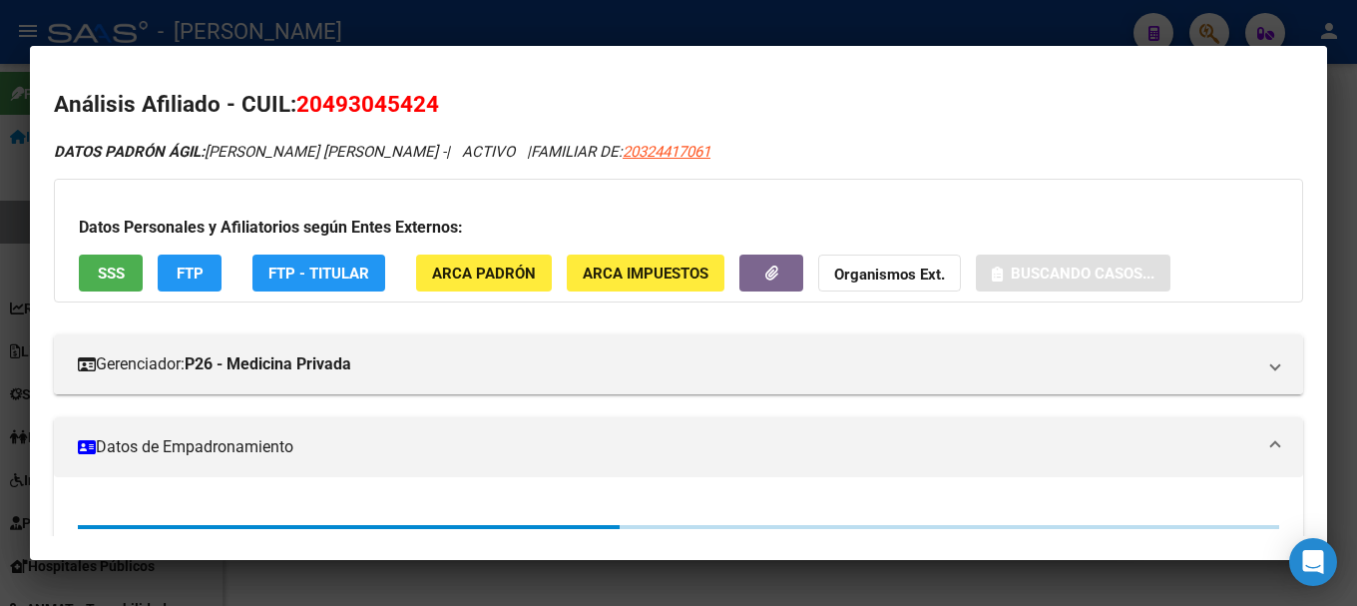
drag, startPoint x: 327, startPoint y: 102, endPoint x: 426, endPoint y: 103, distance: 98.8
click at [426, 103] on span "20493045424" at bounding box center [367, 104] width 143 height 26
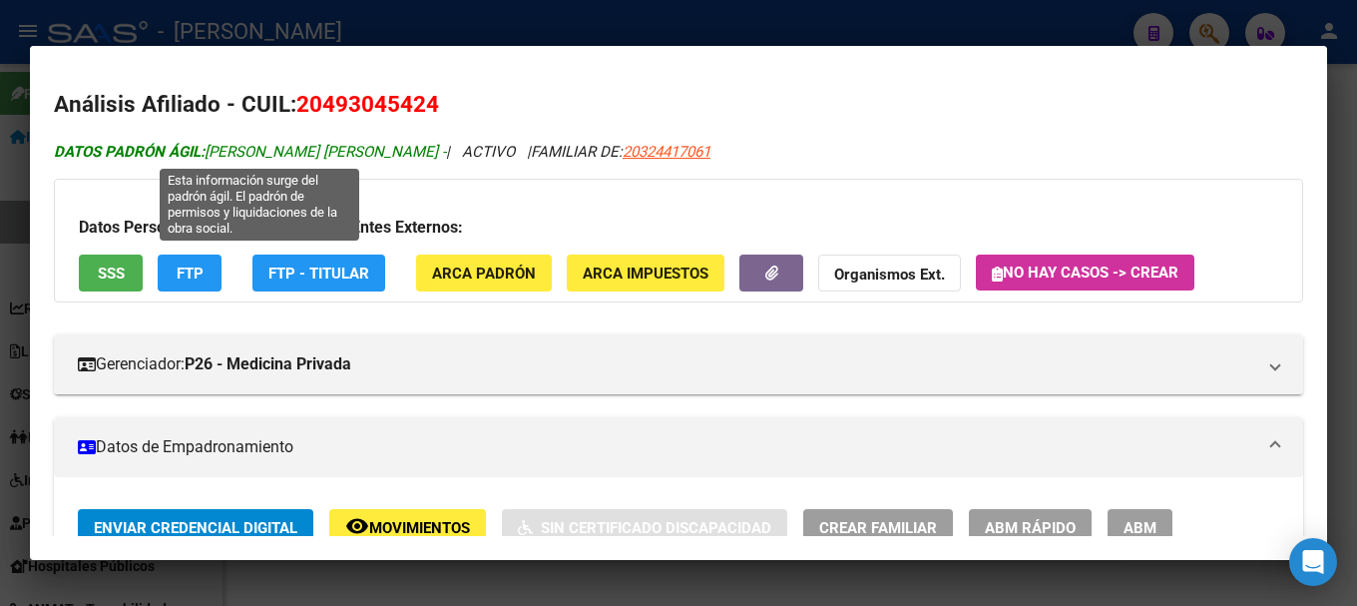
drag, startPoint x: 213, startPoint y: 153, endPoint x: 452, endPoint y: 153, distance: 239.6
click at [446, 153] on span "DATOS PADRÓN ÁGIL: ZARACHO CARDOZO MARIO DANIEL -" at bounding box center [250, 152] width 392 height 18
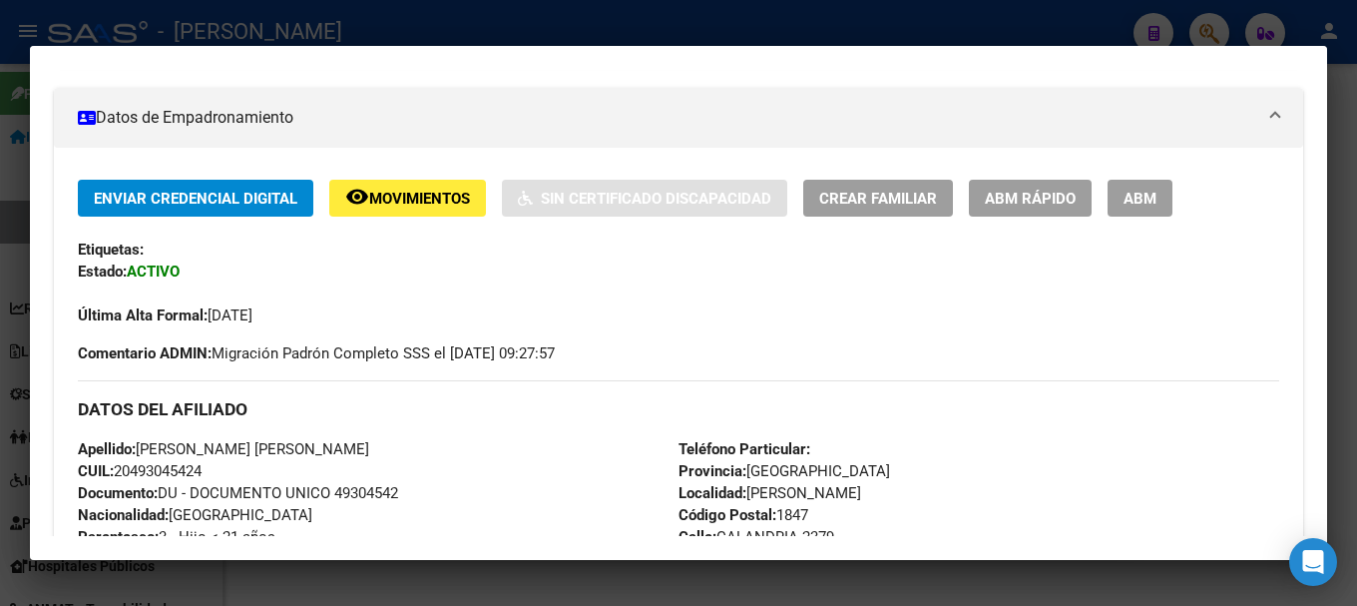
scroll to position [499, 0]
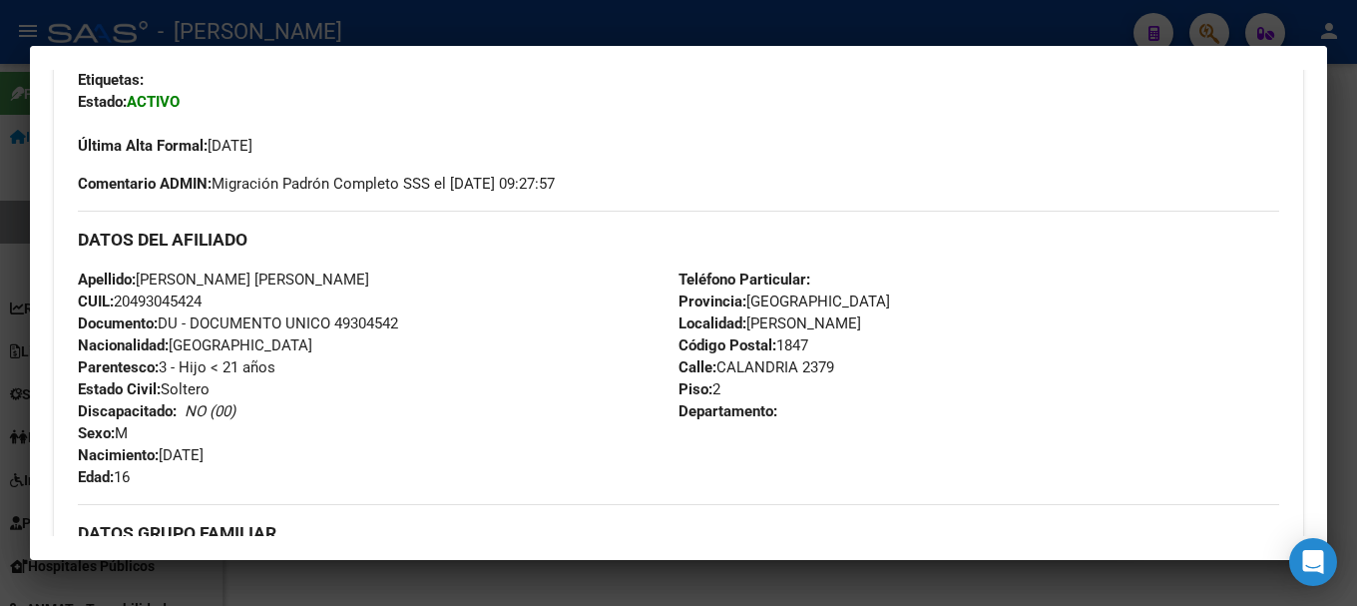
drag, startPoint x: 162, startPoint y: 454, endPoint x: 291, endPoint y: 453, distance: 129.8
click at [291, 453] on div "Apellido: ZARACHO CARDOZO MARIO DANIEL CUIL: 20493045424 Documento: DU - DOCUME…" at bounding box center [378, 378] width 601 height 220
click at [0, 192] on div at bounding box center [678, 303] width 1357 height 606
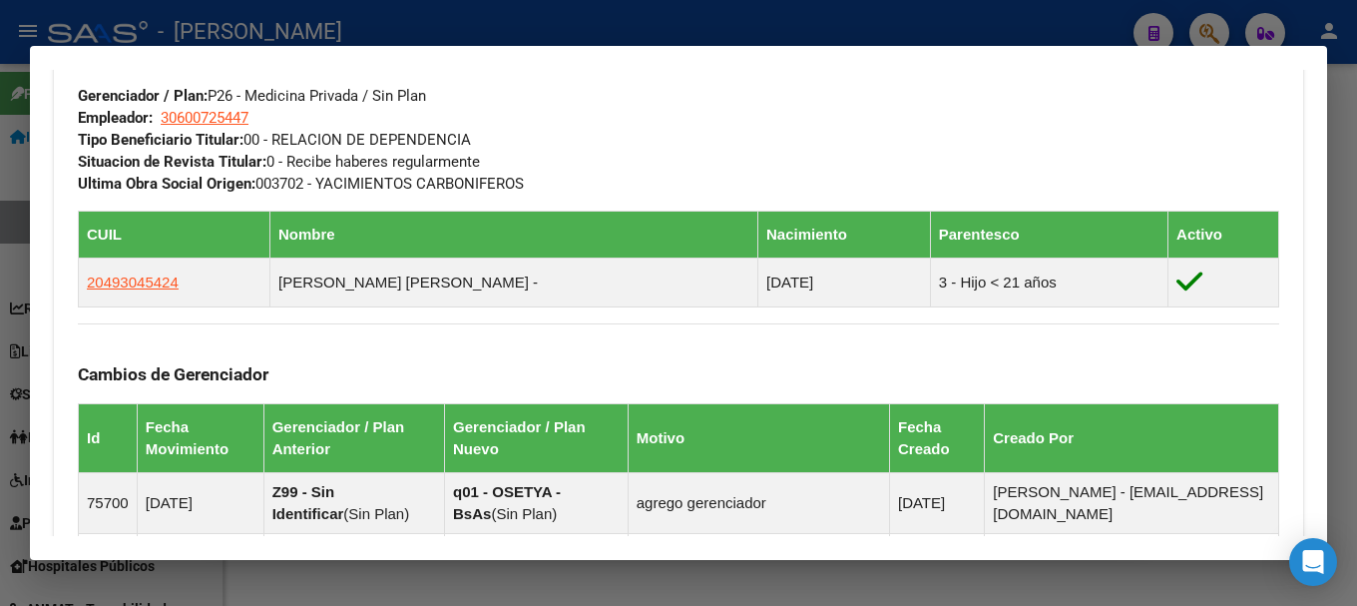
click at [902, 59] on mat-dialog-container "Análisis Afiliado - CUIL: 20324417061 DATOS PADRÓN ÁGIL: JUAN DOMINGO ZARACHO |…" at bounding box center [679, 303] width 1298 height 515
drag, startPoint x: 951, startPoint y: 19, endPoint x: 921, endPoint y: 31, distance: 32.3
click at [948, 19] on div at bounding box center [678, 303] width 1357 height 606
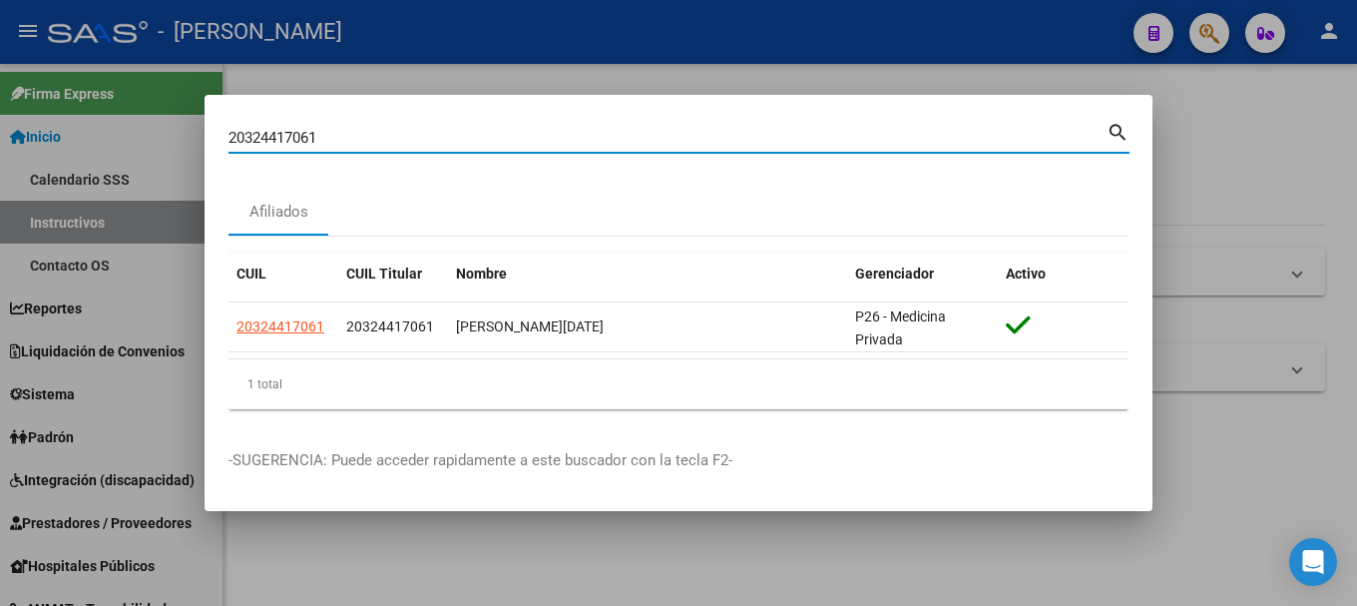
click at [437, 138] on input "20324417061" at bounding box center [668, 138] width 878 height 18
paste input "97774"
type input "20324497774"
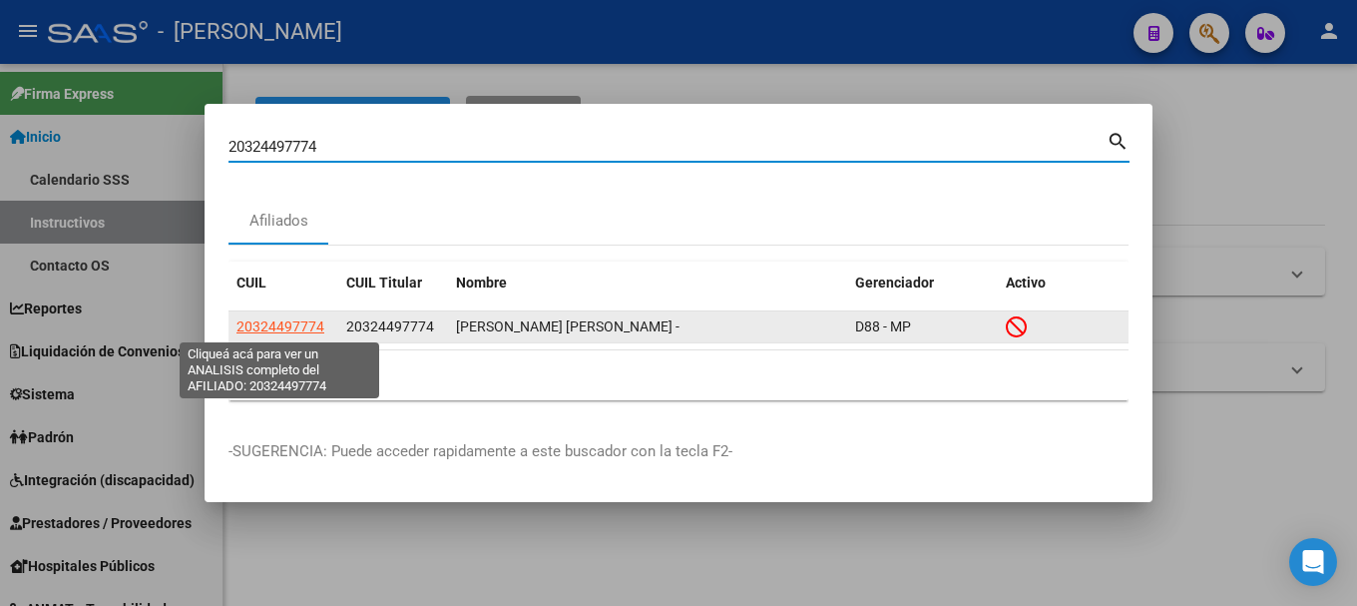
click at [292, 325] on span "20324497774" at bounding box center [281, 326] width 88 height 16
type textarea "20324497774"
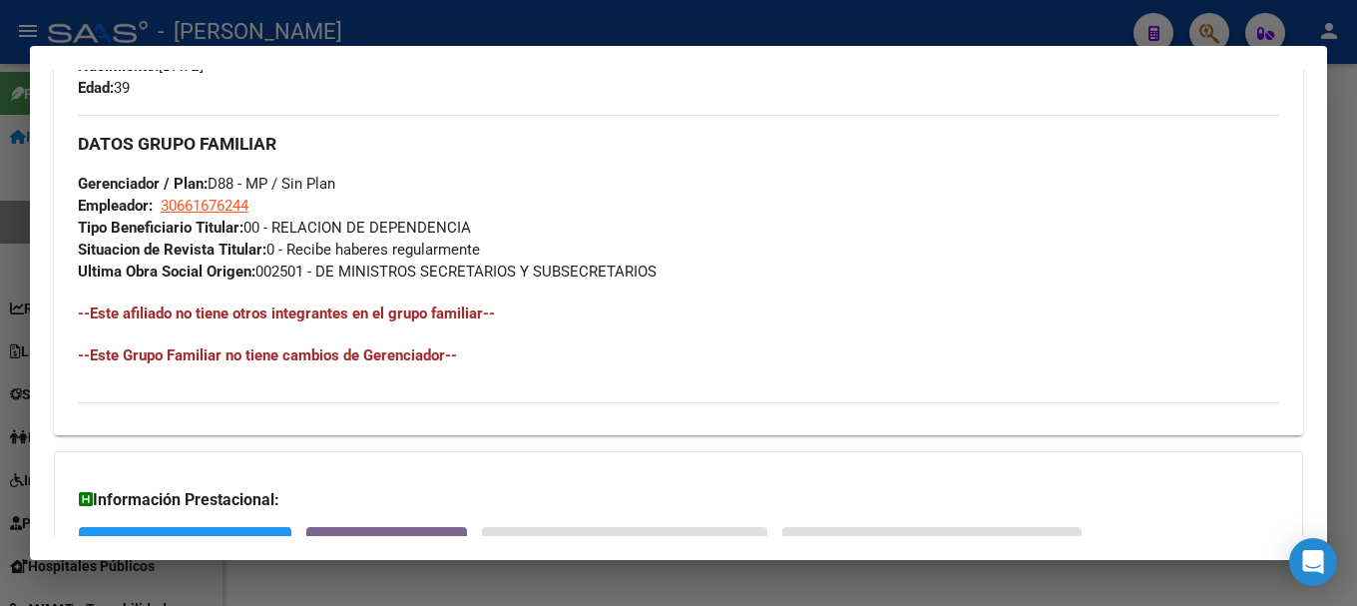
scroll to position [1167, 0]
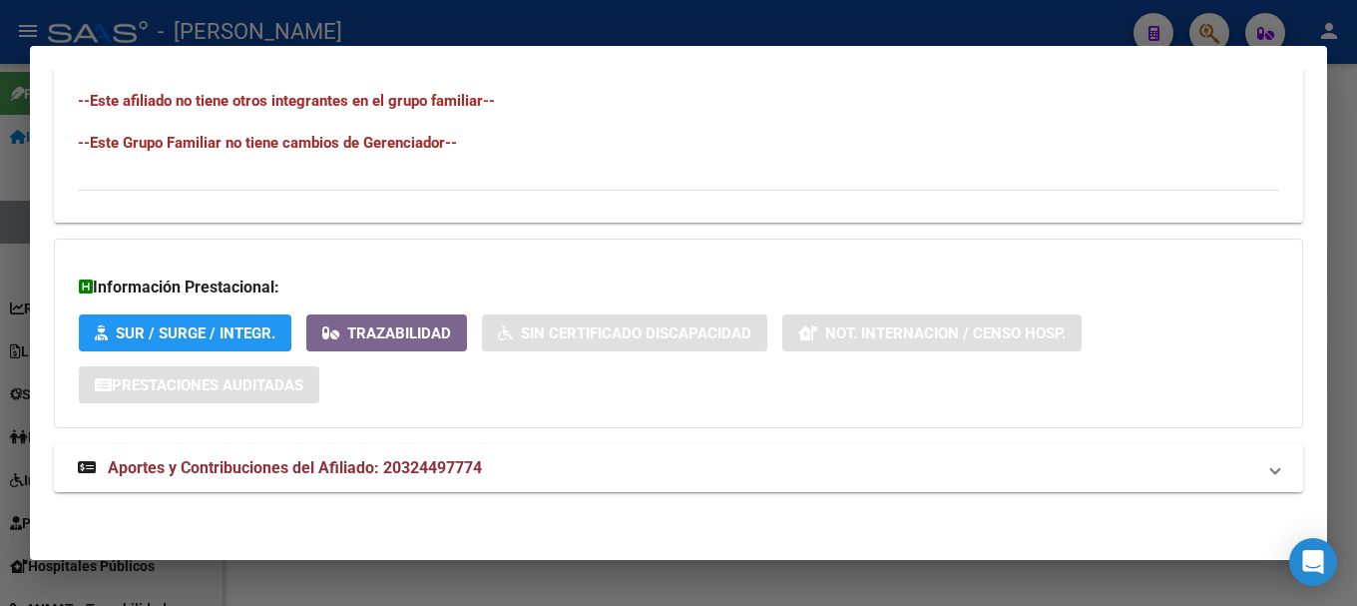
click at [471, 11] on div at bounding box center [678, 303] width 1357 height 606
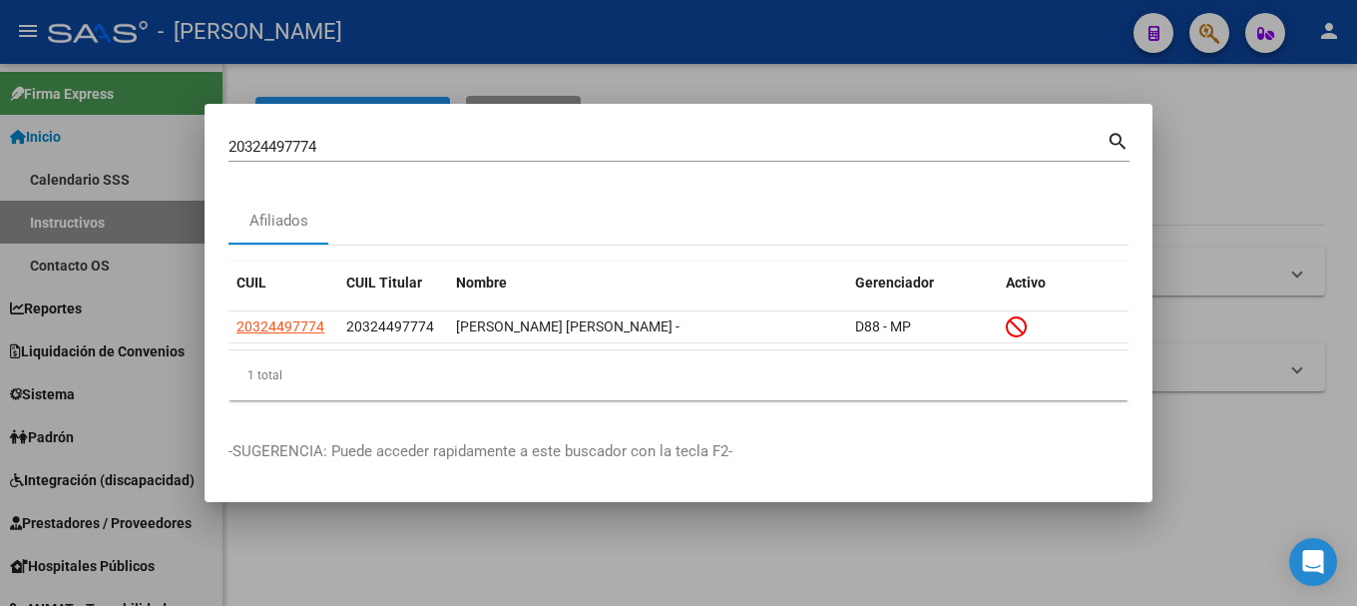
click at [371, 132] on div "20324497774 Buscar (apellido, dni, cuil, nro traspaso, cuit, obra social)" at bounding box center [668, 147] width 878 height 30
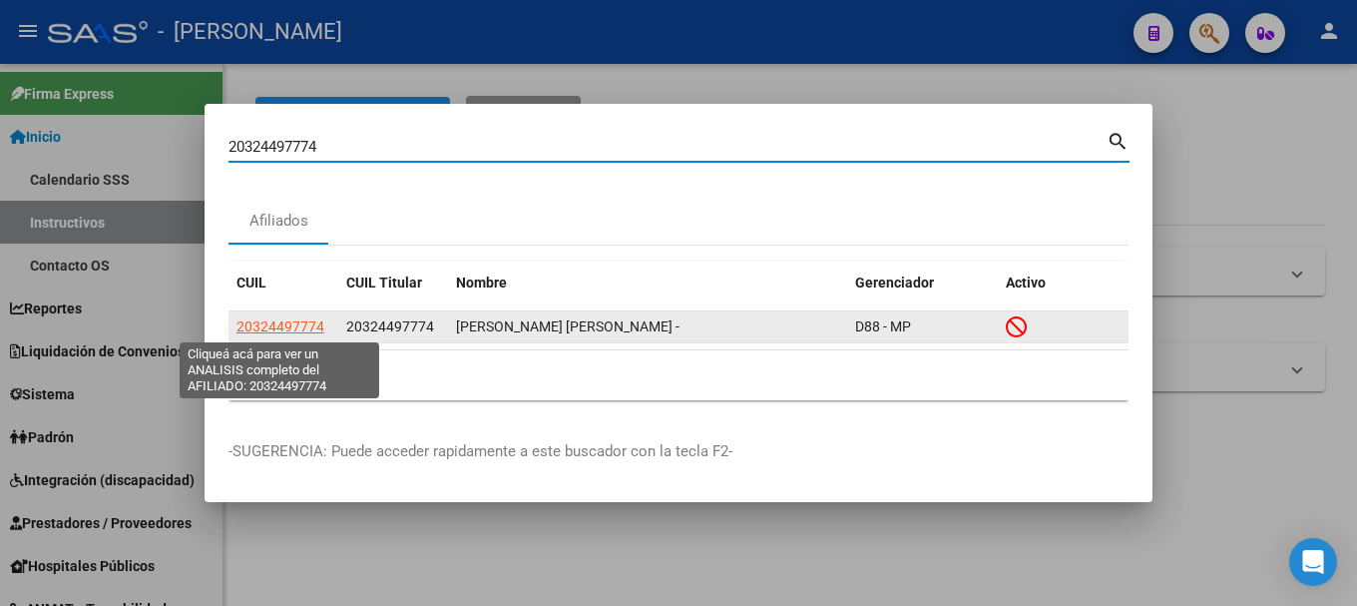
click at [299, 333] on span "20324497774" at bounding box center [281, 326] width 88 height 16
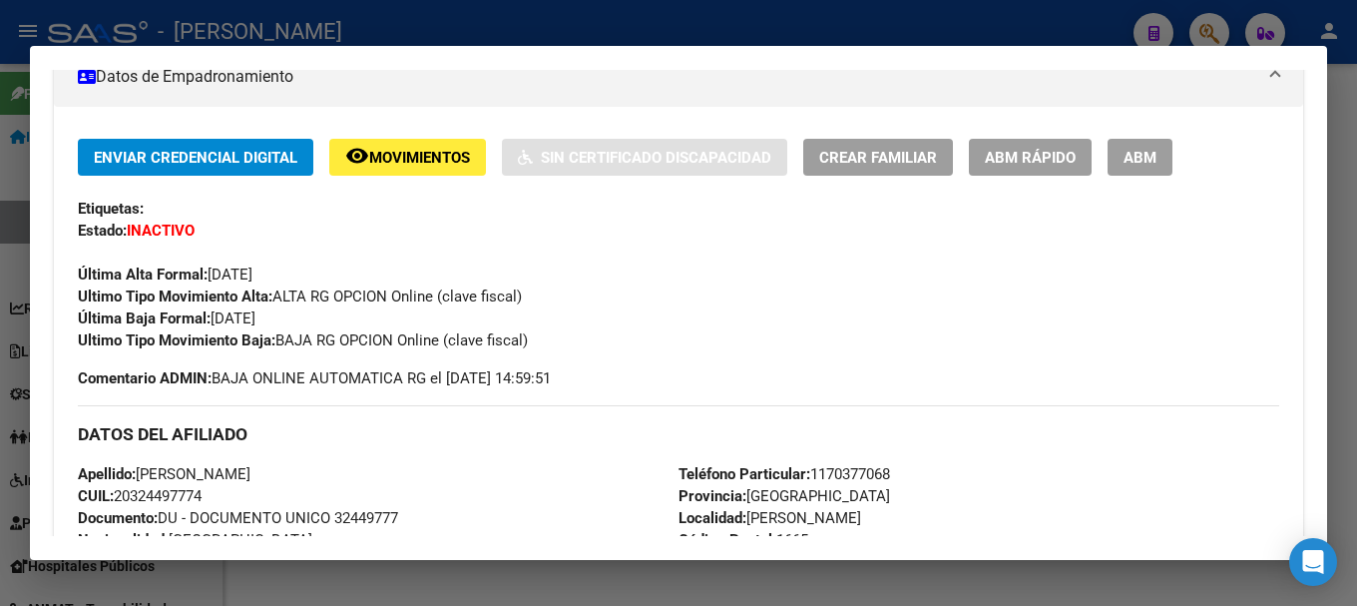
scroll to position [369, 0]
click at [0, 161] on div at bounding box center [678, 303] width 1357 height 606
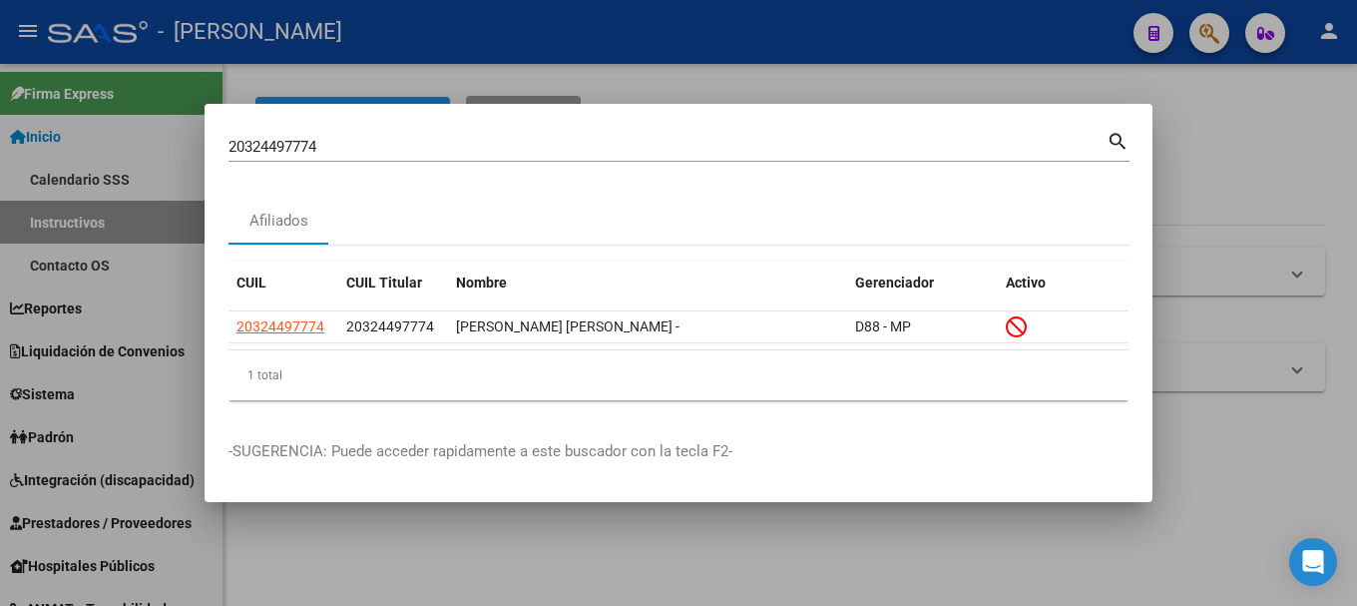
click at [365, 157] on div "20324497774 Buscar (apellido, dni, cuil, nro traspaso, cuit, obra social)" at bounding box center [668, 147] width 878 height 30
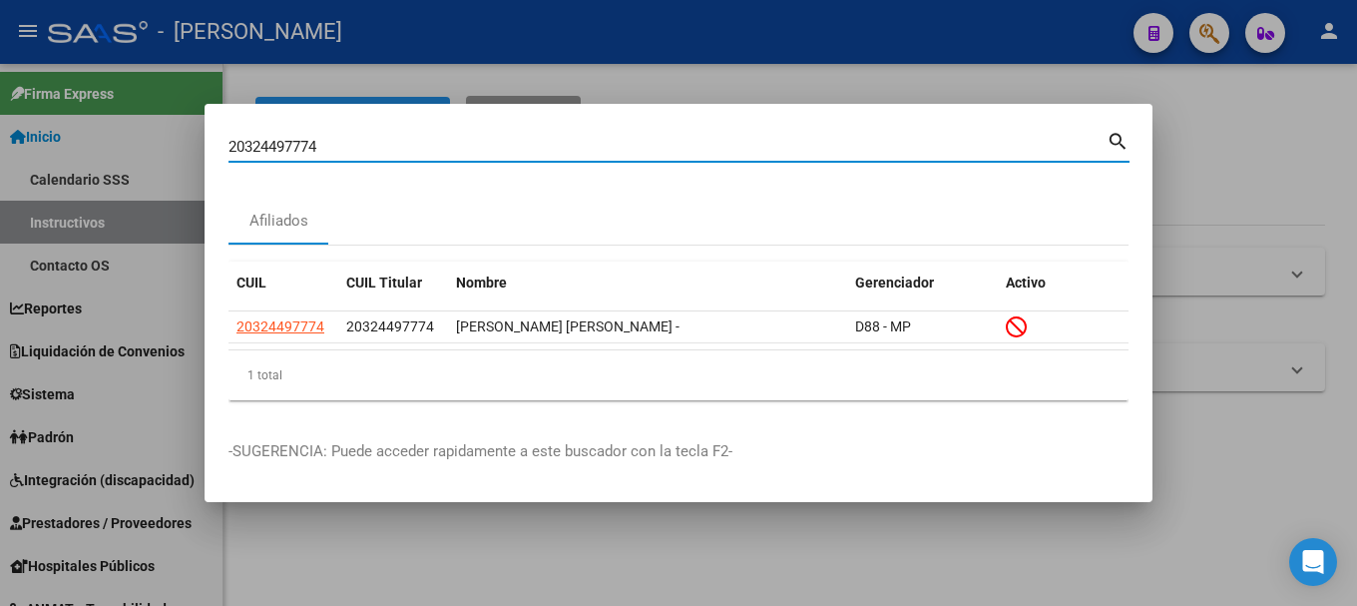
click at [388, 148] on input "20324497774" at bounding box center [668, 147] width 878 height 18
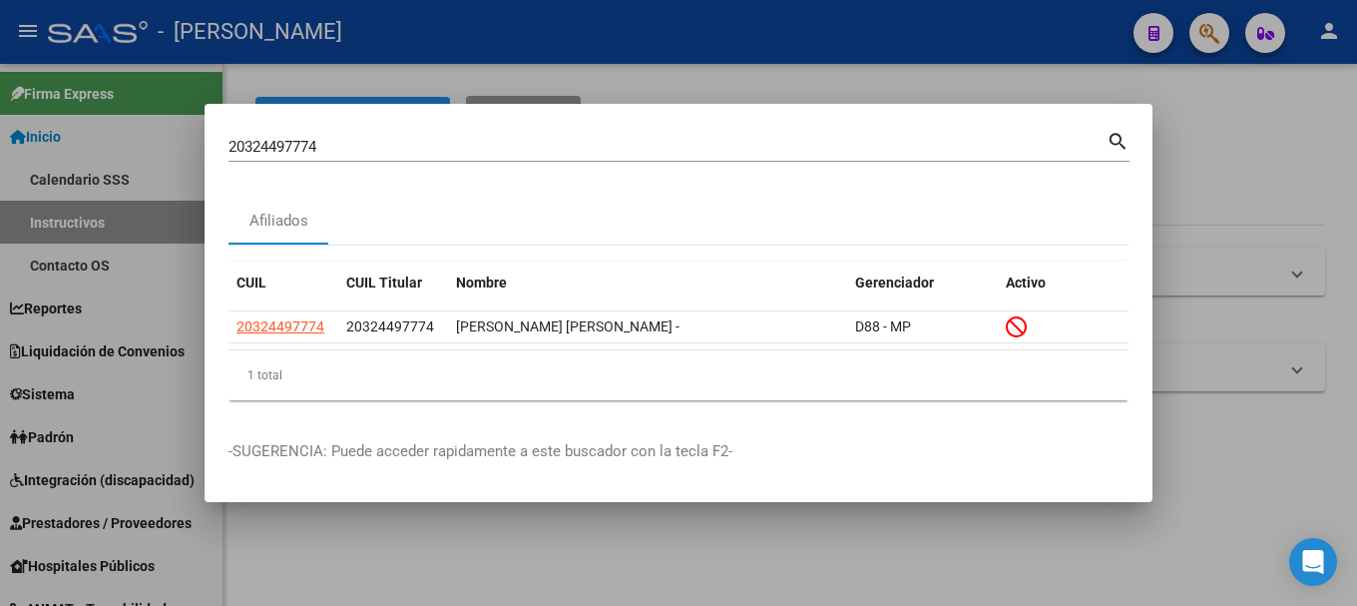
click at [338, 165] on div "20324497774 Buscar (apellido, dni, cuil, nro traspaso, cuit, obra social) search" at bounding box center [679, 154] width 901 height 53
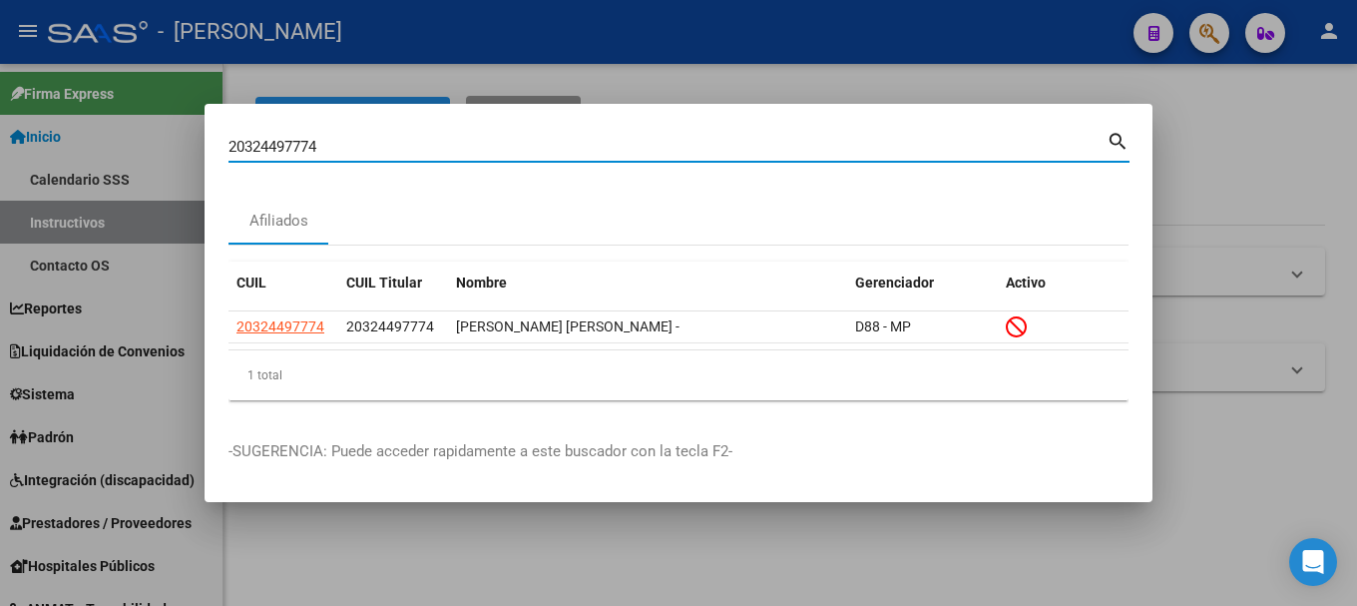
click at [361, 142] on input "20324497774" at bounding box center [668, 147] width 878 height 18
paste input "56826"
type input "20324568264"
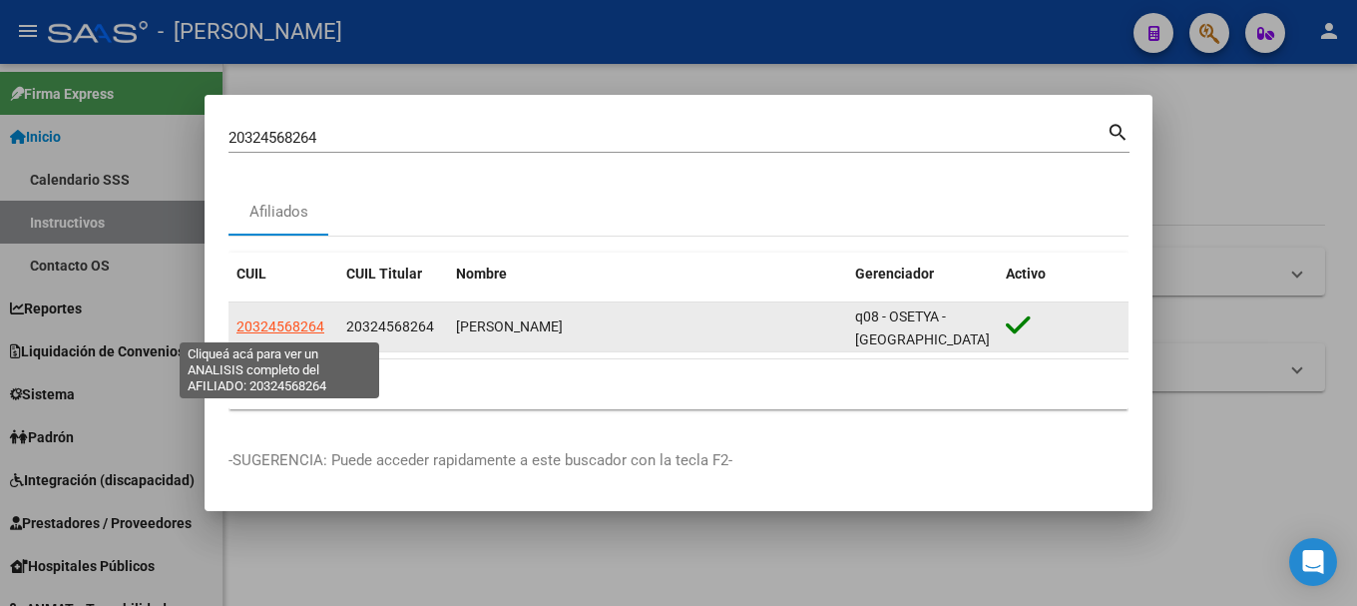
click at [298, 319] on span "20324568264" at bounding box center [281, 326] width 88 height 16
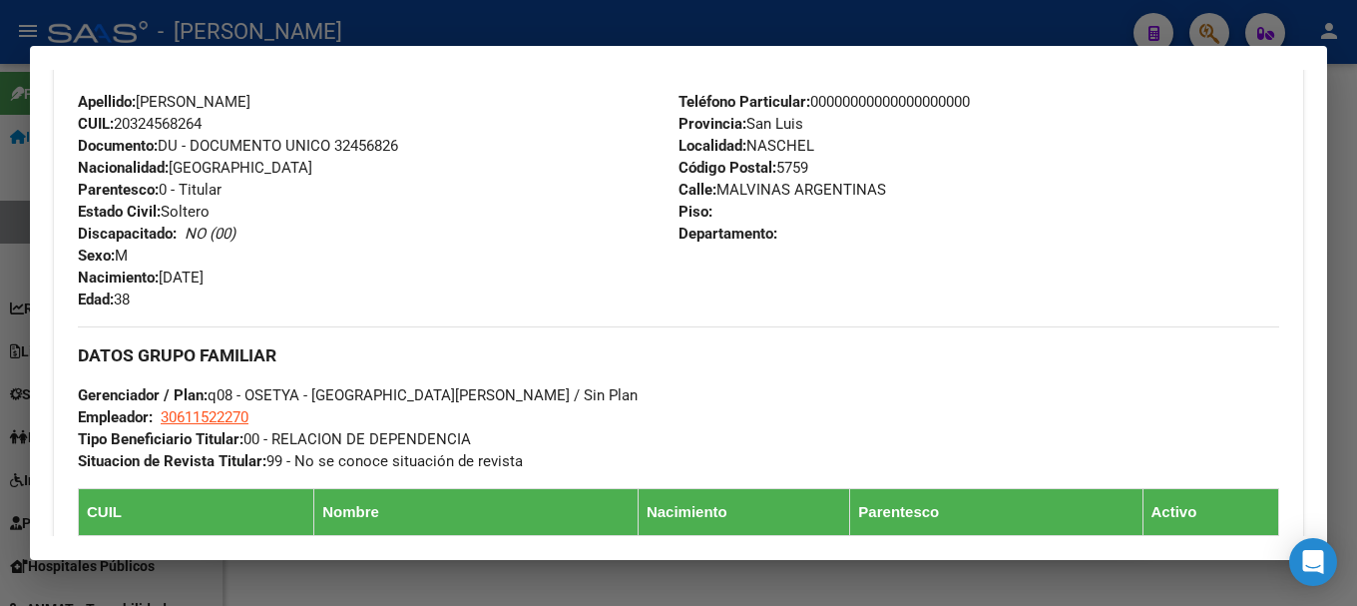
scroll to position [599, 0]
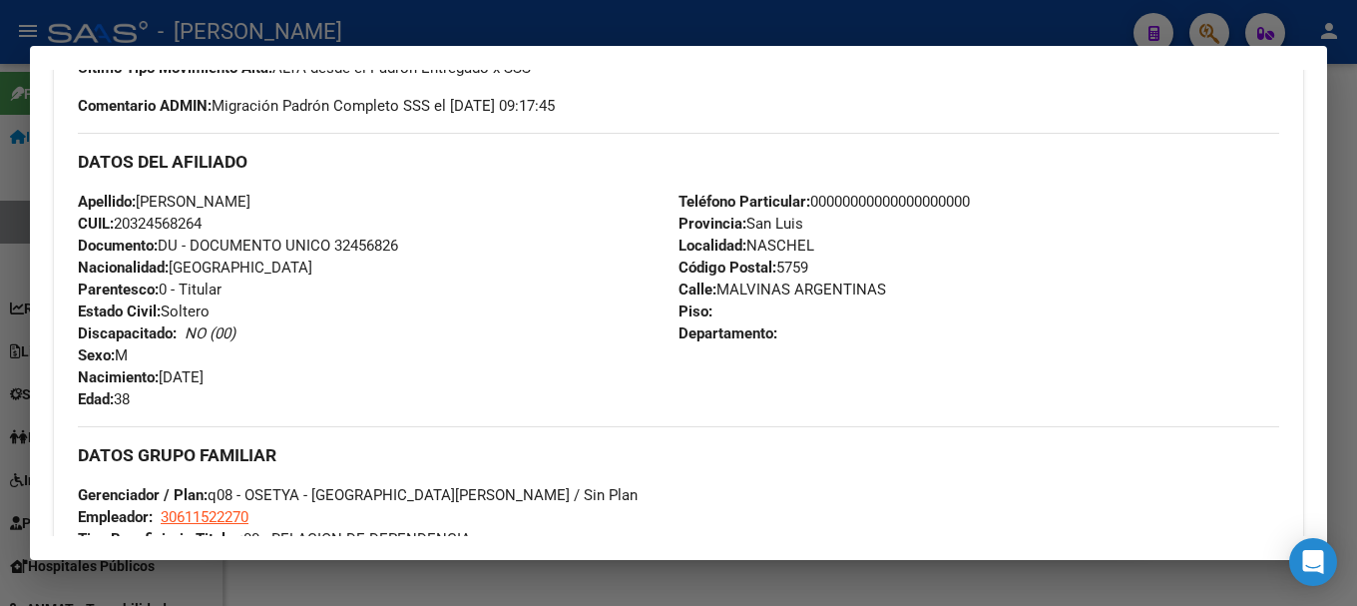
click at [357, 243] on span "Documento: DU - DOCUMENTO UNICO 32456826" at bounding box center [238, 246] width 320 height 18
click at [383, 198] on div "Apellido: GIL NICOLAS ALEJANDRO CUIL: 20324568264 Documento: DU - DOCUMENTO UNI…" at bounding box center [378, 301] width 601 height 220
drag, startPoint x: 142, startPoint y: 203, endPoint x: 333, endPoint y: 200, distance: 191.7
click at [333, 200] on div "Apellido: GIL NICOLAS ALEJANDRO CUIL: 20324568264 Documento: DU - DOCUMENTO UNI…" at bounding box center [378, 301] width 601 height 220
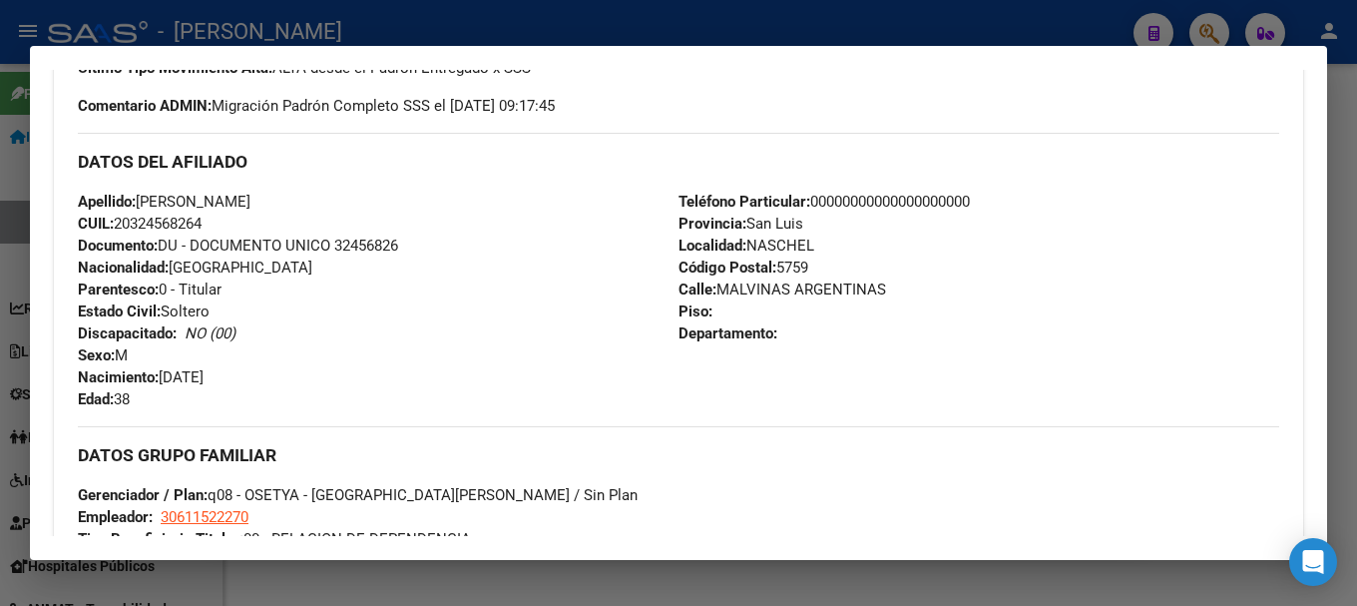
drag, startPoint x: 166, startPoint y: 373, endPoint x: 298, endPoint y: 373, distance: 132.8
click at [298, 373] on div "Apellido: GIL NICOLAS ALEJANDRO CUIL: 20324568264 Documento: DU - DOCUMENTO UNI…" at bounding box center [378, 301] width 601 height 220
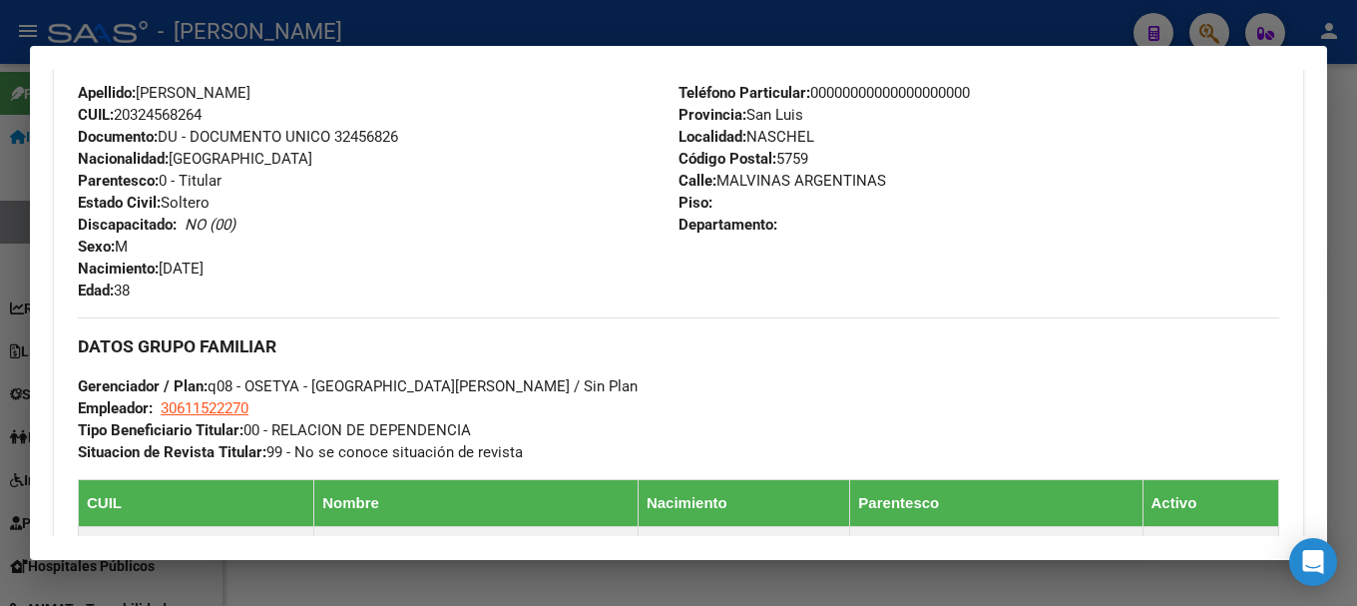
scroll to position [699, 0]
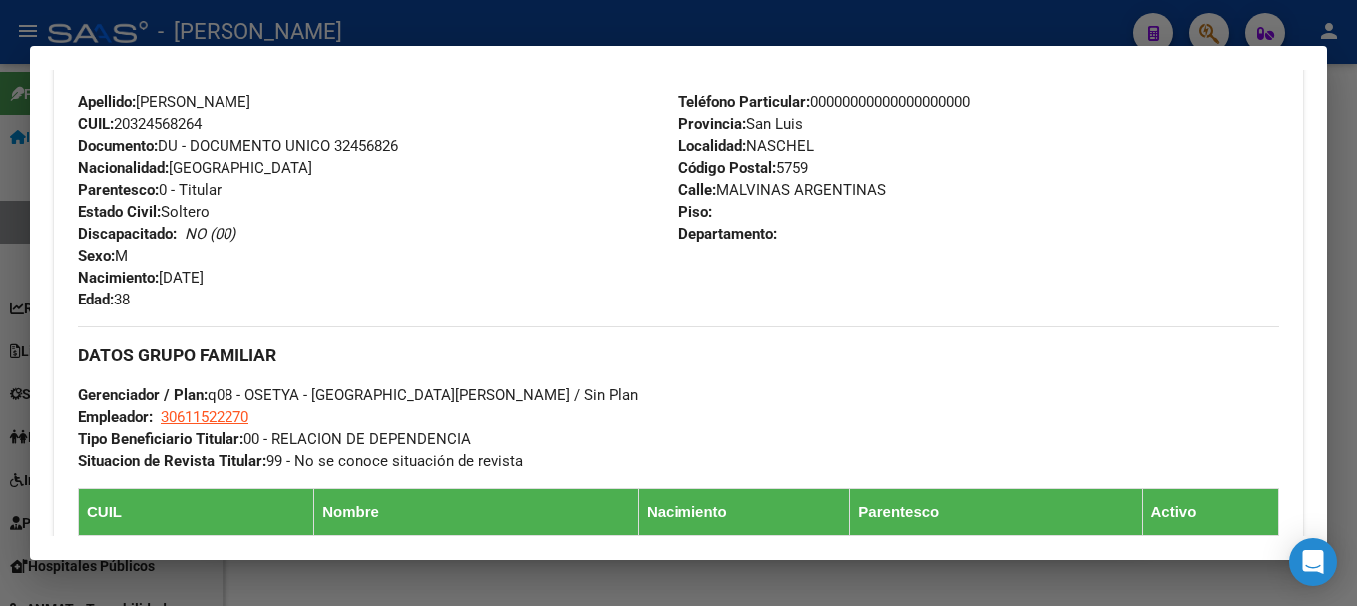
drag, startPoint x: 716, startPoint y: 188, endPoint x: 926, endPoint y: 189, distance: 210.6
click at [926, 189] on div "Teléfono Particular: 00000000000000000000 Provincia: San Luis Localidad: NASCHE…" at bounding box center [979, 201] width 601 height 220
click at [783, 164] on span "Código Postal: 5759" at bounding box center [744, 168] width 130 height 18
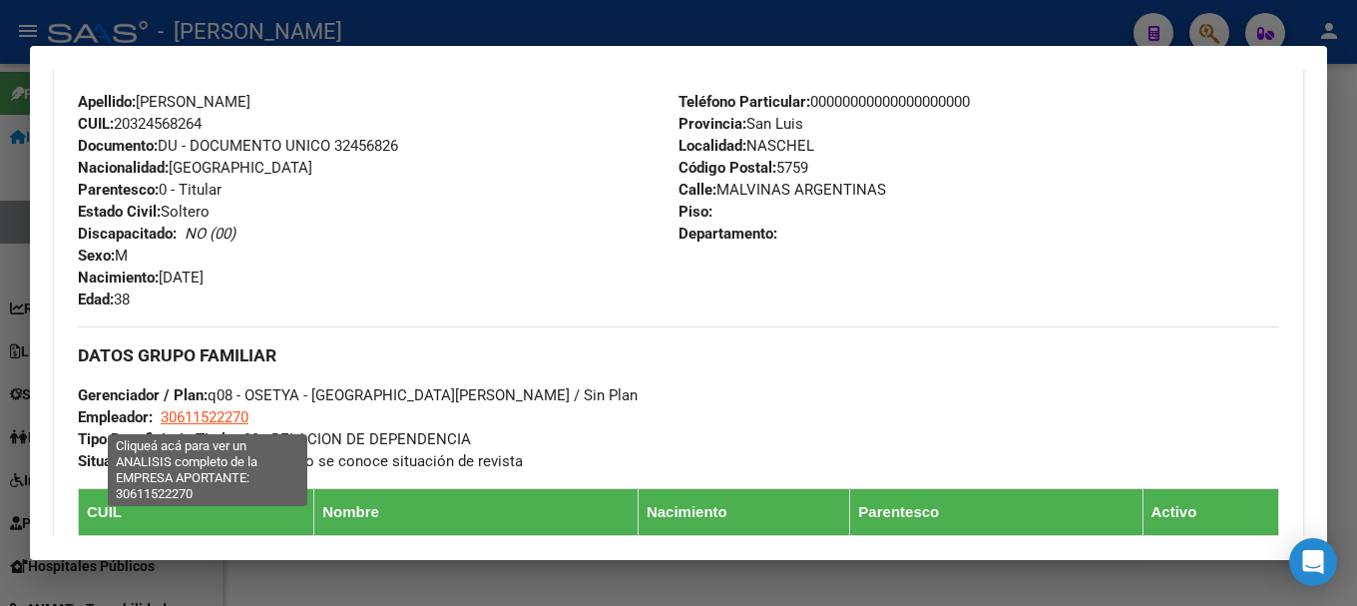
click at [233, 419] on span "30611522270" at bounding box center [205, 417] width 88 height 18
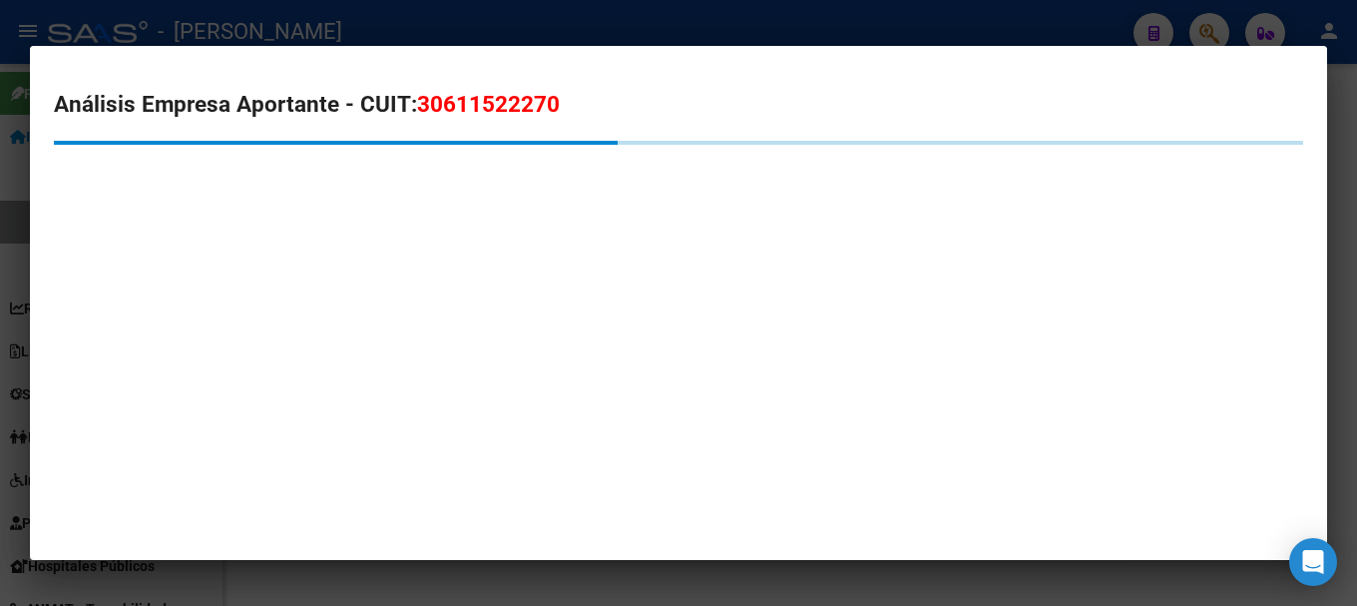
click at [502, 95] on span "30611522270" at bounding box center [488, 104] width 143 height 26
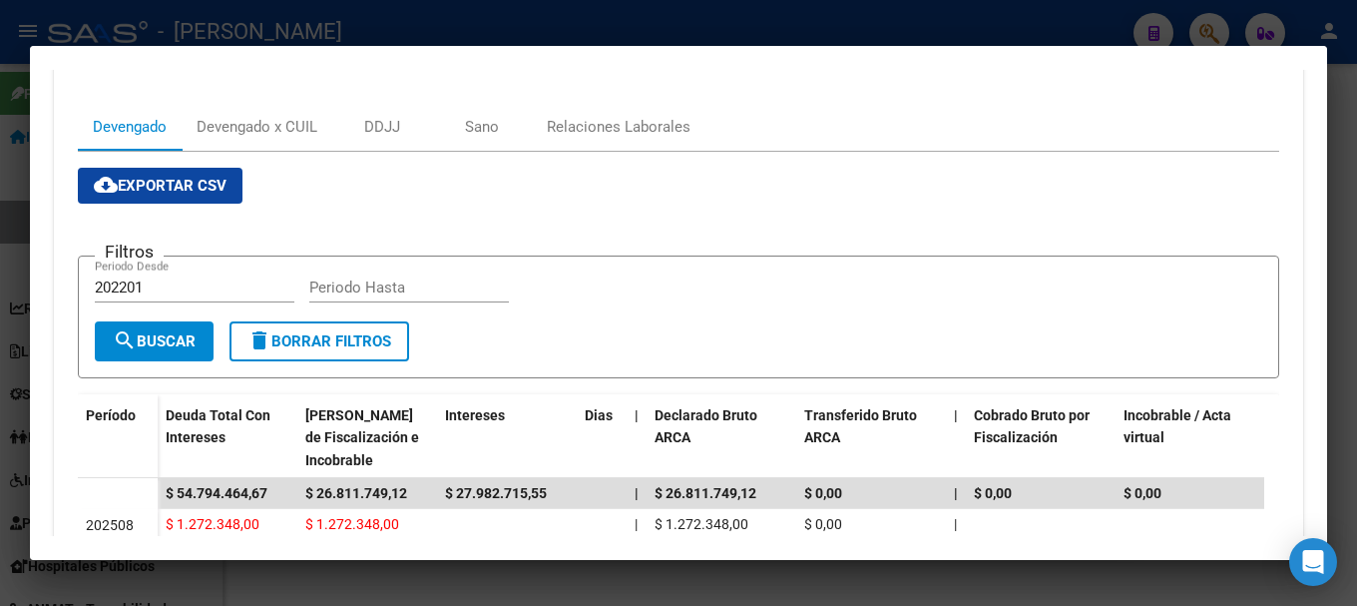
scroll to position [299, 0]
click at [1, 227] on div at bounding box center [678, 303] width 1357 height 606
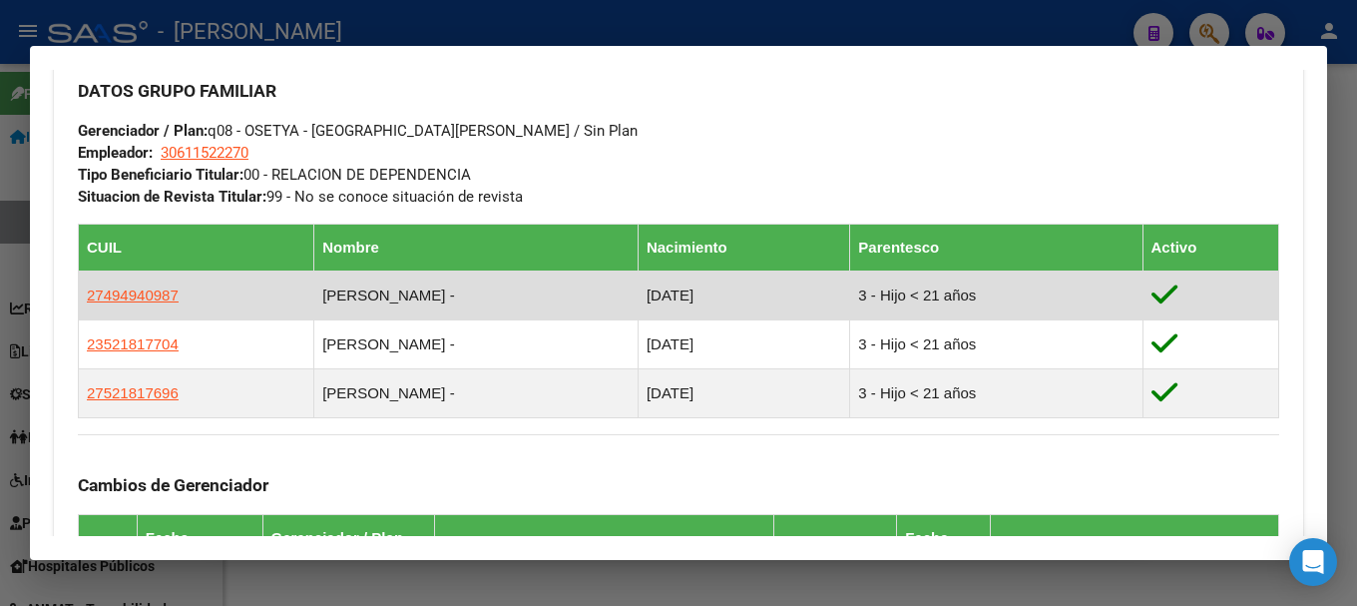
scroll to position [998, 0]
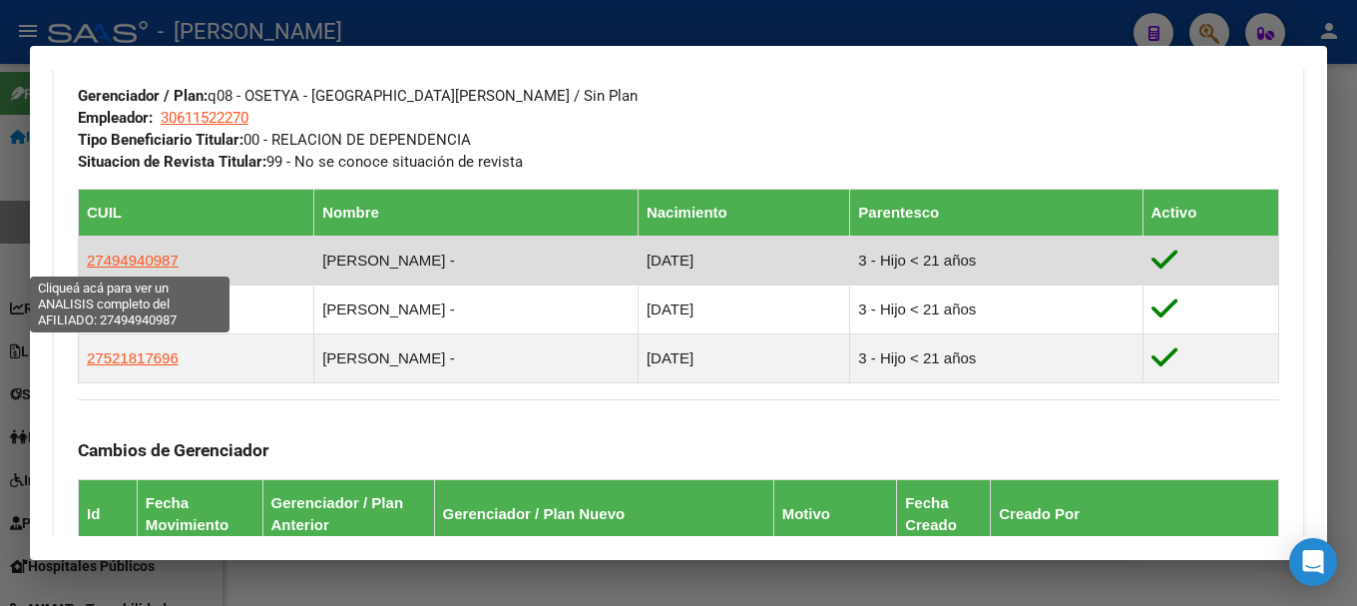
click at [128, 254] on span "27494940987" at bounding box center [133, 260] width 92 height 17
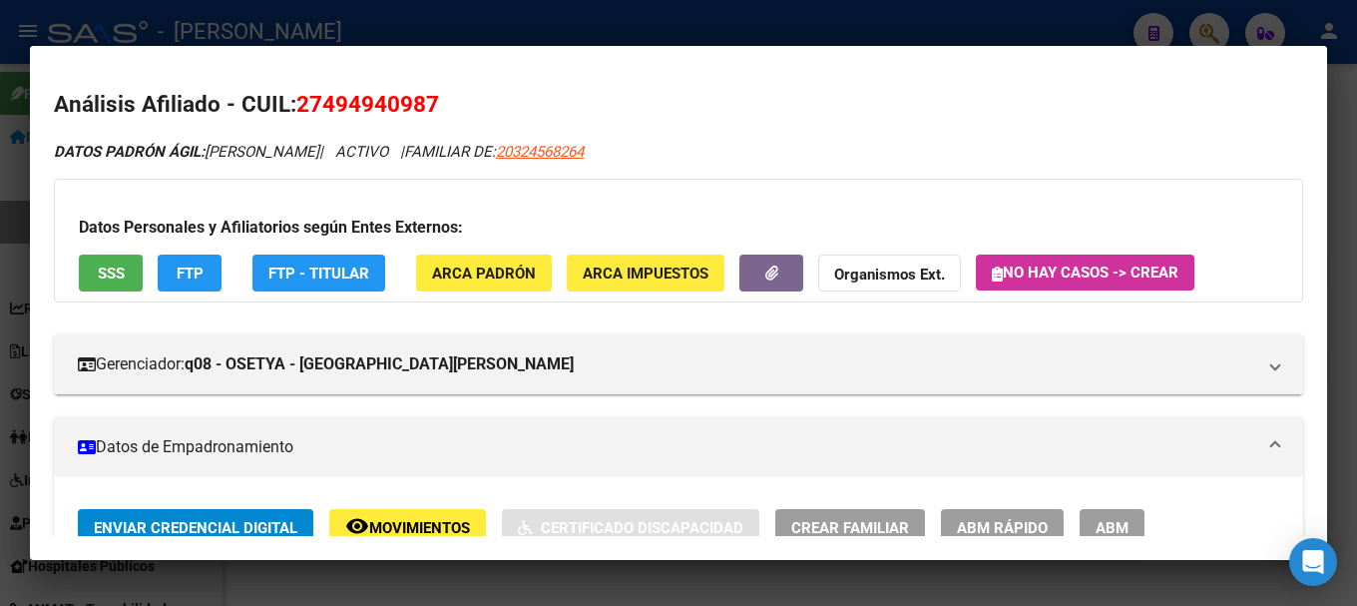
drag, startPoint x: 327, startPoint y: 99, endPoint x: 432, endPoint y: 98, distance: 104.8
click at [432, 98] on span "27494940987" at bounding box center [367, 104] width 143 height 26
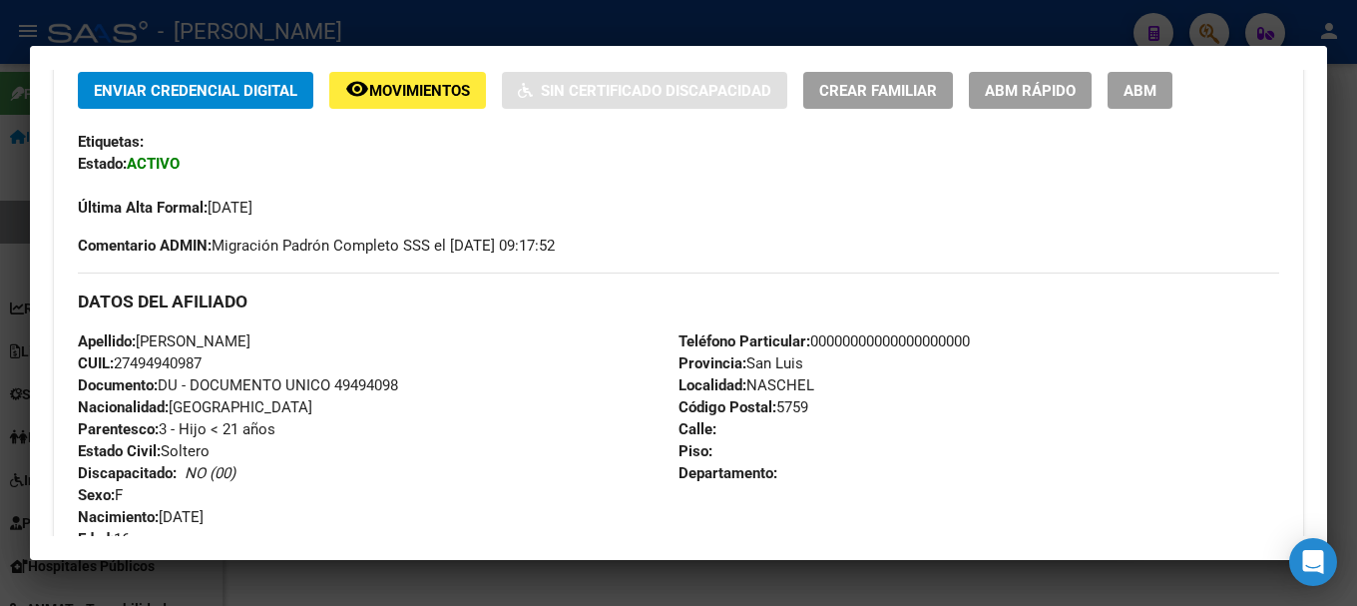
scroll to position [499, 0]
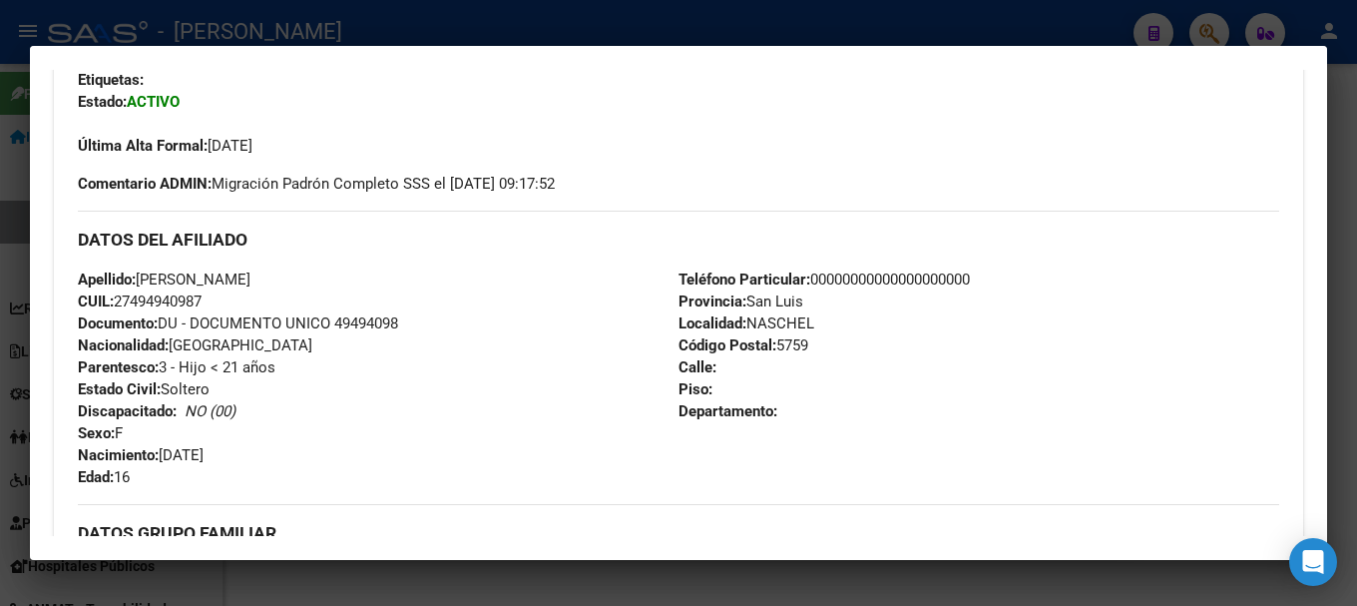
drag, startPoint x: 165, startPoint y: 454, endPoint x: 275, endPoint y: 454, distance: 110.8
click at [275, 454] on div "Apellido: GIL ALDANA O. CUIL: 27494940987 Documento: DU - DOCUMENTO UNICO 49494…" at bounding box center [378, 378] width 601 height 220
click at [0, 161] on div at bounding box center [678, 303] width 1357 height 606
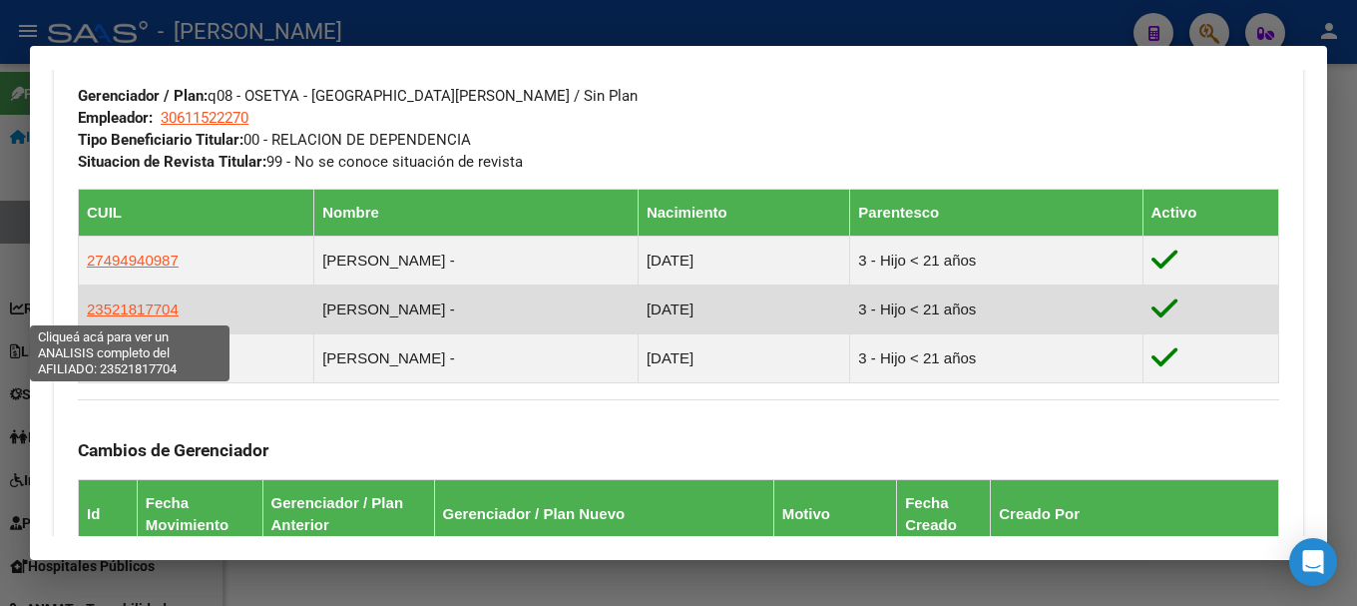
click at [165, 316] on span "23521817704" at bounding box center [133, 308] width 92 height 17
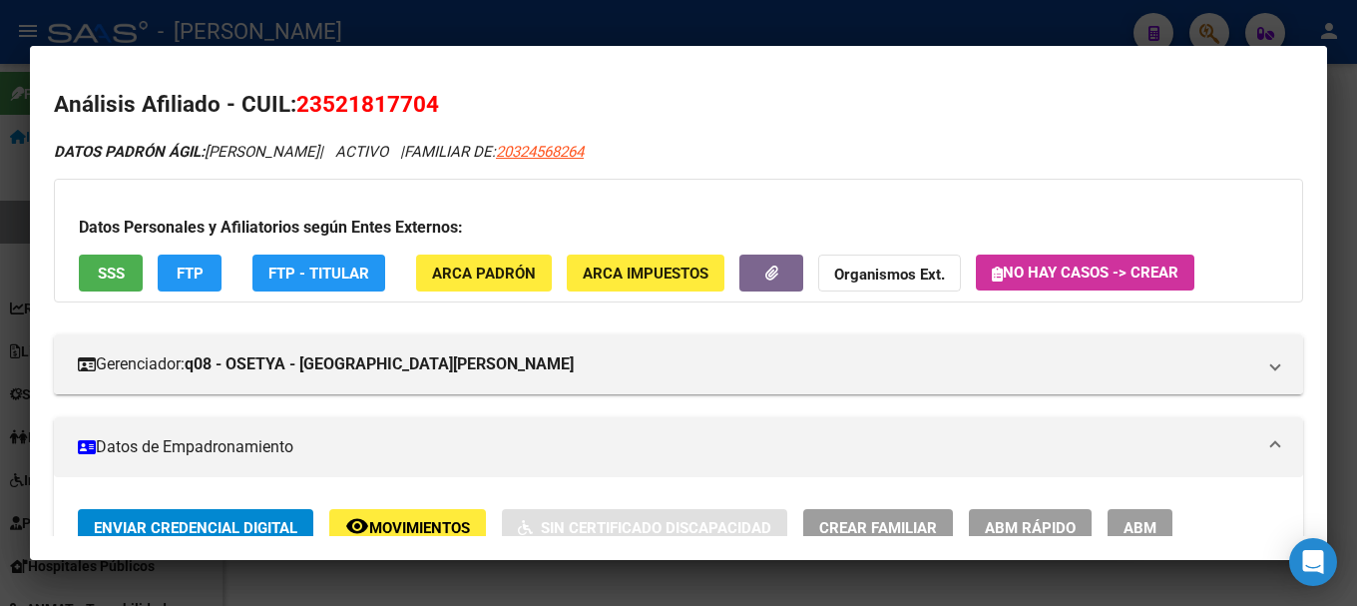
drag, startPoint x: 321, startPoint y: 102, endPoint x: 424, endPoint y: 95, distance: 103.0
click at [424, 95] on span "23521817704" at bounding box center [367, 104] width 143 height 26
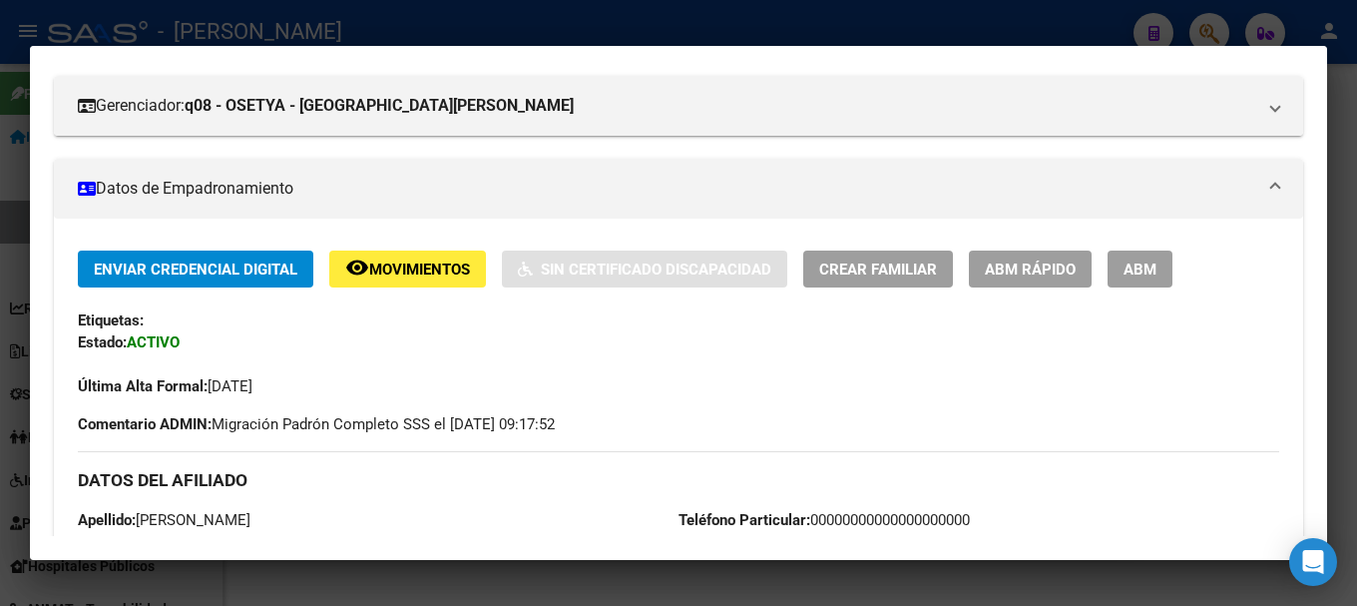
scroll to position [599, 0]
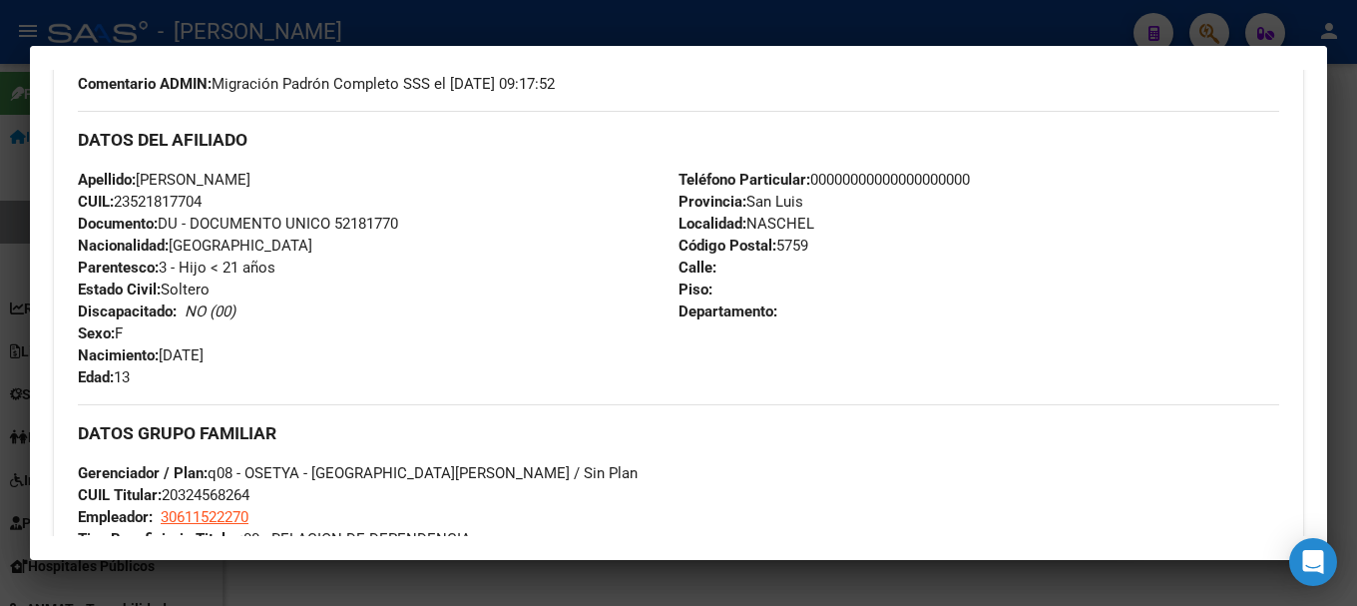
drag, startPoint x: 164, startPoint y: 355, endPoint x: 305, endPoint y: 355, distance: 141.7
click at [305, 355] on div "Apellido: GIL MIA G. CUIL: 23521817704 Documento: DU - DOCUMENTO UNICO 52181770…" at bounding box center [378, 279] width 601 height 220
click at [0, 268] on div at bounding box center [678, 303] width 1357 height 606
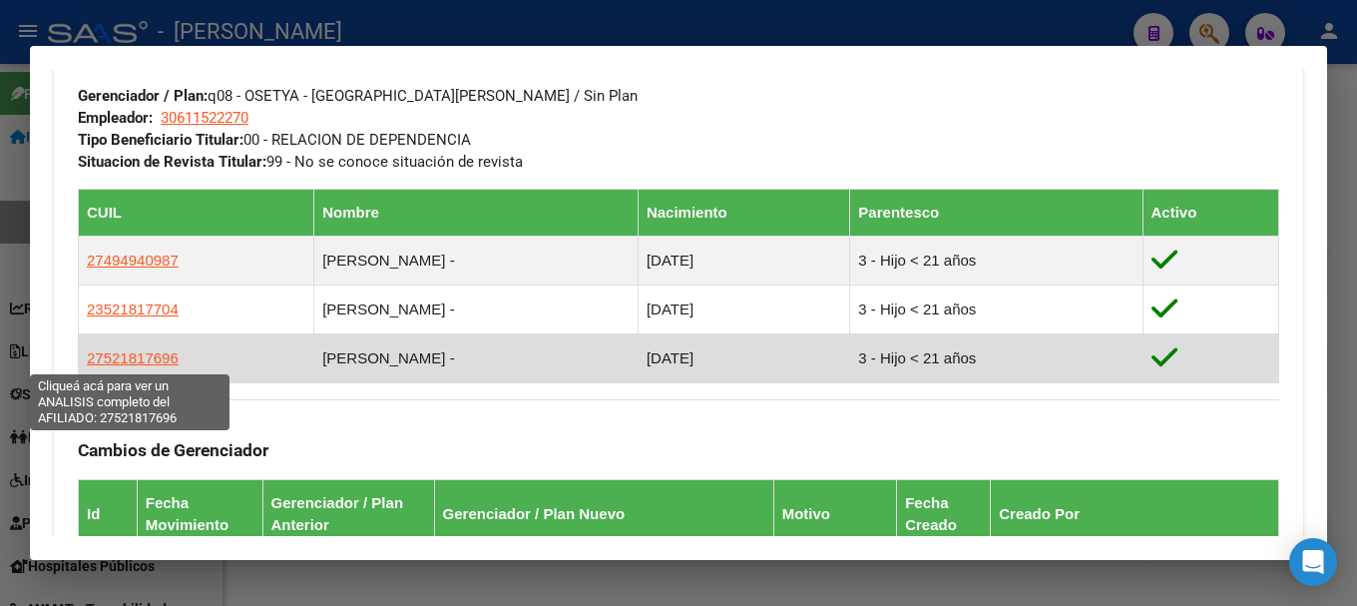
click at [165, 364] on span "27521817696" at bounding box center [133, 357] width 92 height 17
type textarea "27521817696"
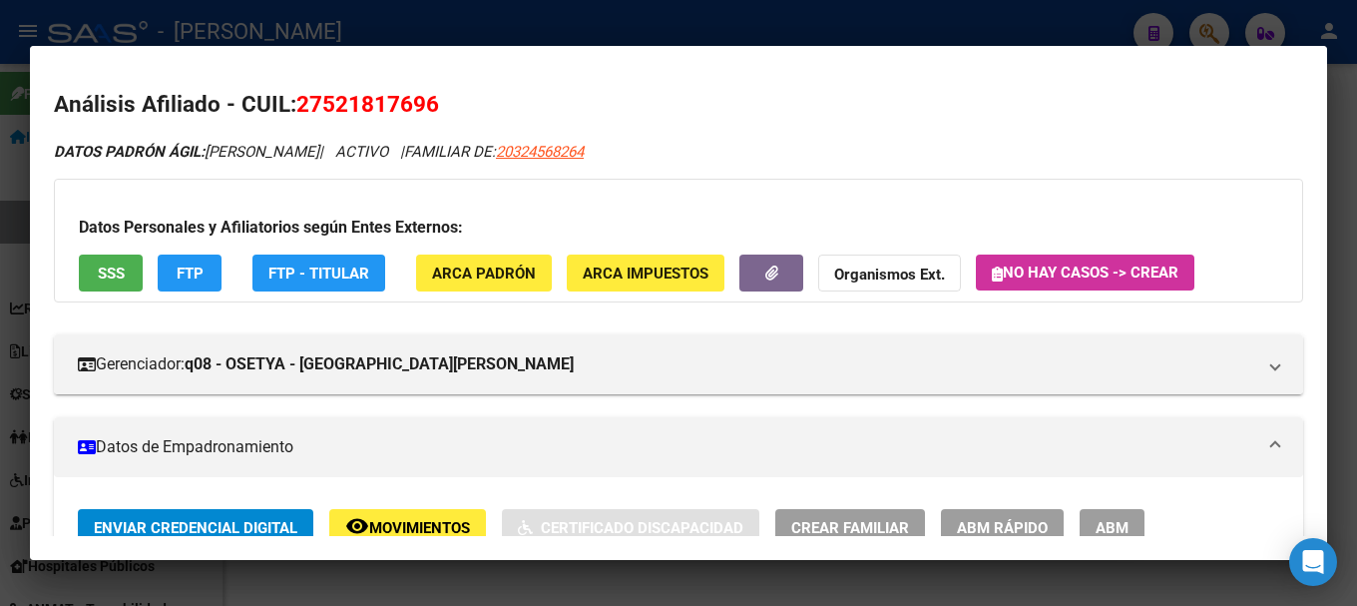
drag, startPoint x: 324, startPoint y: 104, endPoint x: 423, endPoint y: 101, distance: 98.9
click at [423, 101] on span "27521817696" at bounding box center [367, 104] width 143 height 26
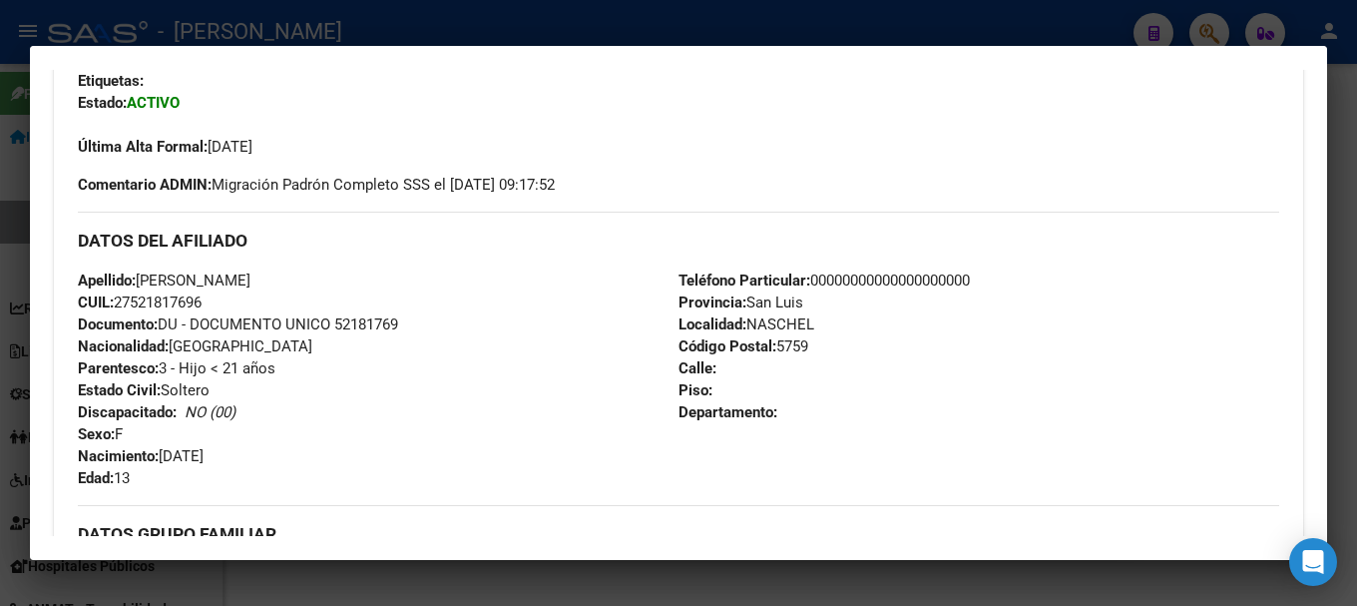
scroll to position [499, 0]
drag, startPoint x: 164, startPoint y: 454, endPoint x: 300, endPoint y: 454, distance: 136.7
click at [300, 454] on div "Apellido: GIL BRUNELLA D. CUIL: 27521817696 Documento: DU - DOCUMENTO UNICO 521…" at bounding box center [378, 378] width 601 height 220
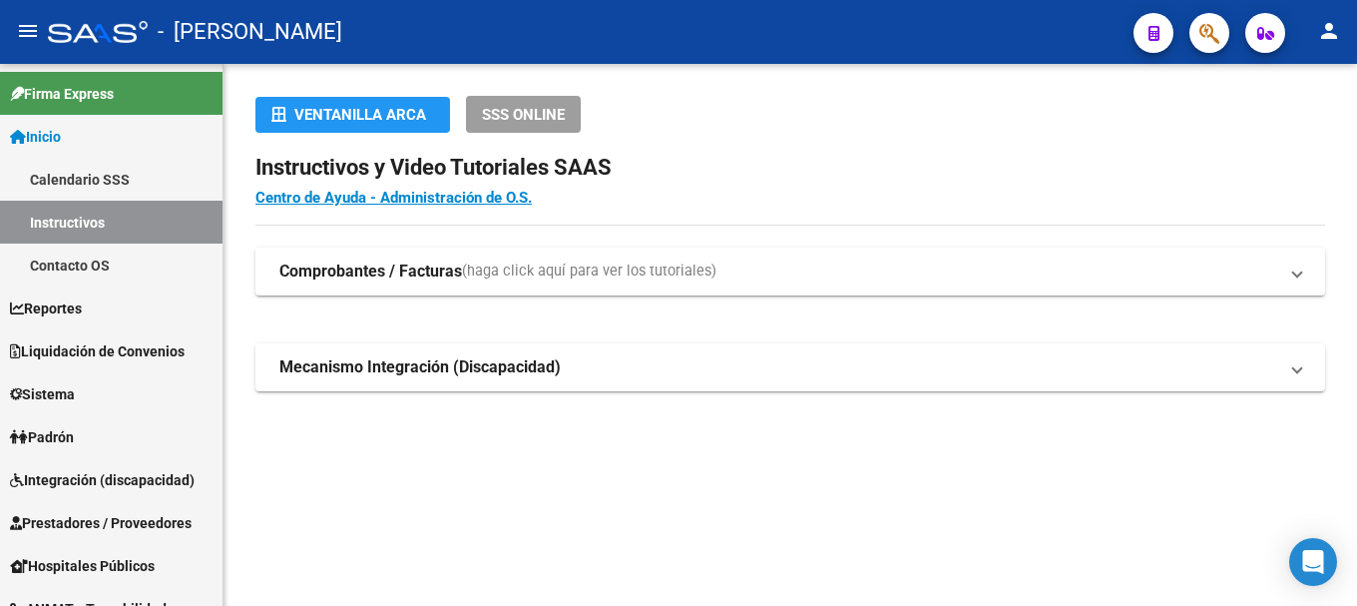
click at [1188, 40] on div at bounding box center [1202, 32] width 56 height 41
click at [1197, 37] on button "button" at bounding box center [1210, 33] width 40 height 40
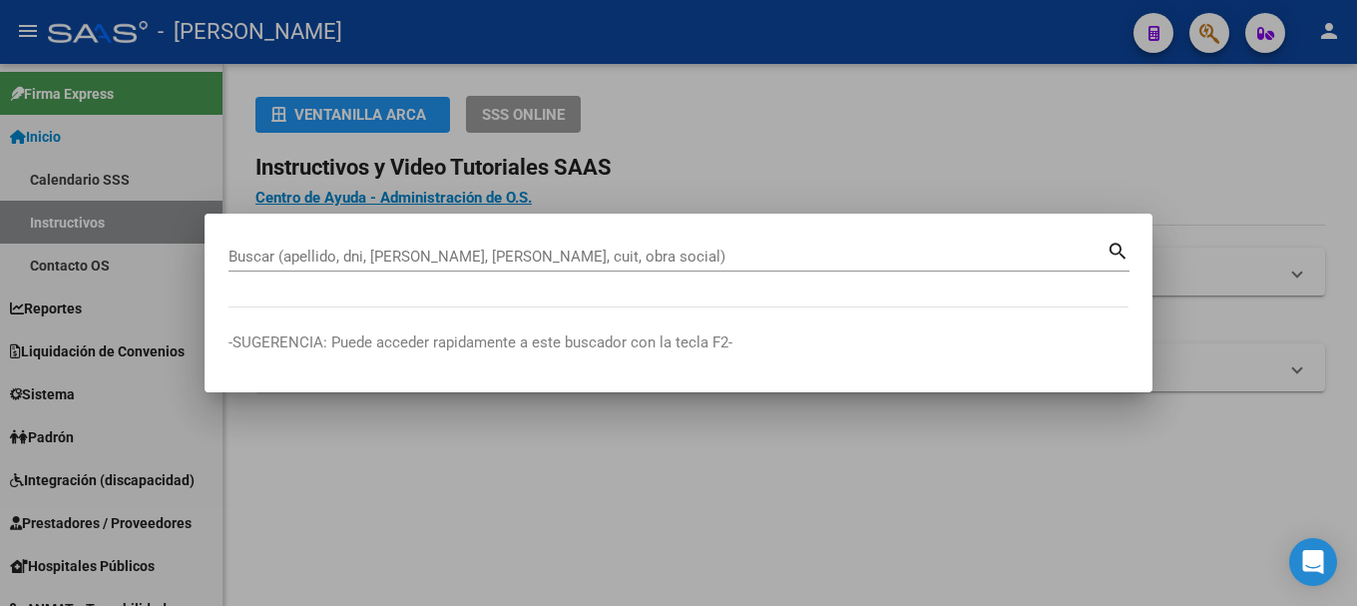
paste input "27945576044"
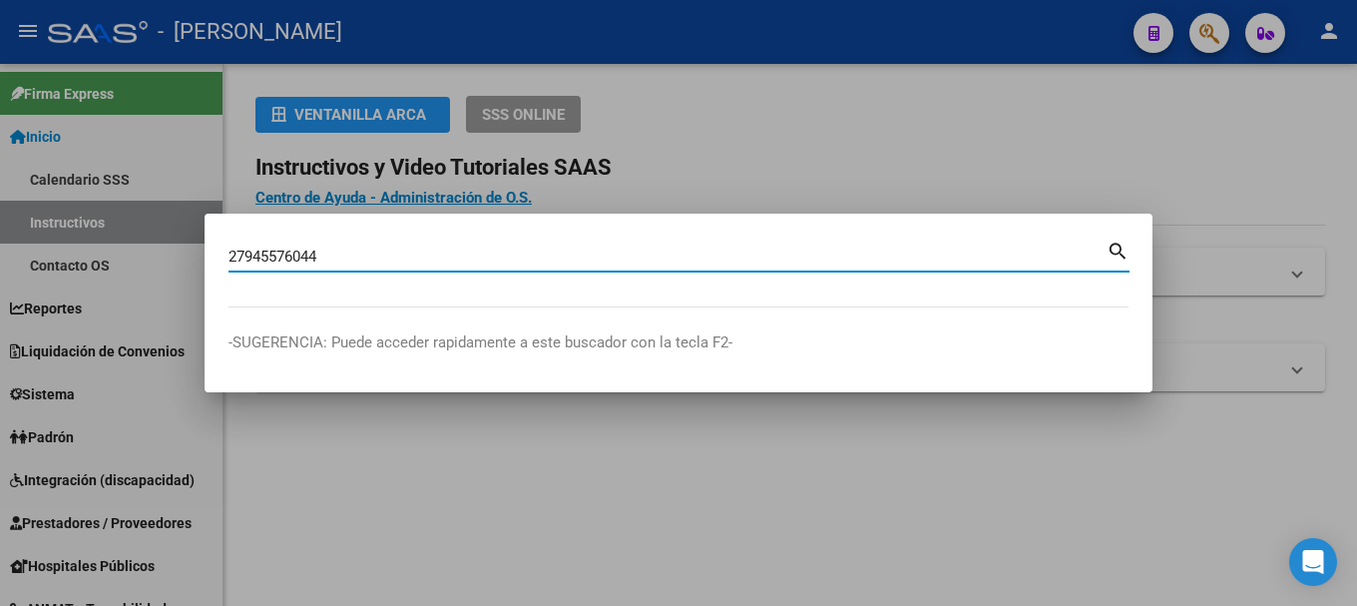
type input "27945576044"
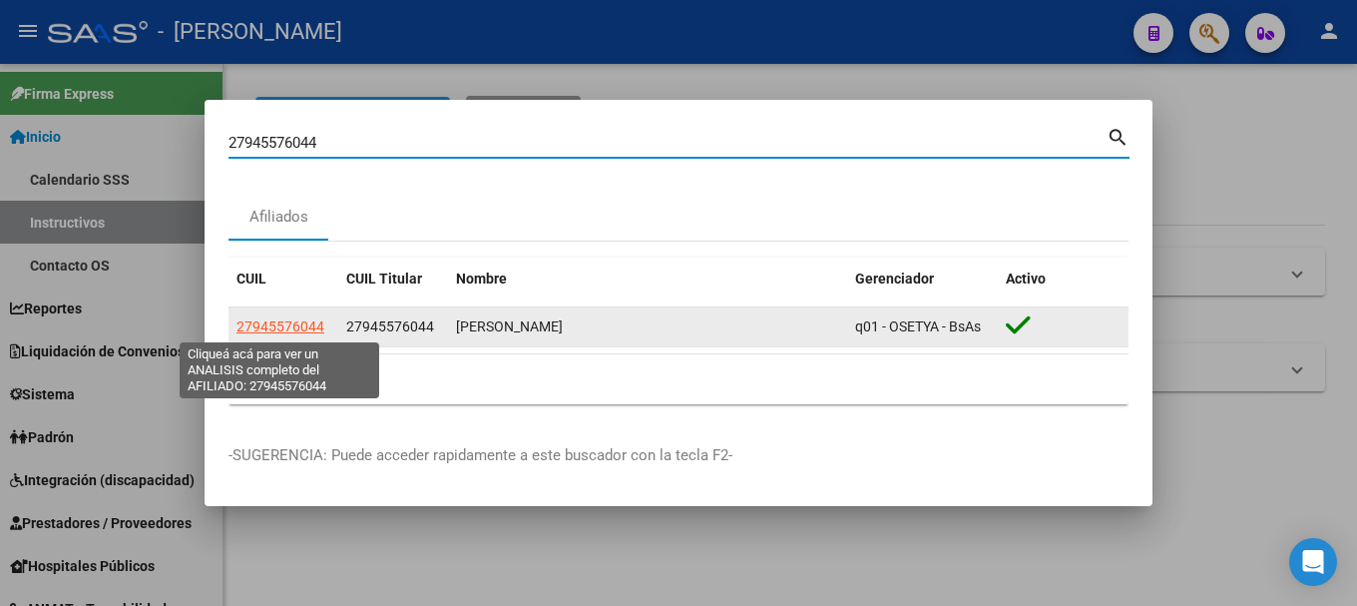
click at [279, 321] on span "27945576044" at bounding box center [281, 326] width 88 height 16
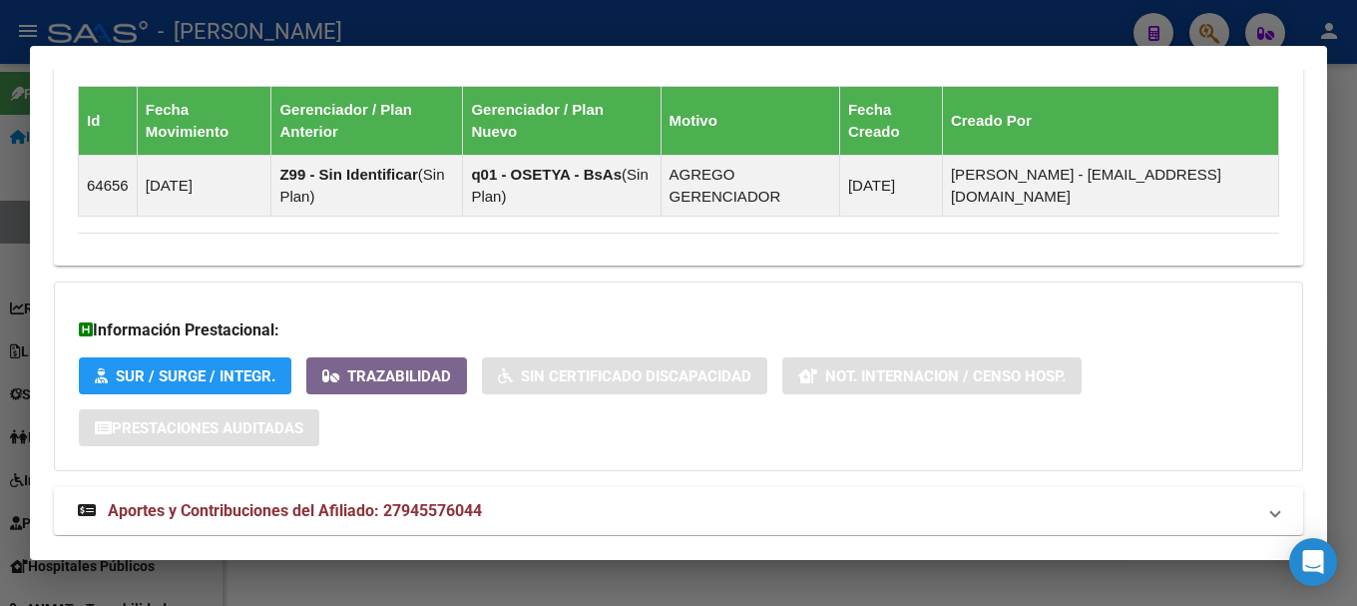
scroll to position [1270, 0]
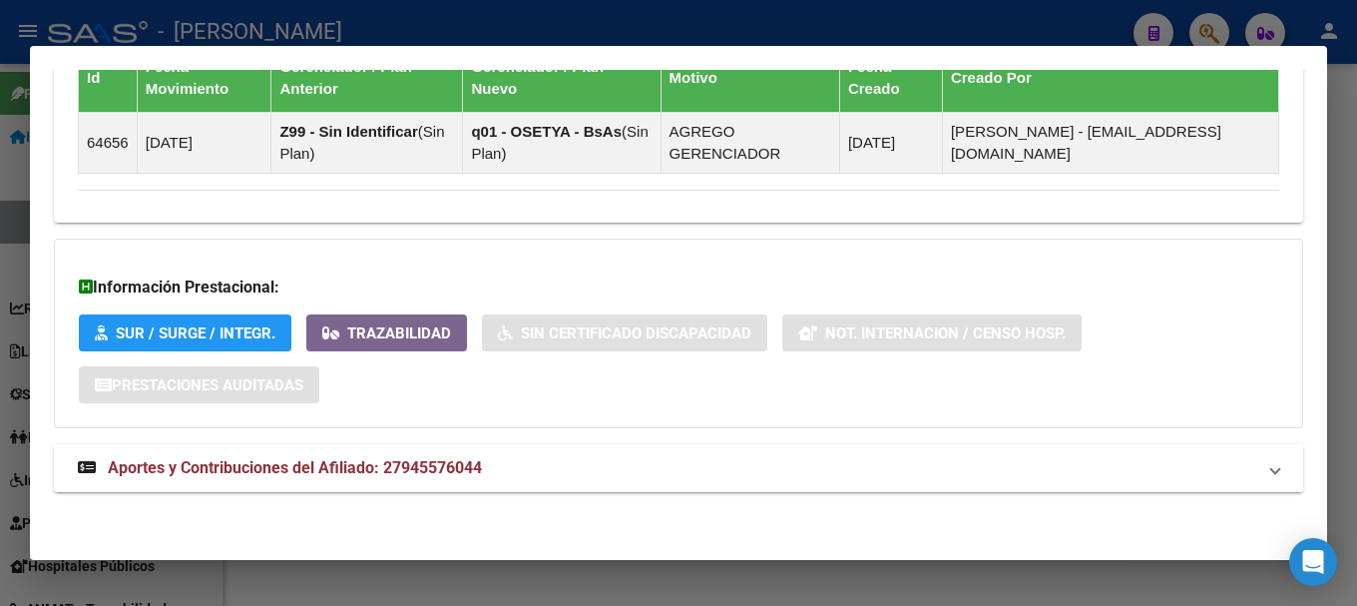
click at [625, 451] on mat-expansion-panel-header "Aportes y Contribuciones del Afiliado: 27945576044" at bounding box center [679, 468] width 1250 height 48
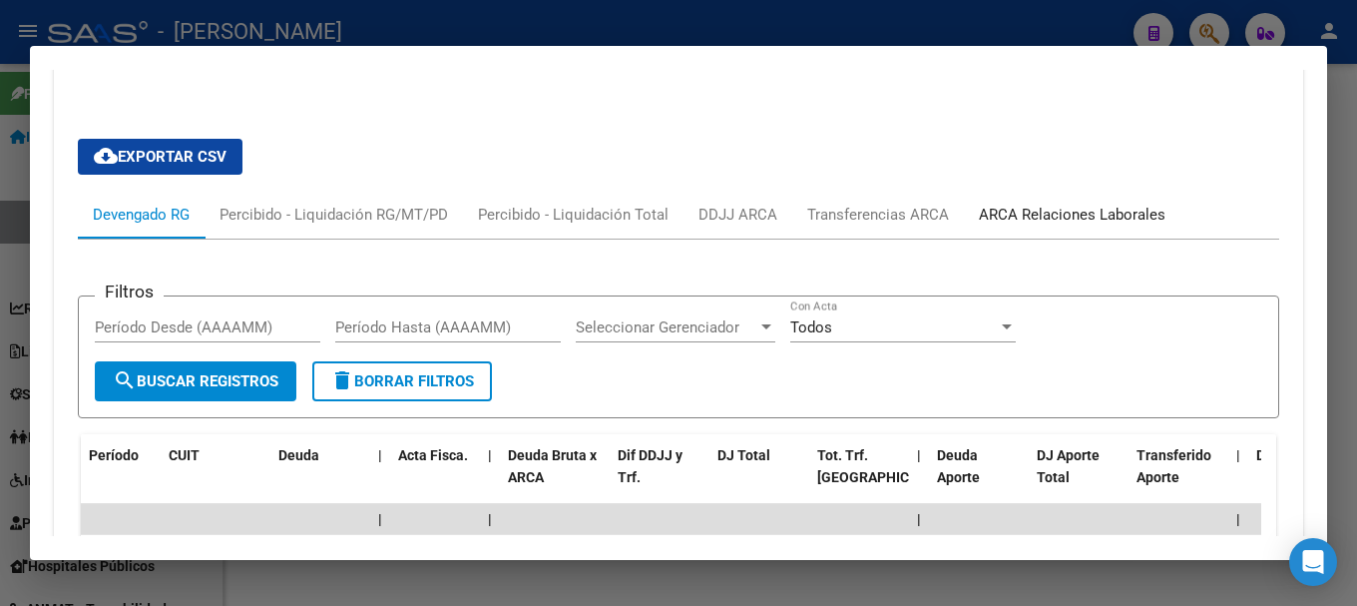
click at [1051, 213] on div "ARCA Relaciones Laborales" at bounding box center [1072, 215] width 187 height 22
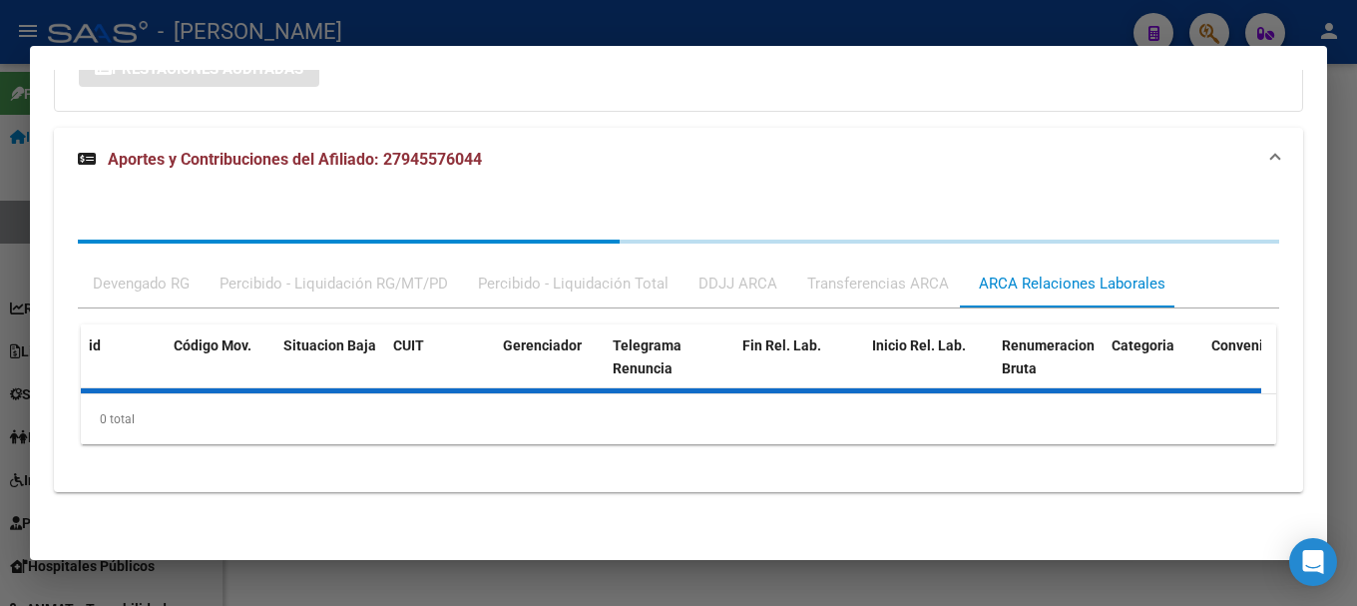
scroll to position [1684, 0]
